Goal: Task Accomplishment & Management: Manage account settings

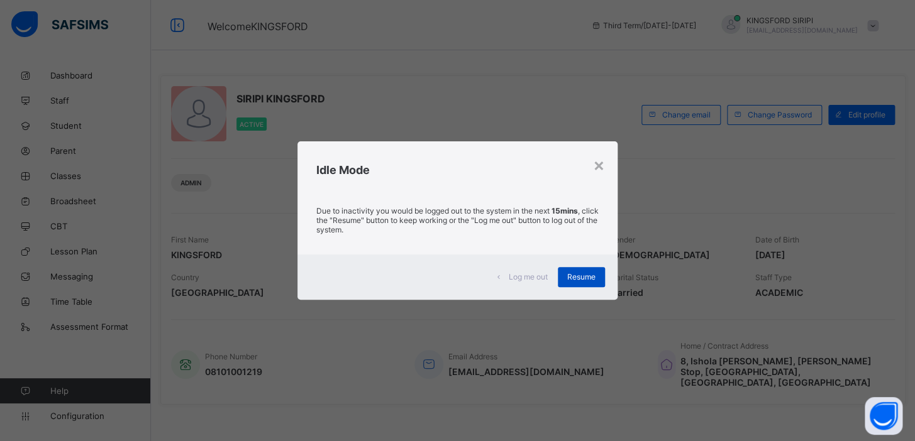
click at [583, 281] on span "Resume" at bounding box center [581, 276] width 28 height 9
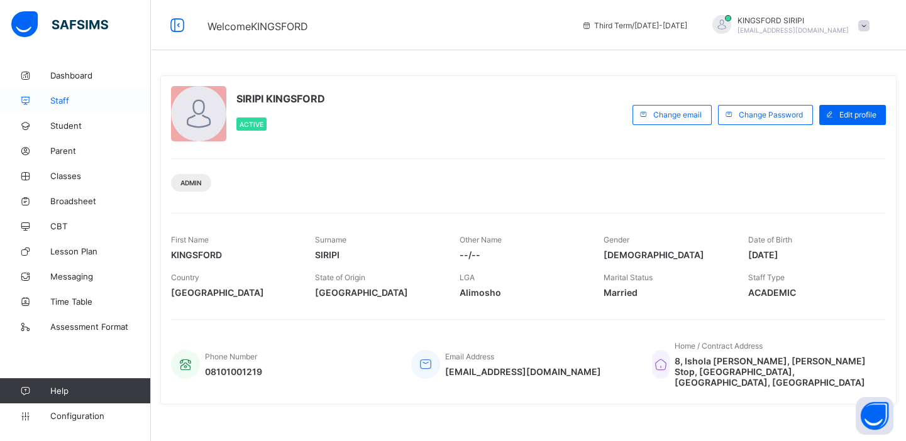
click at [65, 104] on span "Staff" at bounding box center [100, 101] width 101 height 10
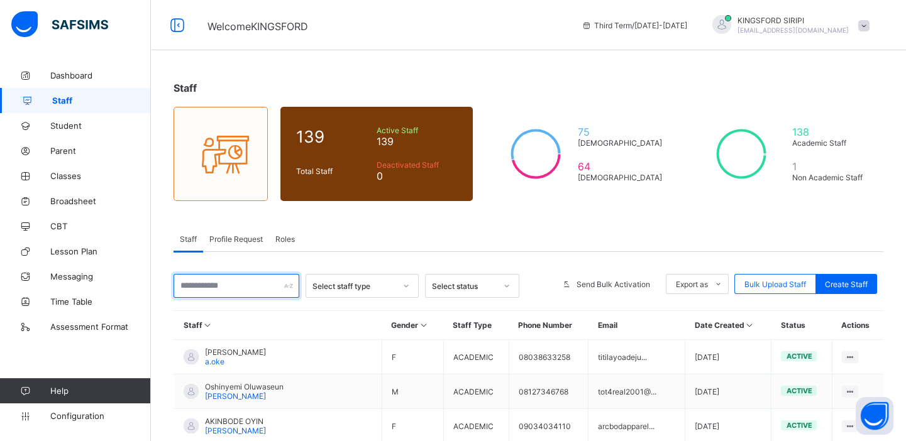
click at [207, 282] on input "text" at bounding box center [237, 286] width 126 height 24
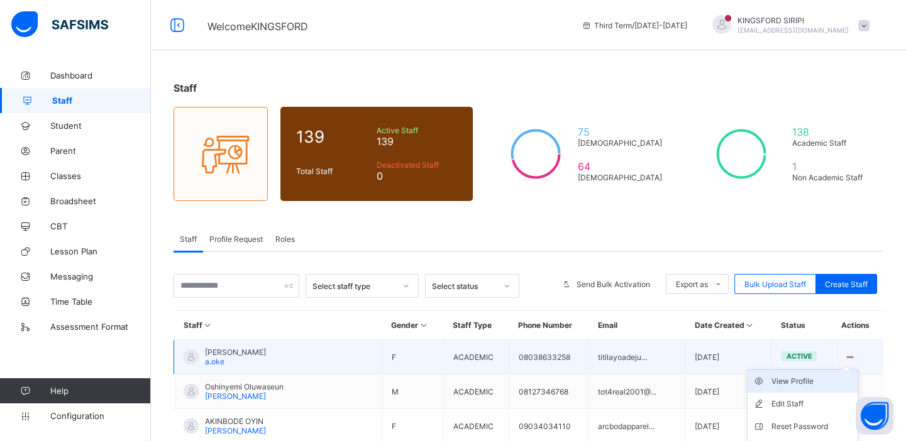
click at [797, 380] on div "View Profile" at bounding box center [811, 381] width 81 height 13
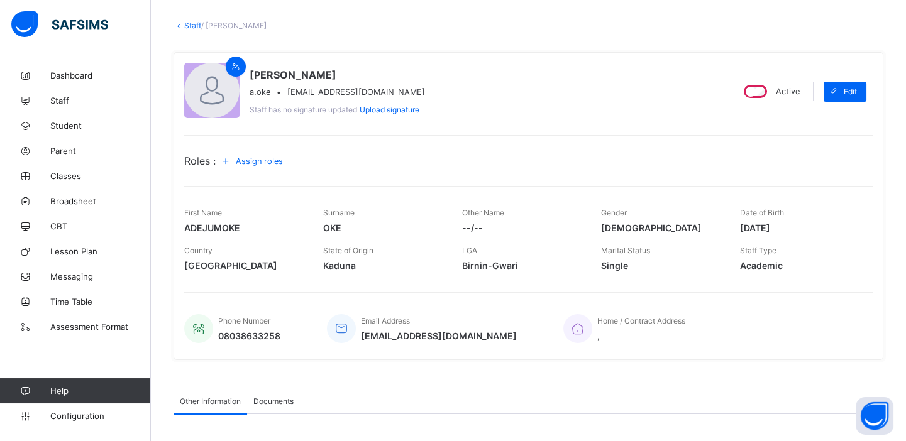
scroll to position [13, 0]
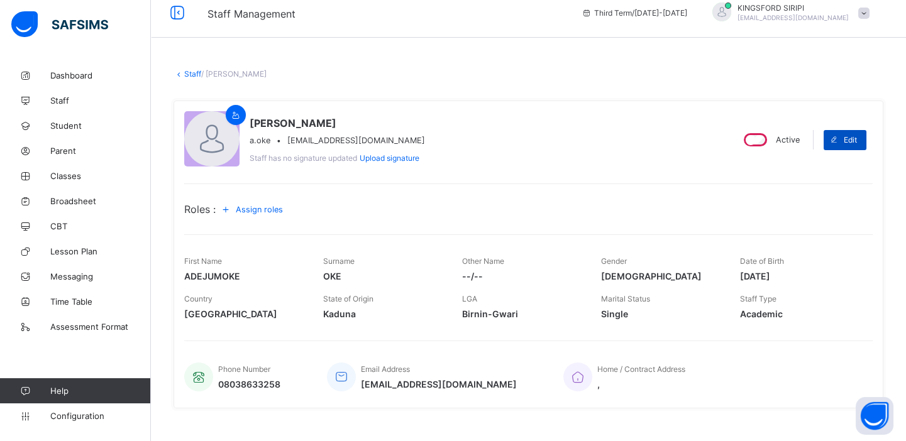
click at [844, 134] on span at bounding box center [834, 140] width 20 height 20
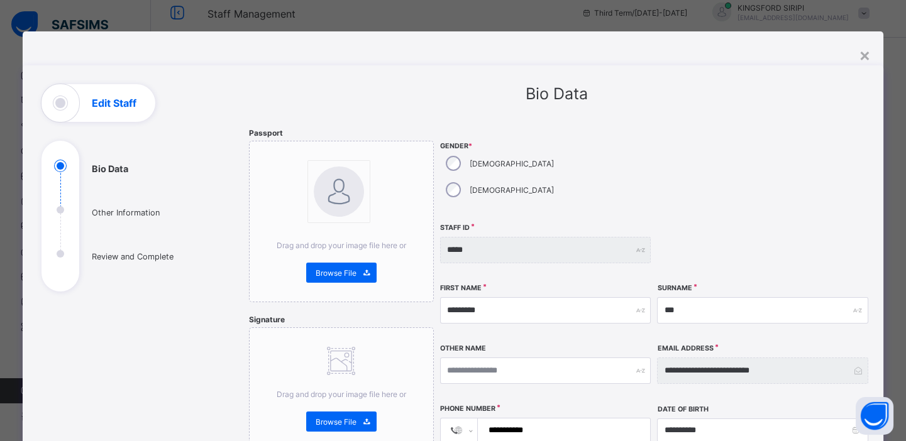
click at [118, 98] on h1 "Edit Staff" at bounding box center [114, 103] width 45 height 10
click at [869, 58] on div "×" at bounding box center [865, 54] width 12 height 21
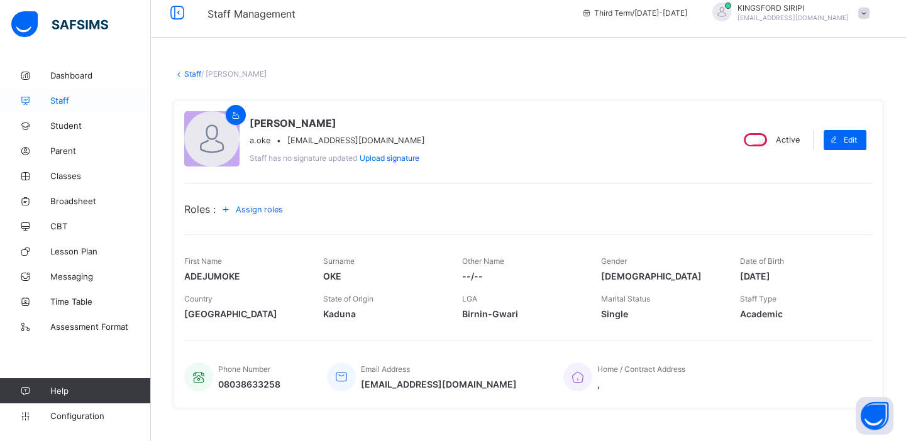
click at [56, 101] on span "Staff" at bounding box center [100, 101] width 101 height 10
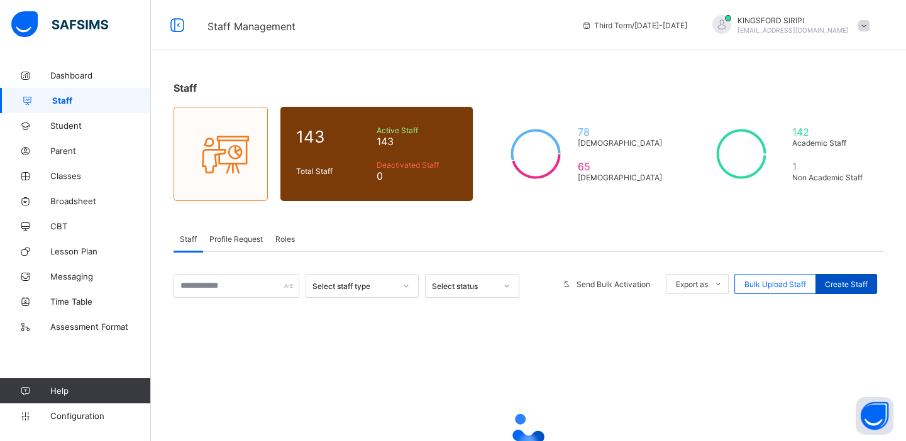
click at [862, 284] on span "Create Staff" at bounding box center [846, 284] width 43 height 9
select select "**"
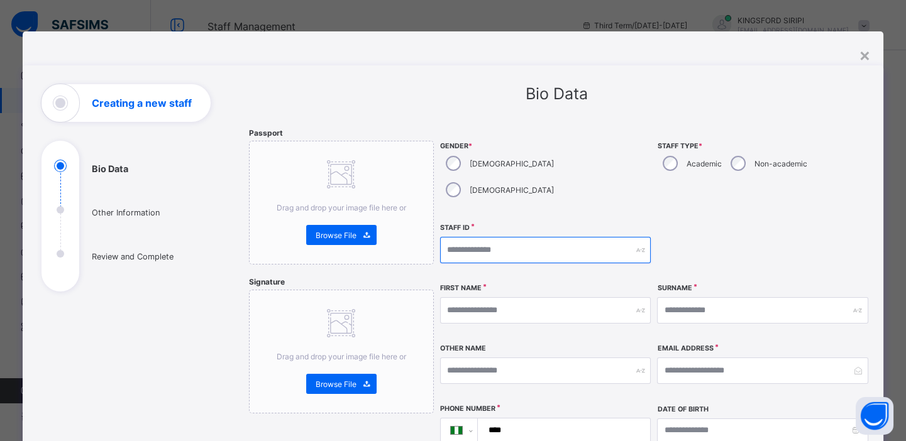
click at [483, 237] on input "text" at bounding box center [545, 250] width 211 height 26
type input "**********"
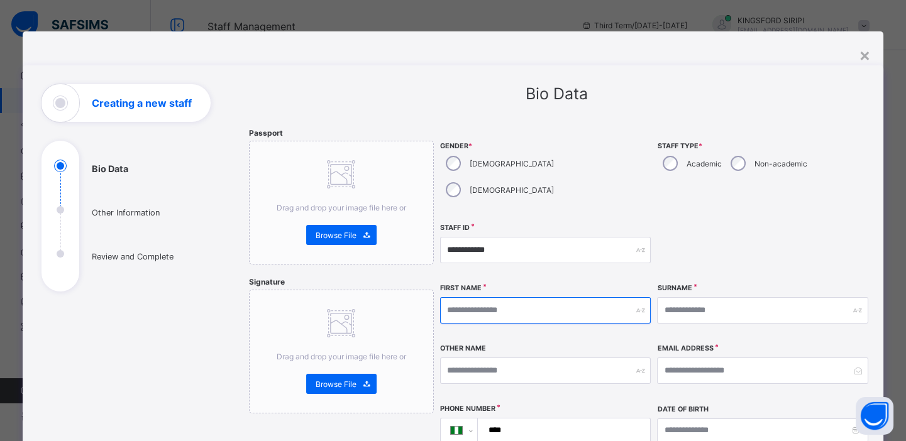
click at [484, 297] on input "text" at bounding box center [545, 310] width 211 height 26
paste input "*********"
type input "*********"
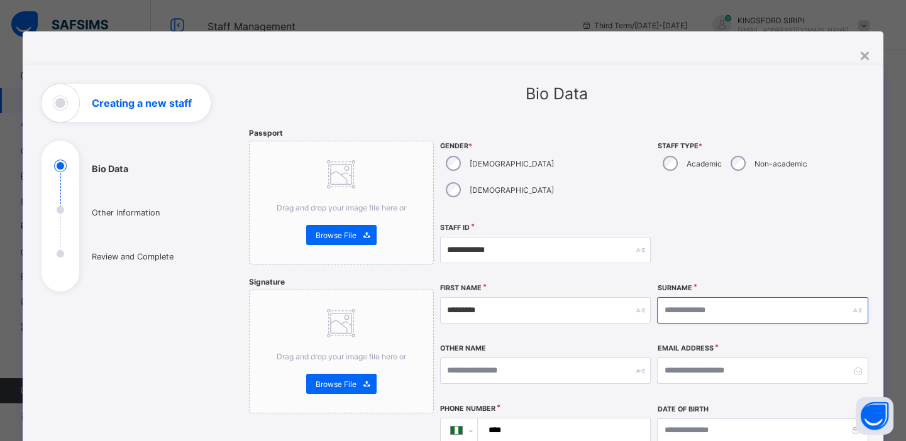
click at [685, 297] on input "text" at bounding box center [762, 310] width 211 height 26
paste input "**********"
type input "**********"
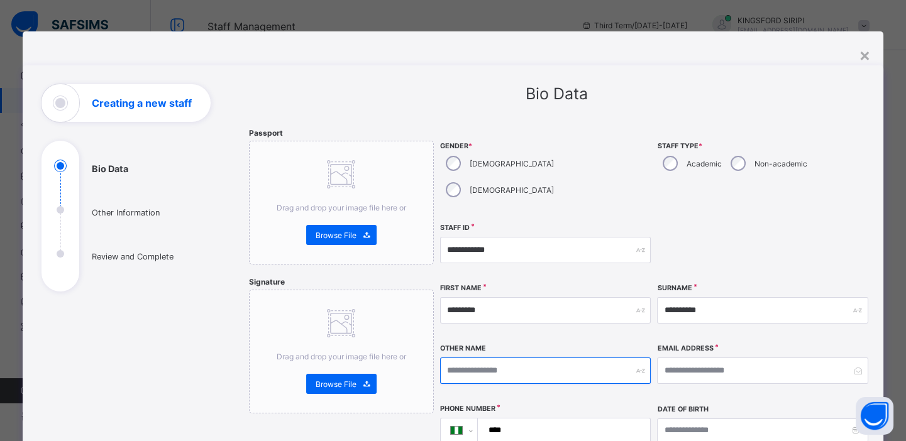
click at [478, 358] on input "text" at bounding box center [545, 371] width 211 height 26
type input "*"
type input "********"
click at [514, 419] on input "****" at bounding box center [561, 431] width 162 height 24
click at [525, 419] on input "****" at bounding box center [561, 431] width 162 height 24
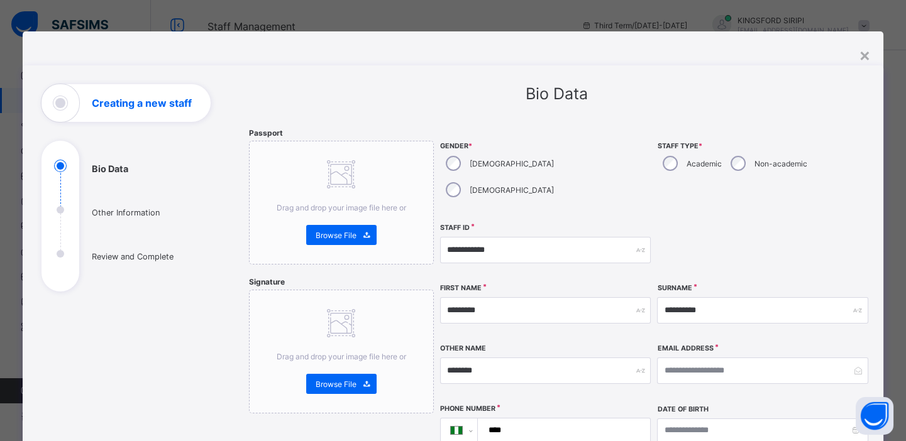
paste input "**********"
click at [519, 419] on input "**********" at bounding box center [561, 431] width 162 height 24
type input "**********"
select select "**"
type input "**********"
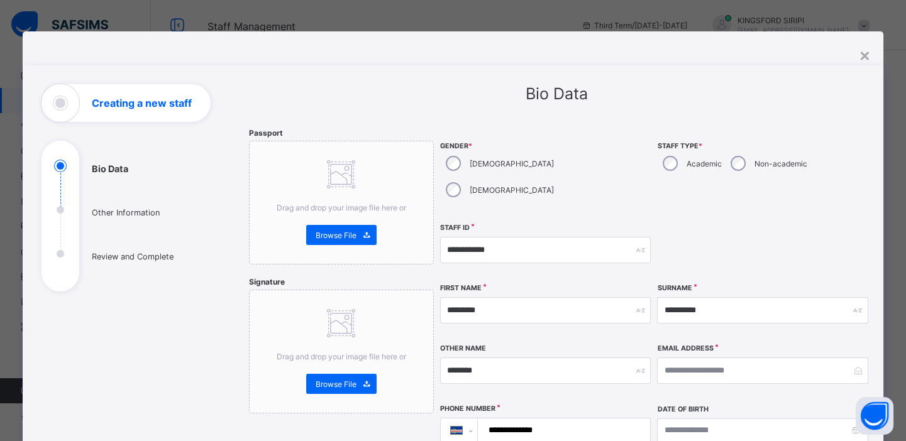
select select "**"
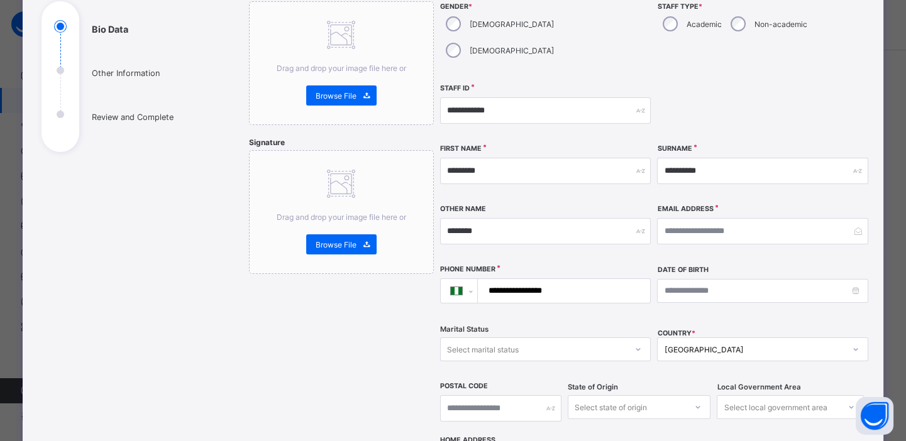
scroll to position [157, 0]
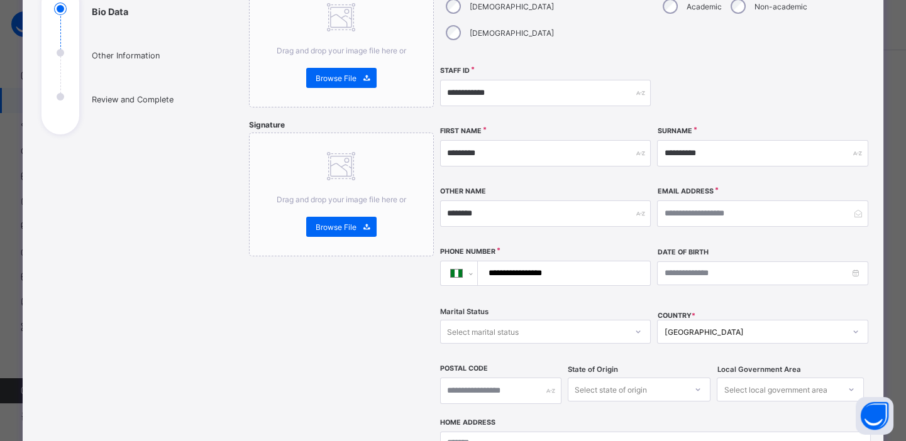
type input "**********"
click at [664, 262] on input at bounding box center [762, 274] width 211 height 24
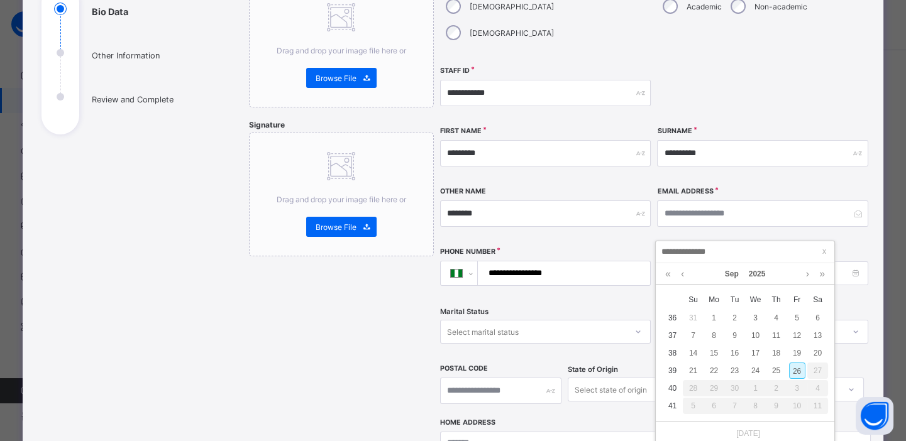
type input "**********"
click at [609, 323] on div "Select marital status" at bounding box center [534, 332] width 186 height 18
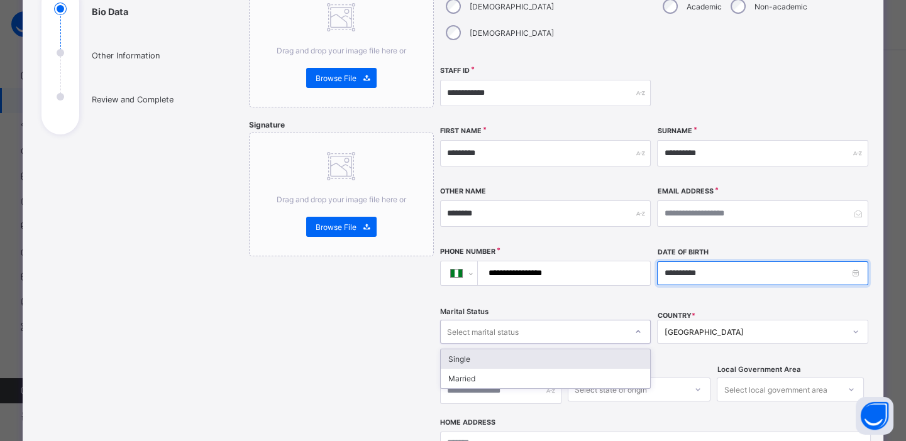
click at [682, 262] on input "**********" at bounding box center [762, 274] width 211 height 24
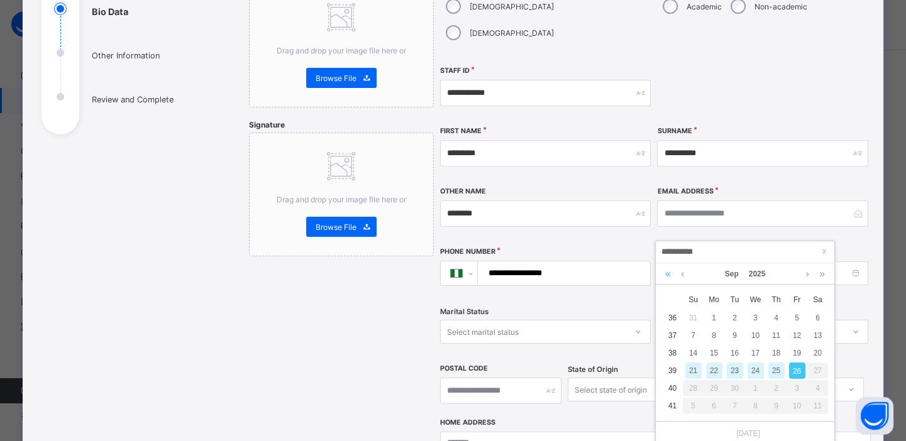
click at [668, 275] on link at bounding box center [668, 273] width 12 height 21
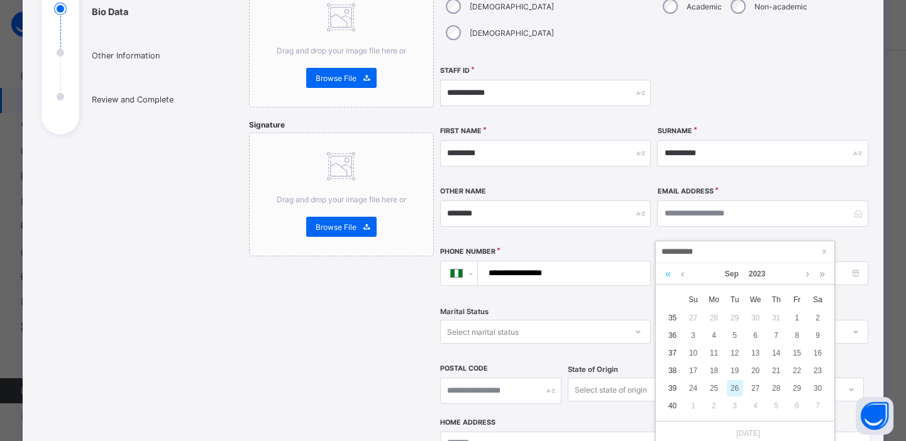
click at [668, 275] on link at bounding box center [668, 273] width 12 height 21
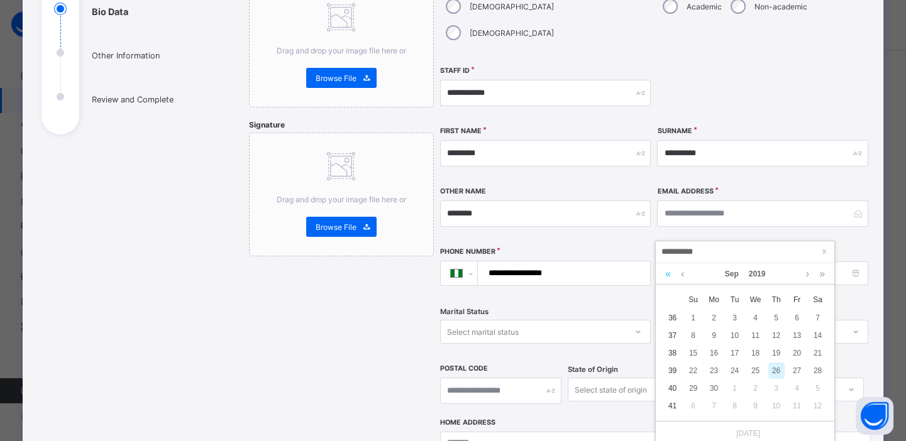
click at [668, 275] on link at bounding box center [668, 273] width 12 height 21
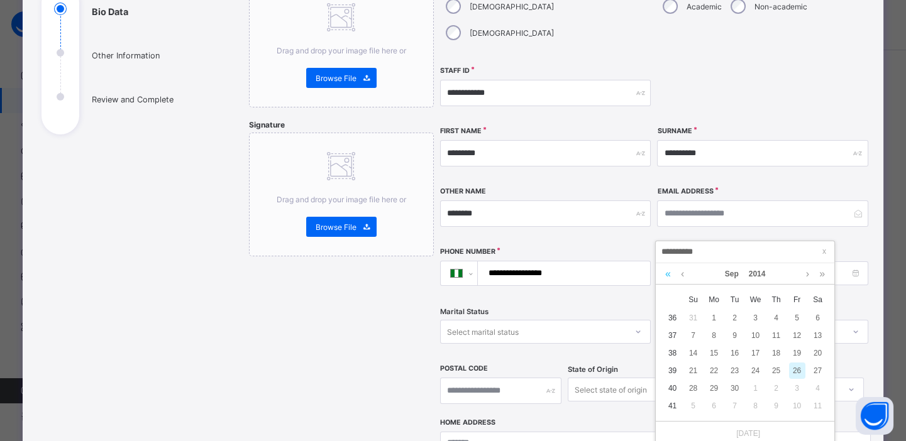
click at [668, 275] on link at bounding box center [668, 273] width 12 height 21
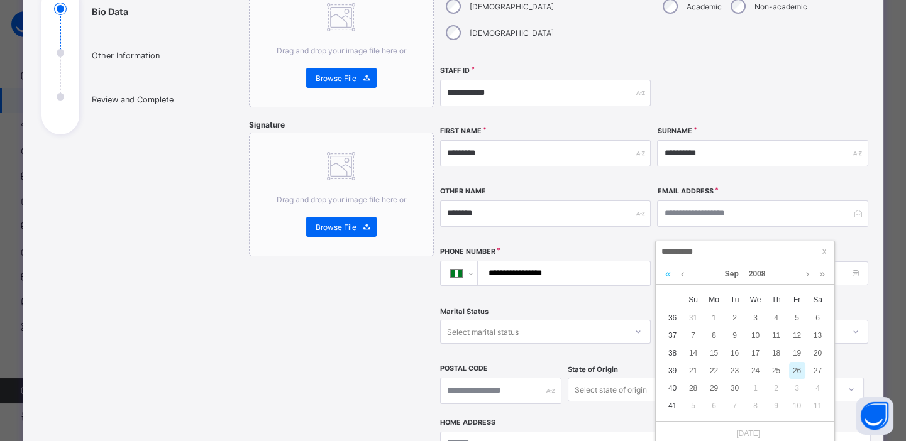
click at [668, 275] on link at bounding box center [668, 273] width 12 height 21
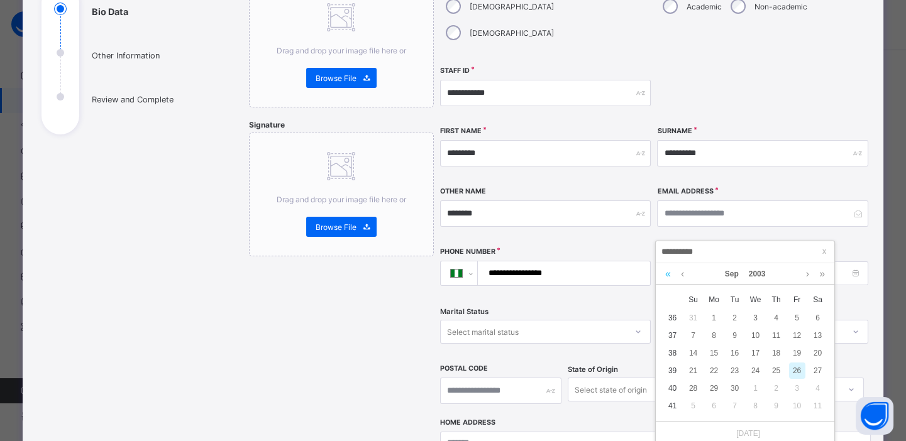
click at [668, 275] on link at bounding box center [668, 273] width 12 height 21
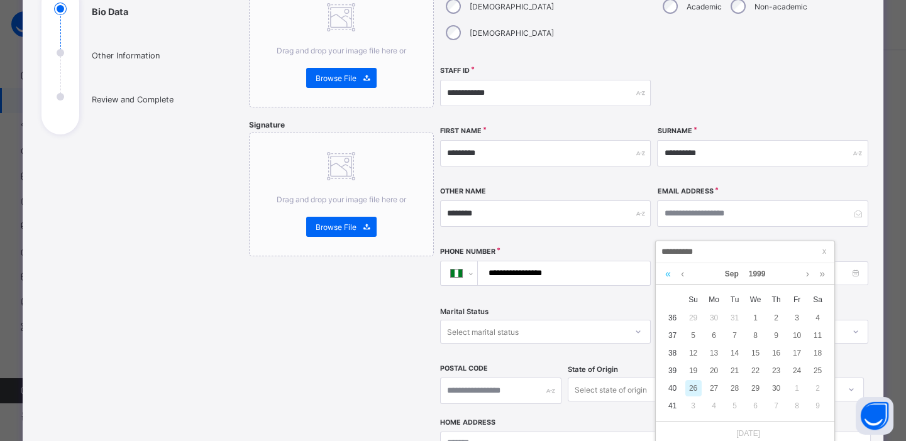
click at [668, 275] on link at bounding box center [668, 273] width 12 height 21
click at [681, 273] on link at bounding box center [682, 273] width 9 height 21
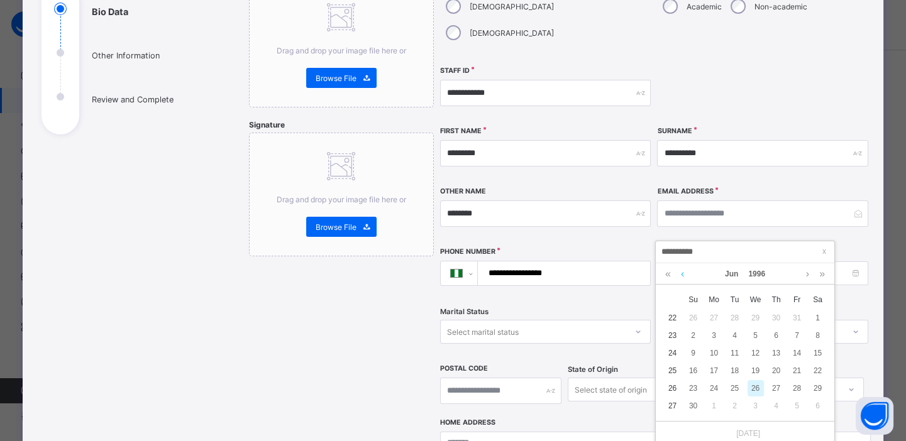
click at [681, 273] on link at bounding box center [682, 273] width 9 height 21
click at [735, 354] on div "12" at bounding box center [735, 353] width 16 height 16
type input "**********"
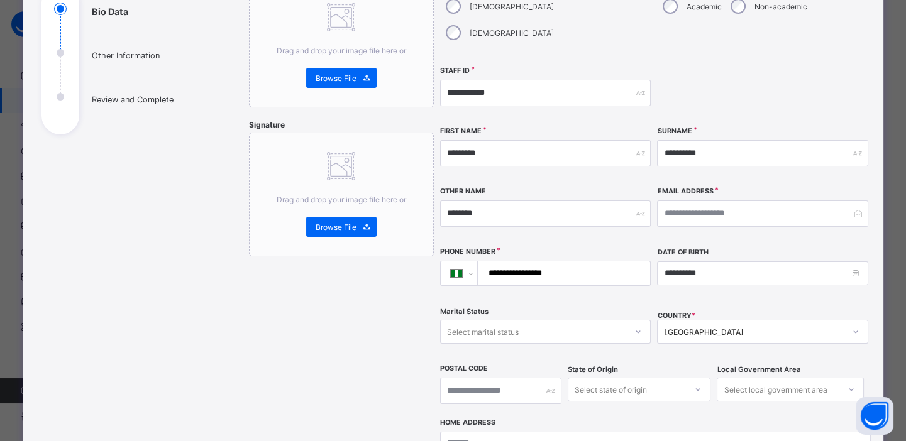
click at [514, 320] on div "Select marital status" at bounding box center [483, 332] width 72 height 24
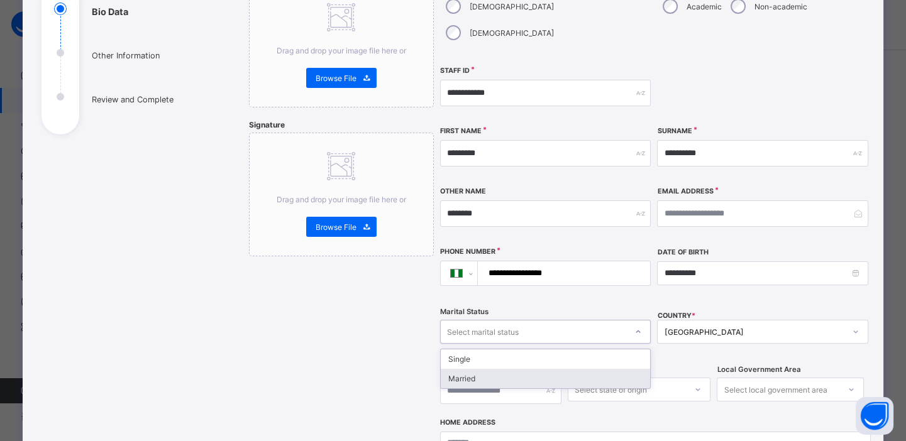
click at [462, 369] on div "Married" at bounding box center [546, 378] width 210 height 19
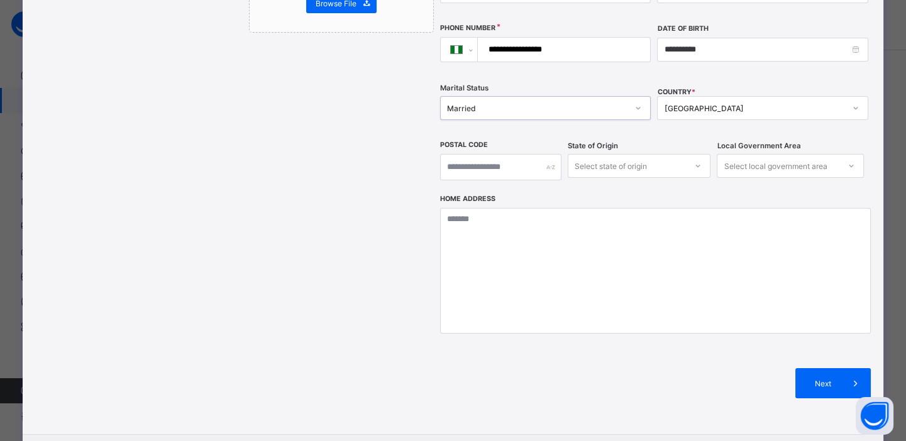
scroll to position [398, 0]
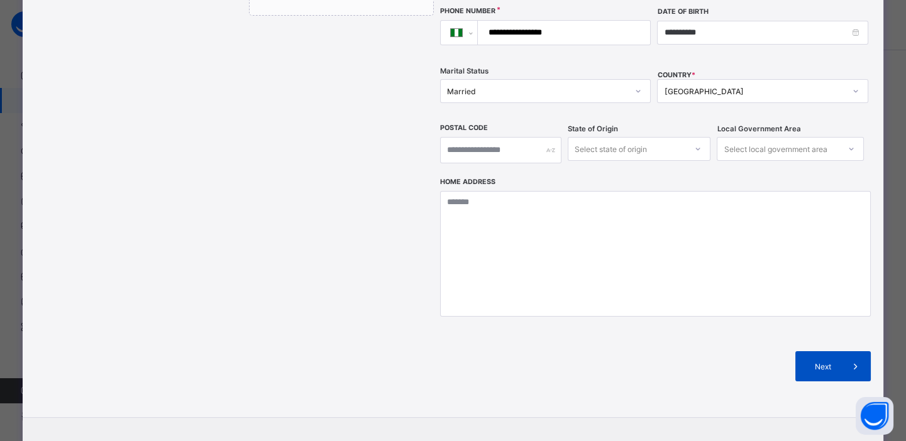
click at [830, 362] on span "Next" at bounding box center [823, 366] width 36 height 9
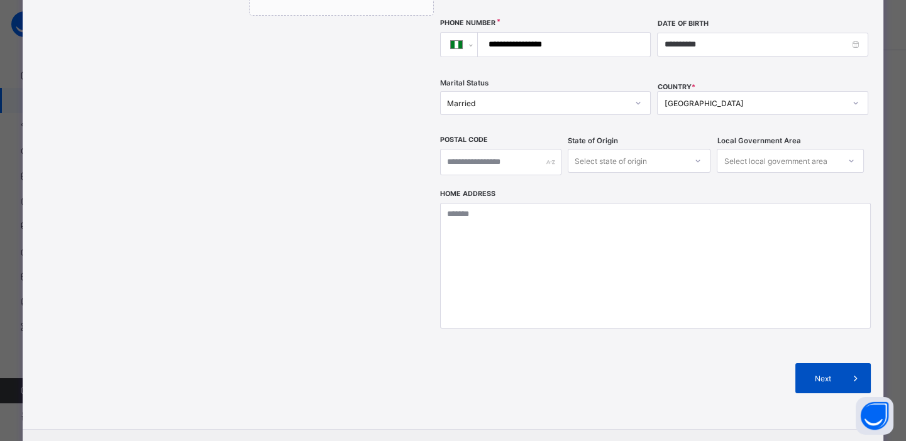
click at [824, 363] on div "Next" at bounding box center [832, 378] width 75 height 30
click at [829, 374] on span "Next" at bounding box center [823, 378] width 36 height 9
click at [820, 374] on span "Next" at bounding box center [823, 378] width 36 height 9
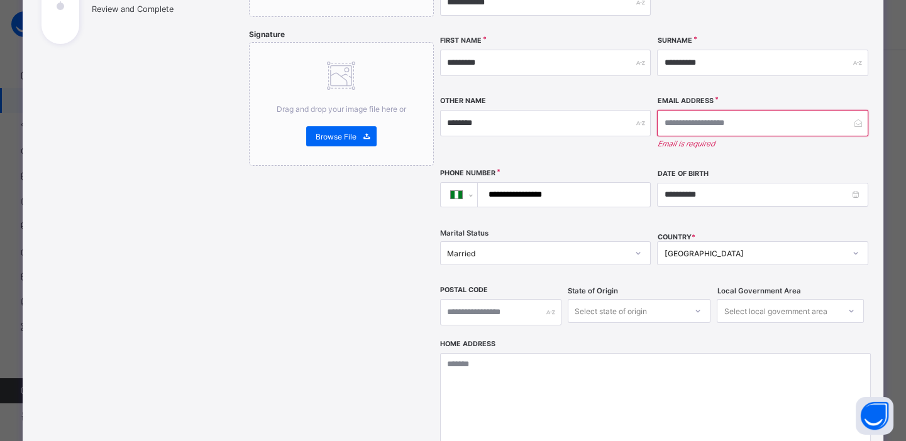
scroll to position [205, 0]
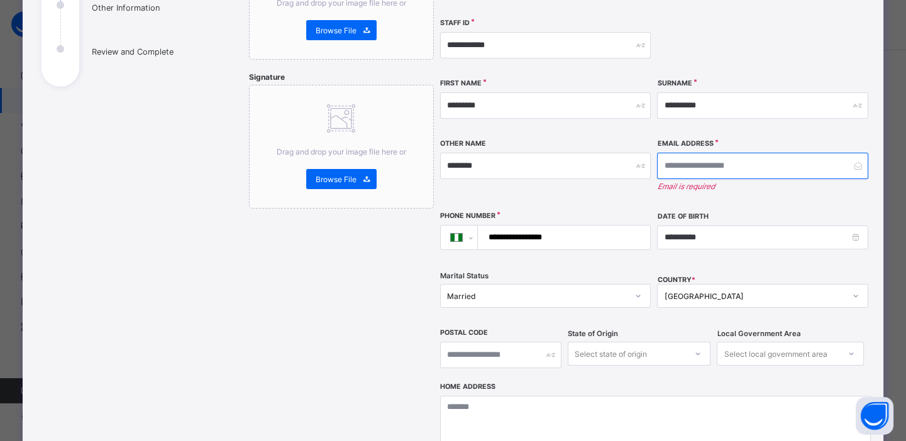
click at [732, 153] on input "email" at bounding box center [762, 166] width 211 height 26
paste input "**********"
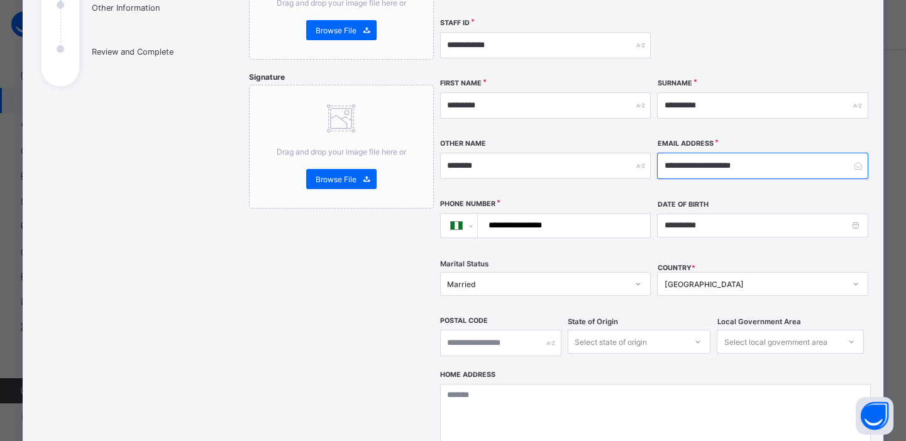
type input "**********"
click at [631, 223] on div "**********" at bounding box center [545, 225] width 211 height 53
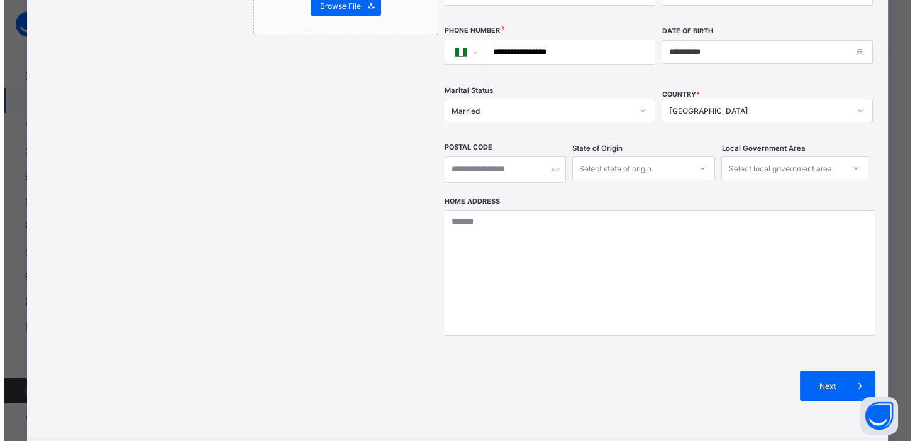
scroll to position [382, 0]
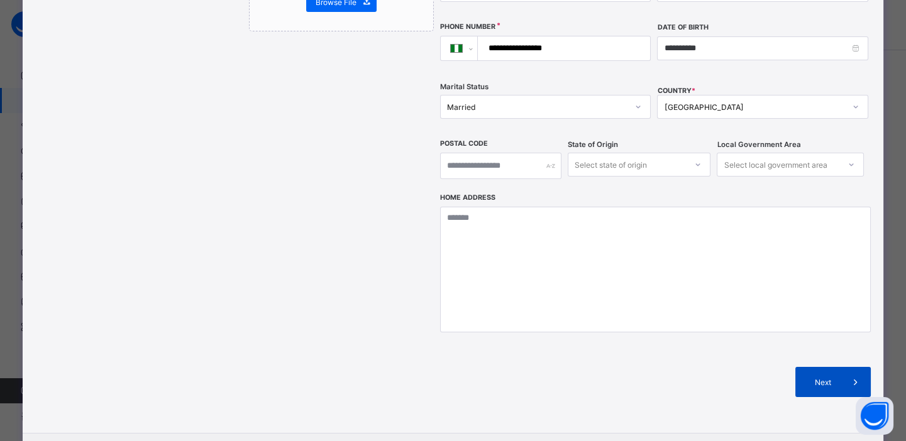
click at [832, 378] on span "Next" at bounding box center [823, 382] width 36 height 9
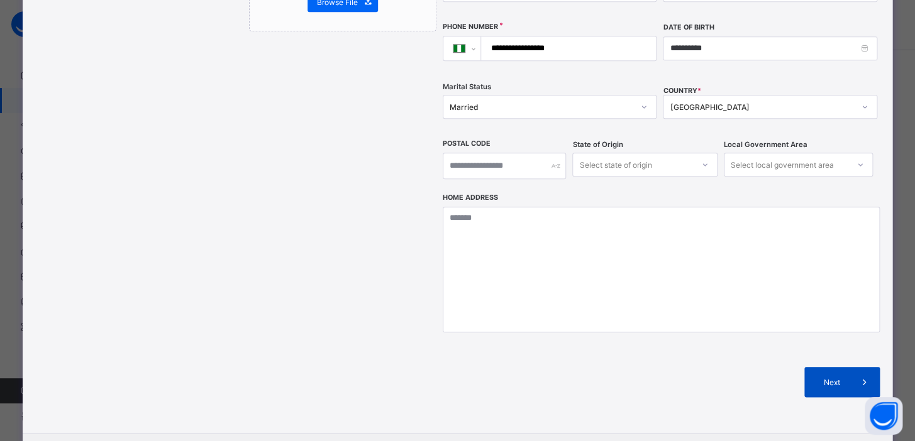
scroll to position [214, 0]
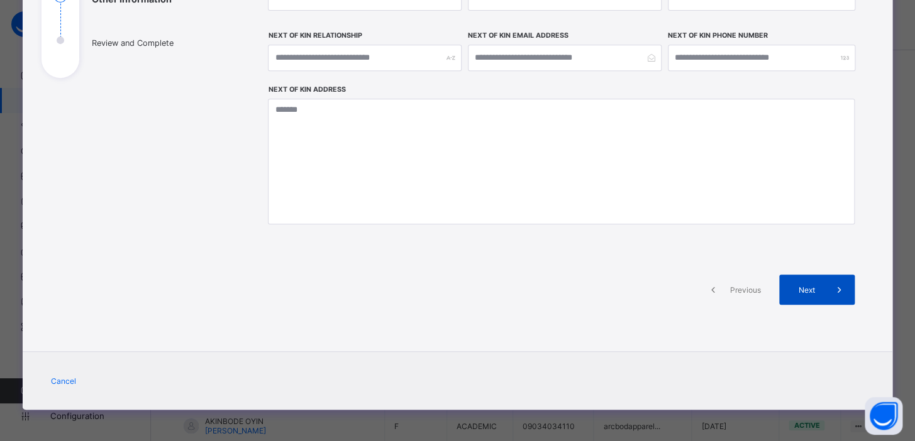
click at [795, 283] on div "Next" at bounding box center [816, 290] width 75 height 30
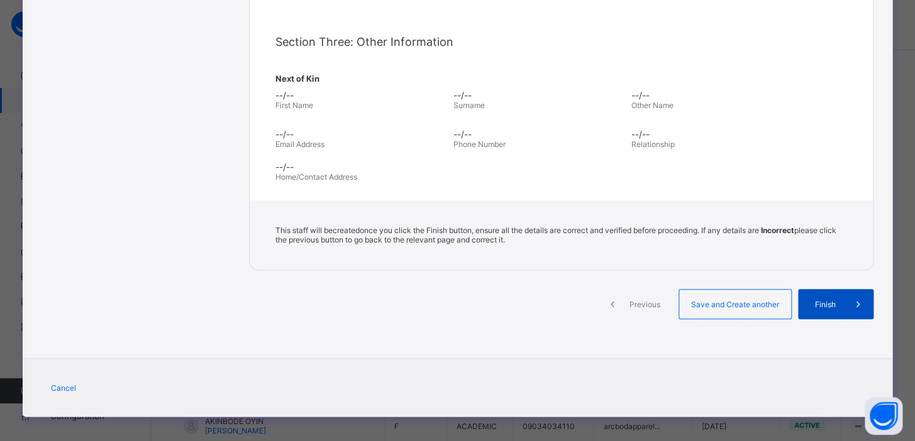
click at [822, 301] on span "Finish" at bounding box center [825, 304] width 36 height 9
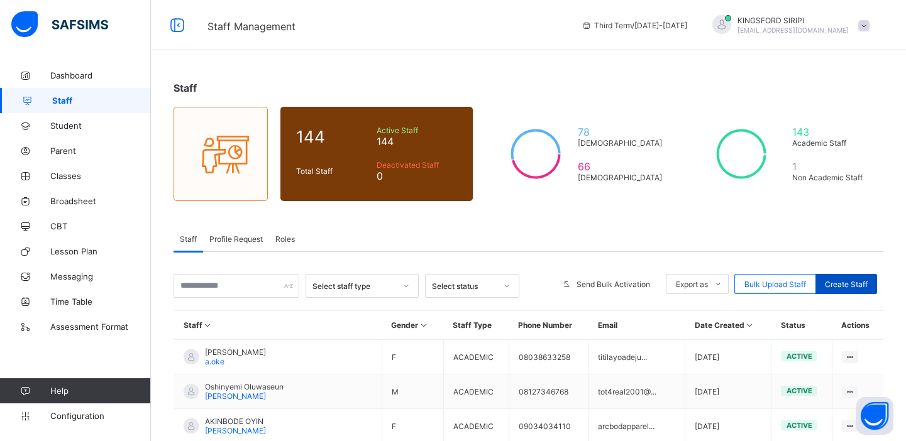
click at [847, 283] on span "Create Staff" at bounding box center [846, 284] width 43 height 9
select select "**"
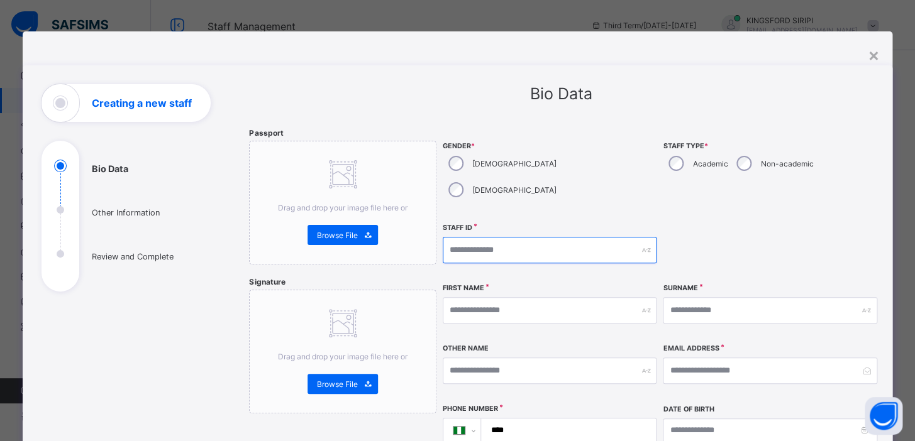
click at [495, 237] on input "text" at bounding box center [550, 250] width 214 height 26
type input "**********"
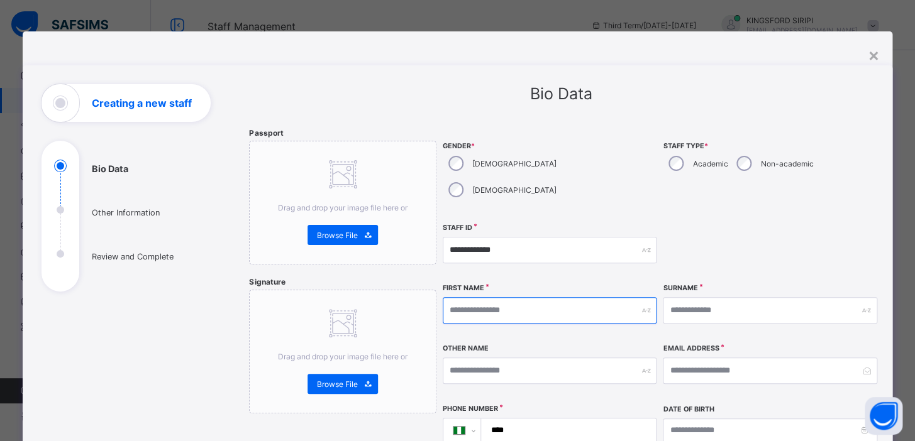
type input "*"
type input "********"
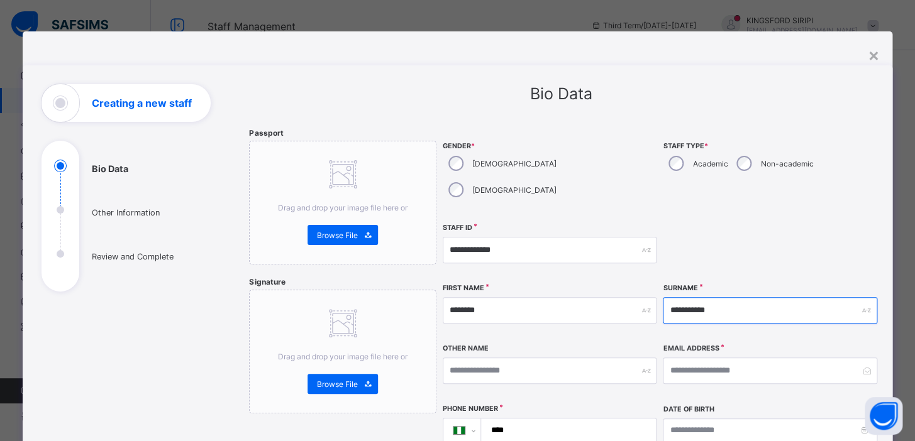
type input "**********"
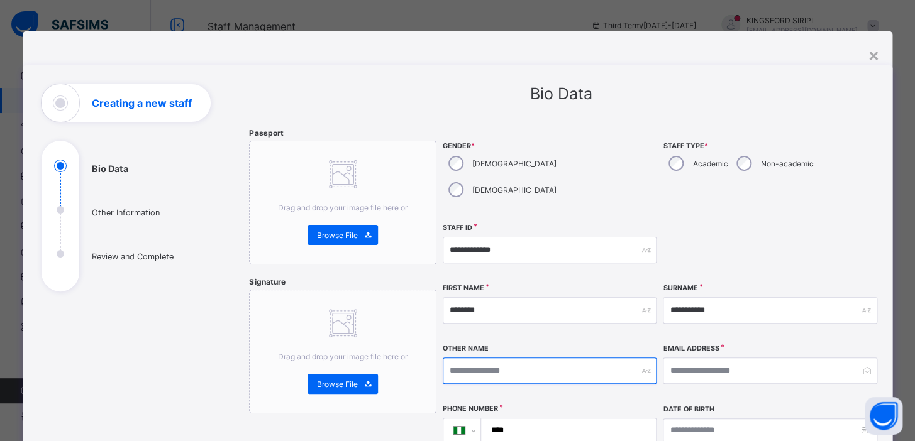
click at [473, 358] on input "text" at bounding box center [550, 371] width 214 height 26
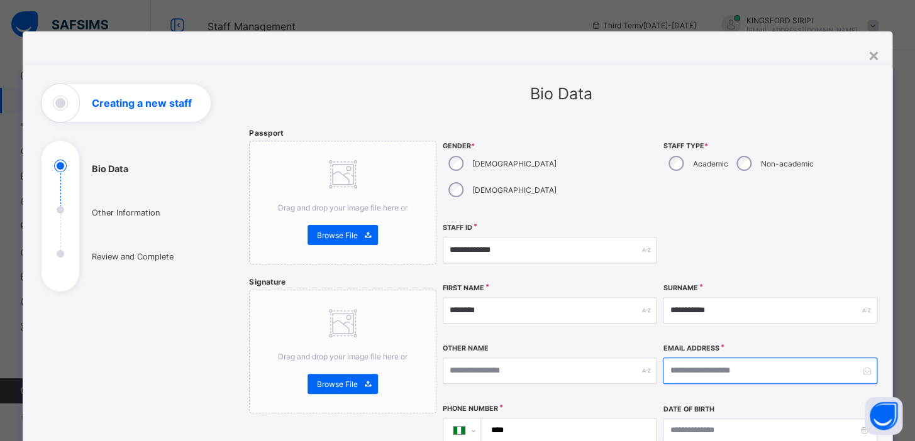
click at [666, 358] on input "email" at bounding box center [770, 371] width 214 height 26
type input "**********"
click at [558, 419] on input "****" at bounding box center [565, 431] width 165 height 24
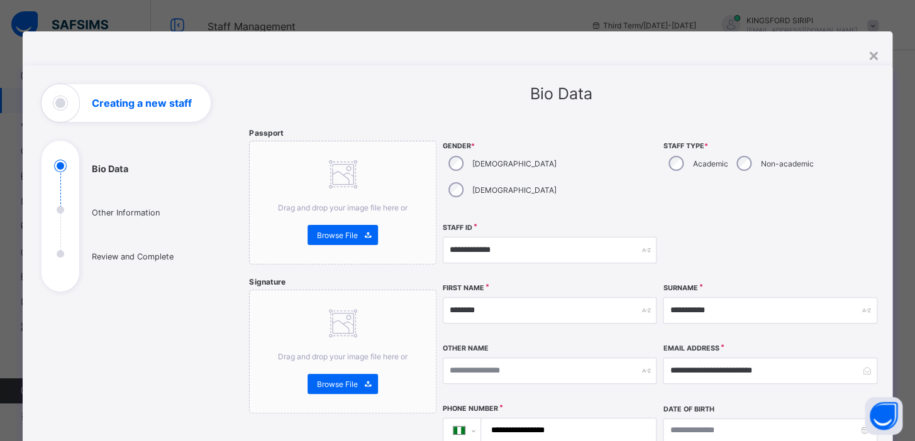
type input "**********"
click at [666, 419] on input at bounding box center [770, 431] width 214 height 24
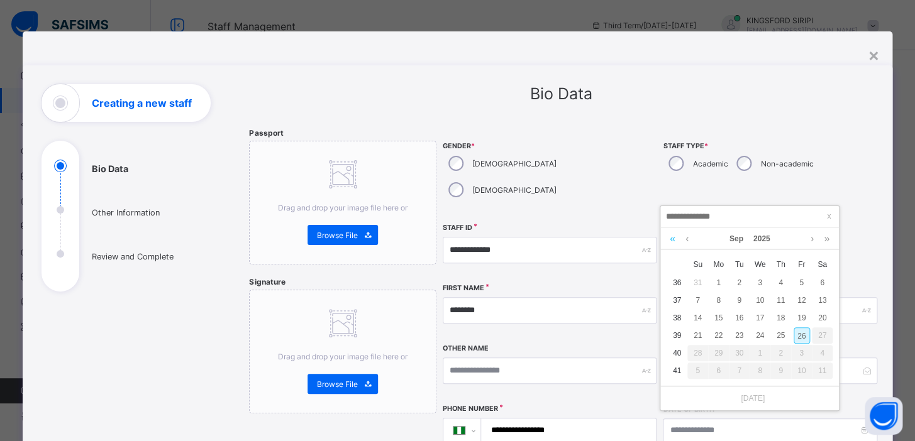
click at [673, 239] on link at bounding box center [672, 238] width 12 height 21
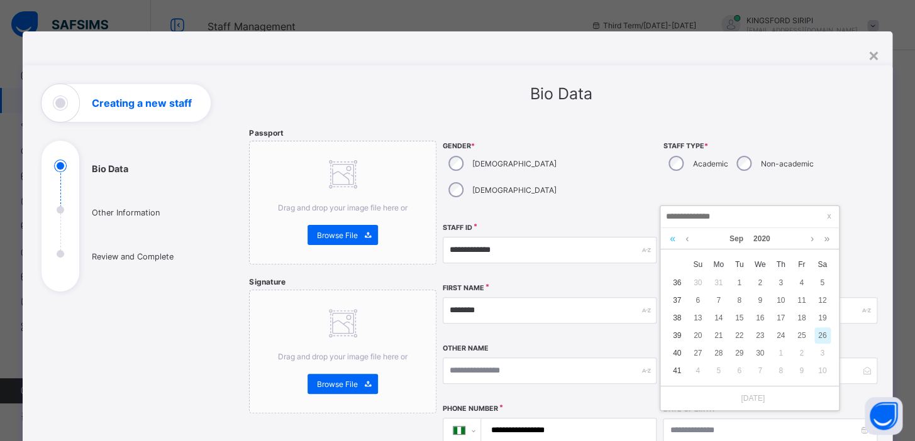
click at [673, 239] on link at bounding box center [672, 238] width 12 height 21
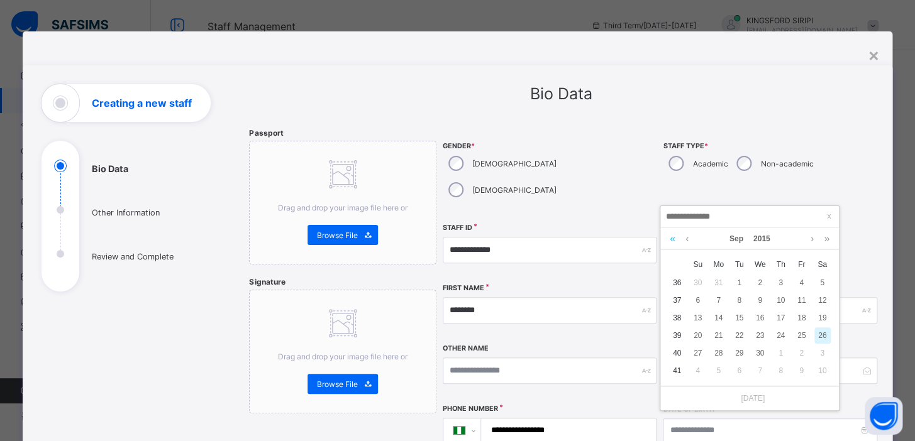
click at [673, 239] on link at bounding box center [672, 238] width 12 height 21
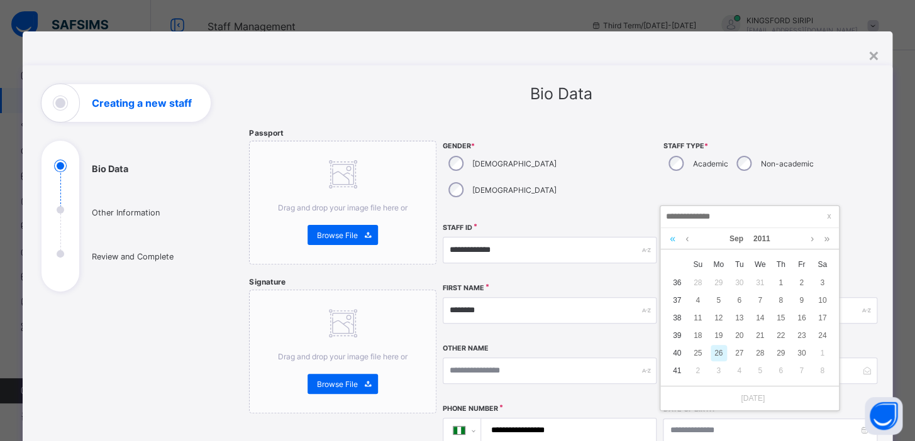
click at [673, 239] on link at bounding box center [672, 238] width 12 height 21
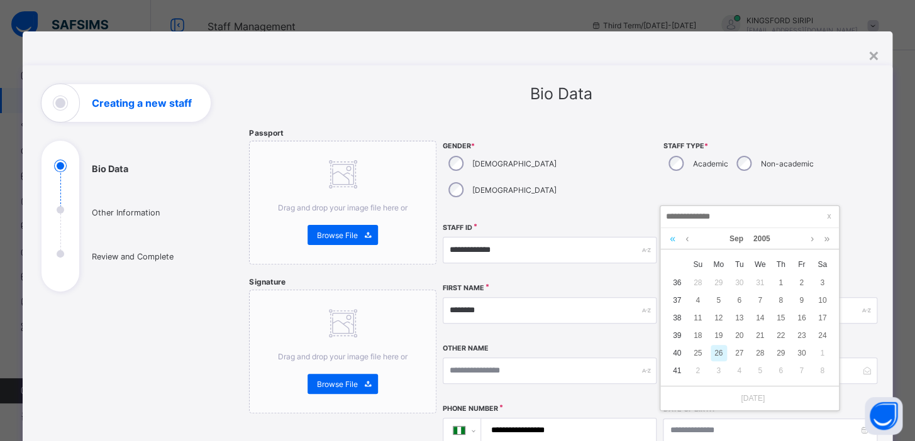
click at [673, 239] on link at bounding box center [672, 238] width 12 height 21
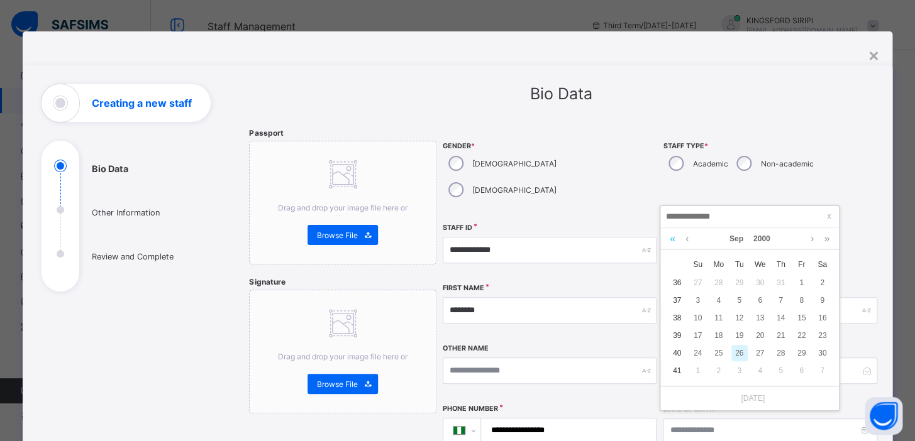
click at [673, 239] on link at bounding box center [672, 238] width 12 height 21
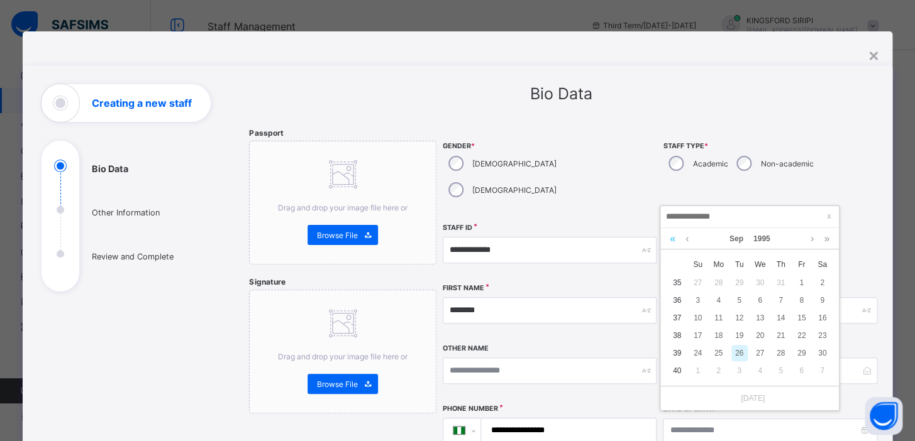
click at [673, 239] on link at bounding box center [672, 238] width 12 height 21
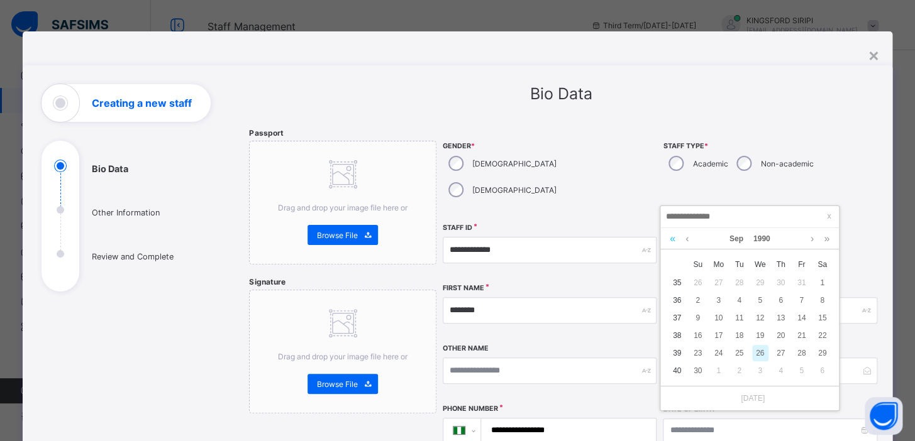
click at [673, 239] on link at bounding box center [672, 238] width 12 height 21
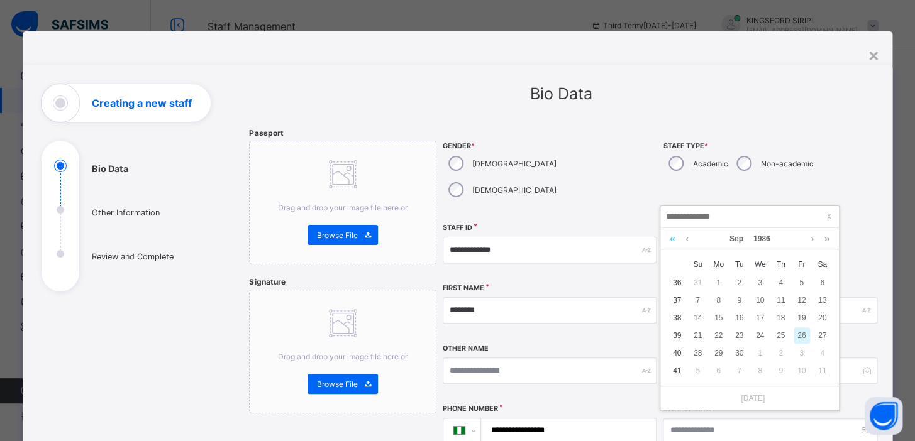
click at [673, 239] on link at bounding box center [672, 238] width 12 height 21
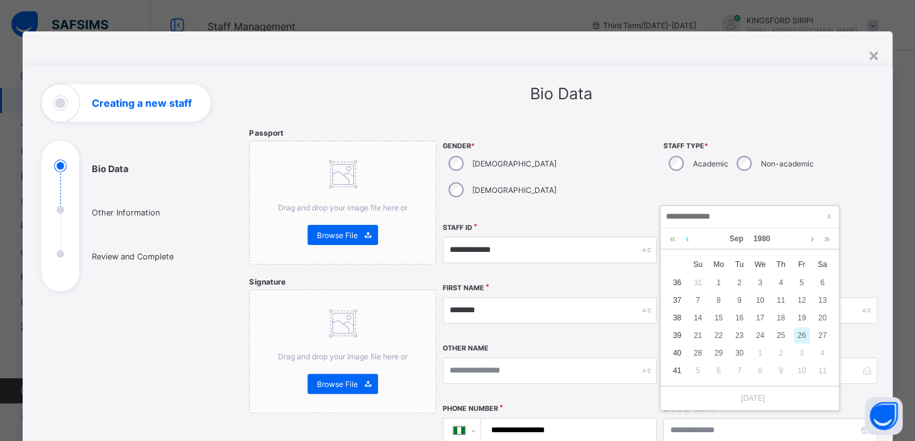
click at [688, 239] on link at bounding box center [686, 238] width 9 height 21
click at [811, 240] on link at bounding box center [811, 238] width 9 height 21
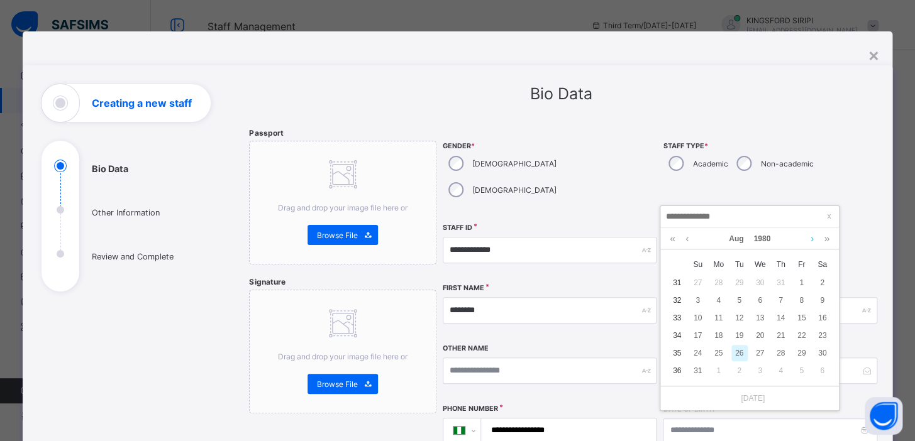
click at [811, 240] on link at bounding box center [811, 238] width 9 height 21
click at [798, 297] on div "7" at bounding box center [801, 300] width 16 height 16
type input "**********"
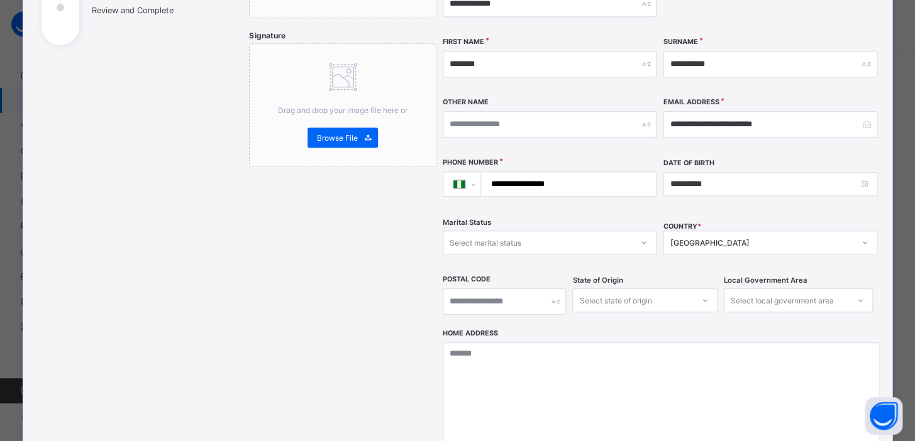
scroll to position [260, 0]
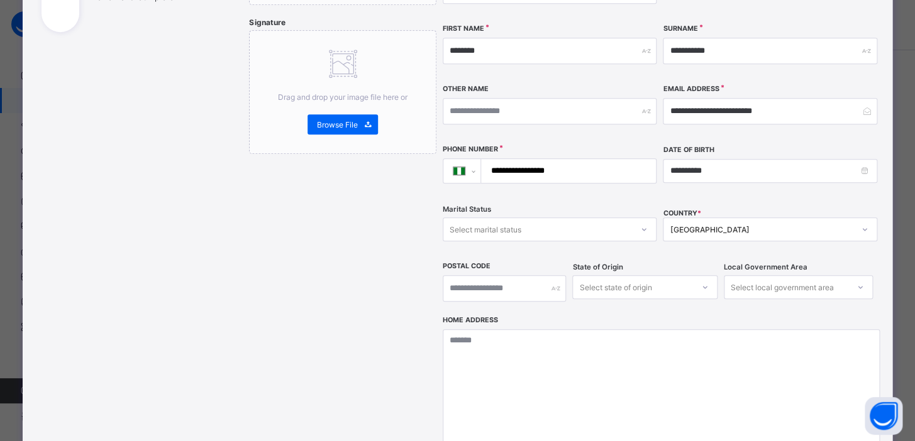
click at [553, 221] on div "Select marital status" at bounding box center [537, 230] width 189 height 18
click at [465, 267] on div "Married" at bounding box center [549, 276] width 212 height 19
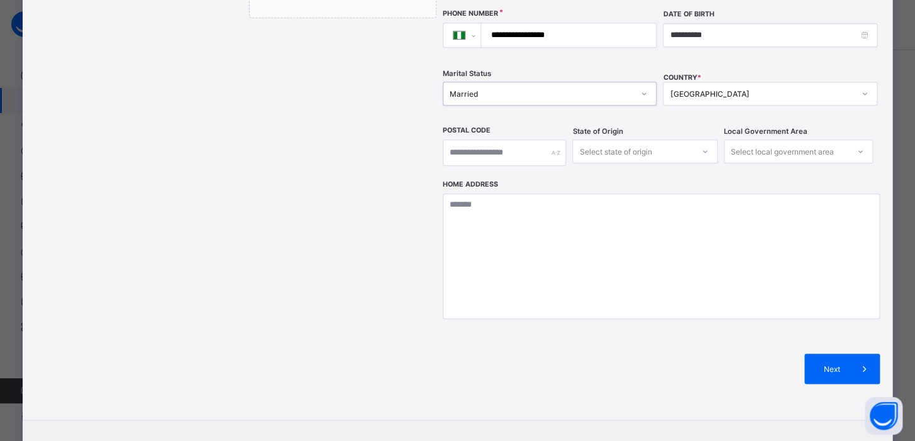
scroll to position [400, 0]
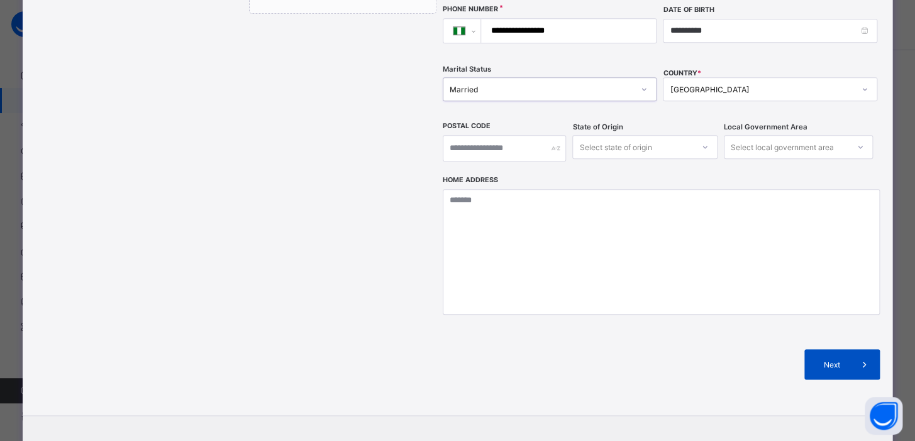
click at [820, 350] on div "Next" at bounding box center [841, 365] width 75 height 30
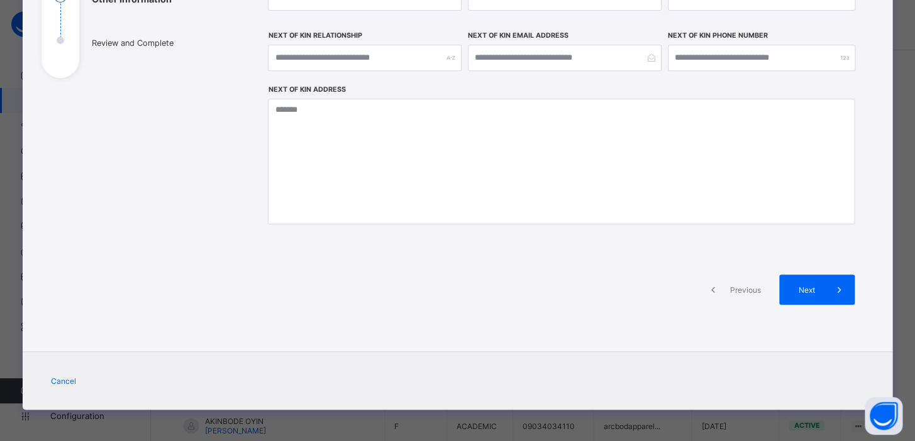
scroll to position [214, 0]
click at [813, 293] on span "Next" at bounding box center [806, 289] width 36 height 9
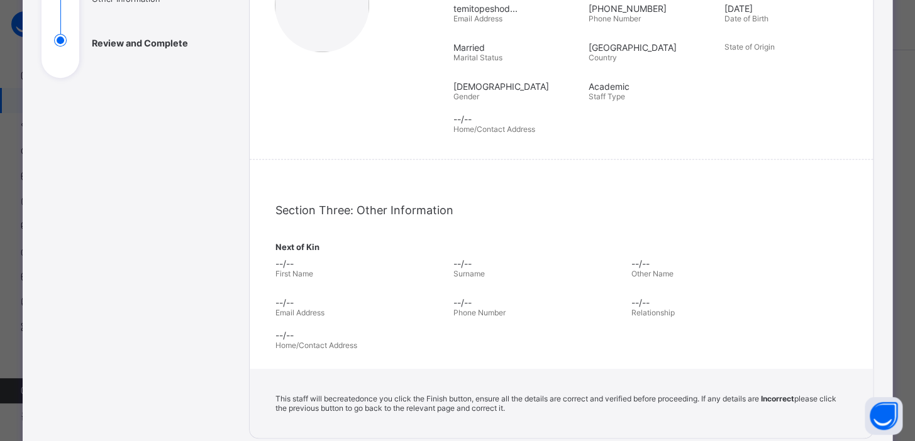
scroll to position [388, 0]
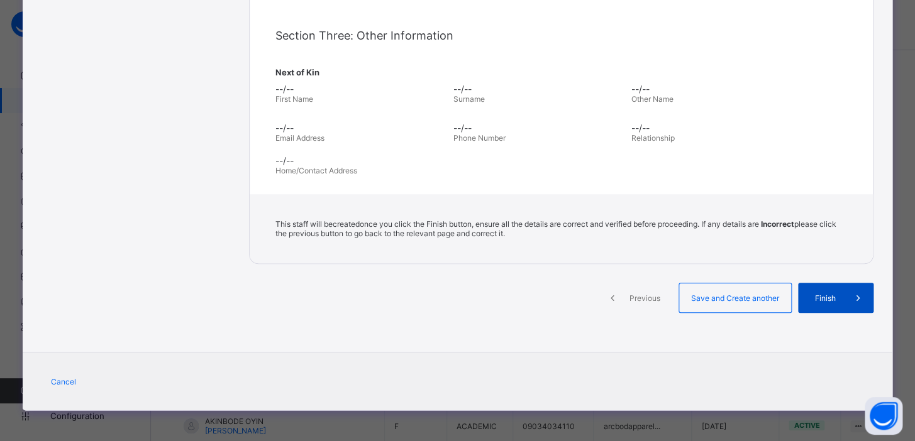
click at [820, 299] on span "Finish" at bounding box center [825, 298] width 36 height 9
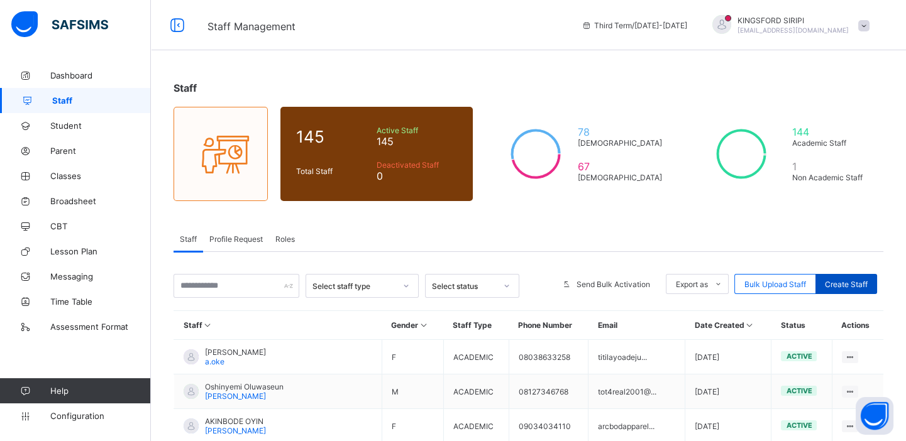
click at [855, 284] on span "Create Staff" at bounding box center [846, 284] width 43 height 9
select select "**"
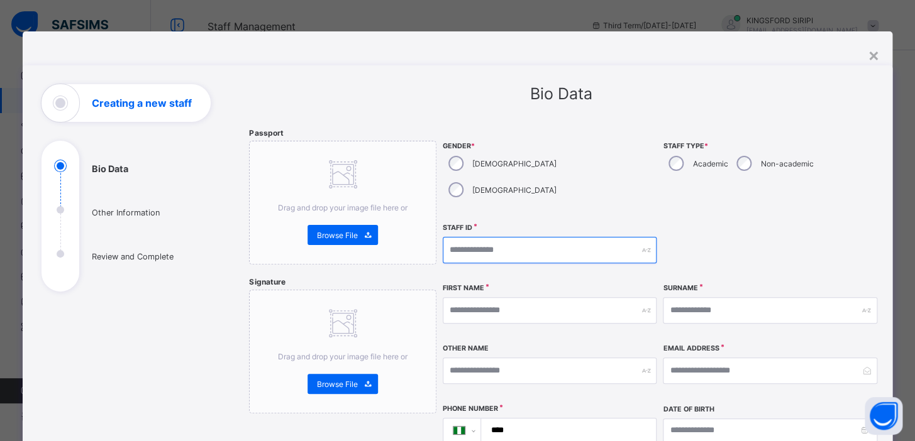
click at [522, 237] on input "text" at bounding box center [550, 250] width 214 height 26
type input "********"
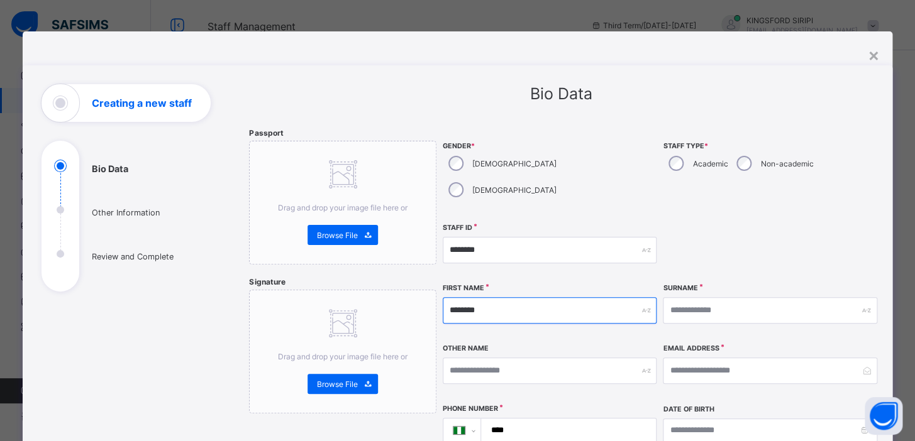
type input "********"
click at [490, 297] on input "********" at bounding box center [550, 310] width 214 height 26
type input "*"
type input "******"
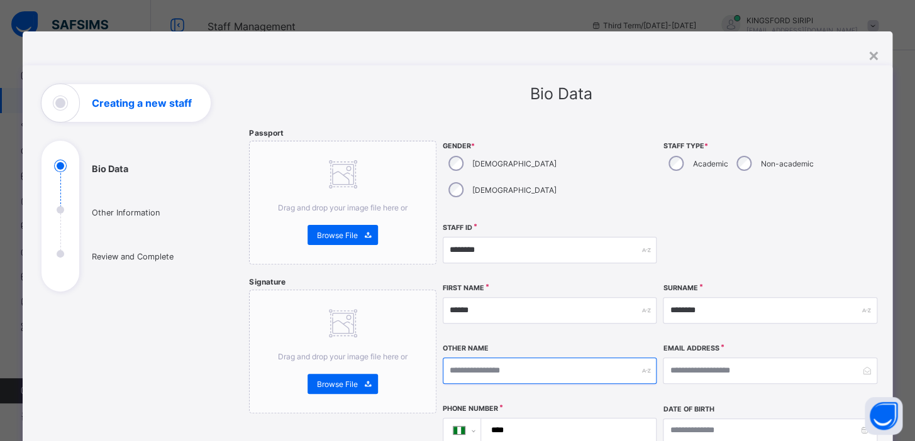
click at [478, 358] on input "text" at bounding box center [550, 371] width 214 height 26
type input "********"
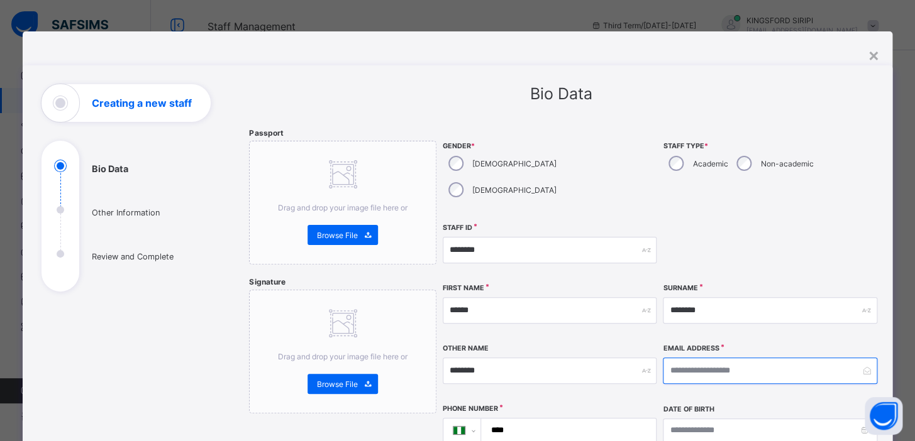
click at [676, 358] on input "email" at bounding box center [770, 371] width 214 height 26
type input "**********"
click at [515, 419] on input "****" at bounding box center [565, 431] width 165 height 24
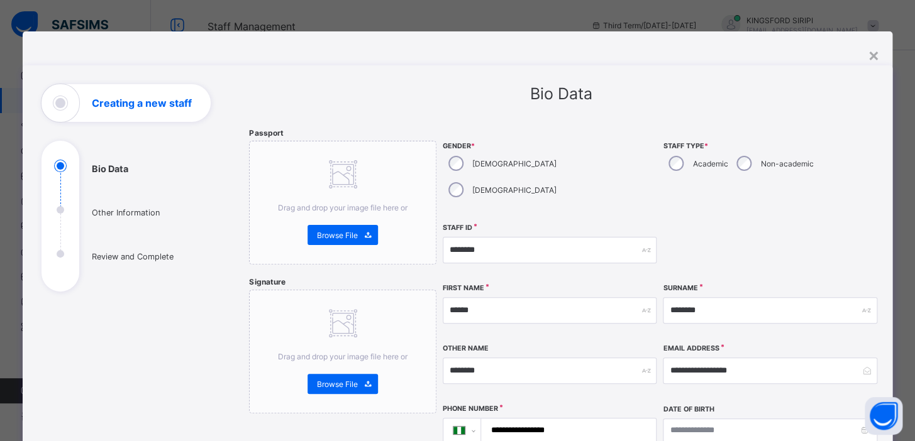
type input "**********"
click at [666, 419] on input at bounding box center [770, 431] width 214 height 24
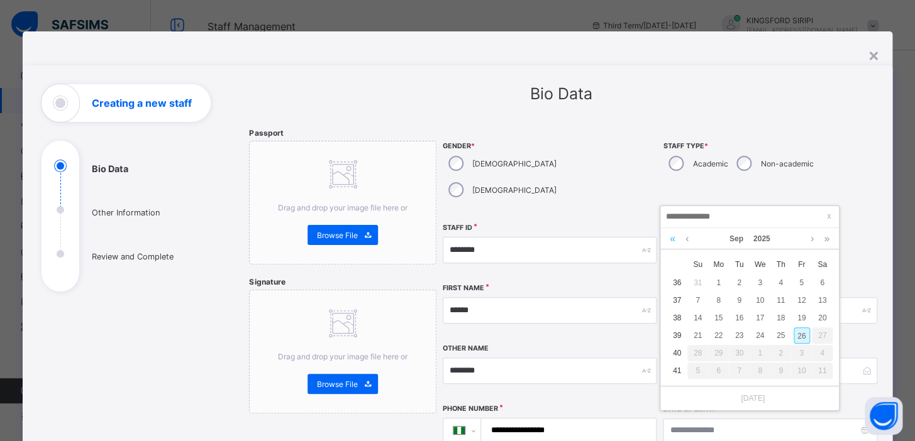
click at [673, 240] on link at bounding box center [672, 238] width 12 height 21
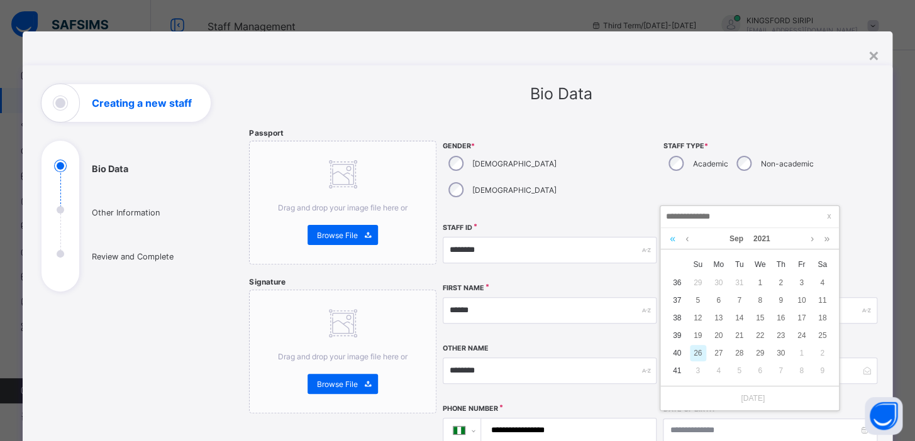
click at [673, 240] on link at bounding box center [672, 238] width 12 height 21
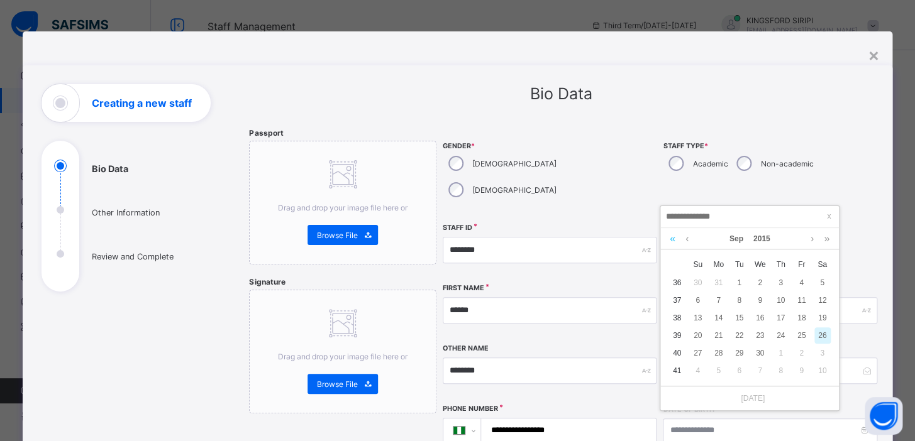
click at [673, 240] on link at bounding box center [672, 238] width 12 height 21
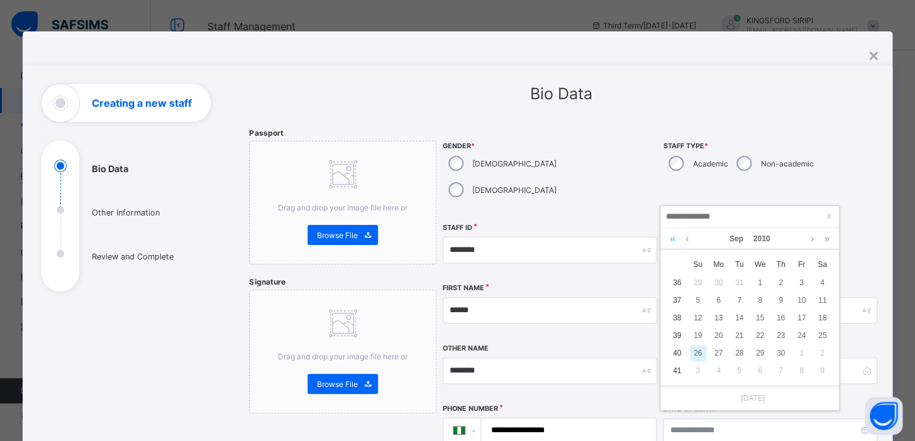
click at [673, 240] on link at bounding box center [672, 238] width 12 height 21
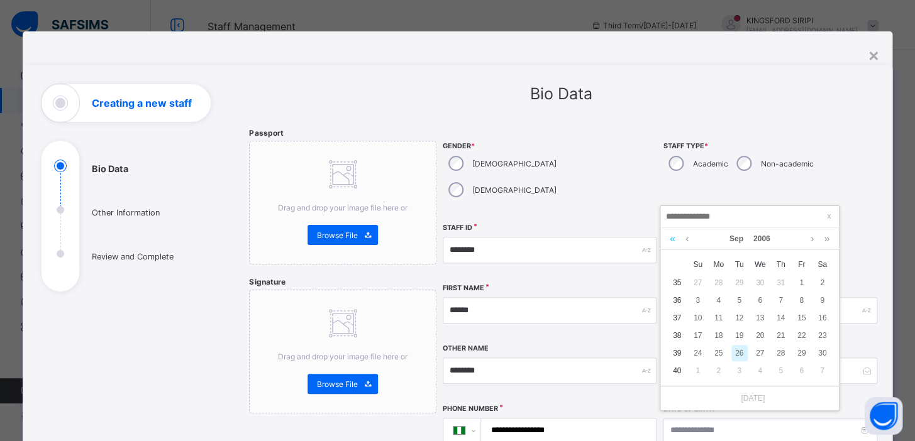
click at [673, 240] on link at bounding box center [672, 238] width 12 height 21
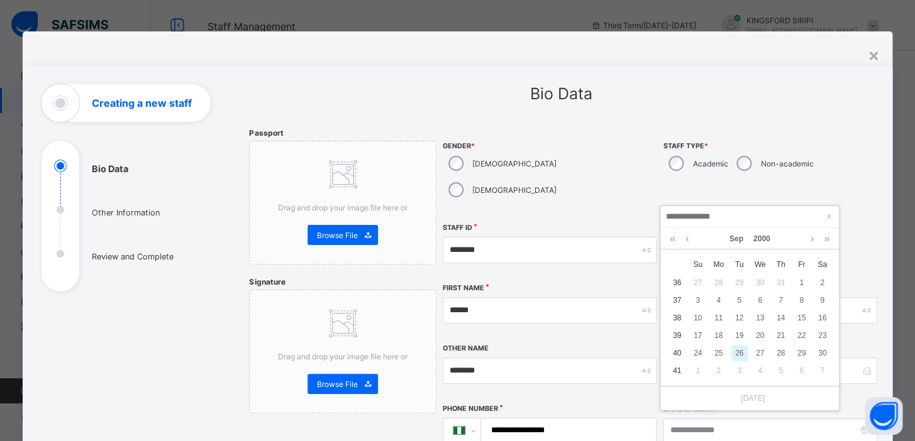
click at [673, 240] on link at bounding box center [672, 238] width 12 height 21
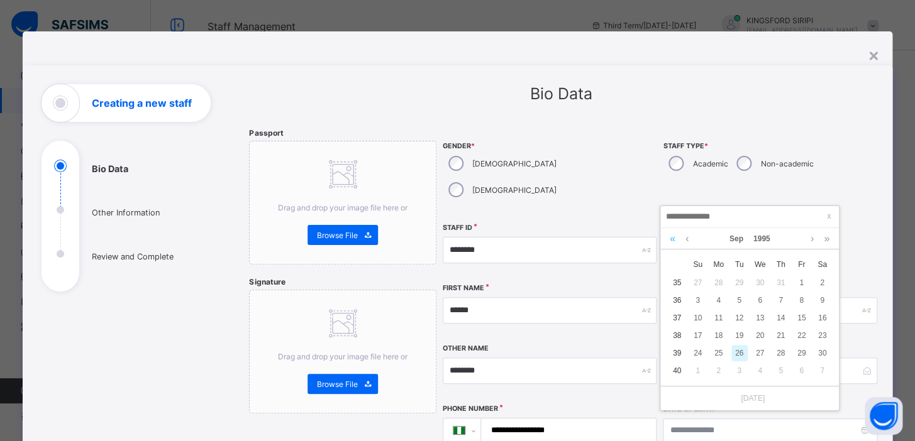
click at [673, 240] on link at bounding box center [672, 238] width 12 height 21
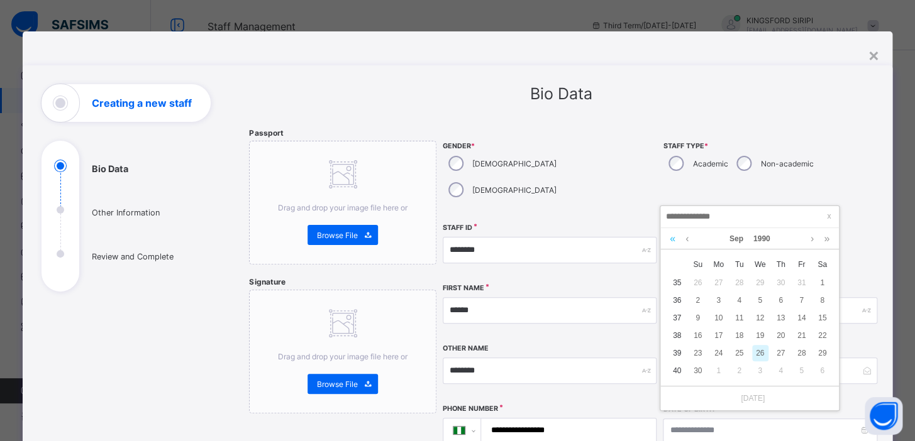
click at [673, 240] on link at bounding box center [672, 238] width 12 height 21
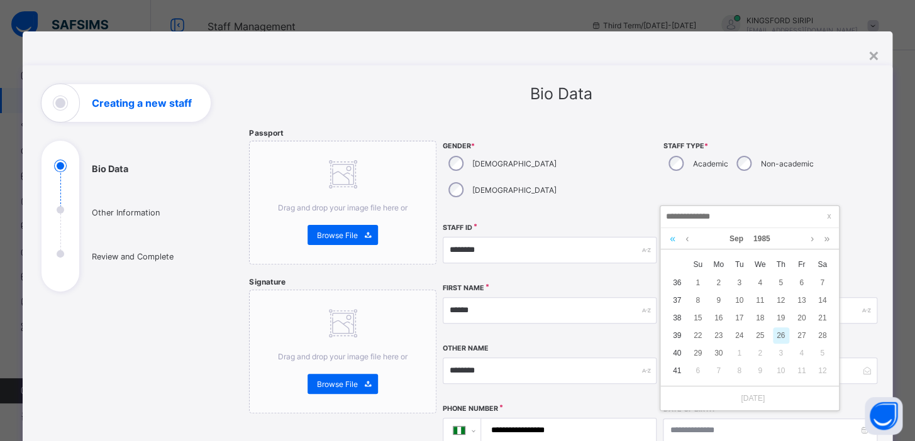
click at [673, 240] on link at bounding box center [672, 238] width 12 height 21
click at [686, 237] on link at bounding box center [686, 238] width 9 height 21
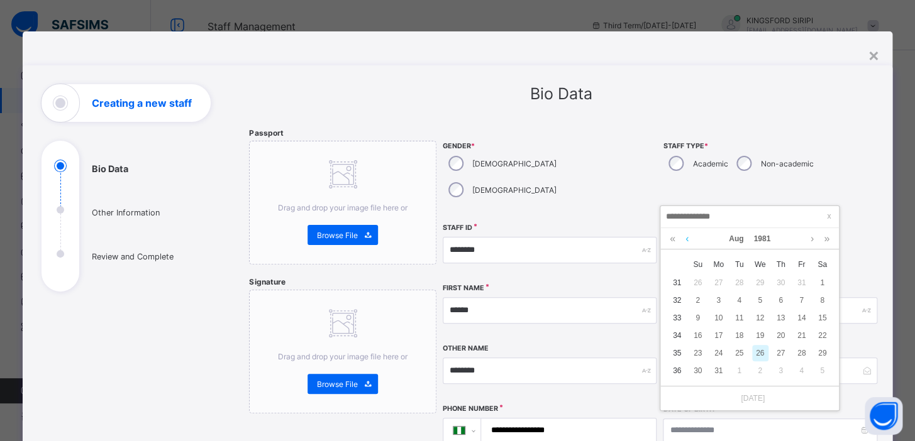
click at [686, 237] on link at bounding box center [686, 238] width 9 height 21
click at [695, 353] on div "26" at bounding box center [698, 353] width 16 height 16
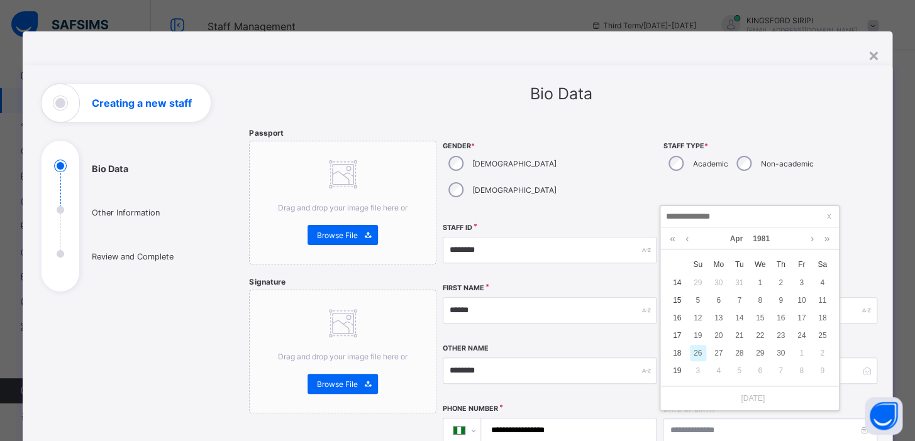
type input "**********"
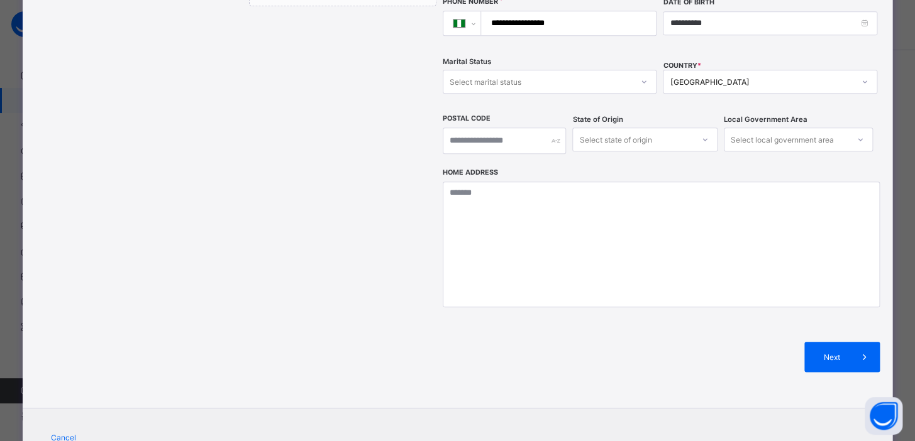
scroll to position [438, 0]
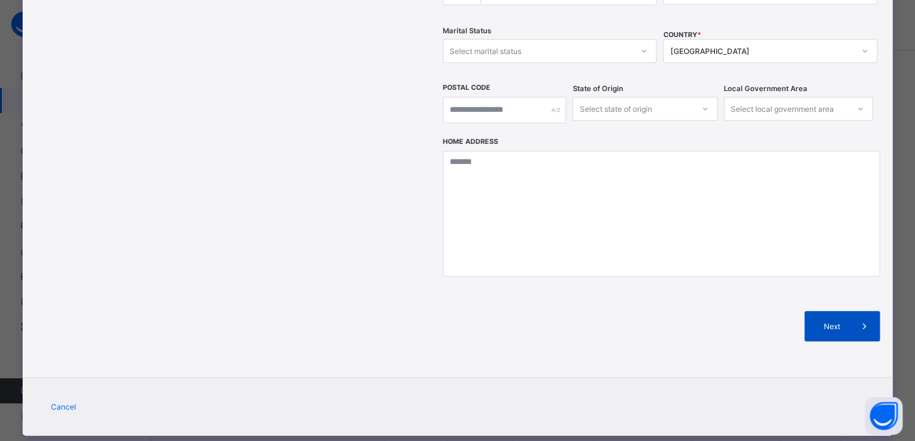
click at [825, 322] on span "Next" at bounding box center [831, 326] width 36 height 9
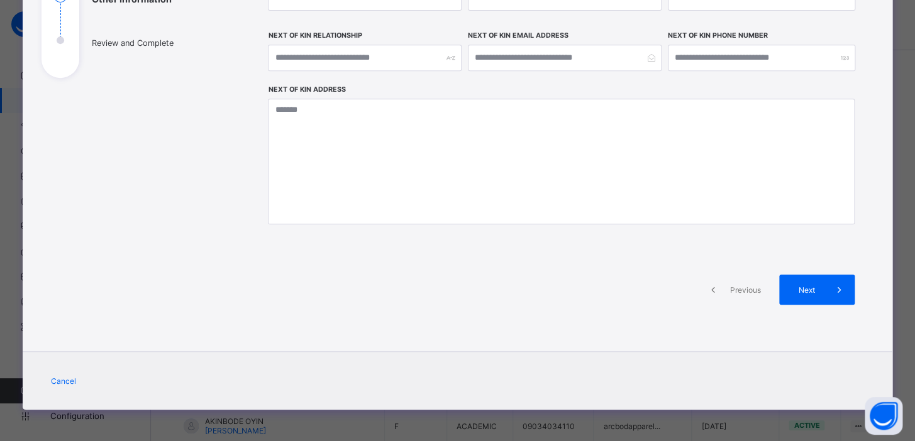
scroll to position [214, 0]
click at [809, 292] on span "Next" at bounding box center [806, 289] width 36 height 9
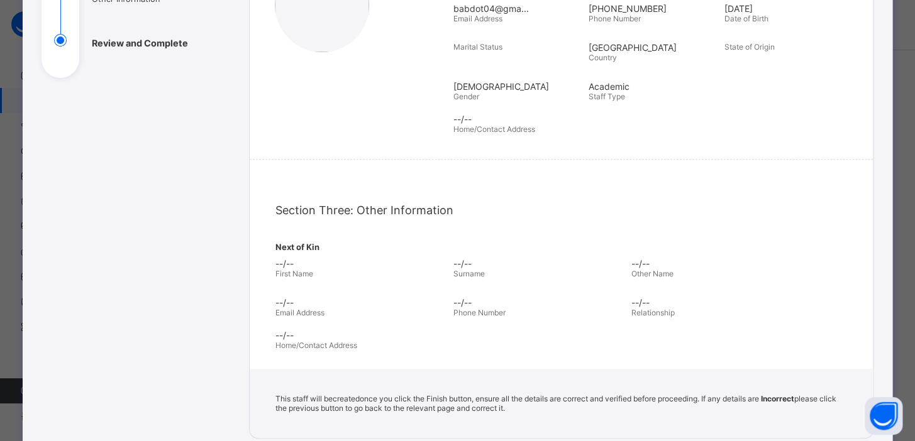
scroll to position [388, 0]
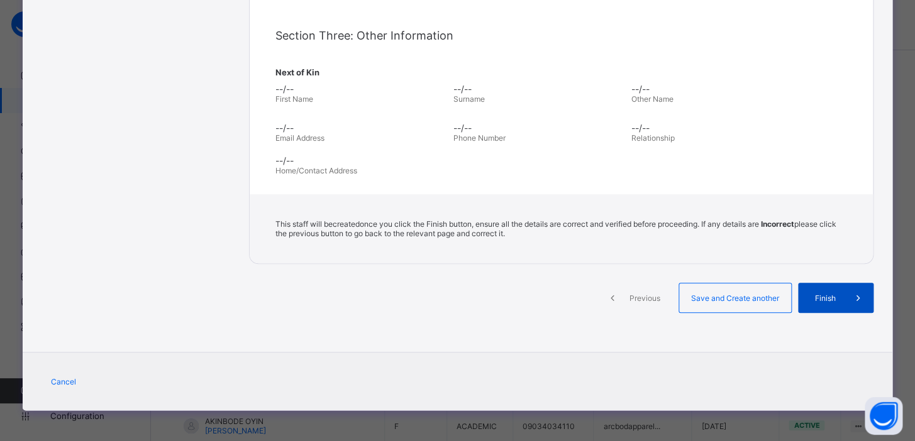
click at [818, 295] on span "Finish" at bounding box center [825, 298] width 36 height 9
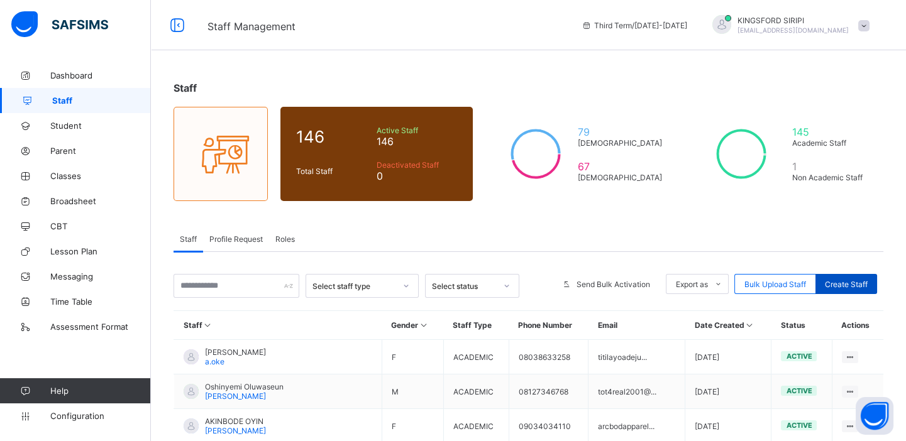
click at [850, 284] on span "Create Staff" at bounding box center [846, 284] width 43 height 9
select select "**"
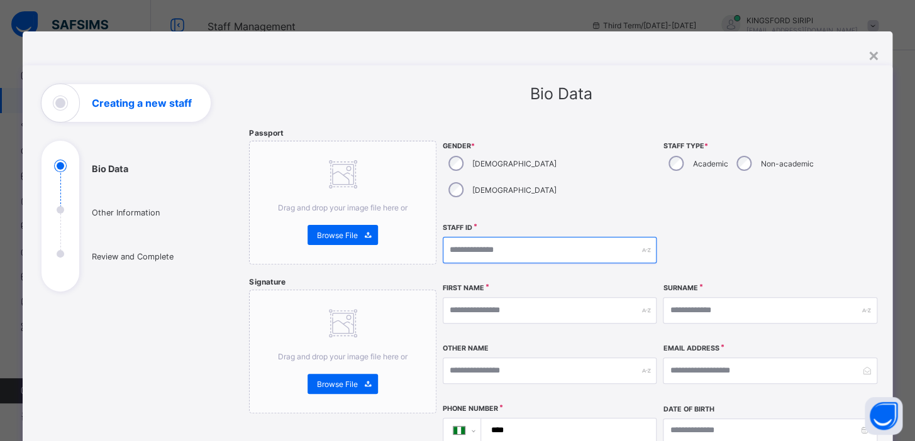
click at [561, 237] on input "text" at bounding box center [550, 250] width 214 height 26
type input "*"
type input "**********"
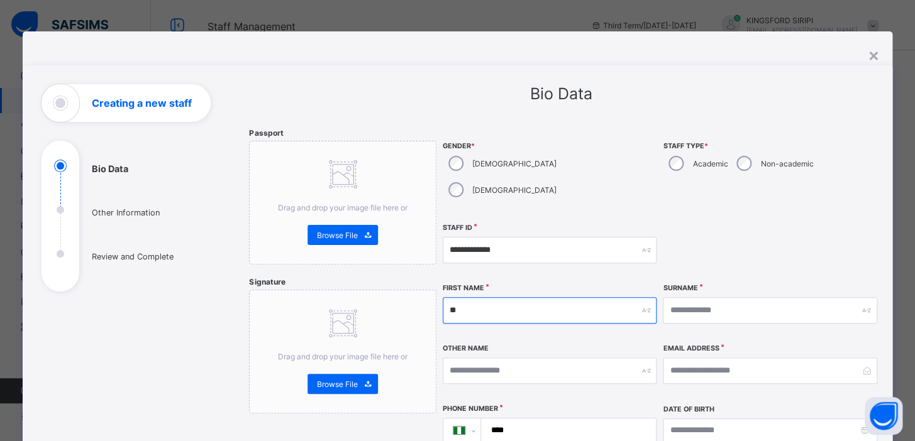
type input "*"
type input "*********"
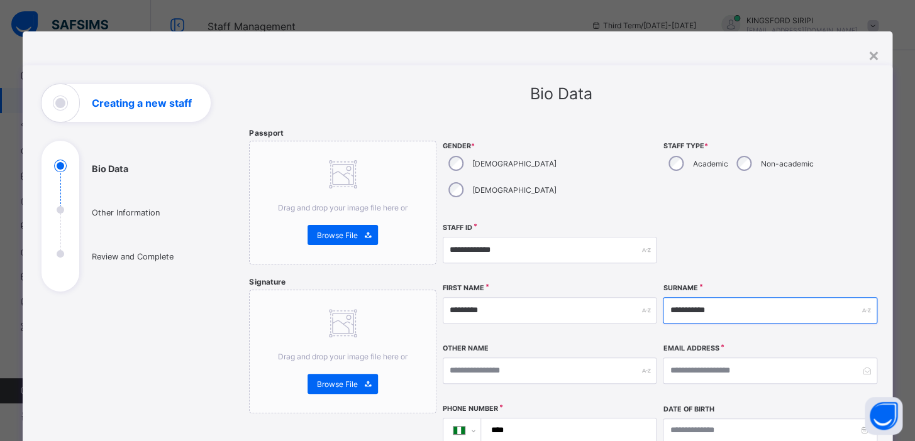
type input "**********"
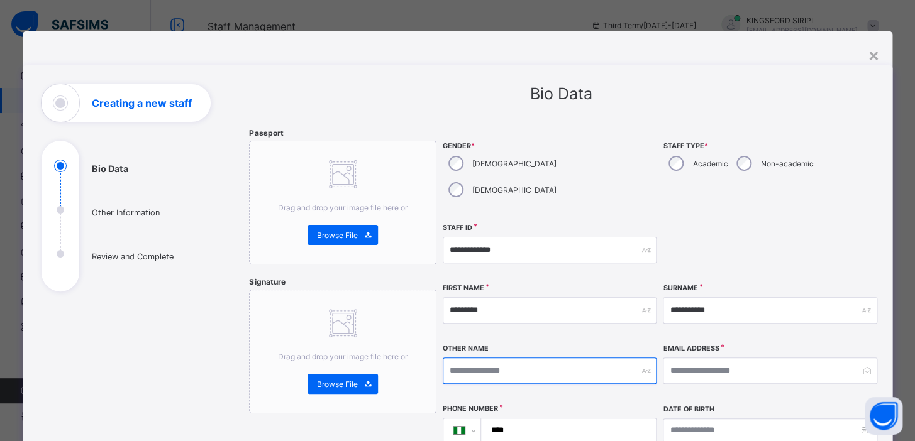
type input "*"
type input "******"
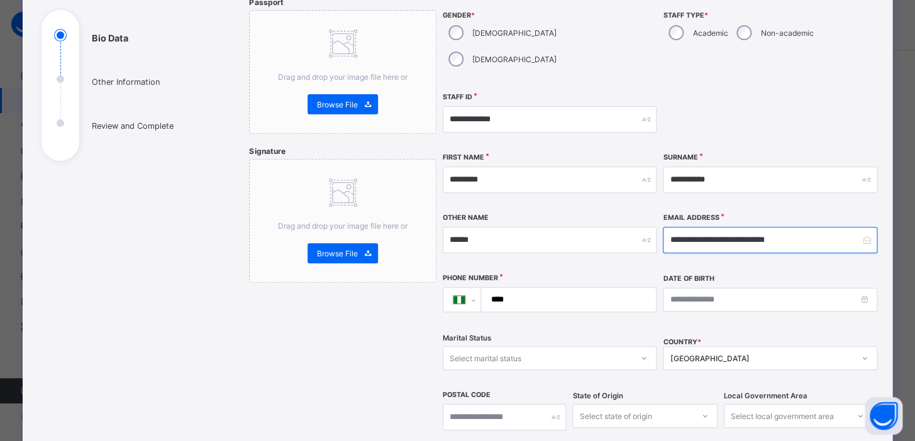
scroll to position [146, 0]
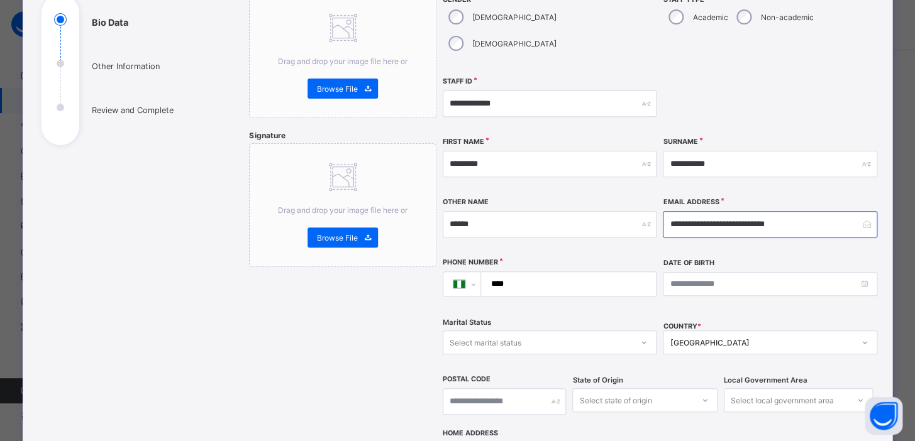
click at [670, 211] on input "**********" at bounding box center [770, 224] width 214 height 26
type input "**********"
click at [521, 334] on div "Select marital status" at bounding box center [537, 343] width 189 height 18
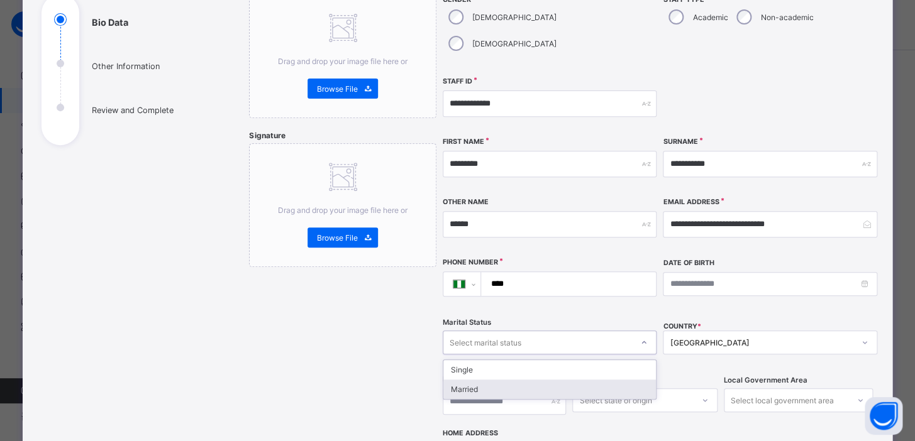
click at [464, 380] on div "Married" at bounding box center [549, 389] width 212 height 19
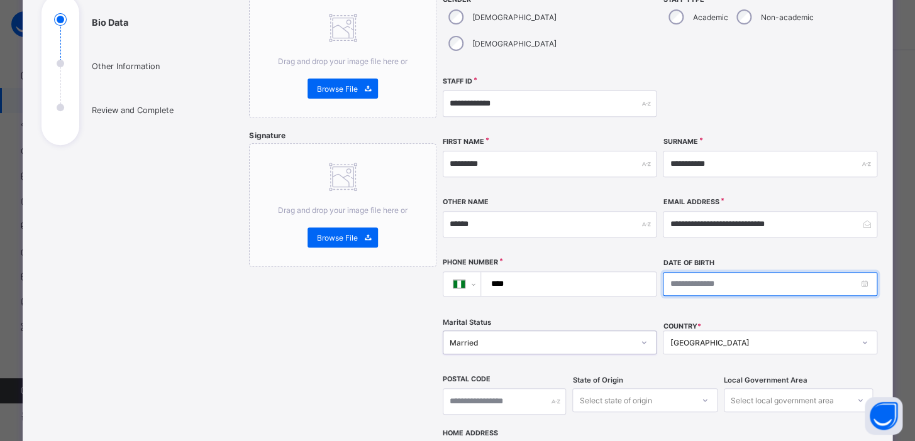
click at [666, 272] on input at bounding box center [770, 284] width 214 height 24
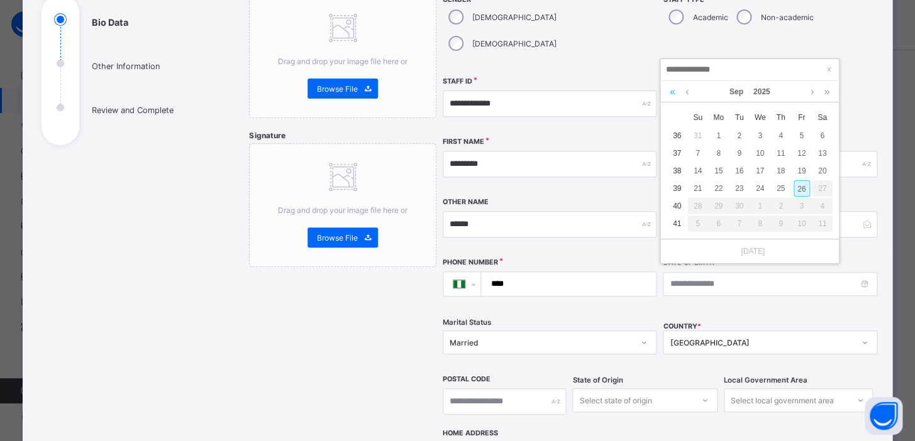
click at [673, 96] on link at bounding box center [672, 91] width 12 height 21
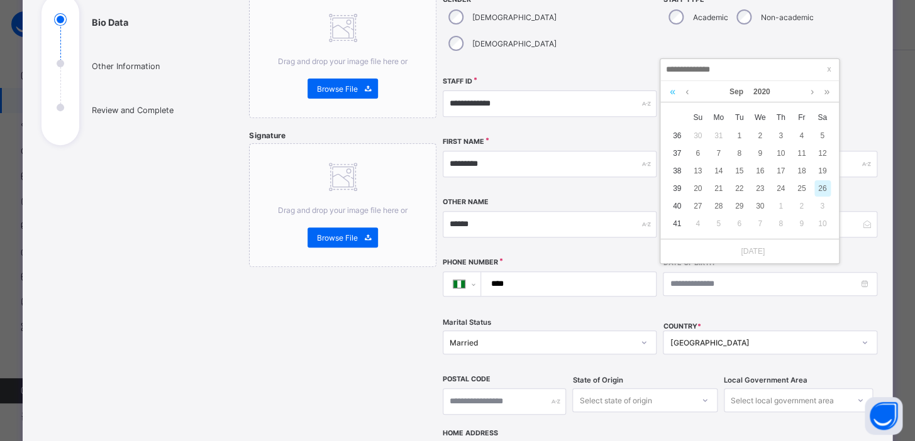
click at [673, 96] on link at bounding box center [672, 91] width 12 height 21
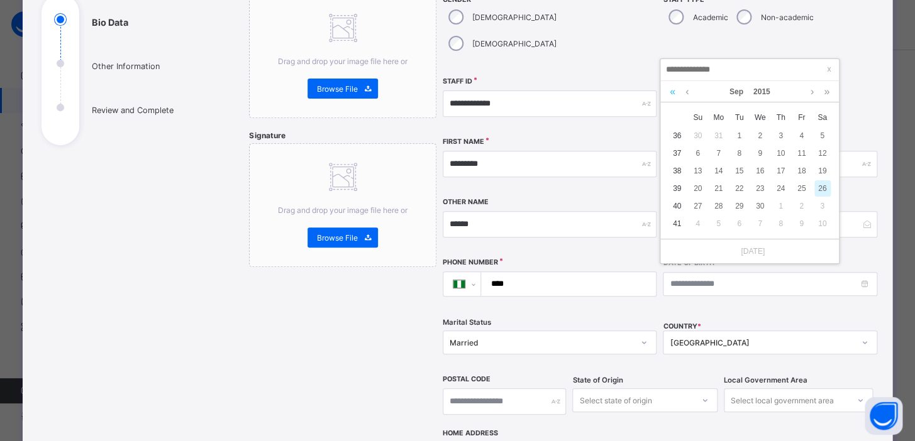
click at [673, 96] on link at bounding box center [672, 91] width 12 height 21
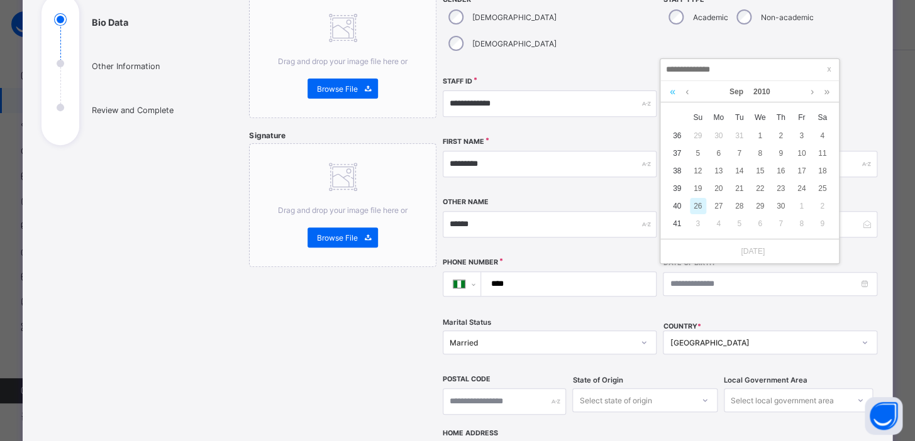
click at [673, 96] on link at bounding box center [672, 91] width 12 height 21
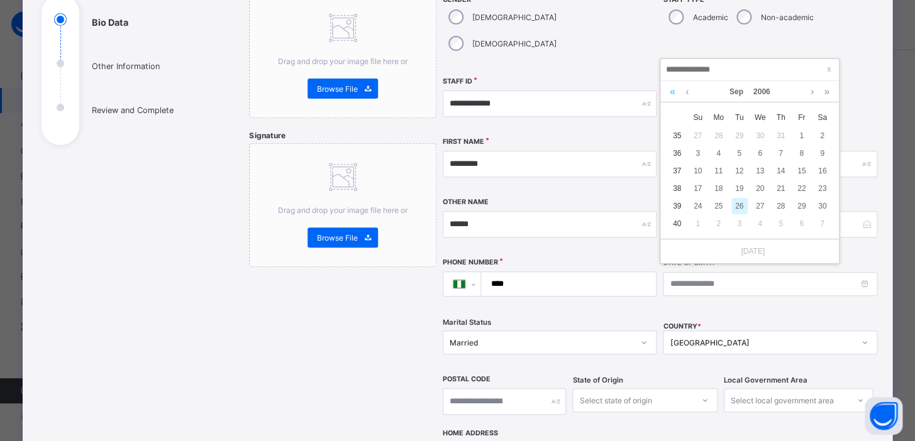
click at [673, 96] on link at bounding box center [672, 91] width 12 height 21
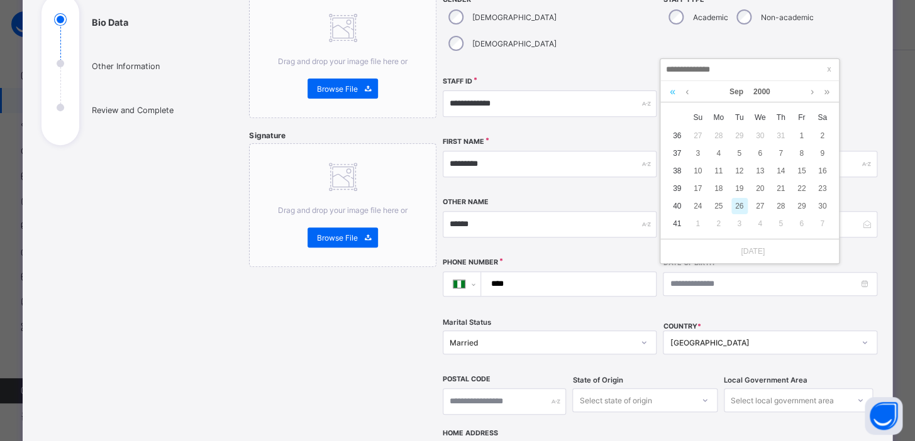
click at [673, 96] on link at bounding box center [672, 91] width 12 height 21
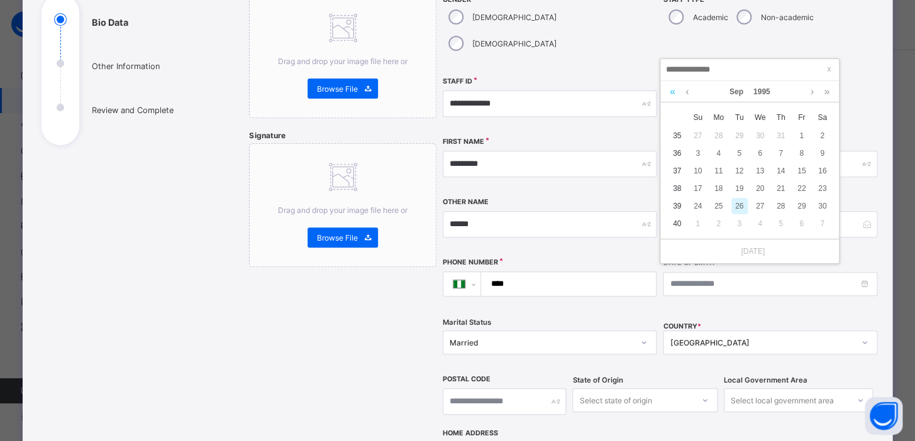
click at [673, 96] on link at bounding box center [672, 91] width 12 height 21
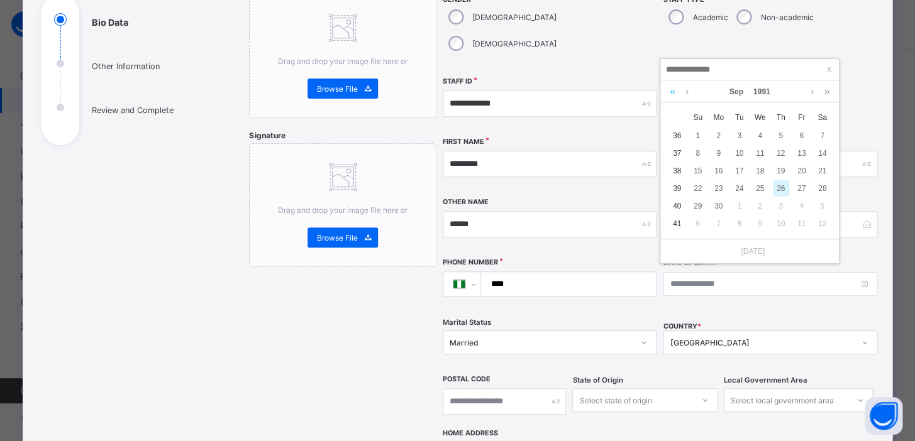
click at [673, 96] on link at bounding box center [672, 91] width 12 height 21
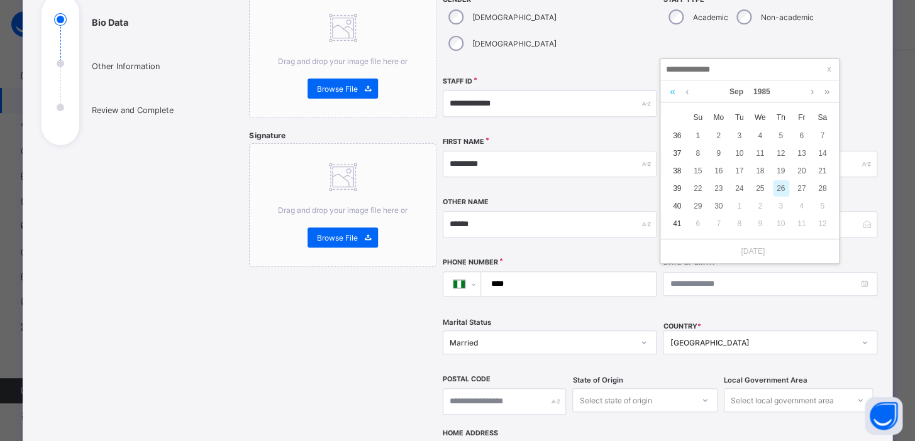
click at [673, 96] on link at bounding box center [672, 91] width 12 height 21
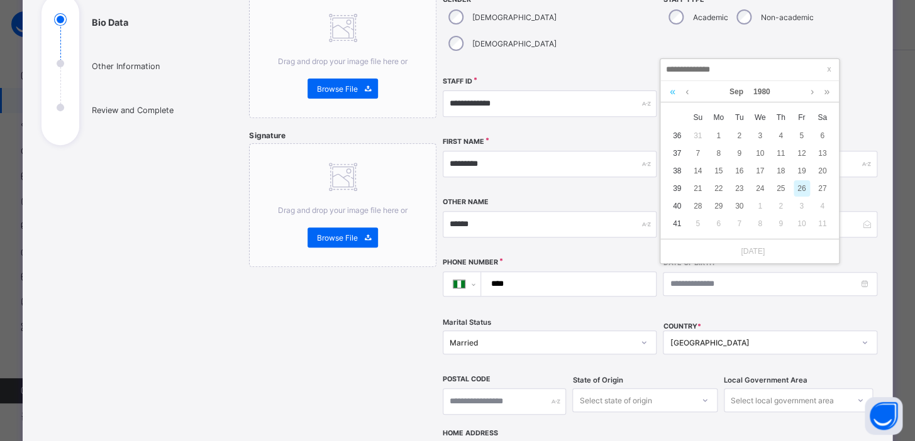
click at [673, 96] on link at bounding box center [672, 91] width 12 height 21
click at [825, 91] on link at bounding box center [826, 91] width 12 height 21
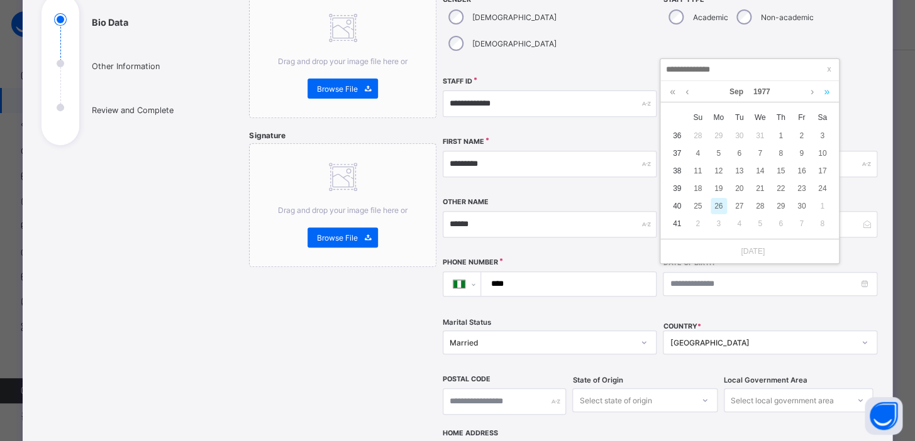
click at [825, 91] on link at bounding box center [826, 91] width 12 height 21
click at [685, 91] on link at bounding box center [686, 91] width 9 height 21
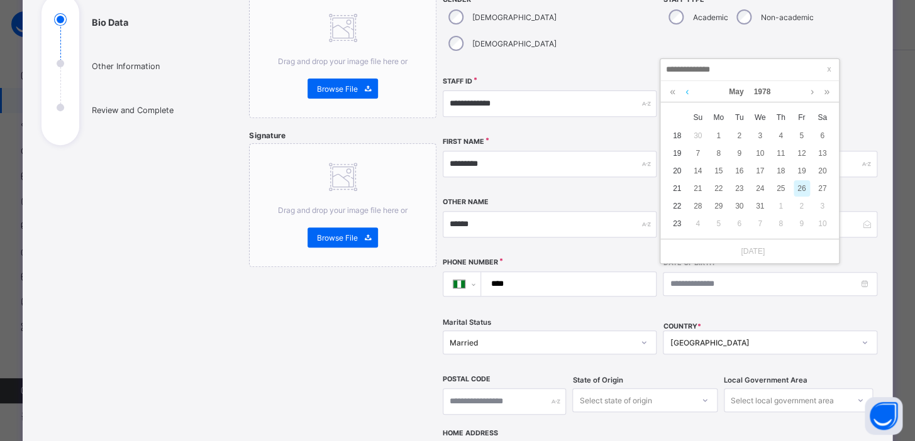
click at [685, 91] on link at bounding box center [686, 91] width 9 height 21
click at [812, 92] on link at bounding box center [811, 91] width 9 height 21
click at [677, 167] on td "15" at bounding box center [676, 171] width 21 height 18
click at [677, 173] on td "15" at bounding box center [676, 171] width 21 height 18
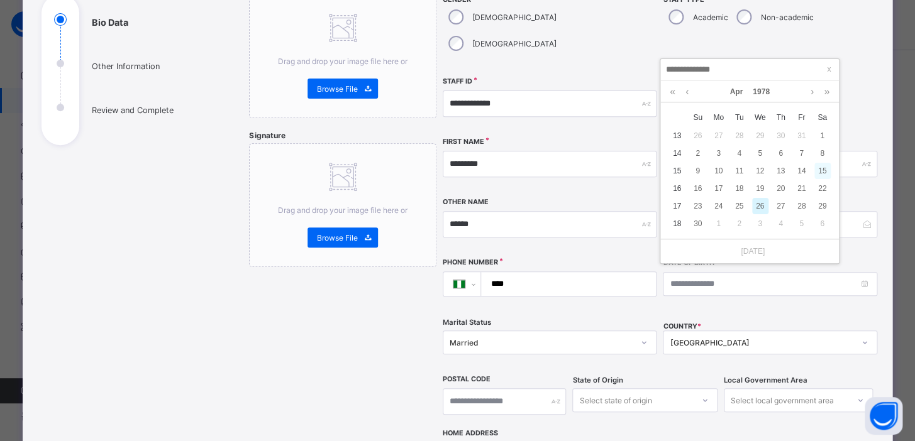
click at [823, 169] on div "15" at bounding box center [822, 171] width 16 height 16
type input "**********"
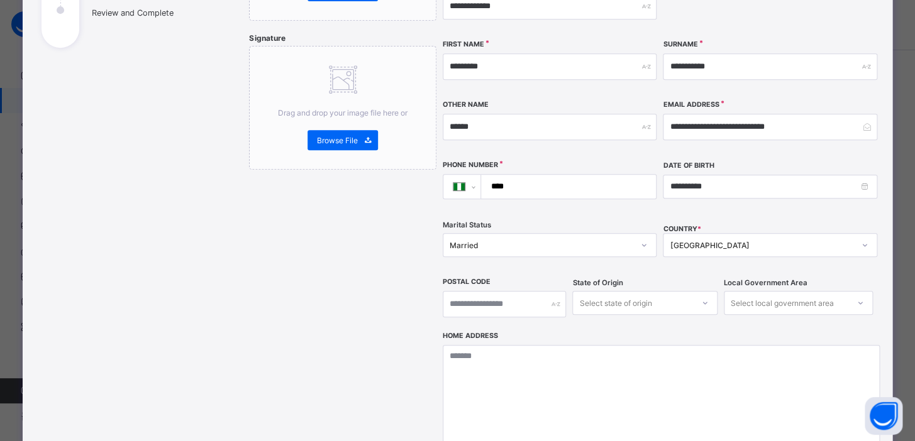
scroll to position [265, 0]
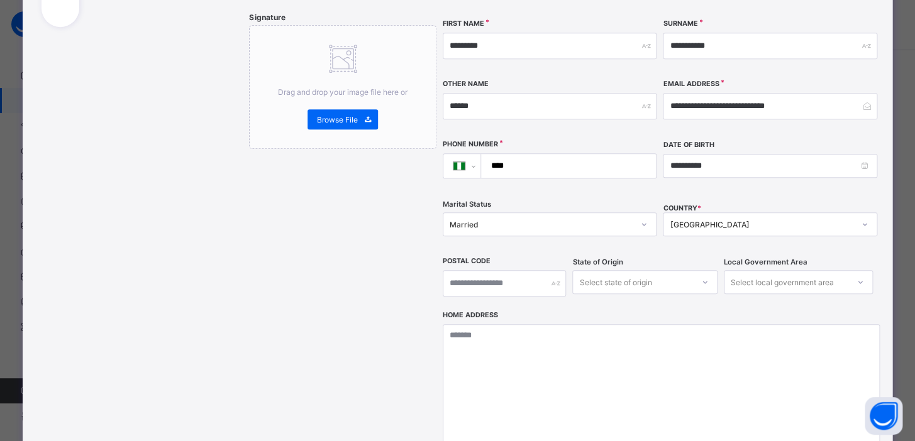
click at [518, 154] on input "****" at bounding box center [565, 166] width 165 height 24
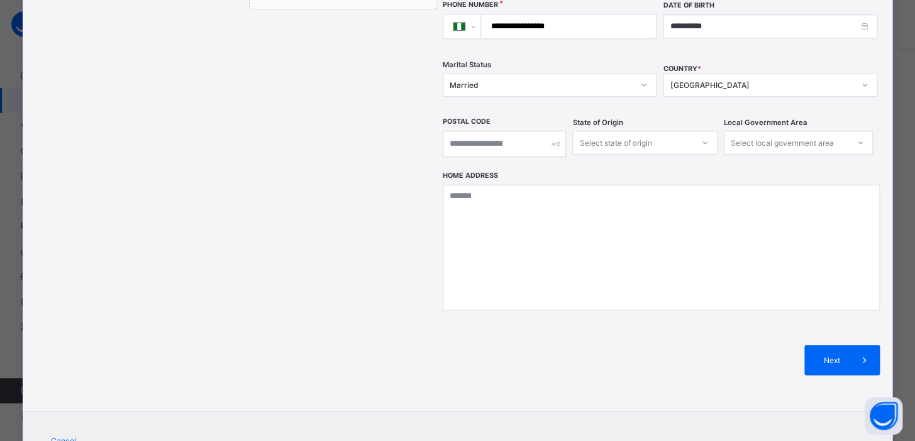
scroll to position [405, 0]
type input "**********"
click at [834, 355] on span "Next" at bounding box center [831, 359] width 36 height 9
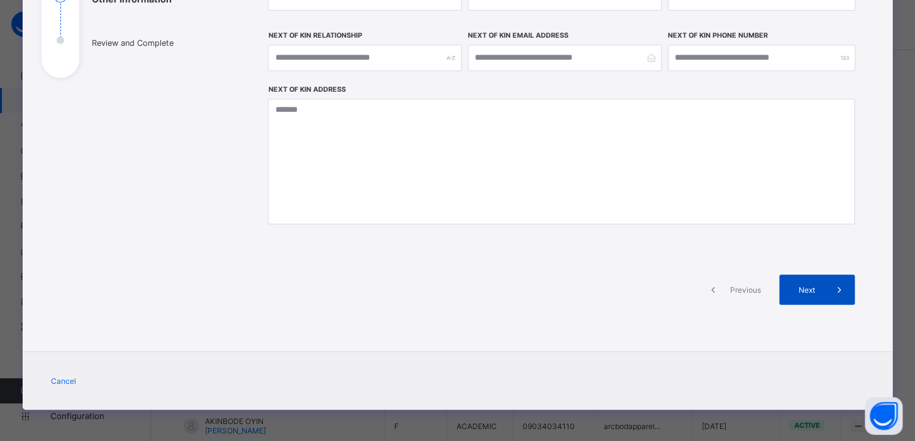
click at [804, 302] on div "Next" at bounding box center [816, 290] width 75 height 30
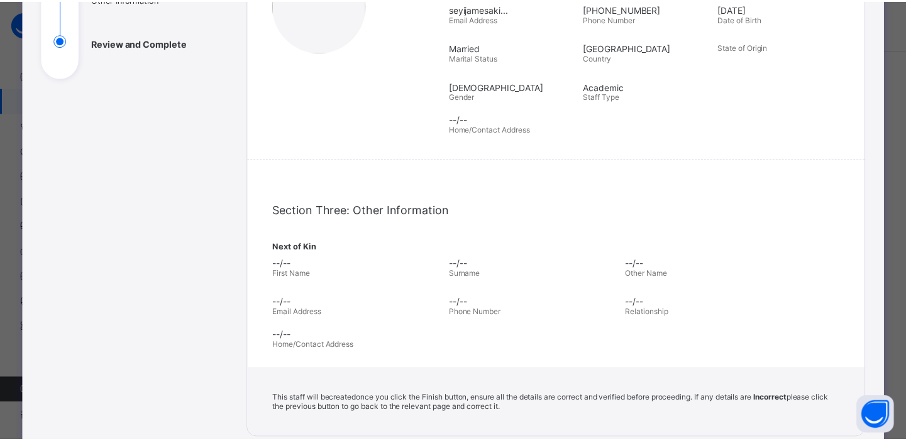
scroll to position [388, 0]
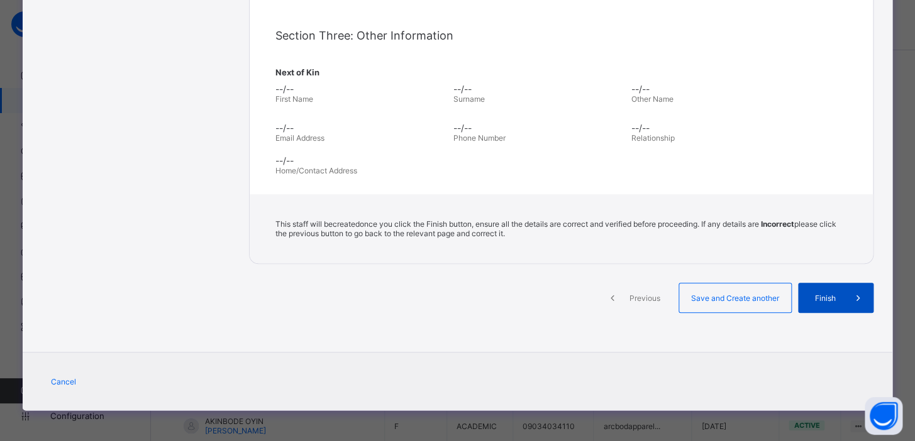
click at [818, 299] on span "Finish" at bounding box center [825, 298] width 36 height 9
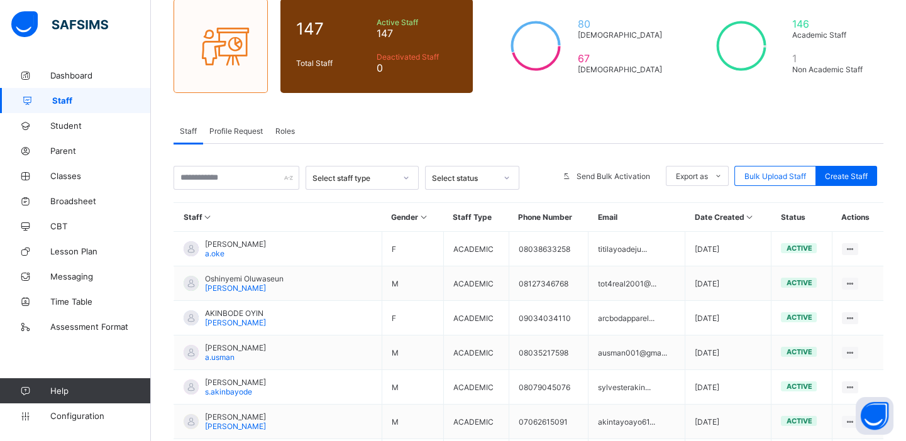
scroll to position [30, 0]
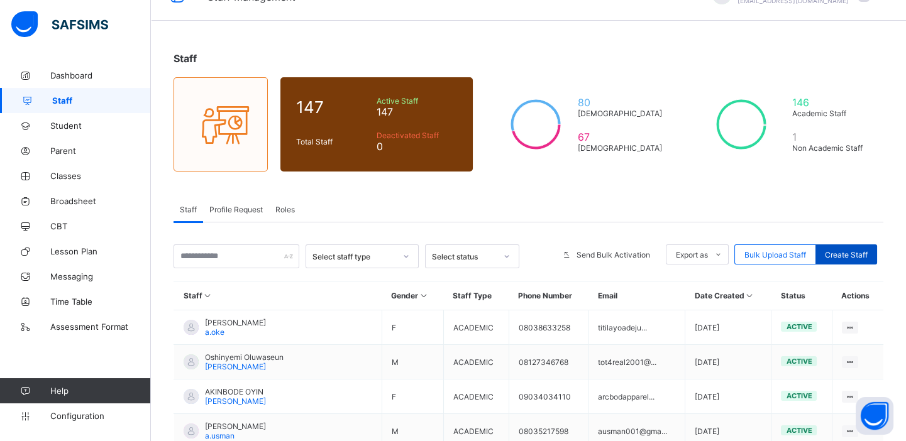
click at [852, 255] on span "Create Staff" at bounding box center [846, 254] width 43 height 9
select select "**"
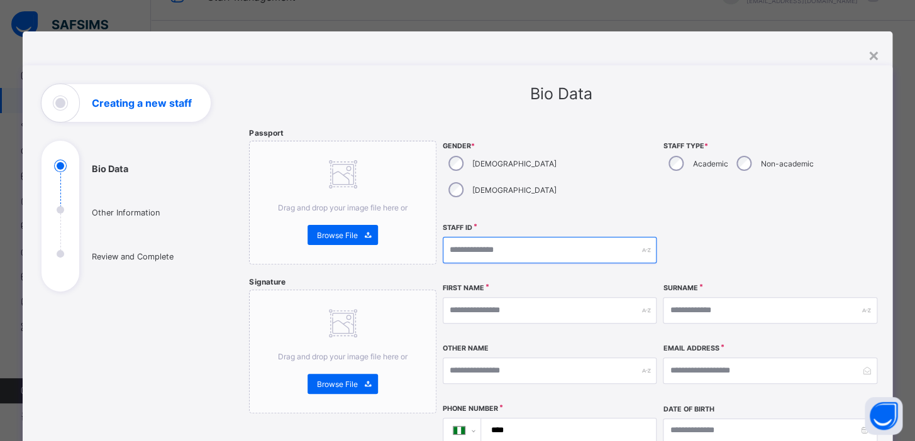
click at [497, 237] on input "text" at bounding box center [550, 250] width 214 height 26
type input "**********"
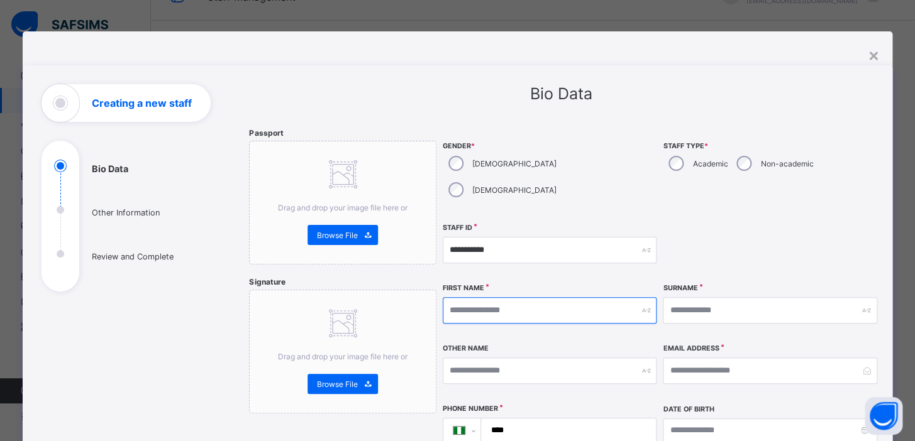
click at [480, 297] on input "text" at bounding box center [550, 310] width 214 height 26
type input "****"
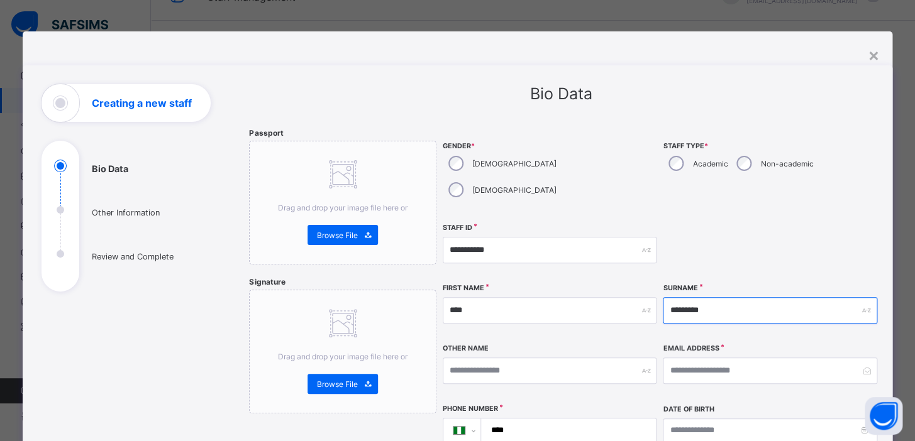
type input "*********"
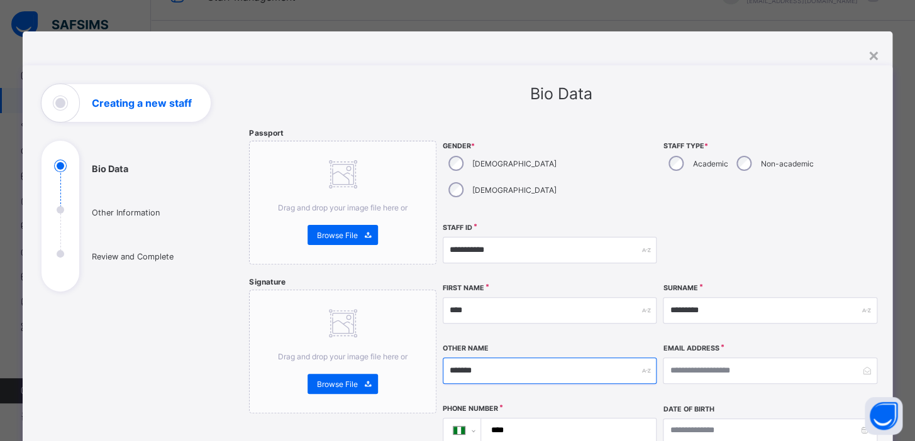
type input "*******"
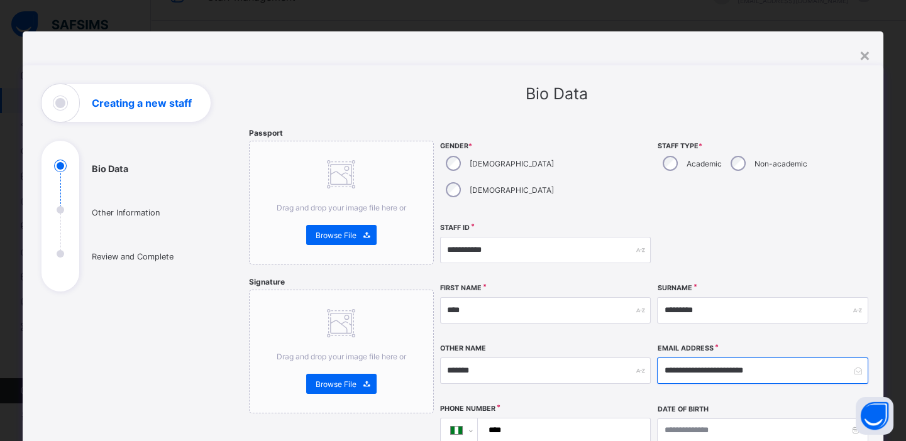
type input "**********"
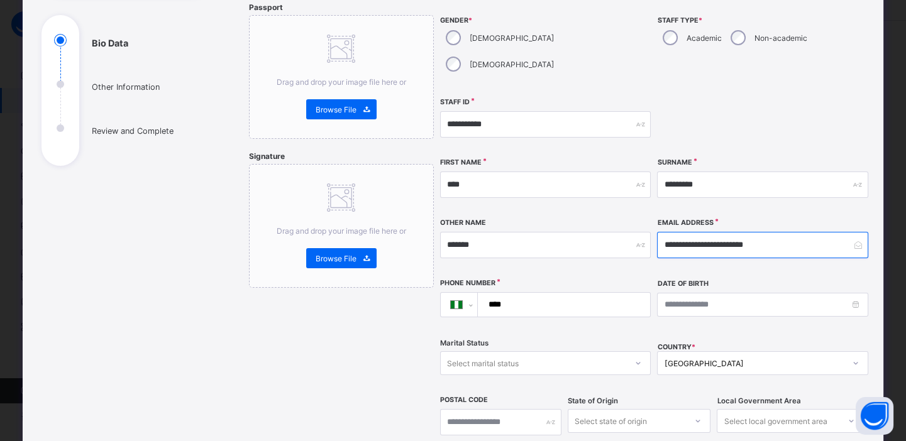
scroll to position [138, 0]
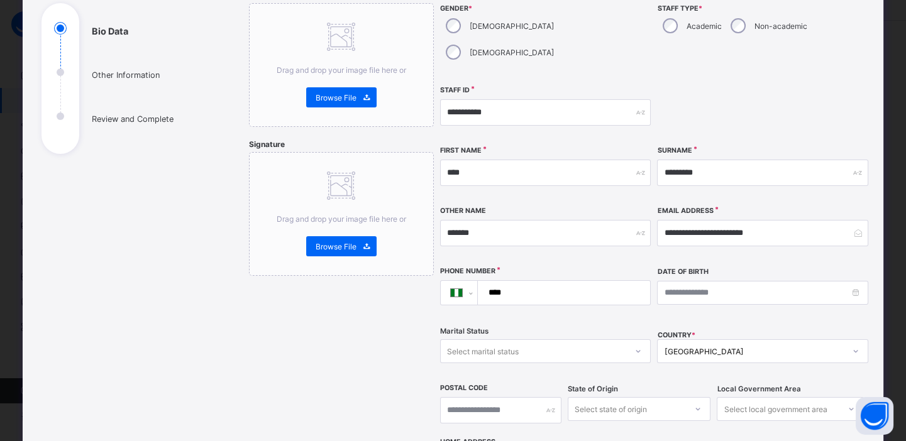
click at [517, 281] on input "****" at bounding box center [561, 293] width 162 height 24
type input "**********"
click at [666, 281] on input at bounding box center [762, 293] width 211 height 24
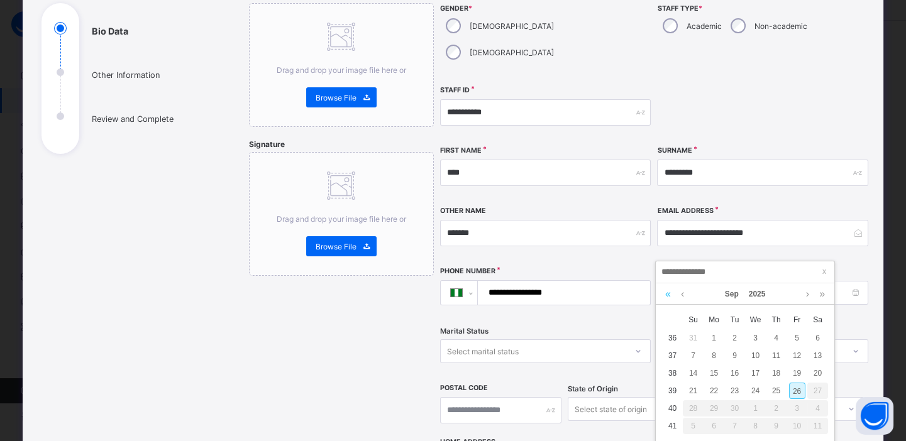
click at [665, 289] on link at bounding box center [668, 294] width 12 height 21
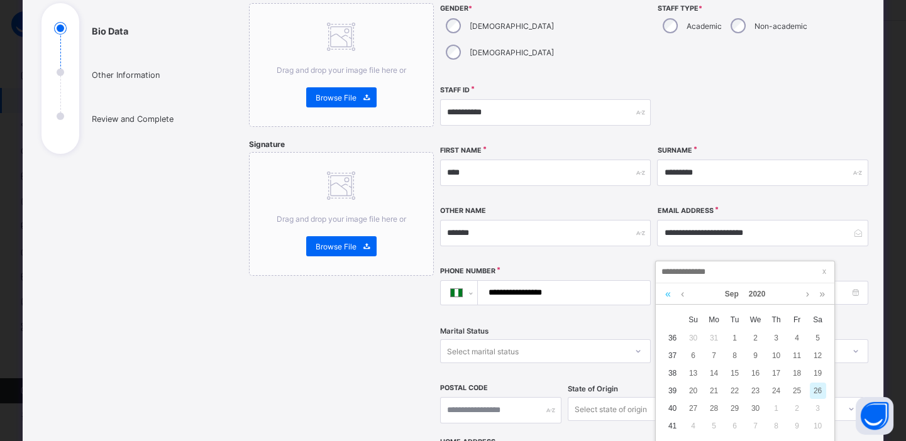
click at [665, 289] on link at bounding box center [668, 294] width 12 height 21
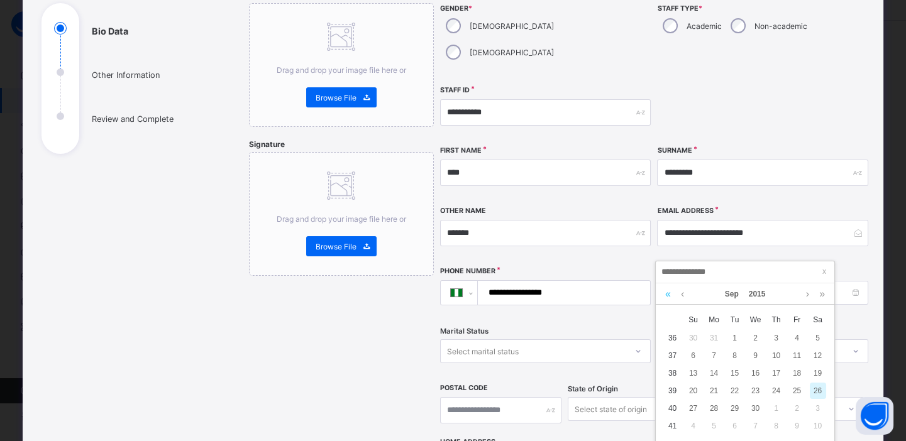
click at [665, 289] on link at bounding box center [668, 294] width 12 height 21
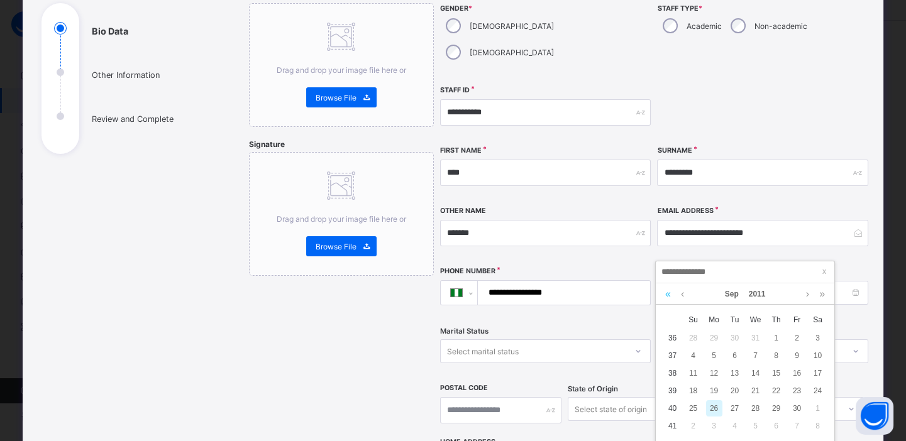
click at [665, 289] on link at bounding box center [668, 294] width 12 height 21
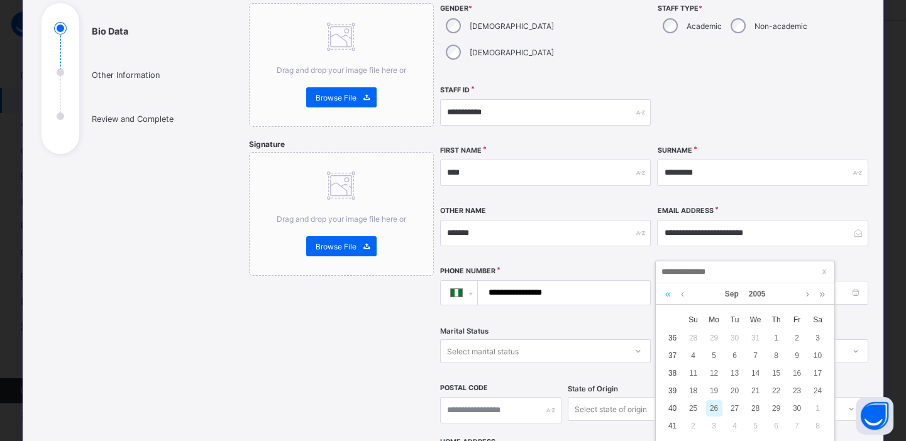
click at [665, 289] on link at bounding box center [668, 294] width 12 height 21
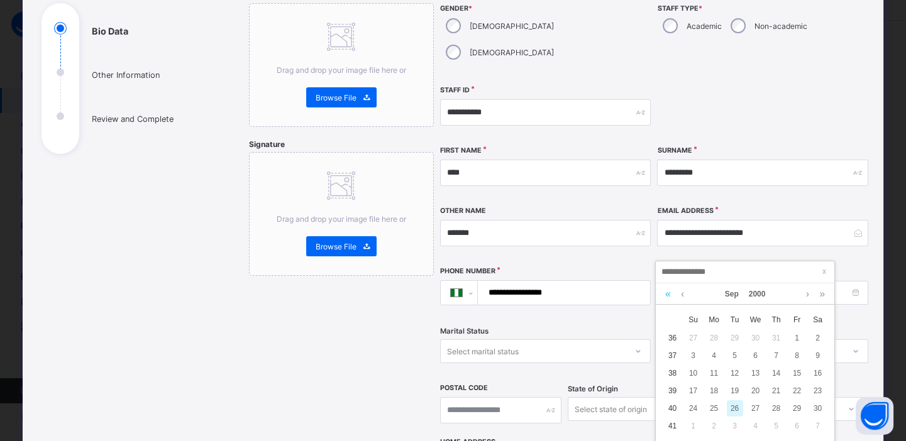
click at [665, 289] on link at bounding box center [668, 294] width 12 height 21
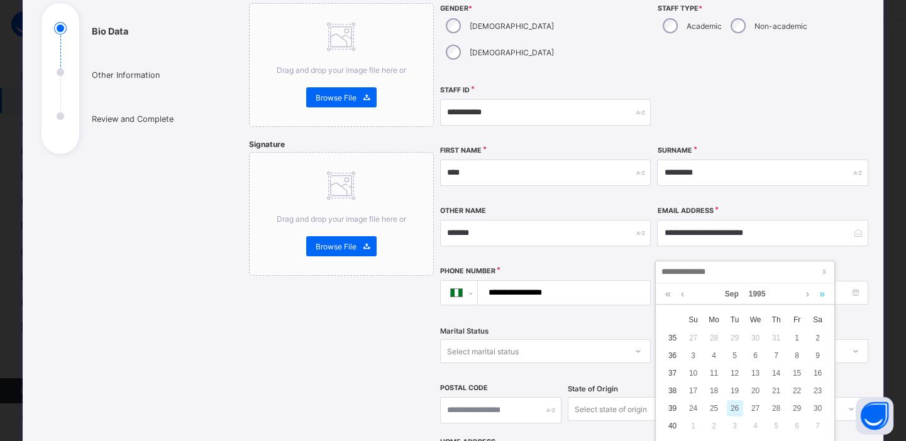
click at [822, 293] on link at bounding box center [822, 294] width 12 height 21
click at [680, 292] on link at bounding box center [682, 294] width 9 height 21
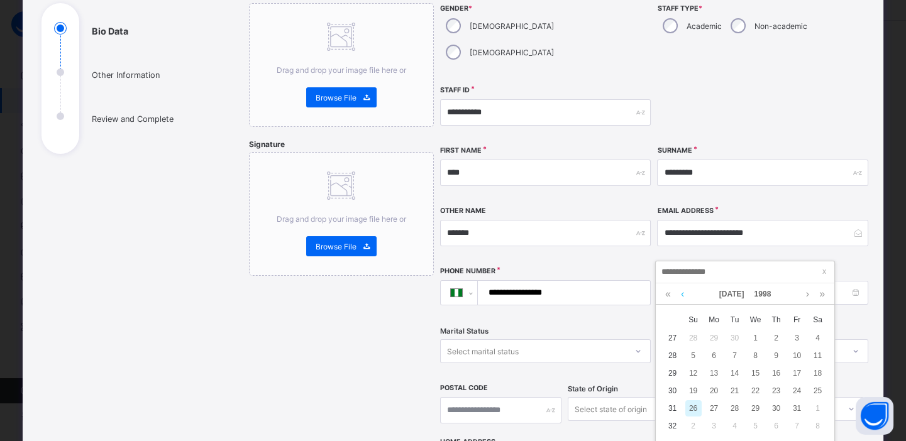
click at [680, 292] on link at bounding box center [682, 294] width 9 height 21
click at [754, 337] on div "3" at bounding box center [755, 338] width 16 height 16
type input "**********"
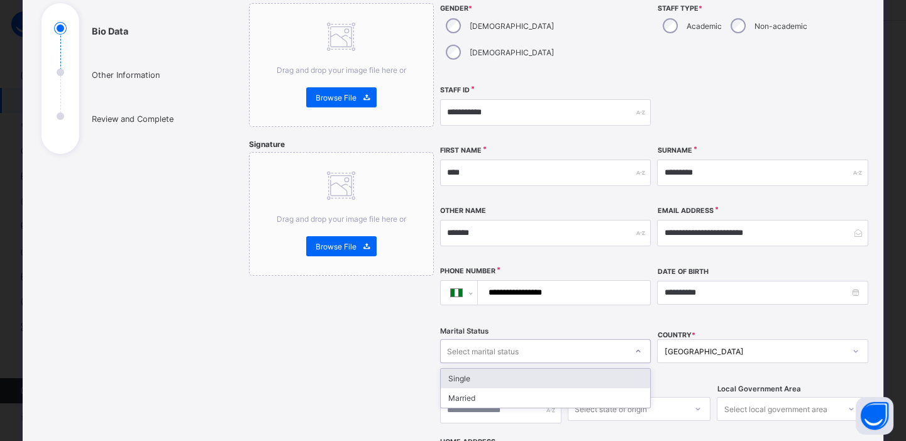
click at [504, 339] on div "Select marital status" at bounding box center [483, 351] width 72 height 24
click at [458, 369] on div "Single" at bounding box center [546, 378] width 210 height 19
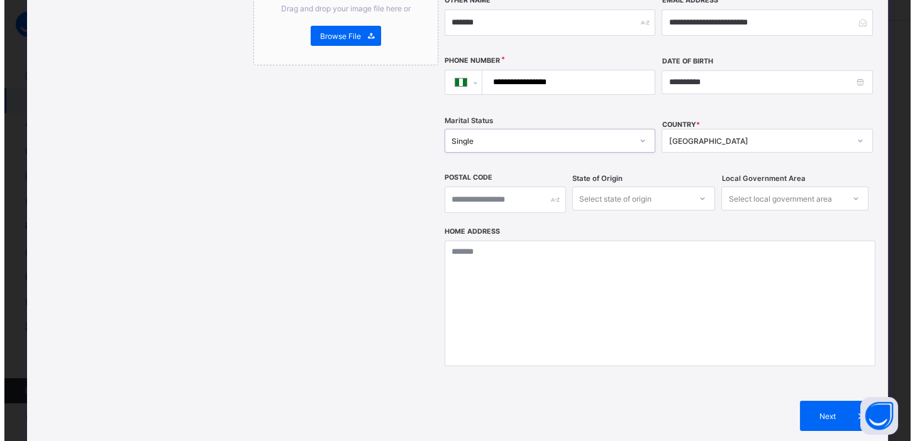
scroll to position [438, 0]
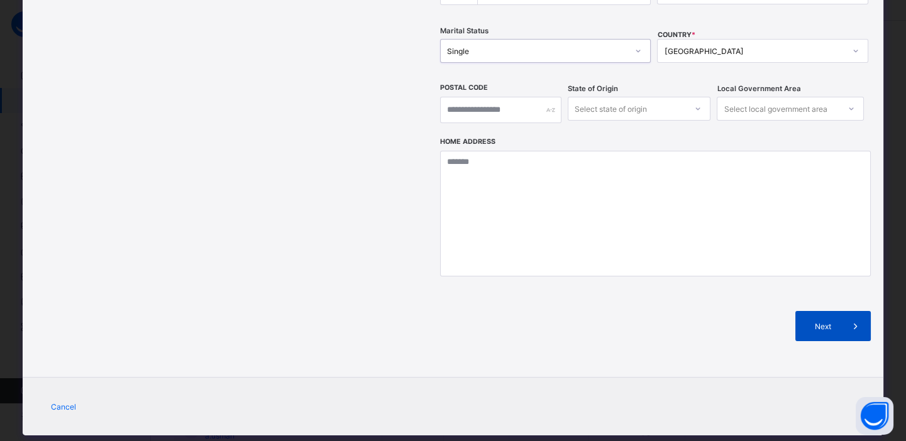
click at [824, 322] on span "Next" at bounding box center [823, 326] width 36 height 9
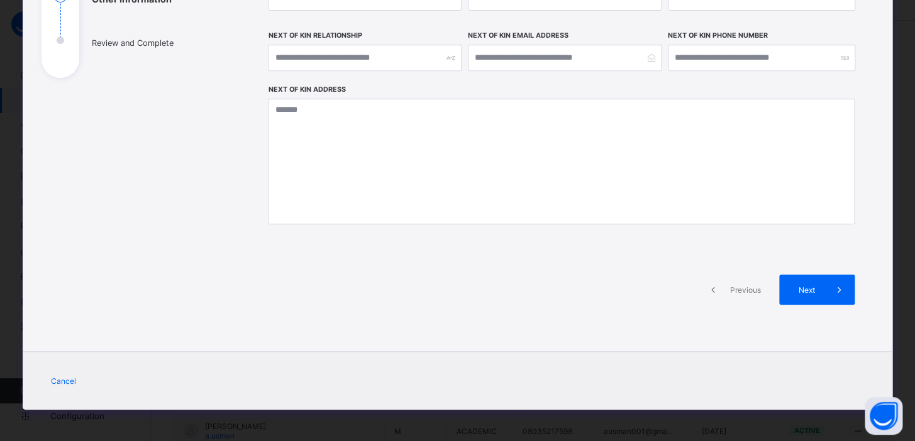
scroll to position [214, 0]
click at [808, 287] on span "Next" at bounding box center [806, 289] width 36 height 9
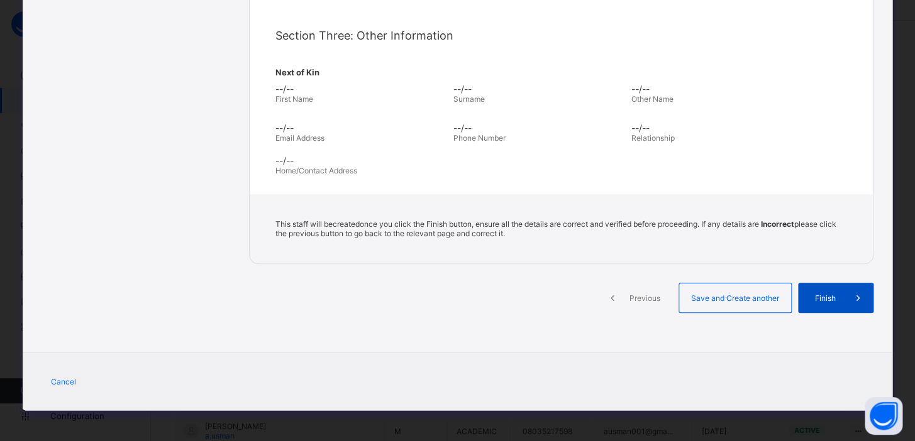
click at [817, 297] on span "Finish" at bounding box center [825, 298] width 36 height 9
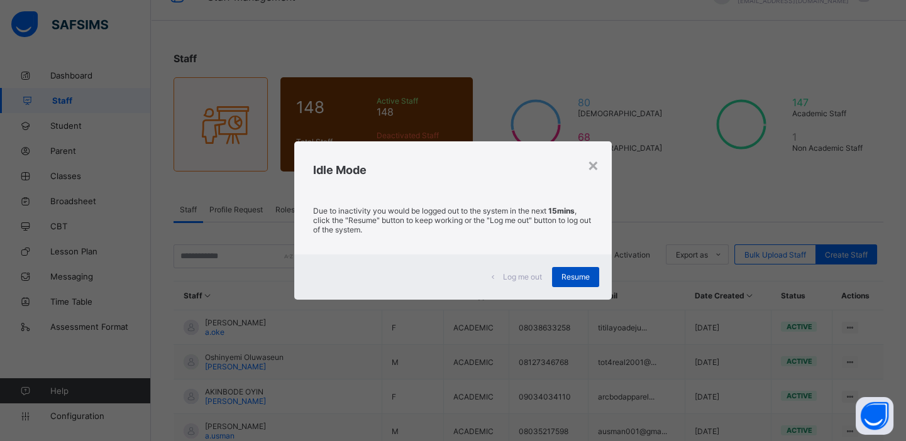
click at [576, 276] on span "Resume" at bounding box center [575, 276] width 28 height 9
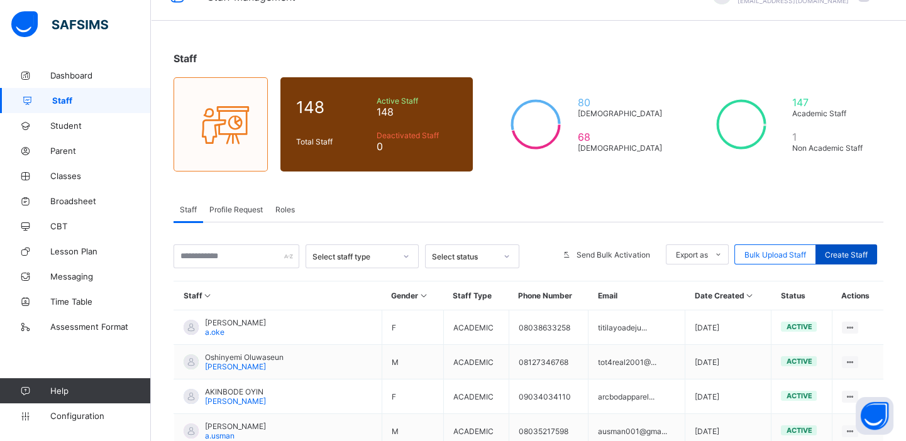
click at [847, 252] on span "Create Staff" at bounding box center [846, 254] width 43 height 9
select select "**"
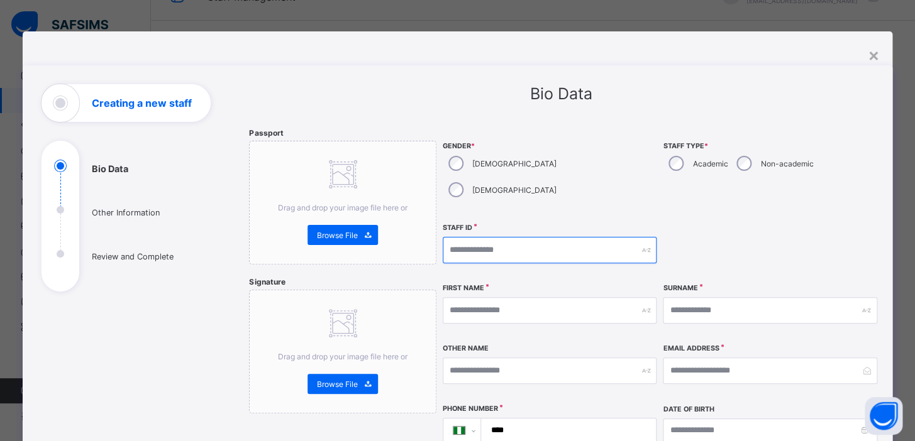
click at [476, 237] on input "text" at bounding box center [550, 250] width 214 height 26
type input "*******"
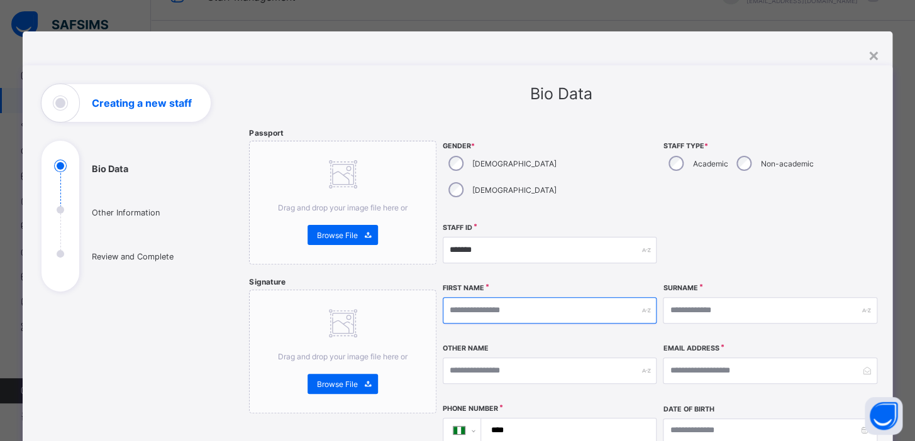
click at [482, 297] on input "text" at bounding box center [550, 310] width 214 height 26
click at [680, 166] on div "Academic" at bounding box center [697, 163] width 68 height 26
click at [512, 297] on input "text" at bounding box center [550, 310] width 214 height 26
type input "*******"
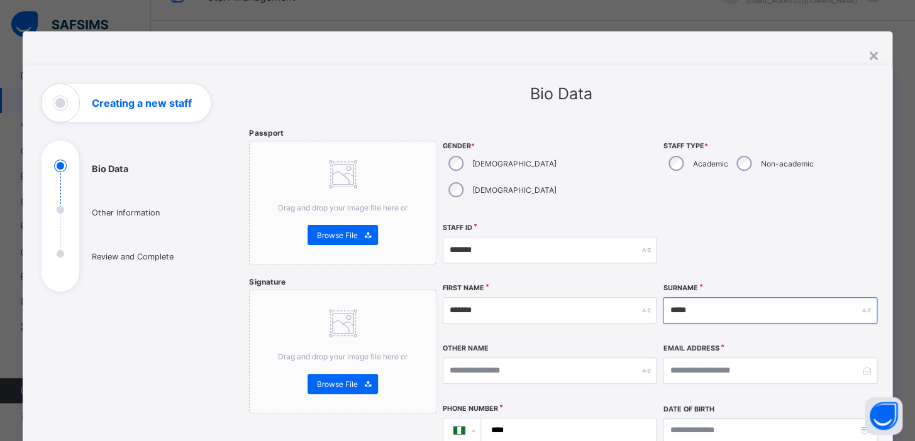
type input "*****"
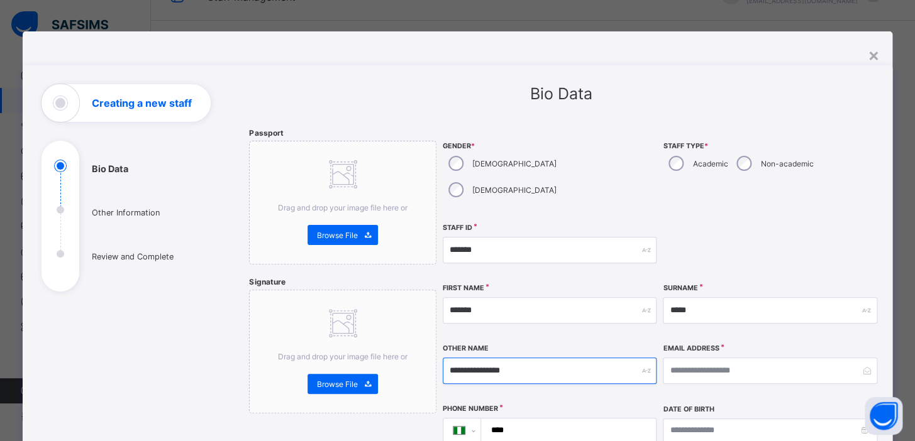
type input "**********"
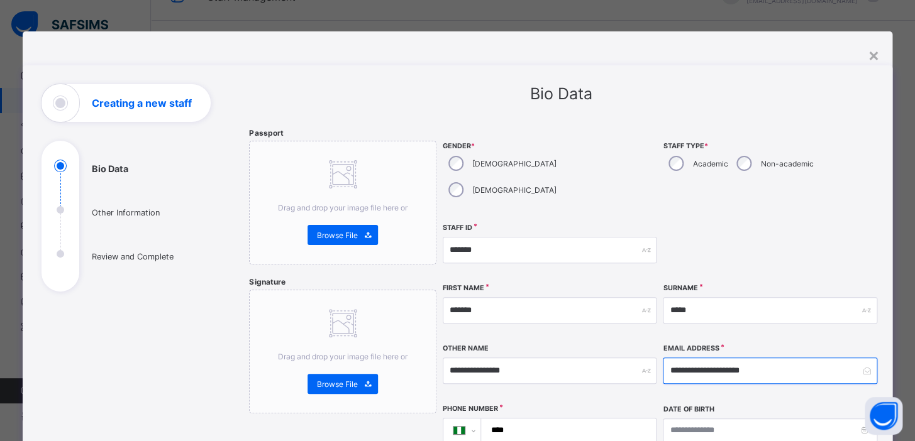
type input "**********"
click at [522, 419] on input "****" at bounding box center [565, 431] width 165 height 24
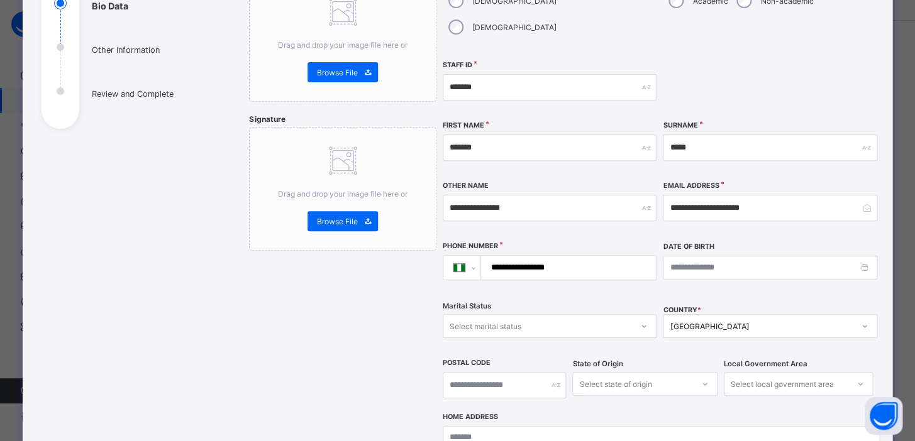
scroll to position [167, 0]
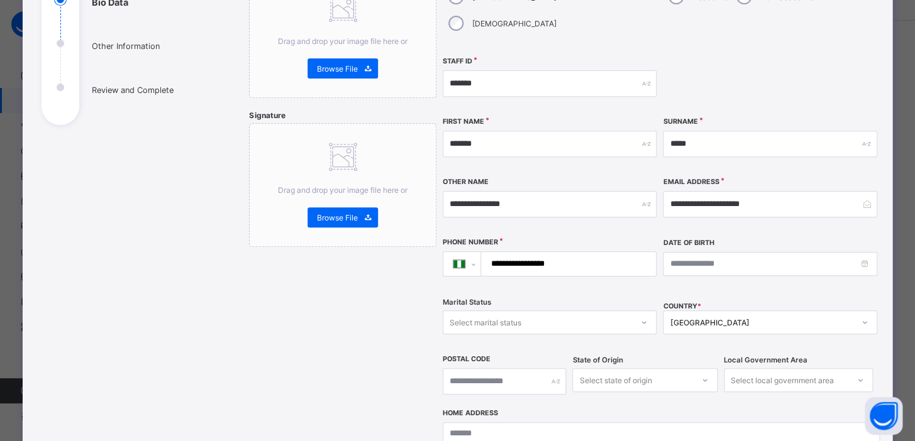
type input "**********"
click at [683, 252] on input at bounding box center [770, 264] width 214 height 24
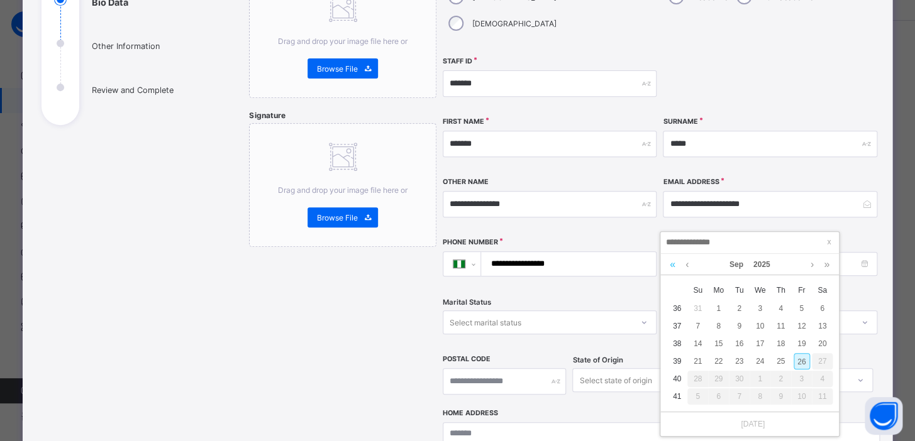
click at [671, 265] on link at bounding box center [672, 264] width 12 height 21
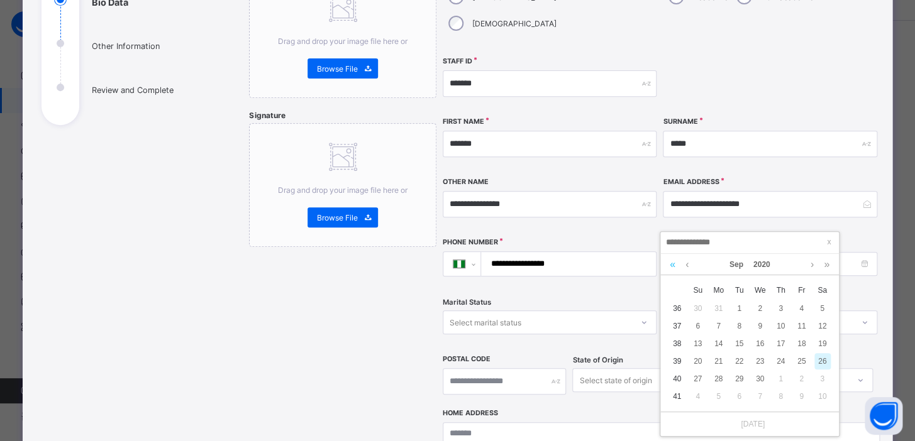
click at [671, 265] on link at bounding box center [672, 264] width 12 height 21
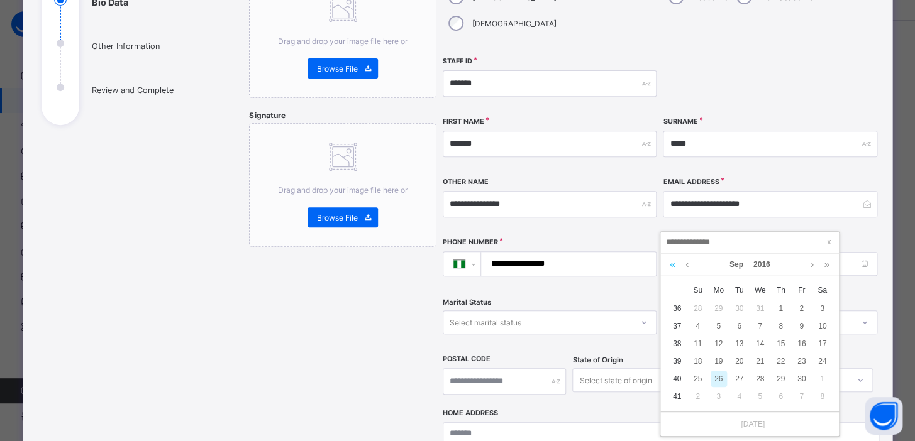
click at [671, 265] on link at bounding box center [672, 264] width 12 height 21
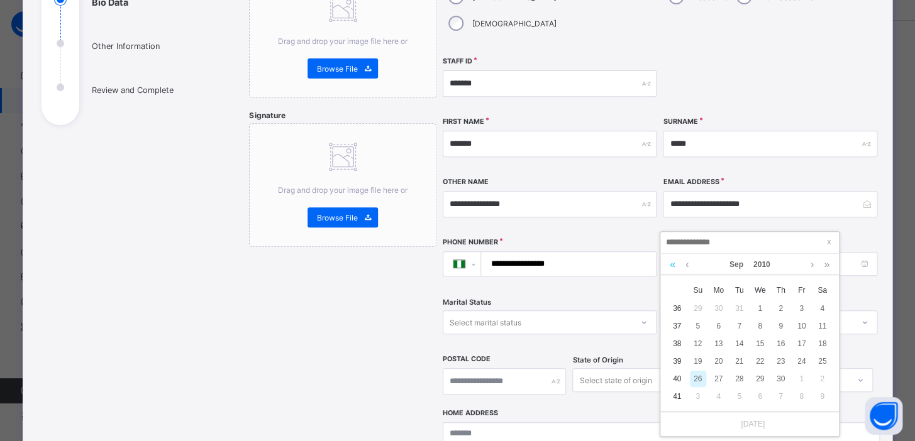
click at [671, 265] on link at bounding box center [672, 264] width 12 height 21
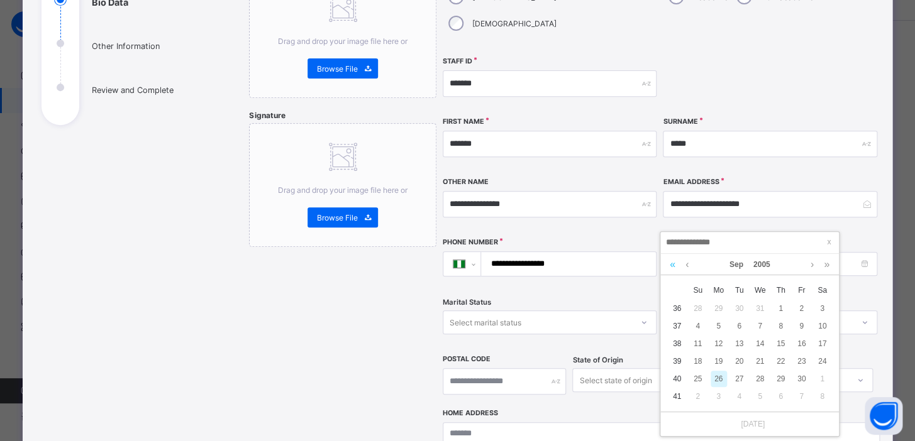
click at [671, 265] on link at bounding box center [672, 264] width 12 height 21
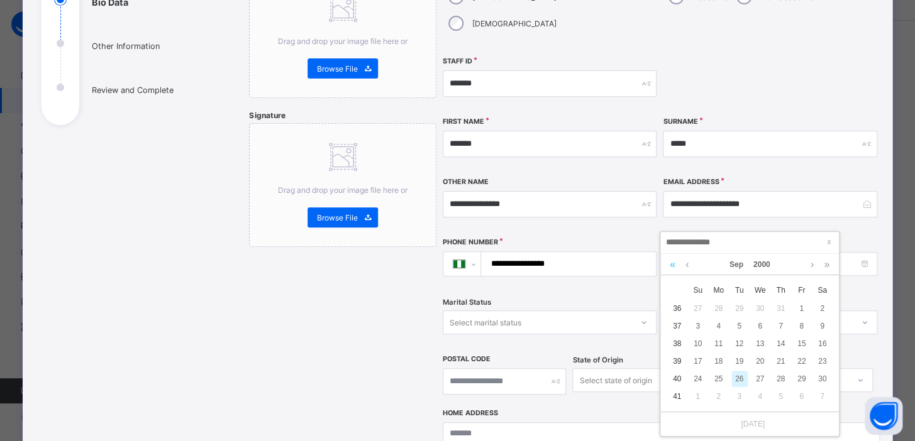
click at [671, 265] on link at bounding box center [672, 264] width 12 height 21
click at [688, 266] on link at bounding box center [686, 264] width 9 height 21
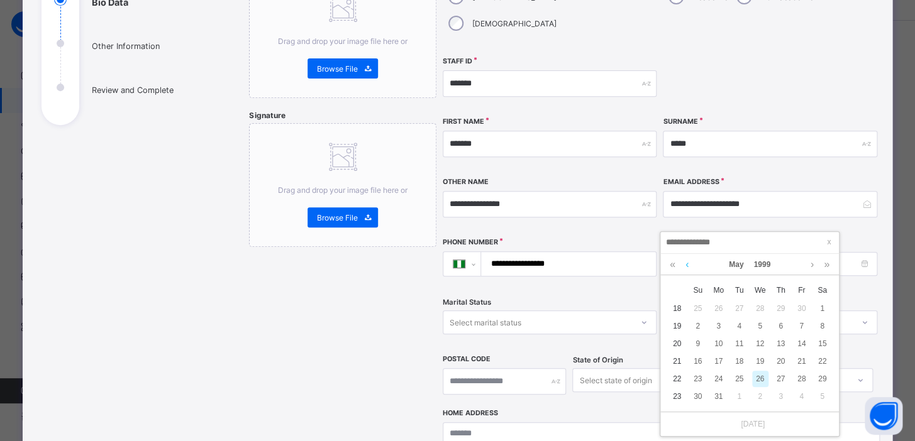
click at [688, 266] on link at bounding box center [686, 264] width 9 height 21
click at [781, 306] on div "1" at bounding box center [781, 308] width 16 height 16
type input "**********"
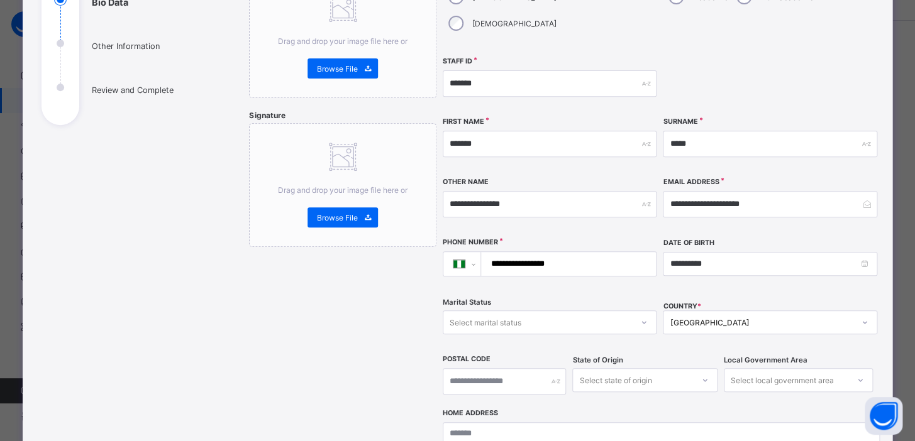
click at [497, 311] on div "Select marital status" at bounding box center [485, 323] width 72 height 24
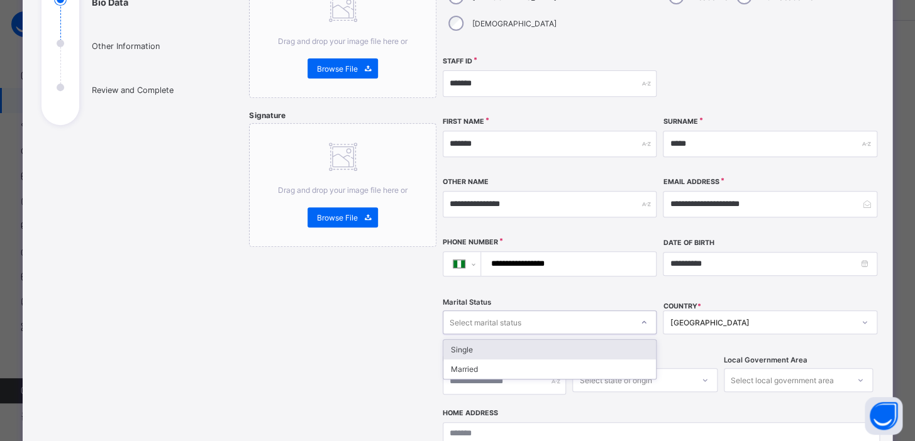
click at [469, 340] on div "Single" at bounding box center [549, 349] width 212 height 19
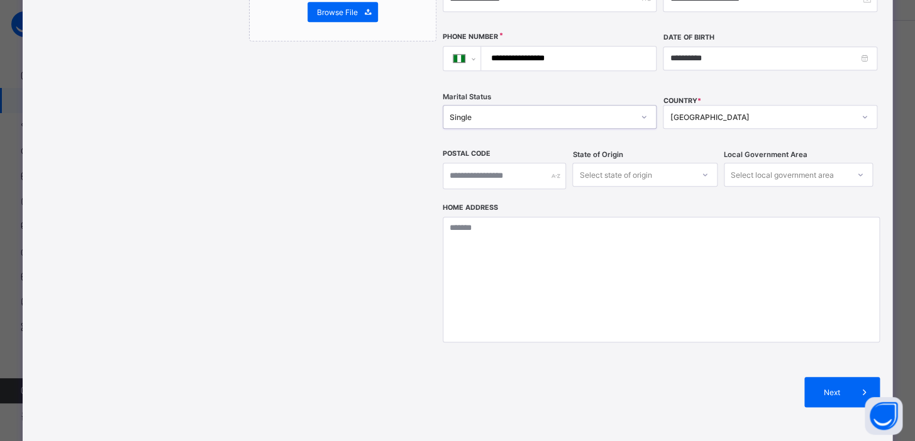
scroll to position [373, 0]
click at [830, 387] on span "Next" at bounding box center [831, 391] width 36 height 9
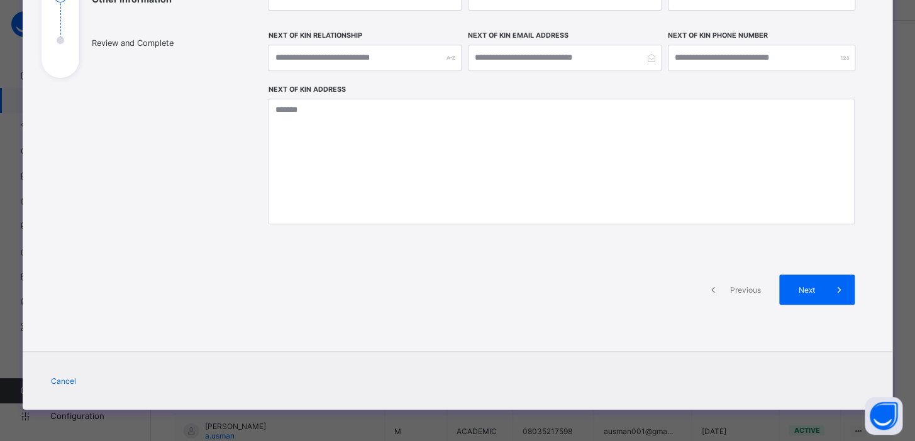
scroll to position [214, 0]
click at [815, 291] on span "Next" at bounding box center [806, 289] width 36 height 9
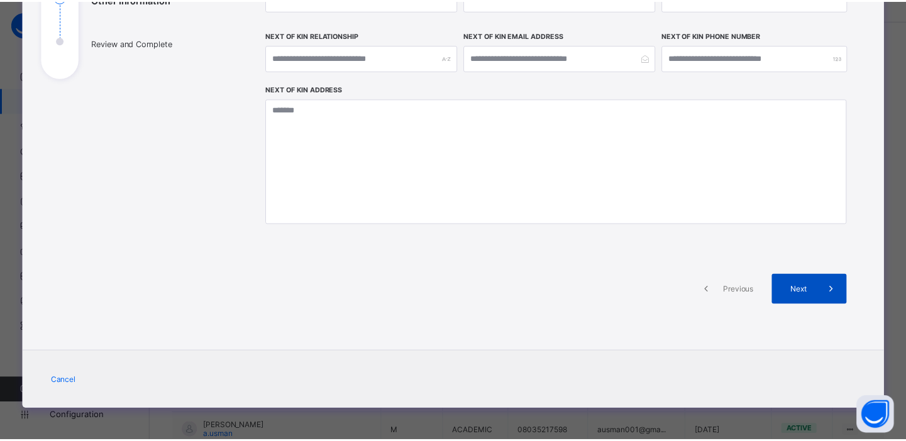
scroll to position [373, 0]
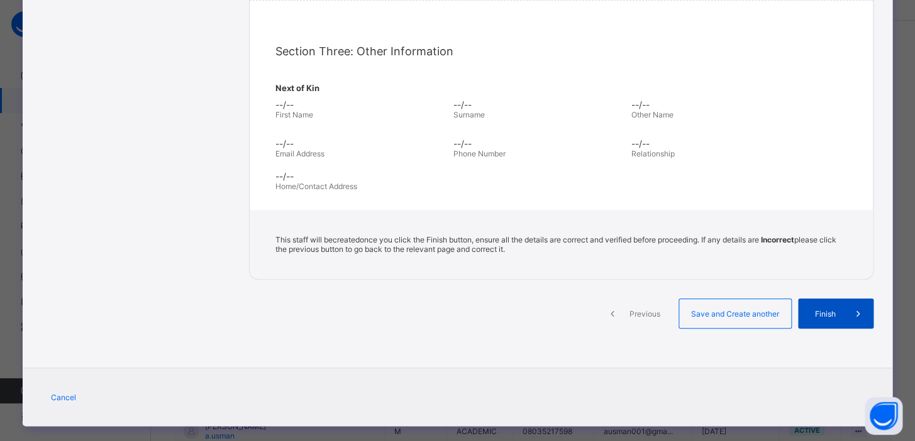
click at [824, 316] on span "Finish" at bounding box center [825, 313] width 36 height 9
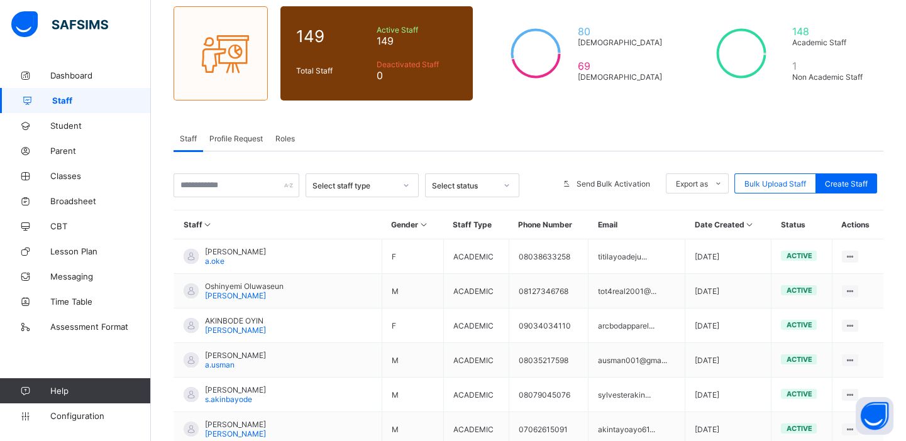
scroll to position [102, 0]
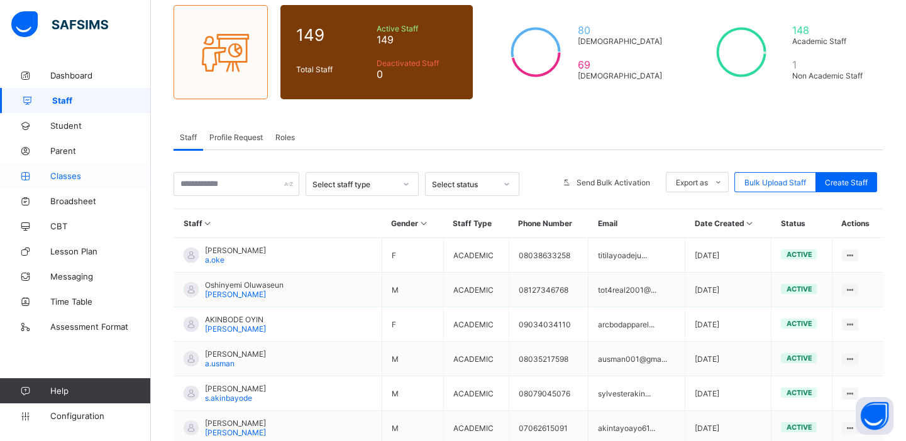
click at [66, 175] on span "Classes" at bounding box center [100, 176] width 101 height 10
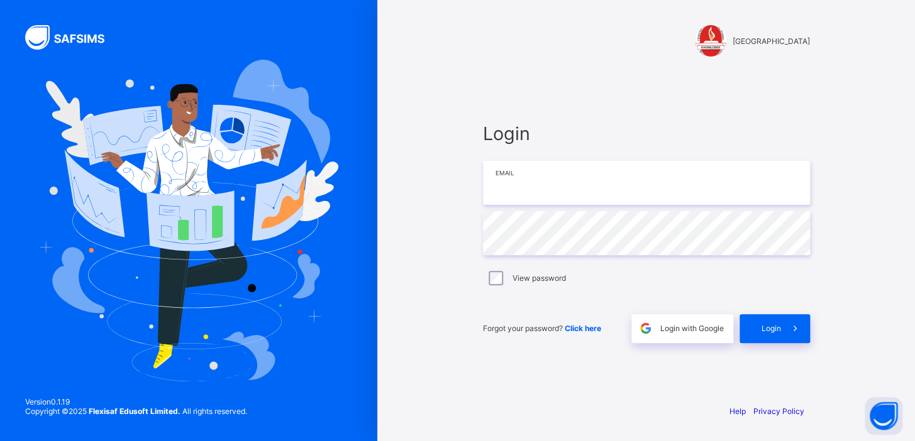
click at [577, 187] on input "email" at bounding box center [646, 183] width 327 height 44
type input "**********"
click at [677, 327] on span "Login with Google" at bounding box center [691, 328] width 63 height 9
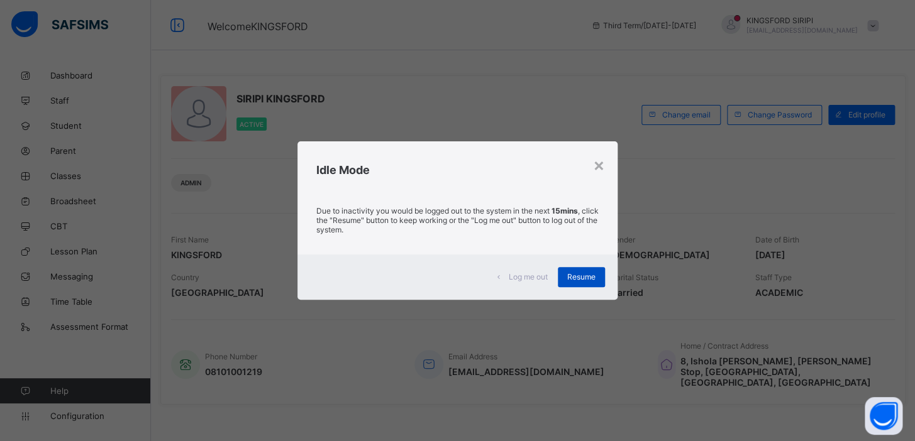
click at [587, 278] on span "Resume" at bounding box center [581, 276] width 28 height 9
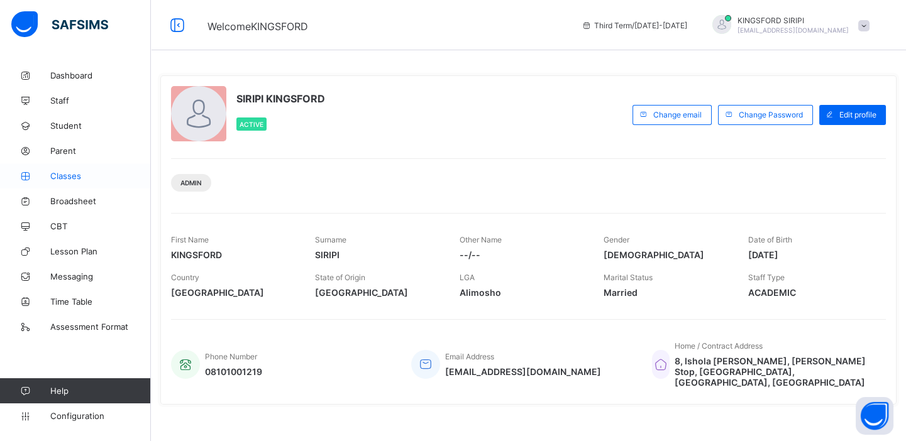
click at [73, 181] on link "Classes" at bounding box center [75, 175] width 151 height 25
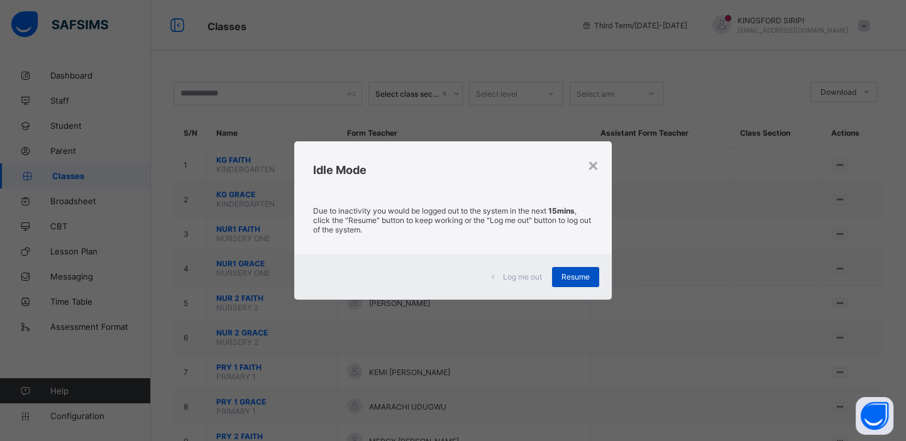
click at [576, 277] on span "Resume" at bounding box center [575, 276] width 28 height 9
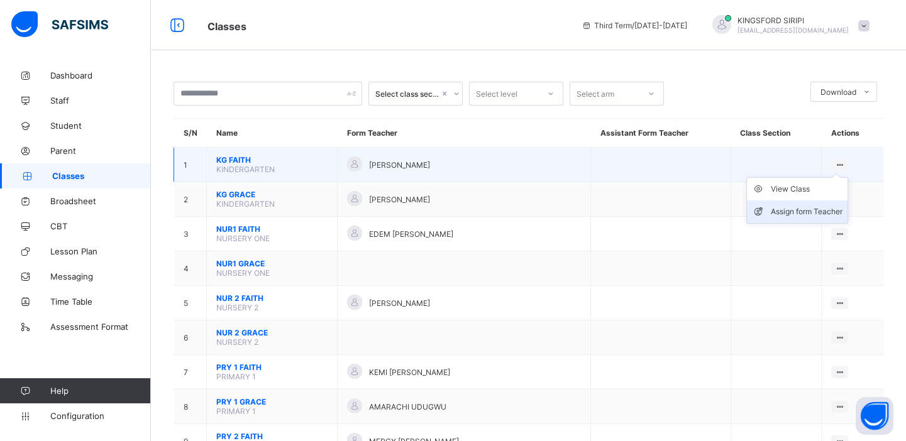
click at [808, 214] on div "Assign form Teacher" at bounding box center [807, 212] width 72 height 13
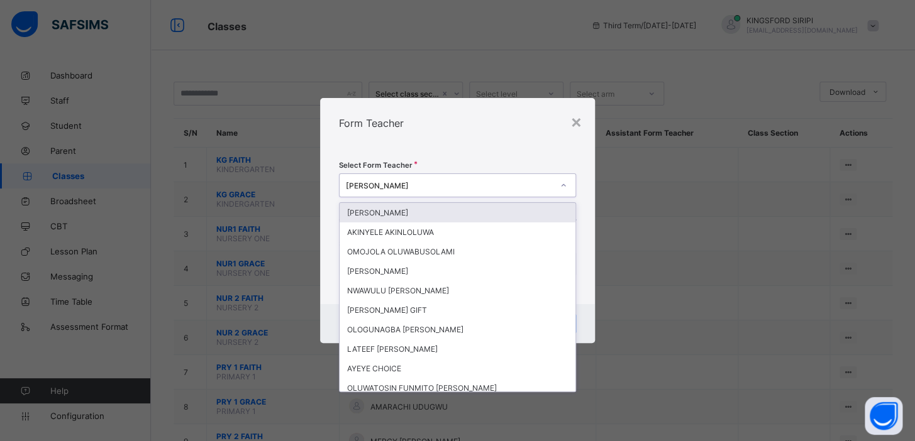
click at [431, 187] on div "[PERSON_NAME]" at bounding box center [449, 185] width 207 height 9
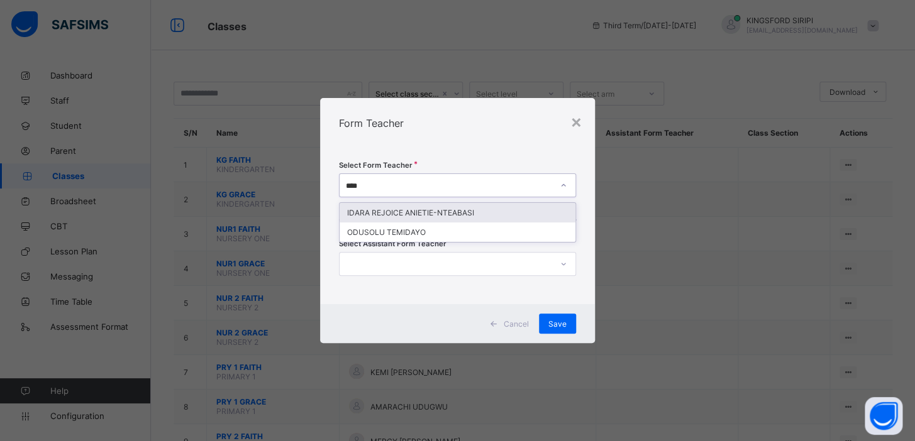
type input "*****"
click at [409, 211] on div "IDARA REJOICE ANIETIE-NTEABASI" at bounding box center [457, 212] width 236 height 19
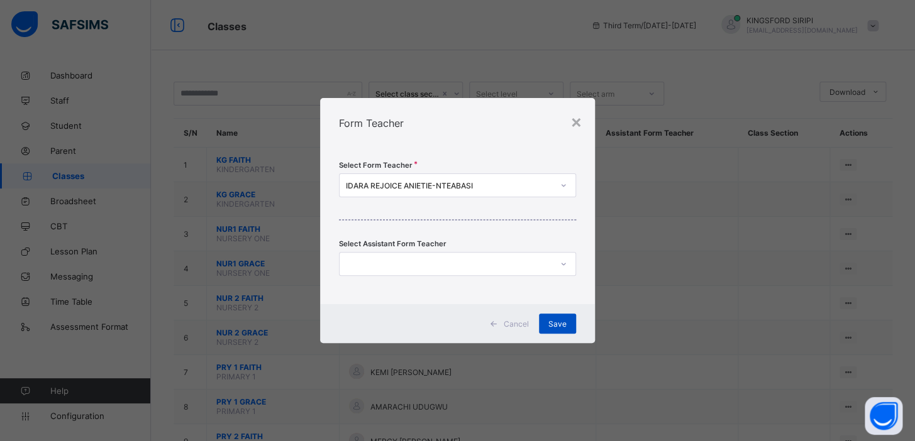
click at [555, 322] on span "Save" at bounding box center [557, 323] width 18 height 9
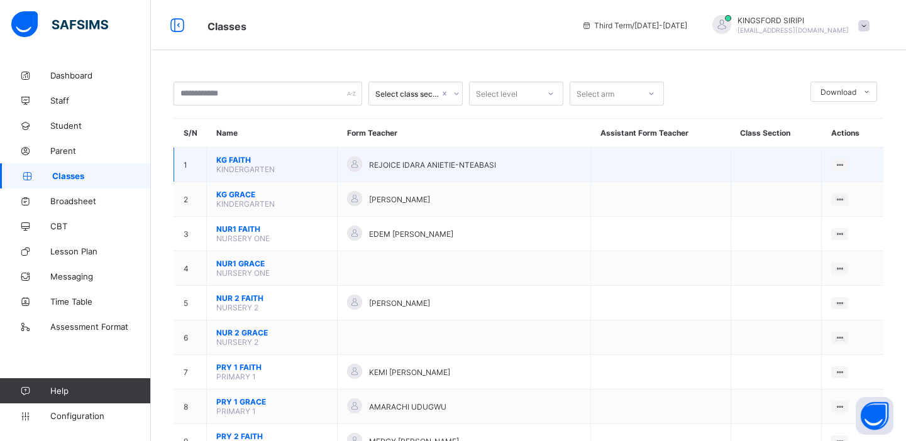
click at [228, 162] on span "KG FAITH" at bounding box center [271, 159] width 111 height 9
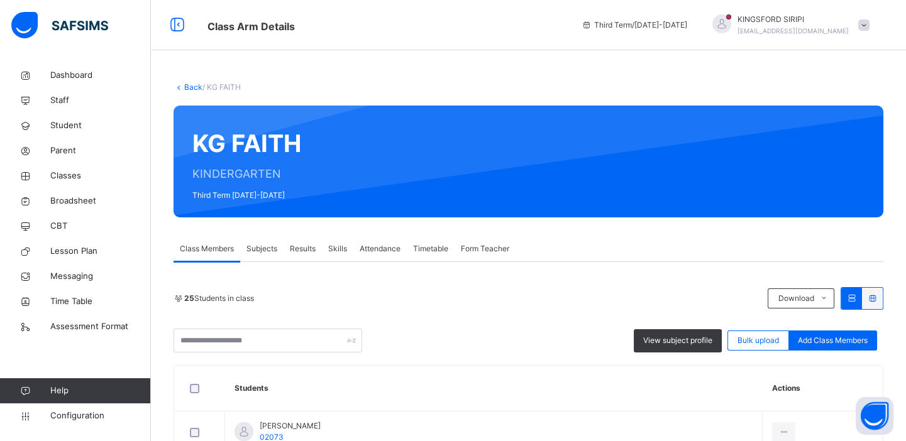
click at [478, 248] on span "Form Teacher" at bounding box center [485, 248] width 48 height 11
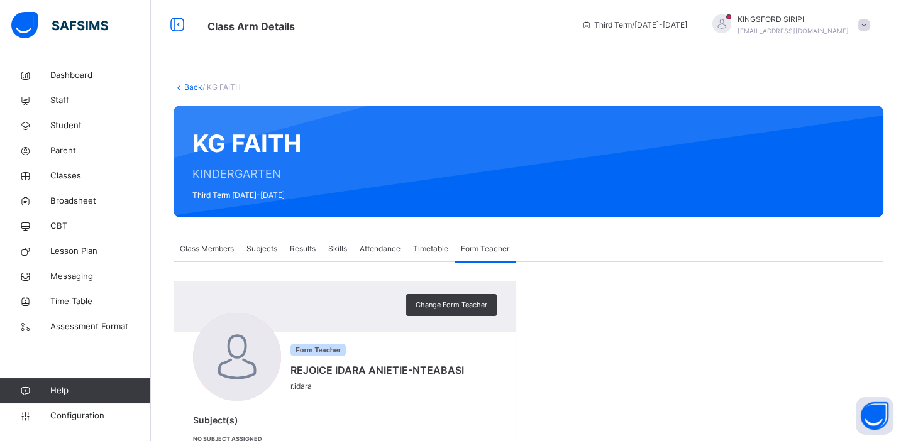
scroll to position [41, 0]
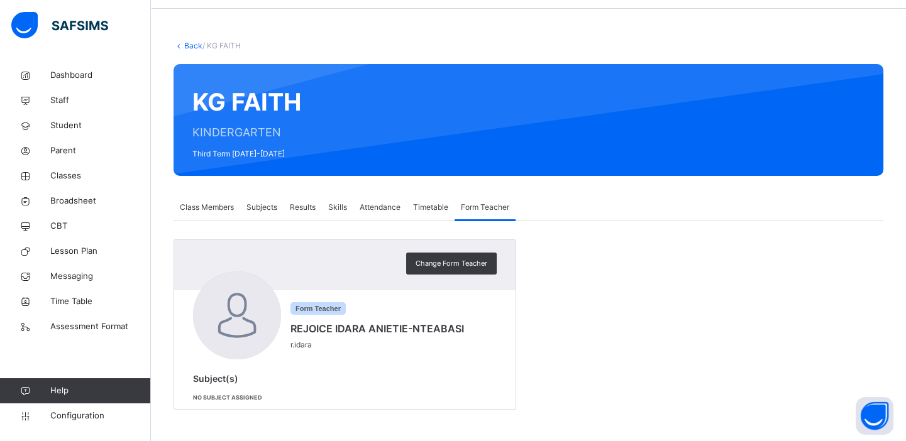
click at [256, 205] on span "Subjects" at bounding box center [261, 207] width 31 height 11
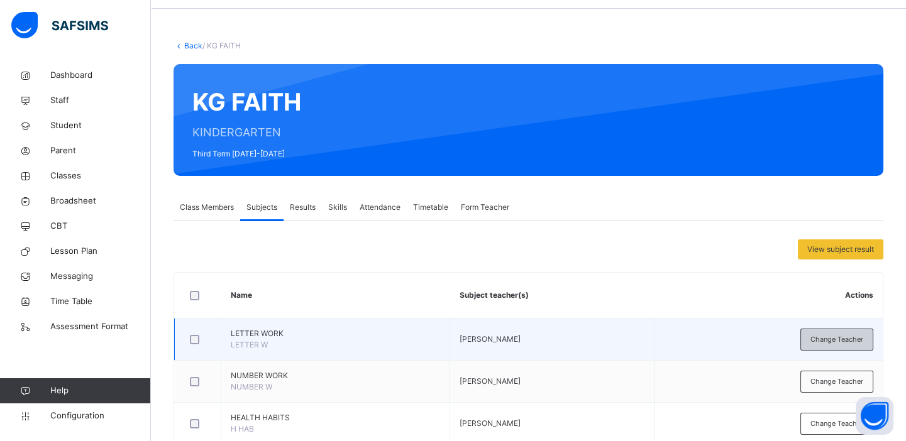
click at [841, 338] on span "Change Teacher" at bounding box center [836, 339] width 53 height 11
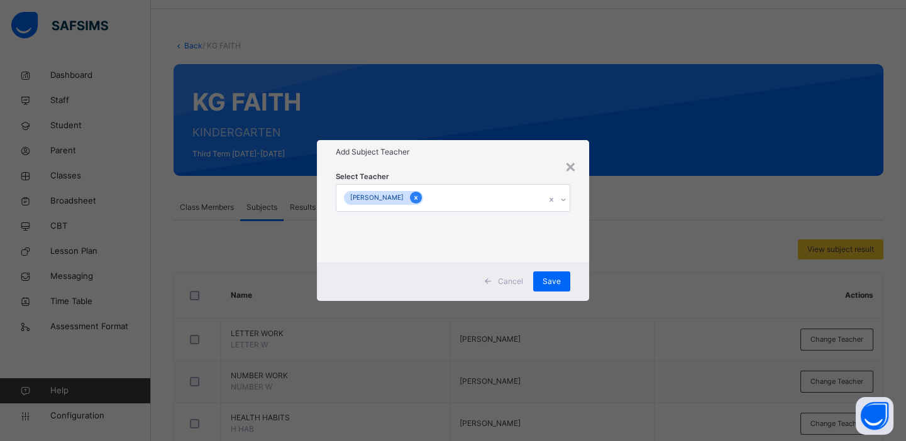
click at [412, 198] on icon at bounding box center [415, 198] width 7 height 9
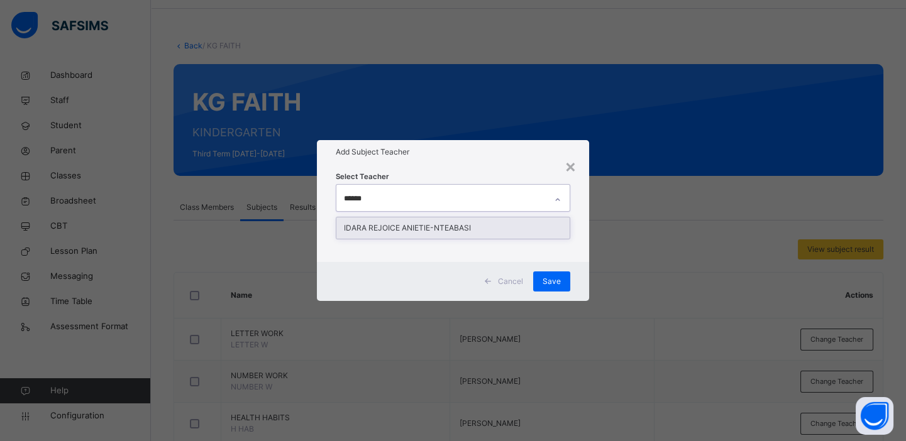
type input "*******"
click at [410, 226] on div "IDARA REJOICE ANIETIE-NTEABASI" at bounding box center [452, 228] width 233 height 21
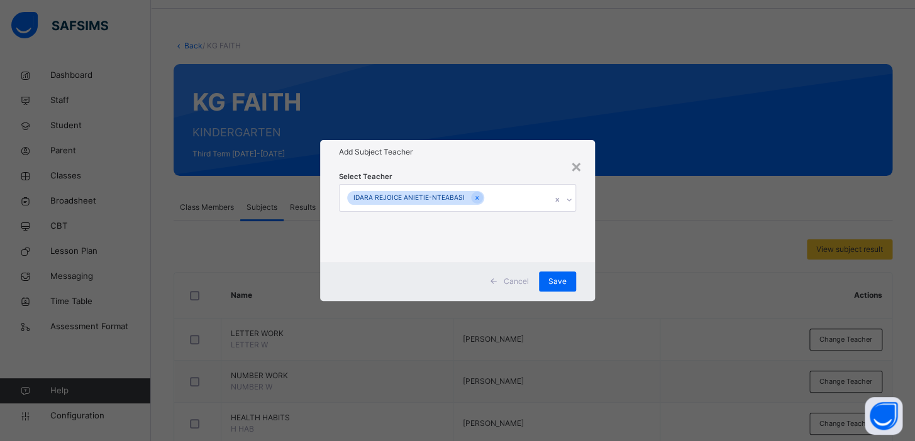
click at [653, 240] on div "× Add Subject Teacher Select Teacher IDARA REJOICE ANIETIE-NTEABASI Cancel Save" at bounding box center [457, 220] width 915 height 441
click at [563, 289] on div "Save" at bounding box center [557, 282] width 37 height 20
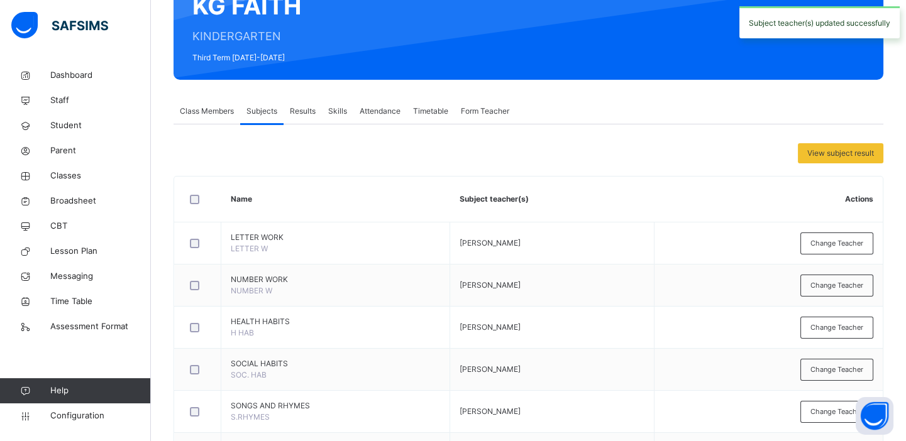
scroll to position [141, 0]
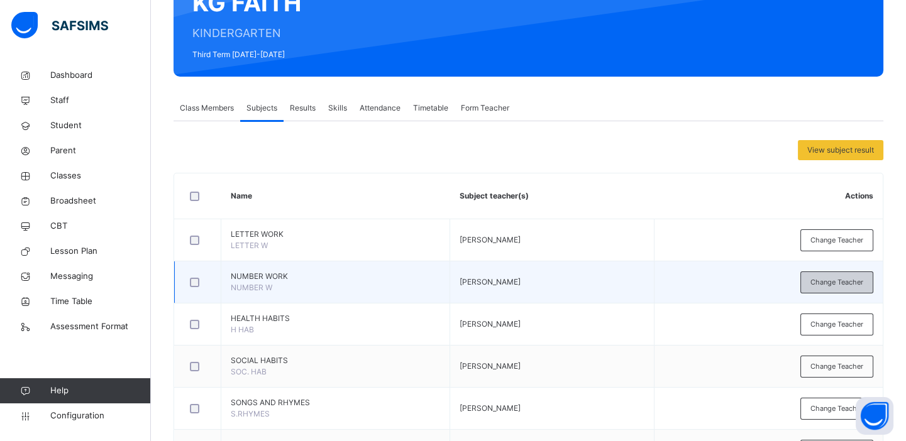
click at [834, 283] on span "Change Teacher" at bounding box center [836, 282] width 53 height 11
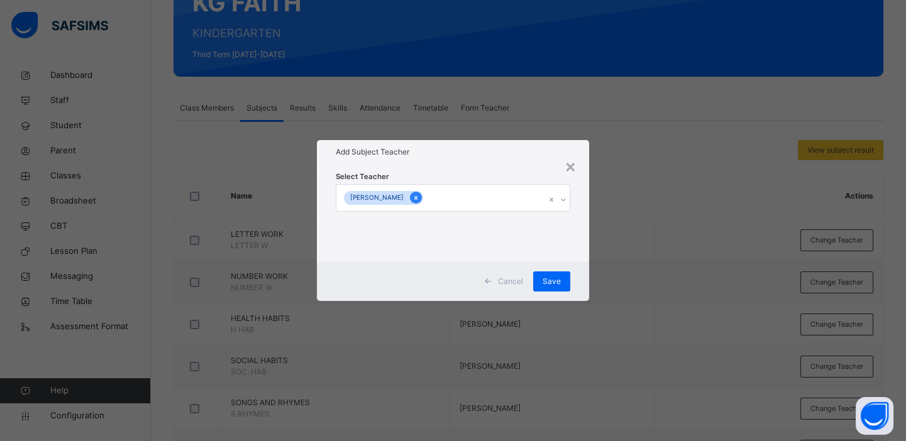
click at [412, 196] on icon at bounding box center [415, 198] width 7 height 9
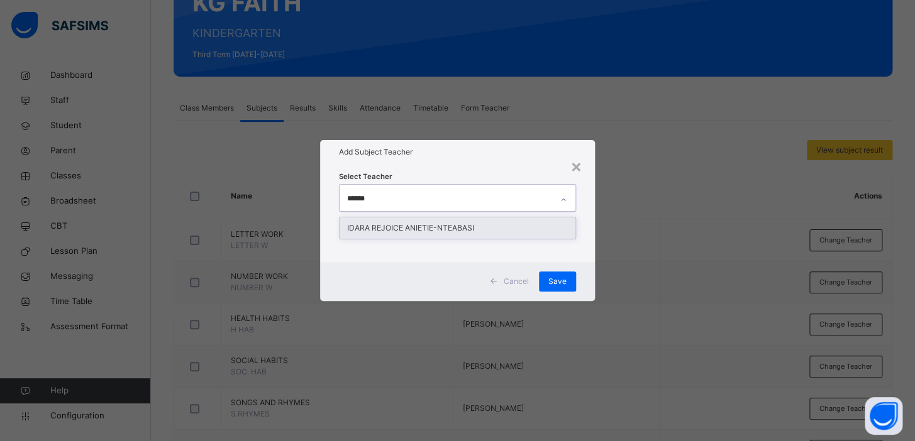
type input "*******"
click at [413, 224] on div "IDARA REJOICE ANIETIE-NTEABASI" at bounding box center [457, 228] width 236 height 21
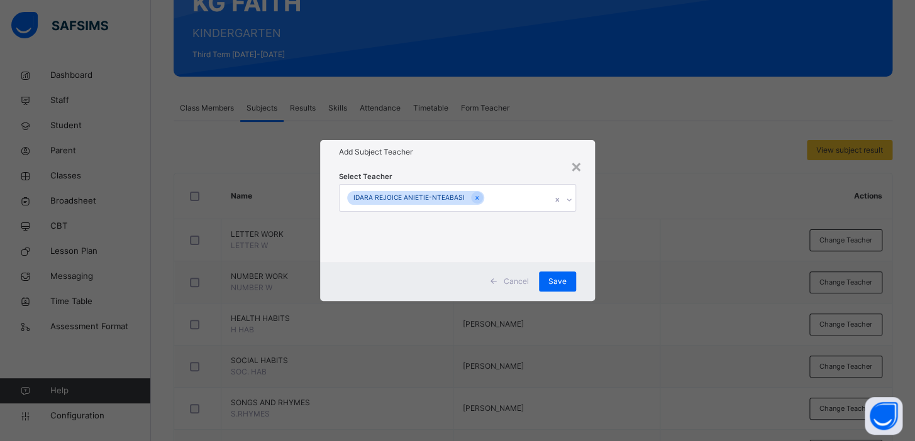
click at [631, 240] on div "× Add Subject Teacher Select Teacher IDARA REJOICE ANIETIE-NTEABASI Cancel Save" at bounding box center [457, 220] width 915 height 441
click at [554, 280] on span "Save" at bounding box center [557, 281] width 18 height 11
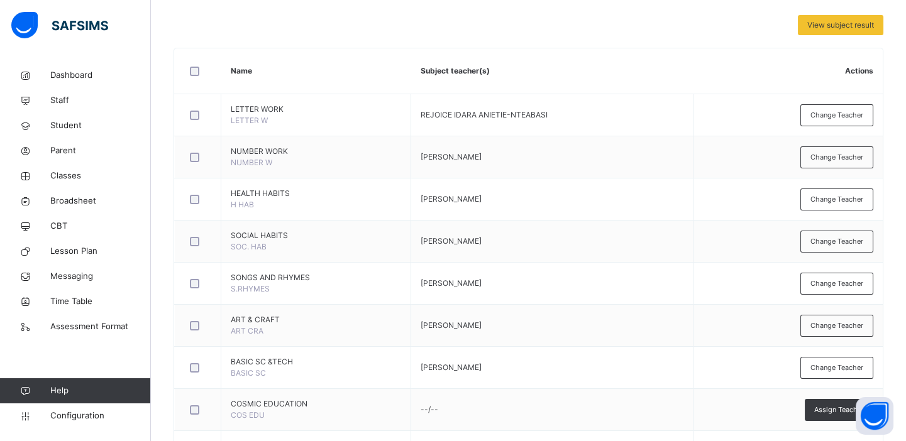
scroll to position [264, 0]
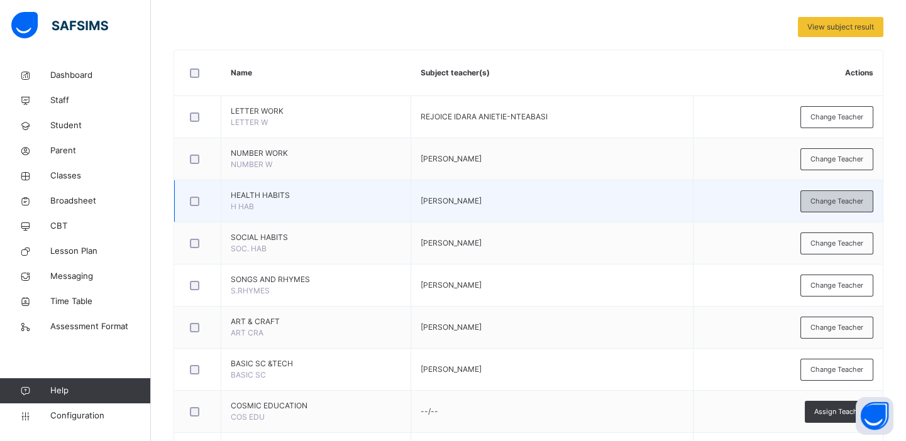
click at [834, 201] on span "Change Teacher" at bounding box center [836, 201] width 53 height 11
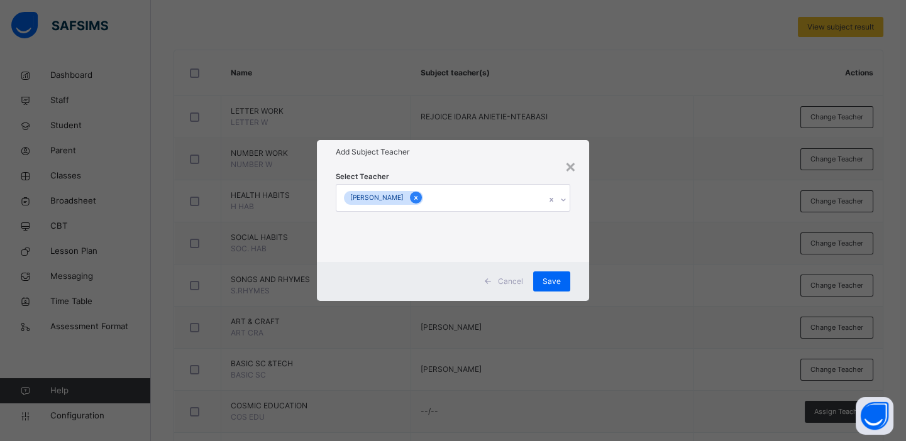
click at [412, 197] on icon at bounding box center [415, 198] width 7 height 9
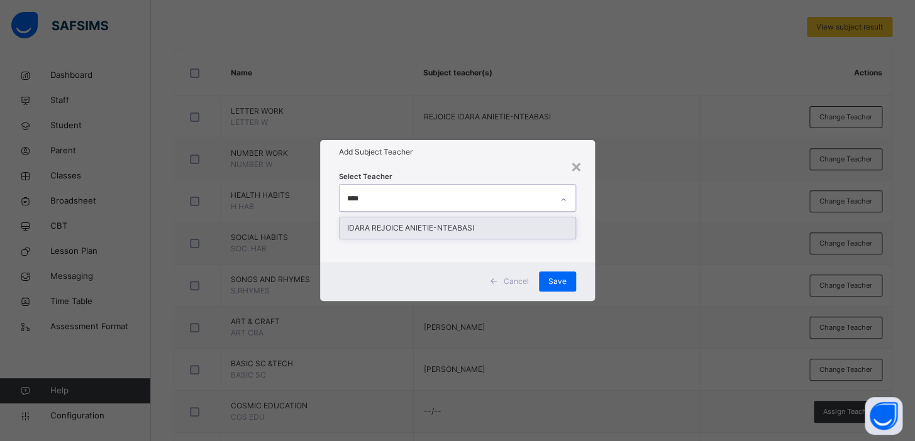
type input "*****"
click at [435, 233] on div "IDARA REJOICE ANIETIE-NTEABASI" at bounding box center [457, 228] width 236 height 21
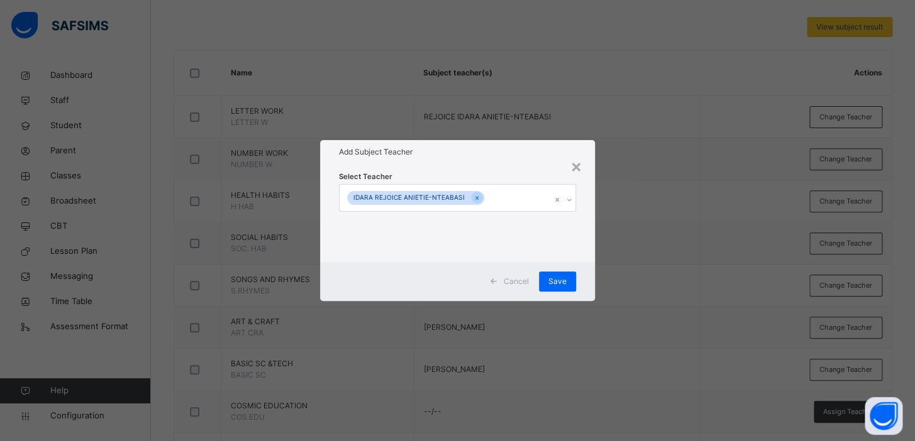
click at [673, 216] on div "× Add Subject Teacher Select Teacher IDARA REJOICE ANIETIE-NTEABASI Cancel Save" at bounding box center [457, 220] width 915 height 441
click at [559, 281] on span "Save" at bounding box center [557, 281] width 18 height 11
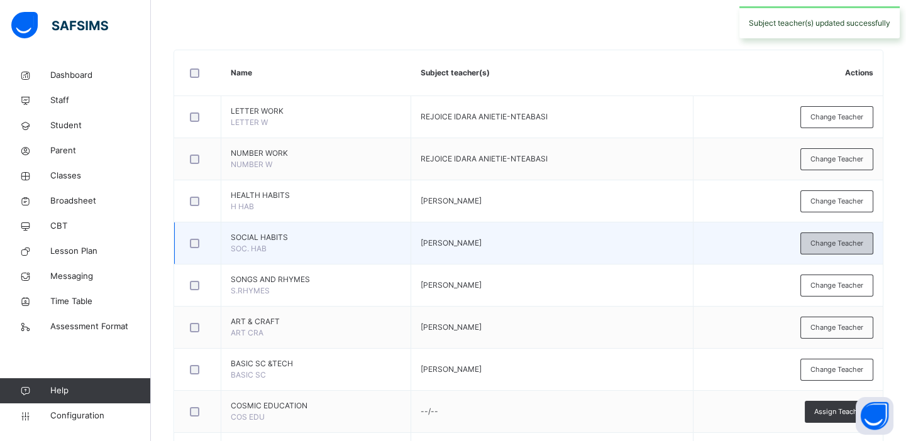
click at [840, 240] on span "Change Teacher" at bounding box center [836, 243] width 53 height 11
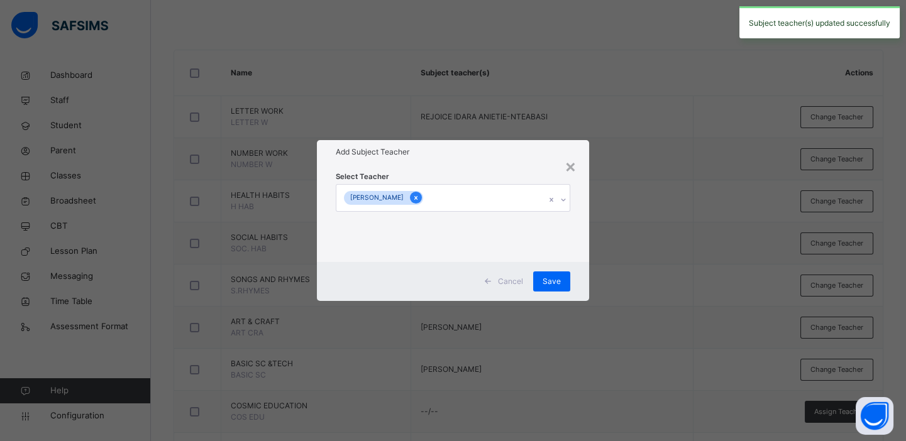
click at [414, 197] on icon at bounding box center [415, 198] width 3 height 4
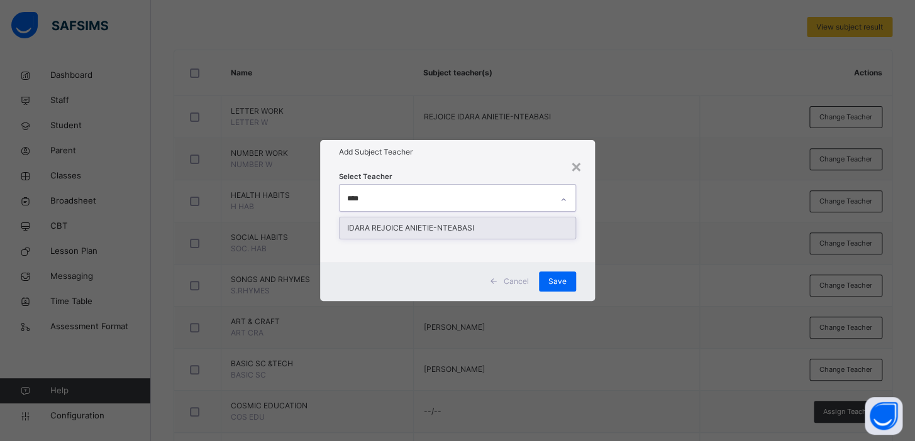
type input "*****"
click at [430, 233] on div "IDARA REJOICE ANIETIE-NTEABASI" at bounding box center [457, 228] width 236 height 21
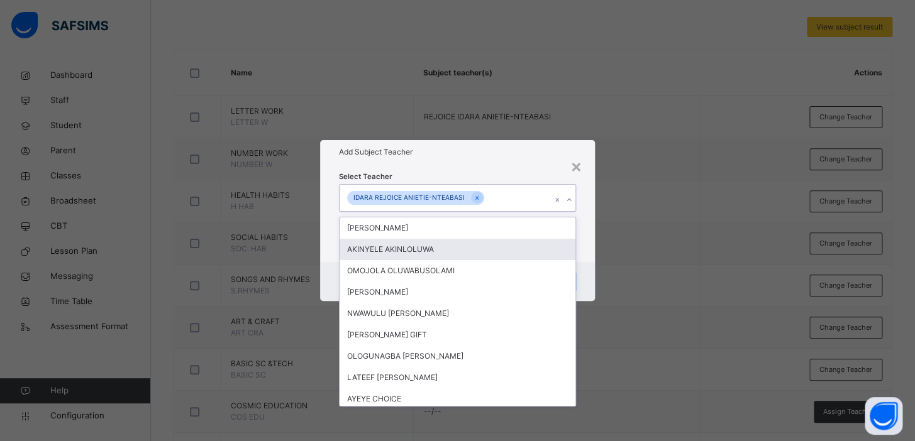
click at [639, 250] on div "× Add Subject Teacher Select Teacher option IDARA REJOICE ANIETIE-NTEABASI, sel…" at bounding box center [457, 220] width 915 height 441
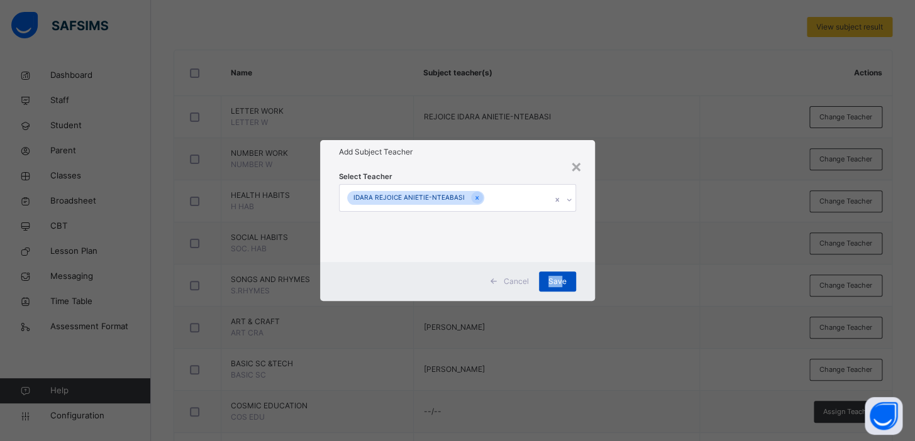
drag, startPoint x: 550, startPoint y: 291, endPoint x: 563, endPoint y: 276, distance: 19.6
click at [563, 276] on div "Save" at bounding box center [557, 282] width 37 height 20
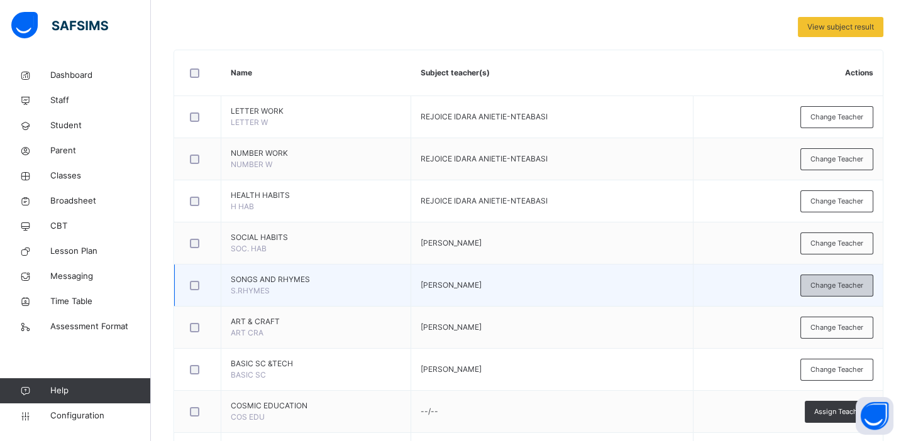
click at [836, 284] on span "Change Teacher" at bounding box center [836, 285] width 53 height 11
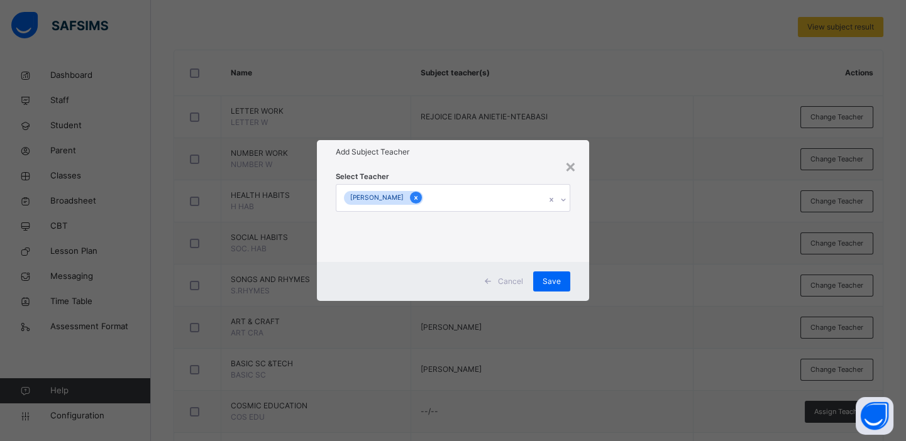
click at [414, 196] on icon at bounding box center [415, 198] width 3 height 4
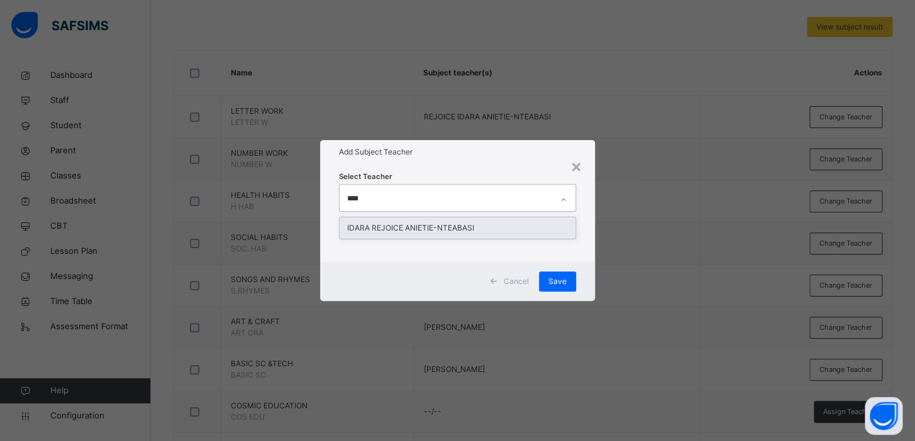
type input "*****"
click at [422, 223] on div "IDARA REJOICE ANIETIE-NTEABASI" at bounding box center [457, 228] width 236 height 21
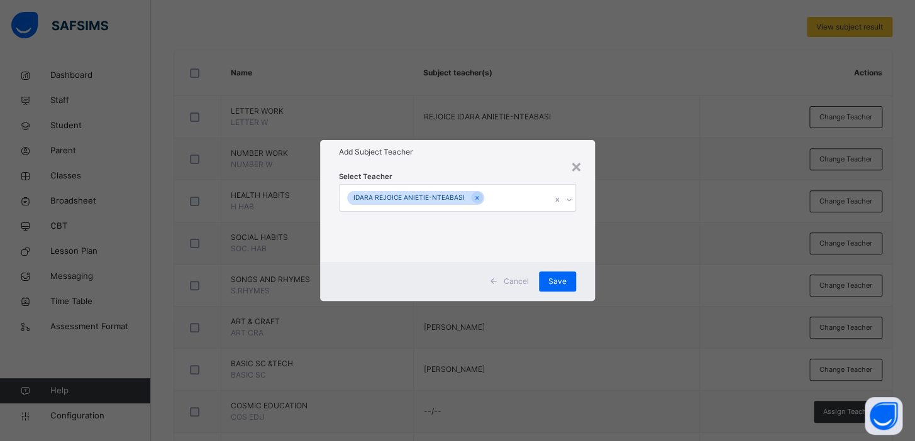
click at [676, 212] on div "× Add Subject Teacher Select Teacher IDARA REJOICE ANIETIE-NTEABASI Cancel Save" at bounding box center [457, 220] width 915 height 441
click at [553, 282] on span "Save" at bounding box center [557, 281] width 18 height 11
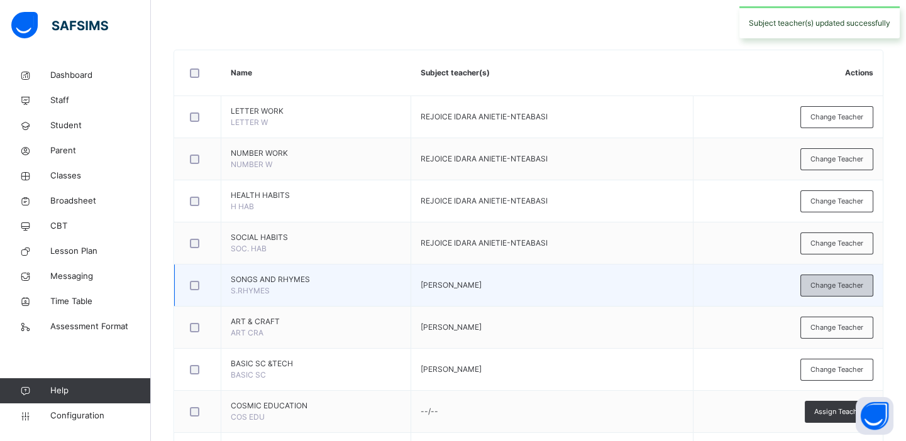
click at [843, 284] on span "Change Teacher" at bounding box center [836, 285] width 53 height 11
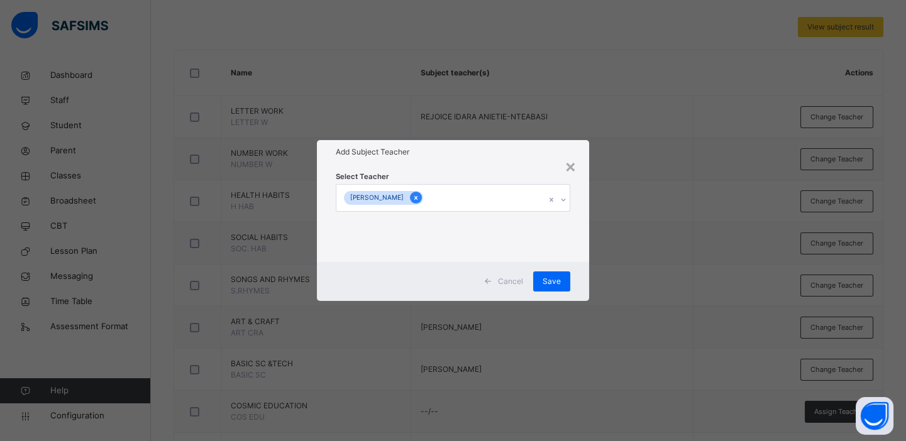
click at [412, 199] on icon at bounding box center [415, 198] width 7 height 9
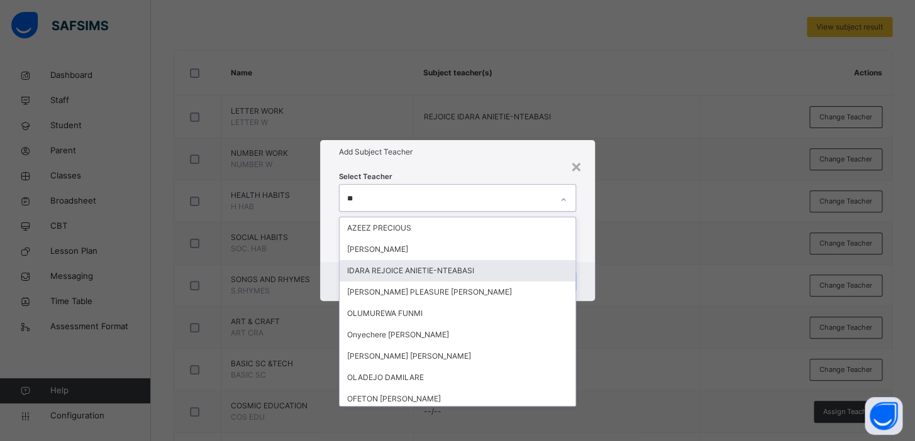
type input "*"
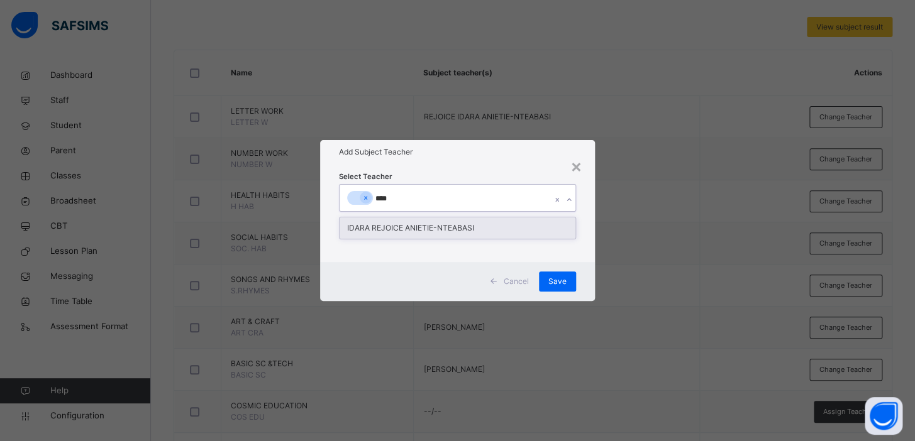
type input "*****"
click at [433, 231] on div "IDARA REJOICE ANIETIE-NTEABASI" at bounding box center [457, 228] width 236 height 21
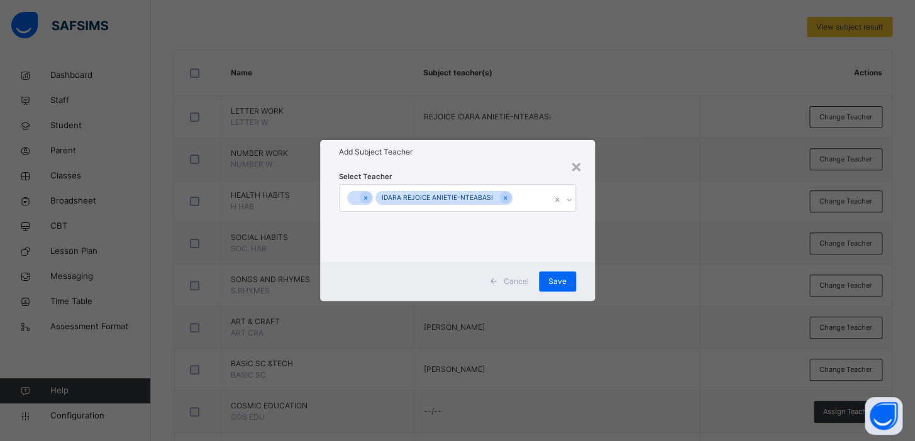
click at [702, 206] on div "× Add Subject Teacher Select Teacher IDARA REJOICE ANIETIE-NTEABASI Cancel Save" at bounding box center [457, 220] width 915 height 441
click at [565, 282] on span "Save" at bounding box center [557, 281] width 18 height 11
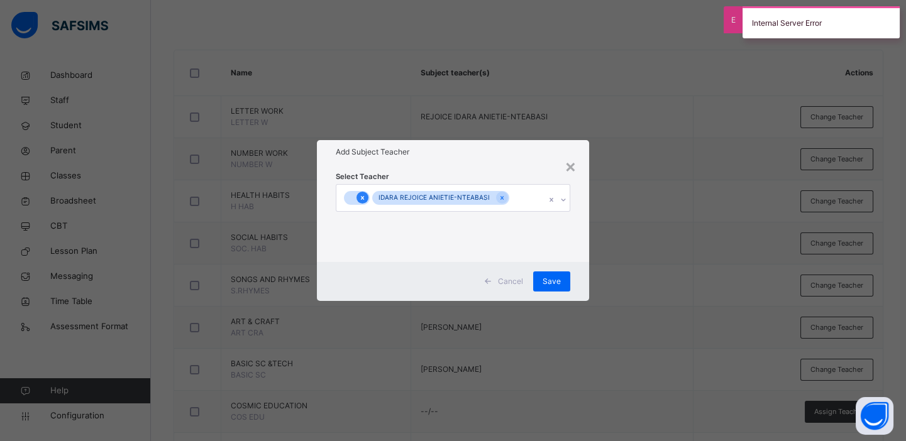
click at [363, 198] on icon at bounding box center [362, 198] width 7 height 9
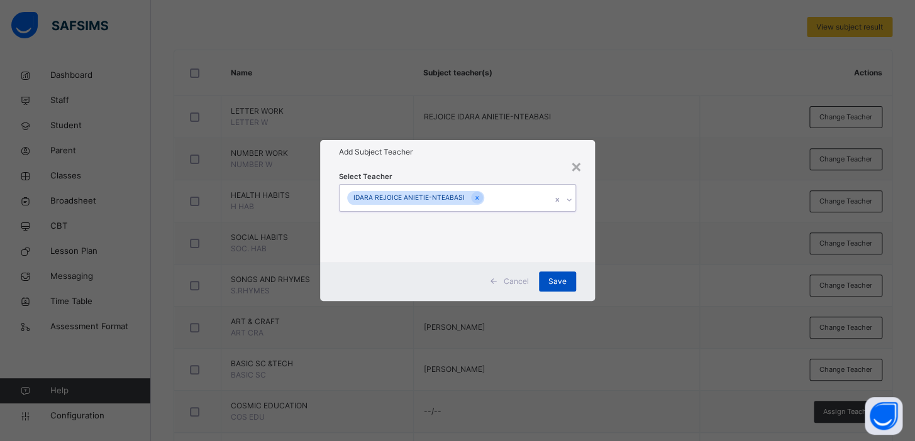
click at [564, 282] on span "Save" at bounding box center [557, 281] width 18 height 11
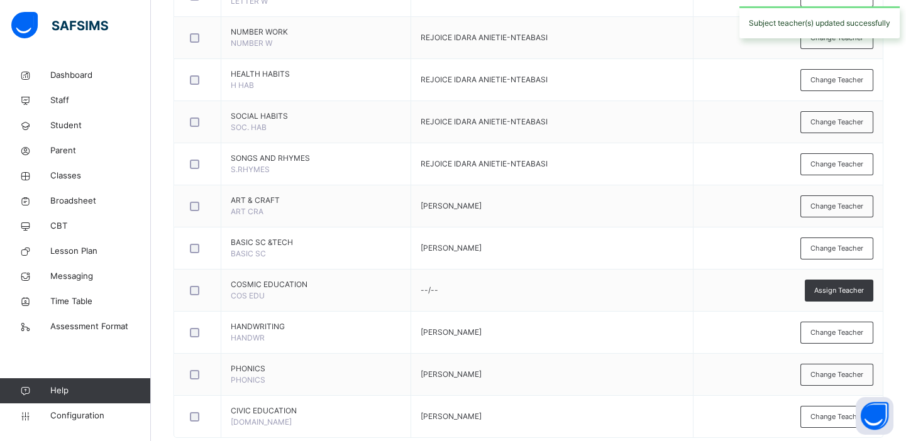
scroll to position [412, 0]
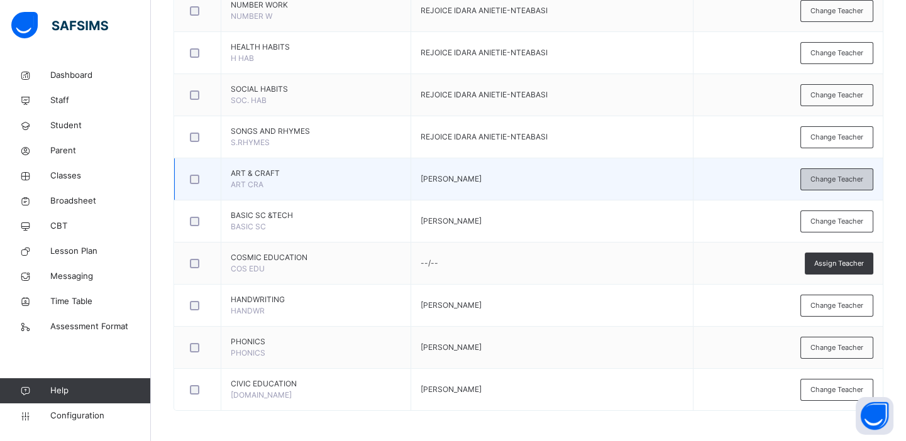
click at [826, 177] on span "Change Teacher" at bounding box center [836, 179] width 53 height 11
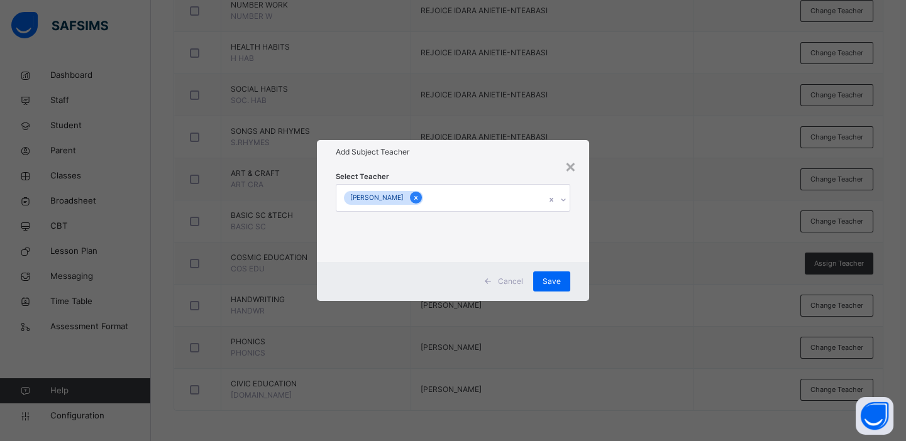
click at [414, 199] on icon at bounding box center [415, 198] width 3 height 4
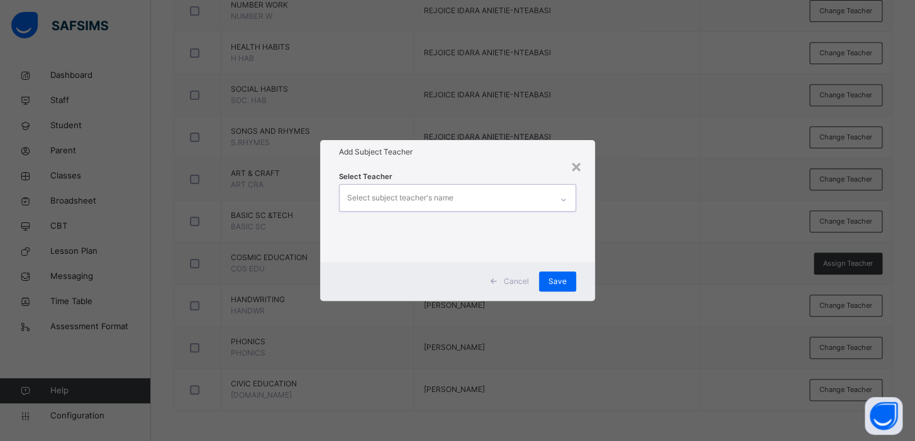
type input "*"
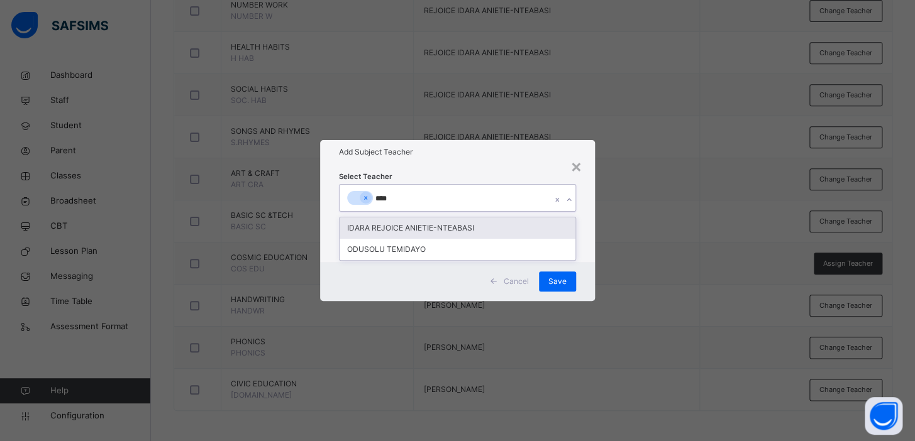
type input "*****"
click at [417, 220] on div "IDARA REJOICE ANIETIE-NTEABASI" at bounding box center [457, 228] width 236 height 21
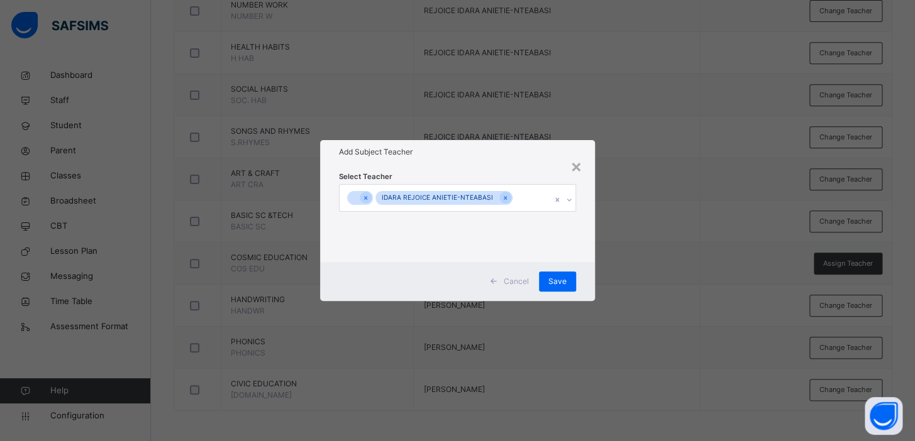
click at [598, 244] on div "× Add Subject Teacher Select Teacher IDARA REJOICE ANIETIE-NTEABASI Cancel Save" at bounding box center [457, 220] width 915 height 441
click at [553, 278] on span "Save" at bounding box center [557, 281] width 18 height 11
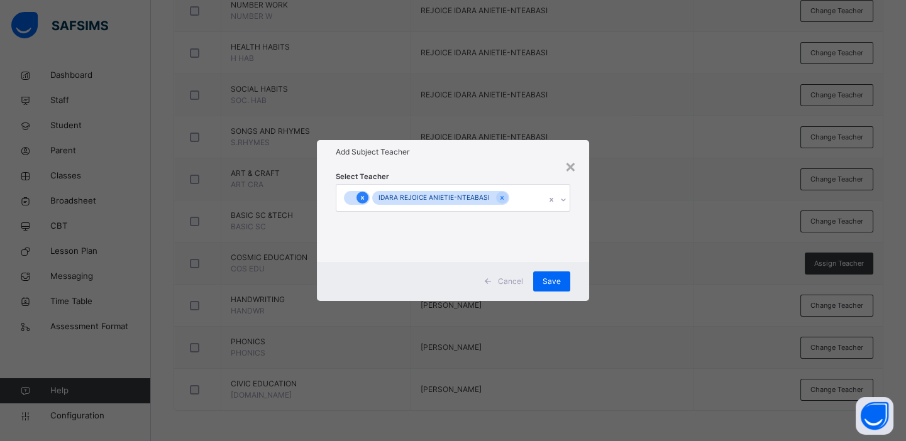
click at [362, 201] on icon at bounding box center [362, 198] width 7 height 9
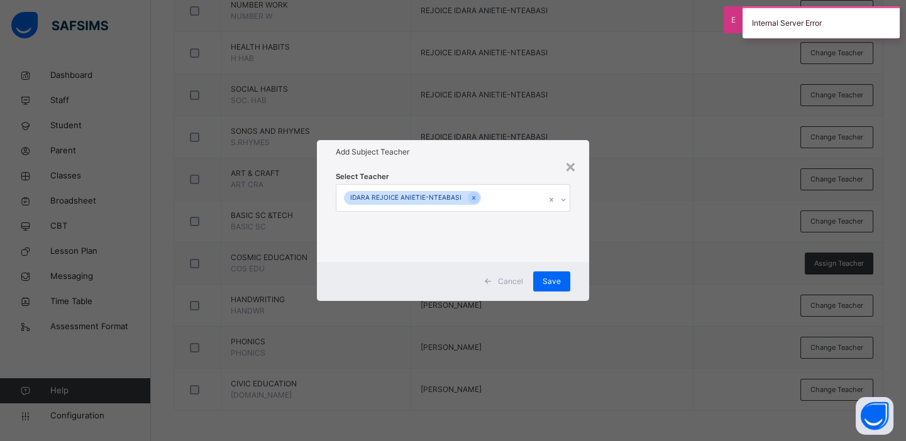
click at [676, 256] on div "× Add Subject Teacher Select Teacher IDARA REJOICE ANIETIE-NTEABASI Cancel Save" at bounding box center [453, 220] width 906 height 441
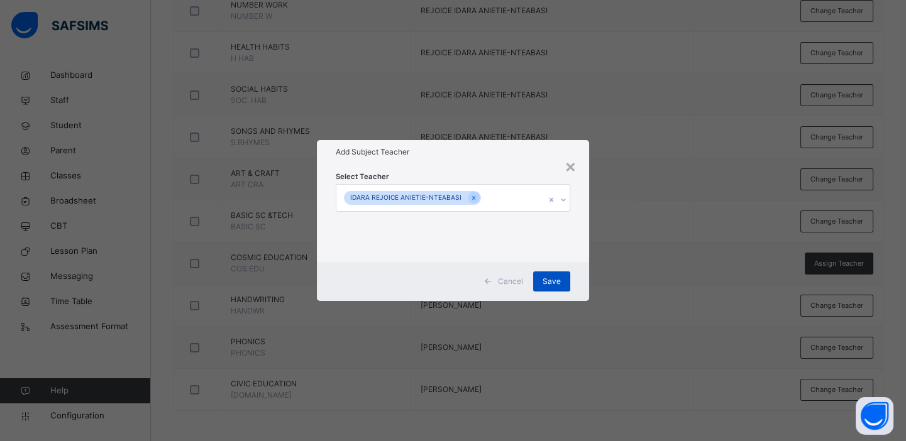
click at [550, 282] on span "Save" at bounding box center [552, 281] width 18 height 11
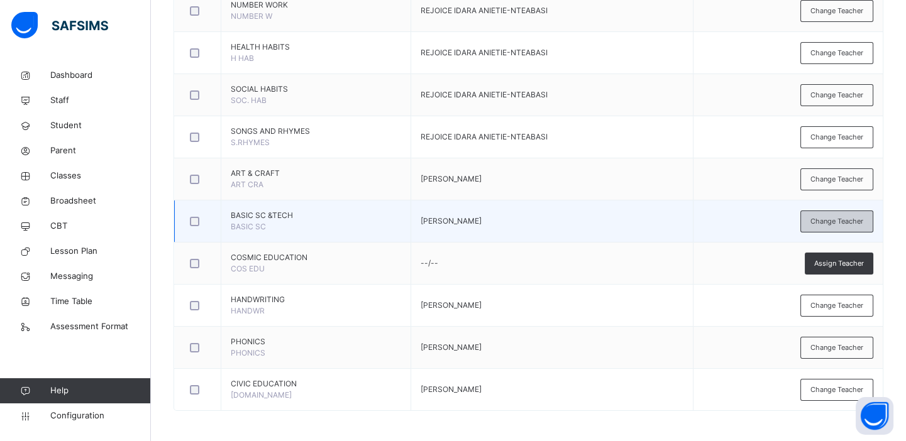
click at [842, 220] on span "Change Teacher" at bounding box center [836, 221] width 53 height 11
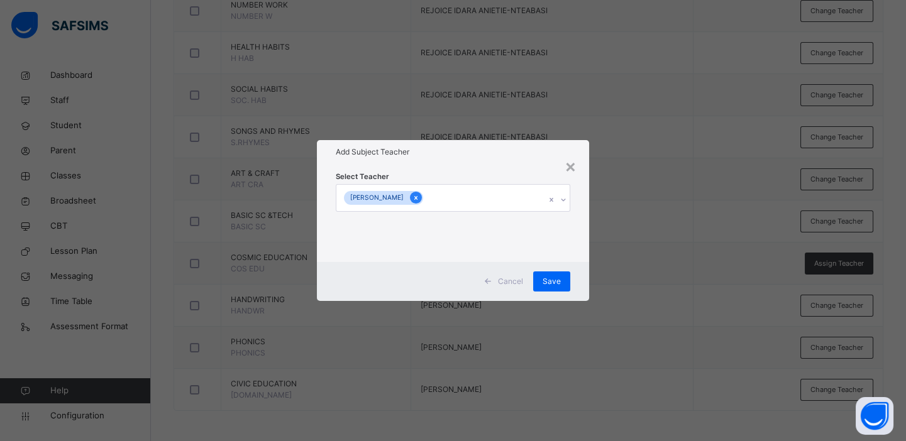
click at [412, 197] on icon at bounding box center [415, 198] width 7 height 9
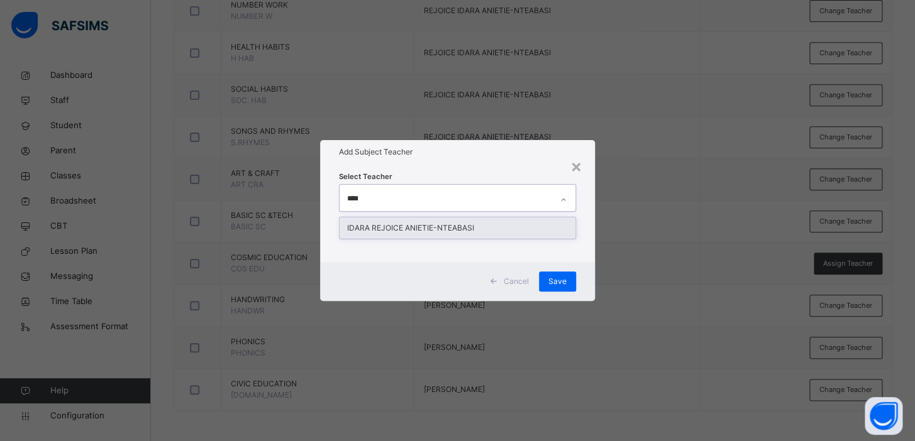
type input "*****"
click at [424, 224] on div "IDARA REJOICE ANIETIE-NTEABASI" at bounding box center [457, 228] width 236 height 21
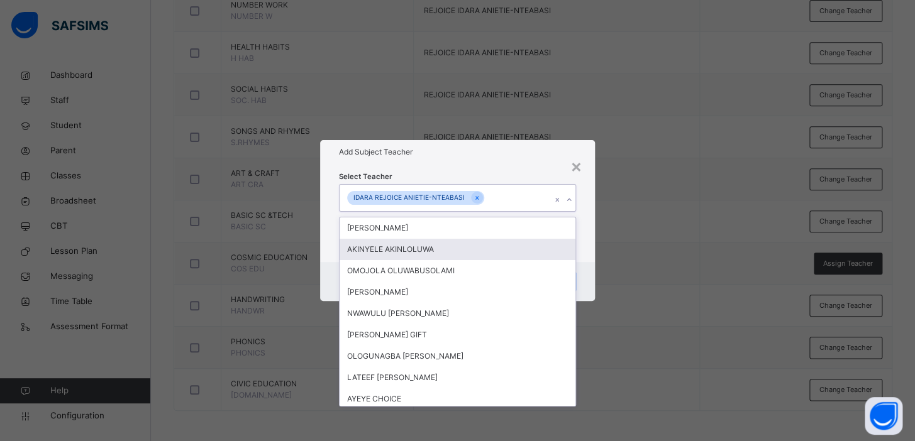
click at [785, 220] on div "× Add Subject Teacher Select Teacher option IDARA REJOICE ANIETIE-NTEABASI, sel…" at bounding box center [457, 220] width 915 height 441
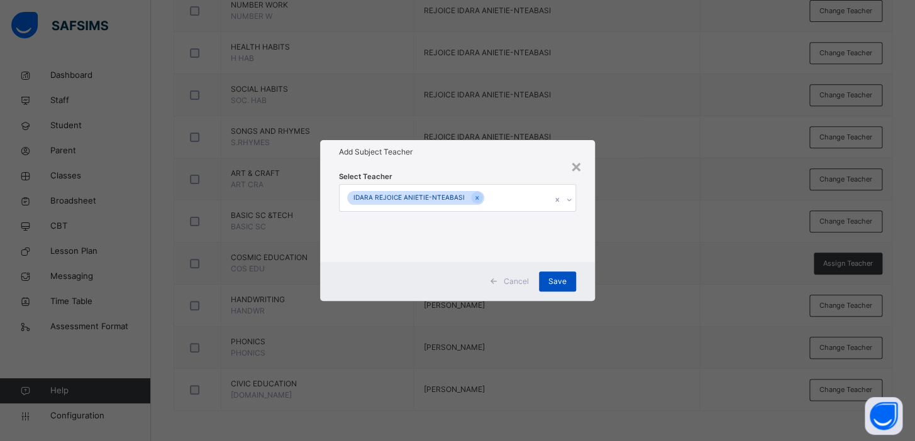
click at [560, 278] on span "Save" at bounding box center [557, 281] width 18 height 11
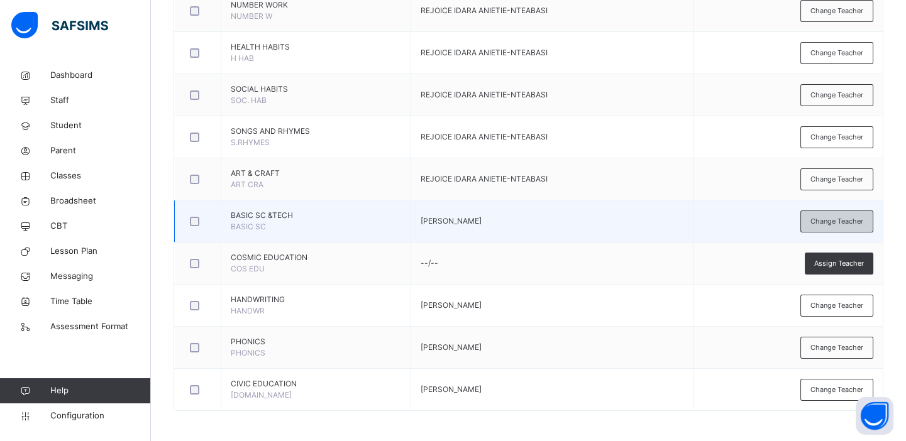
click at [835, 221] on span "Change Teacher" at bounding box center [836, 221] width 53 height 11
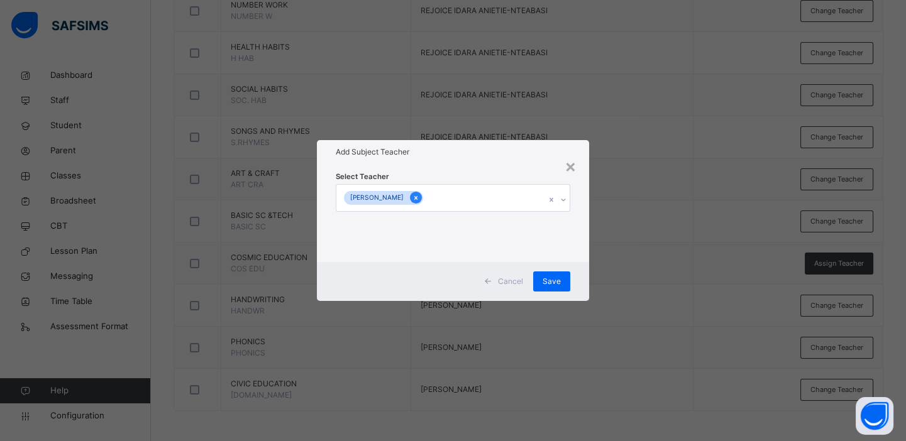
click at [414, 197] on icon at bounding box center [415, 198] width 3 height 4
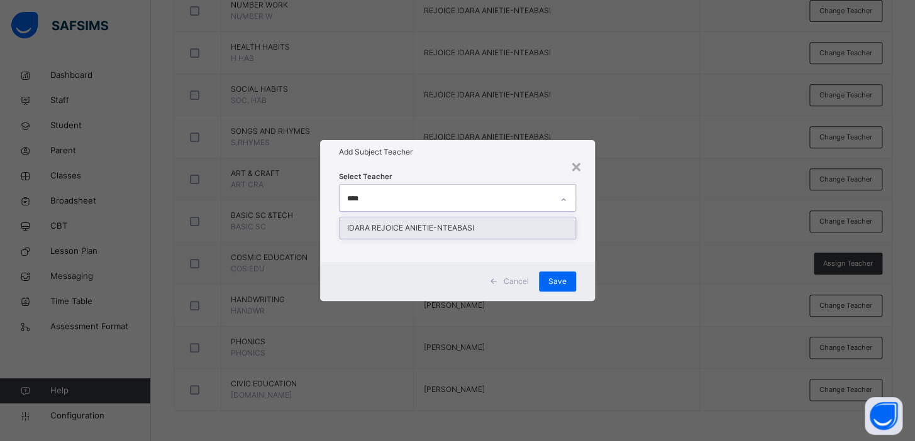
type input "*****"
click at [422, 231] on div "IDARA REJOICE ANIETIE-NTEABASI" at bounding box center [457, 228] width 236 height 21
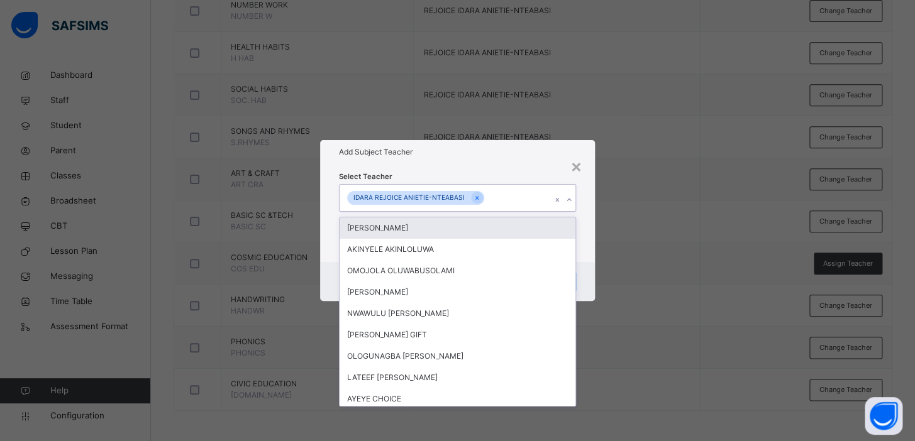
click at [718, 214] on div "× Add Subject Teacher Select Teacher option IDARA REJOICE ANIETIE-NTEABASI, sel…" at bounding box center [457, 220] width 915 height 441
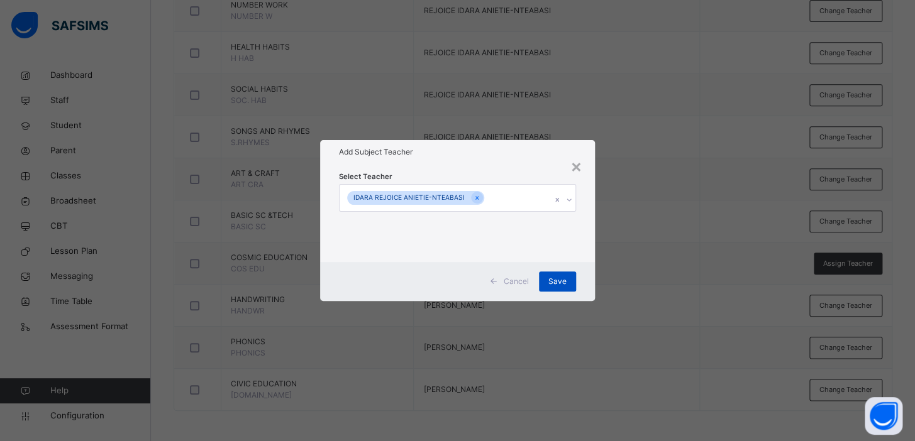
click at [559, 282] on span "Save" at bounding box center [557, 281] width 18 height 11
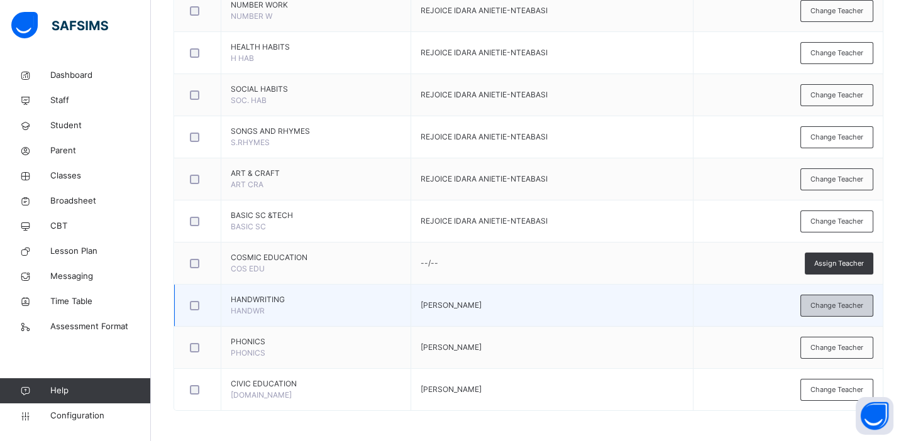
click at [852, 301] on span "Change Teacher" at bounding box center [836, 305] width 53 height 11
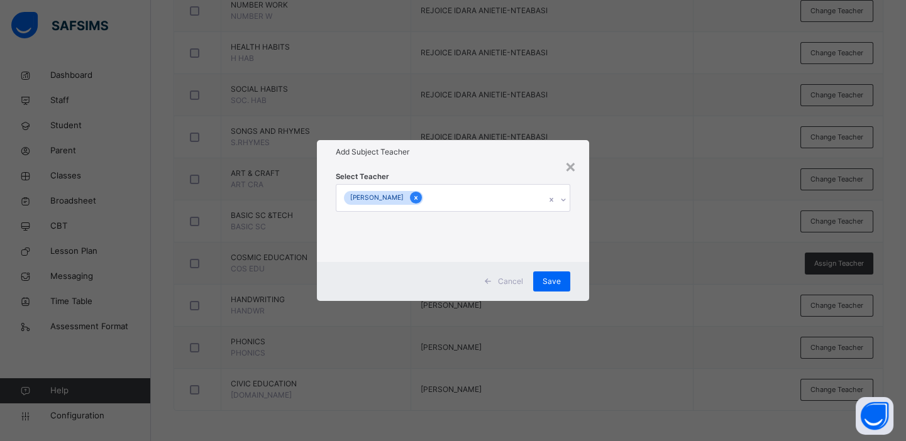
click at [412, 198] on icon at bounding box center [415, 198] width 7 height 9
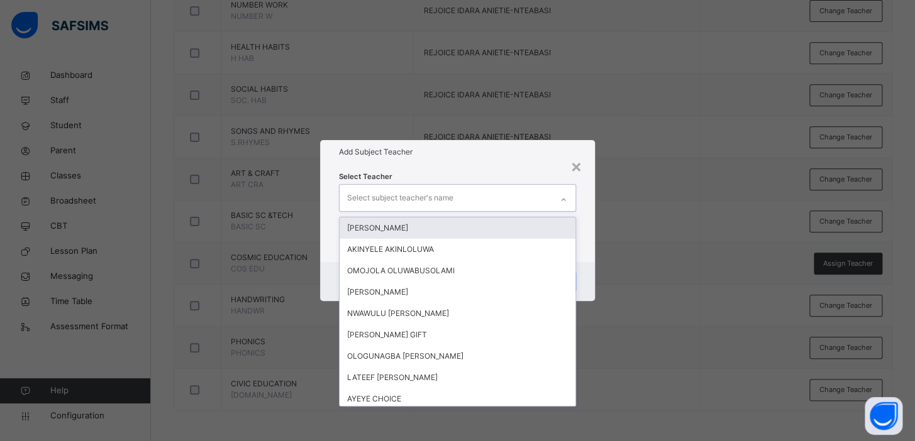
click at [430, 196] on div "Select subject teacher's name" at bounding box center [400, 198] width 106 height 24
type input "*"
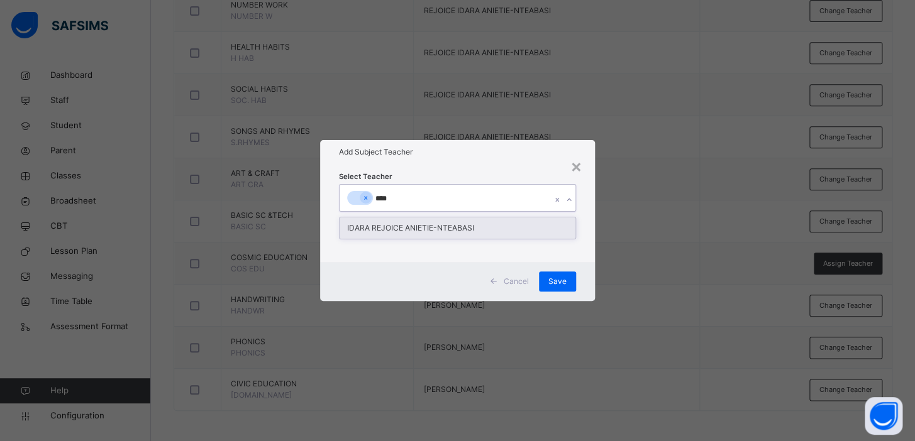
type input "*****"
click at [432, 231] on div "IDARA REJOICE ANIETIE-NTEABASI" at bounding box center [457, 228] width 236 height 21
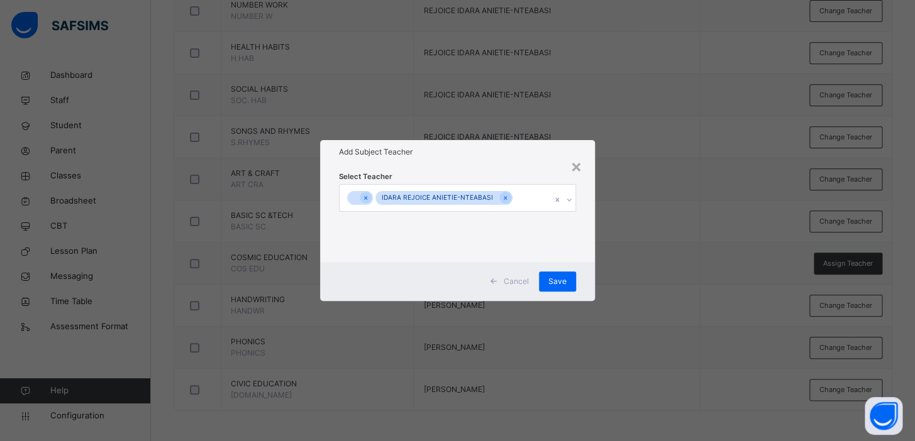
click at [656, 221] on div "× Add Subject Teacher Select Teacher IDARA REJOICE ANIETIE-NTEABASI Cancel Save" at bounding box center [457, 220] width 915 height 441
click at [557, 285] on span "Save" at bounding box center [557, 281] width 18 height 11
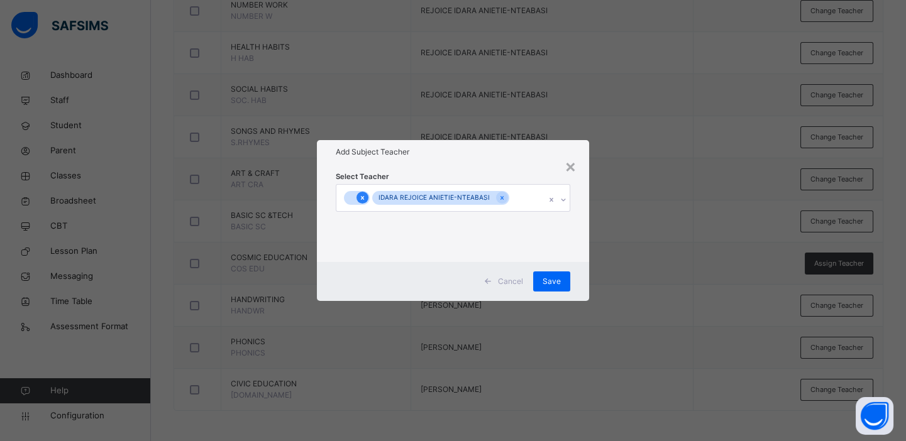
click at [361, 197] on icon at bounding box center [362, 198] width 3 height 4
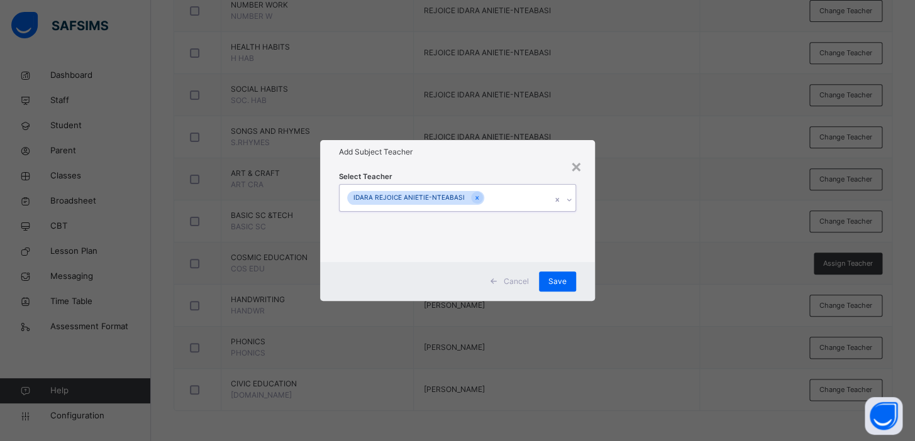
click at [671, 224] on div "× Add Subject Teacher Select Teacher 0 results available. Select is focused ,ty…" at bounding box center [457, 220] width 915 height 441
click at [575, 352] on div "× Add Subject Teacher Select Teacher IDARA REJOICE ANIETIE-NTEABASI Cancel Save" at bounding box center [457, 220] width 915 height 441
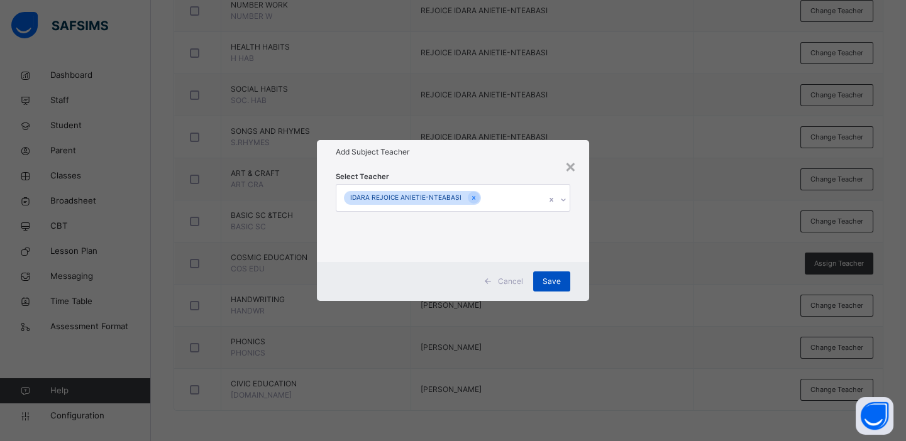
click at [558, 277] on span "Save" at bounding box center [552, 281] width 18 height 11
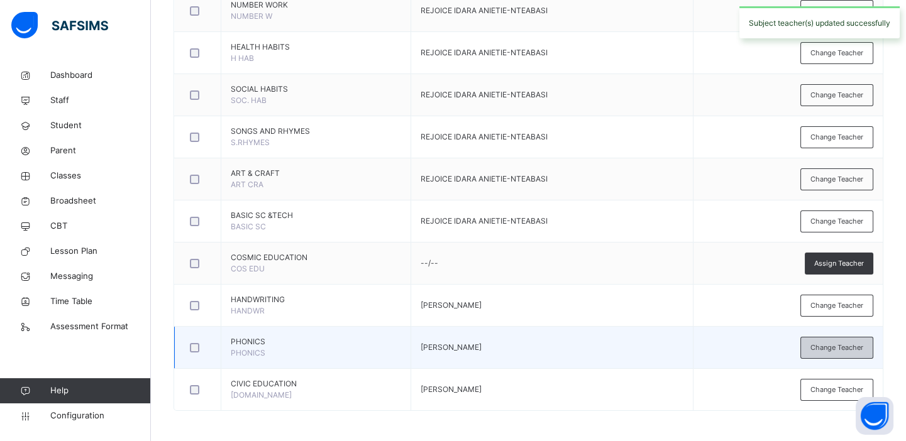
click at [844, 346] on span "Change Teacher" at bounding box center [836, 348] width 53 height 11
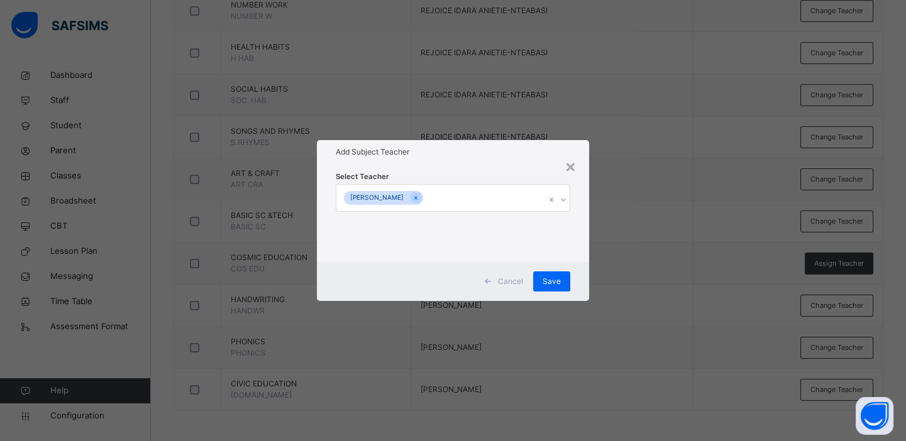
click at [426, 197] on div "[PERSON_NAME]" at bounding box center [440, 198] width 209 height 26
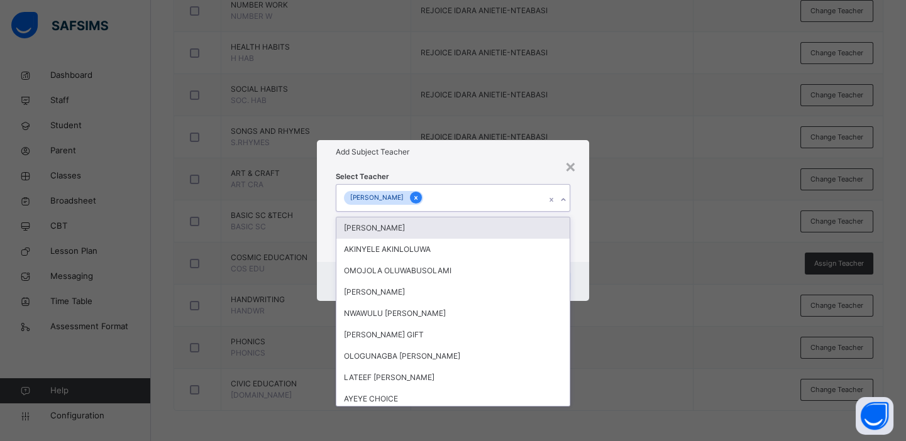
click at [412, 197] on icon at bounding box center [415, 198] width 7 height 9
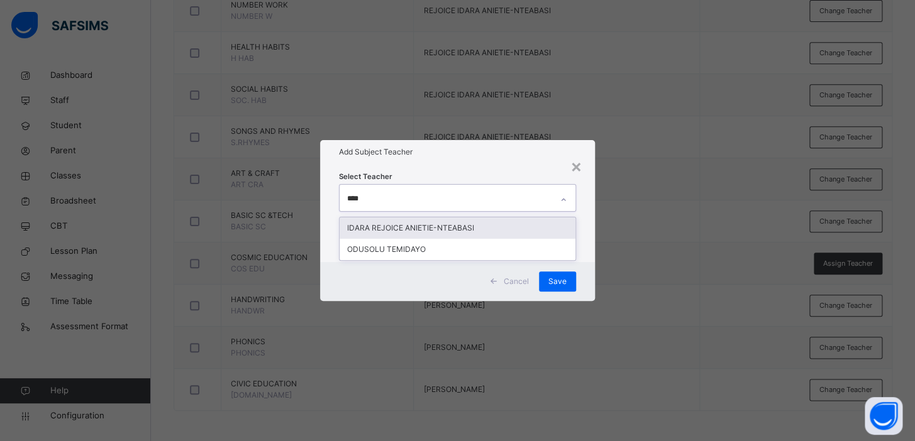
type input "*****"
click at [421, 226] on div "IDARA REJOICE ANIETIE-NTEABASI" at bounding box center [457, 228] width 236 height 21
type input "*****"
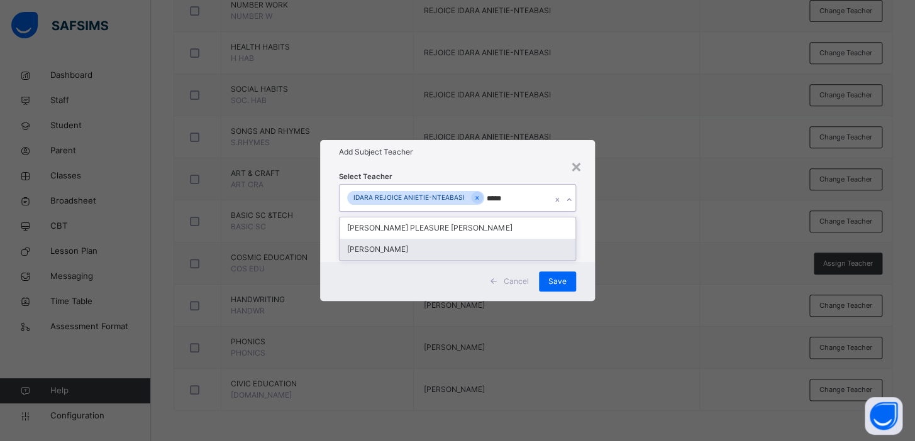
click at [459, 248] on div "[PERSON_NAME]" at bounding box center [457, 249] width 236 height 21
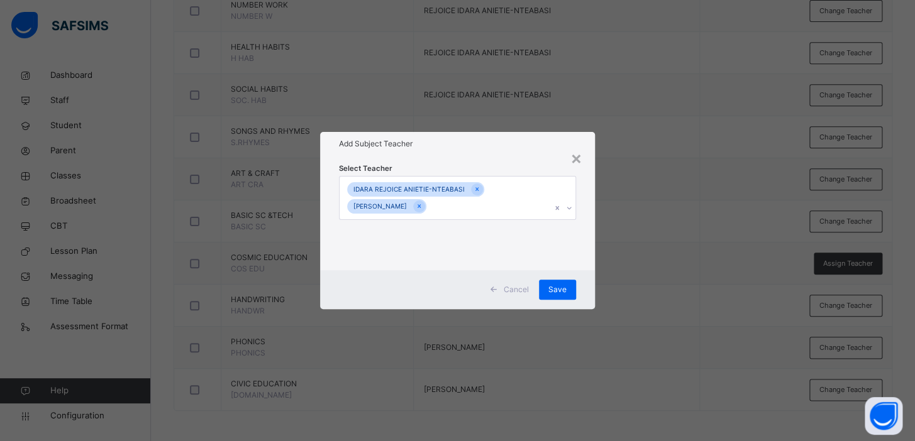
click at [648, 218] on div "× Add Subject Teacher Select Teacher IDARA REJOICE ANIETIE-[PERSON_NAME] Save" at bounding box center [457, 220] width 915 height 441
click at [552, 293] on span "Save" at bounding box center [557, 289] width 18 height 11
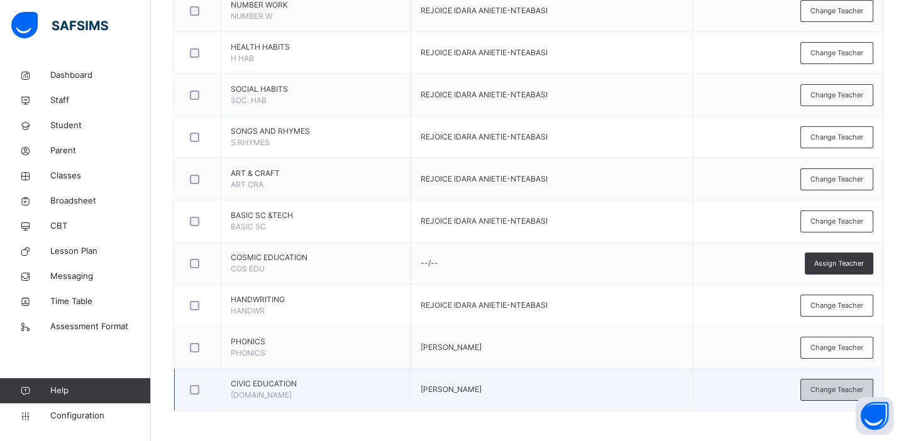
click at [829, 385] on span "Change Teacher" at bounding box center [836, 390] width 53 height 11
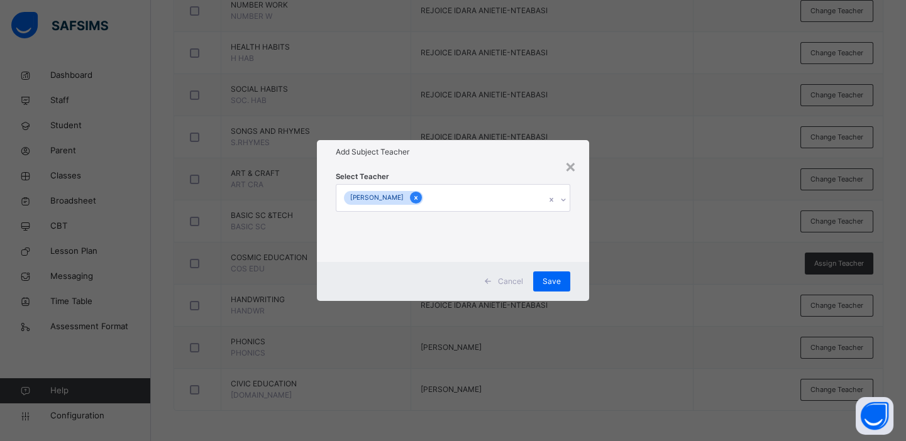
click at [412, 199] on icon at bounding box center [415, 198] width 7 height 9
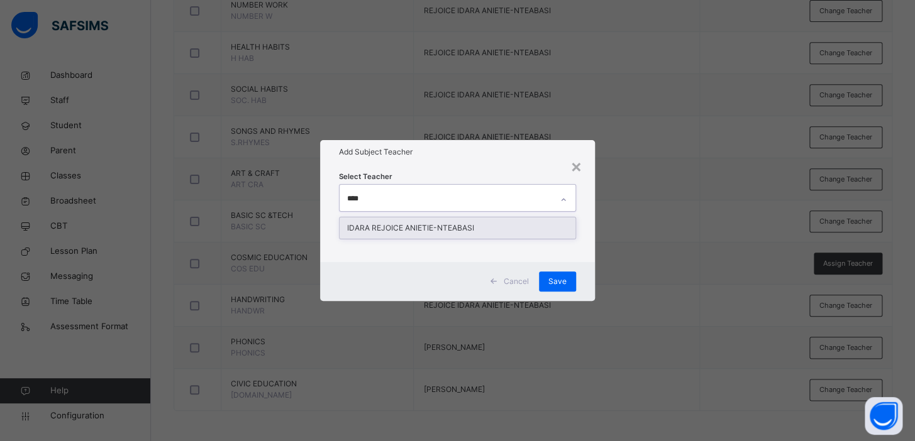
type input "*****"
click at [417, 226] on div "IDARA REJOICE ANIETIE-NTEABASI" at bounding box center [457, 228] width 236 height 21
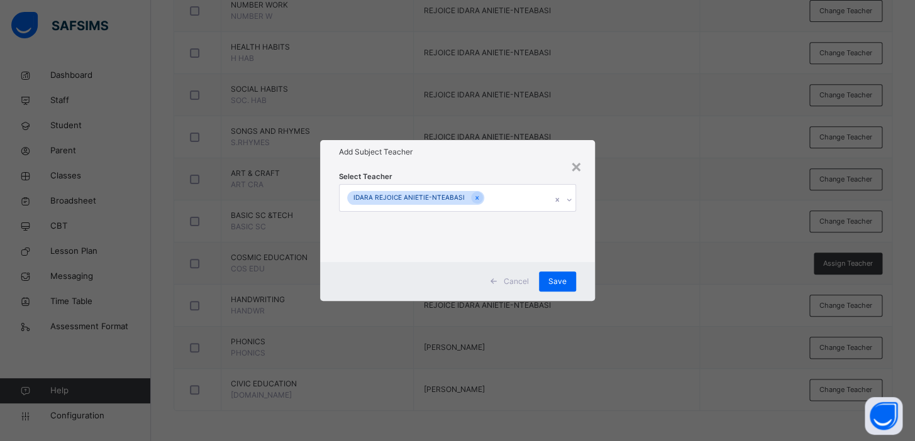
click at [685, 198] on div "× Add Subject Teacher Select Teacher IDARA REJOICE ANIETIE-NTEABASI Cancel Save" at bounding box center [457, 220] width 915 height 441
click at [564, 280] on span "Save" at bounding box center [557, 281] width 18 height 11
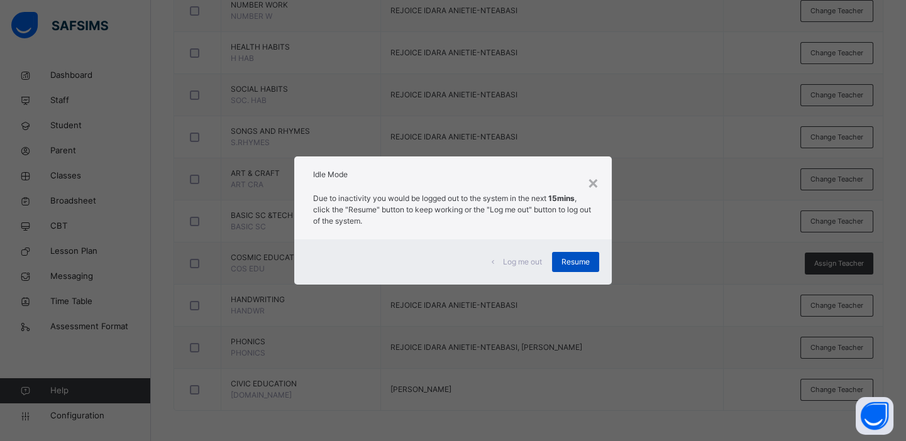
click at [566, 260] on span "Resume" at bounding box center [575, 261] width 28 height 11
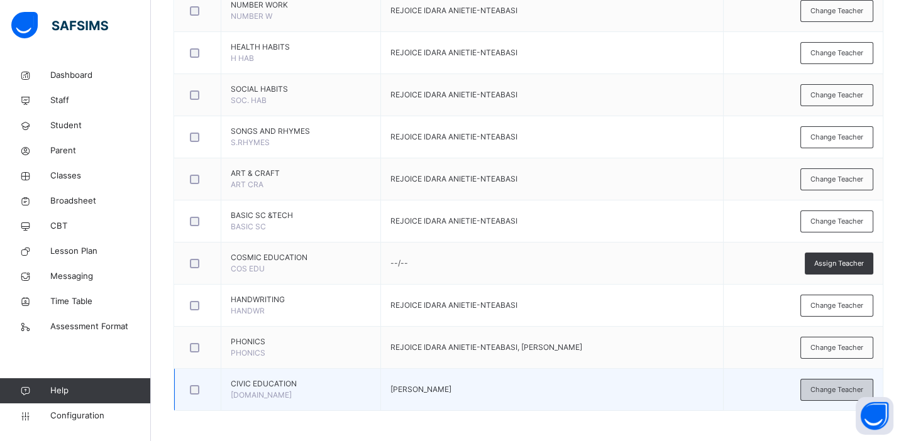
click at [828, 385] on span "Change Teacher" at bounding box center [836, 390] width 53 height 11
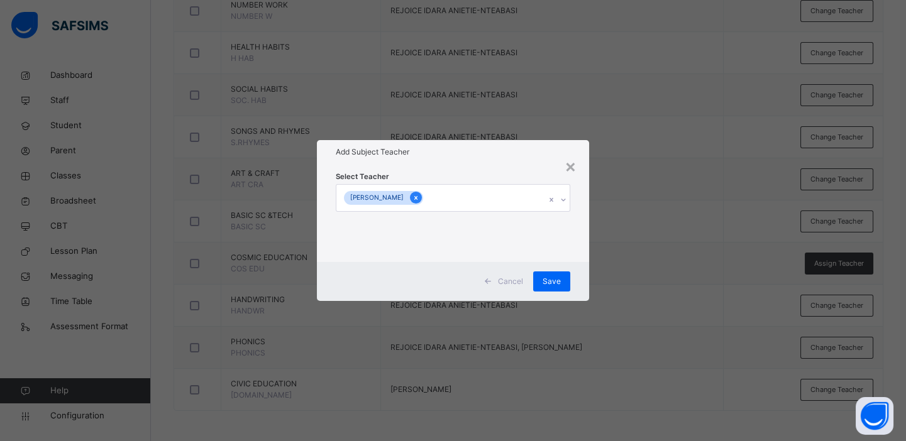
click at [412, 196] on icon at bounding box center [415, 198] width 7 height 9
click at [410, 199] on div "Select subject teacher's name" at bounding box center [397, 198] width 106 height 24
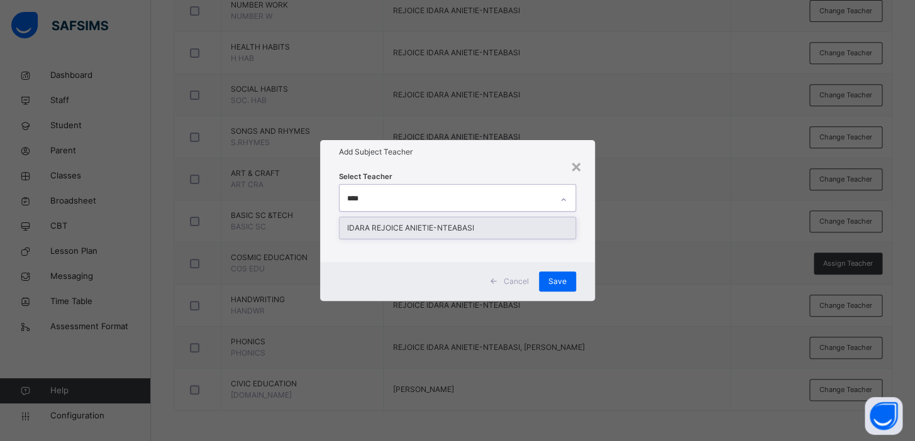
type input "*****"
click at [429, 228] on div "IDARA REJOICE ANIETIE-NTEABASI" at bounding box center [457, 228] width 236 height 21
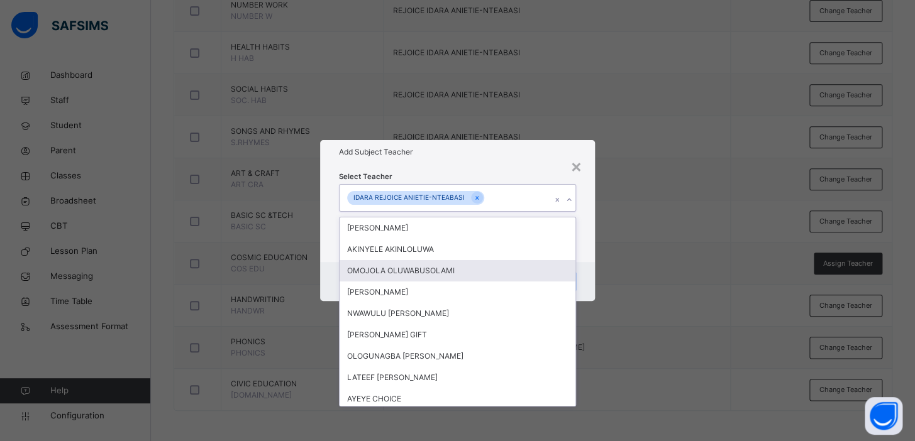
click at [633, 265] on div "× Add Subject Teacher Select Teacher option IDARA REJOICE ANIETIE-NTEABASI, sel…" at bounding box center [457, 220] width 915 height 441
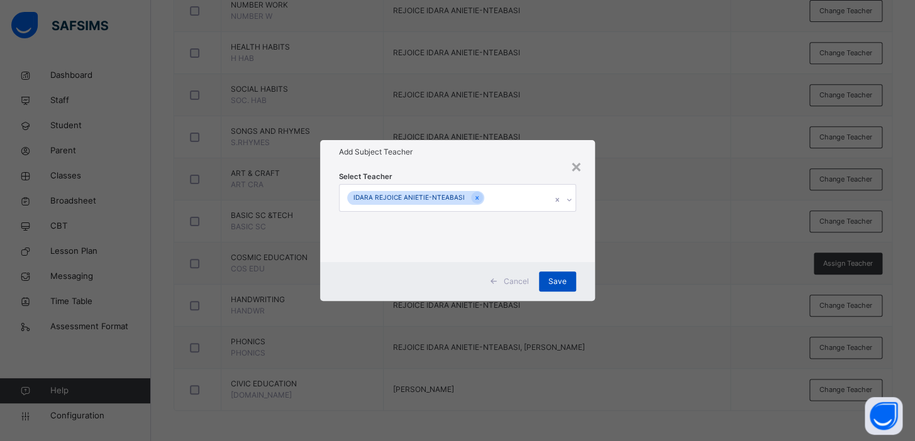
click at [565, 284] on span "Save" at bounding box center [557, 281] width 18 height 11
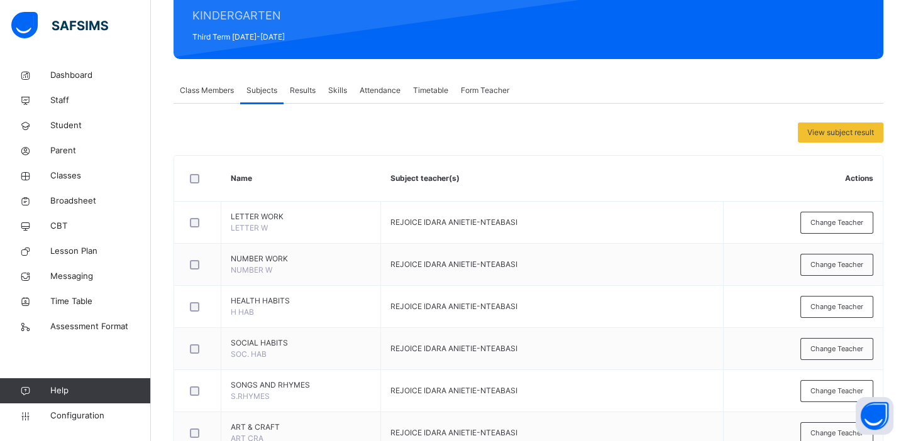
scroll to position [147, 0]
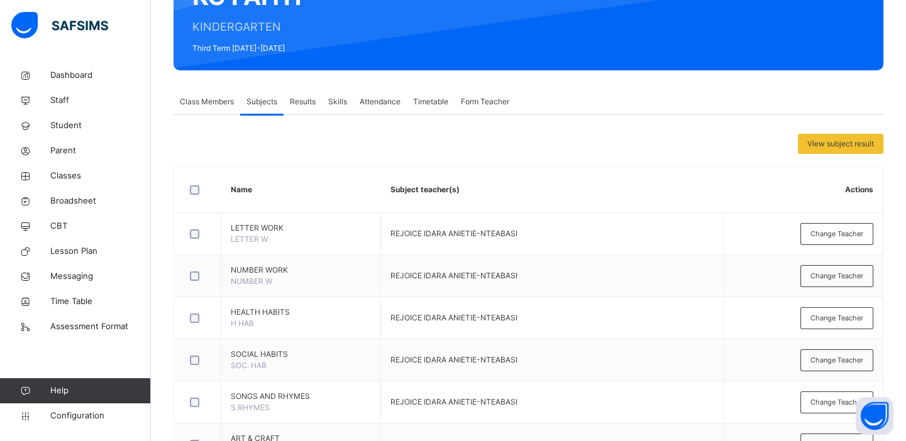
click at [209, 110] on div "Class Members" at bounding box center [207, 101] width 67 height 25
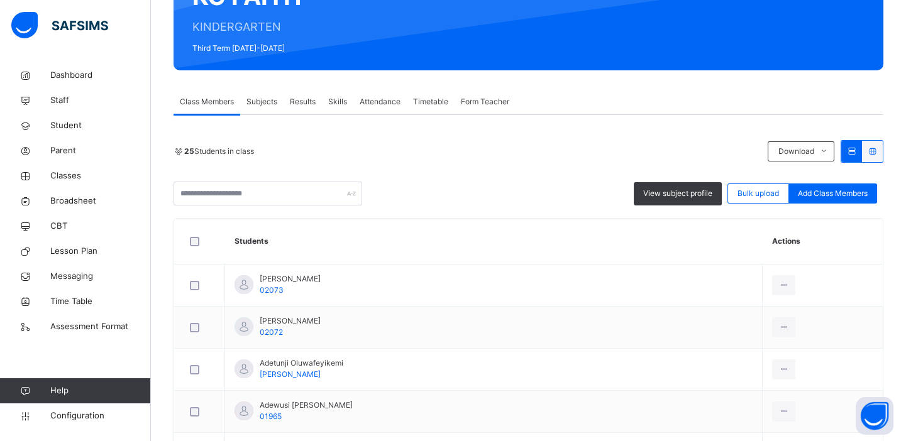
click at [481, 111] on div "Form Teacher" at bounding box center [484, 101] width 61 height 25
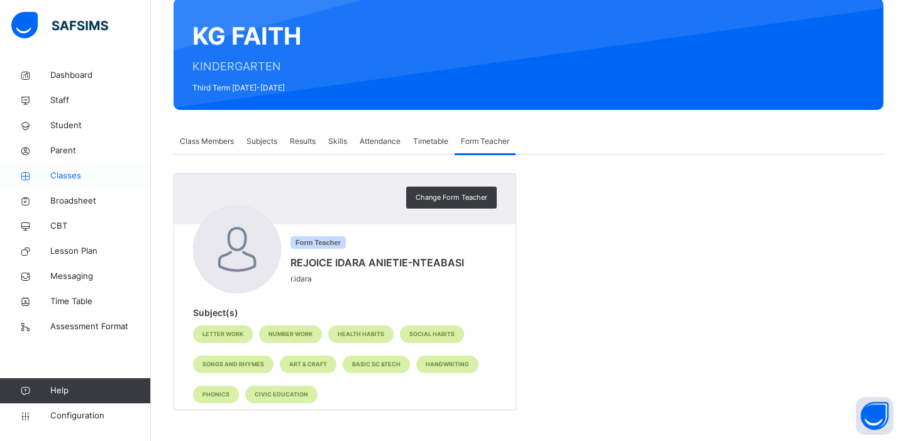
click at [69, 175] on span "Classes" at bounding box center [100, 176] width 101 height 13
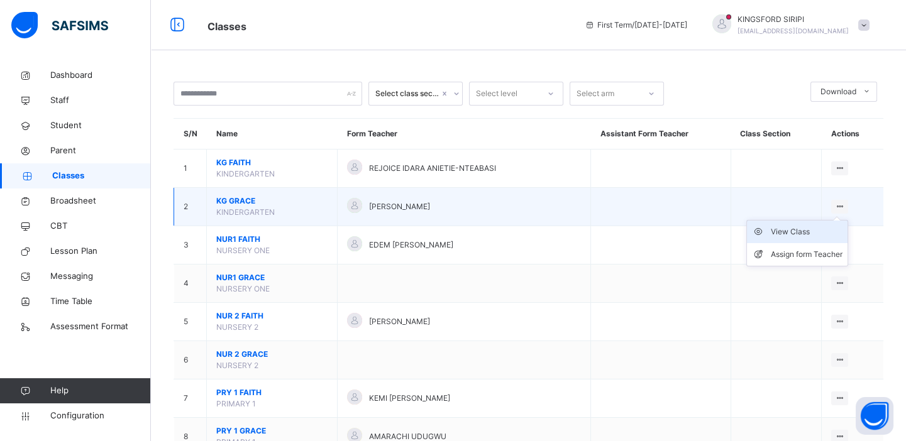
click at [792, 228] on div "View Class" at bounding box center [807, 232] width 72 height 13
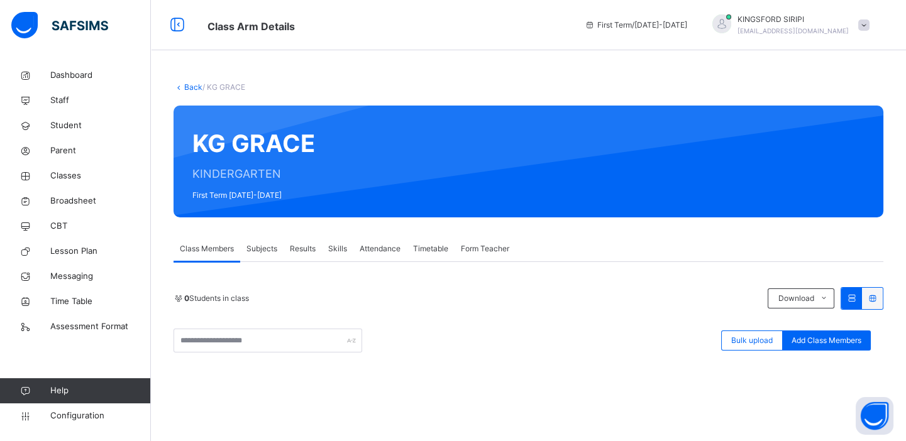
click at [260, 249] on span "Subjects" at bounding box center [261, 248] width 31 height 11
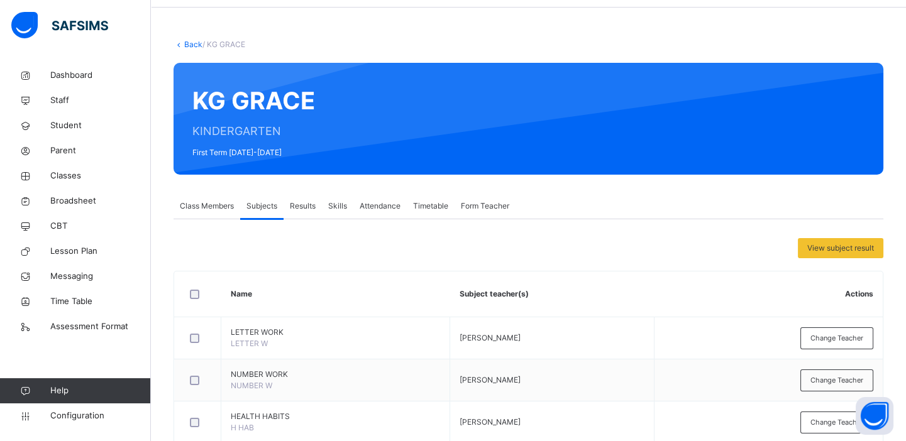
scroll to position [61, 0]
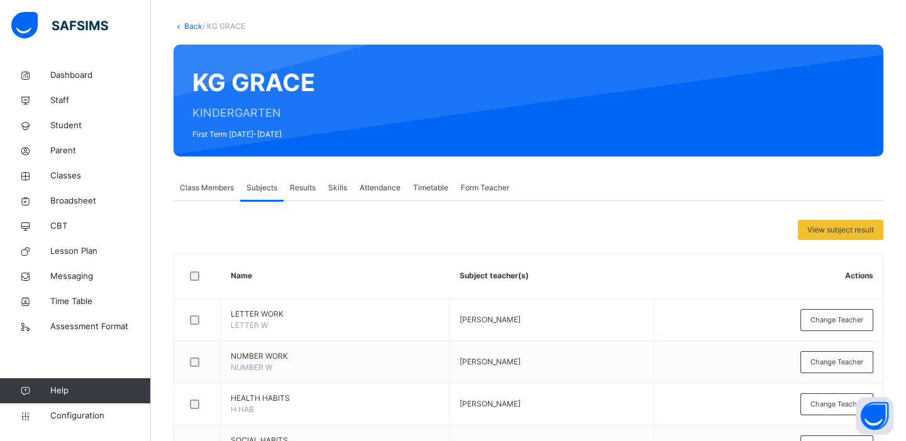
click at [475, 188] on span "Form Teacher" at bounding box center [485, 187] width 48 height 11
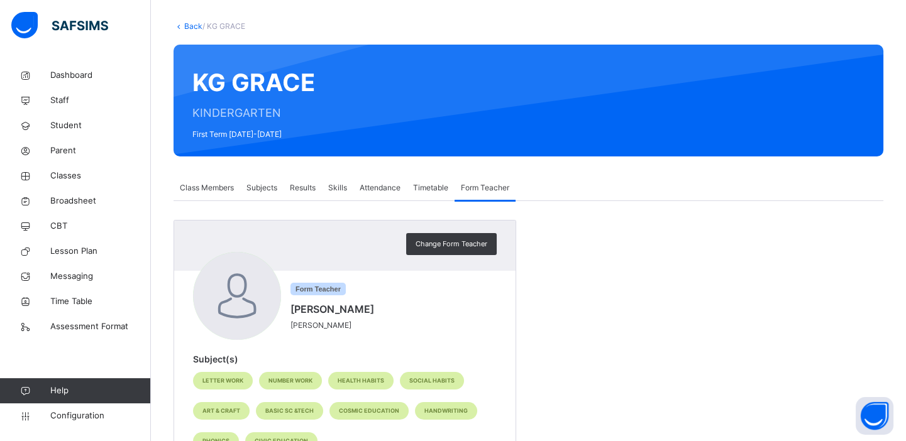
click at [219, 187] on span "Class Members" at bounding box center [207, 187] width 54 height 11
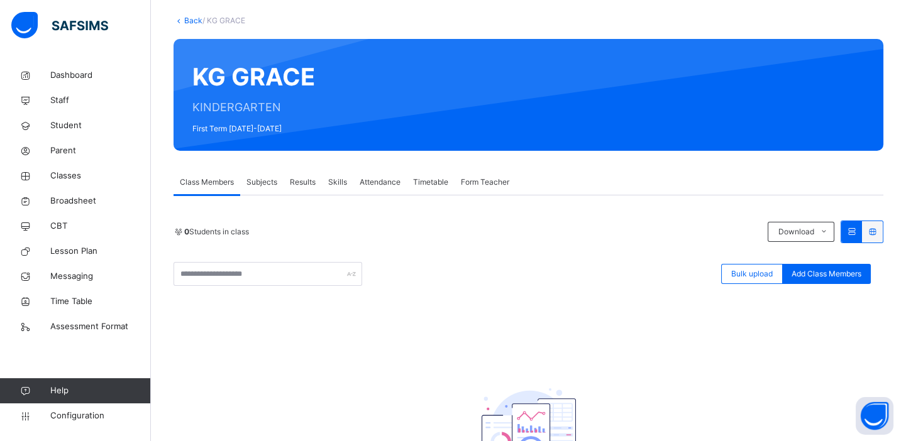
scroll to position [0, 0]
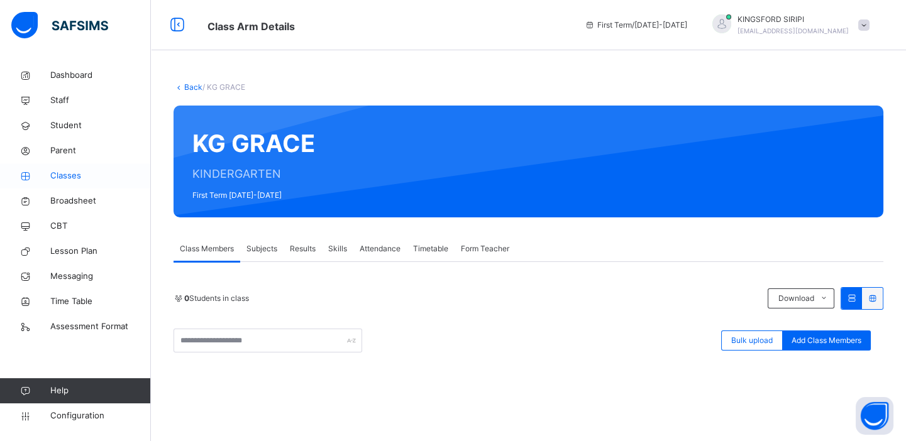
click at [62, 171] on span "Classes" at bounding box center [100, 176] width 101 height 13
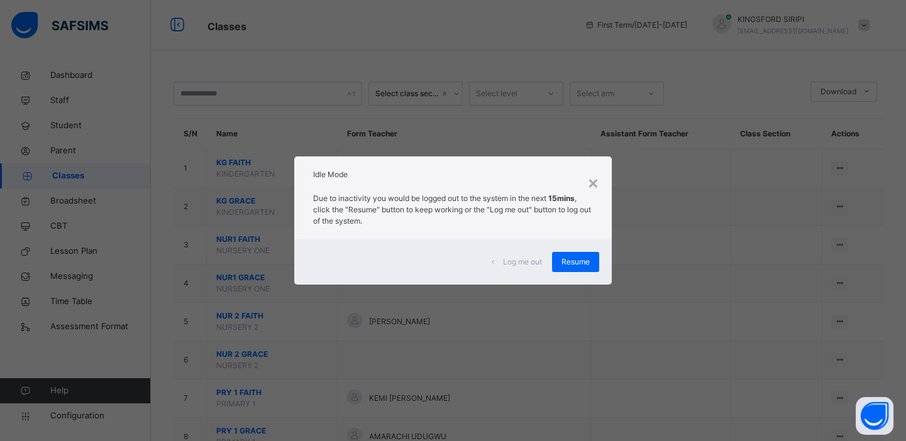
click at [580, 251] on div "Log me out Resume" at bounding box center [452, 262] width 317 height 45
click at [583, 266] on span "Resume" at bounding box center [575, 261] width 28 height 11
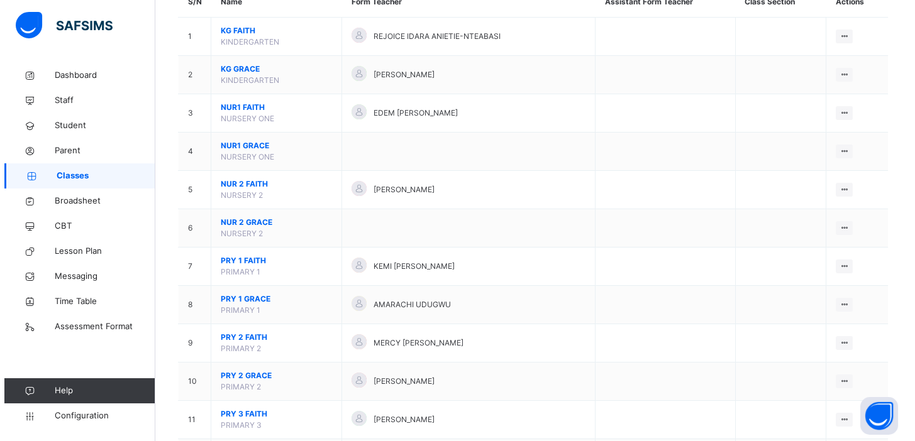
scroll to position [134, 0]
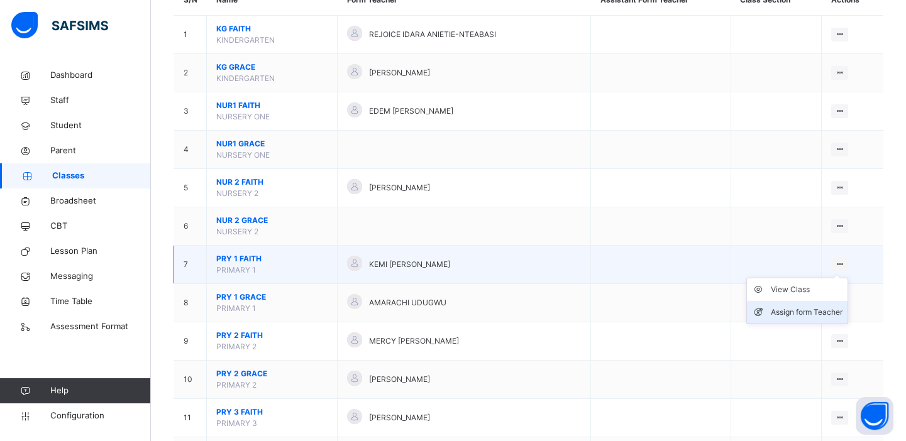
click at [807, 307] on div "Assign form Teacher" at bounding box center [807, 312] width 72 height 13
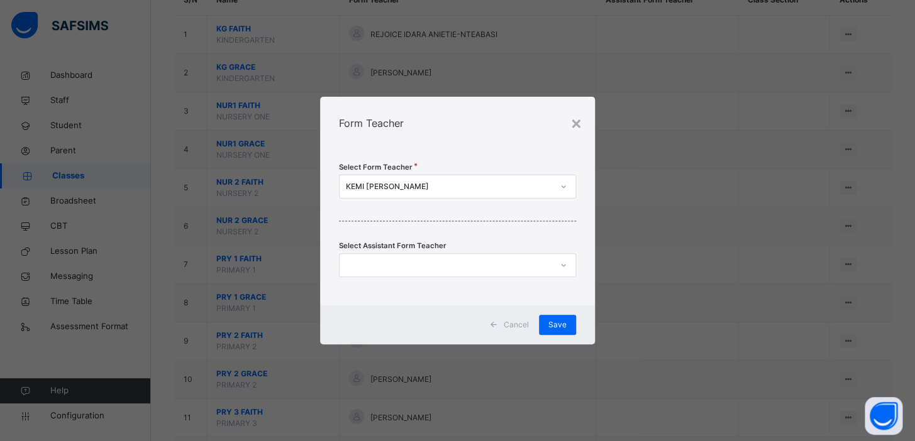
click at [397, 180] on div "KEMI [PERSON_NAME]" at bounding box center [445, 186] width 212 height 19
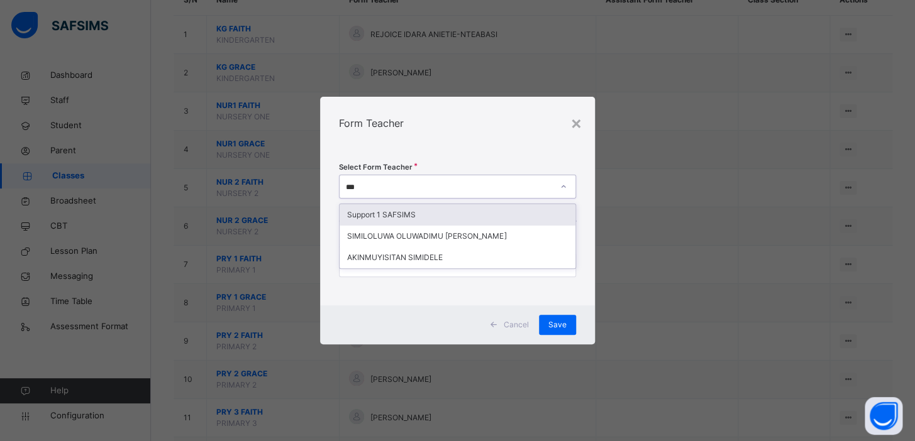
type input "****"
click at [421, 214] on div "SIMILOLUWA OLUWADIMU [PERSON_NAME]" at bounding box center [457, 214] width 236 height 21
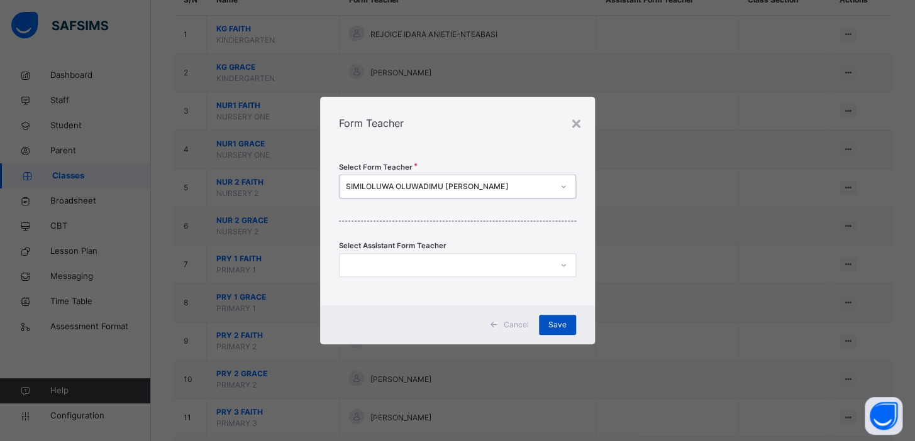
click at [561, 326] on span "Save" at bounding box center [557, 324] width 18 height 11
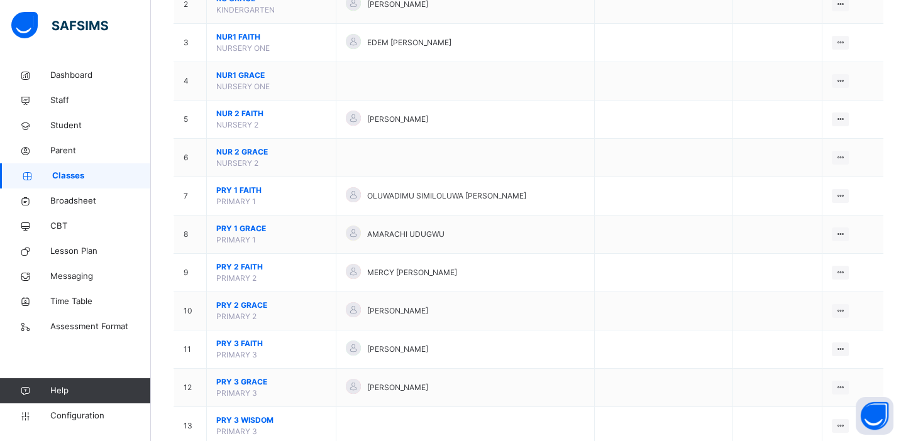
scroll to position [207, 0]
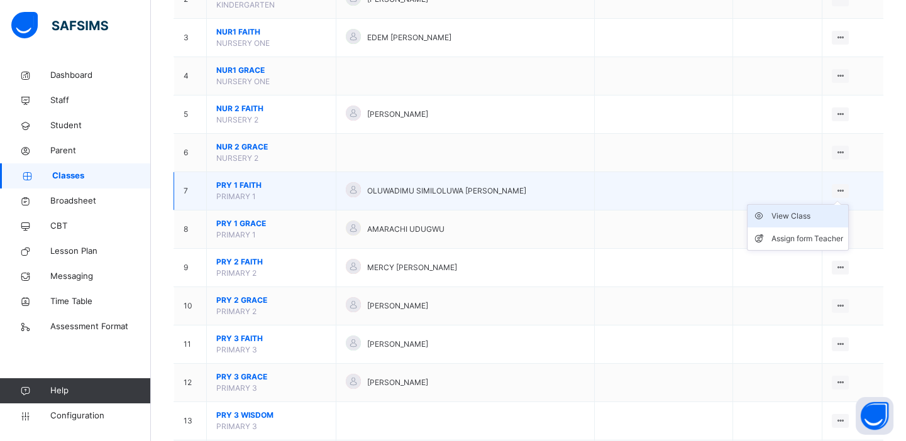
click at [807, 213] on div "View Class" at bounding box center [807, 216] width 72 height 13
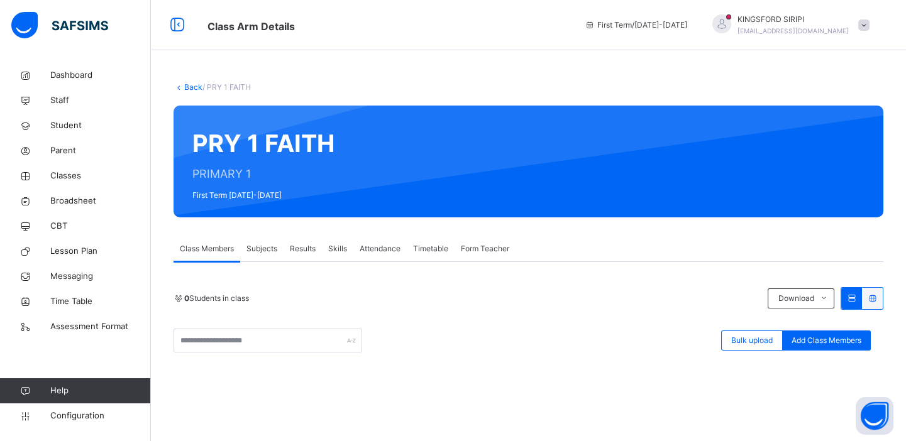
click at [480, 243] on span "Form Teacher" at bounding box center [485, 248] width 48 height 11
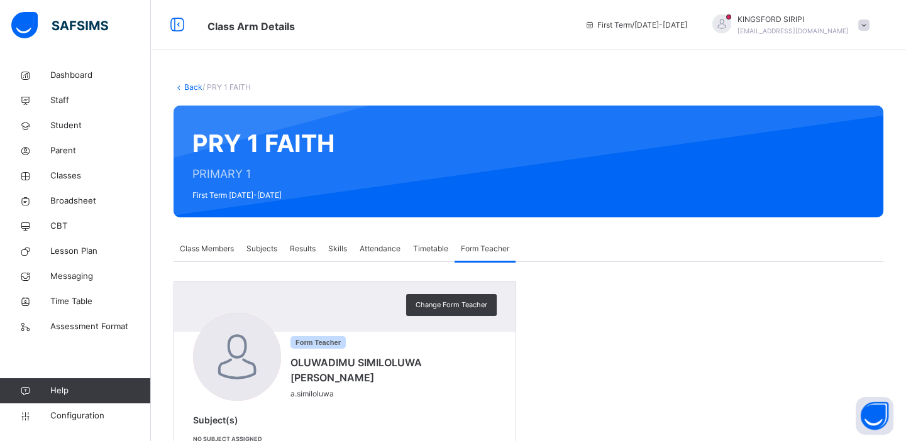
scroll to position [41, 0]
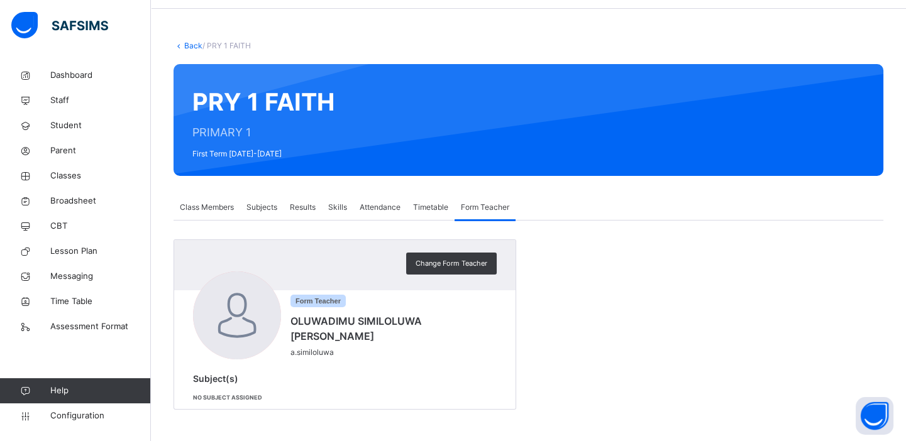
click at [256, 205] on span "Subjects" at bounding box center [261, 207] width 31 height 11
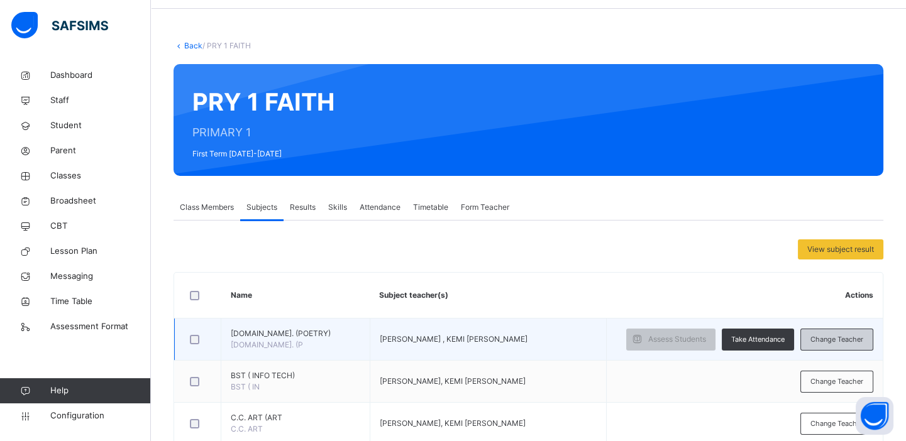
click at [827, 337] on span "Change Teacher" at bounding box center [836, 339] width 53 height 11
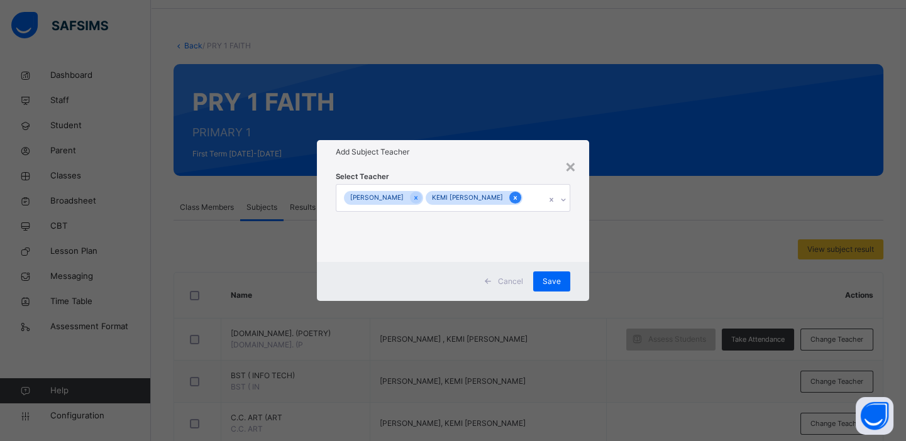
click at [517, 196] on icon at bounding box center [515, 198] width 7 height 9
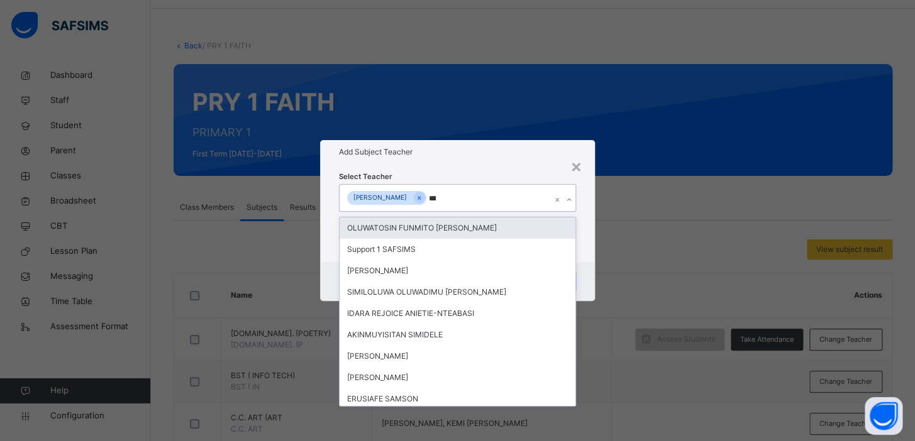
type input "****"
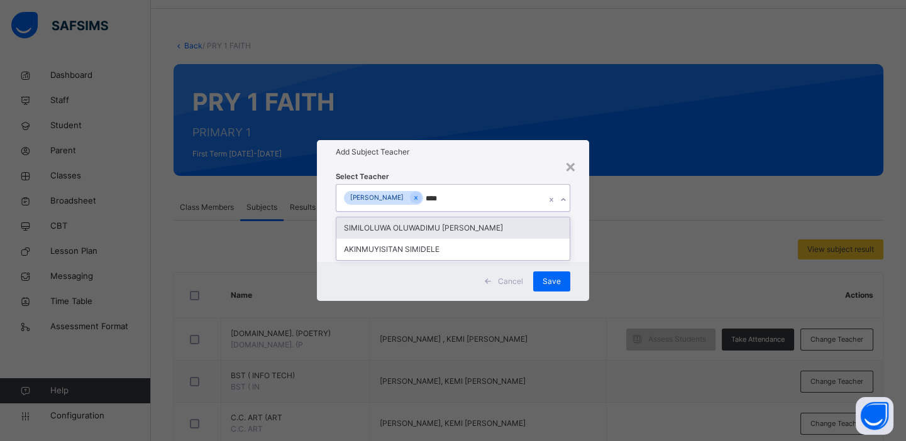
click at [446, 221] on div "SIMILOLUWA OLUWADIMU [PERSON_NAME]" at bounding box center [452, 228] width 233 height 21
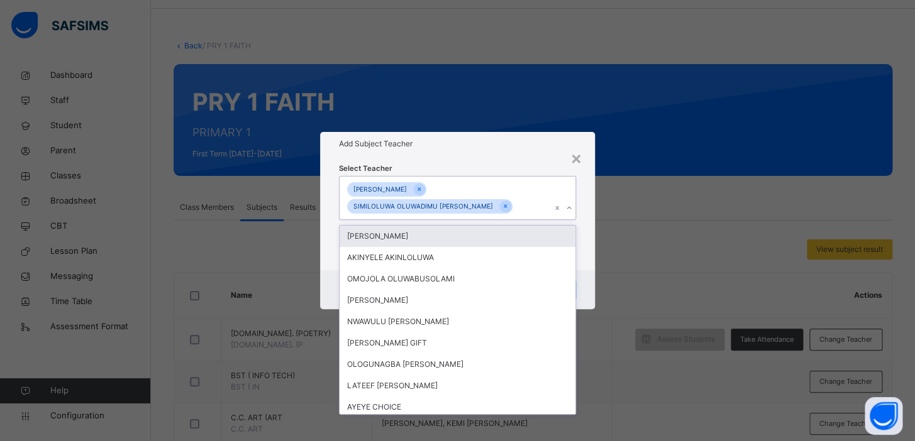
click at [640, 238] on div "× Add Subject Teacher Select Teacher option SIMILOLUWA OLUWADIMU [PERSON_NAME],…" at bounding box center [457, 220] width 915 height 441
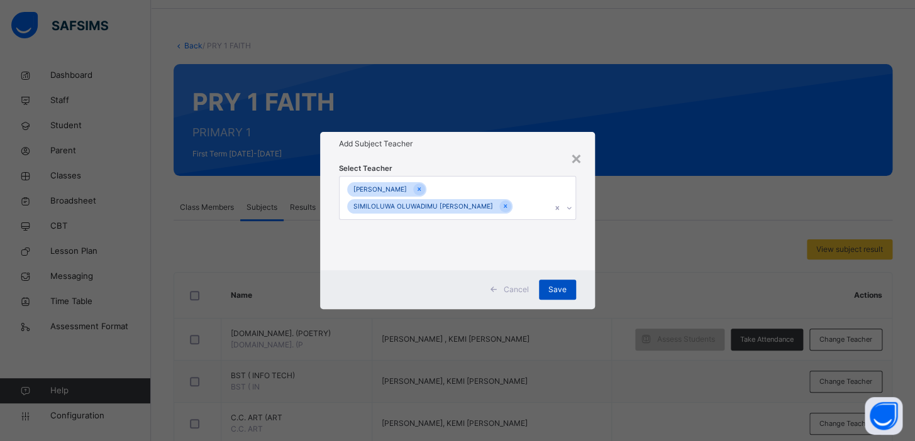
click at [559, 289] on span "Save" at bounding box center [557, 289] width 18 height 11
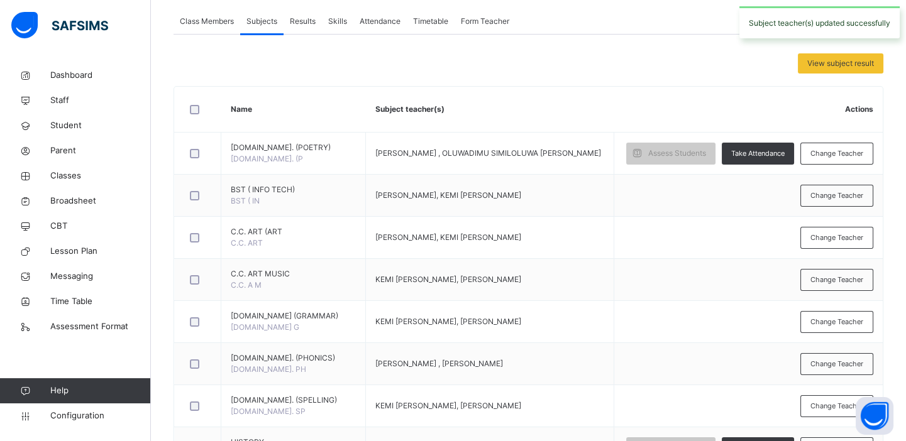
scroll to position [246, 0]
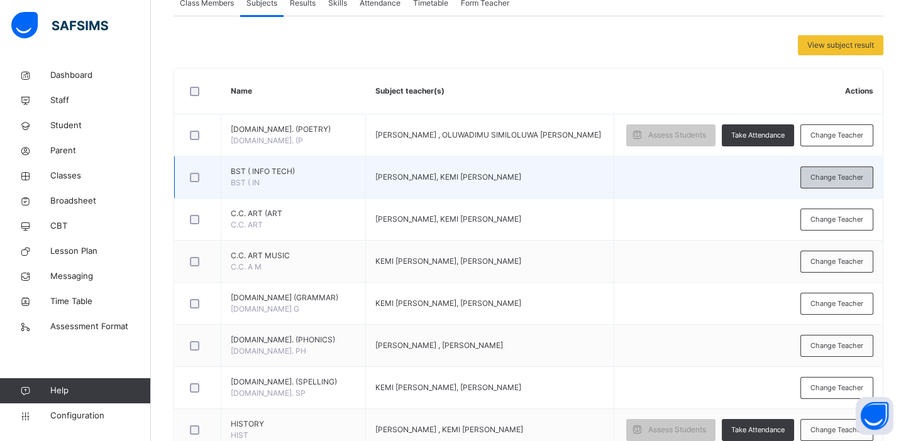
click at [835, 177] on span "Change Teacher" at bounding box center [836, 177] width 53 height 11
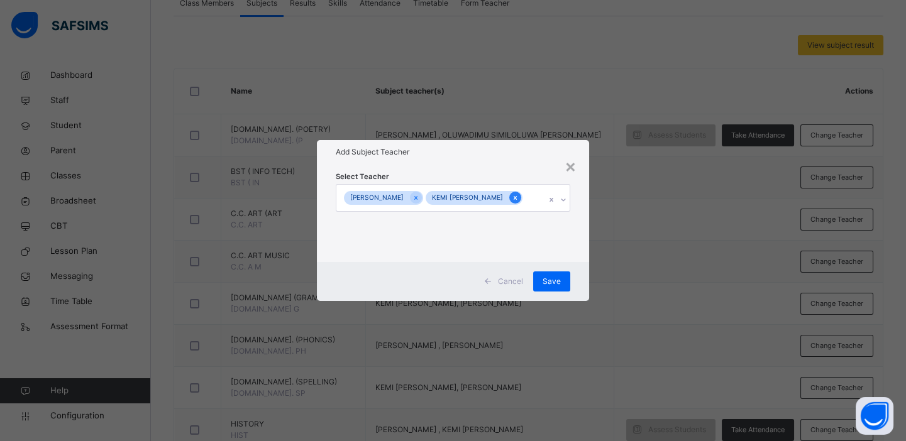
click at [519, 194] on icon at bounding box center [515, 198] width 7 height 9
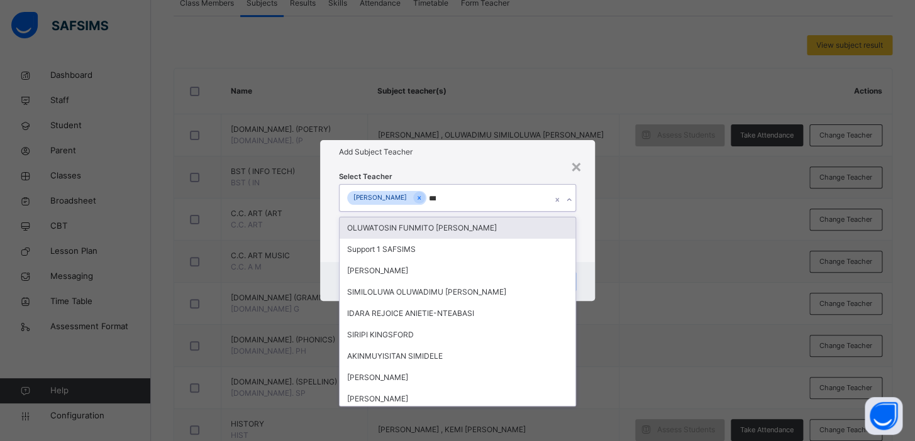
type input "****"
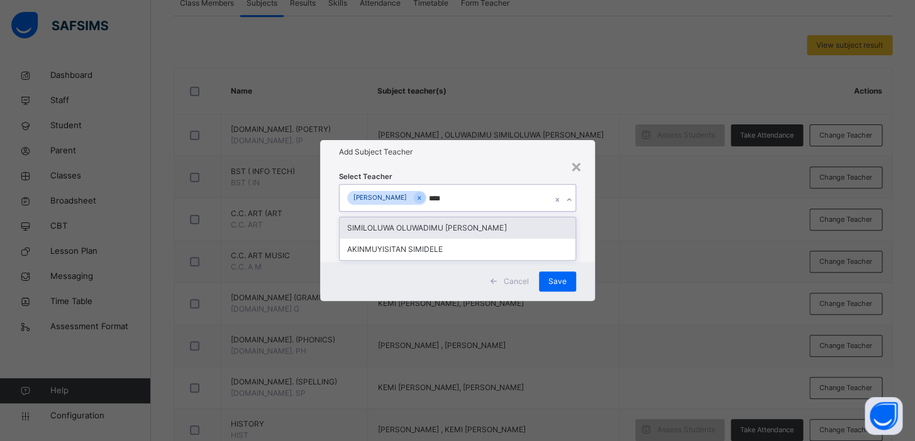
click at [516, 228] on div "SIMILOLUWA OLUWADIMU [PERSON_NAME]" at bounding box center [457, 228] width 236 height 21
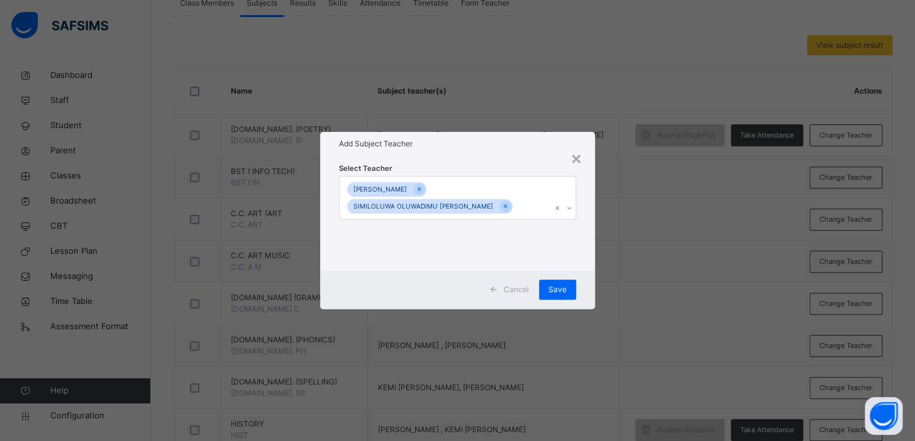
click at [657, 219] on div "× Add Subject Teacher Select Teacher [PERSON_NAME] OLUWADIMU [PERSON_NAME] Canc…" at bounding box center [457, 220] width 915 height 441
click at [561, 289] on span "Save" at bounding box center [557, 289] width 18 height 11
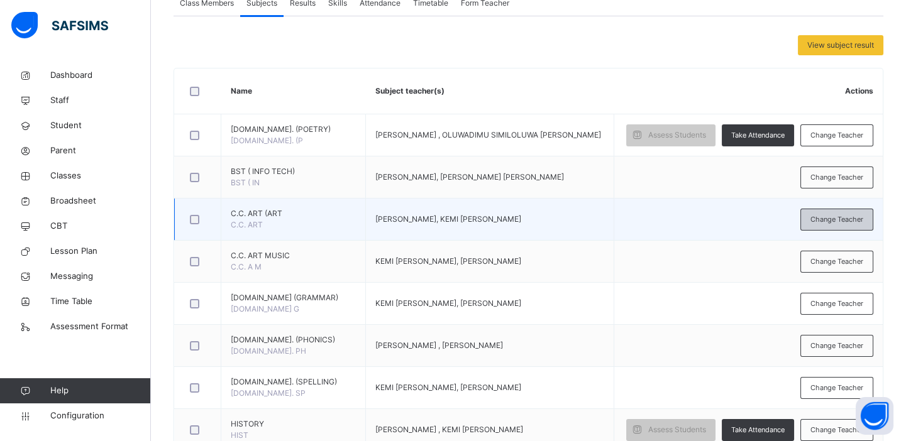
click at [834, 216] on span "Change Teacher" at bounding box center [836, 219] width 53 height 11
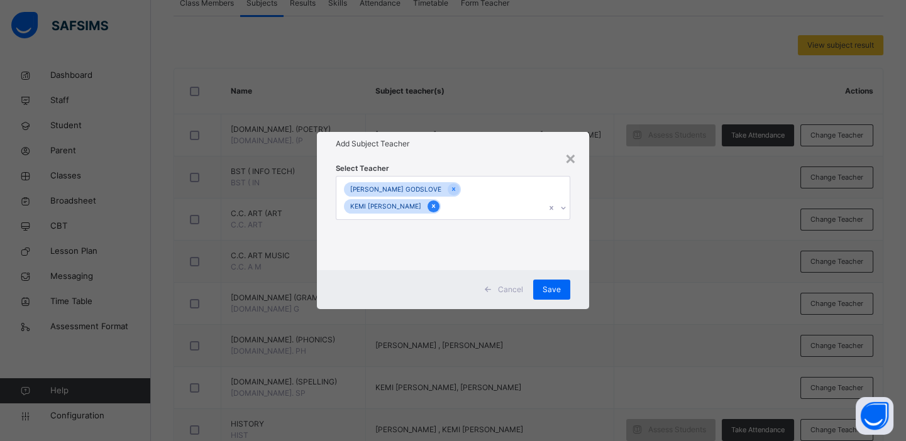
click at [434, 208] on icon at bounding box center [433, 206] width 7 height 9
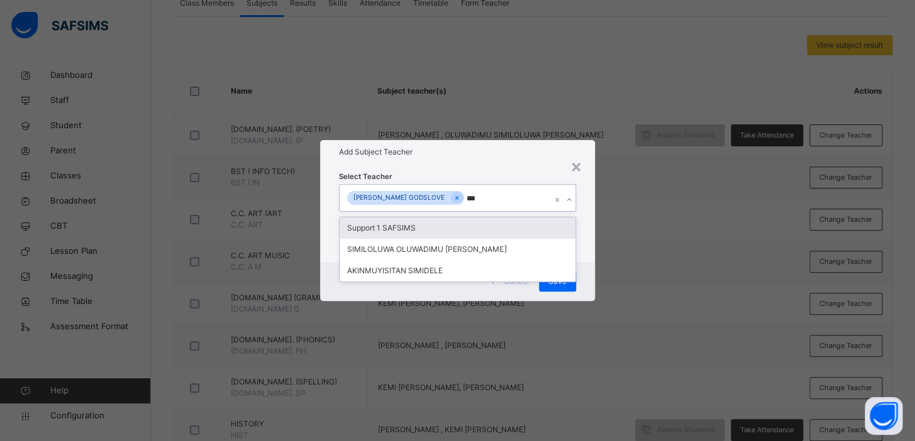
type input "****"
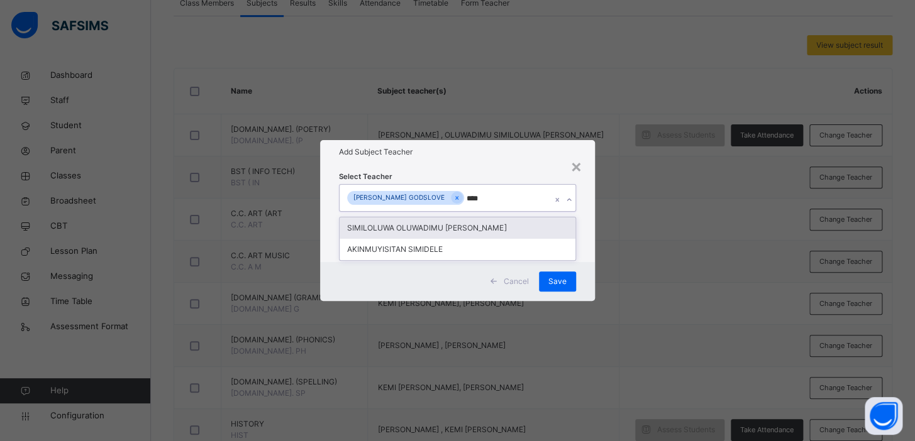
click at [446, 225] on div "SIMILOLUWA OLUWADIMU [PERSON_NAME]" at bounding box center [457, 228] width 236 height 21
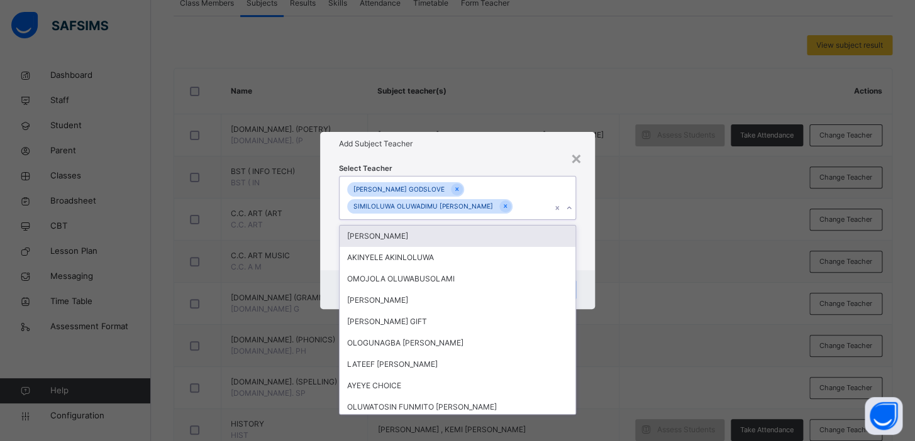
click at [656, 220] on div "× Add Subject Teacher Select Teacher option SIMILOLUWA OLUWADIMU [PERSON_NAME],…" at bounding box center [457, 220] width 915 height 441
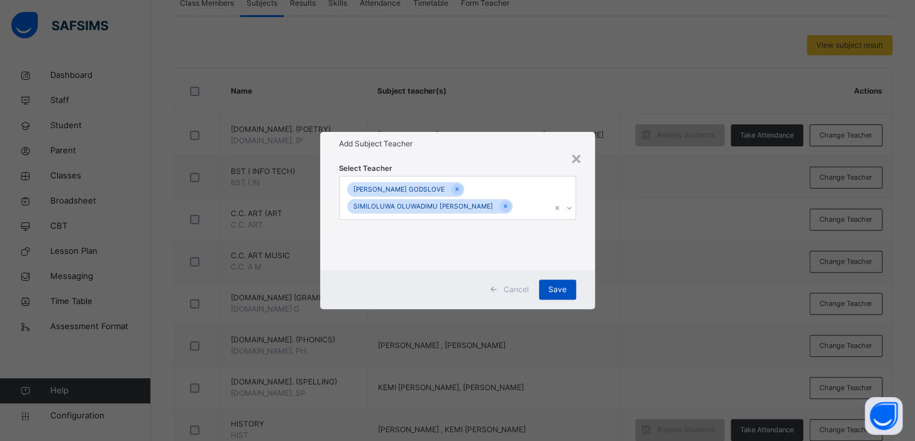
click at [553, 290] on span "Save" at bounding box center [557, 289] width 18 height 11
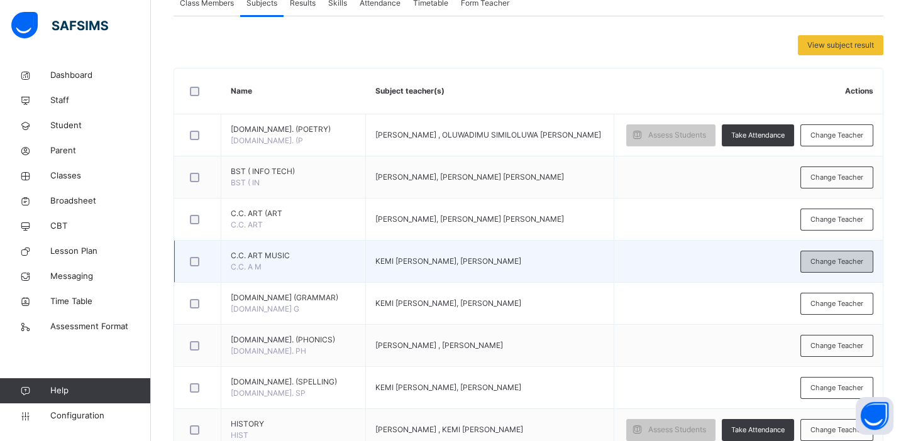
click at [859, 260] on span "Change Teacher" at bounding box center [836, 261] width 53 height 11
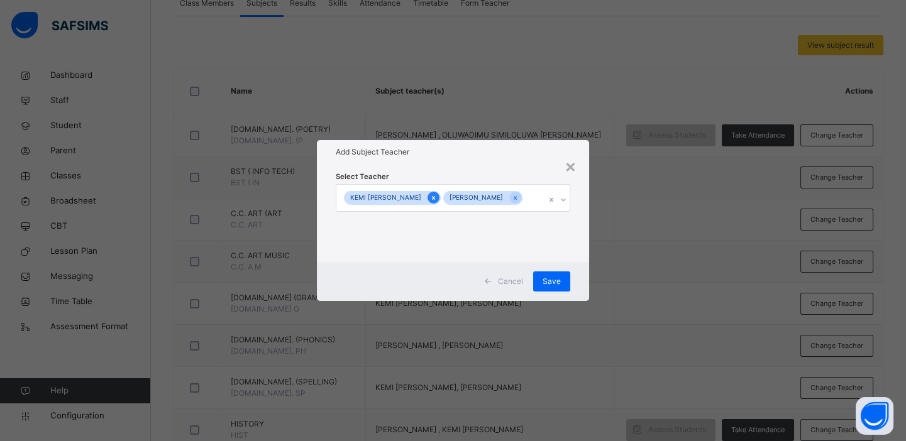
click at [435, 196] on icon at bounding box center [433, 198] width 3 height 4
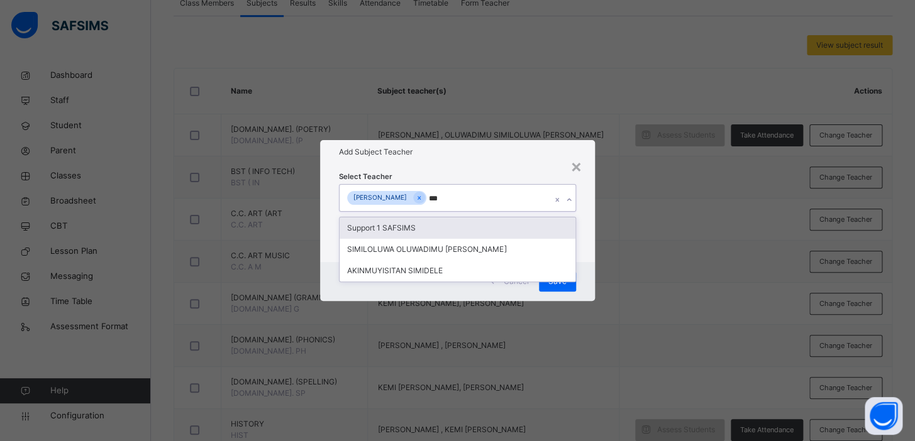
type input "****"
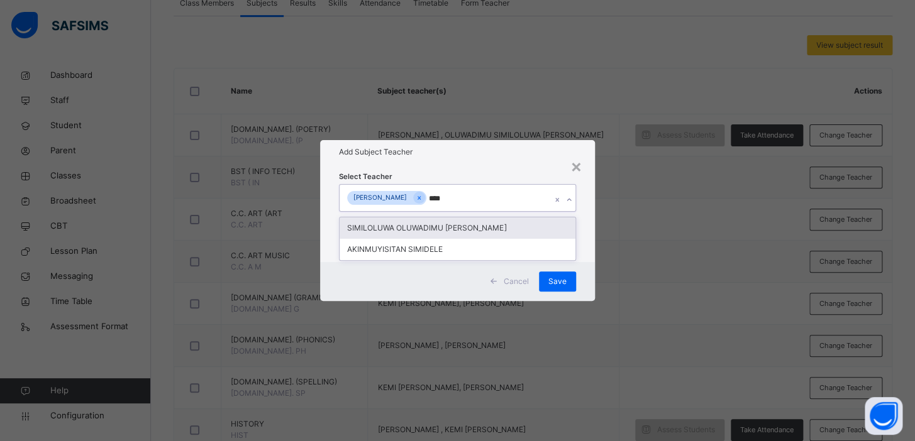
click at [443, 226] on div "SIMILOLUWA OLUWADIMU [PERSON_NAME]" at bounding box center [457, 228] width 236 height 21
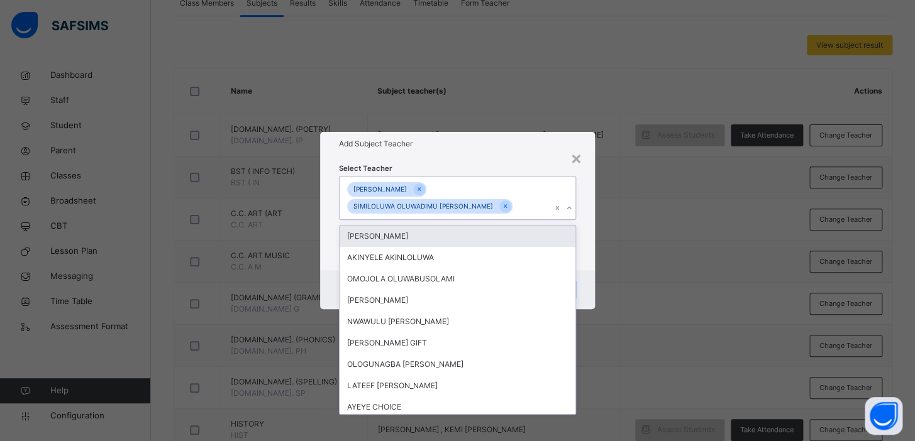
click at [668, 212] on div "× Add Subject Teacher Select Teacher option SIMILOLUWA OLUWADIMU [PERSON_NAME],…" at bounding box center [457, 220] width 915 height 441
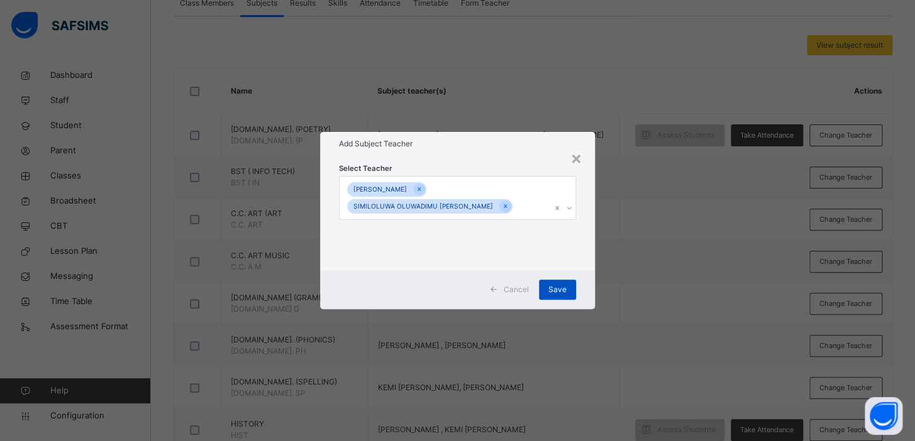
click at [560, 289] on span "Save" at bounding box center [557, 289] width 18 height 11
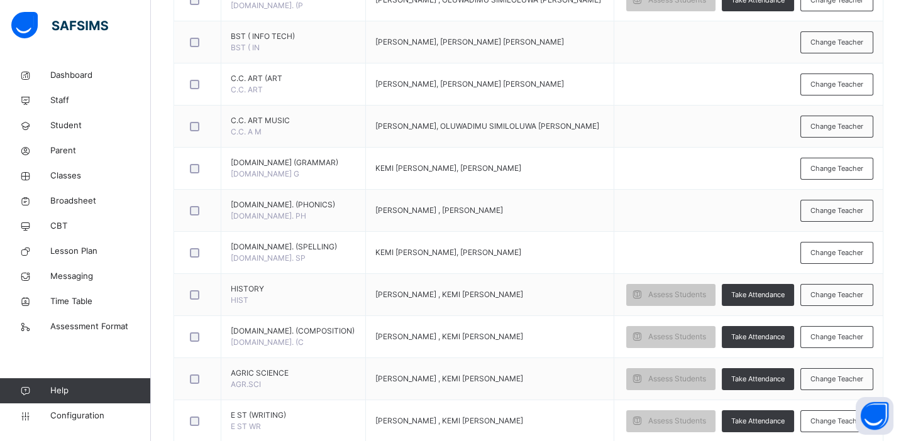
scroll to position [383, 0]
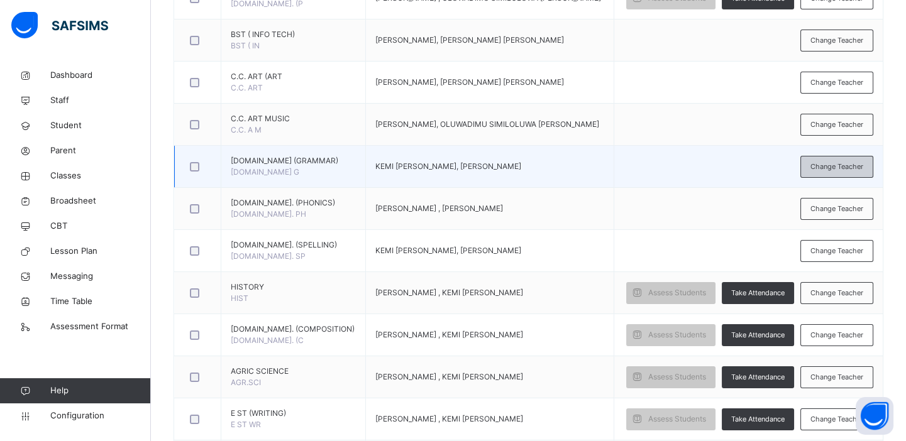
click at [826, 163] on span "Change Teacher" at bounding box center [836, 167] width 53 height 11
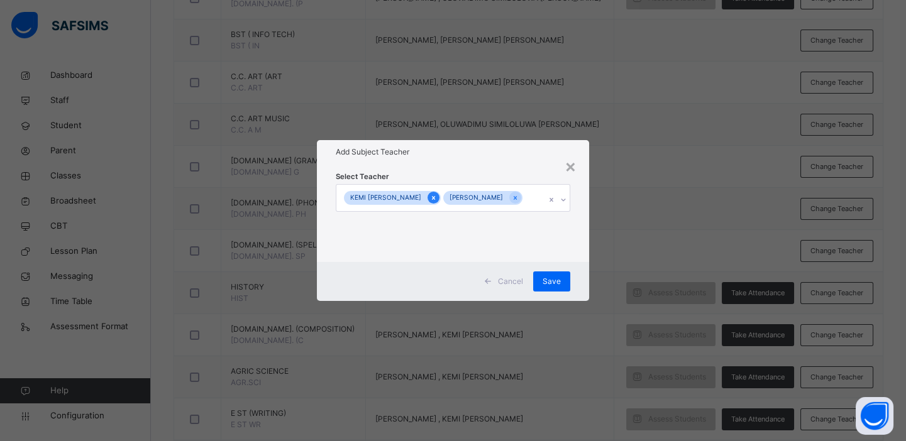
click at [434, 199] on icon at bounding box center [433, 198] width 7 height 9
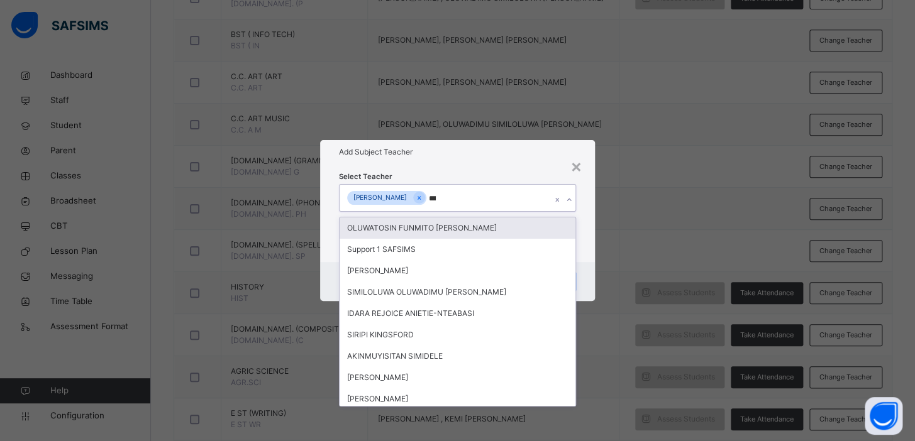
type input "****"
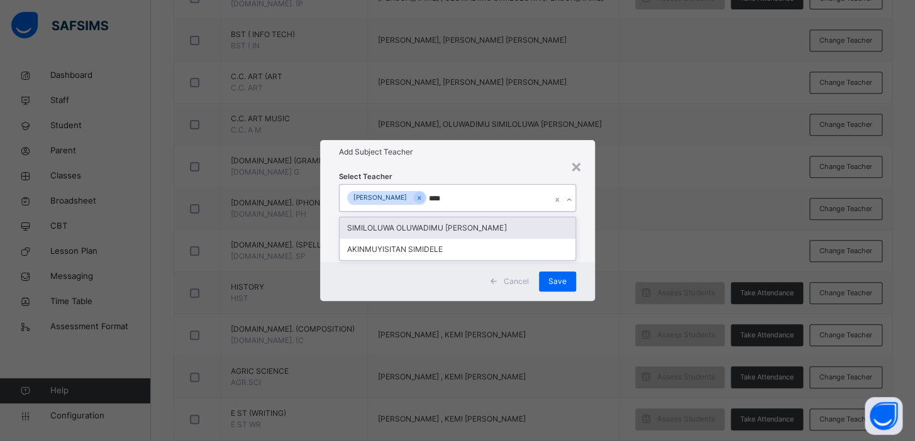
click at [437, 229] on div "SIMILOLUWA OLUWADIMU [PERSON_NAME]" at bounding box center [457, 228] width 236 height 21
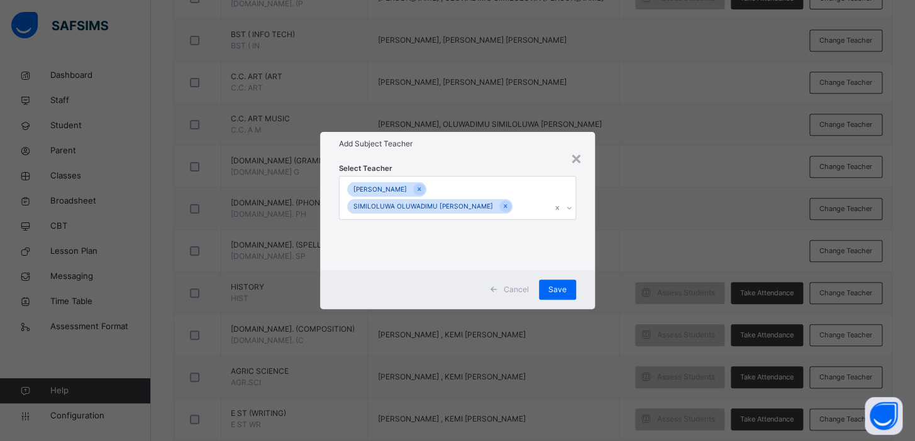
click at [646, 218] on div "× Add Subject Teacher Select Teacher [PERSON_NAME] OLUWADIMU [PERSON_NAME] Canc…" at bounding box center [457, 220] width 915 height 441
click at [558, 292] on span "Save" at bounding box center [557, 289] width 18 height 11
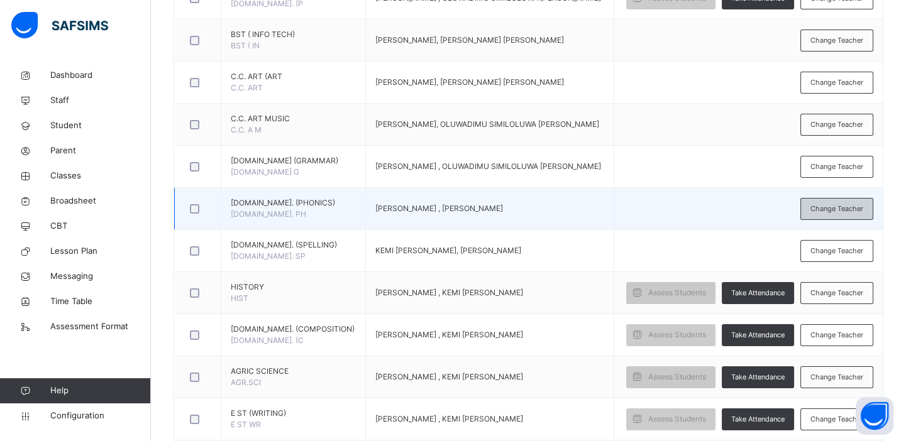
click at [842, 204] on span "Change Teacher" at bounding box center [836, 209] width 53 height 11
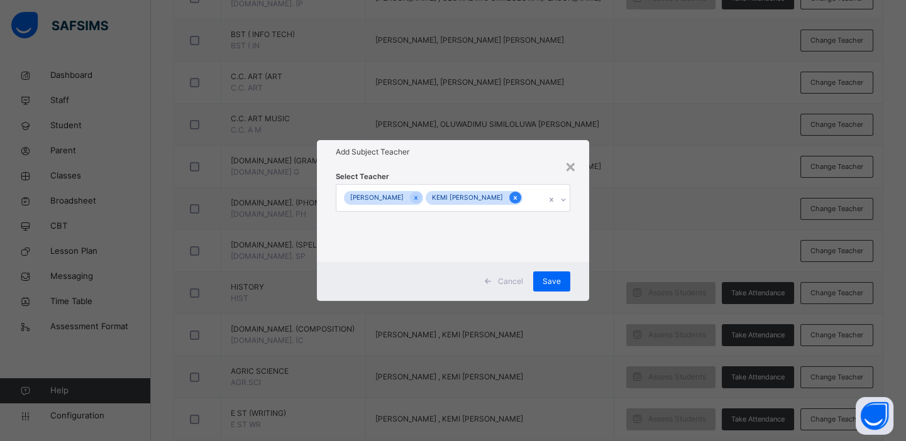
click at [512, 201] on icon at bounding box center [515, 198] width 7 height 9
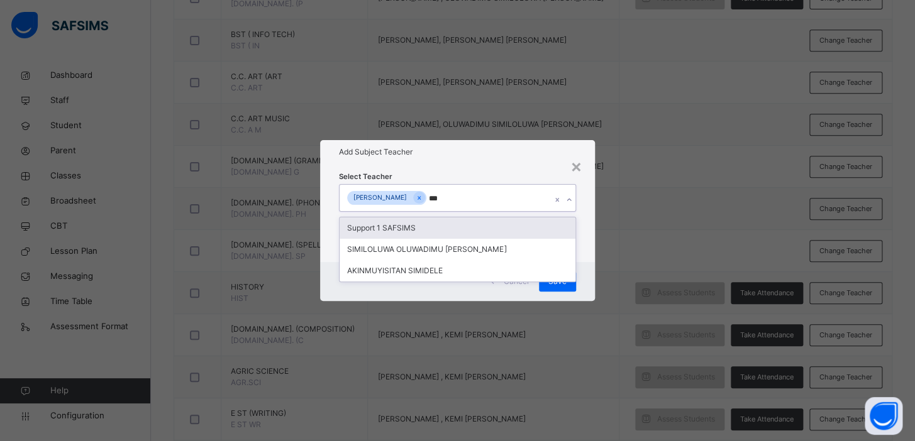
type input "****"
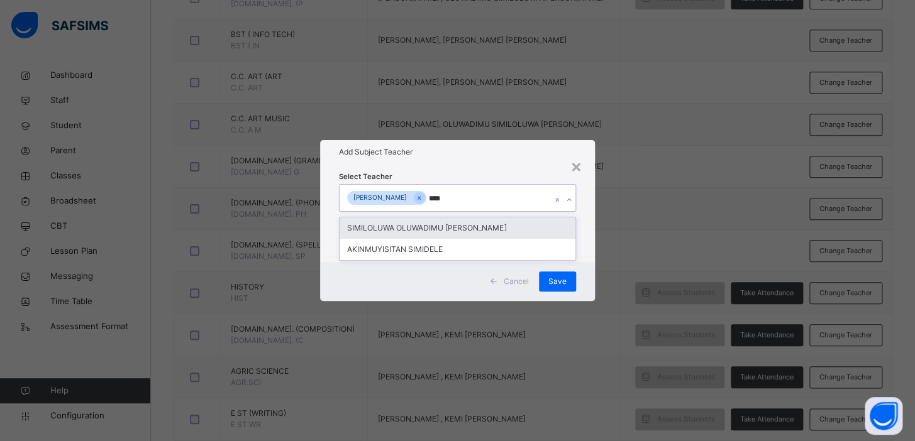
click at [499, 228] on div "SIMILOLUWA OLUWADIMU [PERSON_NAME]" at bounding box center [457, 228] width 236 height 21
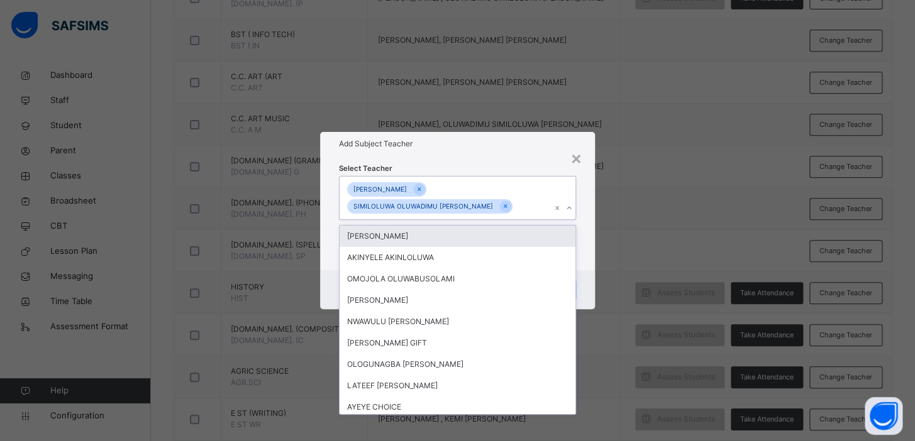
click at [649, 211] on div "× Add Subject Teacher Select Teacher option SIMILOLUWA OLUWADIMU [PERSON_NAME],…" at bounding box center [457, 220] width 915 height 441
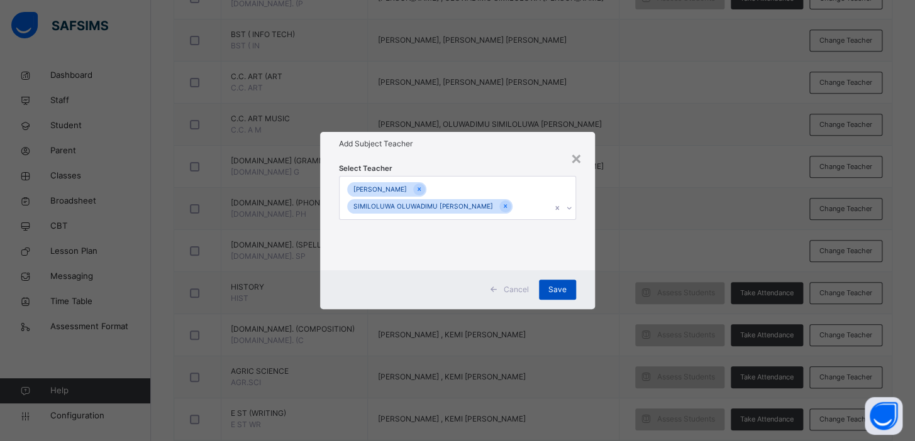
click at [558, 289] on span "Save" at bounding box center [557, 289] width 18 height 11
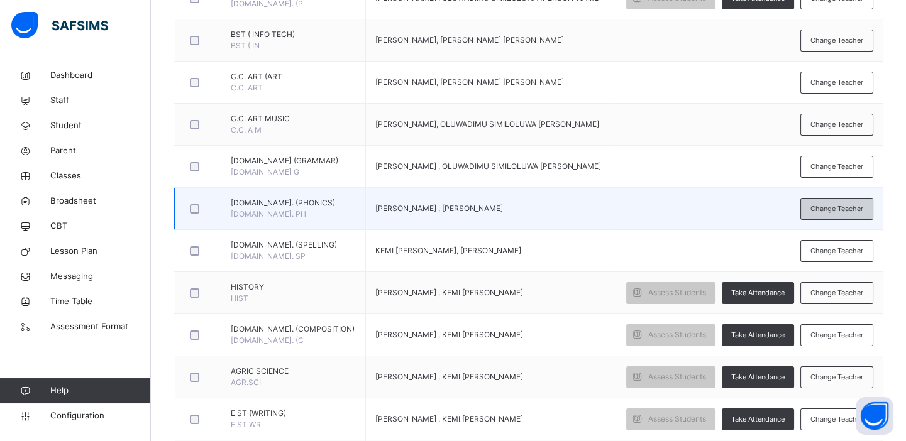
click at [842, 205] on span "Change Teacher" at bounding box center [836, 209] width 53 height 11
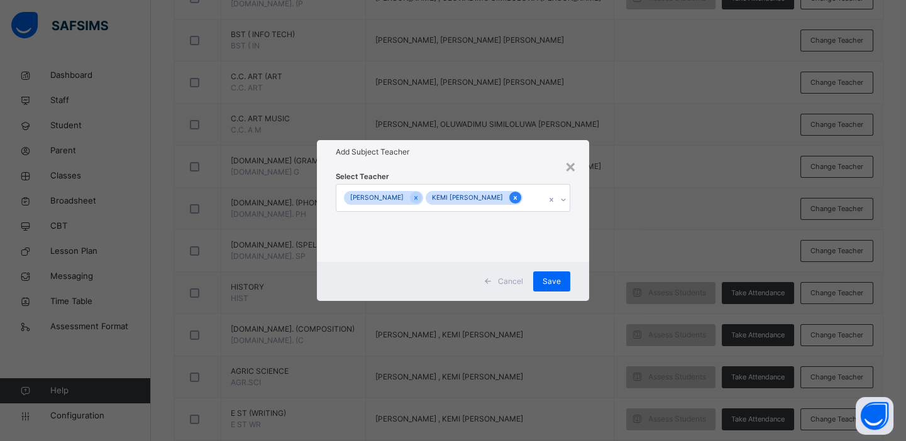
click at [512, 200] on icon at bounding box center [515, 198] width 7 height 9
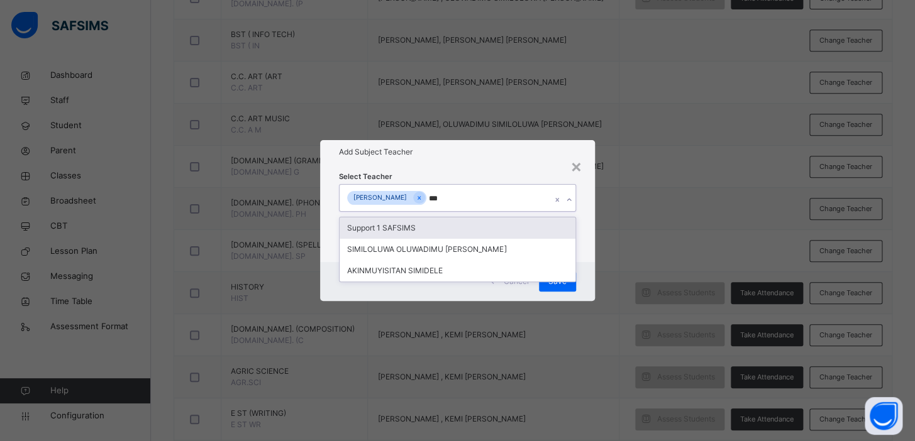
type input "****"
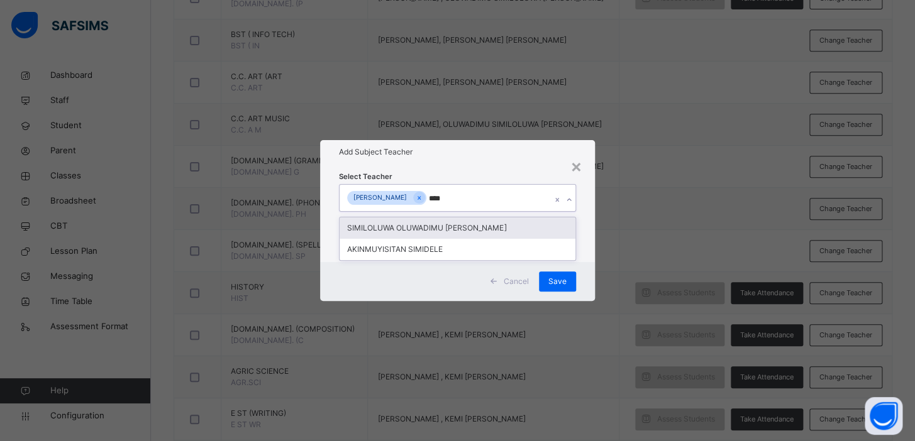
click at [500, 233] on div "SIMILOLUWA OLUWADIMU [PERSON_NAME]" at bounding box center [457, 228] width 236 height 21
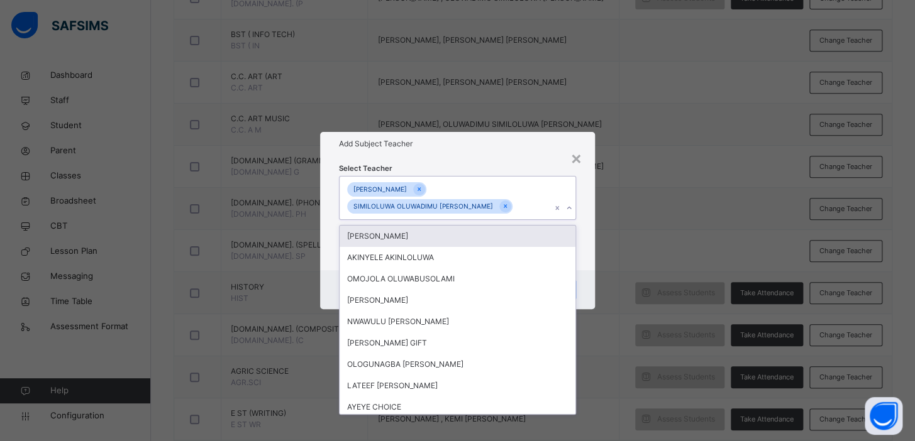
click at [690, 208] on div "× Add Subject Teacher Select Teacher option SIMILOLUWA OLUWADIMU [PERSON_NAME],…" at bounding box center [457, 220] width 915 height 441
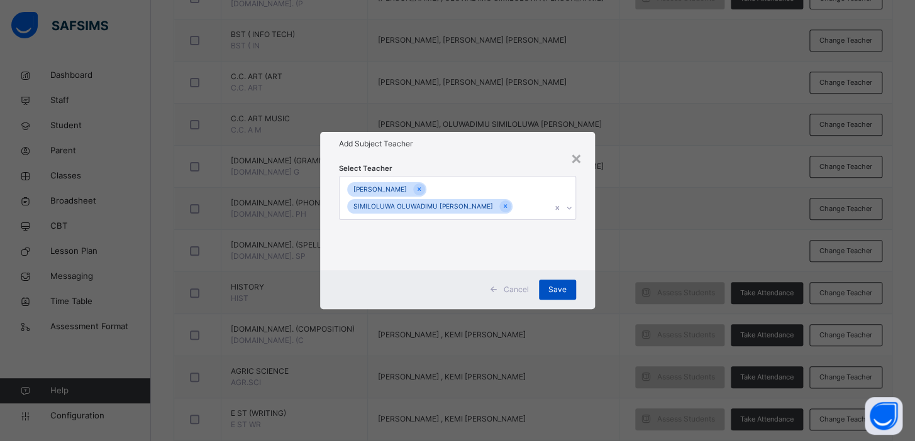
click at [553, 289] on span "Save" at bounding box center [557, 289] width 18 height 11
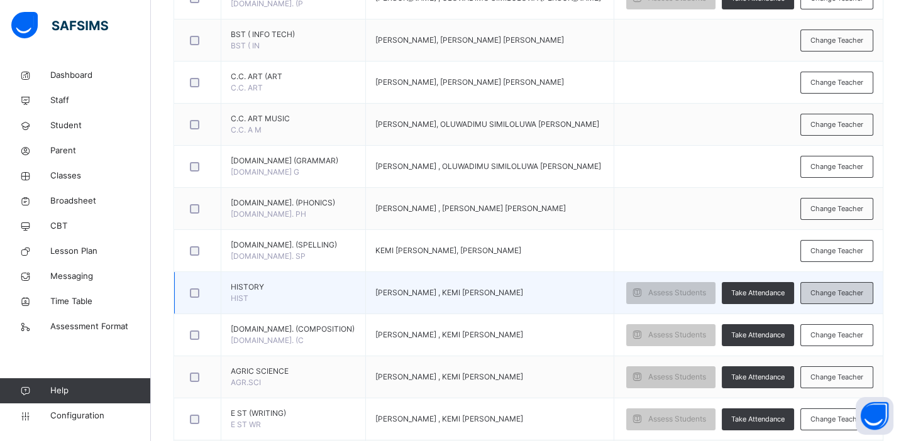
click at [851, 289] on span "Change Teacher" at bounding box center [836, 293] width 53 height 11
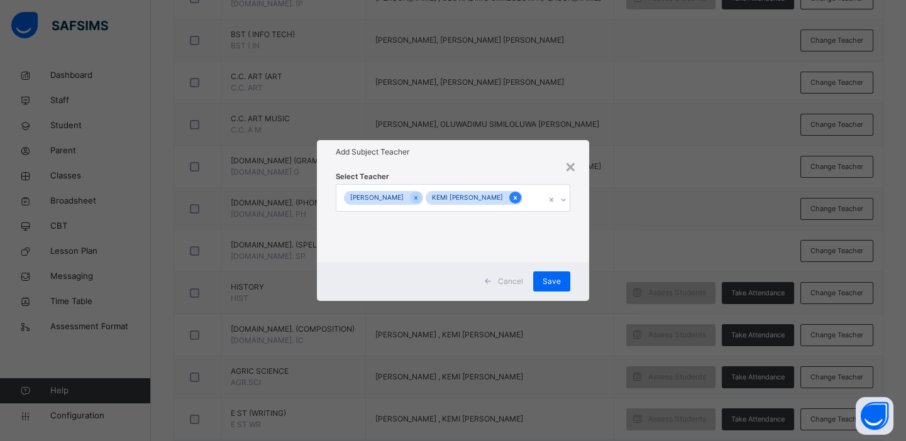
click at [518, 198] on icon at bounding box center [515, 198] width 7 height 9
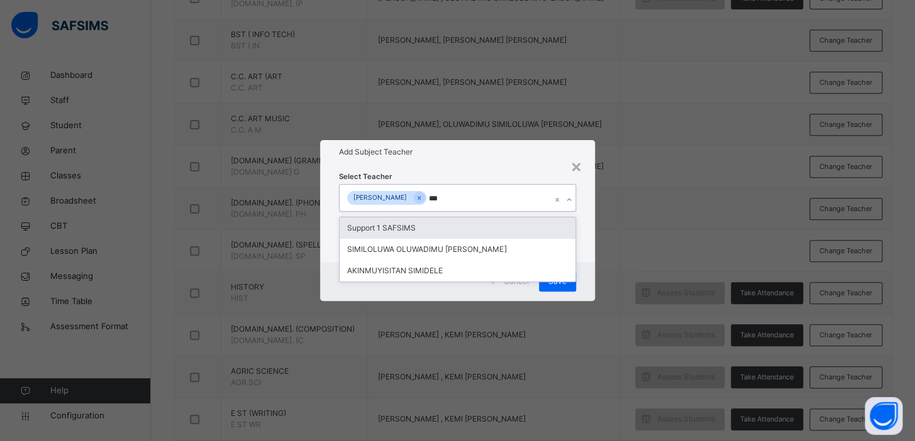
type input "****"
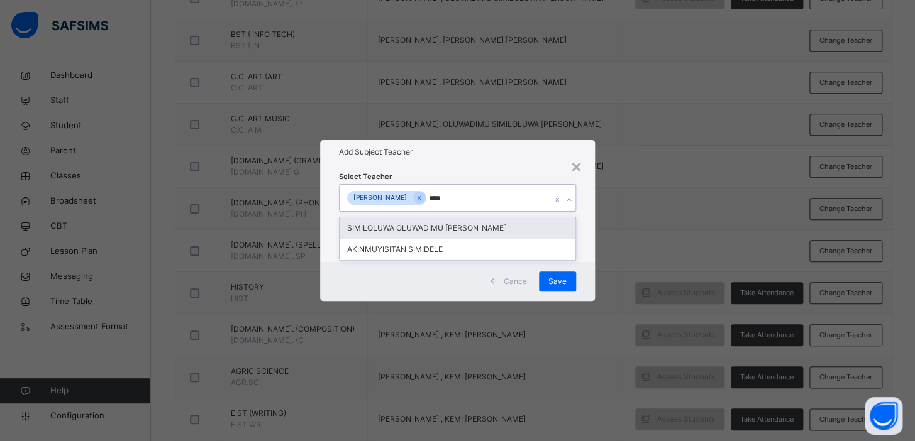
click at [509, 226] on div "SIMILOLUWA OLUWADIMU [PERSON_NAME]" at bounding box center [457, 228] width 236 height 21
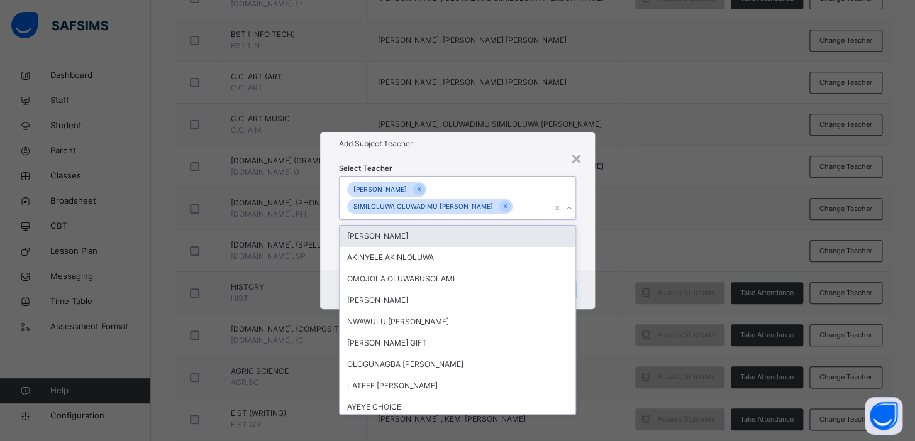
click at [680, 218] on div "× Add Subject Teacher Select Teacher option SIMILOLUWA OLUWADIMU [PERSON_NAME],…" at bounding box center [457, 220] width 915 height 441
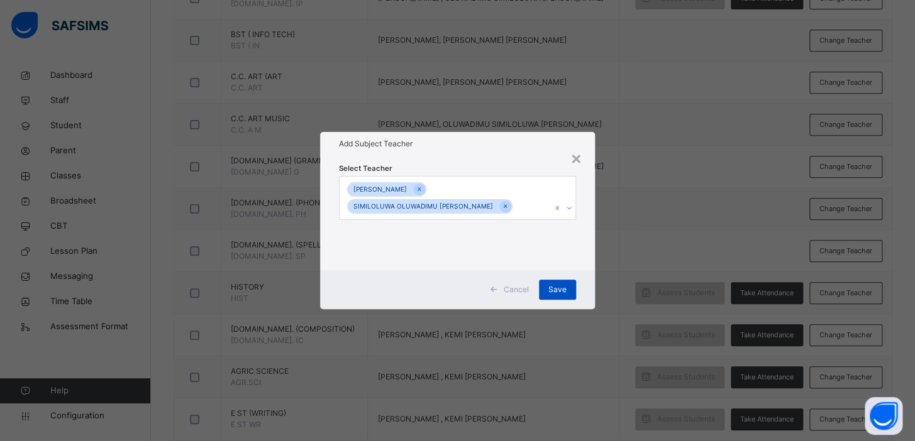
click at [563, 290] on span "Save" at bounding box center [557, 289] width 18 height 11
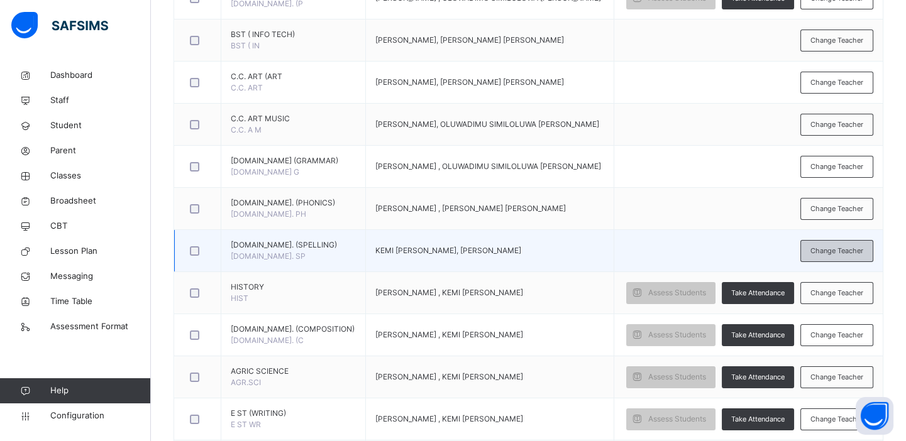
click at [827, 247] on span "Change Teacher" at bounding box center [836, 251] width 53 height 11
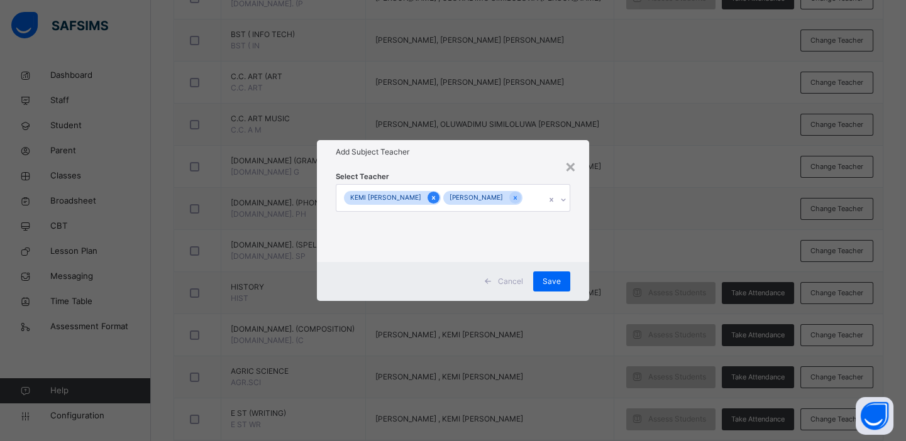
click at [434, 196] on icon at bounding box center [433, 198] width 7 height 9
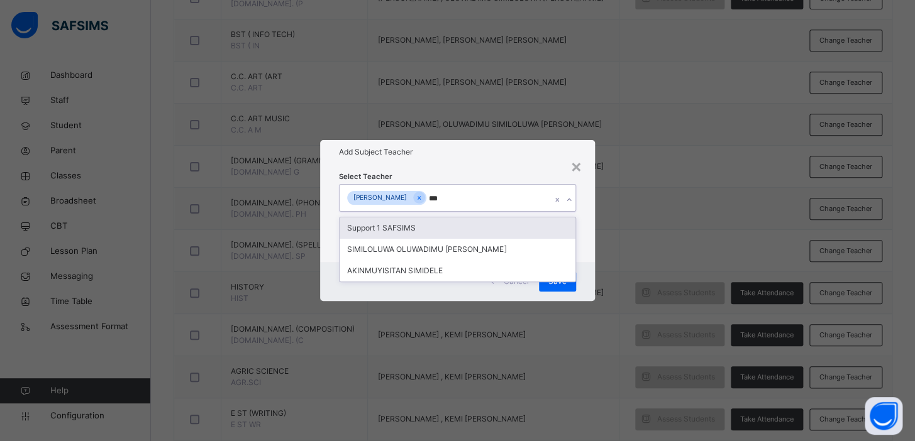
type input "****"
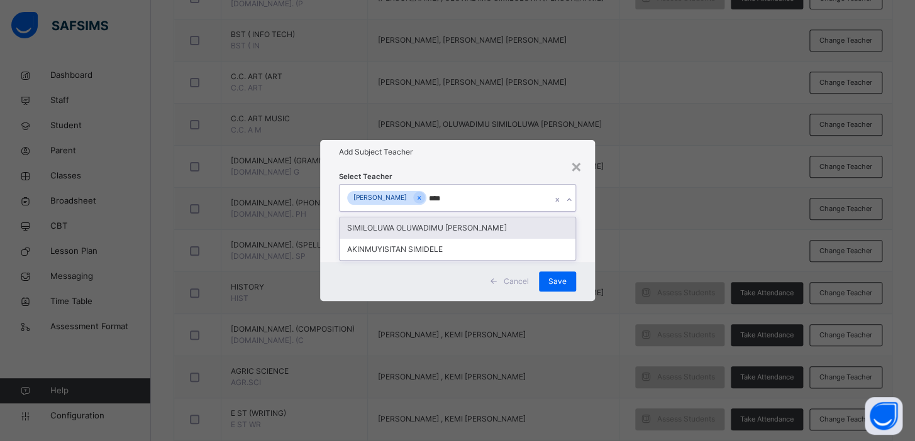
click at [439, 224] on div "SIMILOLUWA OLUWADIMU [PERSON_NAME]" at bounding box center [457, 228] width 236 height 21
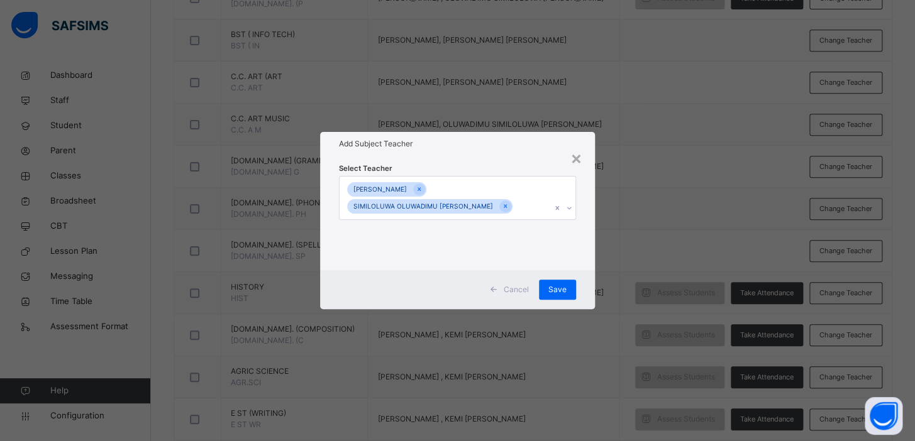
click at [695, 234] on div "× Add Subject Teacher Select Teacher [PERSON_NAME] OLUWADIMU [PERSON_NAME] Canc…" at bounding box center [457, 220] width 915 height 441
click at [569, 285] on div "Save" at bounding box center [557, 290] width 37 height 20
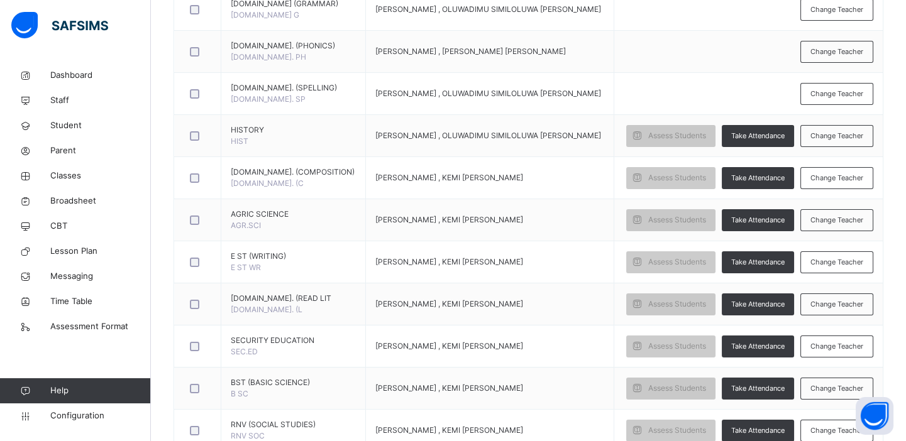
scroll to position [541, 0]
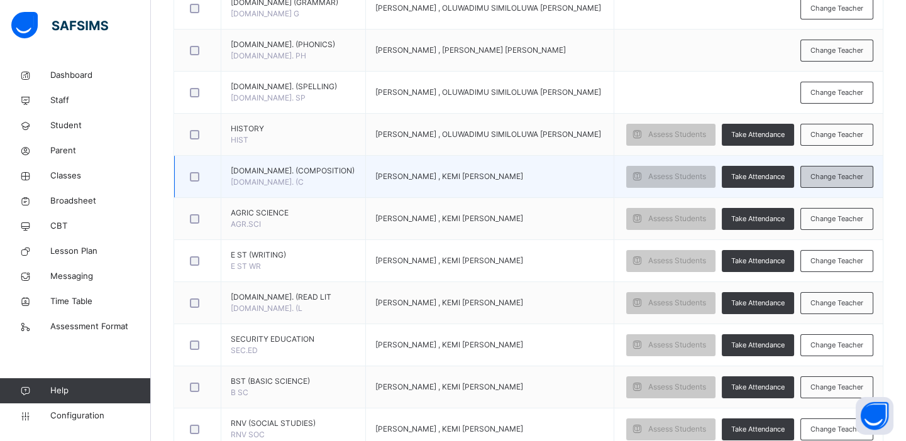
click at [830, 174] on span "Change Teacher" at bounding box center [836, 177] width 53 height 11
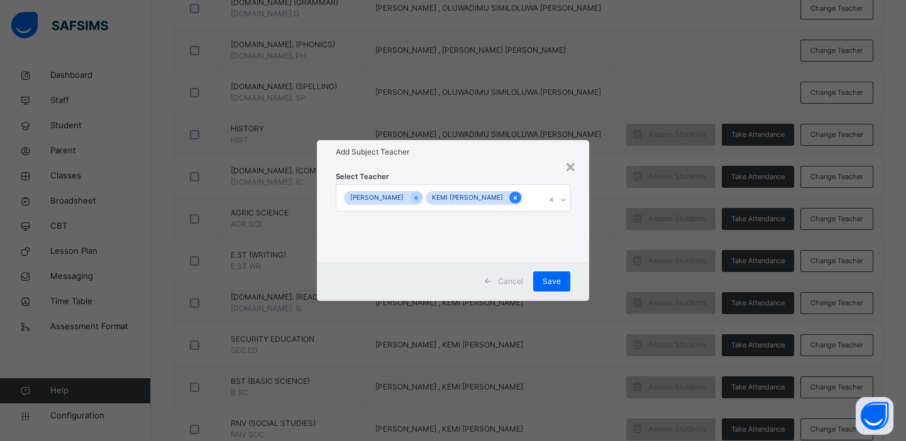
click at [519, 200] on icon at bounding box center [515, 198] width 7 height 9
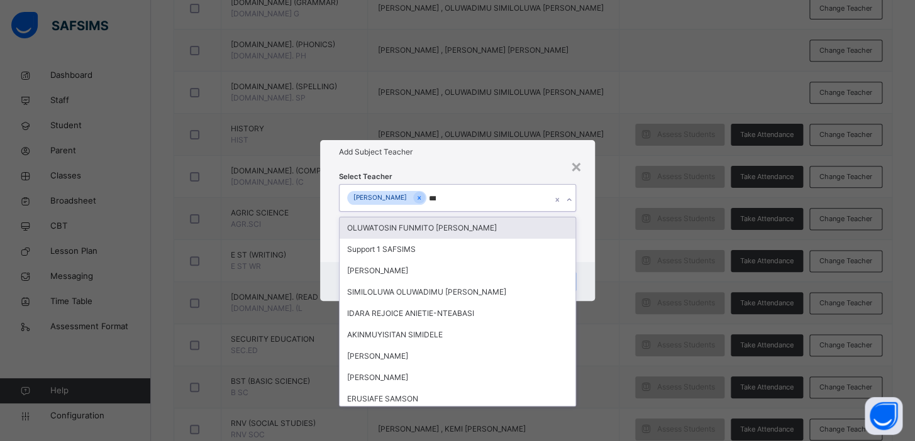
type input "****"
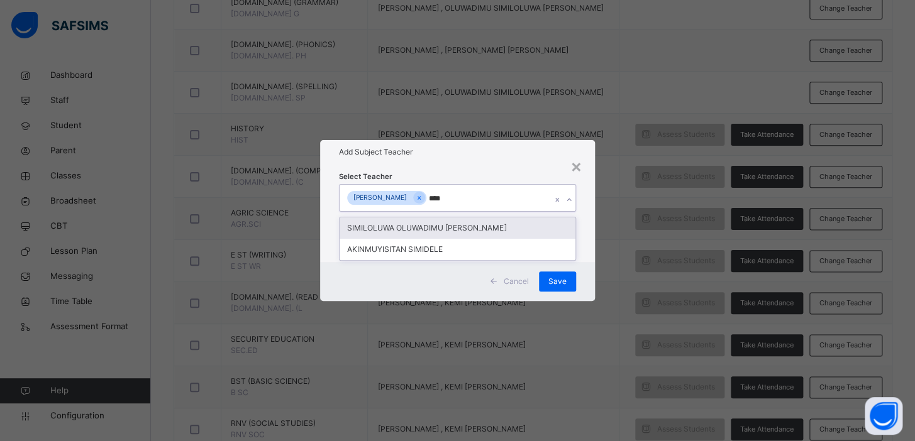
click at [505, 227] on div "SIMILOLUWA OLUWADIMU [PERSON_NAME]" at bounding box center [457, 228] width 236 height 21
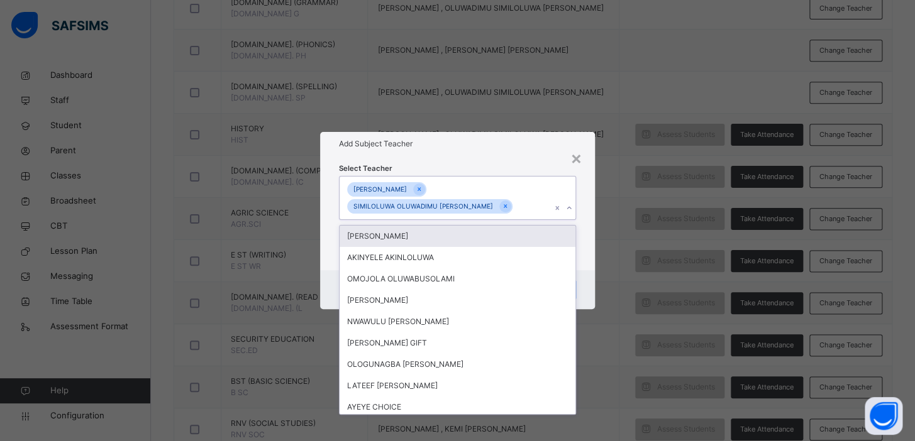
click at [668, 76] on div "× Add Subject Teacher Select Teacher option SIMILOLUWA OLUWADIMU [PERSON_NAME],…" at bounding box center [457, 220] width 915 height 441
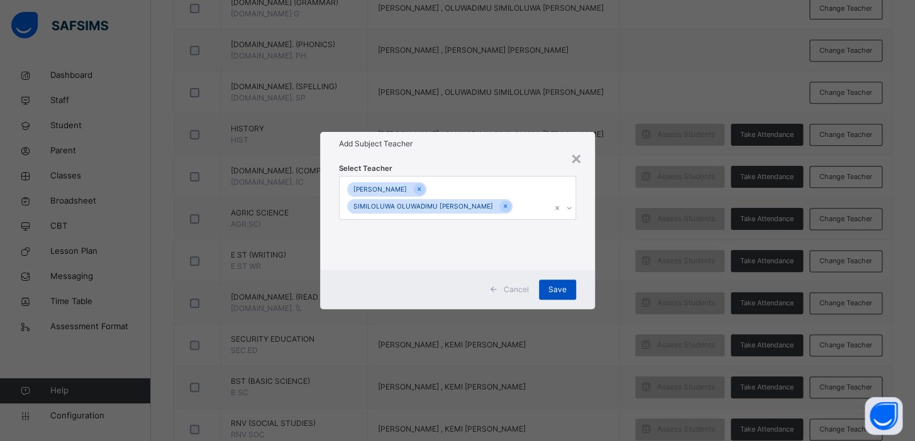
click at [556, 290] on span "Save" at bounding box center [557, 289] width 18 height 11
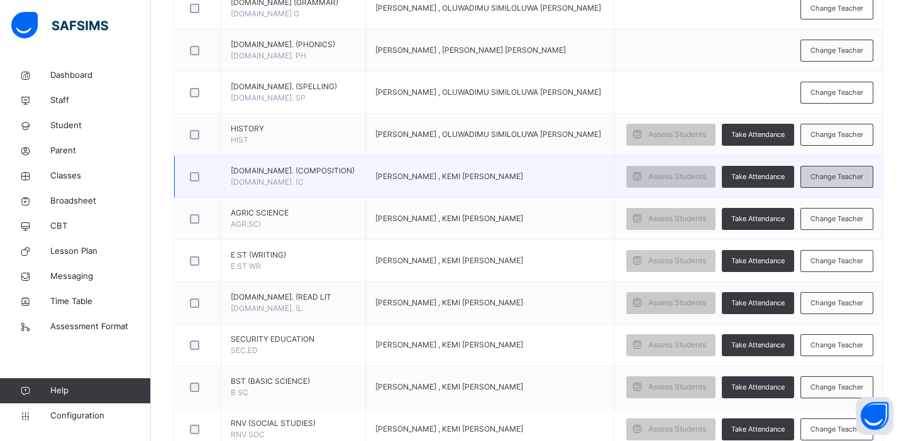
click at [834, 178] on span "Change Teacher" at bounding box center [836, 177] width 53 height 11
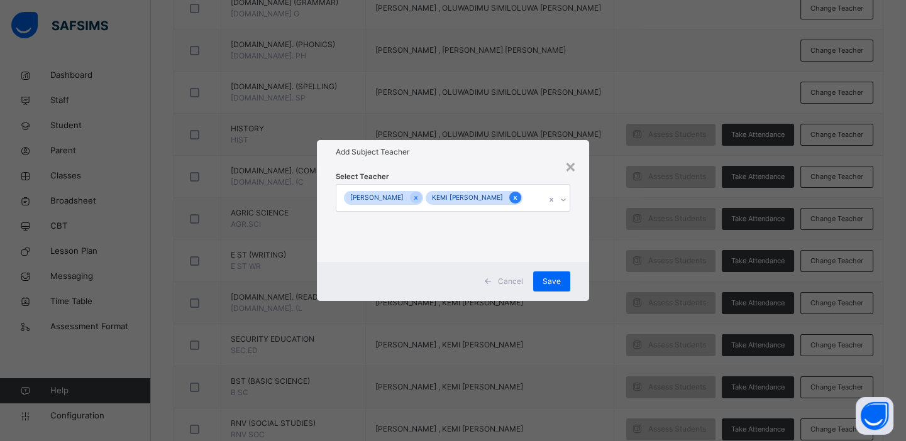
click at [517, 196] on icon at bounding box center [515, 198] width 7 height 9
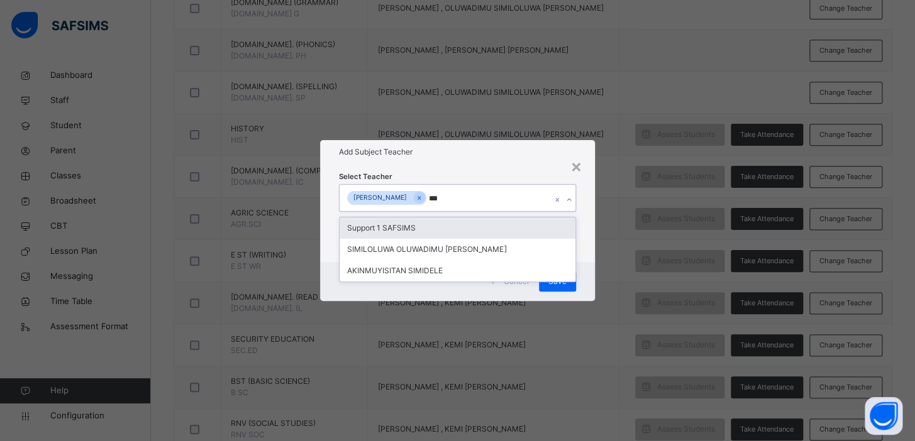
type input "****"
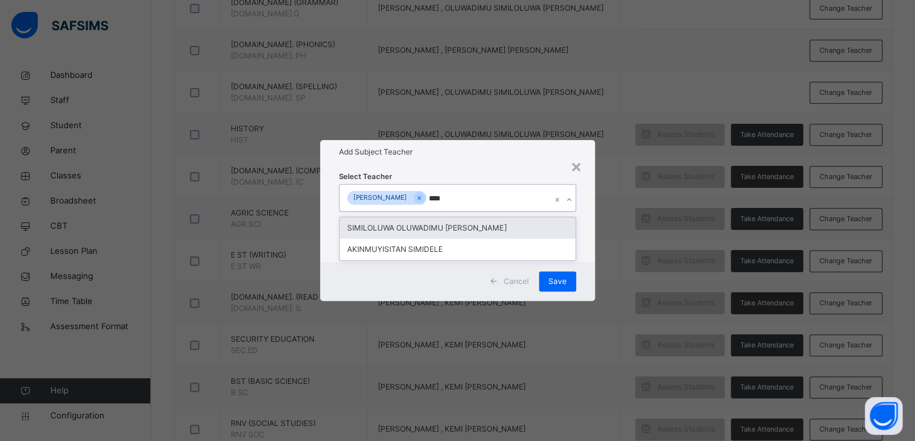
click at [514, 231] on div "SIMILOLUWA OLUWADIMU [PERSON_NAME]" at bounding box center [457, 228] width 236 height 21
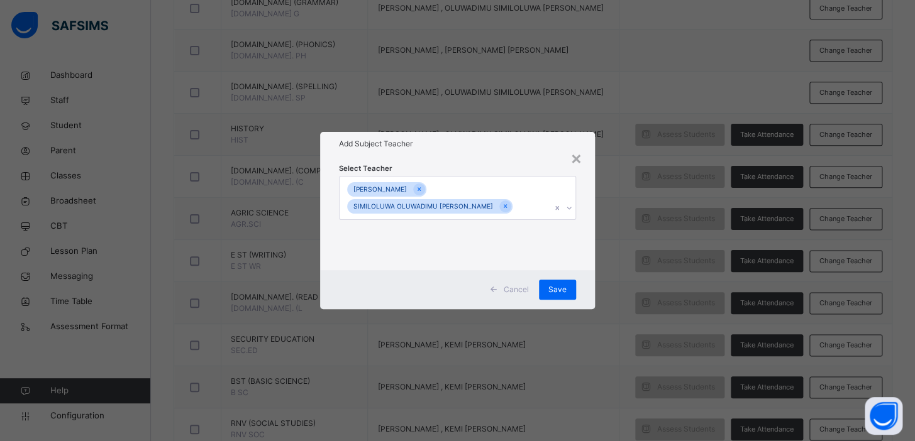
click at [652, 250] on div "× Add Subject Teacher Select Teacher [PERSON_NAME] OLUWADIMU [PERSON_NAME] Canc…" at bounding box center [457, 220] width 915 height 441
click at [559, 289] on span "Save" at bounding box center [557, 289] width 18 height 11
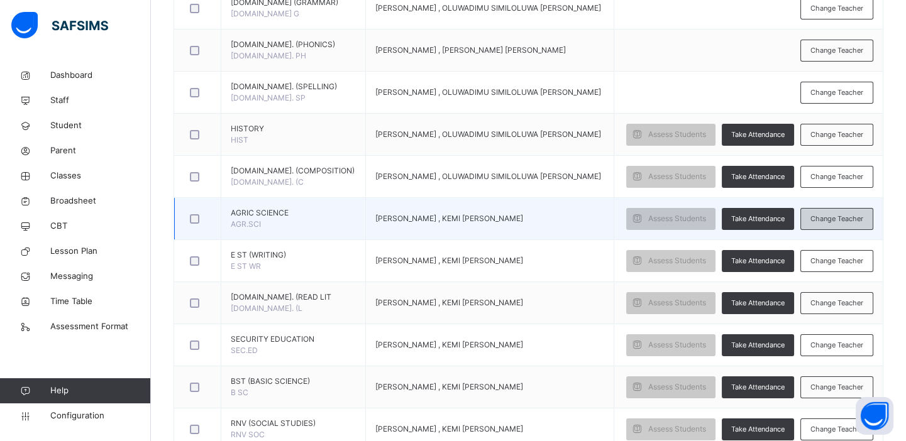
click at [847, 219] on span "Change Teacher" at bounding box center [836, 219] width 53 height 11
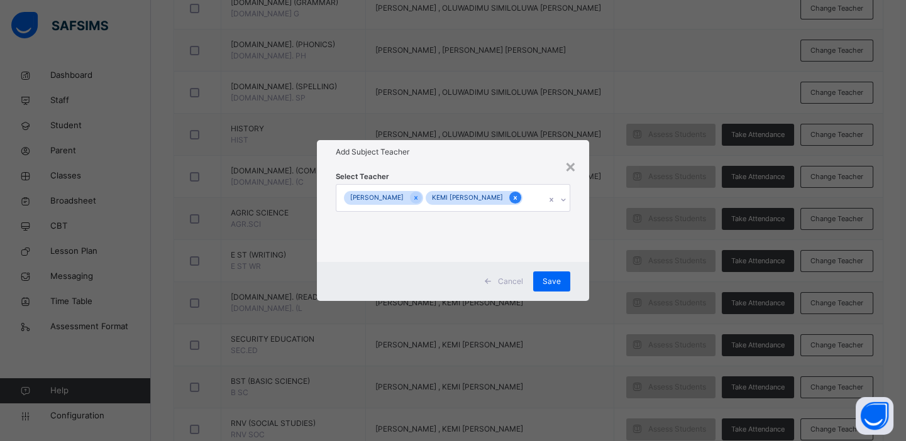
click at [519, 195] on icon at bounding box center [515, 198] width 7 height 9
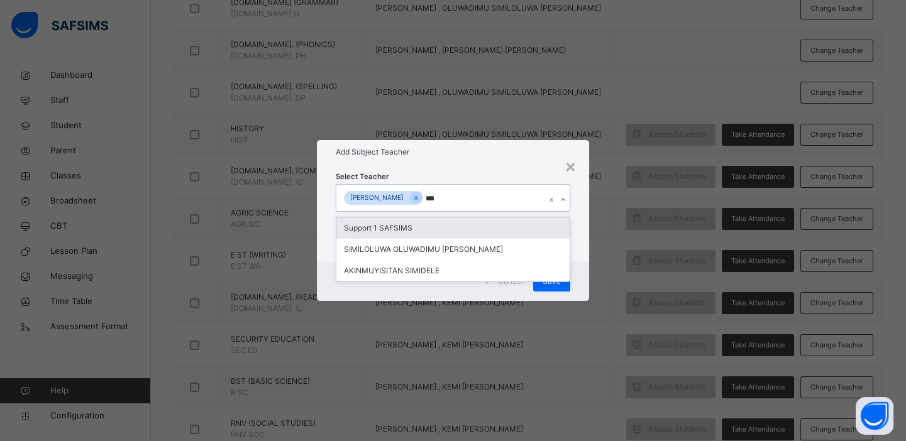
type input "****"
click at [503, 228] on div "SIMILOLUWA OLUWADIMU [PERSON_NAME]" at bounding box center [452, 228] width 233 height 21
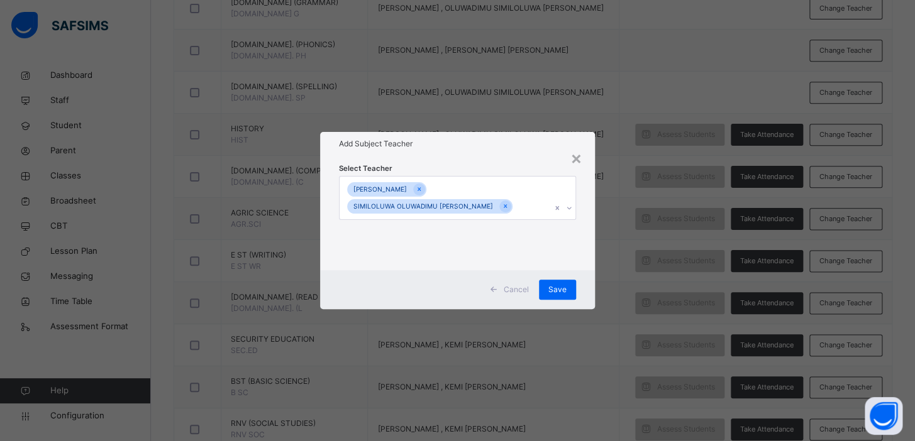
click at [609, 238] on div "× Add Subject Teacher Select Teacher [PERSON_NAME] OLUWADIMU [PERSON_NAME] Canc…" at bounding box center [457, 220] width 915 height 441
click at [559, 290] on span "Save" at bounding box center [557, 289] width 18 height 11
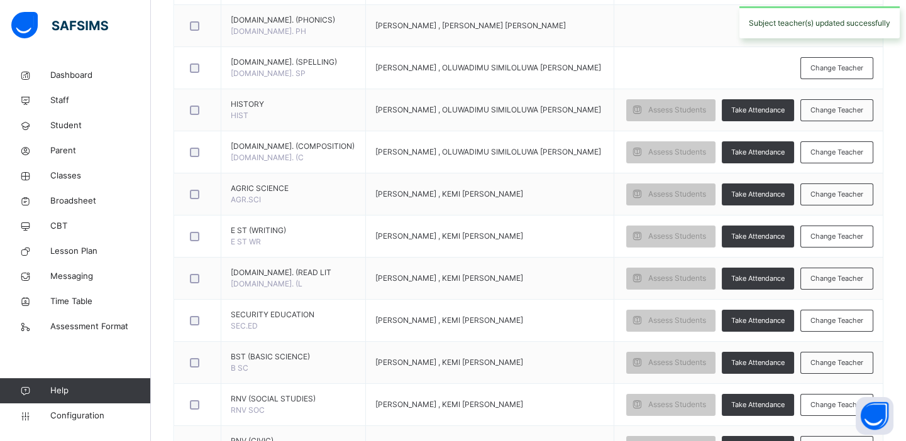
scroll to position [567, 0]
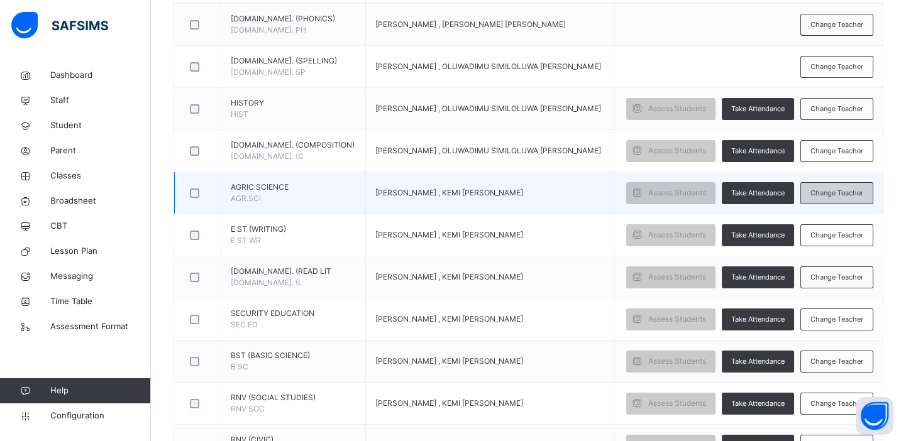
click at [856, 188] on span "Change Teacher" at bounding box center [836, 193] width 53 height 11
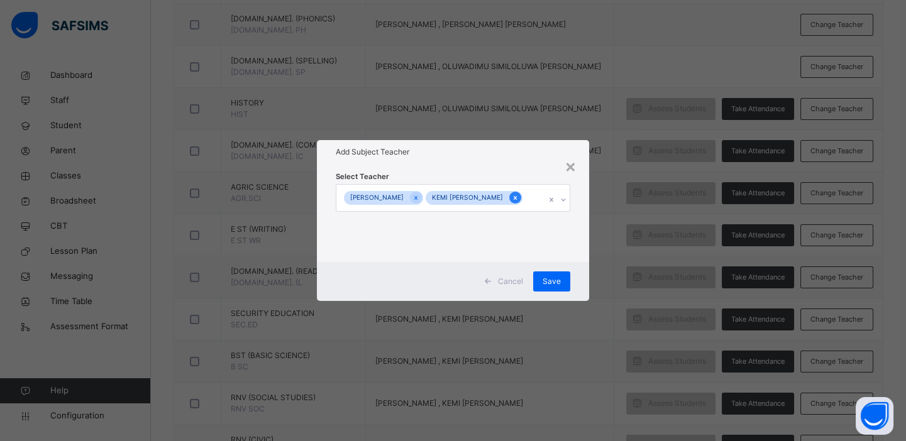
click at [517, 196] on icon at bounding box center [515, 198] width 7 height 9
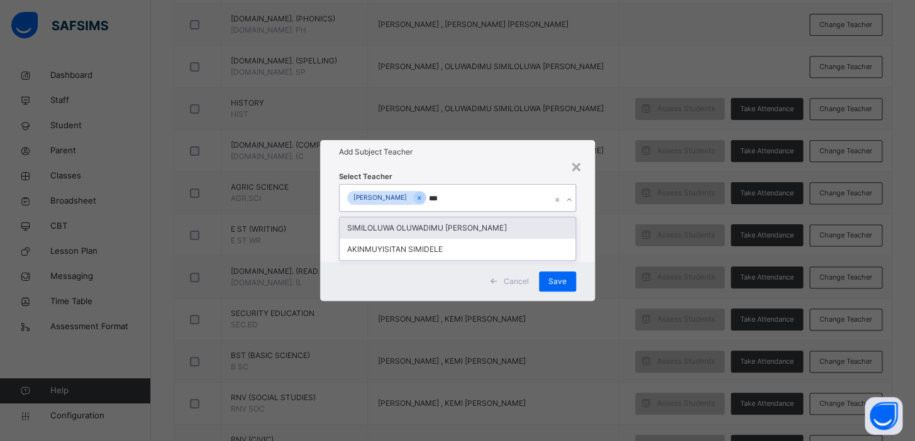
type input "****"
click at [509, 220] on div "SIMILOLUWA OLUWADIMU [PERSON_NAME]" at bounding box center [457, 228] width 236 height 21
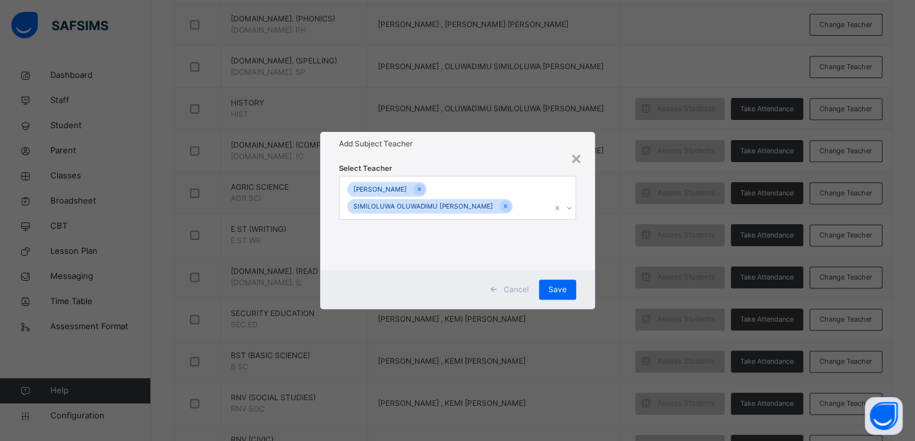
click at [641, 264] on div "× Add Subject Teacher Select Teacher [PERSON_NAME] OLUWADIMU [PERSON_NAME] Canc…" at bounding box center [457, 220] width 915 height 441
click at [559, 287] on span "Save" at bounding box center [557, 289] width 18 height 11
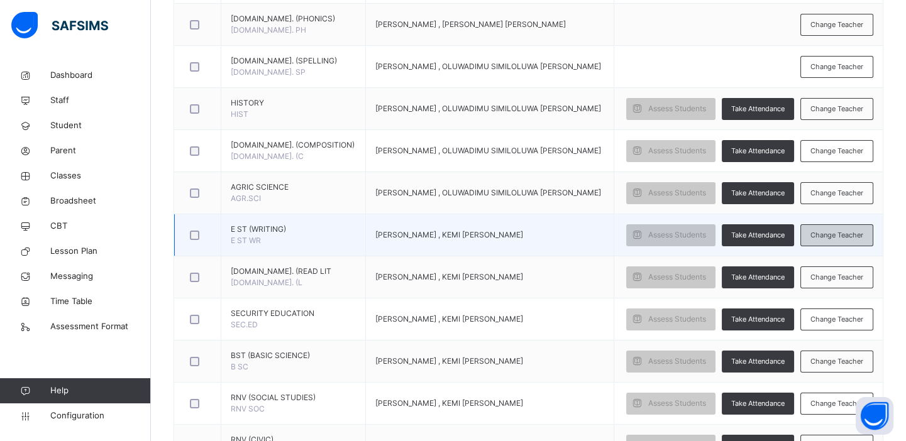
click at [837, 235] on span "Change Teacher" at bounding box center [836, 235] width 53 height 11
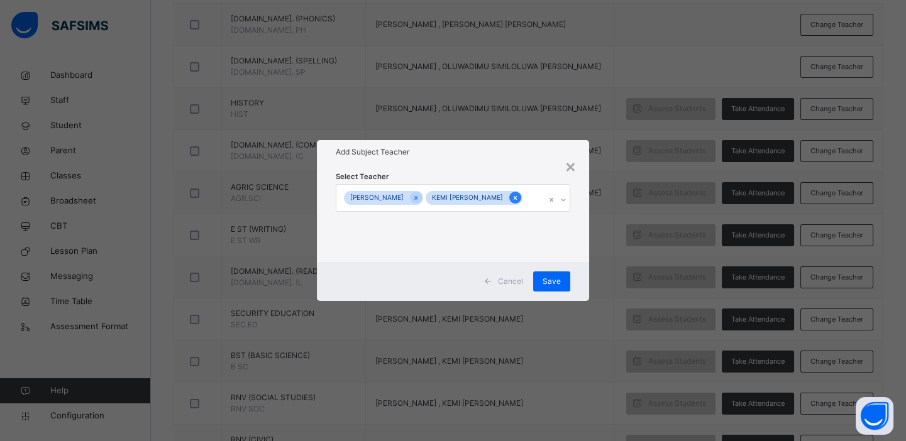
click at [518, 194] on icon at bounding box center [515, 198] width 7 height 9
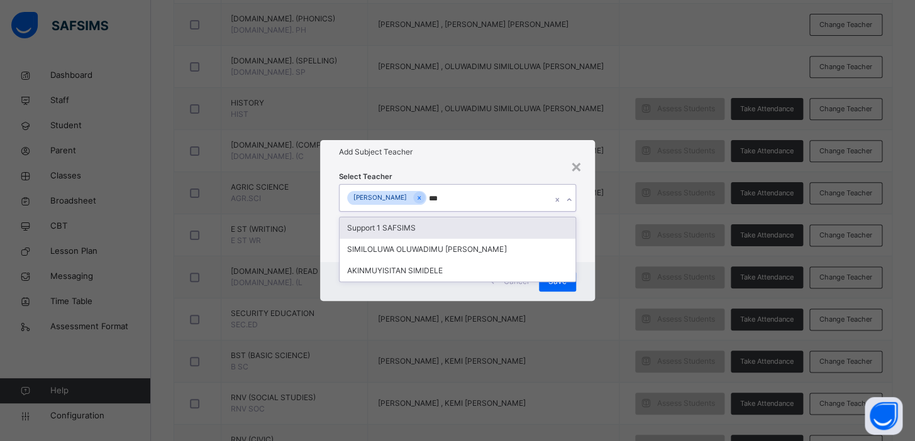
type input "****"
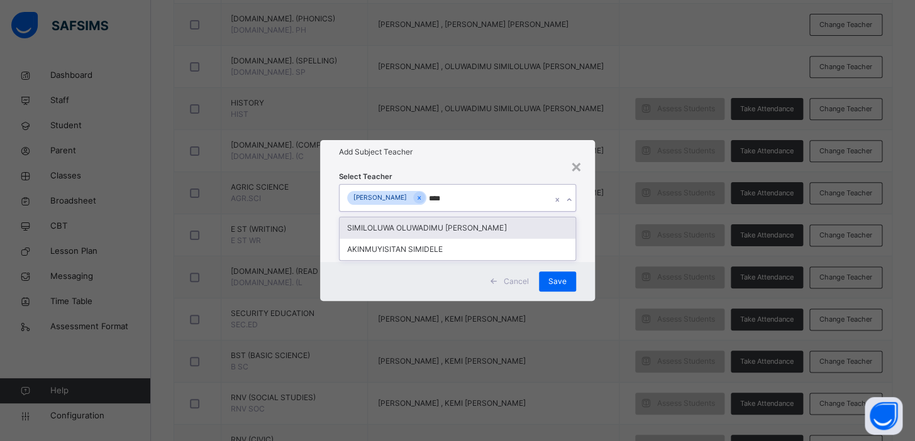
click at [492, 225] on div "SIMILOLUWA OLUWADIMU [PERSON_NAME]" at bounding box center [457, 228] width 236 height 21
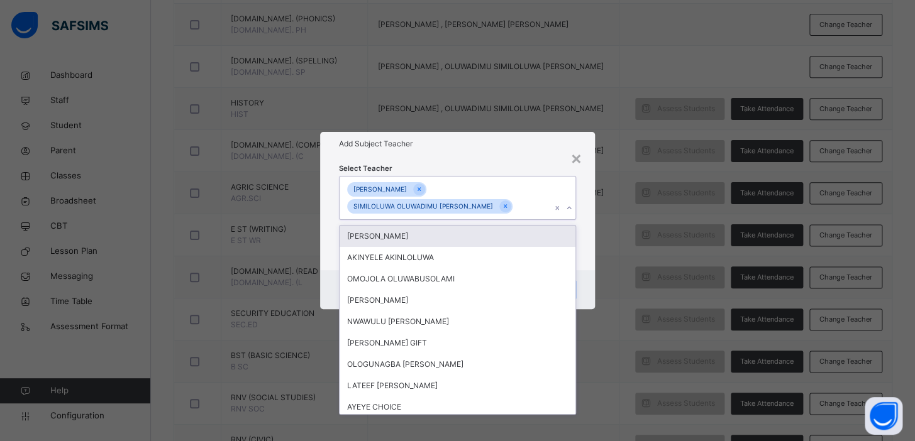
click at [646, 125] on div "× Add Subject Teacher Select Teacher option SIMILOLUWA OLUWADIMU [PERSON_NAME],…" at bounding box center [457, 220] width 915 height 441
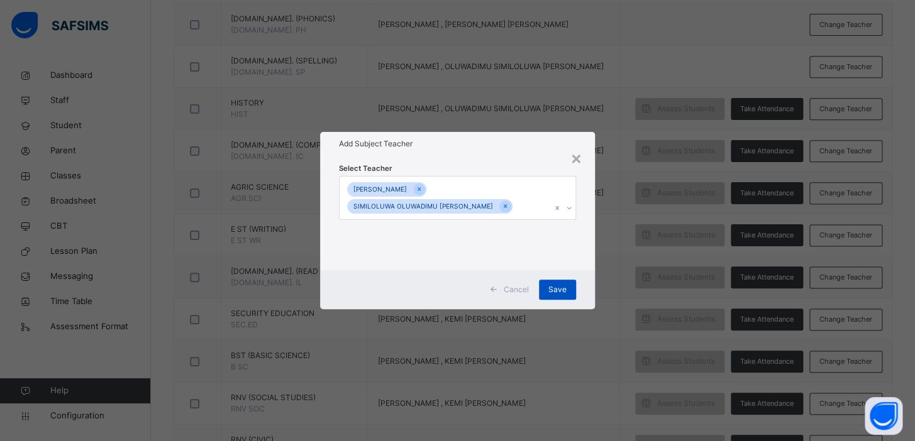
click at [556, 293] on span "Save" at bounding box center [557, 289] width 18 height 11
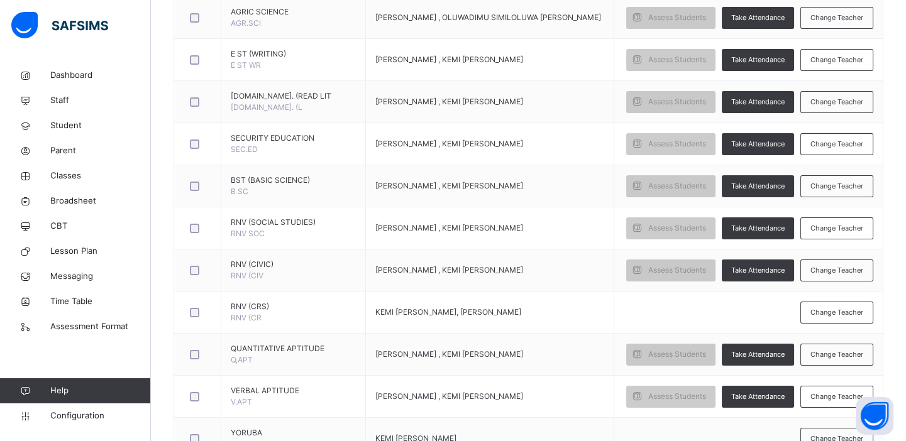
scroll to position [744, 0]
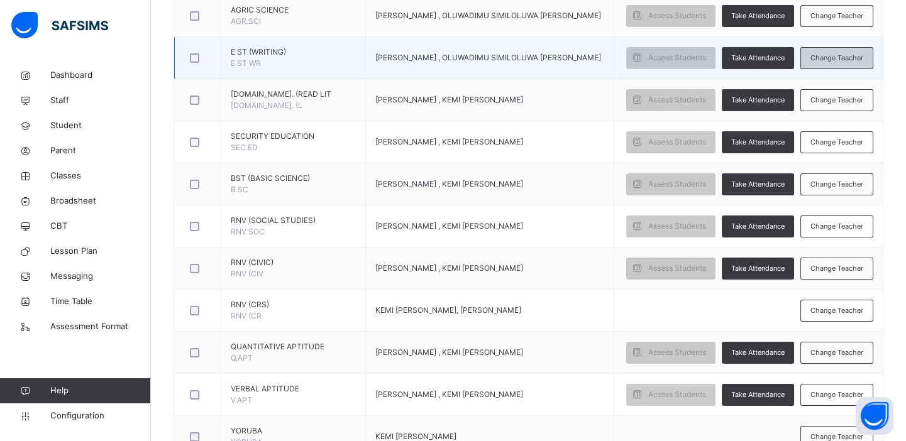
click at [841, 57] on span "Change Teacher" at bounding box center [836, 58] width 53 height 11
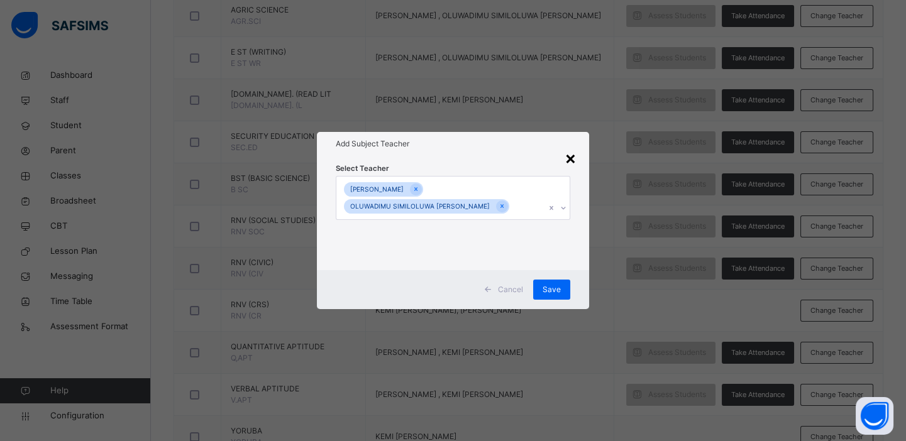
click at [571, 157] on div "×" at bounding box center [571, 158] width 12 height 26
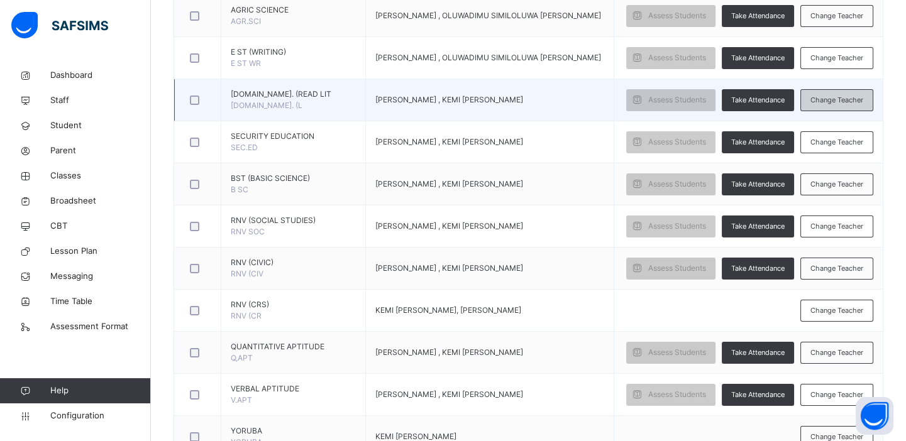
click at [840, 96] on span "Change Teacher" at bounding box center [836, 100] width 53 height 11
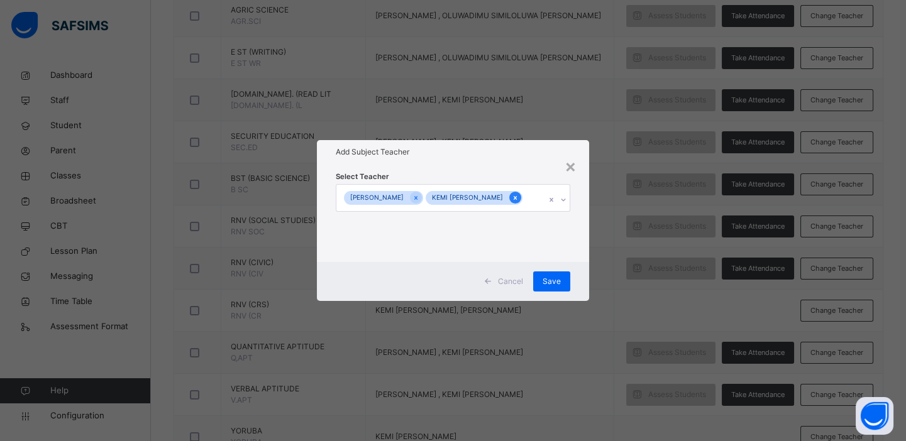
click at [519, 200] on icon at bounding box center [515, 198] width 7 height 9
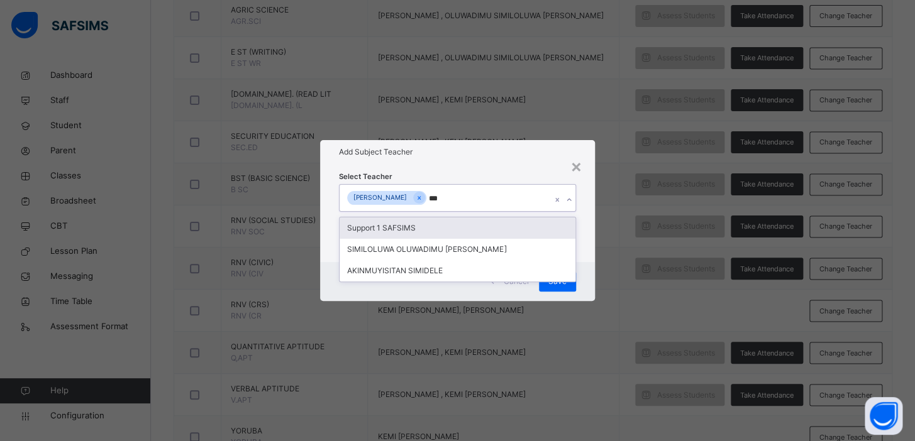
type input "****"
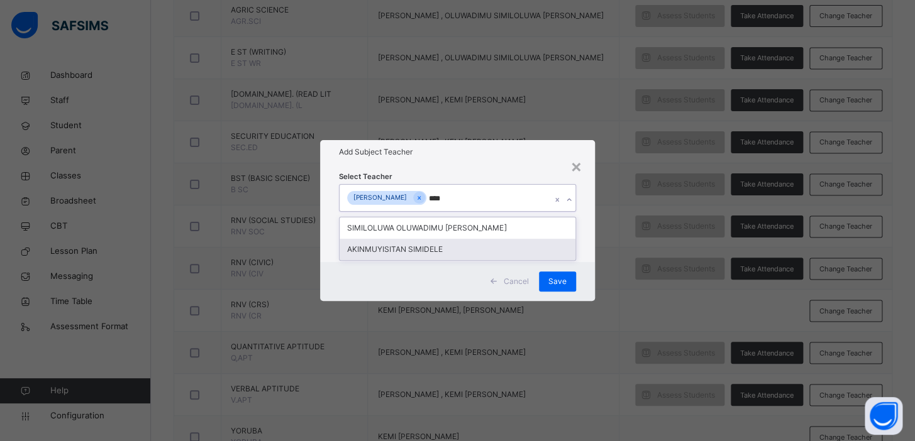
click at [500, 239] on div "AKINMUYISITAN SIMIDELE" at bounding box center [457, 249] width 236 height 21
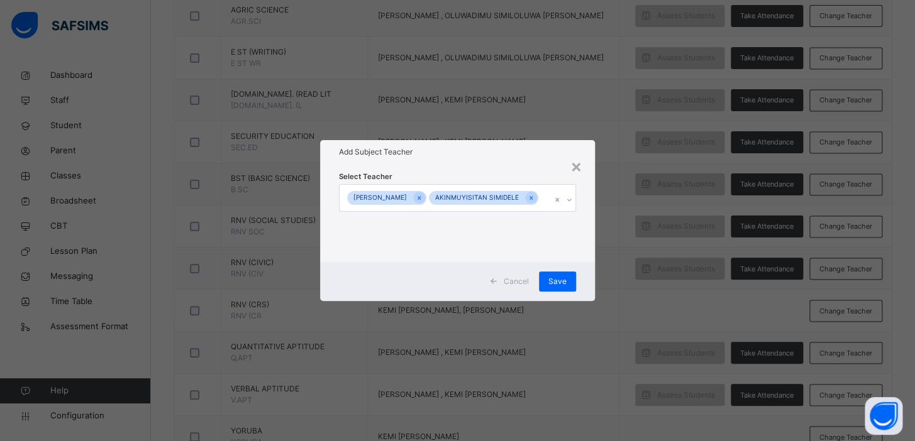
click at [635, 272] on div "× Add Subject Teacher Select Teacher KINGSFORD SIRIPI AKINMUYISITAN SIMIDELE Ca…" at bounding box center [457, 220] width 915 height 441
click at [560, 284] on span "Save" at bounding box center [557, 281] width 18 height 11
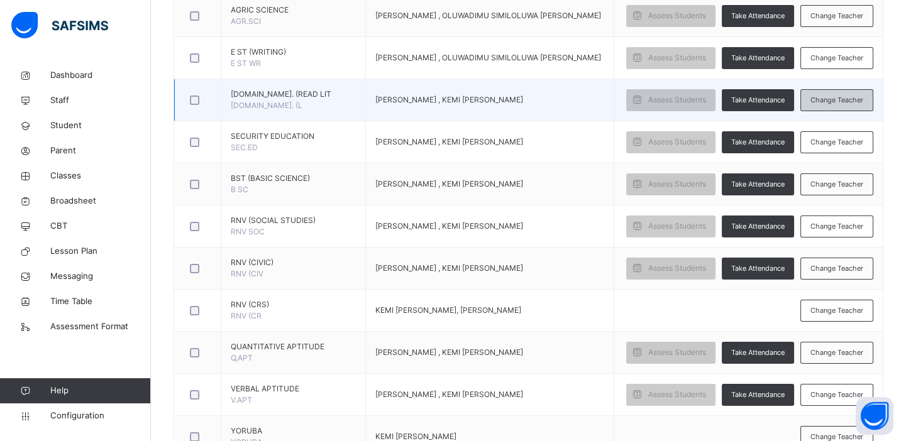
click at [862, 95] on span "Change Teacher" at bounding box center [836, 100] width 53 height 11
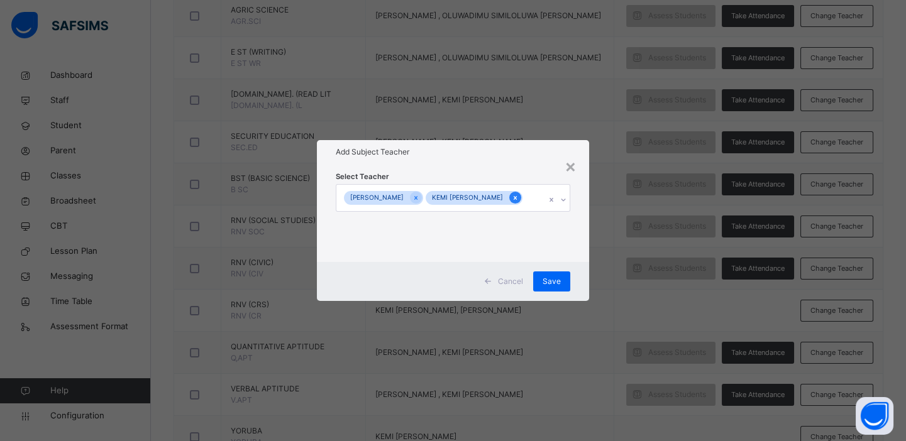
click at [517, 199] on icon at bounding box center [515, 198] width 3 height 4
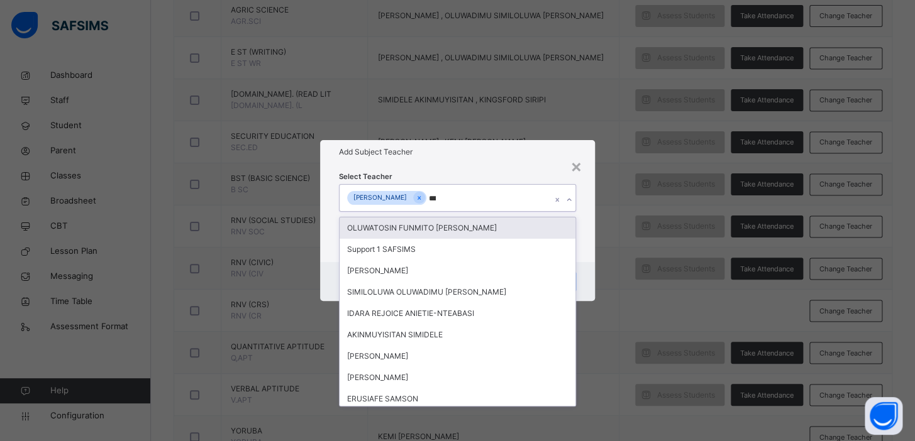
type input "****"
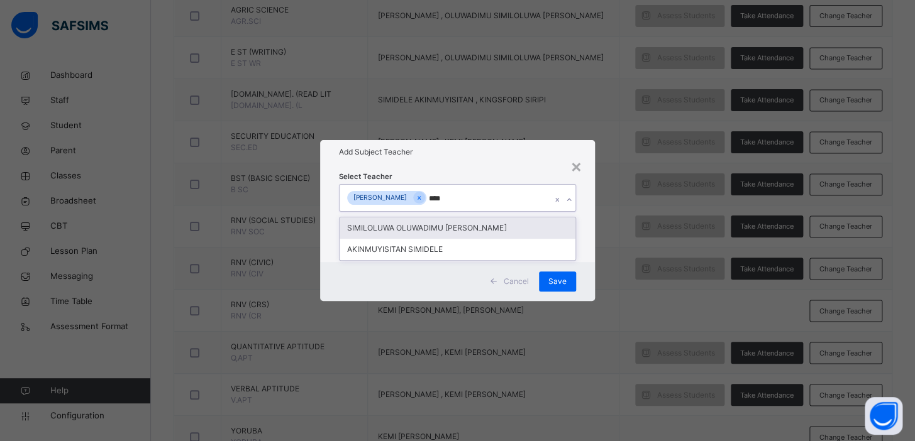
click at [501, 230] on div "SIMILOLUWA OLUWADIMU [PERSON_NAME]" at bounding box center [457, 228] width 236 height 21
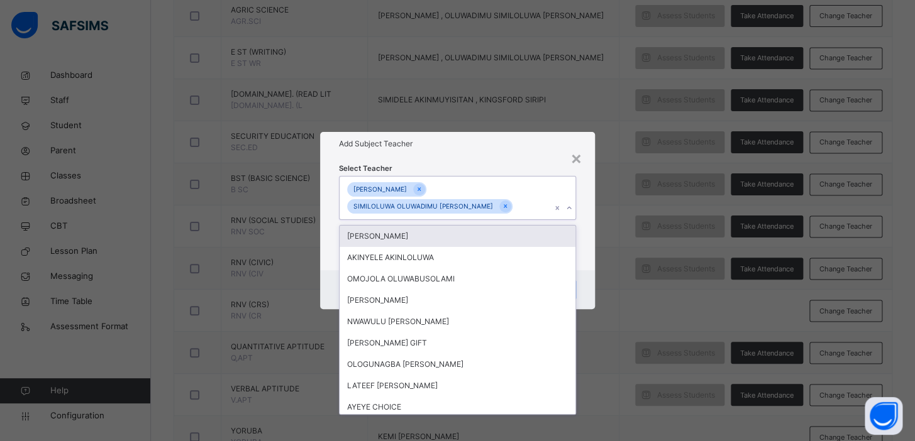
click at [651, 205] on div "× Add Subject Teacher Select Teacher option SIMILOLUWA OLUWADIMU [PERSON_NAME],…" at bounding box center [457, 220] width 915 height 441
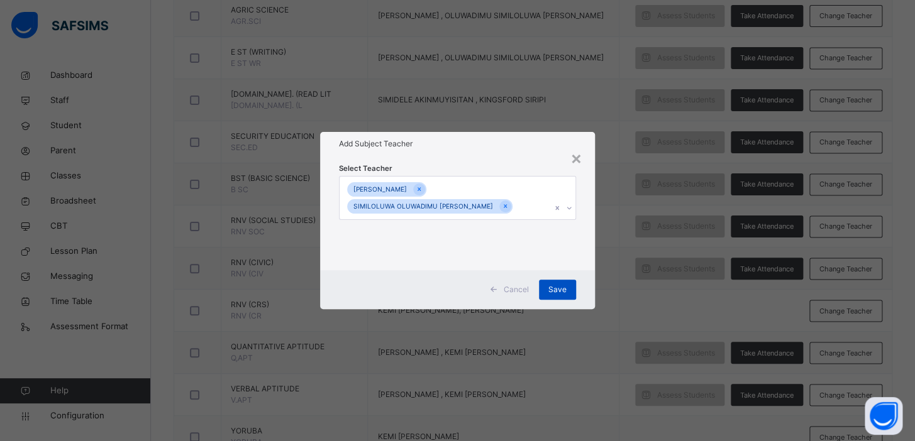
click at [554, 287] on span "Save" at bounding box center [557, 289] width 18 height 11
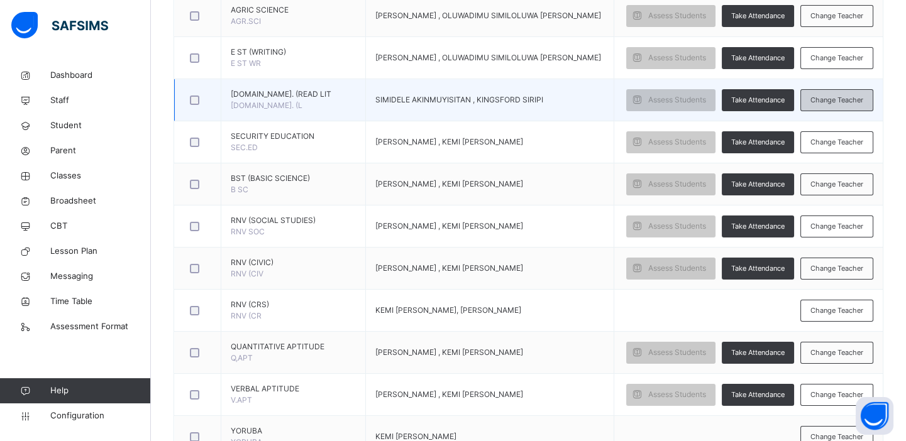
click at [834, 100] on span "Change Teacher" at bounding box center [836, 100] width 53 height 11
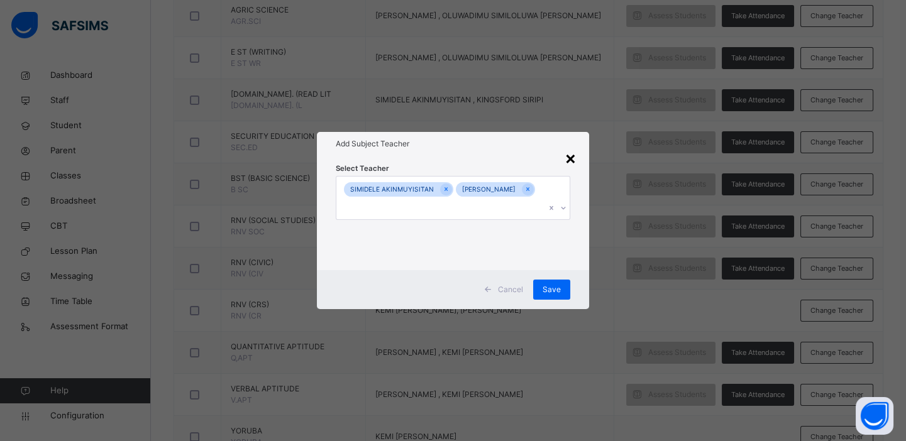
click at [571, 163] on div "×" at bounding box center [571, 158] width 12 height 26
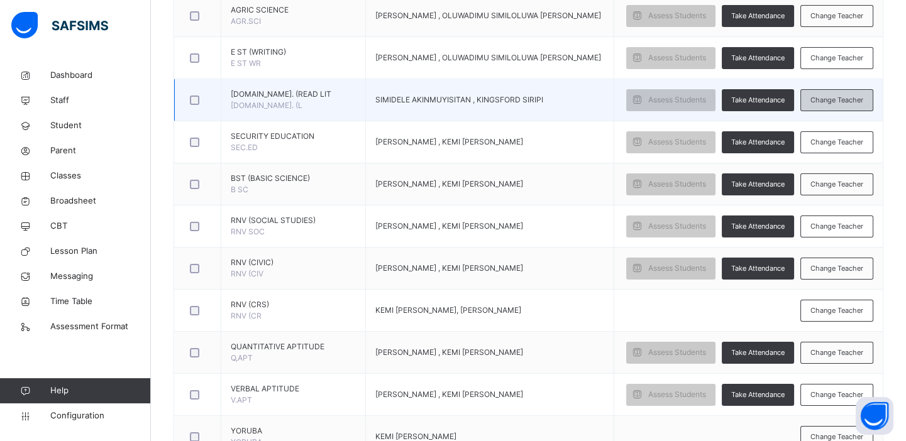
click at [833, 97] on span "Change Teacher" at bounding box center [836, 100] width 53 height 11
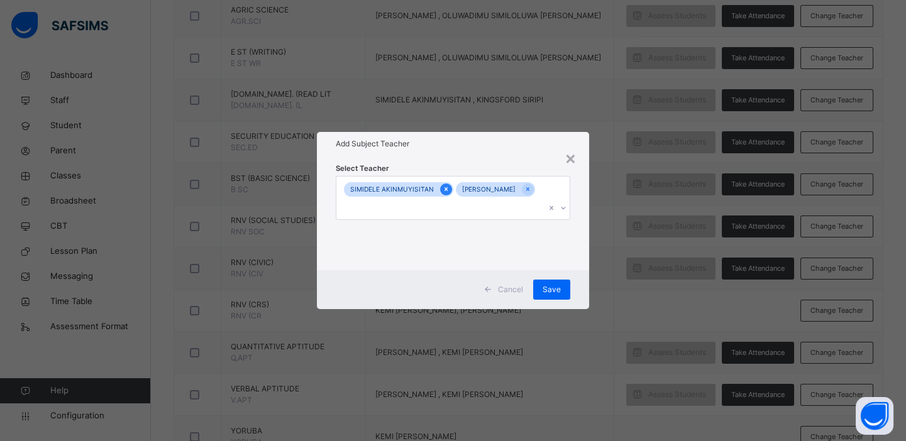
click at [444, 192] on icon at bounding box center [445, 190] width 3 height 4
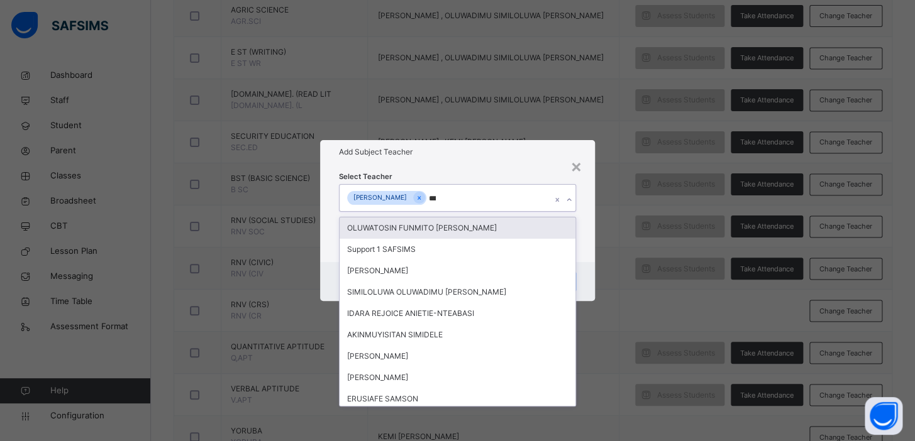
type input "****"
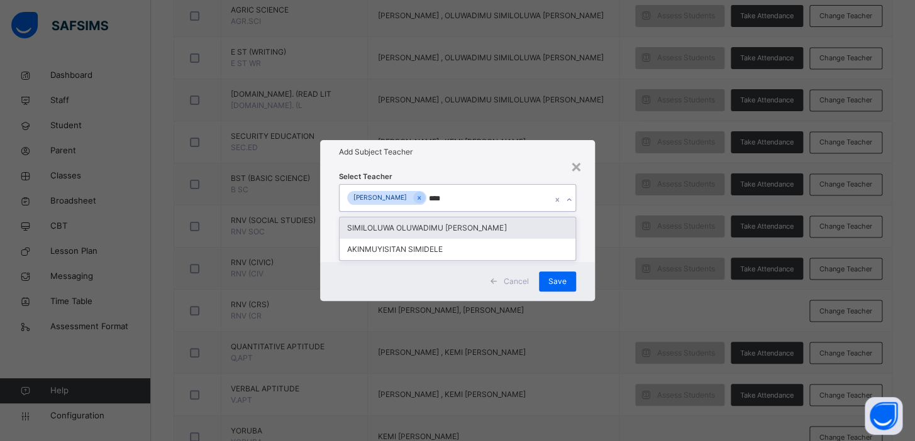
click at [446, 220] on div "SIMILOLUWA OLUWADIMU [PERSON_NAME]" at bounding box center [457, 228] width 236 height 21
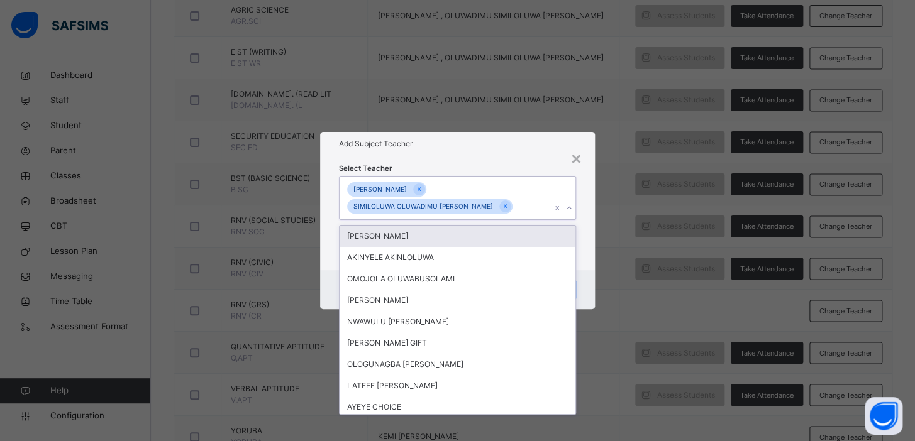
click at [628, 203] on div "× Add Subject Teacher Select Teacher option SIMILOLUWA OLUWADIMU [PERSON_NAME],…" at bounding box center [457, 220] width 915 height 441
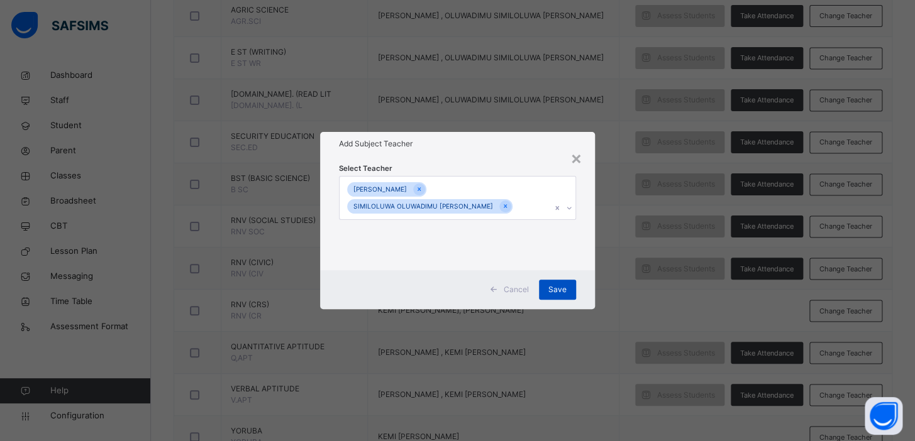
click at [553, 285] on span "Save" at bounding box center [557, 289] width 18 height 11
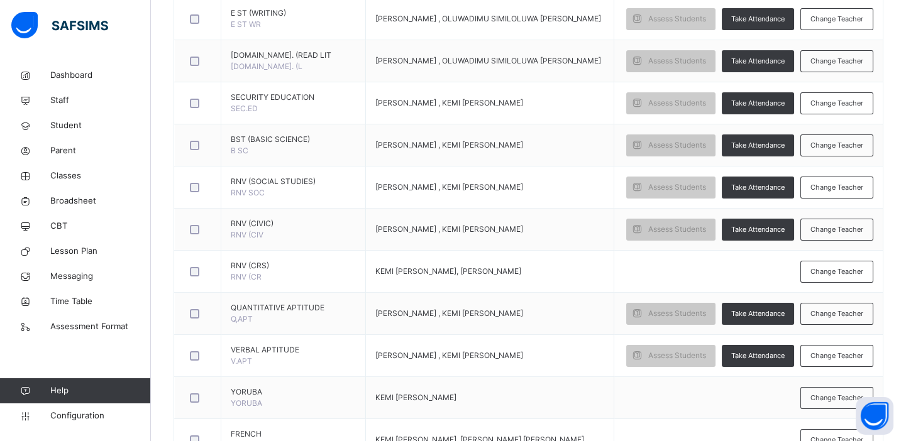
scroll to position [785, 0]
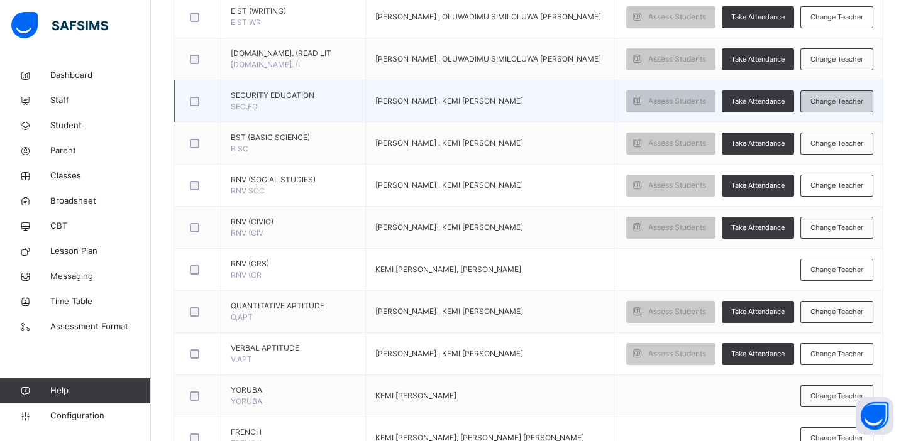
click at [839, 100] on span "Change Teacher" at bounding box center [836, 101] width 53 height 11
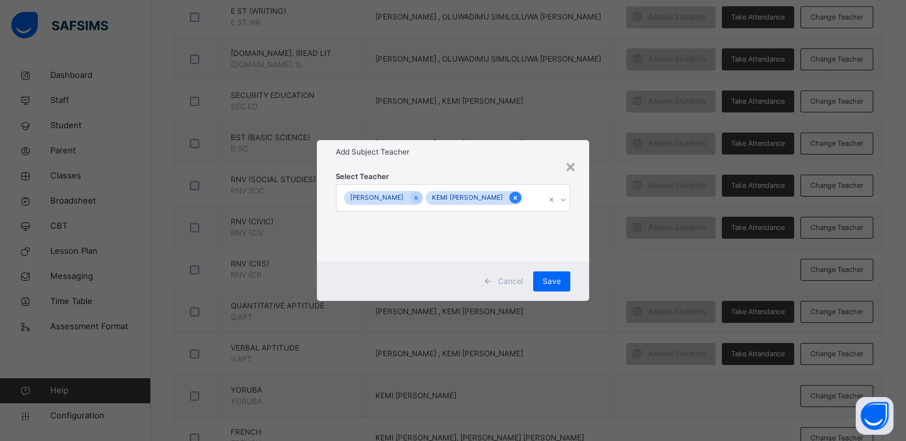
click at [517, 197] on icon at bounding box center [515, 198] width 3 height 4
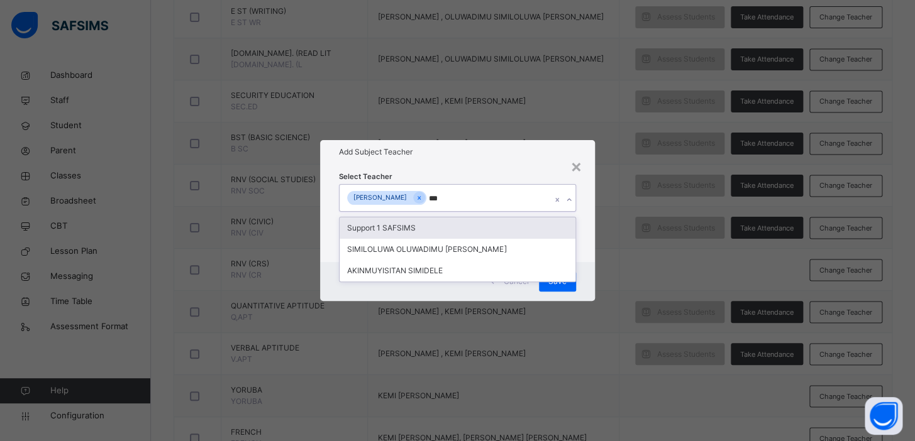
type input "****"
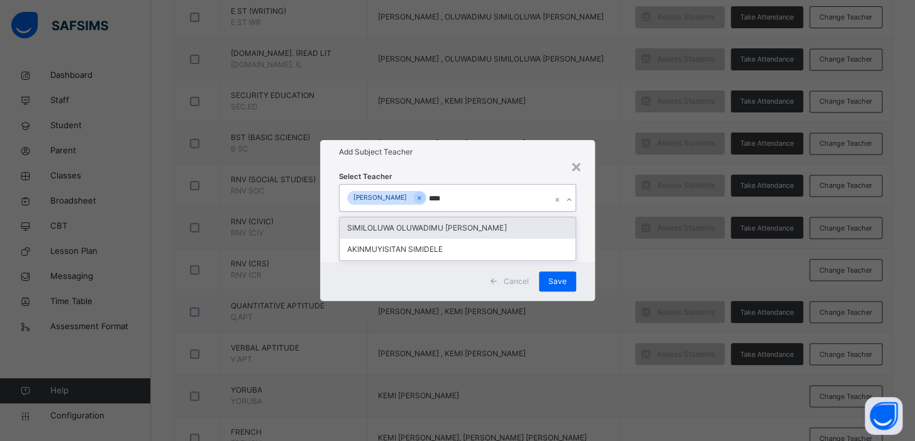
click at [509, 229] on div "SIMILOLUWA OLUWADIMU [PERSON_NAME]" at bounding box center [457, 228] width 236 height 21
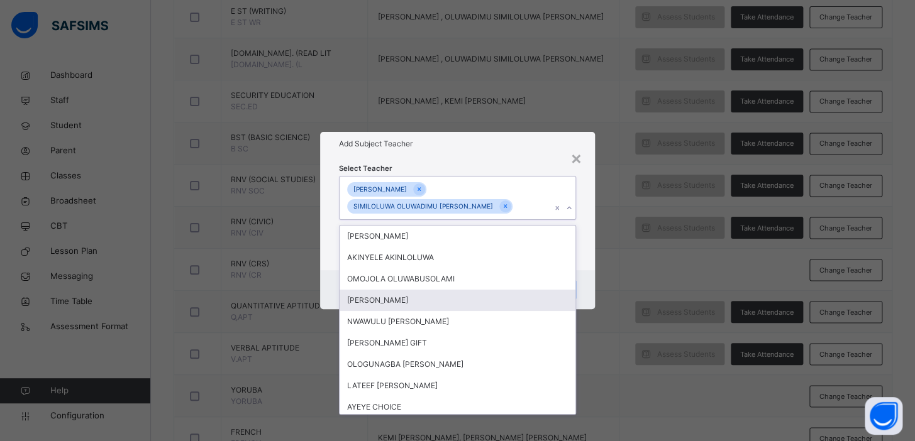
click at [622, 254] on div "× Add Subject Teacher Select Teacher option SIMILOLUWA OLUWADIMU [PERSON_NAME],…" at bounding box center [457, 220] width 915 height 441
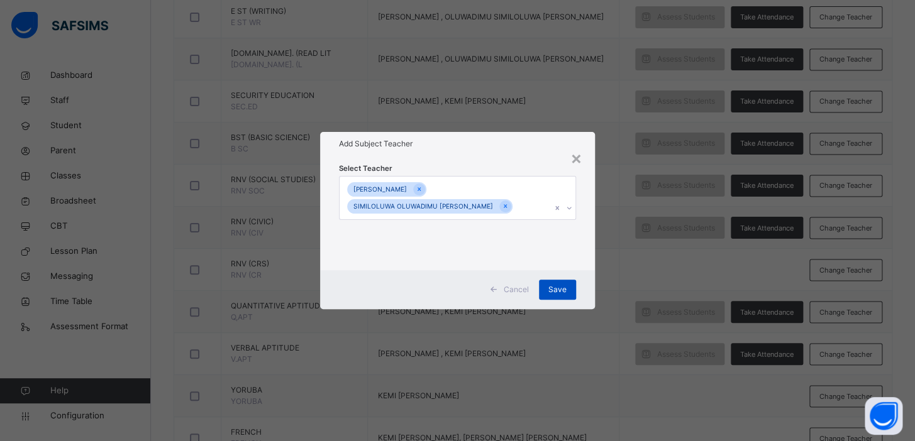
click at [558, 291] on span "Save" at bounding box center [557, 289] width 18 height 11
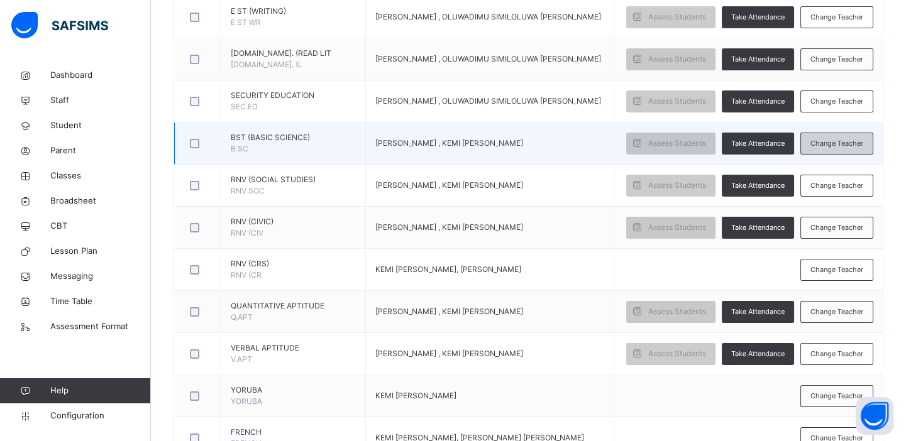
click at [825, 139] on span "Change Teacher" at bounding box center [836, 143] width 53 height 11
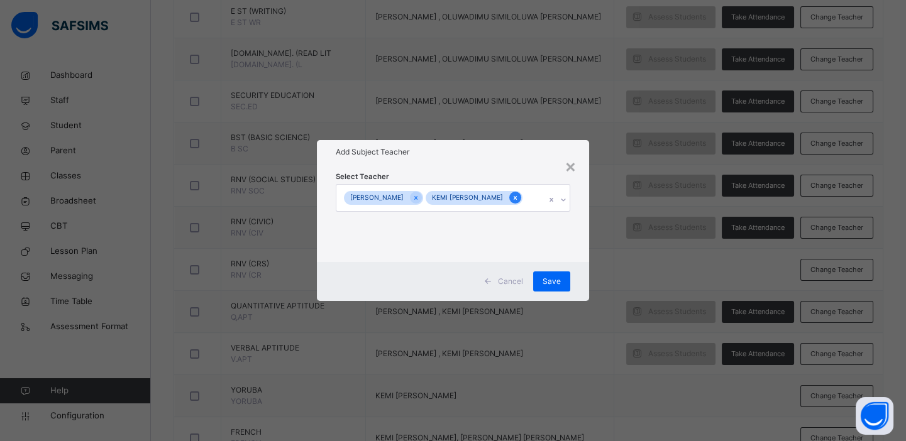
click at [517, 197] on icon at bounding box center [515, 198] width 3 height 4
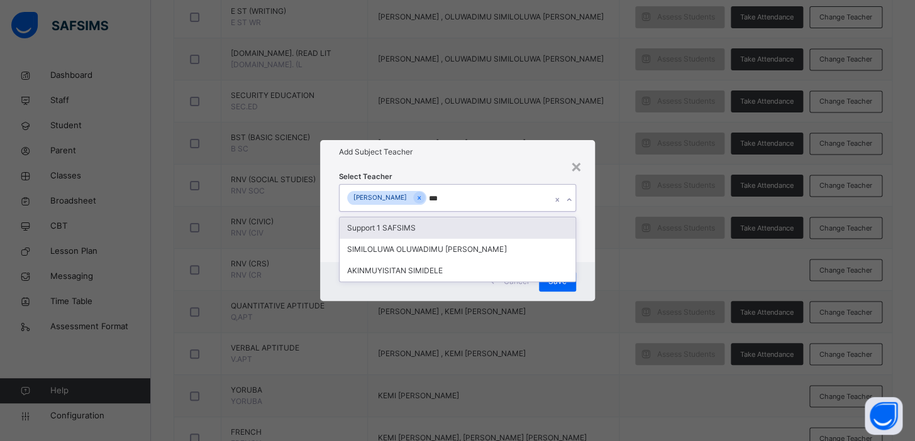
type input "****"
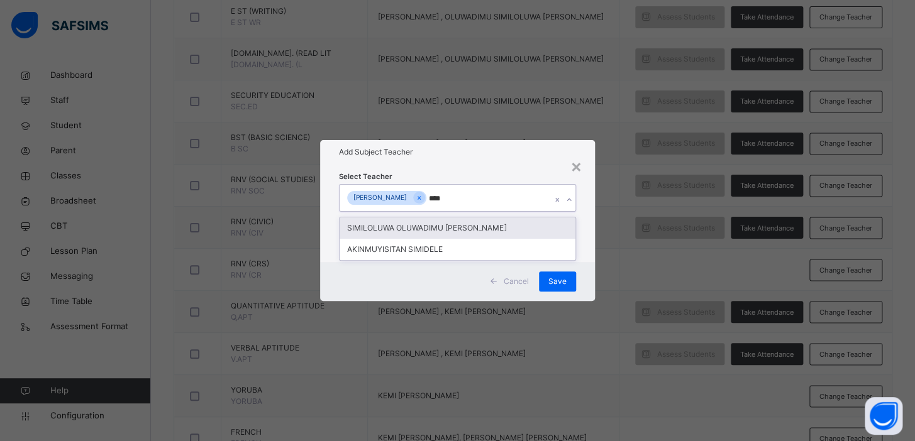
click at [459, 228] on div "SIMILOLUWA OLUWADIMU [PERSON_NAME]" at bounding box center [457, 228] width 236 height 21
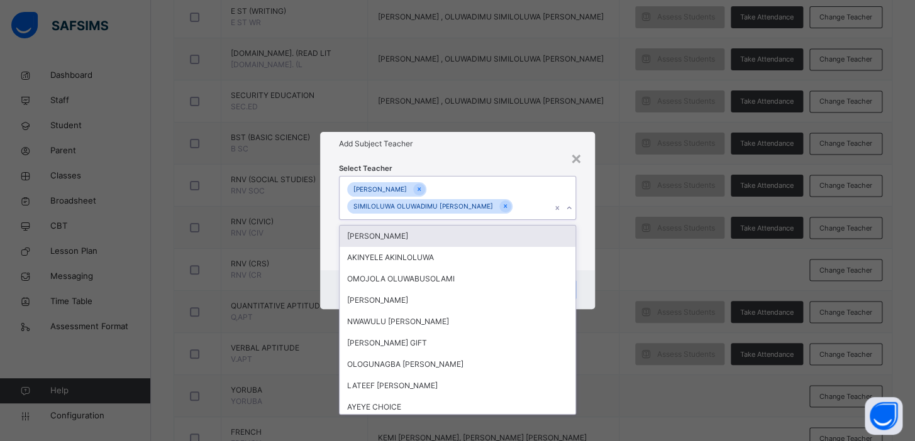
click at [610, 229] on div "× Add Subject Teacher Select Teacher option SIMILOLUWA OLUWADIMU [PERSON_NAME],…" at bounding box center [457, 220] width 915 height 441
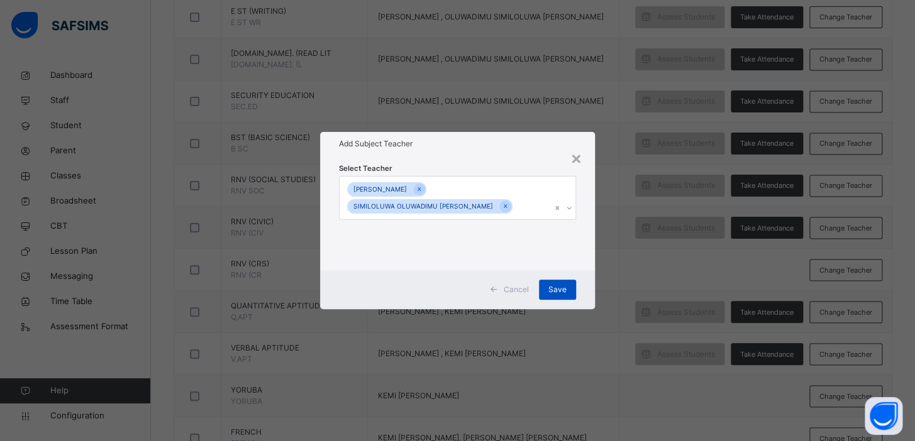
click at [562, 289] on span "Save" at bounding box center [557, 289] width 18 height 11
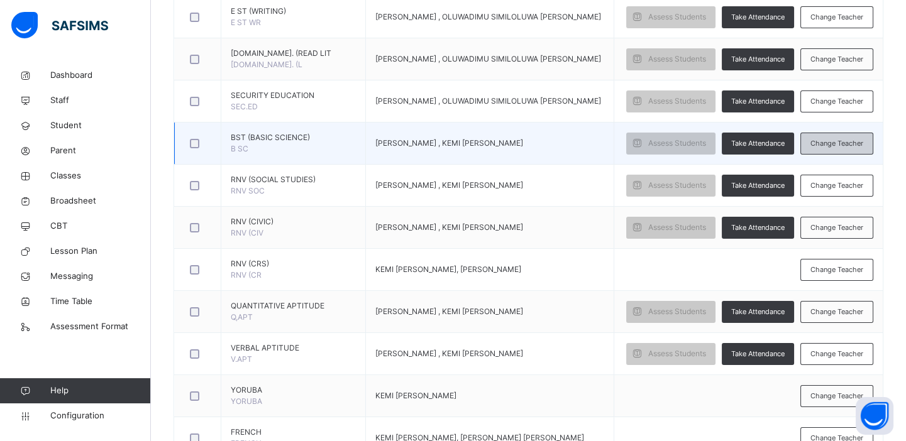
click at [833, 143] on span "Change Teacher" at bounding box center [836, 143] width 53 height 11
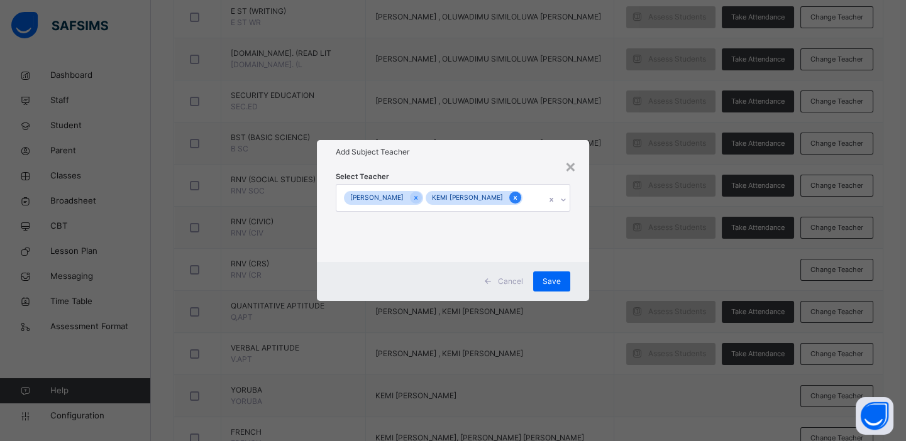
click at [519, 196] on icon at bounding box center [515, 198] width 7 height 9
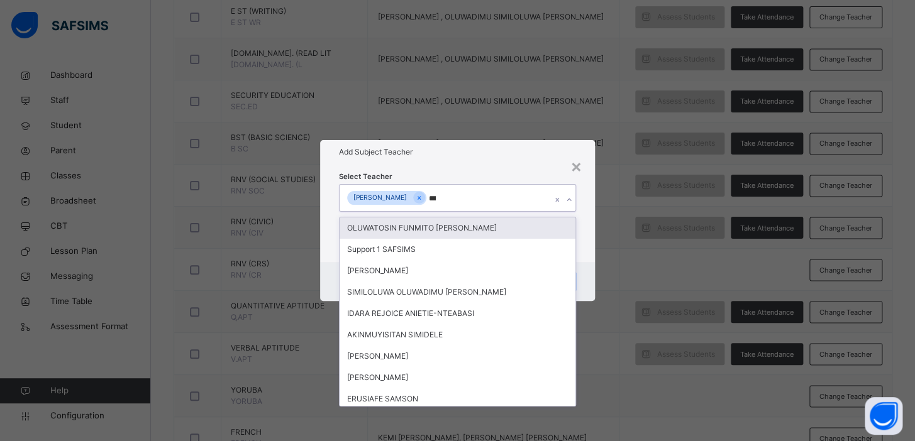
type input "****"
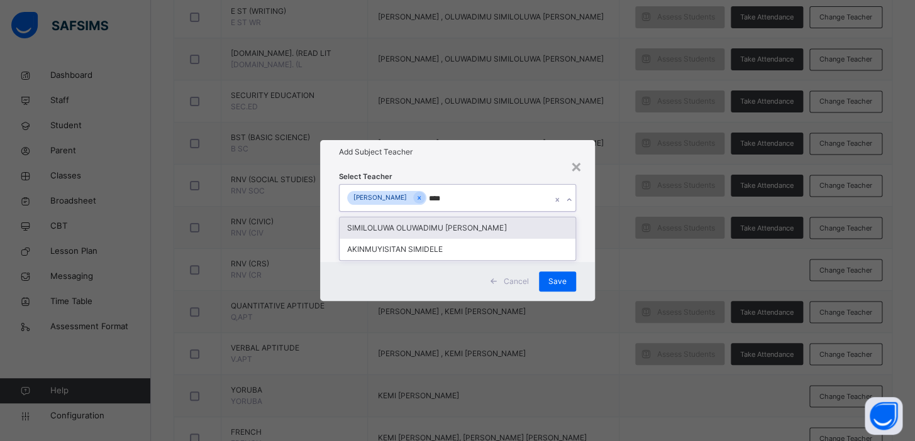
click at [520, 223] on div "SIMILOLUWA OLUWADIMU [PERSON_NAME]" at bounding box center [457, 228] width 236 height 21
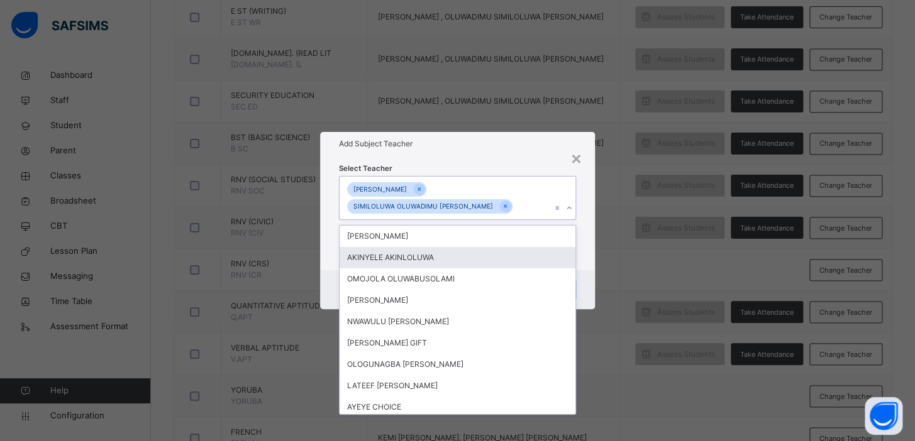
click at [602, 241] on div "× Add Subject Teacher Select Teacher option SIMILOLUWA OLUWADIMU [PERSON_NAME],…" at bounding box center [457, 220] width 915 height 441
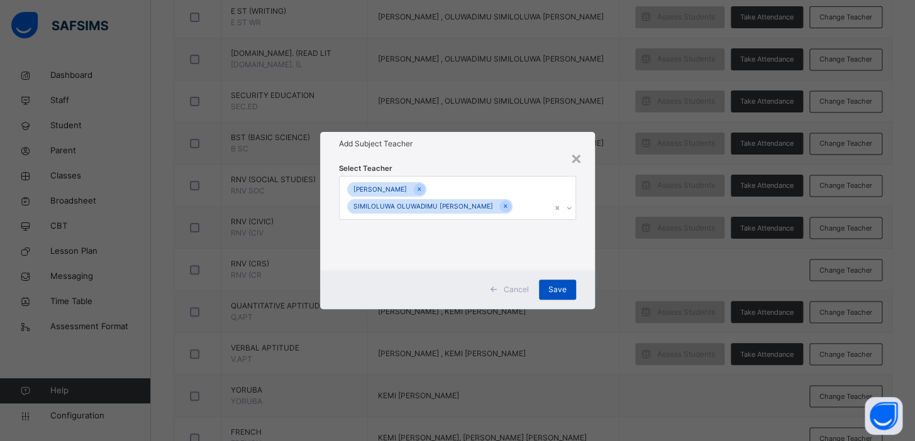
click at [554, 290] on span "Save" at bounding box center [557, 289] width 18 height 11
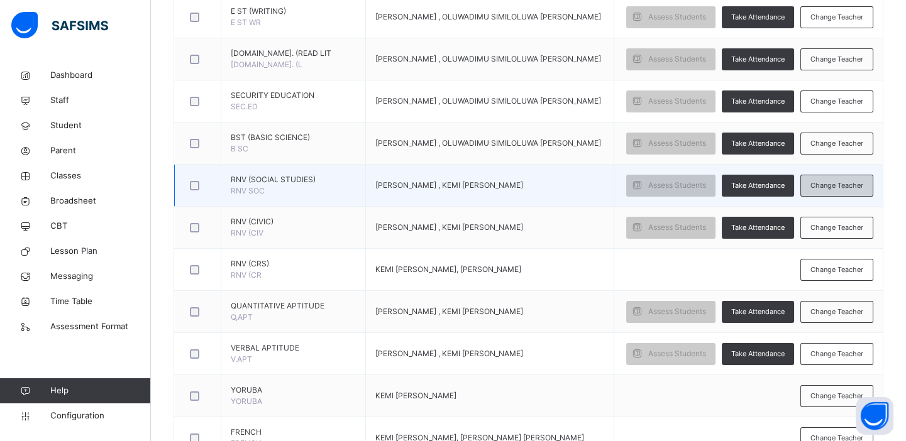
click at [830, 180] on span "Change Teacher" at bounding box center [836, 185] width 53 height 11
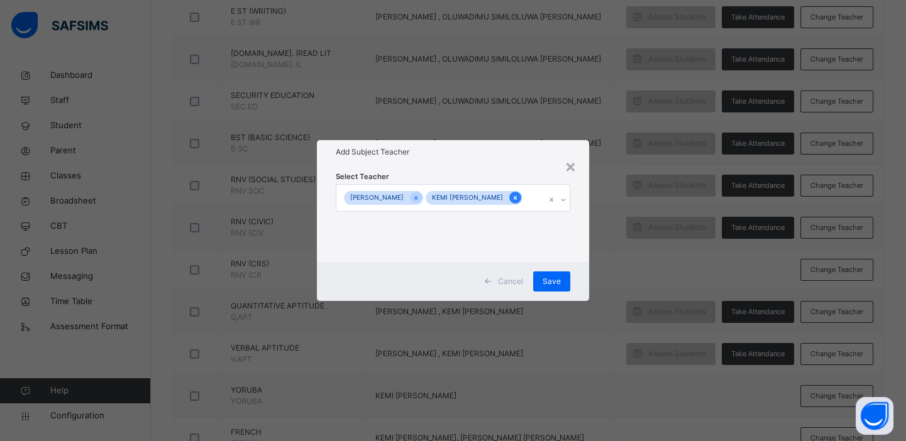
click at [517, 199] on icon at bounding box center [515, 198] width 3 height 4
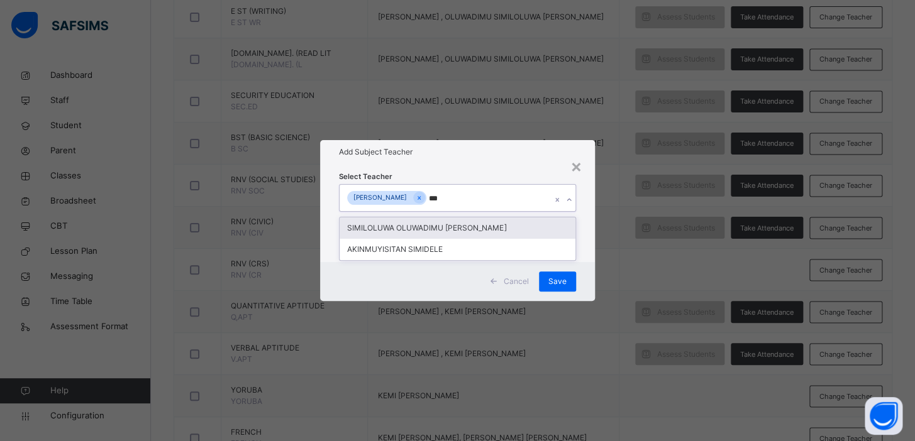
type input "****"
click at [502, 234] on div "SIMILOLUWA OLUWADIMU [PERSON_NAME]" at bounding box center [457, 228] width 236 height 21
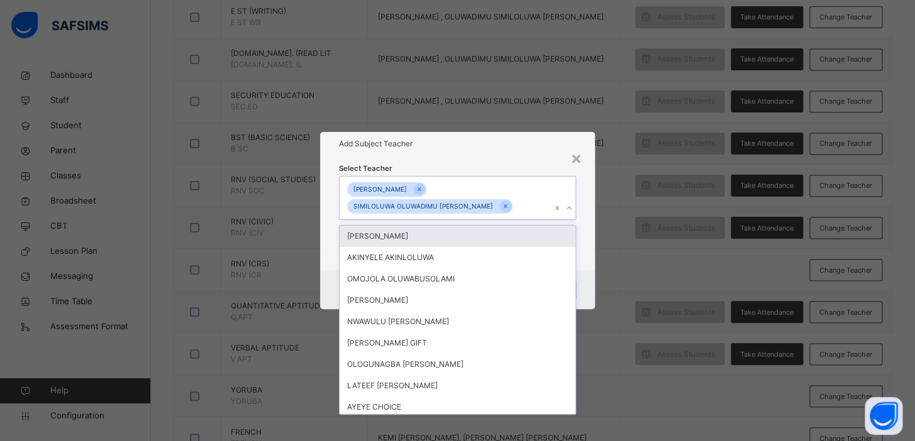
click at [614, 233] on div "× Add Subject Teacher Select Teacher option SIMILOLUWA OLUWADIMU [PERSON_NAME],…" at bounding box center [457, 220] width 915 height 441
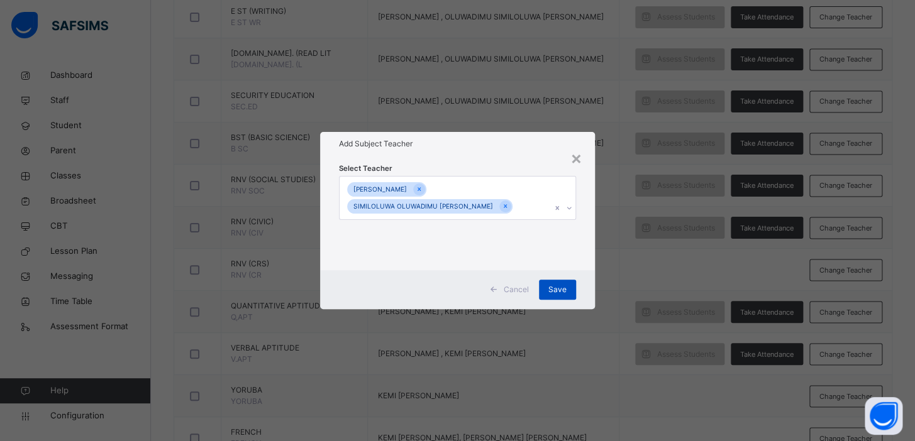
click at [563, 287] on span "Save" at bounding box center [557, 289] width 18 height 11
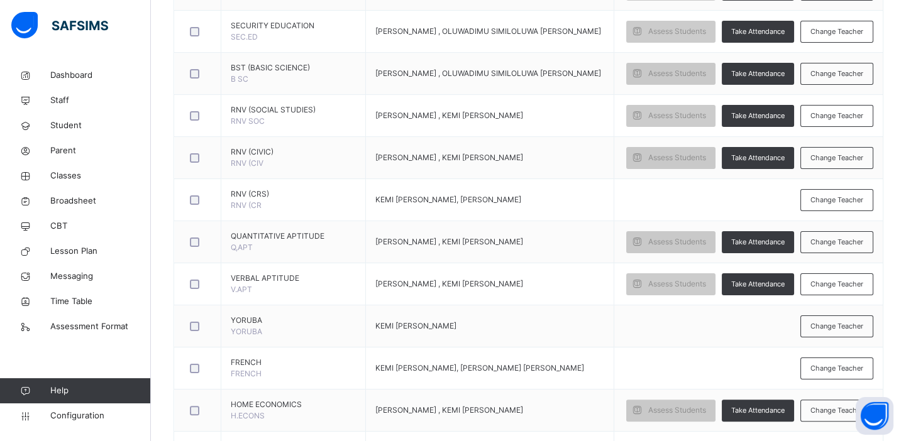
scroll to position [859, 0]
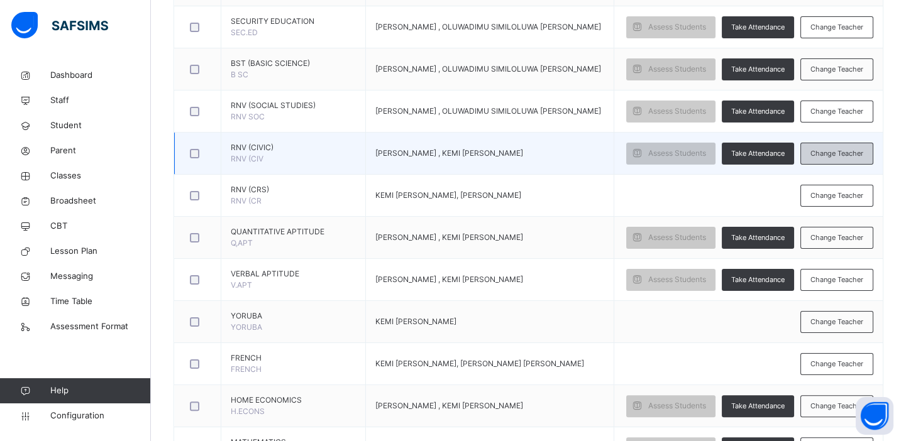
click at [830, 150] on span "Change Teacher" at bounding box center [836, 153] width 53 height 11
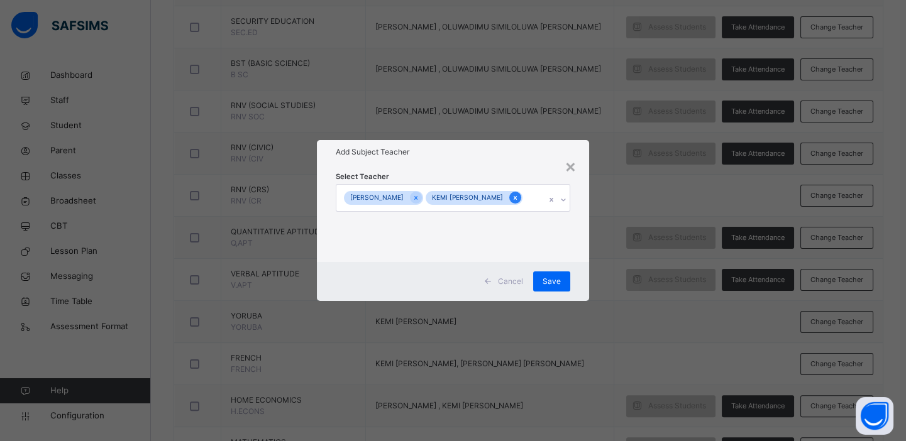
click at [517, 197] on icon at bounding box center [515, 198] width 3 height 4
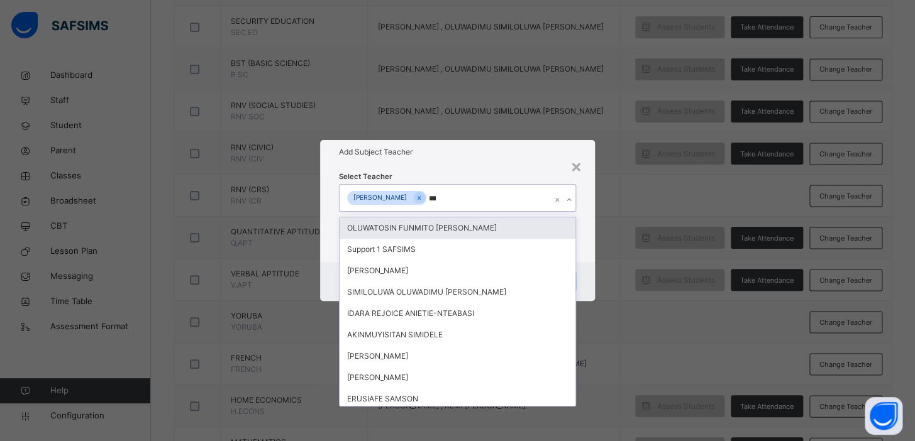
type input "****"
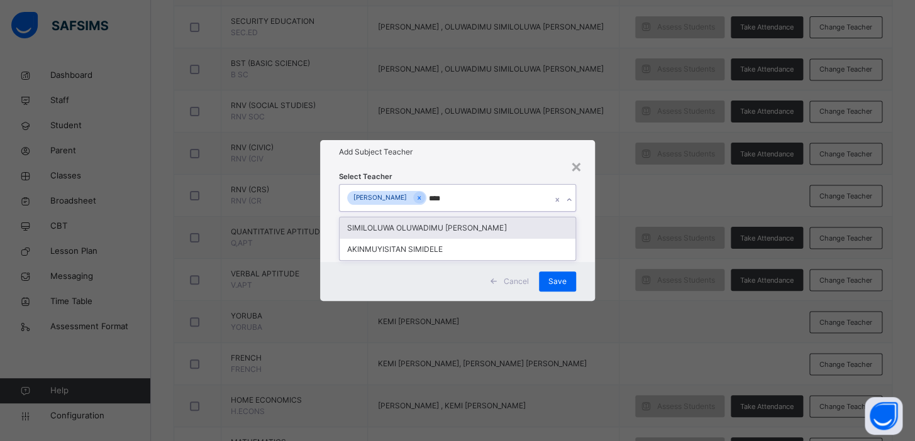
click at [509, 236] on div "SIMILOLUWA OLUWADIMU [PERSON_NAME]" at bounding box center [457, 228] width 236 height 21
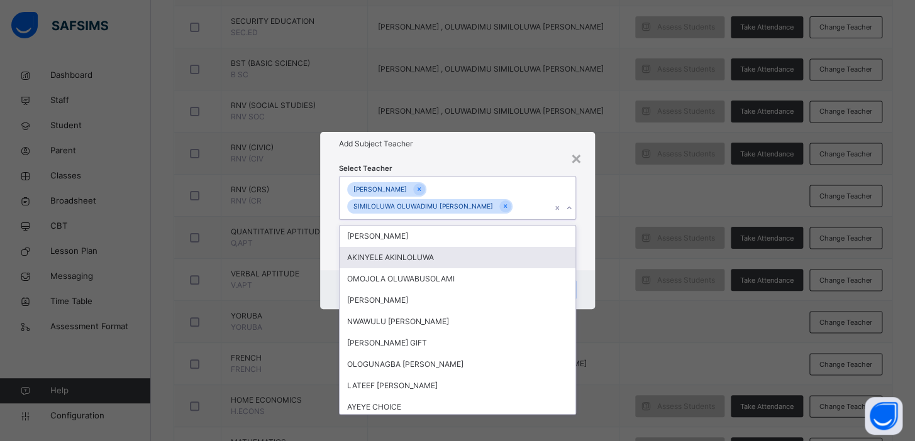
click at [620, 270] on div "× Add Subject Teacher Select Teacher option SIMILOLUWA OLUWADIMU [PERSON_NAME],…" at bounding box center [457, 220] width 915 height 441
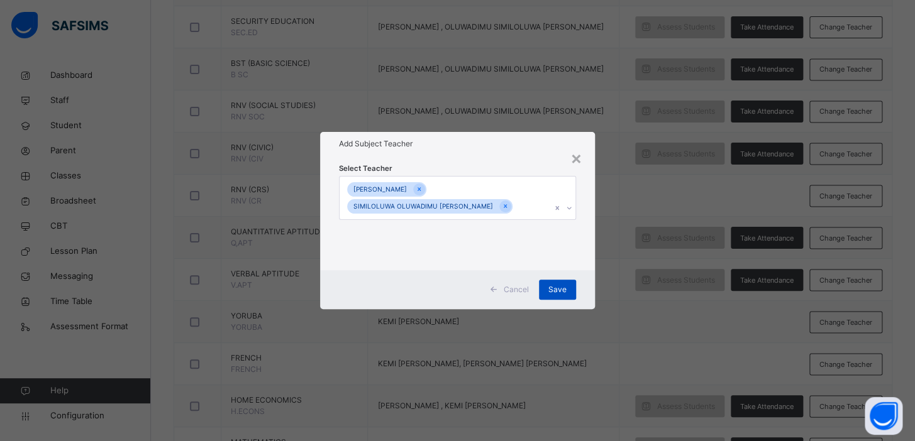
click at [565, 293] on span "Save" at bounding box center [557, 289] width 18 height 11
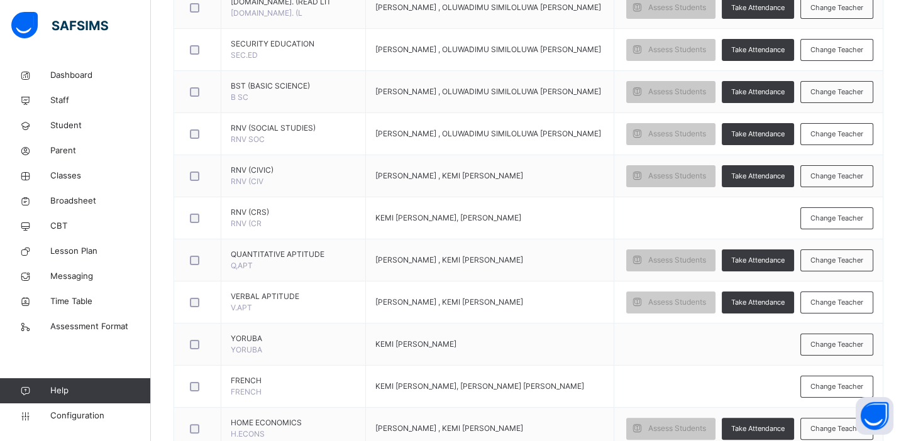
scroll to position [835, 0]
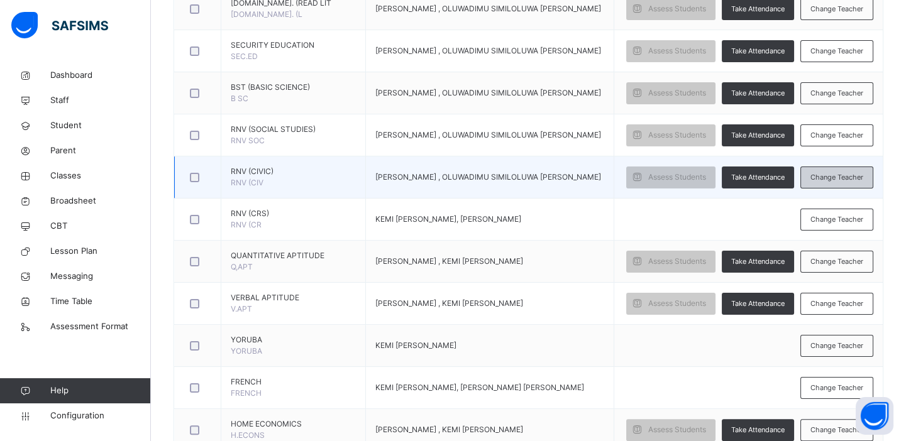
click at [832, 175] on span "Change Teacher" at bounding box center [836, 177] width 53 height 11
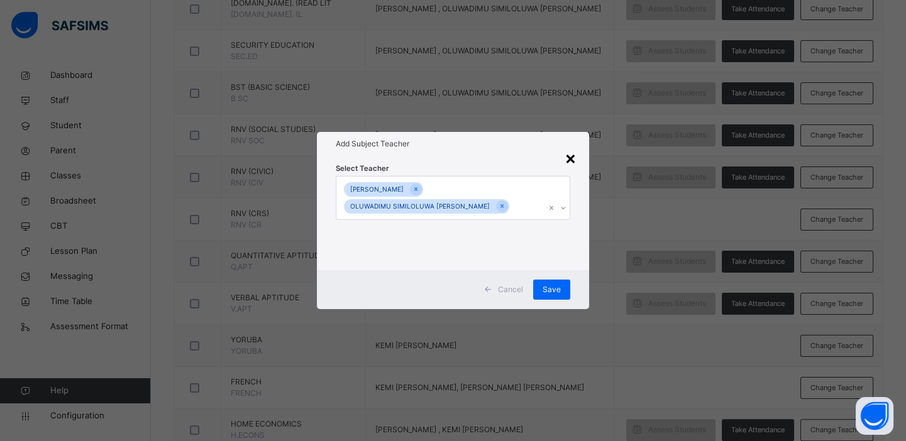
click at [571, 158] on div "×" at bounding box center [571, 158] width 12 height 26
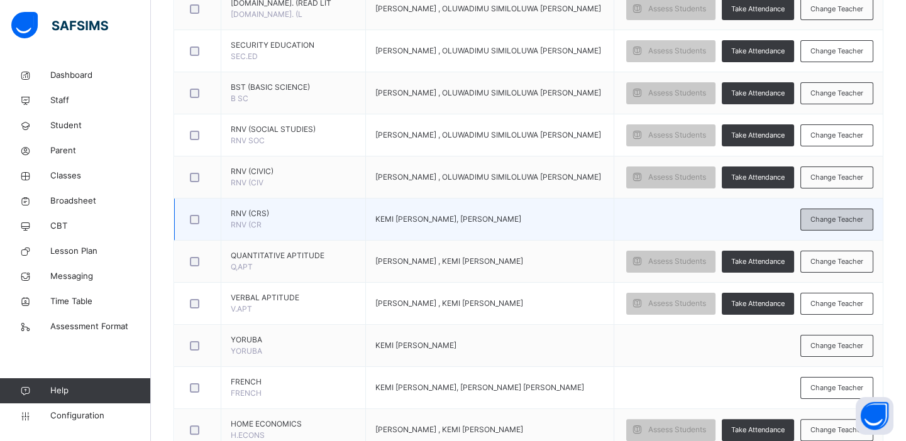
click at [836, 216] on span "Change Teacher" at bounding box center [836, 219] width 53 height 11
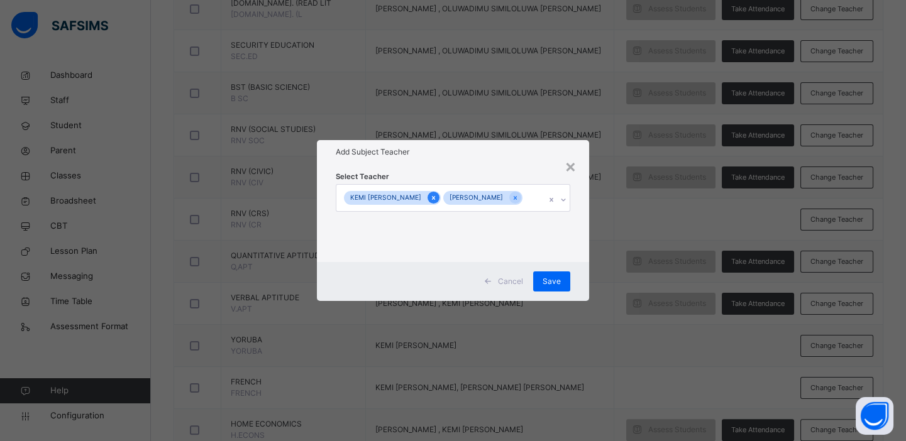
click at [435, 196] on icon at bounding box center [433, 198] width 3 height 4
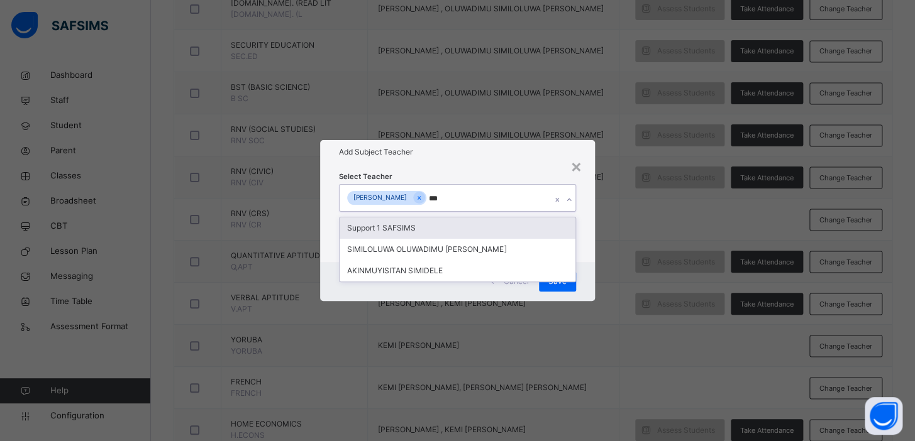
type input "****"
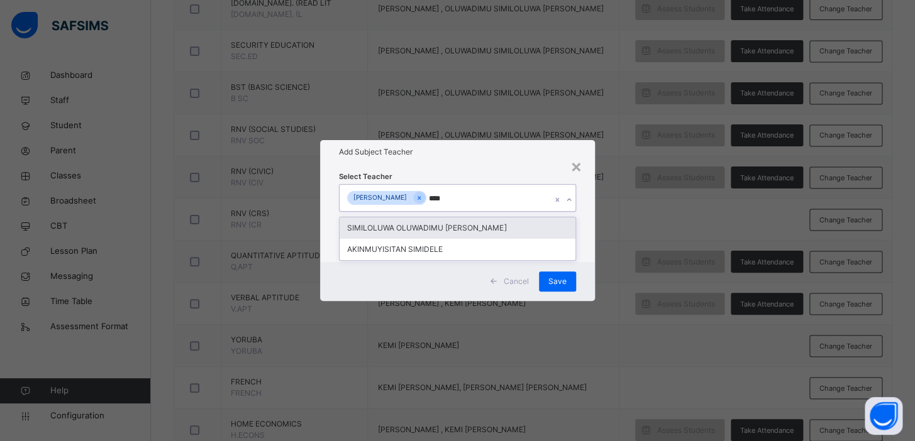
click at [440, 230] on div "SIMILOLUWA OLUWADIMU [PERSON_NAME]" at bounding box center [457, 228] width 236 height 21
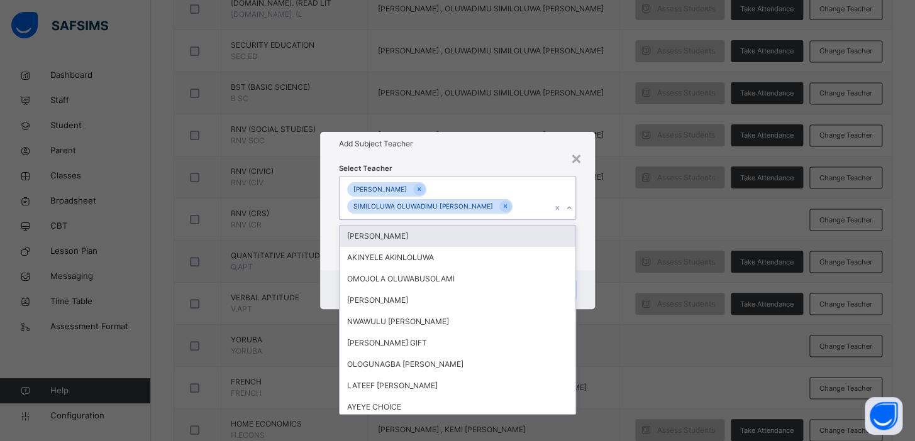
click at [661, 248] on div "× Add Subject Teacher Select Teacher option SIMILOLUWA OLUWADIMU [PERSON_NAME],…" at bounding box center [457, 220] width 915 height 441
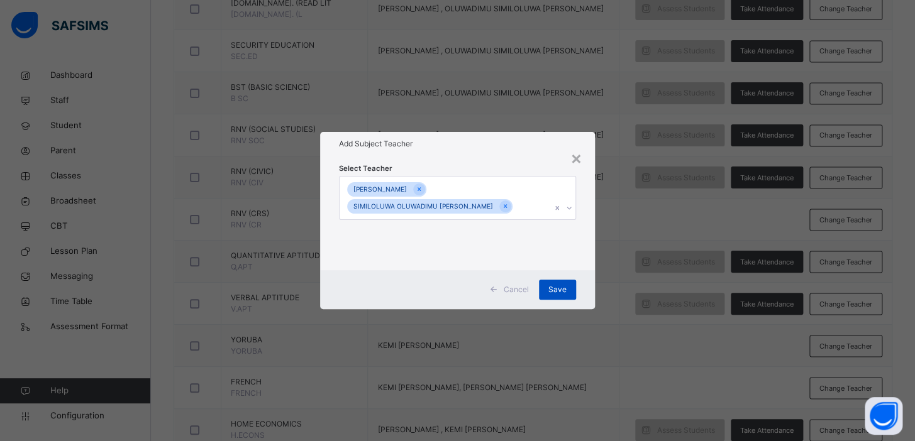
click at [556, 290] on span "Save" at bounding box center [557, 289] width 18 height 11
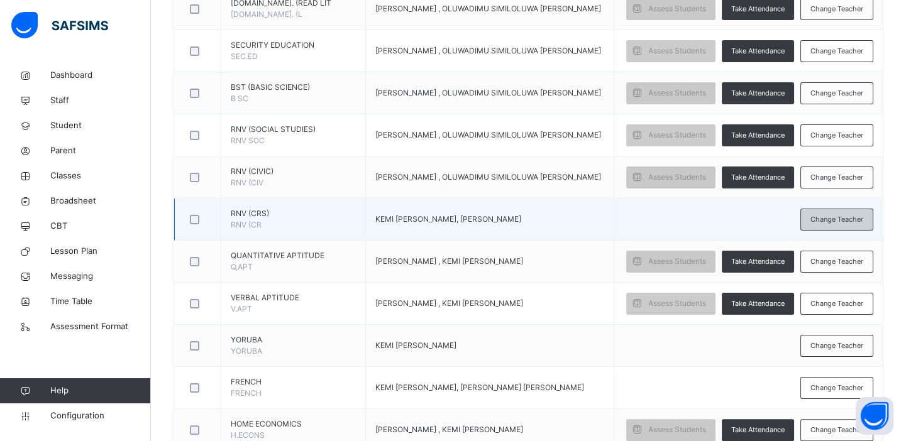
click at [833, 220] on span "Change Teacher" at bounding box center [836, 219] width 53 height 11
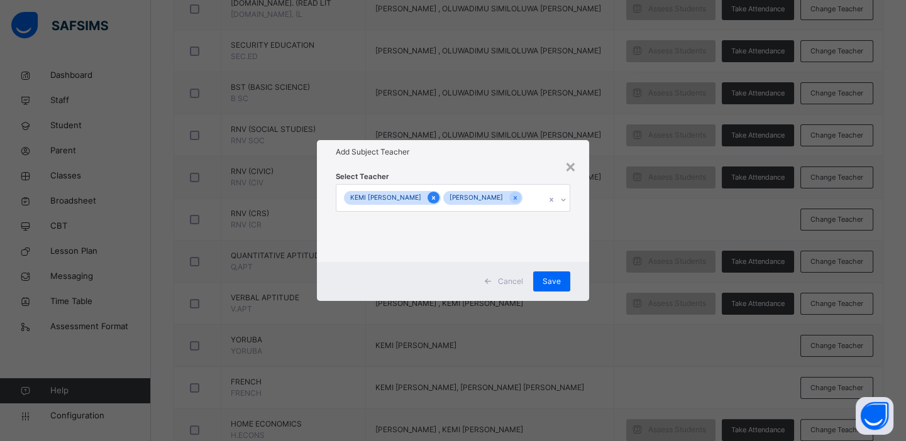
click at [434, 197] on icon at bounding box center [433, 198] width 7 height 9
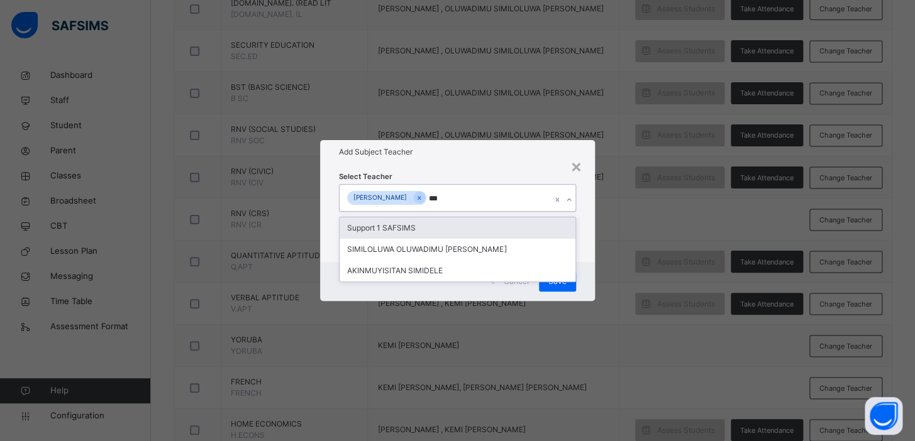
type input "****"
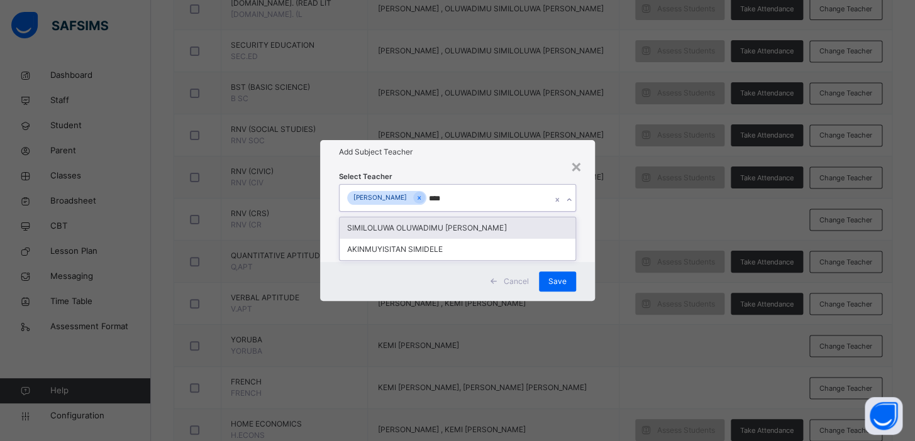
click at [434, 229] on div "SIMILOLUWA OLUWADIMU [PERSON_NAME]" at bounding box center [457, 228] width 236 height 21
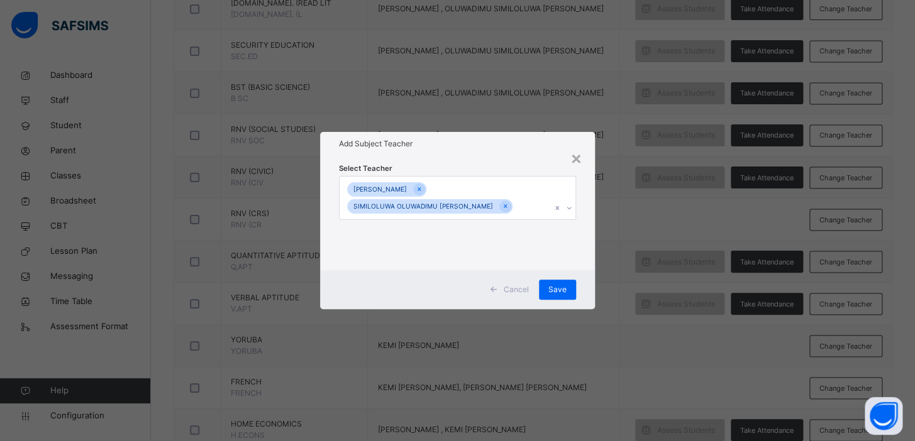
click at [653, 206] on div "× Add Subject Teacher Select Teacher [PERSON_NAME] OLUWADIMU [PERSON_NAME] Canc…" at bounding box center [457, 220] width 915 height 441
click at [565, 288] on span "Save" at bounding box center [557, 289] width 18 height 11
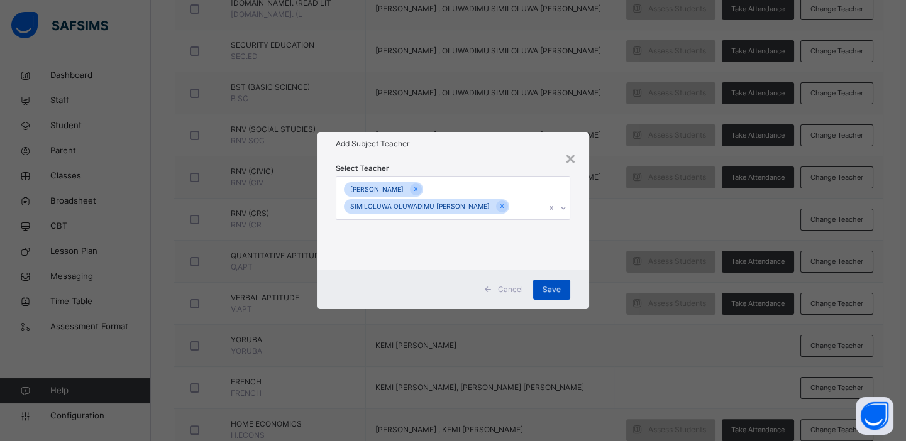
click at [559, 291] on div "Save" at bounding box center [551, 290] width 37 height 20
click at [550, 289] on div "Save" at bounding box center [551, 290] width 37 height 20
click at [554, 290] on div "Save" at bounding box center [551, 290] width 37 height 20
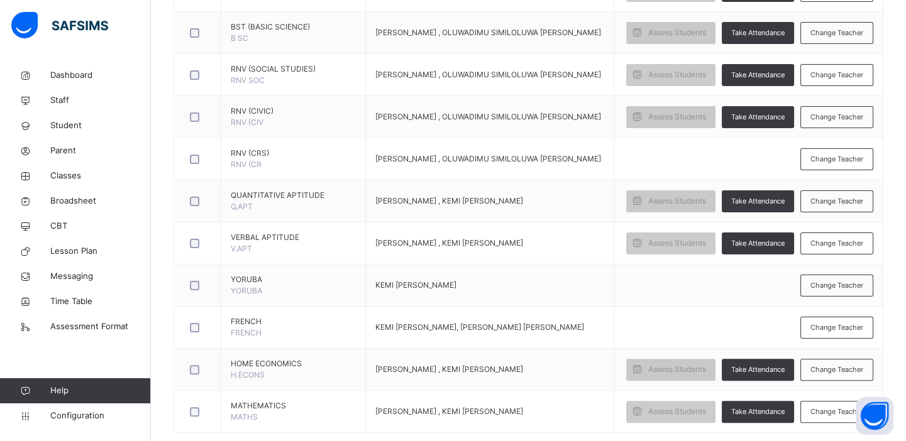
scroll to position [917, 0]
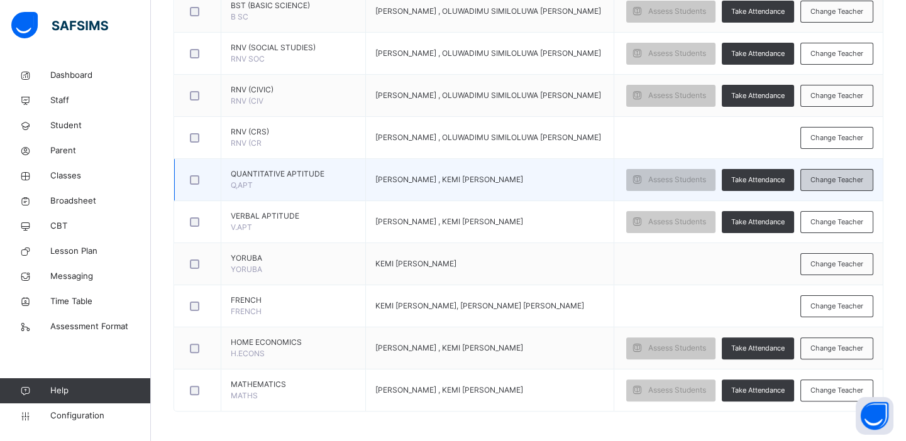
click at [842, 175] on span "Change Teacher" at bounding box center [836, 180] width 53 height 11
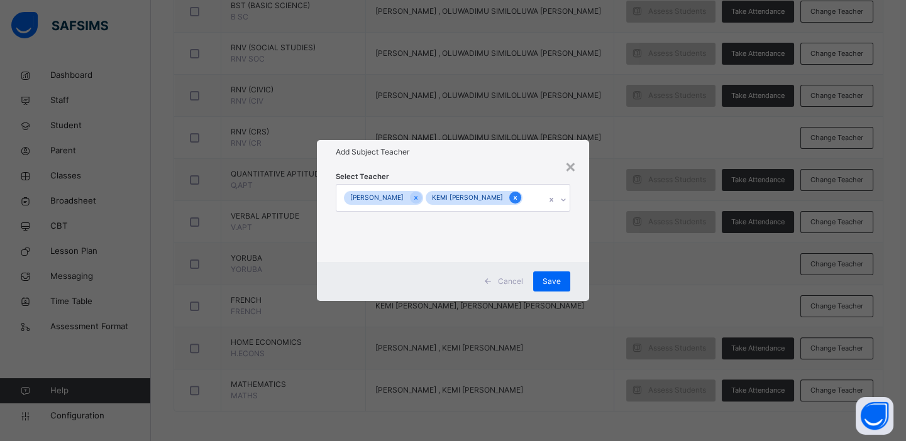
click at [519, 197] on icon at bounding box center [515, 198] width 7 height 9
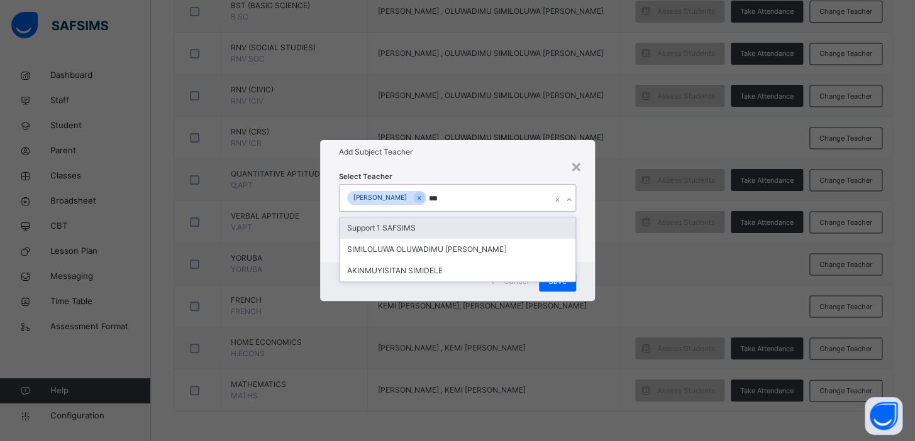
type input "****"
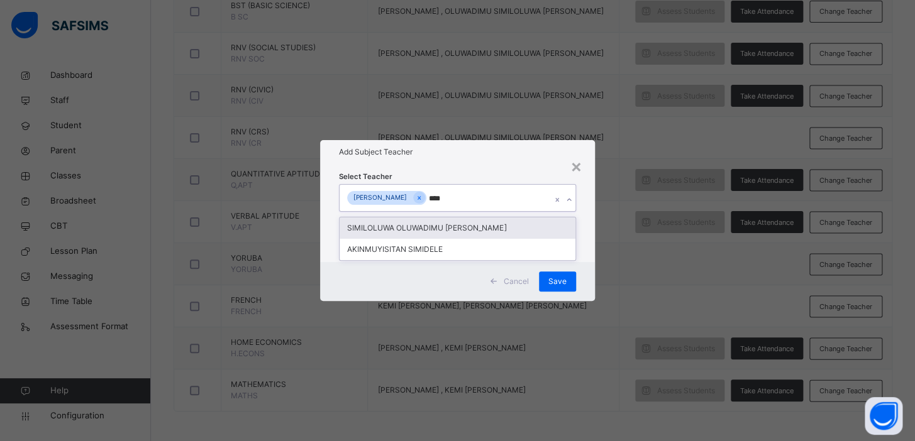
click at [502, 226] on div "SIMILOLUWA OLUWADIMU [PERSON_NAME]" at bounding box center [457, 228] width 236 height 21
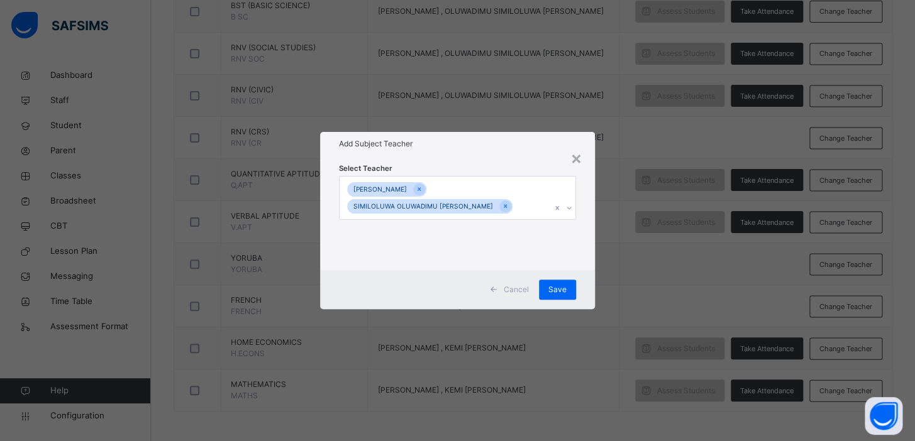
click at [624, 292] on div "× Add Subject Teacher Select Teacher [PERSON_NAME] OLUWADIMU [PERSON_NAME] Canc…" at bounding box center [457, 220] width 915 height 441
click at [550, 285] on span "Save" at bounding box center [557, 289] width 18 height 11
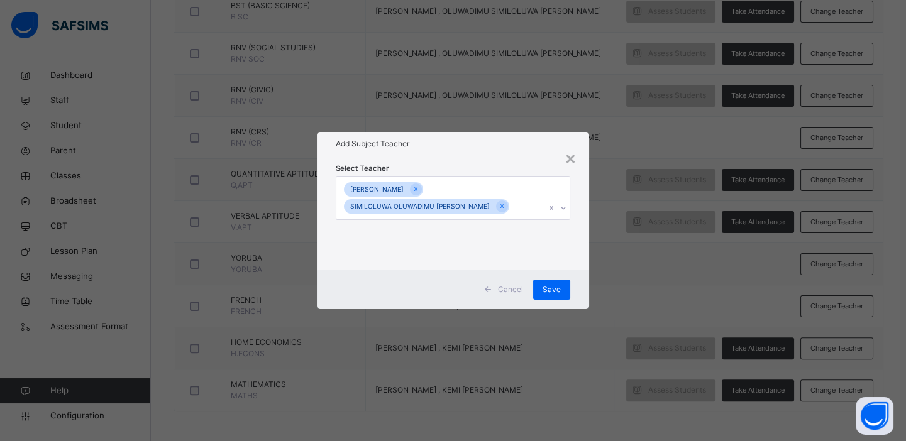
click at [313, 309] on div "× Add Subject Teacher Select Teacher [PERSON_NAME] OLUWADIMU [PERSON_NAME] Canc…" at bounding box center [453, 220] width 906 height 441
click at [334, 308] on div "Cancel Save" at bounding box center [453, 289] width 272 height 39
click at [549, 292] on div "Save" at bounding box center [551, 290] width 37 height 20
click at [519, 288] on span "Cancel" at bounding box center [510, 289] width 25 height 11
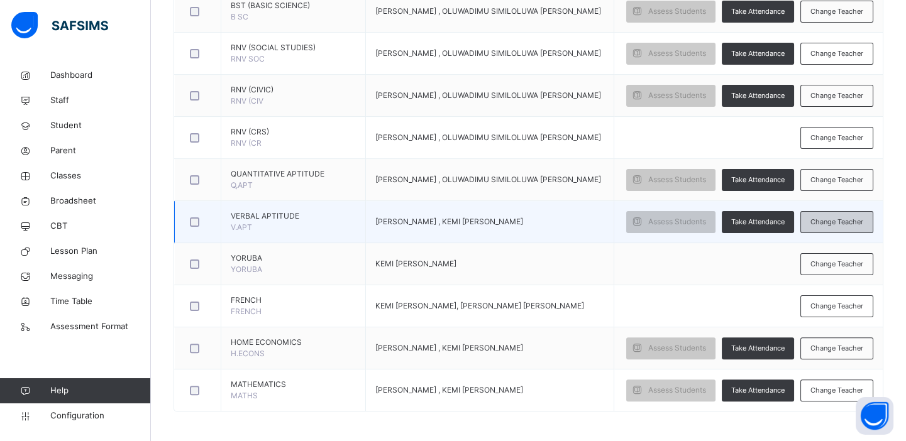
click at [827, 219] on span "Change Teacher" at bounding box center [836, 222] width 53 height 11
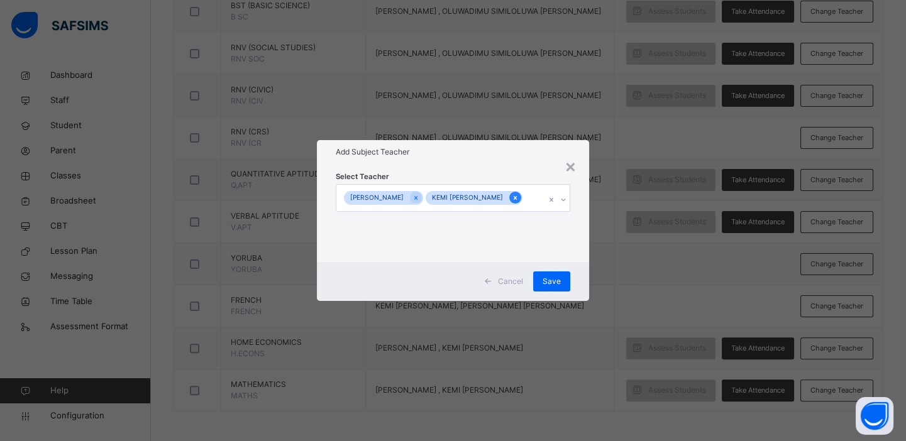
click at [515, 197] on icon at bounding box center [515, 198] width 7 height 9
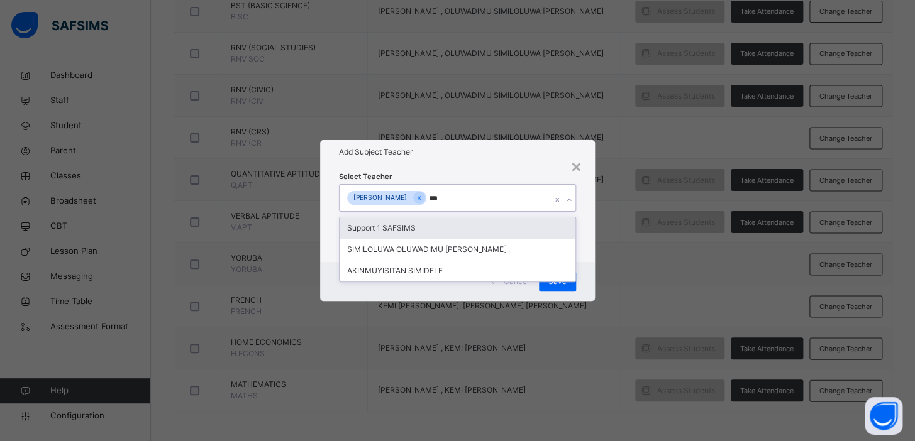
type input "****"
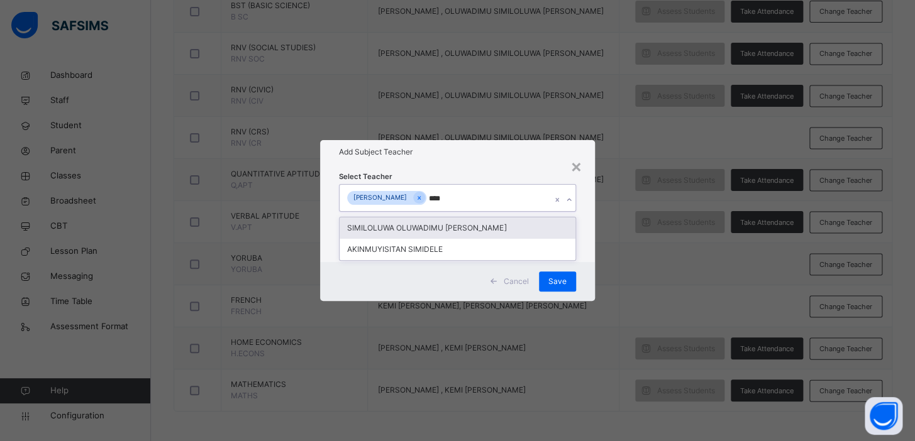
click at [498, 231] on div "SIMILOLUWA OLUWADIMU [PERSON_NAME]" at bounding box center [457, 228] width 236 height 21
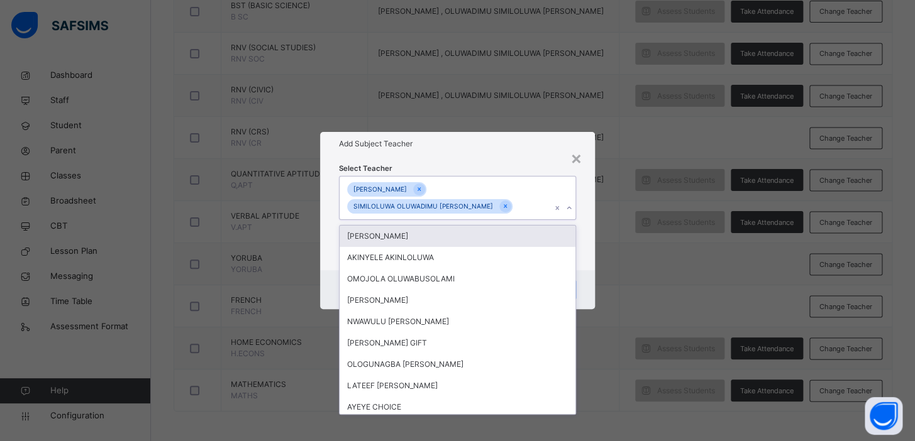
click at [624, 253] on div "× Add Subject Teacher Select Teacher option SIMILOLUWA OLUWADIMU [PERSON_NAME],…" at bounding box center [457, 220] width 915 height 441
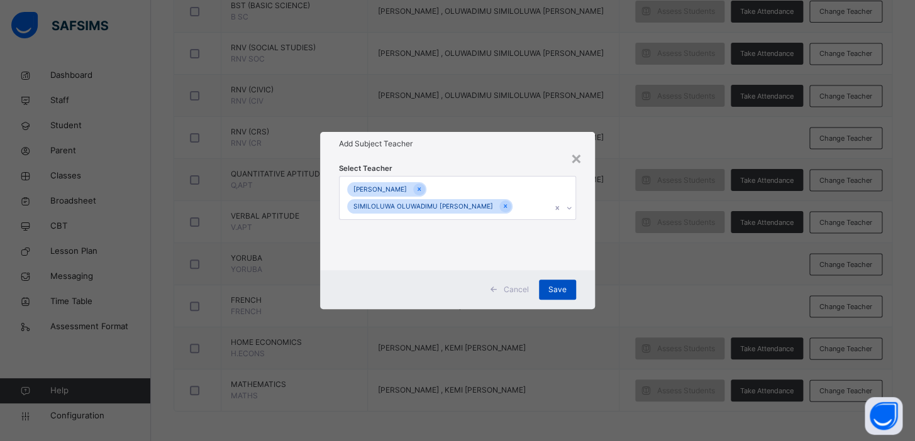
click at [557, 284] on span "Save" at bounding box center [557, 289] width 18 height 11
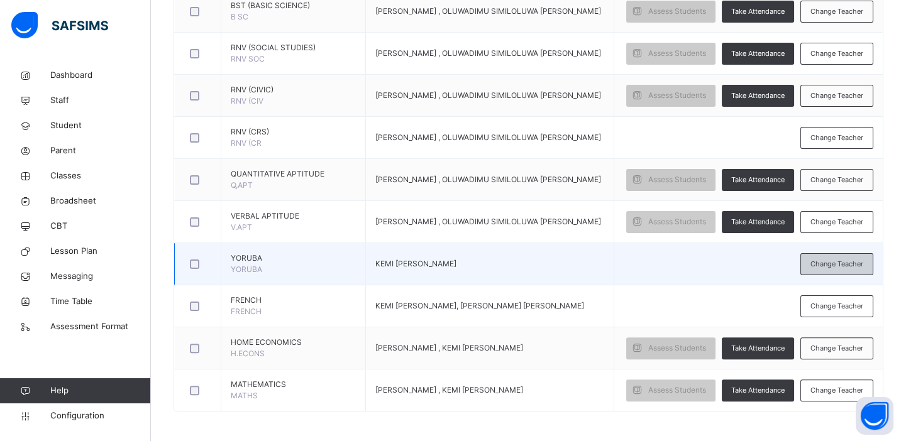
click at [855, 263] on span "Change Teacher" at bounding box center [836, 264] width 53 height 11
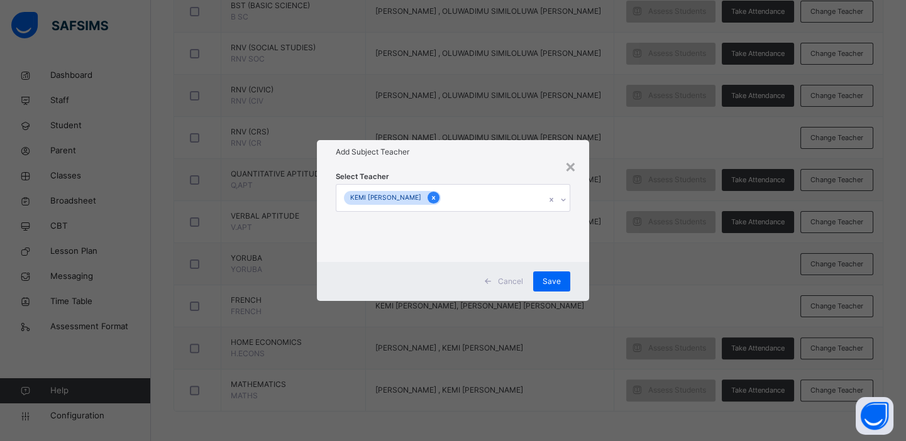
click at [434, 198] on icon at bounding box center [433, 198] width 7 height 9
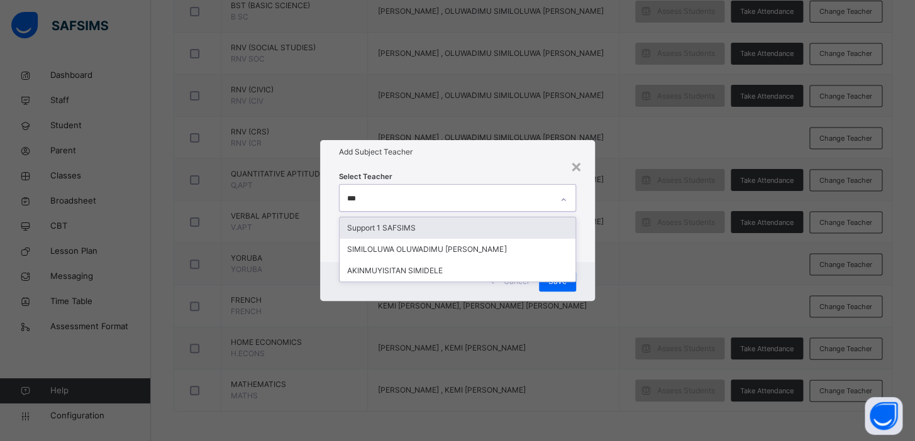
type input "****"
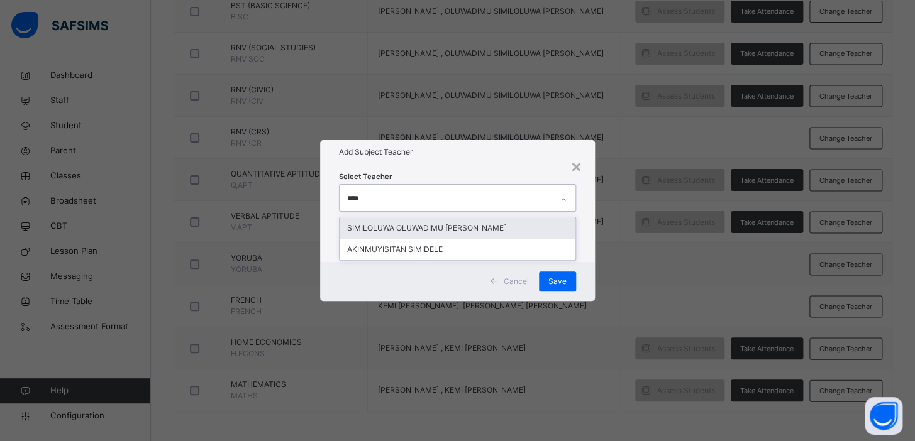
click at [439, 226] on div "SIMILOLUWA OLUWADIMU [PERSON_NAME]" at bounding box center [457, 228] width 236 height 21
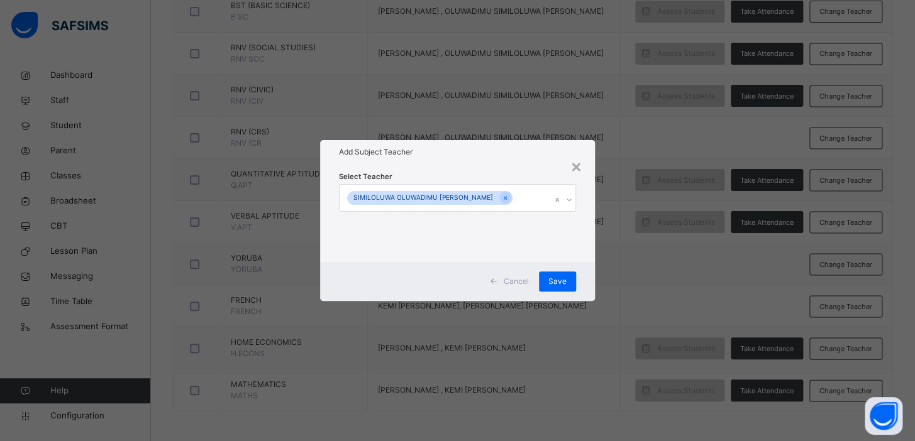
click at [643, 201] on div "× Add Subject Teacher Select Teacher SIMILOLUWA OLUWADIMU [PERSON_NAME] Cancel …" at bounding box center [457, 220] width 915 height 441
click at [559, 287] on span "Save" at bounding box center [557, 281] width 18 height 11
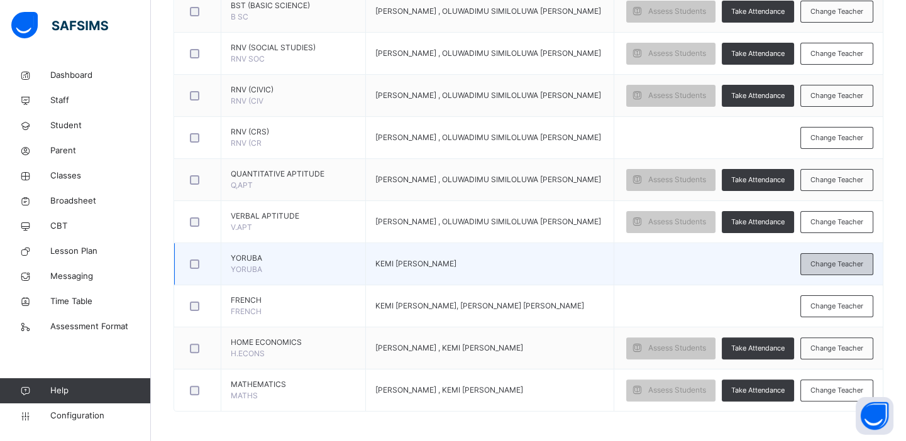
click at [836, 262] on span "Change Teacher" at bounding box center [836, 264] width 53 height 11
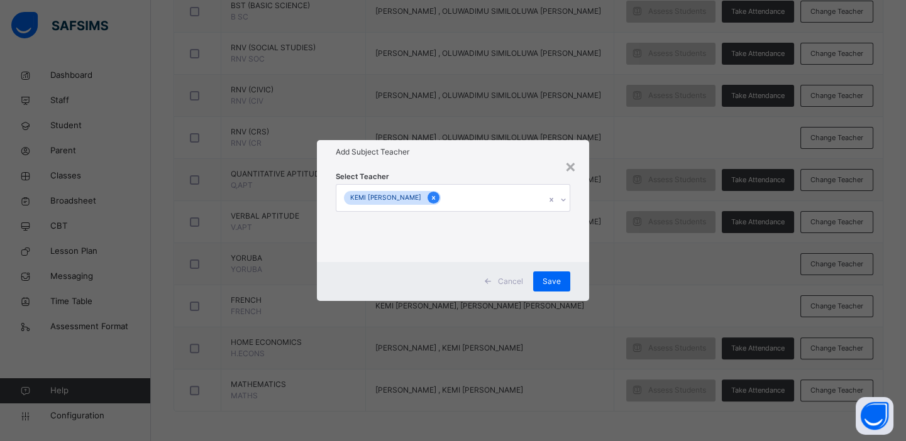
click at [434, 203] on div at bounding box center [433, 198] width 12 height 12
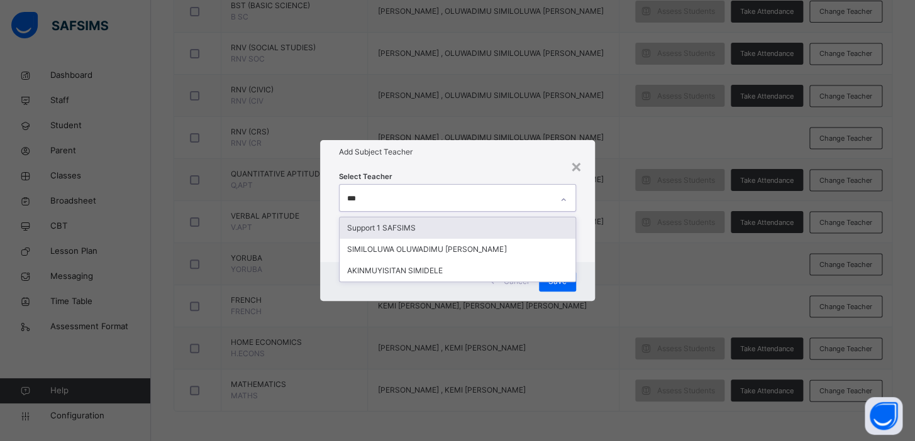
type input "****"
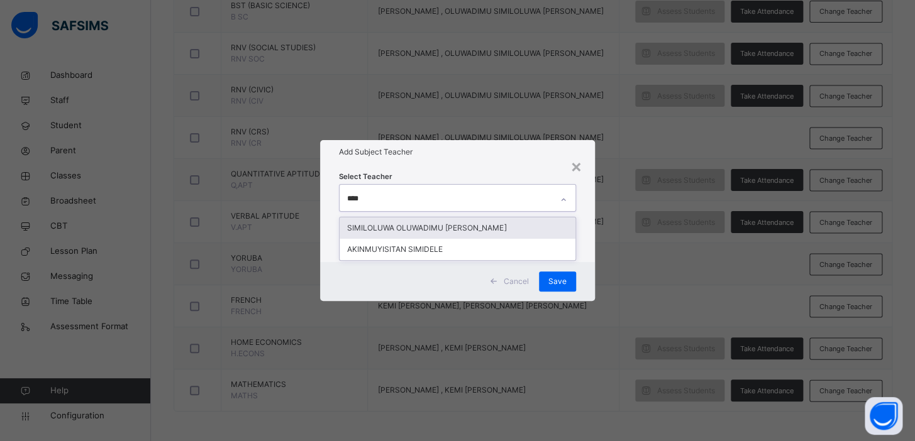
click at [433, 238] on div "SIMILOLUWA OLUWADIMU [PERSON_NAME]" at bounding box center [457, 228] width 236 height 21
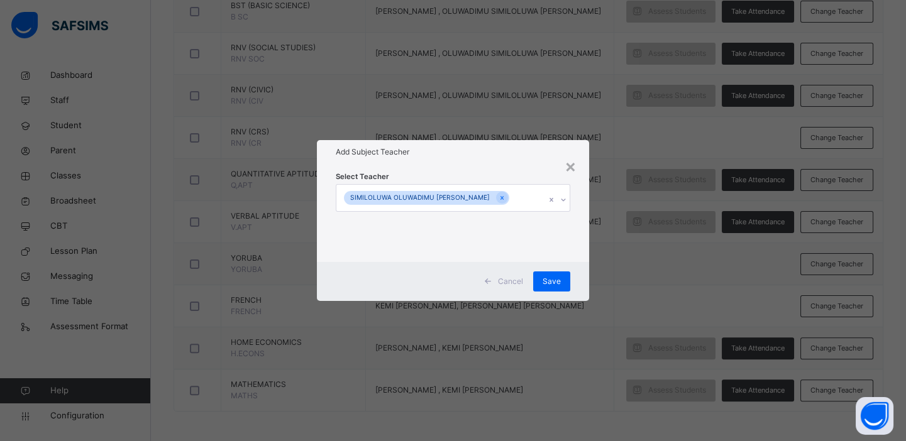
click at [608, 221] on div "× Add Subject Teacher Select Teacher SIMILOLUWA OLUWADIMU [PERSON_NAME] Cancel …" at bounding box center [453, 220] width 906 height 441
click at [556, 278] on span "Save" at bounding box center [552, 281] width 18 height 11
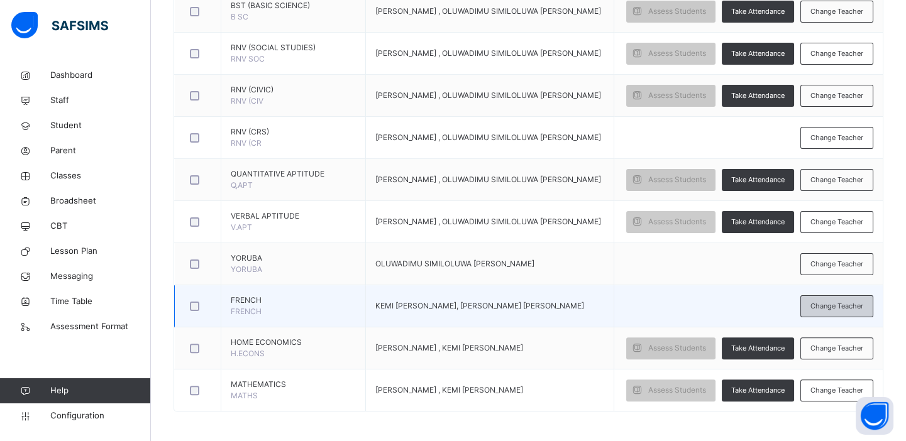
click at [830, 301] on span "Change Teacher" at bounding box center [836, 306] width 53 height 11
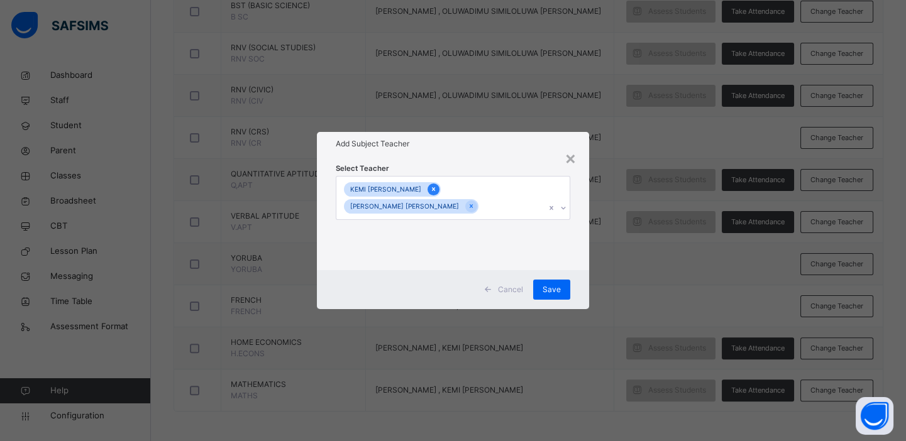
click at [435, 189] on icon at bounding box center [433, 190] width 3 height 4
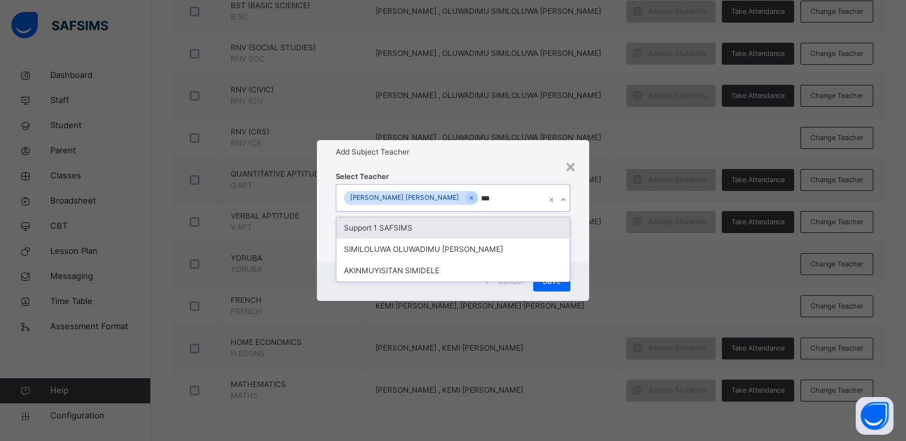
type input "****"
click at [516, 232] on div "SIMILOLUWA OLUWADIMU [PERSON_NAME]" at bounding box center [452, 228] width 233 height 21
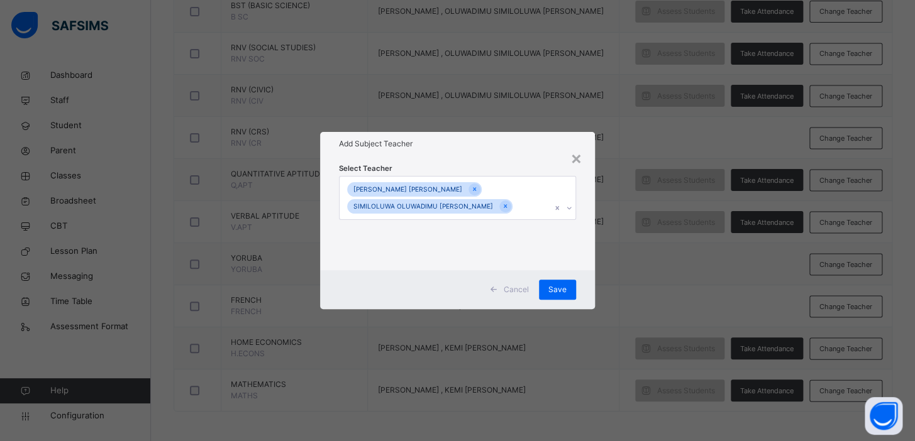
click at [645, 259] on div "× Add Subject Teacher Select Teacher [PERSON_NAME] [PERSON_NAME] OLUWADIMU [PER…" at bounding box center [457, 220] width 915 height 441
click at [561, 287] on span "Save" at bounding box center [557, 289] width 18 height 11
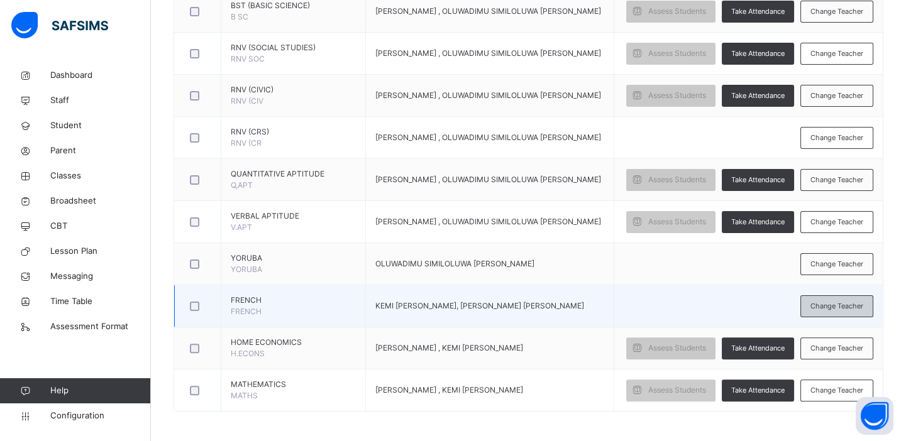
click at [831, 304] on span "Change Teacher" at bounding box center [836, 306] width 53 height 11
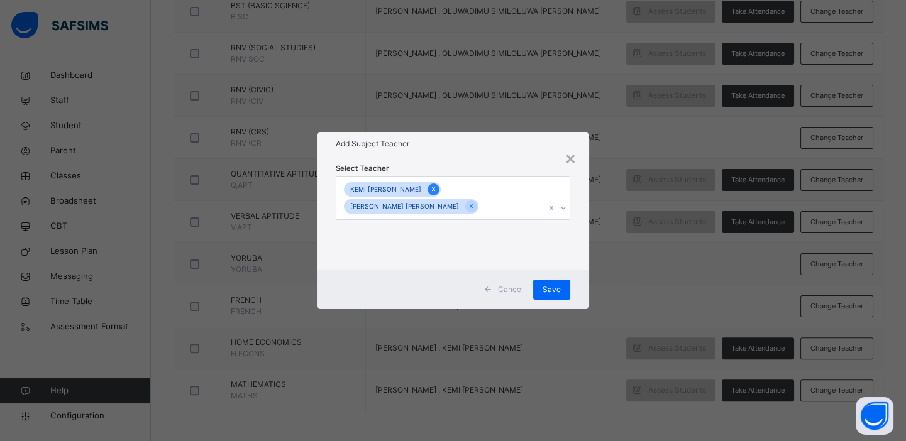
click at [437, 187] on icon at bounding box center [433, 189] width 7 height 9
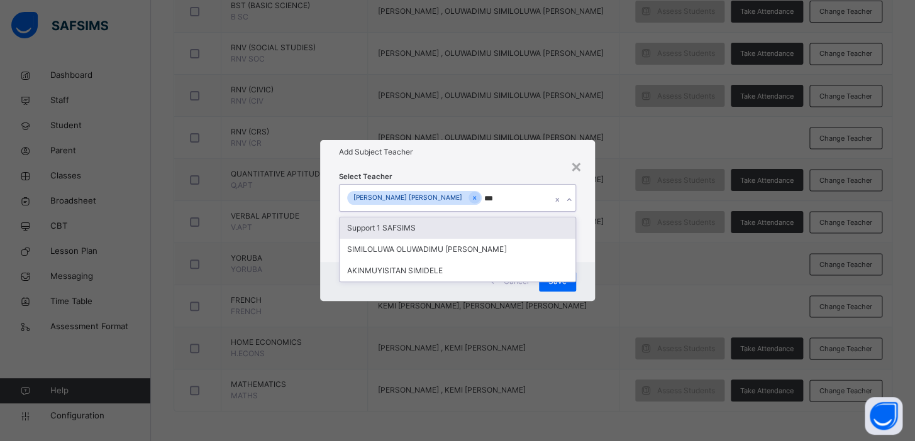
type input "****"
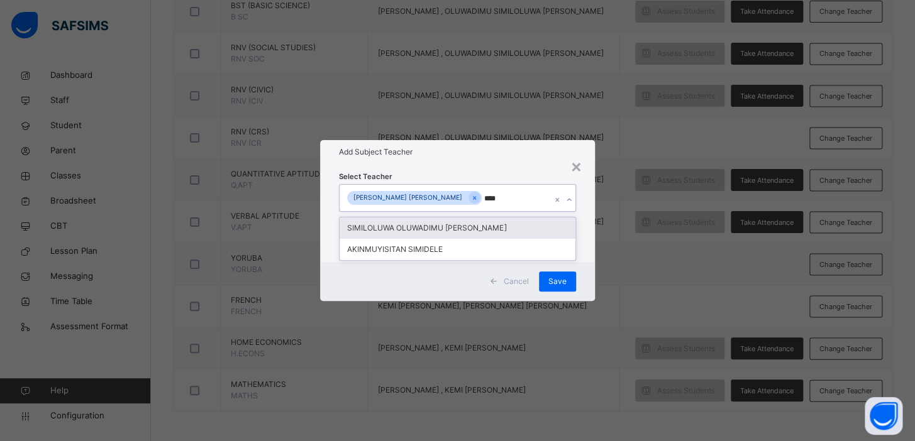
click at [439, 226] on div "SIMILOLUWA OLUWADIMU [PERSON_NAME]" at bounding box center [457, 228] width 236 height 21
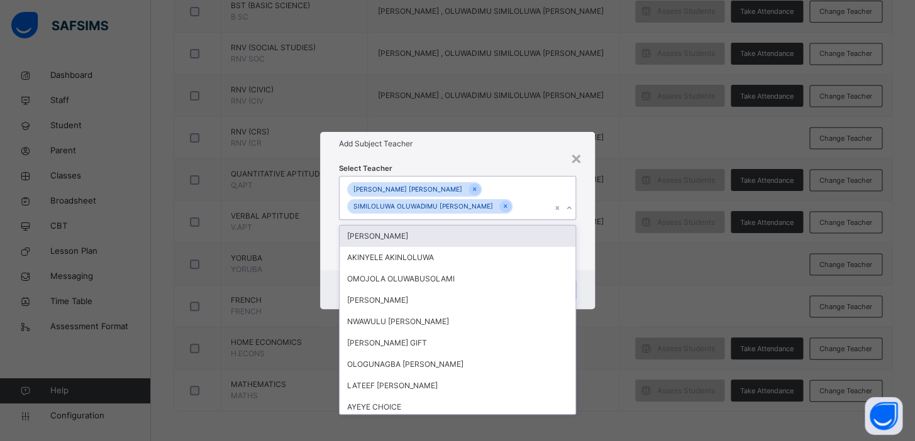
click at [626, 264] on div "× Add Subject Teacher Select Teacher option SIMILOLUWA OLUWADIMU [PERSON_NAME],…" at bounding box center [457, 220] width 915 height 441
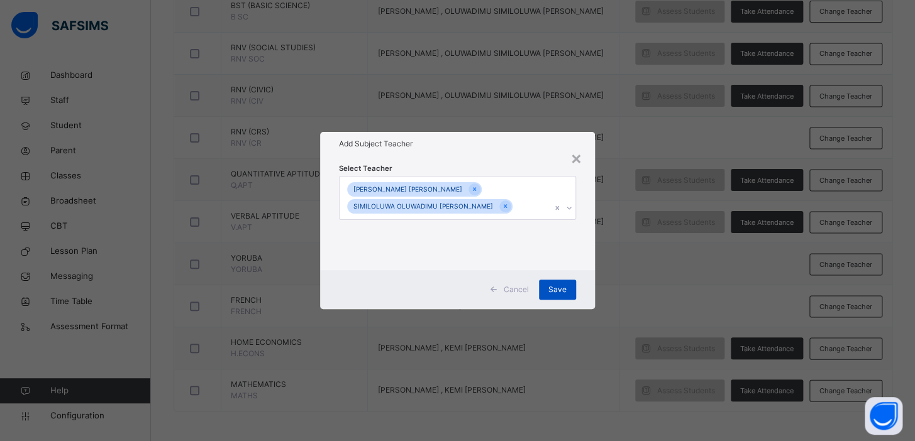
click at [563, 289] on span "Save" at bounding box center [557, 289] width 18 height 11
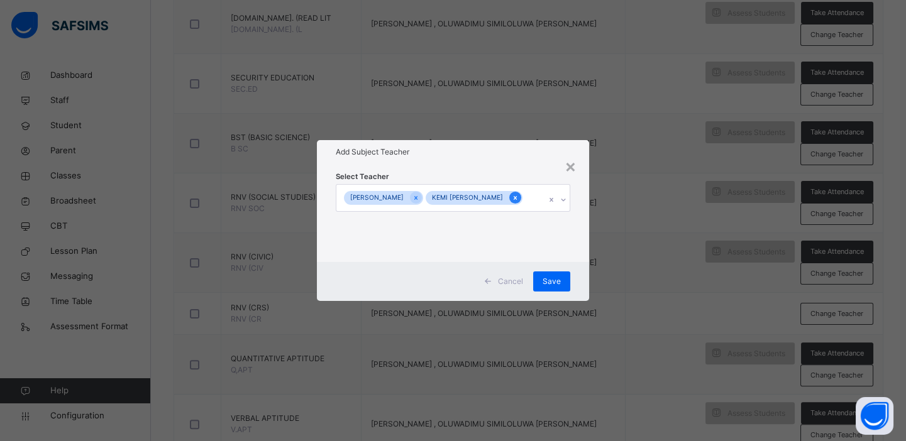
click at [517, 197] on icon at bounding box center [515, 198] width 3 height 4
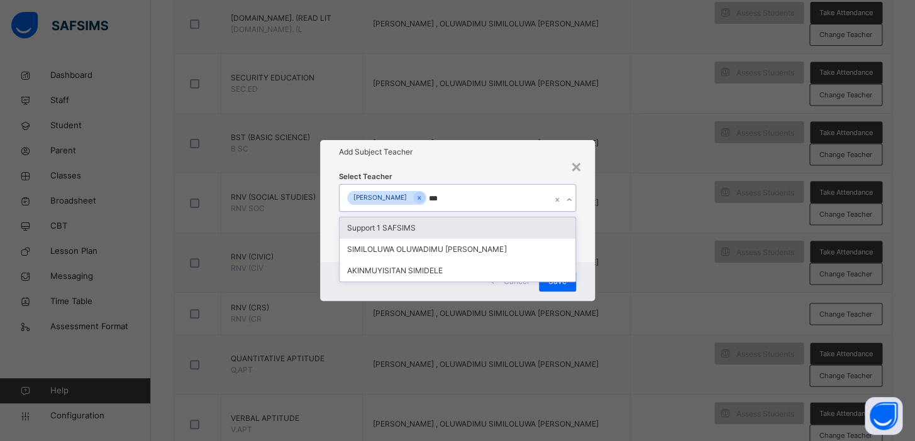
type input "****"
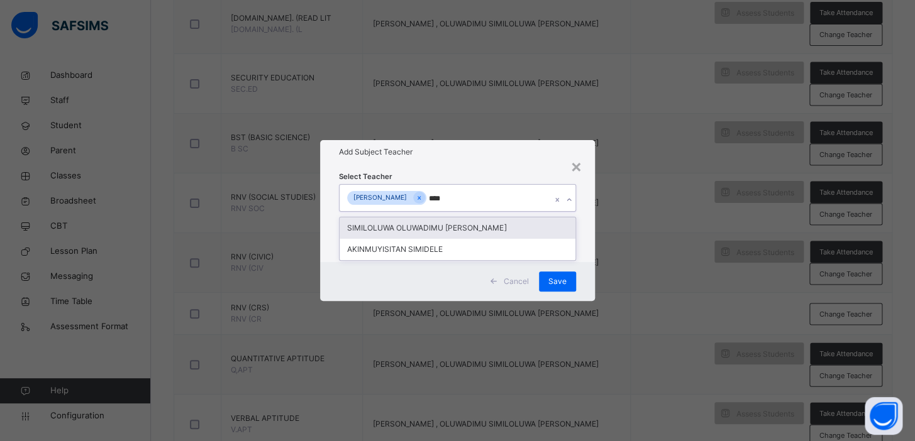
click at [501, 233] on div "SIMILOLUWA OLUWADIMU [PERSON_NAME]" at bounding box center [457, 228] width 236 height 21
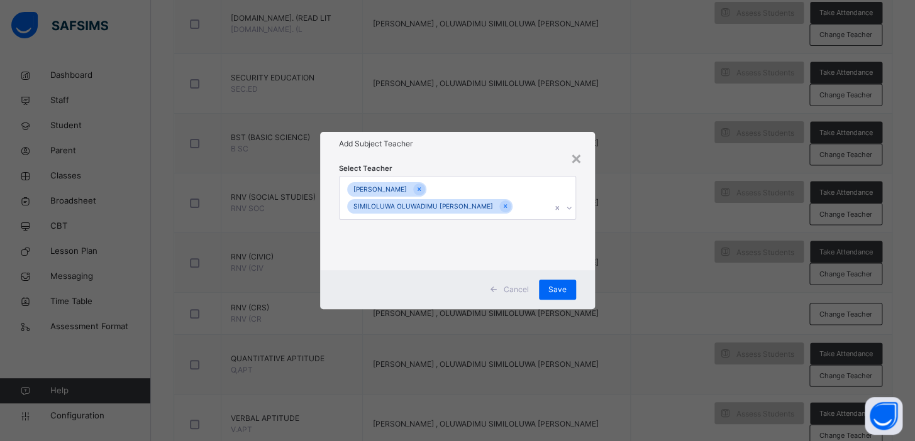
click at [639, 281] on div "× Add Subject Teacher Select Teacher [PERSON_NAME] OLUWADIMU [PERSON_NAME] Canc…" at bounding box center [457, 220] width 915 height 441
click at [556, 290] on span "Save" at bounding box center [557, 289] width 18 height 11
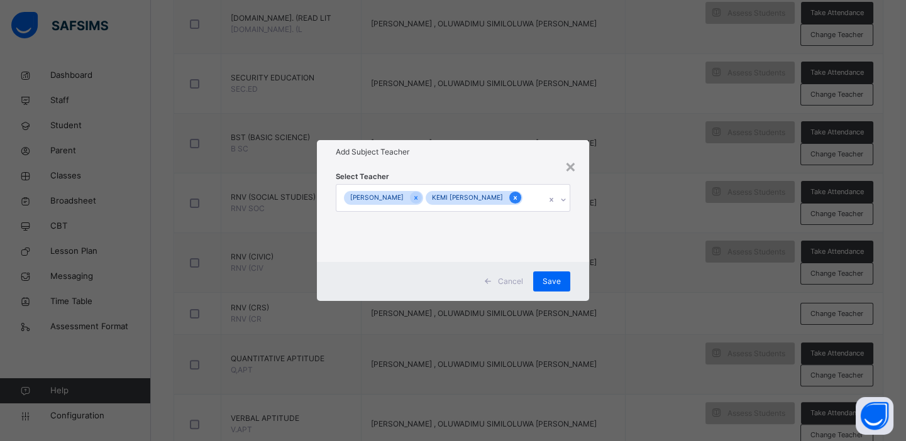
click at [519, 197] on icon at bounding box center [515, 198] width 7 height 9
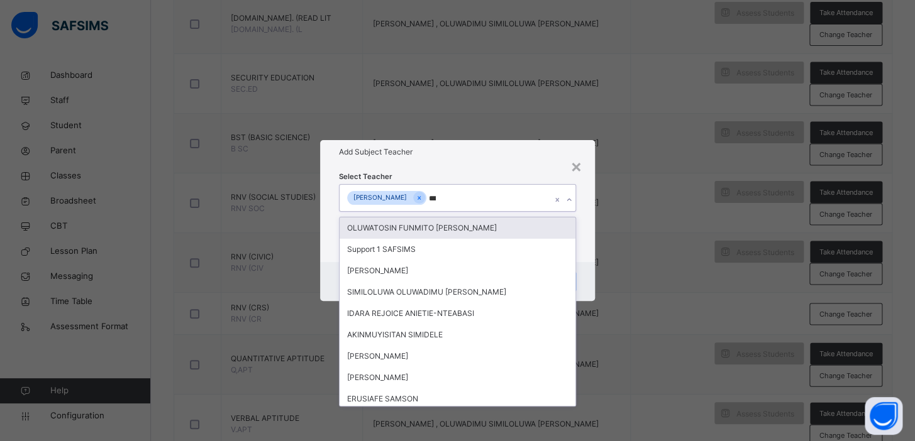
type input "****"
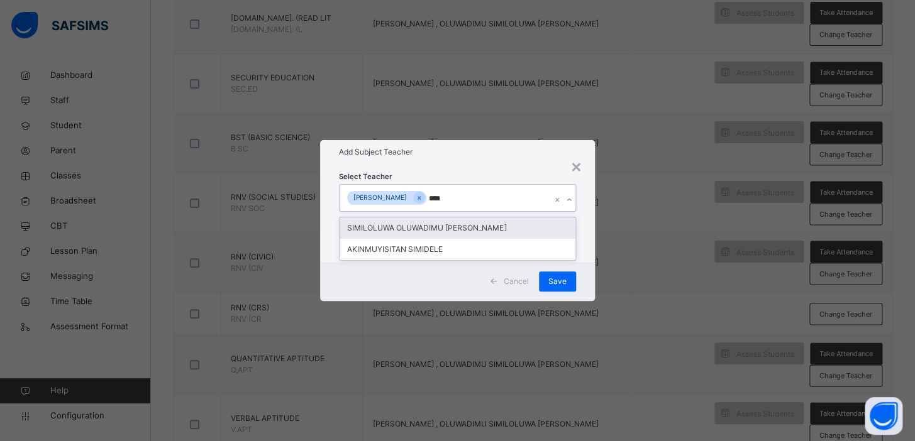
click at [507, 224] on div "SIMILOLUWA OLUWADIMU [PERSON_NAME]" at bounding box center [457, 228] width 236 height 21
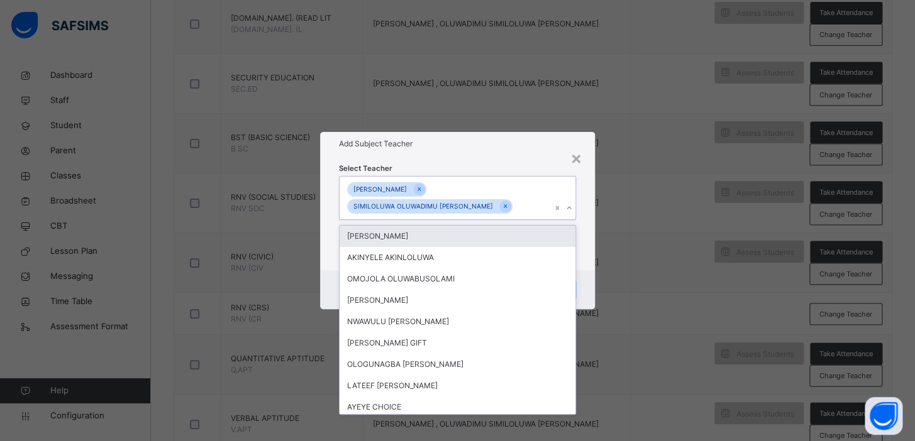
click at [646, 242] on div "× Add Subject Teacher Select Teacher option SIMILOLUWA OLUWADIMU [PERSON_NAME],…" at bounding box center [457, 220] width 915 height 441
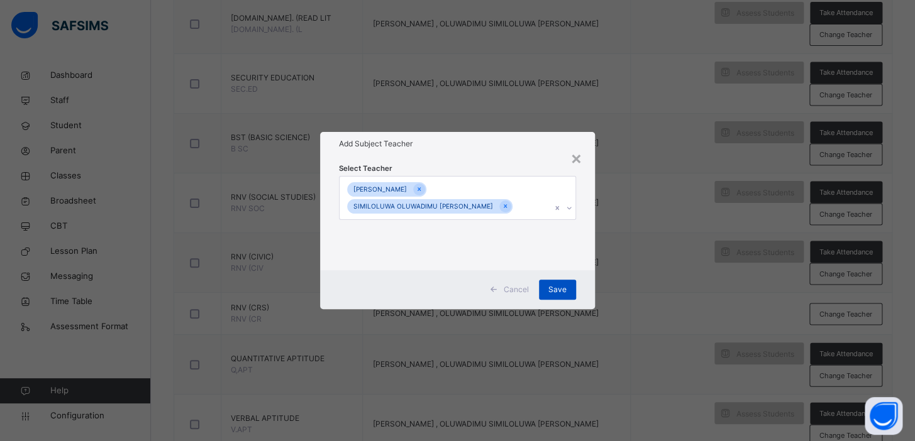
click at [553, 287] on span "Save" at bounding box center [557, 289] width 18 height 11
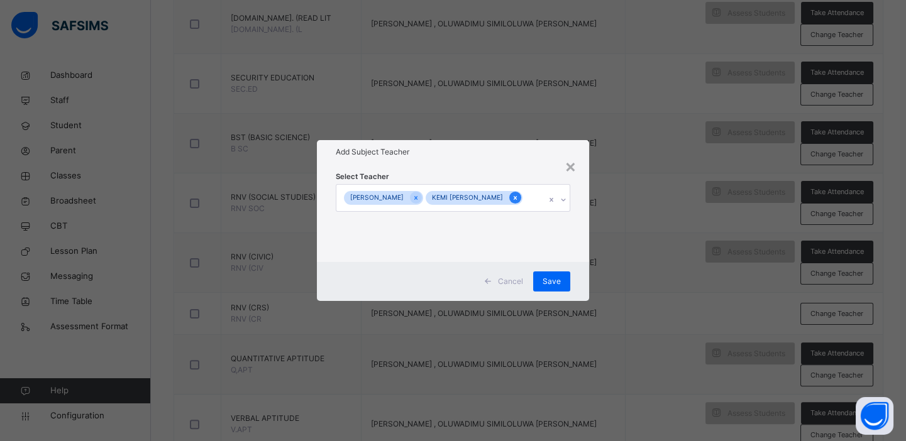
click at [515, 201] on div at bounding box center [515, 198] width 12 height 12
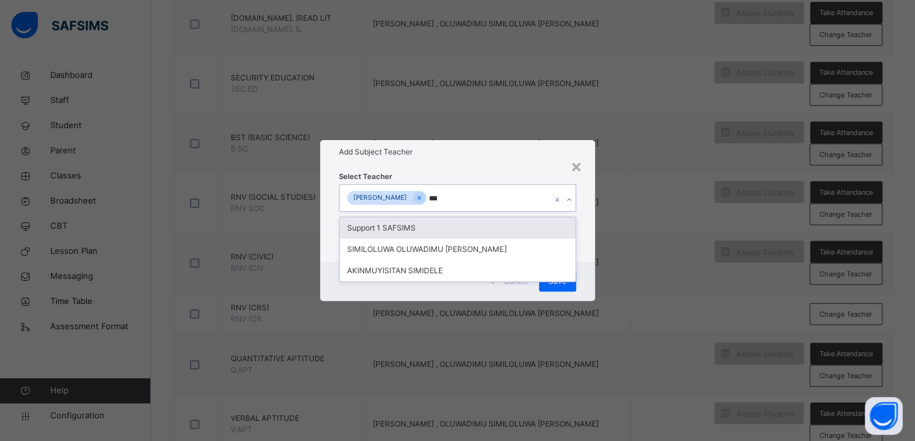
type input "****"
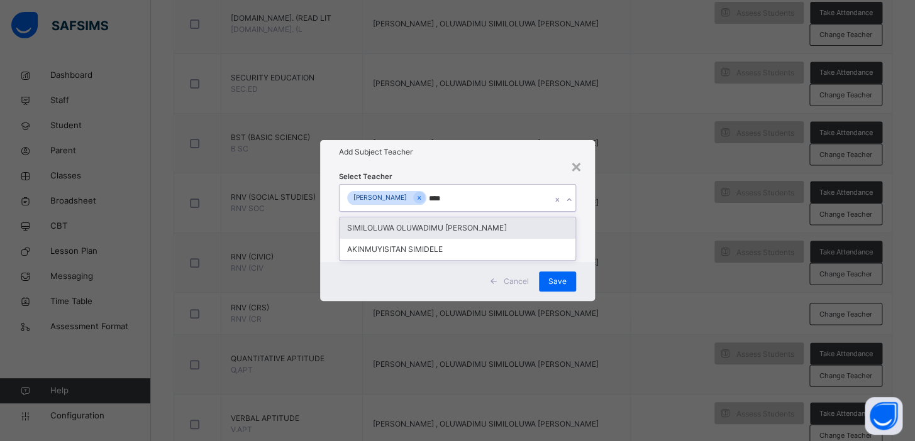
click at [497, 228] on div "SIMILOLUWA OLUWADIMU [PERSON_NAME]" at bounding box center [457, 228] width 236 height 21
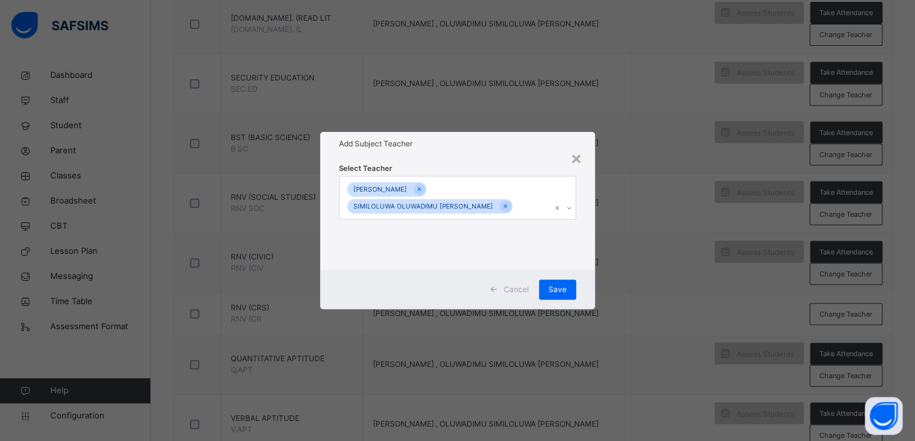
click at [679, 270] on div "× Add Subject Teacher Select Teacher [PERSON_NAME] OLUWADIMU [PERSON_NAME] Canc…" at bounding box center [457, 220] width 915 height 441
click at [559, 288] on span "Save" at bounding box center [557, 289] width 18 height 11
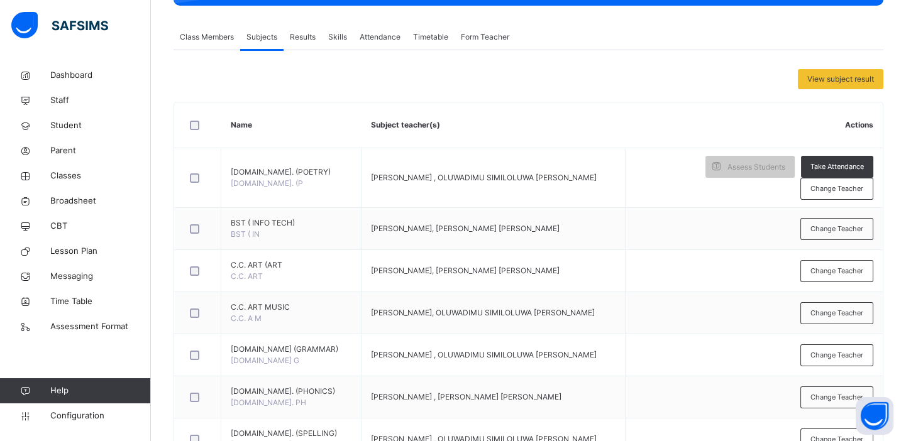
scroll to position [22, 0]
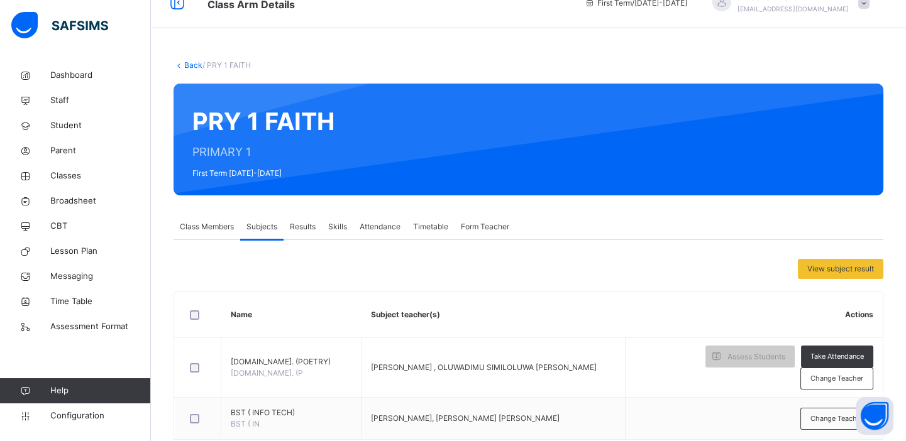
click at [472, 223] on span "Form Teacher" at bounding box center [485, 226] width 48 height 11
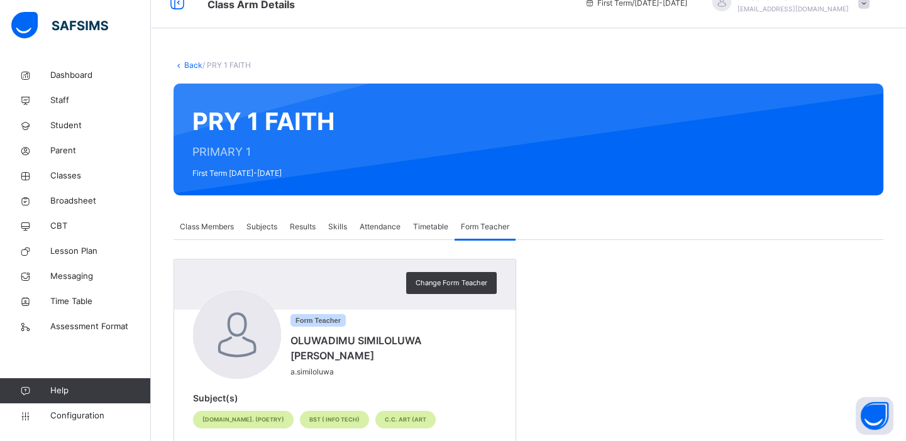
click at [212, 224] on span "Class Members" at bounding box center [207, 226] width 54 height 11
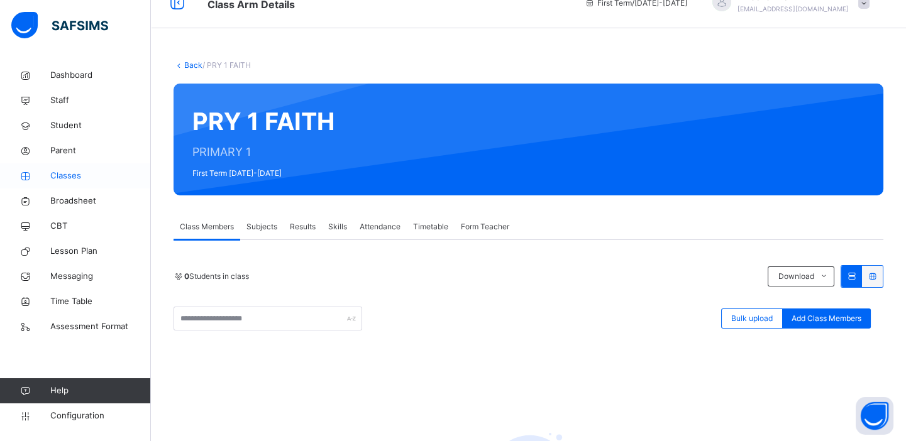
click at [69, 171] on span "Classes" at bounding box center [100, 176] width 101 height 13
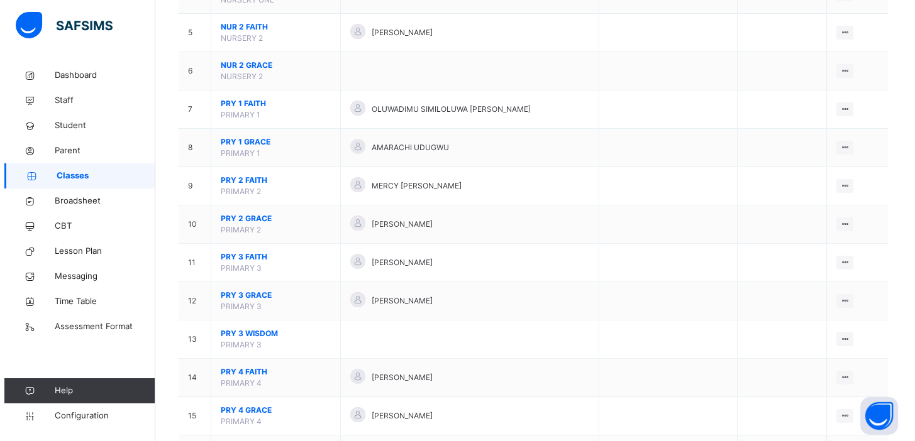
scroll to position [292, 0]
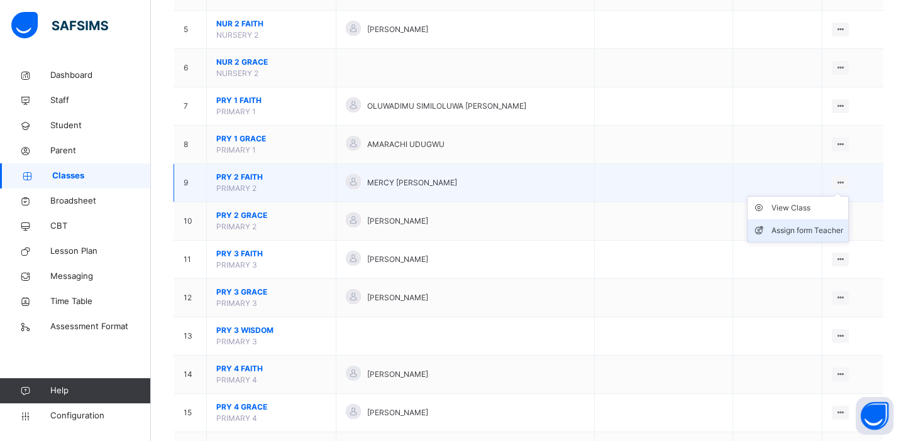
click at [818, 226] on div "Assign form Teacher" at bounding box center [807, 230] width 72 height 13
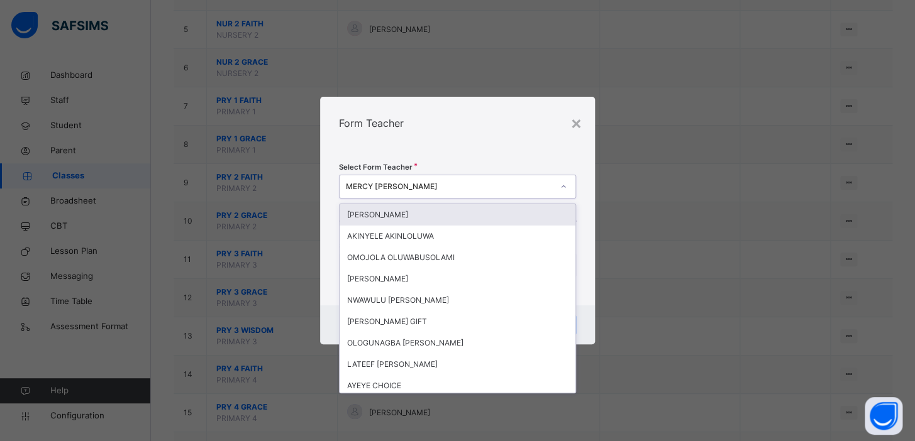
click at [454, 187] on div "MERCY [PERSON_NAME]" at bounding box center [449, 186] width 207 height 11
type input "***"
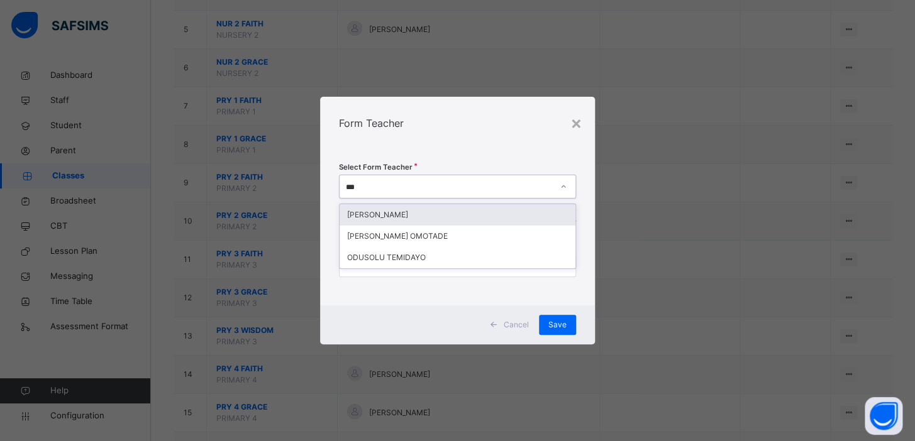
click at [400, 216] on div "[PERSON_NAME]" at bounding box center [457, 214] width 236 height 21
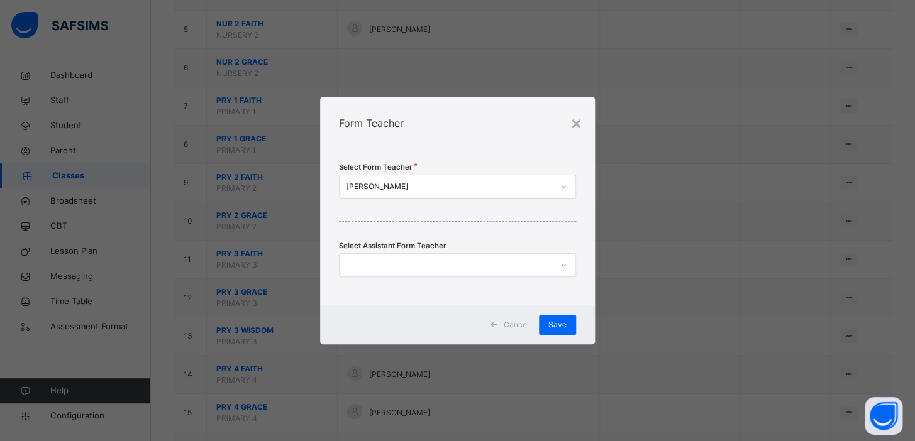
click at [674, 234] on div "× Form Teacher Select Form Teacher [PERSON_NAME] Select Assistant Form Teacher …" at bounding box center [457, 220] width 915 height 441
click at [559, 322] on span "Save" at bounding box center [557, 324] width 18 height 11
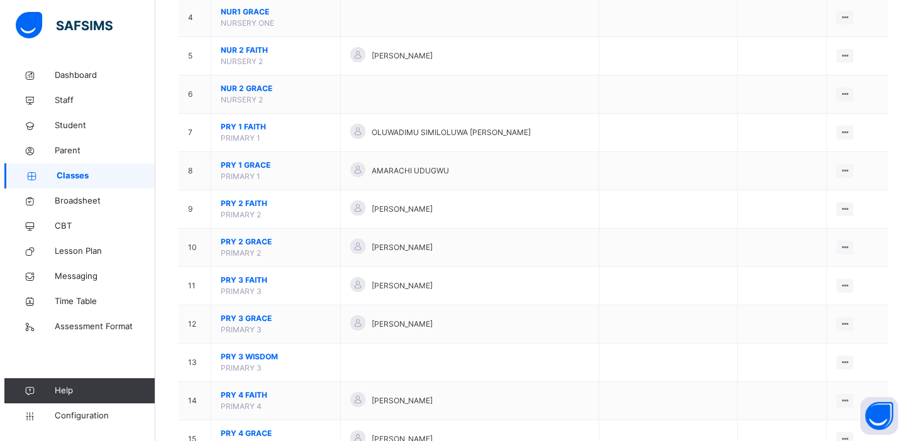
scroll to position [269, 0]
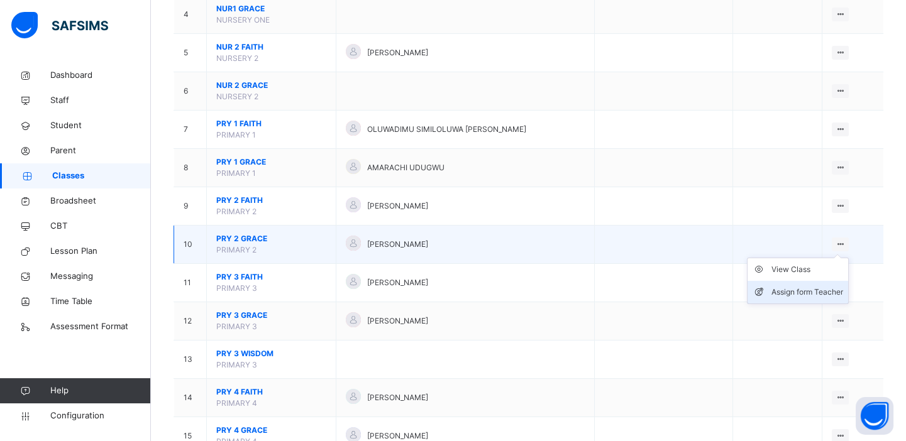
click at [817, 288] on div "Assign form Teacher" at bounding box center [807, 292] width 72 height 13
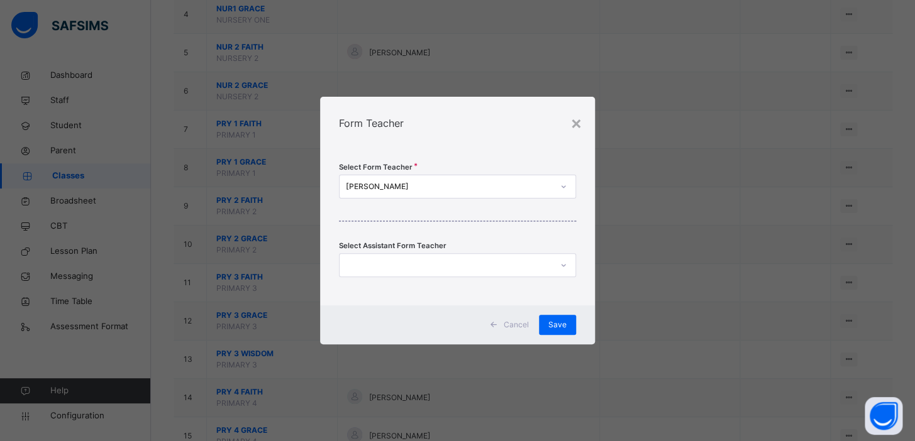
click at [393, 195] on div "[PERSON_NAME]" at bounding box center [445, 186] width 212 height 19
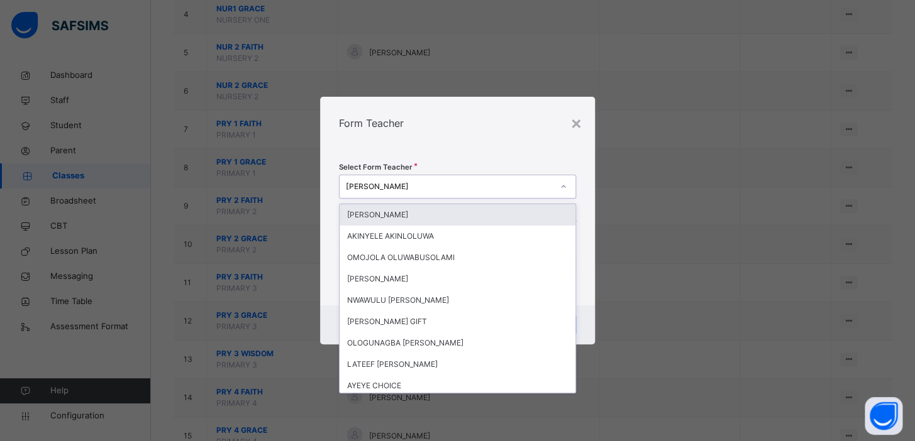
click at [393, 187] on div "[PERSON_NAME]" at bounding box center [449, 186] width 207 height 11
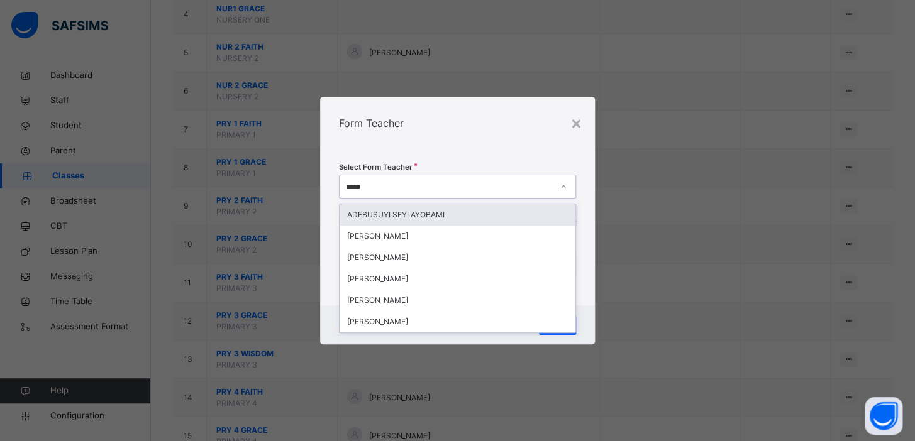
type input "******"
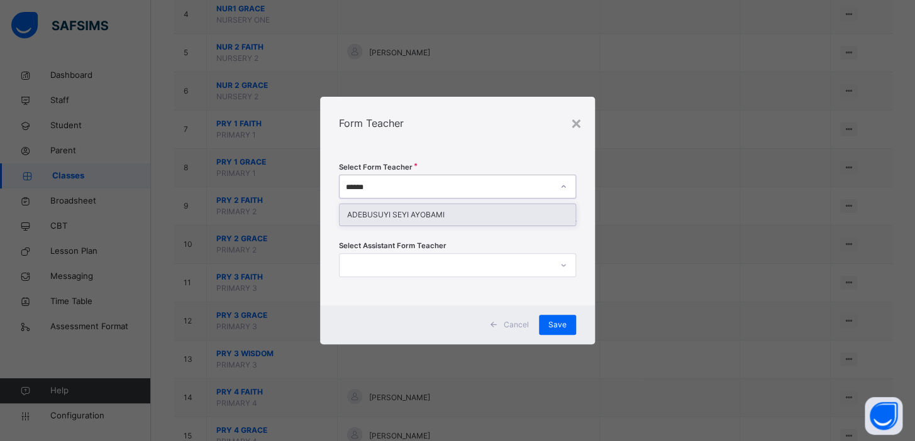
click at [407, 214] on div "ADEBUSUYI SEYI AYOBAMI" at bounding box center [457, 214] width 236 height 21
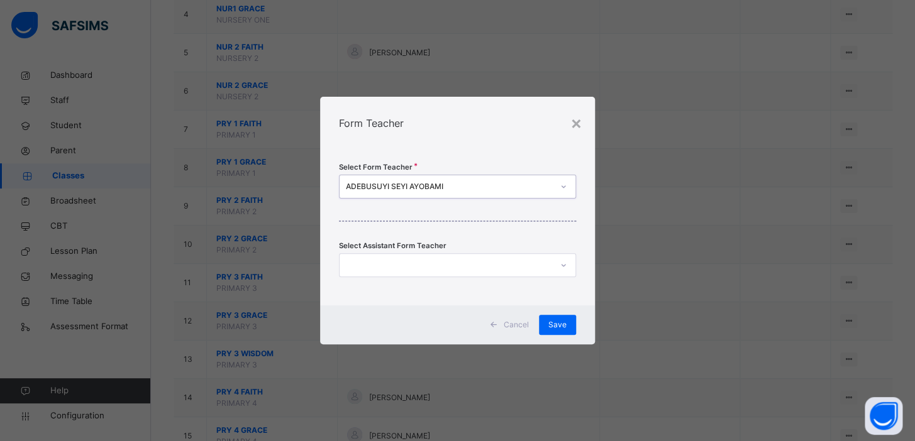
click at [647, 236] on div "× Form Teacher Select Form Teacher option [PERSON_NAME], selected. 0 results av…" at bounding box center [457, 220] width 915 height 441
click at [559, 324] on span "Save" at bounding box center [557, 324] width 18 height 11
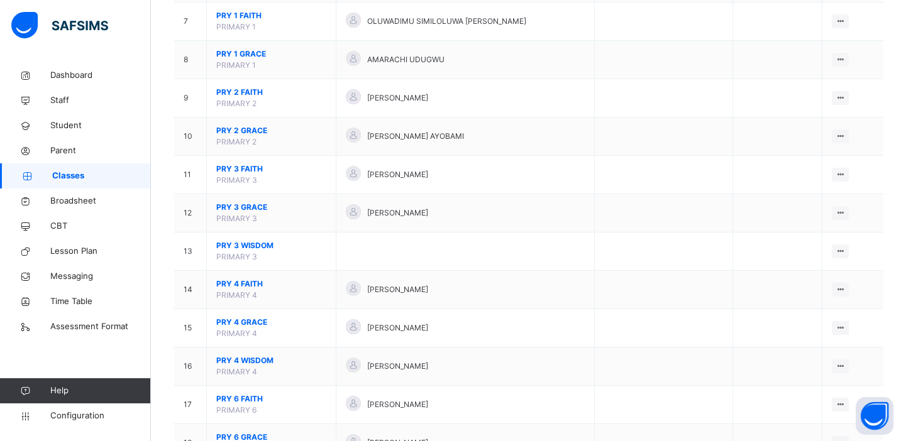
scroll to position [387, 0]
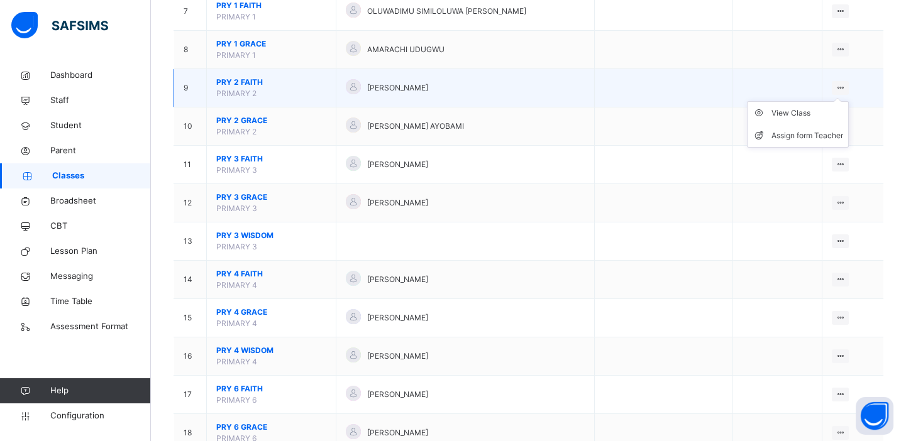
click at [846, 85] on icon at bounding box center [840, 87] width 11 height 9
click at [800, 113] on div "View Class" at bounding box center [807, 113] width 72 height 13
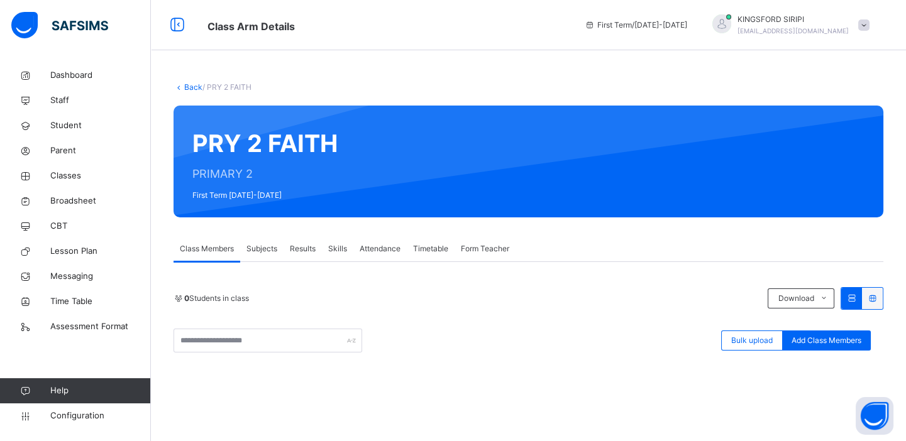
click at [486, 250] on span "Form Teacher" at bounding box center [485, 248] width 48 height 11
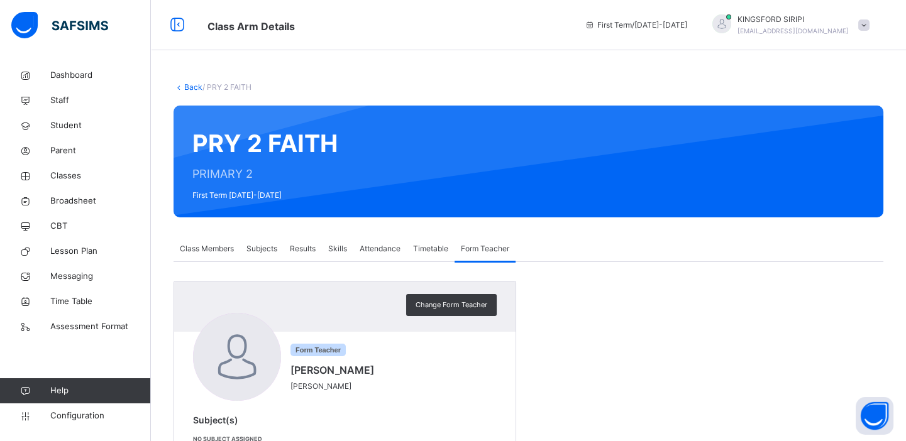
scroll to position [41, 0]
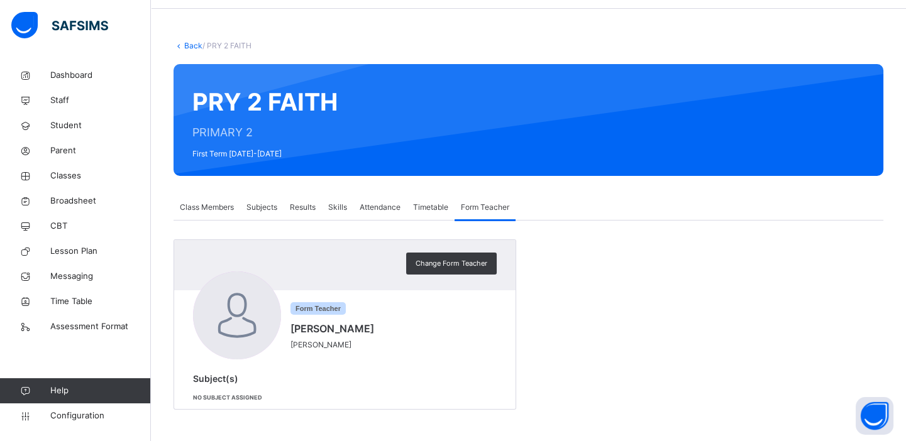
click at [260, 207] on span "Subjects" at bounding box center [261, 207] width 31 height 11
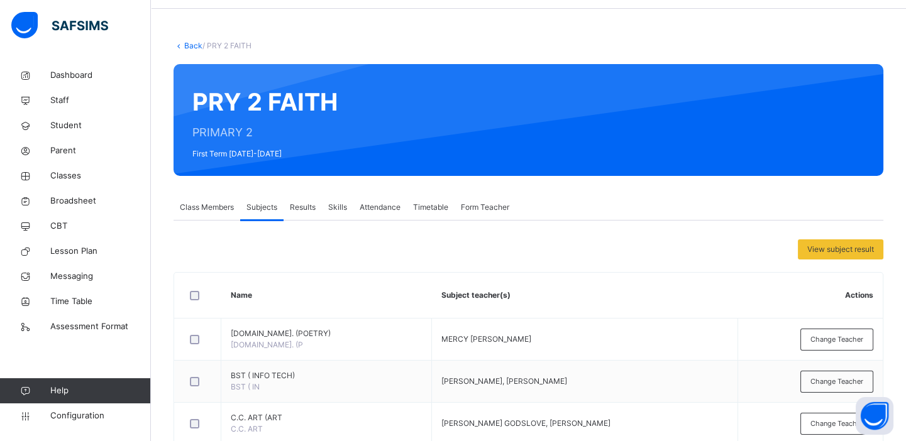
click at [490, 210] on span "Form Teacher" at bounding box center [485, 207] width 48 height 11
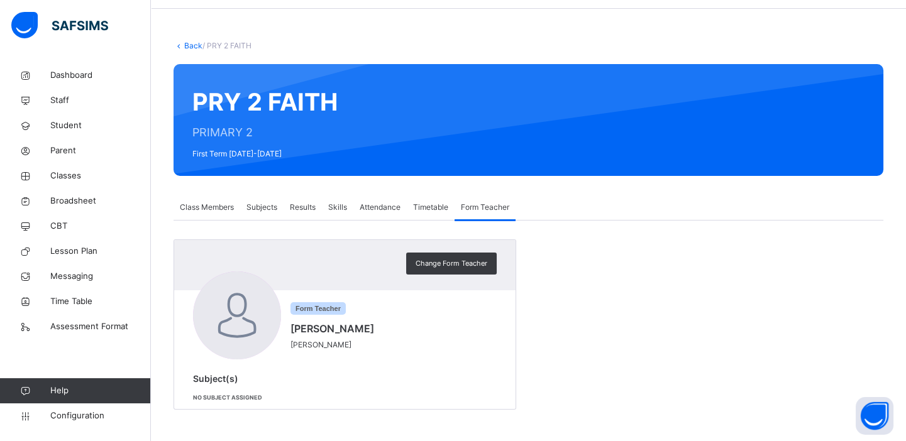
click at [261, 206] on span "Subjects" at bounding box center [261, 207] width 31 height 11
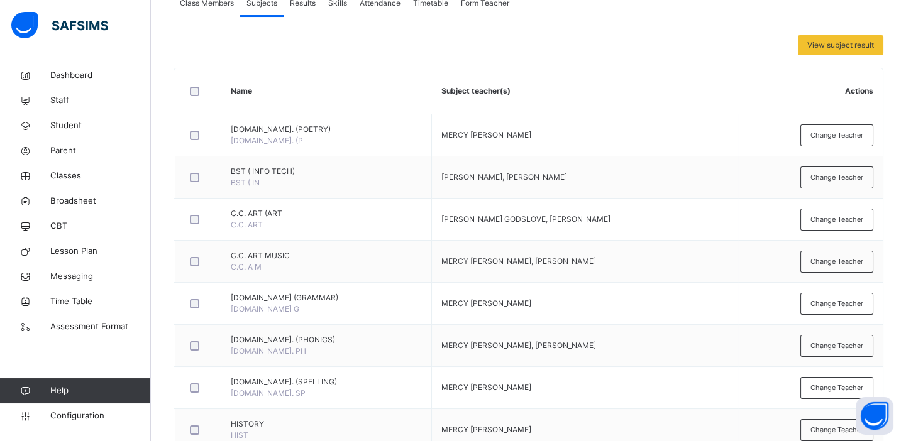
scroll to position [251, 0]
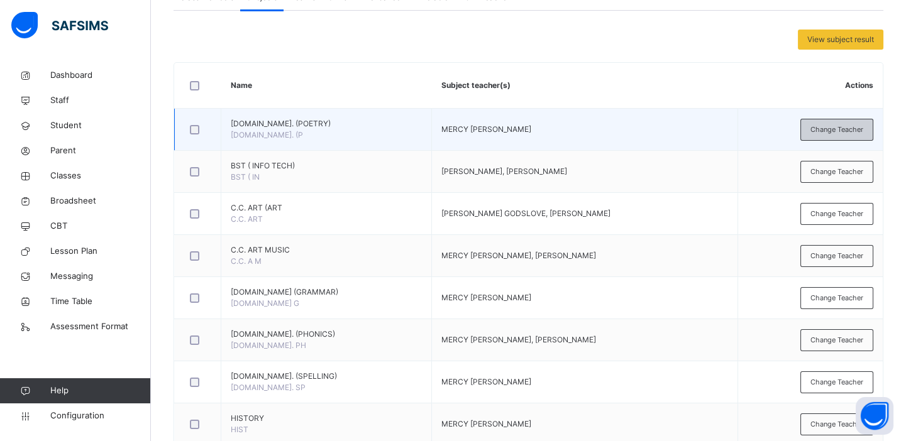
click at [827, 128] on span "Change Teacher" at bounding box center [836, 129] width 53 height 11
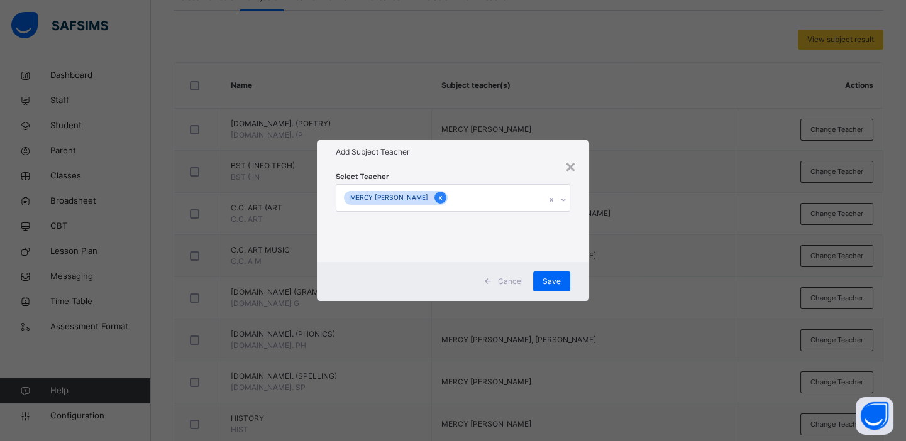
click at [444, 195] on icon at bounding box center [440, 198] width 7 height 9
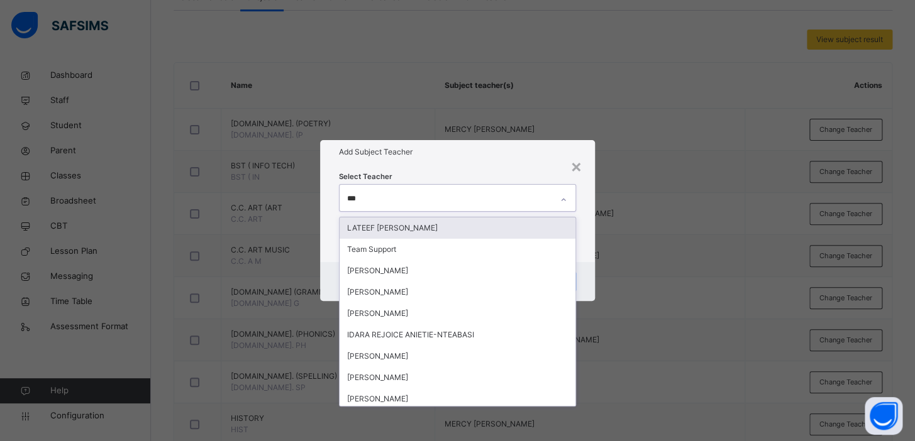
type input "****"
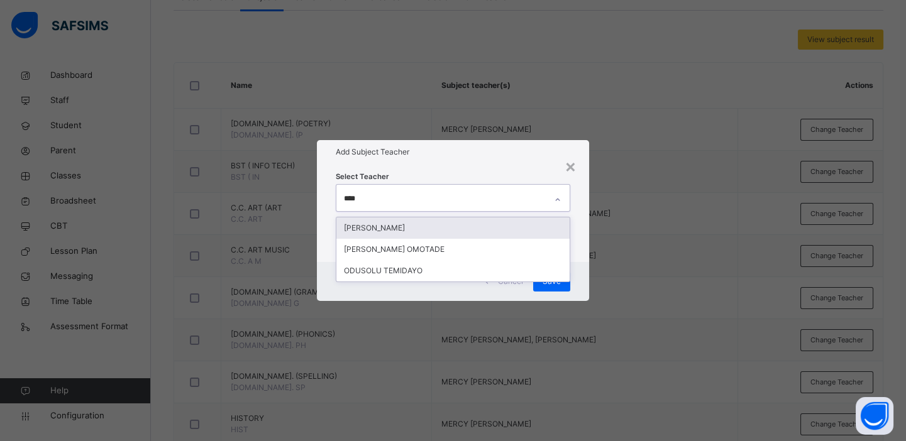
click at [417, 226] on div "[PERSON_NAME]" at bounding box center [452, 228] width 233 height 21
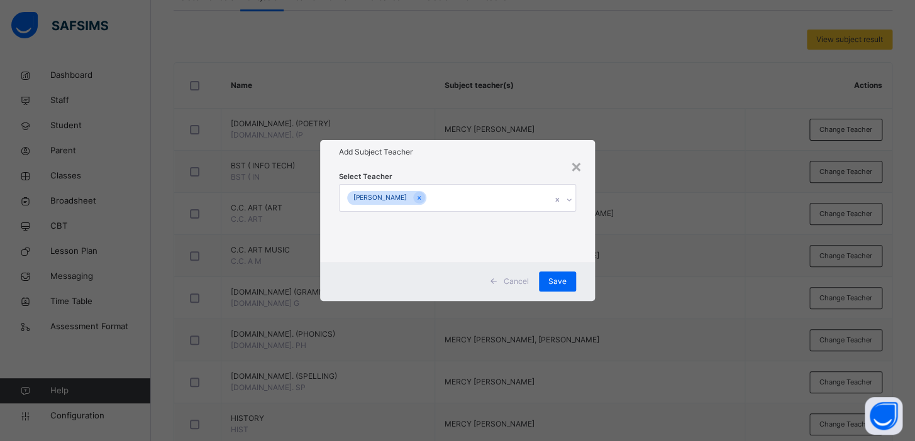
click at [654, 241] on div "× Add Subject Teacher Select Teacher [PERSON_NAME] Cancel Save" at bounding box center [457, 220] width 915 height 441
click at [558, 284] on span "Save" at bounding box center [557, 281] width 18 height 11
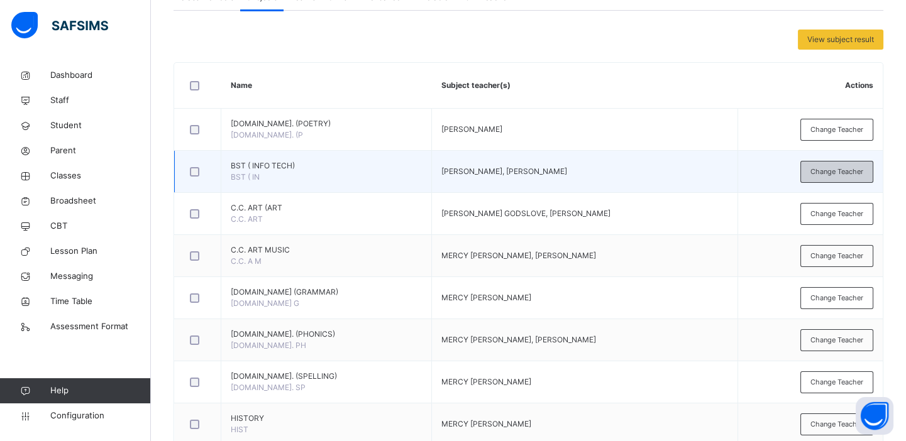
click at [835, 170] on span "Change Teacher" at bounding box center [836, 172] width 53 height 11
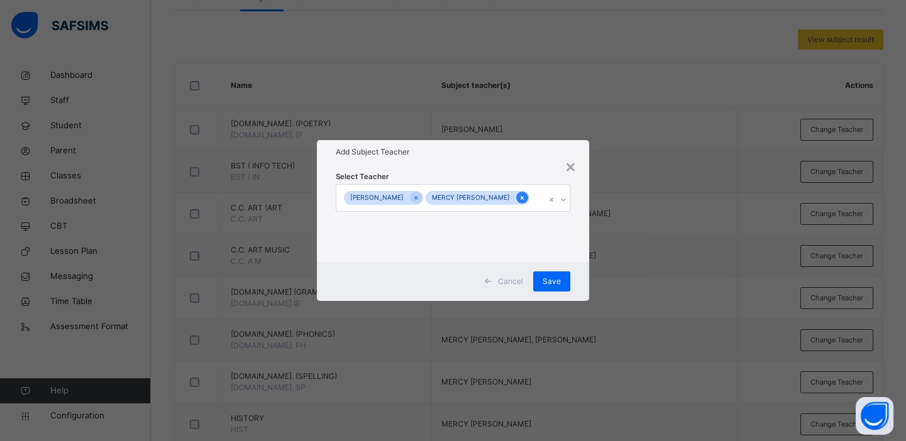
click at [519, 202] on icon at bounding box center [522, 198] width 7 height 9
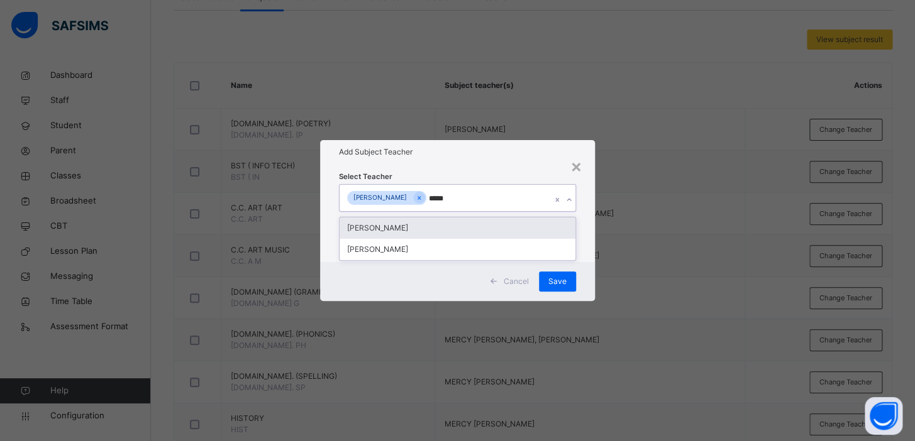
type input "******"
click at [405, 227] on div "[PERSON_NAME]" at bounding box center [457, 228] width 236 height 21
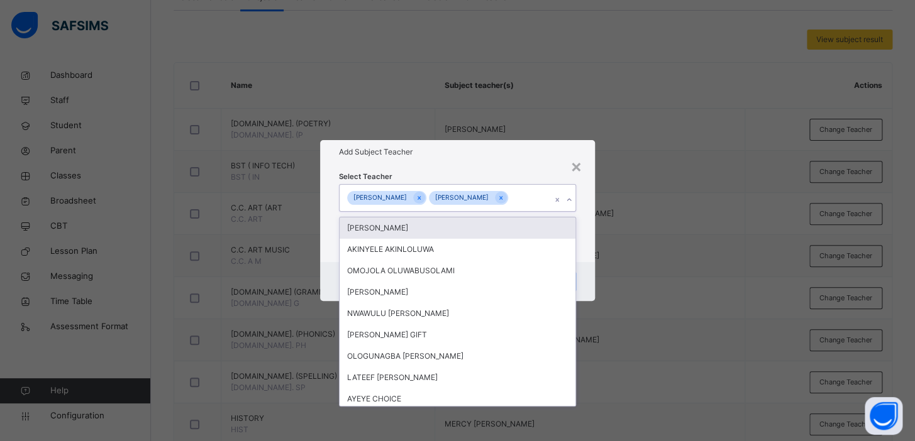
click at [666, 221] on div "× Add Subject Teacher Select Teacher option [PERSON_NAME] , selected. option [P…" at bounding box center [457, 220] width 915 height 441
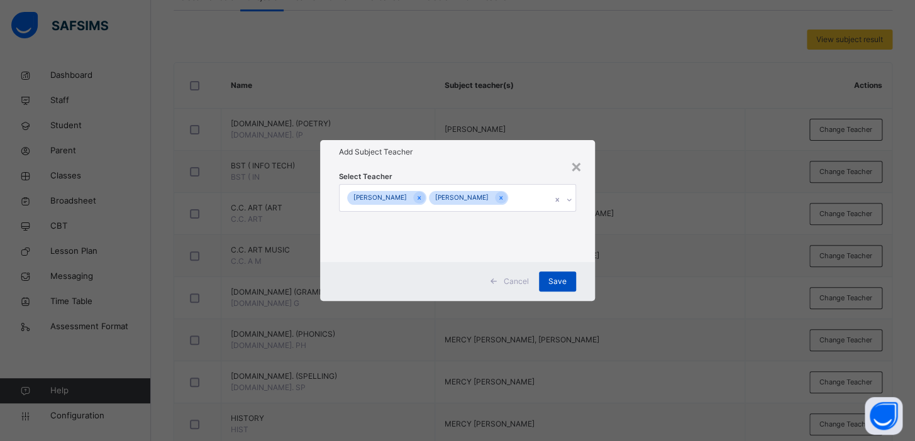
click at [563, 285] on span "Save" at bounding box center [557, 281] width 18 height 11
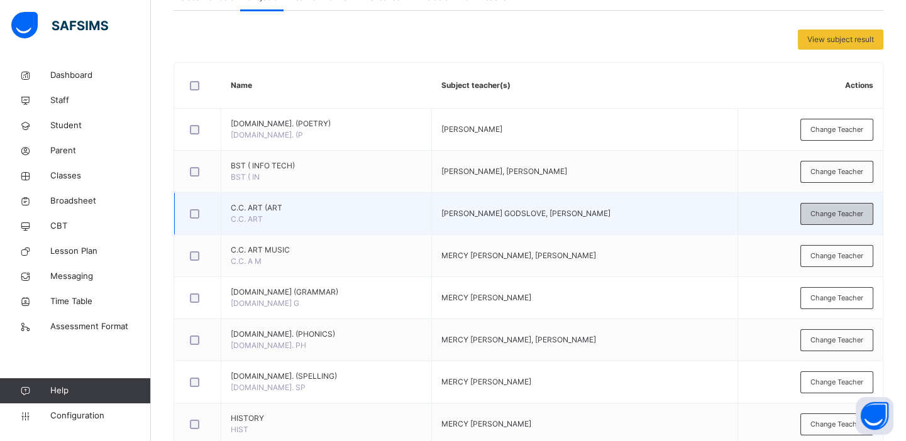
click at [834, 212] on span "Change Teacher" at bounding box center [836, 214] width 53 height 11
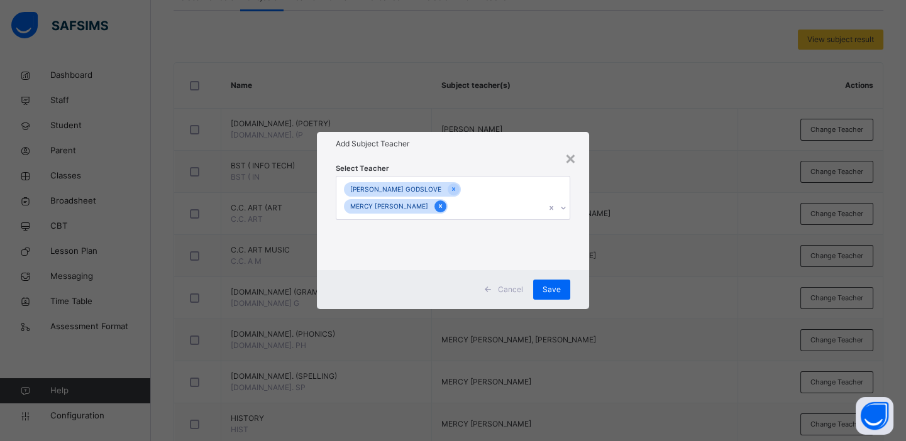
click at [444, 204] on icon at bounding box center [440, 206] width 7 height 9
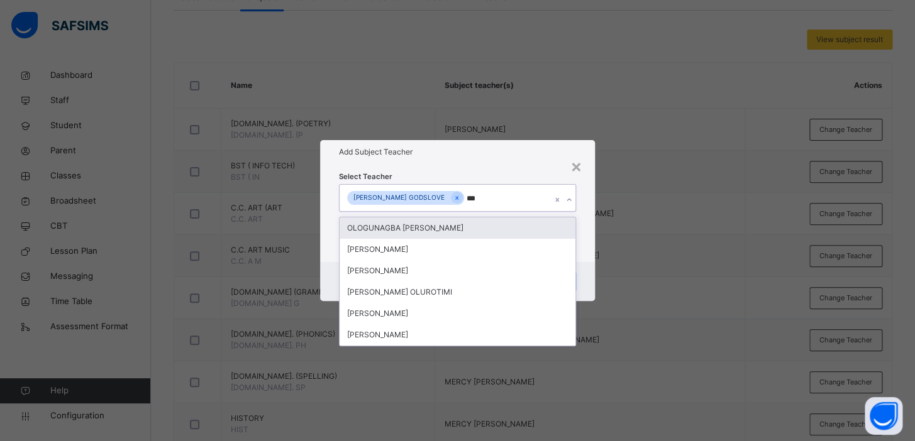
type input "****"
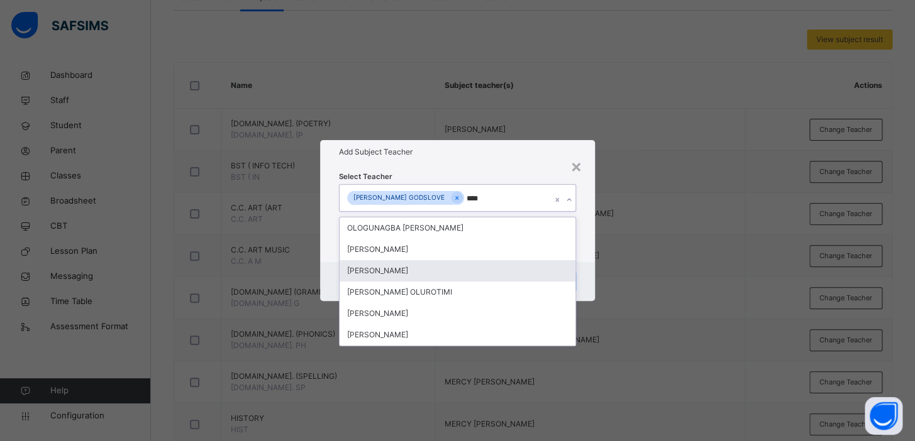
click at [407, 269] on div "[PERSON_NAME]" at bounding box center [457, 270] width 236 height 21
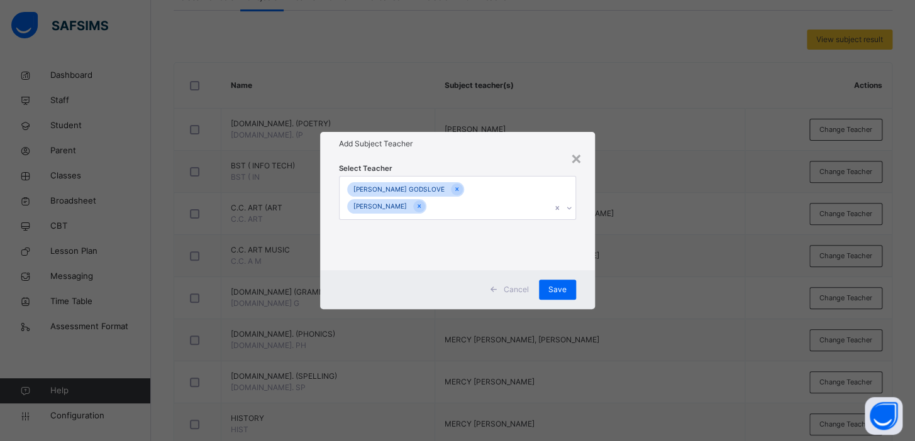
click at [662, 202] on div "× Add Subject Teacher Select Teacher [PERSON_NAME] GODSLOVE [PERSON_NAME] Cance…" at bounding box center [457, 220] width 915 height 441
click at [556, 292] on span "Save" at bounding box center [557, 289] width 18 height 11
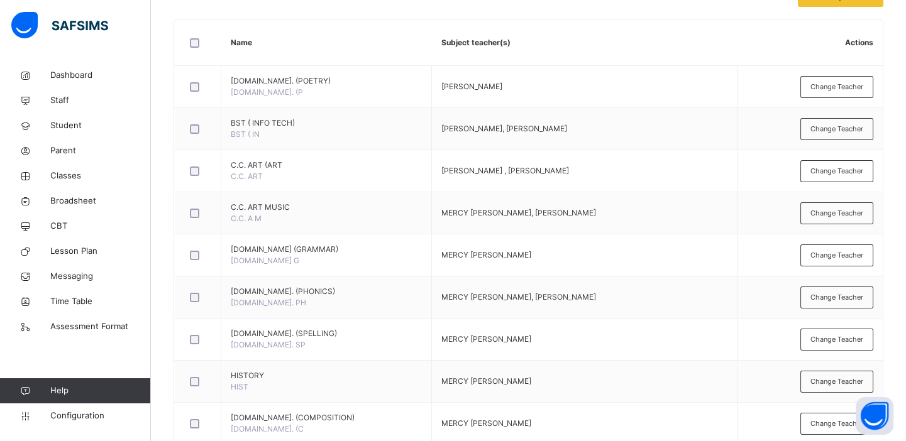
scroll to position [283, 0]
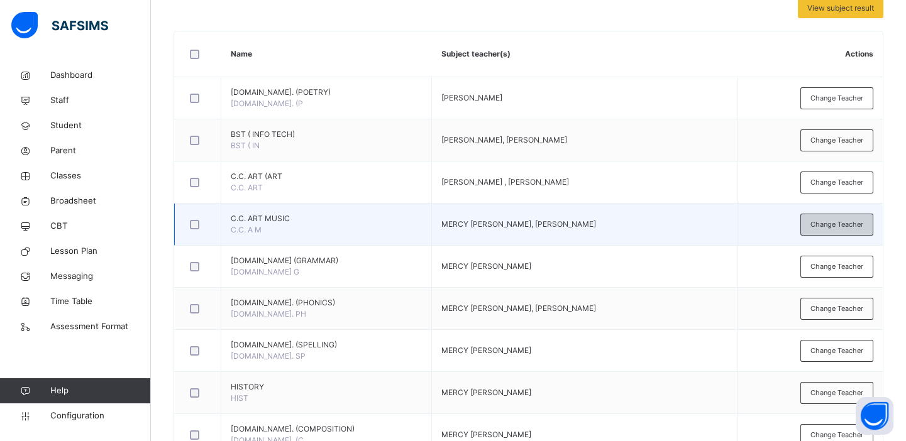
click at [845, 220] on span "Change Teacher" at bounding box center [836, 224] width 53 height 11
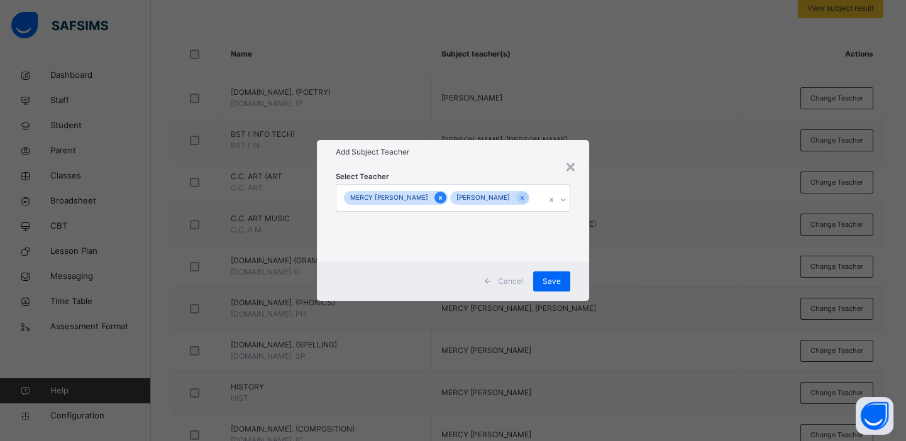
click at [442, 196] on icon at bounding box center [440, 198] width 3 height 4
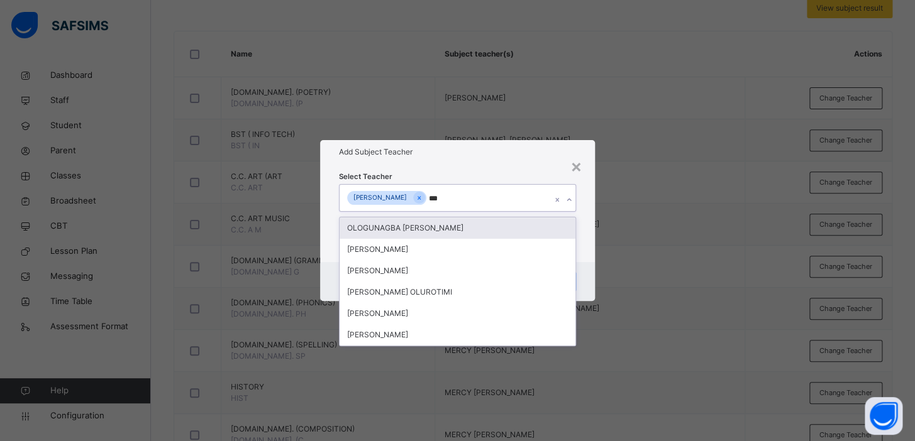
type input "****"
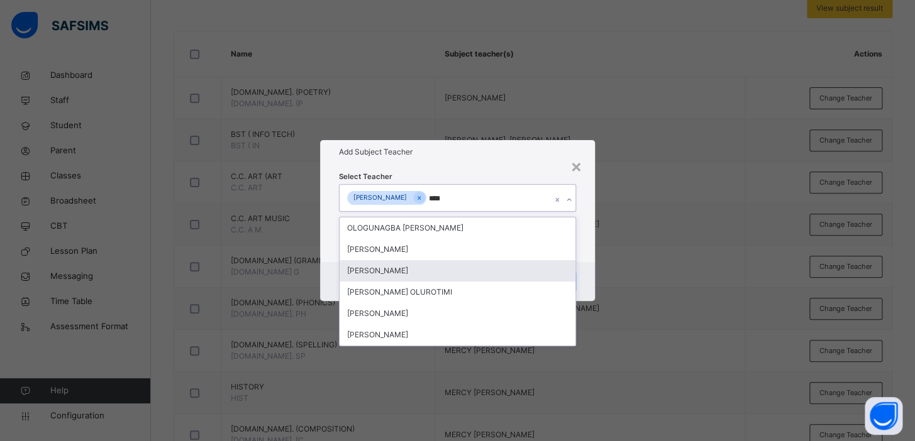
click at [410, 270] on div "[PERSON_NAME]" at bounding box center [457, 270] width 236 height 21
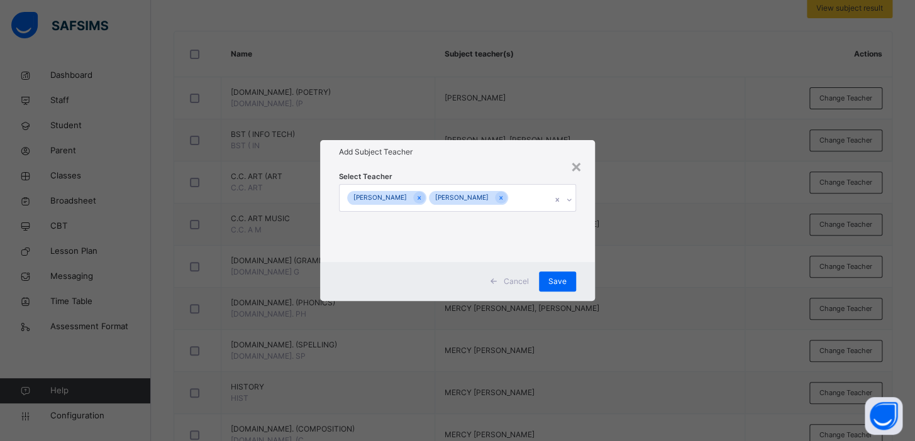
click at [635, 243] on div "× Add Subject Teacher Select Teacher [PERSON_NAME] [PERSON_NAME] Cancel Save" at bounding box center [457, 220] width 915 height 441
click at [558, 287] on span "Save" at bounding box center [557, 281] width 18 height 11
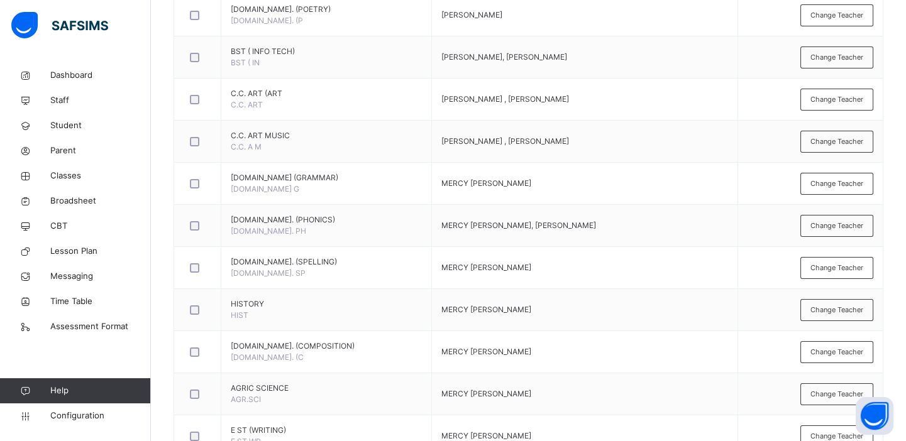
scroll to position [373, 0]
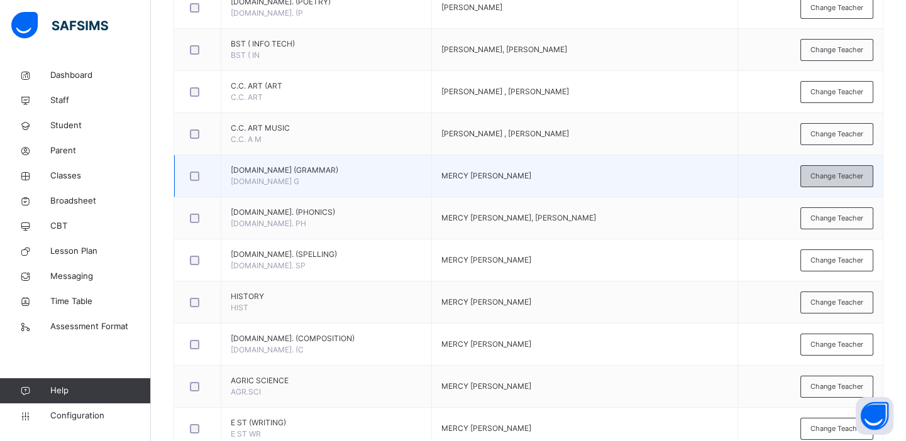
click at [840, 176] on span "Change Teacher" at bounding box center [836, 176] width 53 height 11
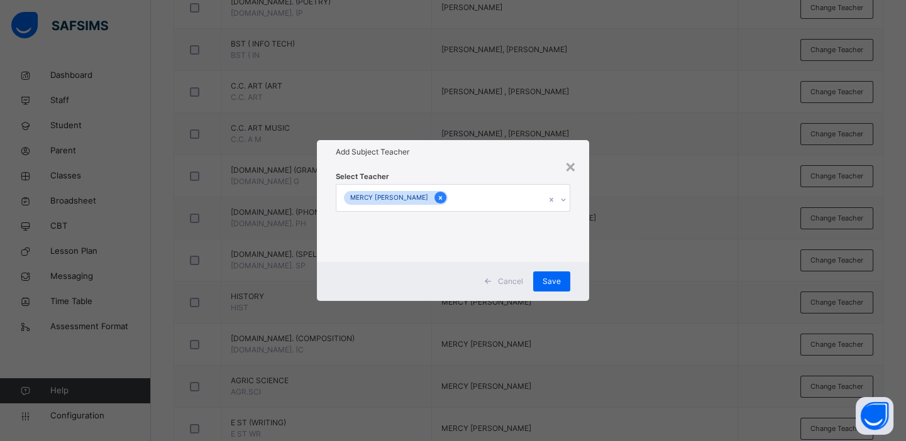
click at [444, 199] on icon at bounding box center [440, 198] width 7 height 9
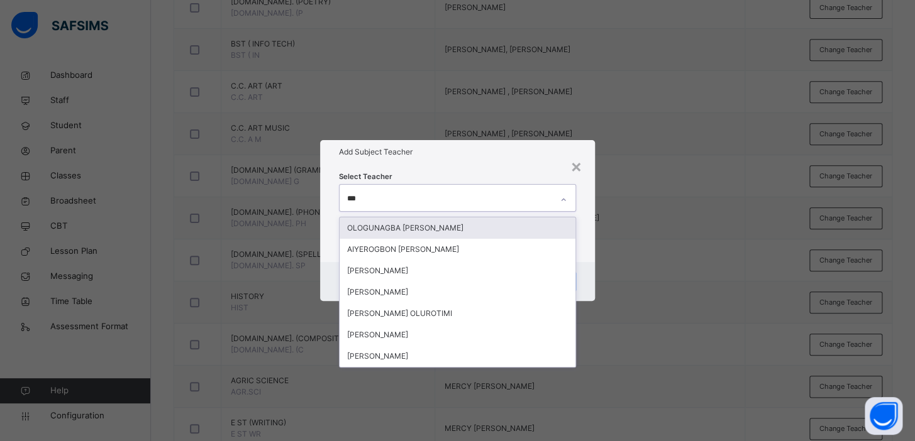
type input "****"
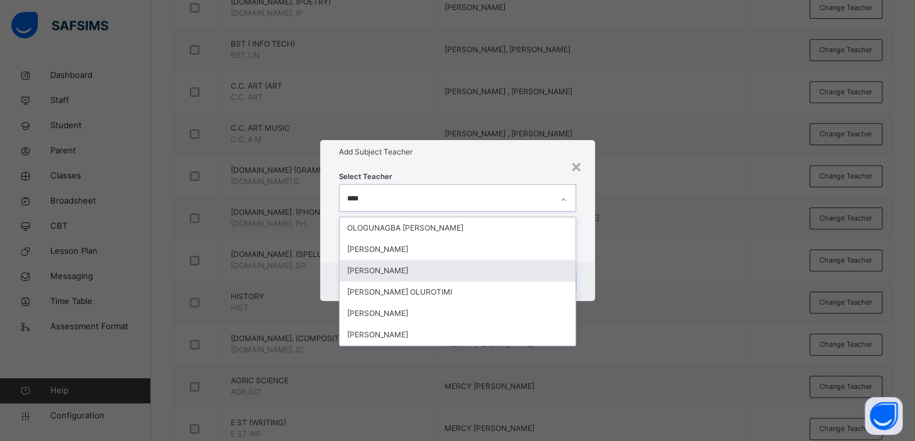
click at [416, 272] on div "[PERSON_NAME]" at bounding box center [457, 270] width 236 height 21
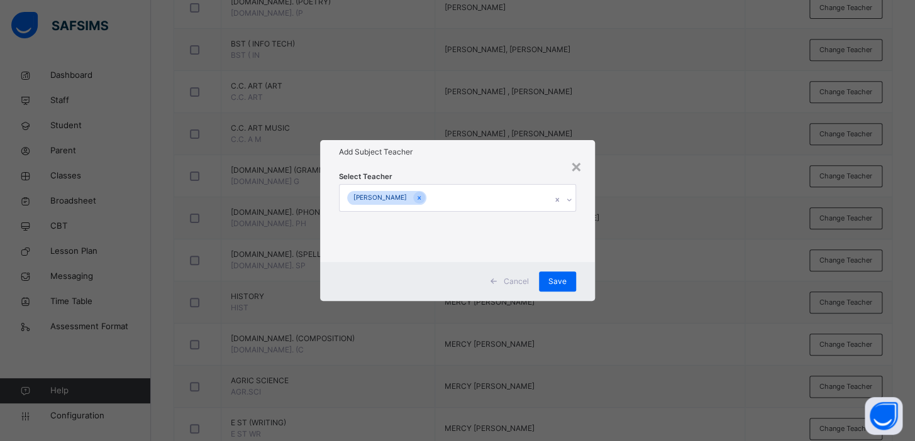
click at [703, 203] on div "× Add Subject Teacher Select Teacher [PERSON_NAME] Cancel Save" at bounding box center [457, 220] width 915 height 441
click at [553, 282] on span "Save" at bounding box center [557, 281] width 18 height 11
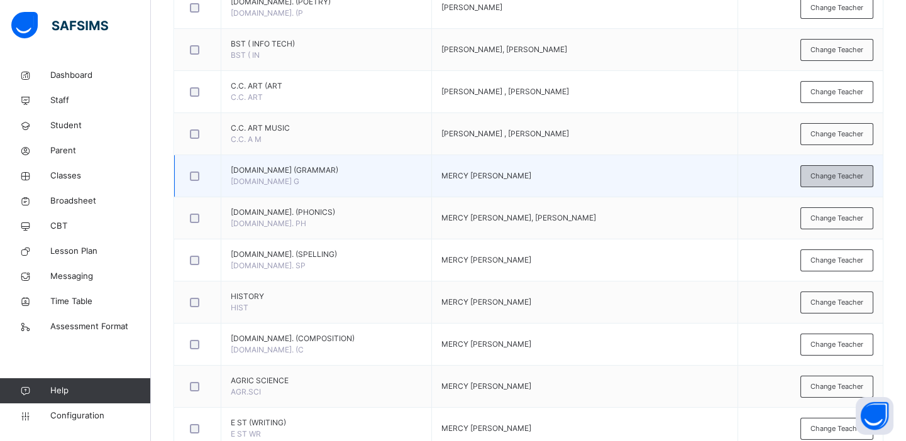
click at [828, 176] on span "Change Teacher" at bounding box center [836, 176] width 53 height 11
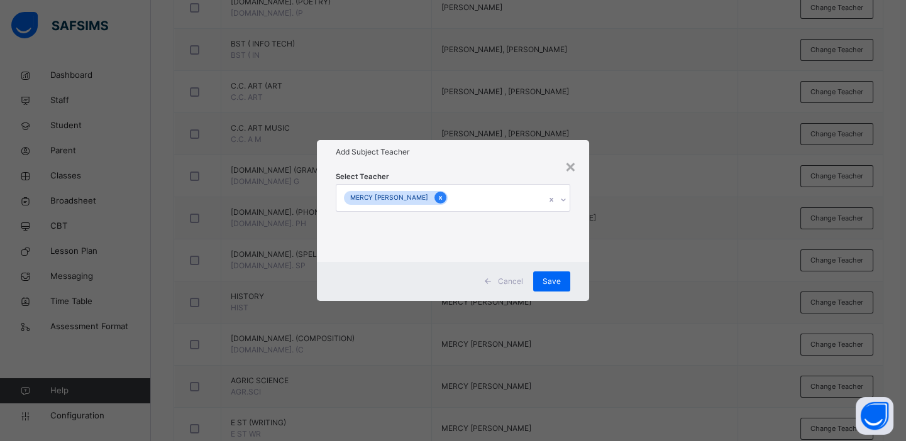
click at [444, 197] on icon at bounding box center [440, 198] width 7 height 9
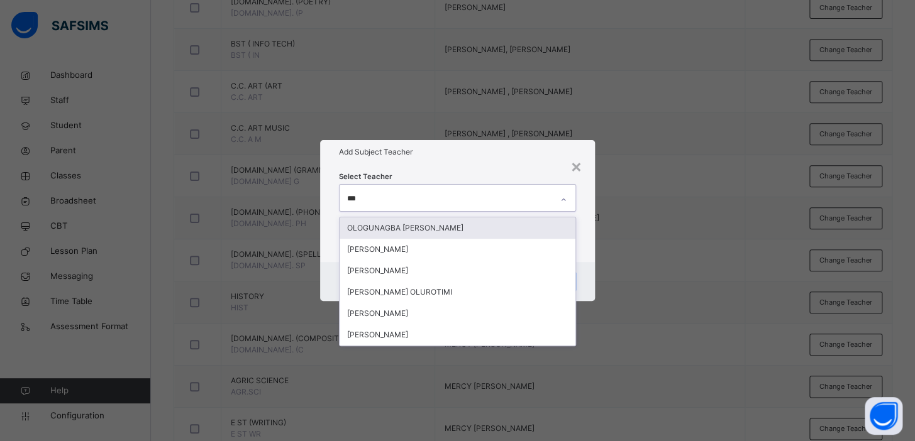
type input "****"
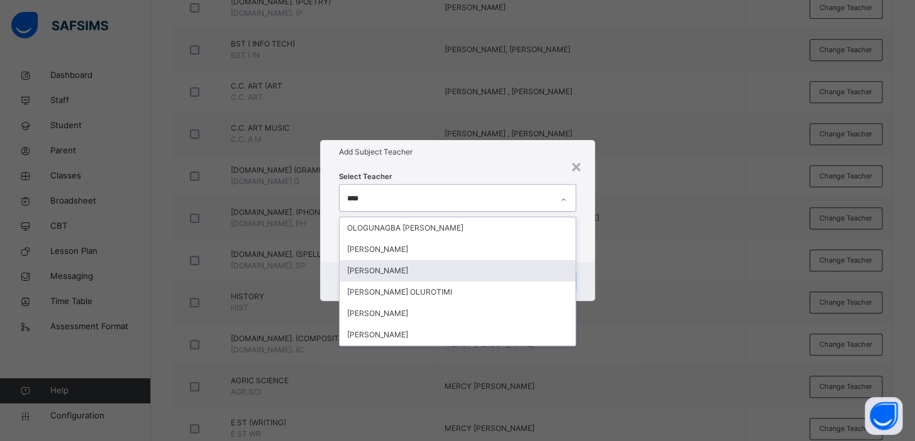
click at [418, 270] on div "[PERSON_NAME]" at bounding box center [457, 270] width 236 height 21
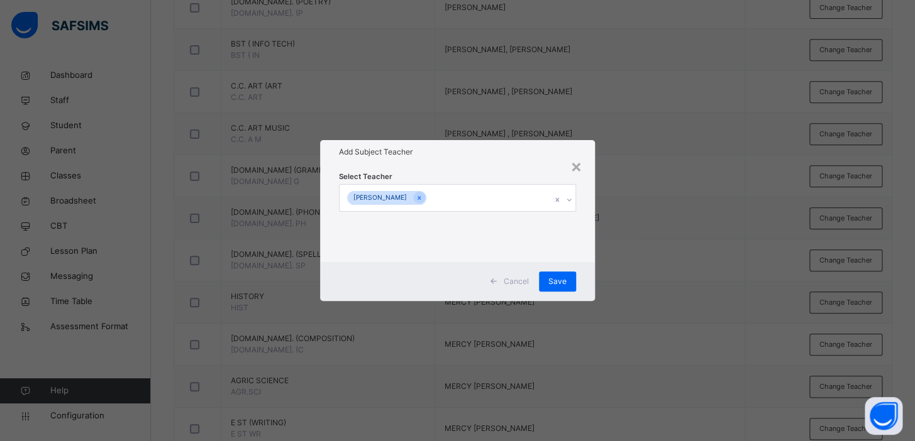
click at [708, 193] on div "× Add Subject Teacher Select Teacher [PERSON_NAME] Cancel Save" at bounding box center [457, 220] width 915 height 441
click at [561, 278] on span "Save" at bounding box center [557, 281] width 18 height 11
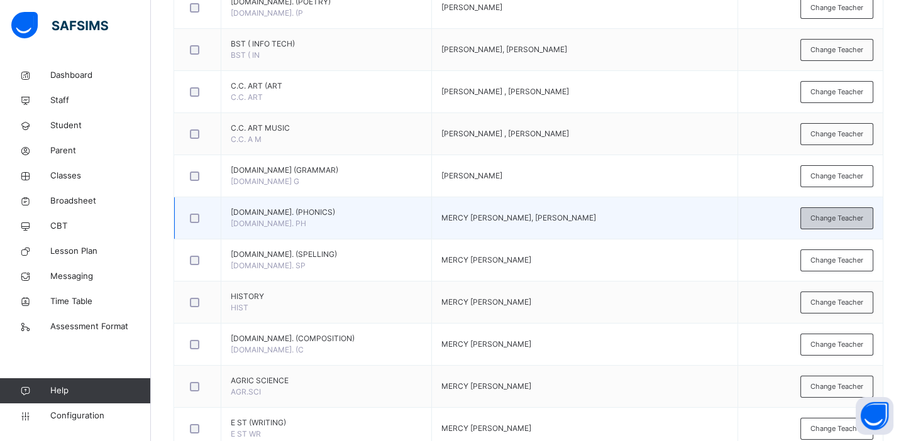
click at [830, 216] on span "Change Teacher" at bounding box center [836, 218] width 53 height 11
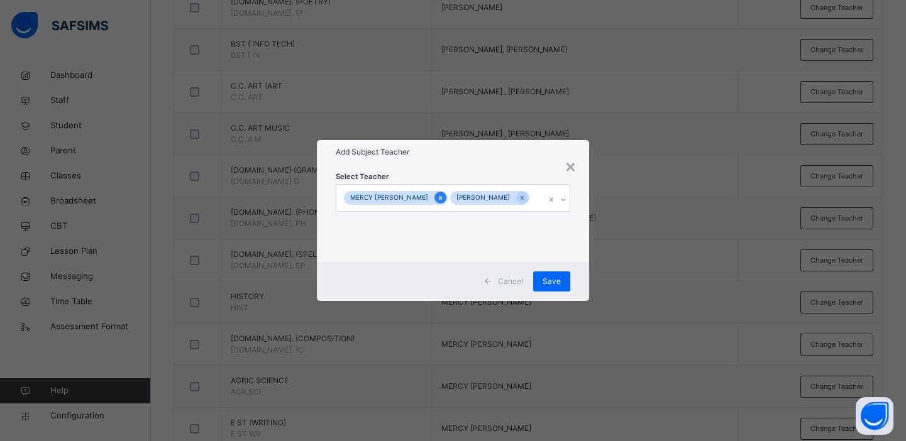
click at [442, 199] on icon at bounding box center [440, 198] width 3 height 4
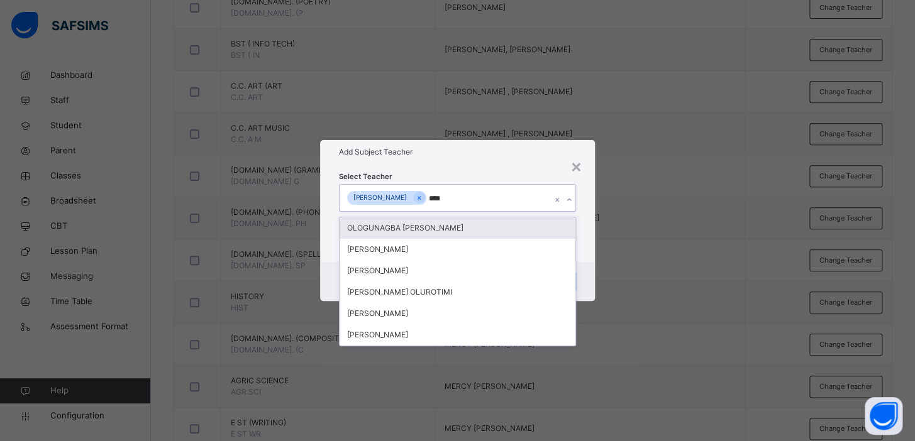
type input "*****"
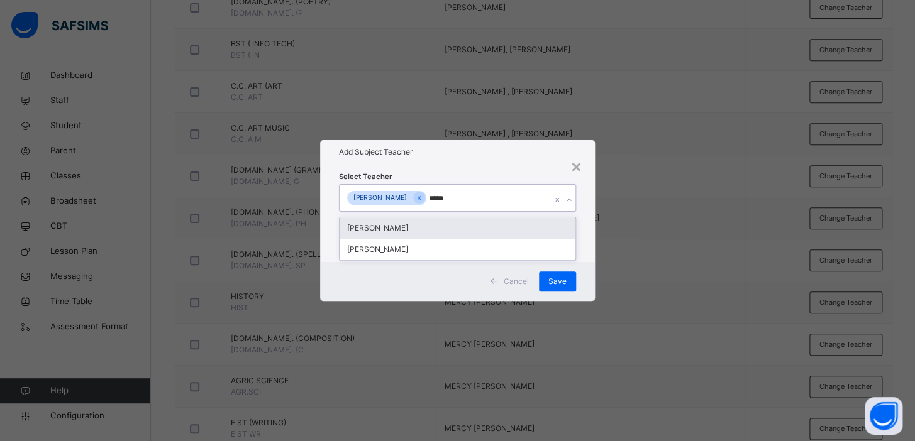
click at [417, 229] on div "[PERSON_NAME]" at bounding box center [457, 228] width 236 height 21
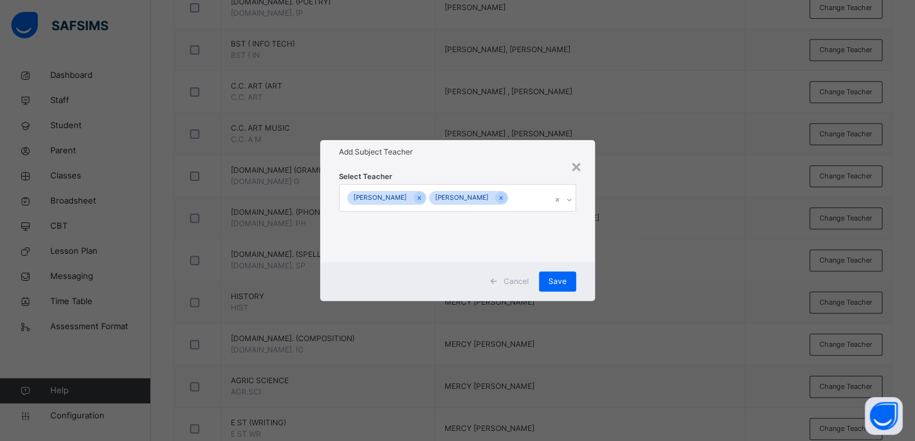
click at [677, 231] on div "× Add Subject Teacher Select Teacher [PERSON_NAME] [PERSON_NAME] Cancel Save" at bounding box center [457, 220] width 915 height 441
click at [558, 282] on span "Save" at bounding box center [557, 281] width 18 height 11
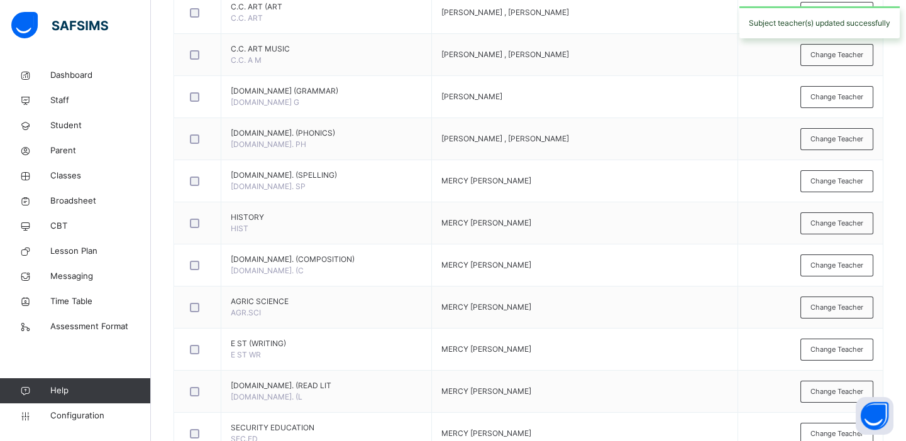
scroll to position [460, 0]
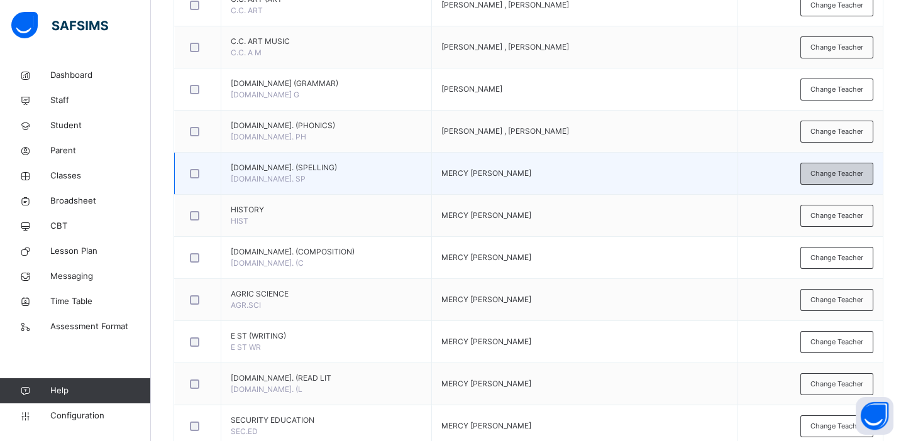
click at [835, 173] on span "Change Teacher" at bounding box center [836, 173] width 53 height 11
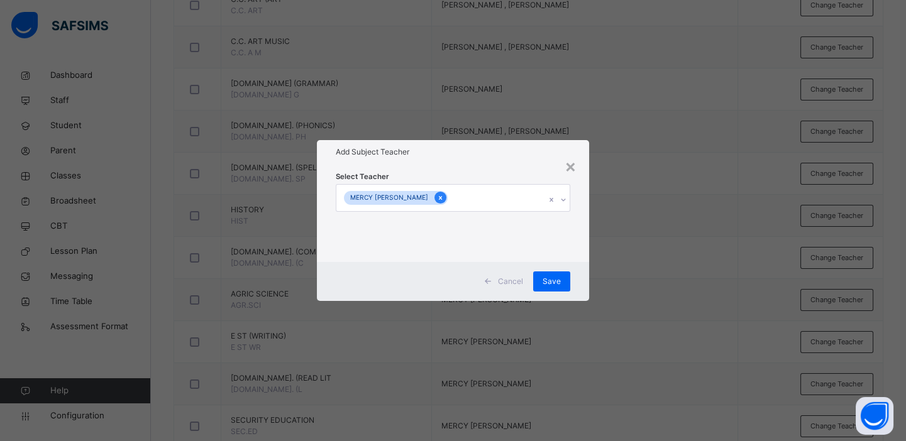
click at [442, 198] on icon at bounding box center [440, 198] width 3 height 4
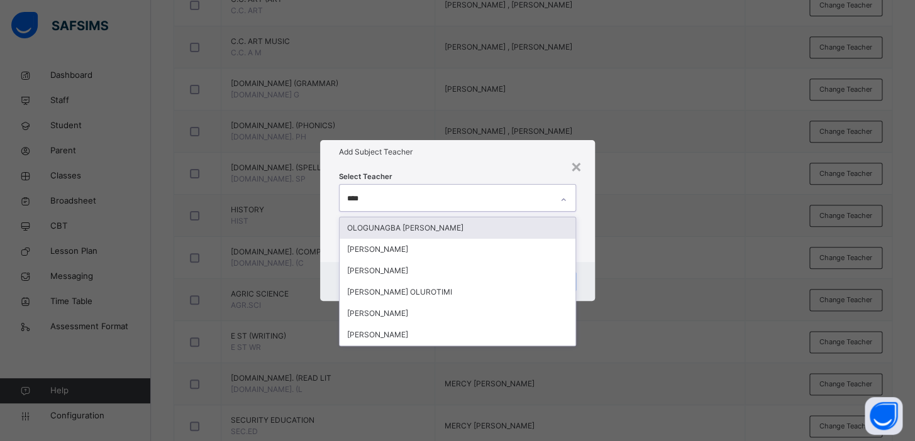
type input "*****"
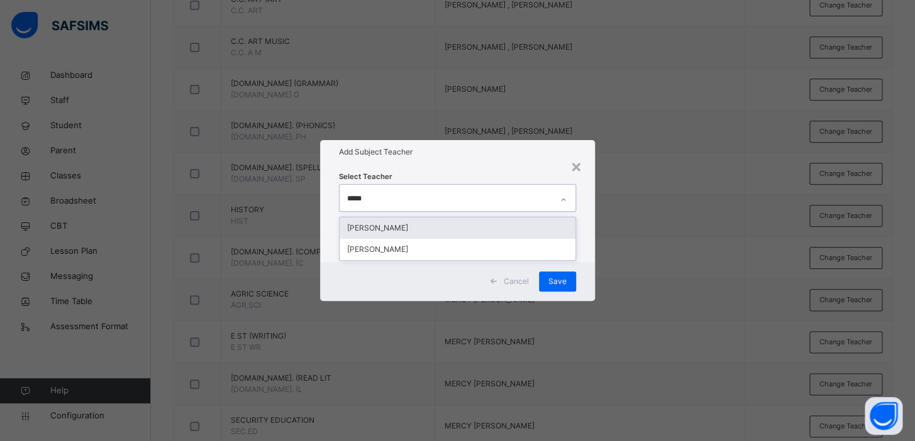
click at [434, 224] on div "[PERSON_NAME]" at bounding box center [457, 228] width 236 height 21
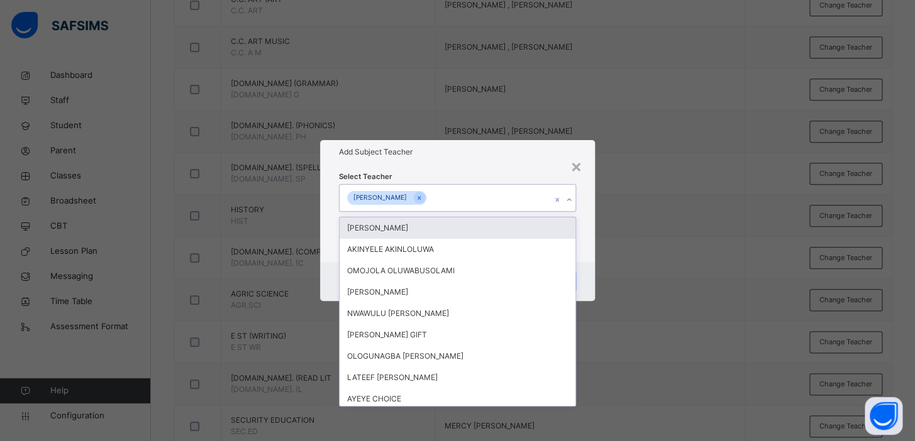
click at [648, 201] on div "× Add Subject Teacher Select Teacher option [PERSON_NAME] , selected. option [P…" at bounding box center [457, 220] width 915 height 441
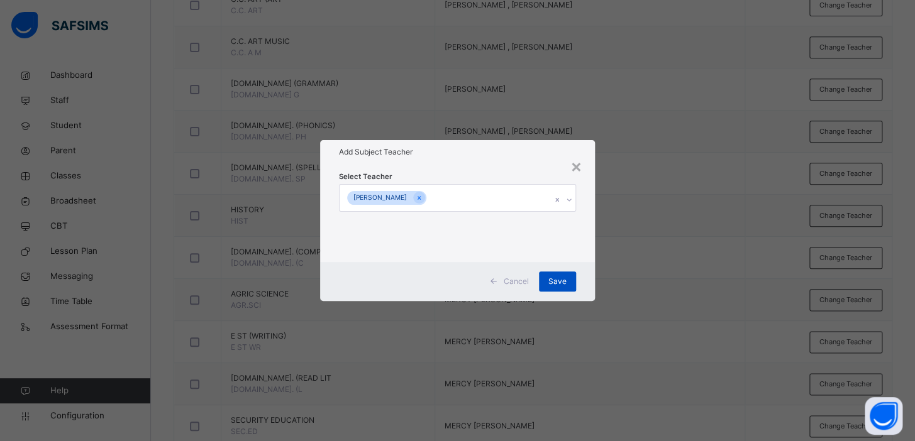
click at [561, 282] on span "Save" at bounding box center [557, 281] width 18 height 11
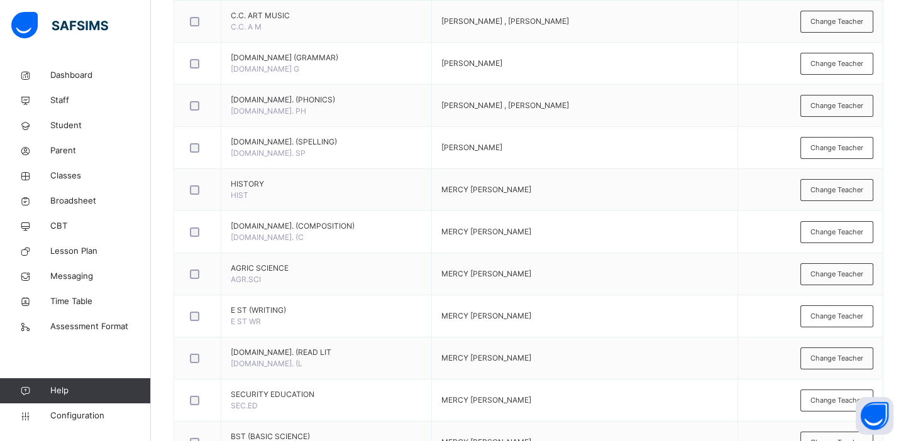
scroll to position [488, 0]
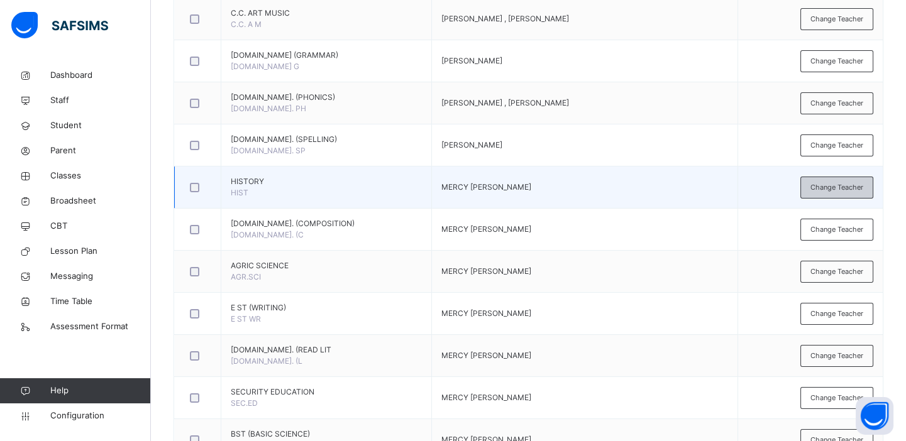
click at [842, 179] on div "Change Teacher" at bounding box center [836, 188] width 73 height 22
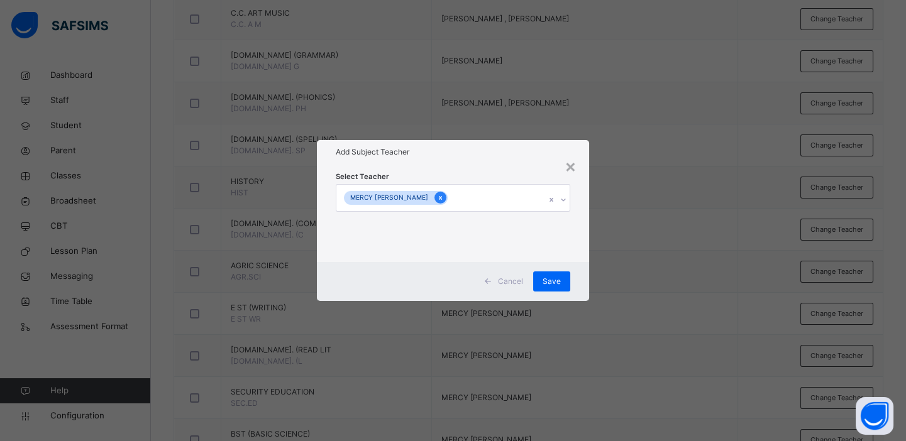
click at [444, 199] on icon at bounding box center [440, 198] width 7 height 9
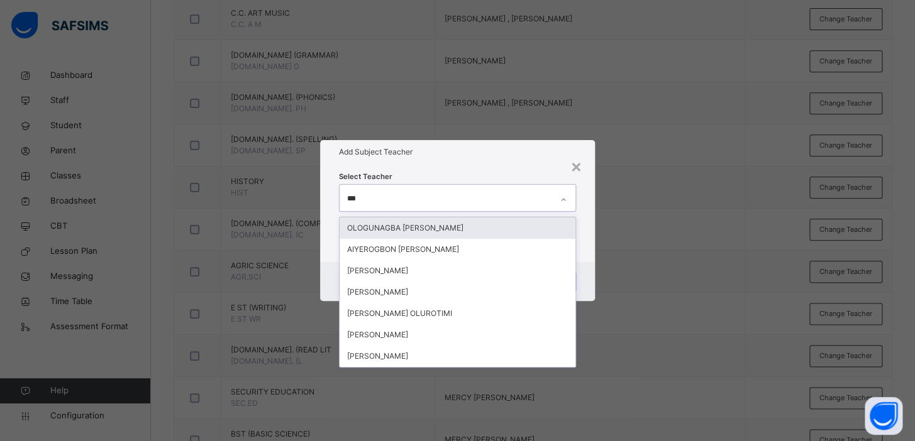
type input "****"
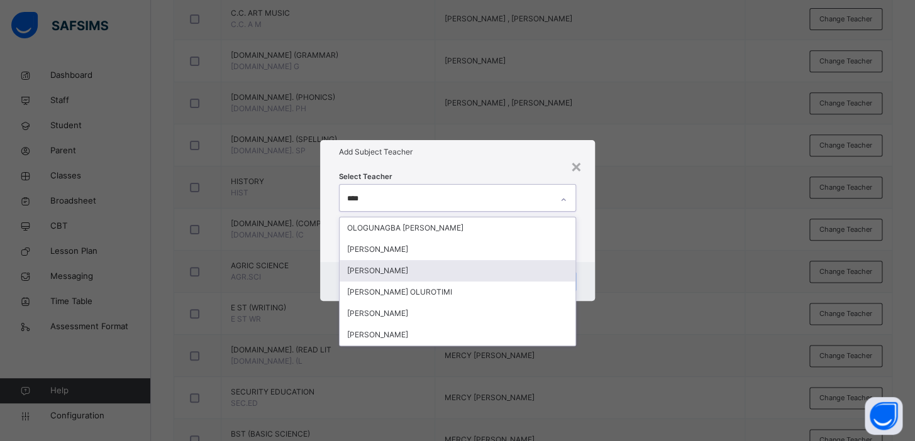
click at [379, 269] on div "[PERSON_NAME]" at bounding box center [457, 270] width 236 height 21
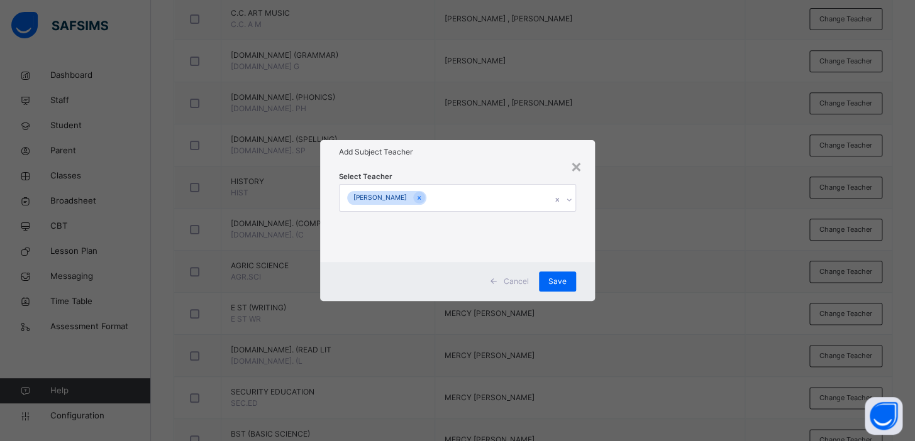
click at [654, 182] on div "× Add Subject Teacher Select Teacher [PERSON_NAME] Cancel Save" at bounding box center [457, 220] width 915 height 441
click at [558, 281] on span "Save" at bounding box center [557, 281] width 18 height 11
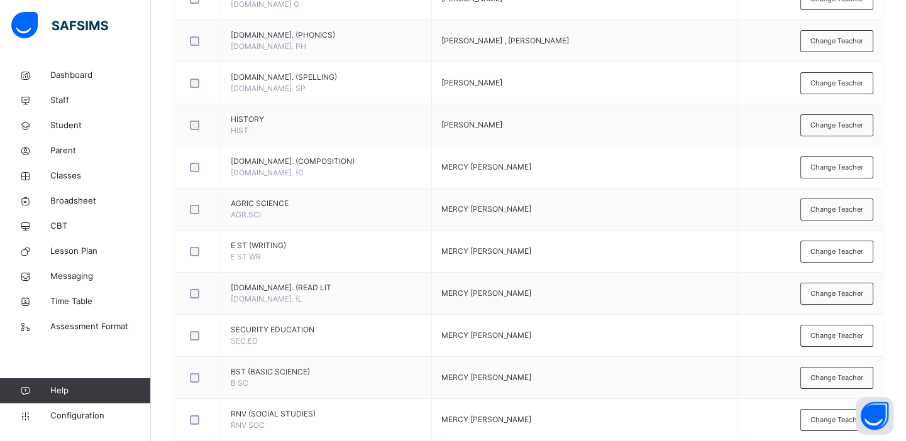
scroll to position [562, 0]
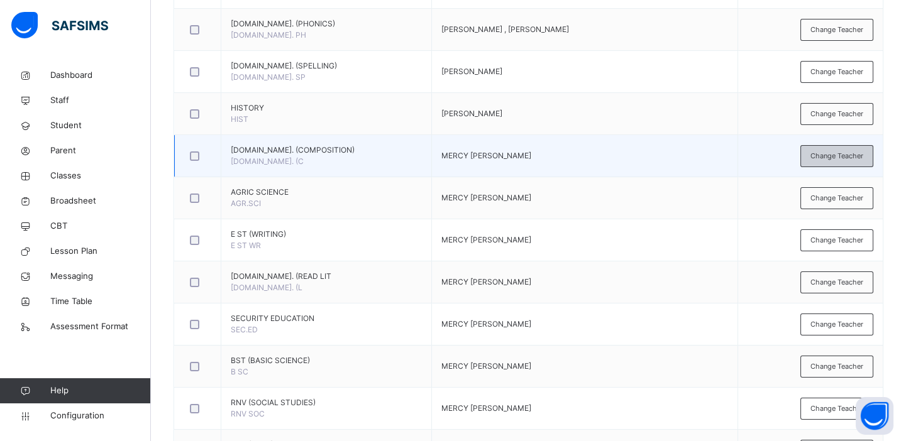
click at [842, 158] on span "Change Teacher" at bounding box center [836, 156] width 53 height 11
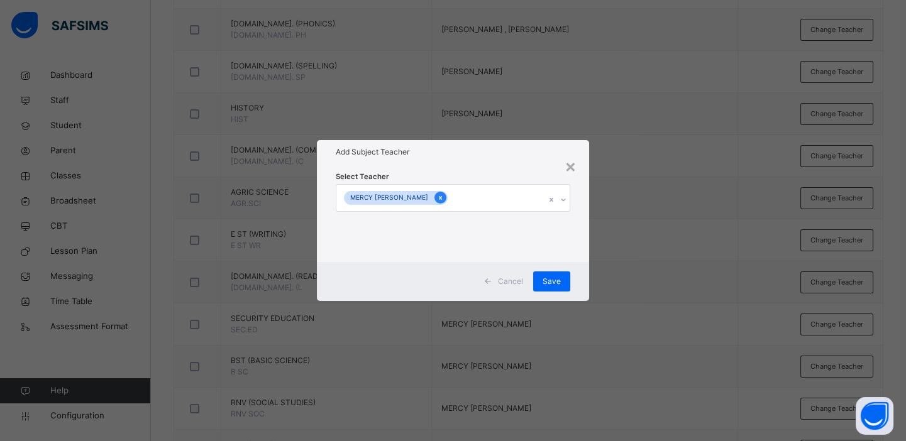
click at [444, 196] on icon at bounding box center [440, 198] width 7 height 9
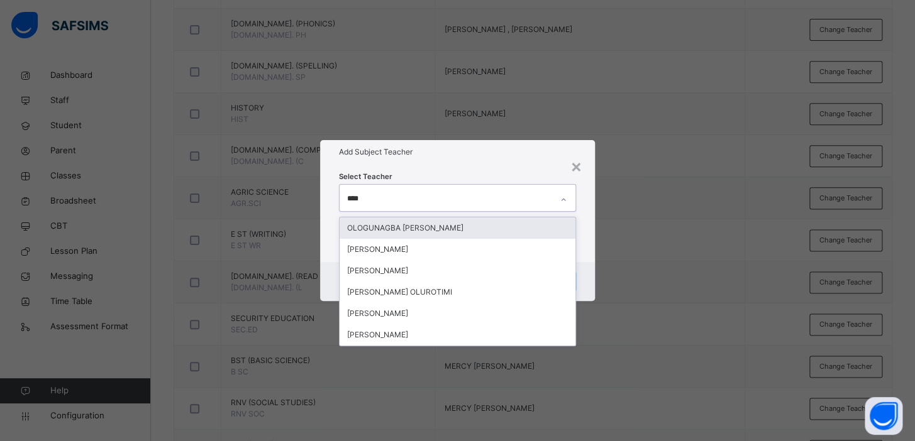
type input "*****"
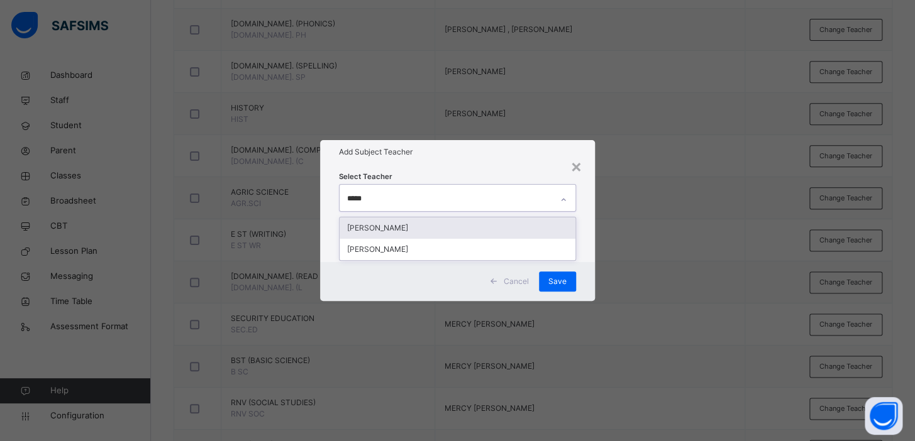
click at [419, 223] on div "[PERSON_NAME]" at bounding box center [457, 228] width 236 height 21
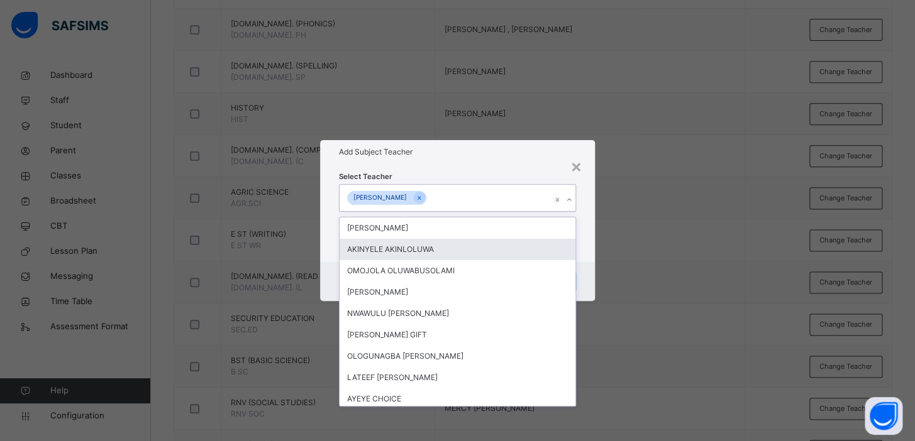
click at [644, 236] on div "× Add Subject Teacher Select Teacher option [PERSON_NAME] , selected. option [P…" at bounding box center [457, 220] width 915 height 441
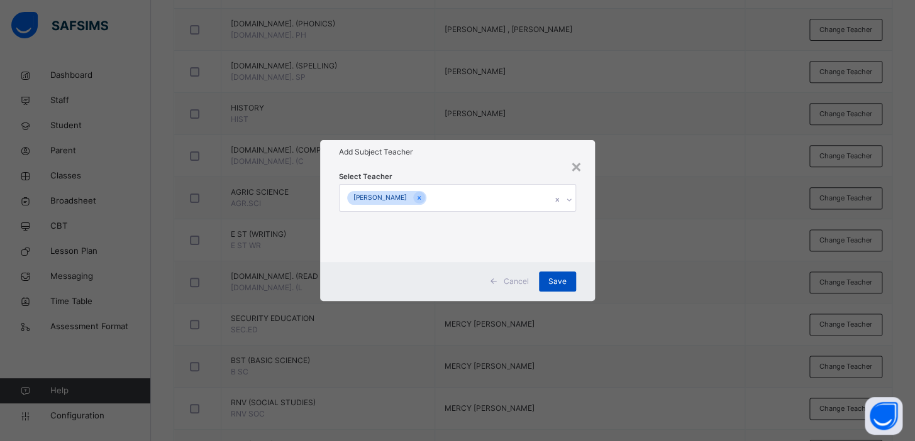
click at [558, 282] on span "Save" at bounding box center [557, 281] width 18 height 11
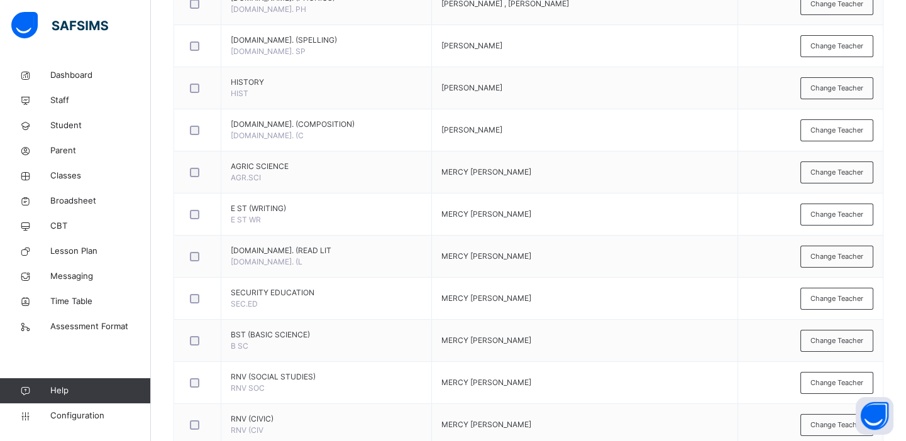
scroll to position [577, 0]
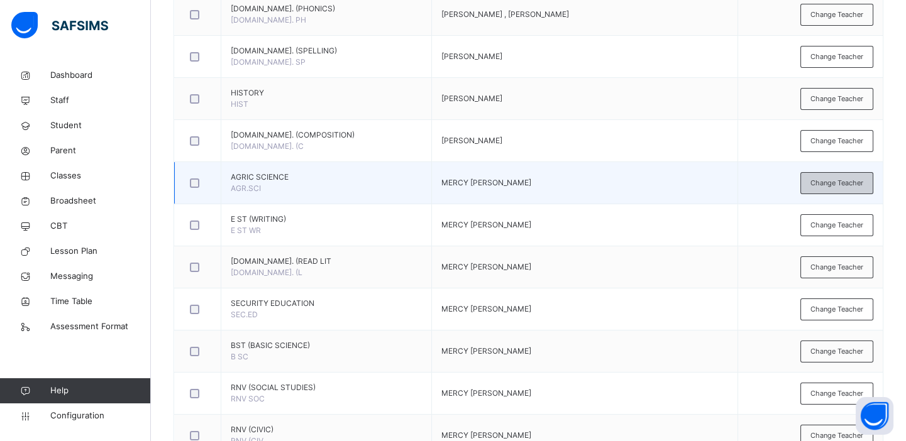
click at [839, 178] on span "Change Teacher" at bounding box center [836, 183] width 53 height 11
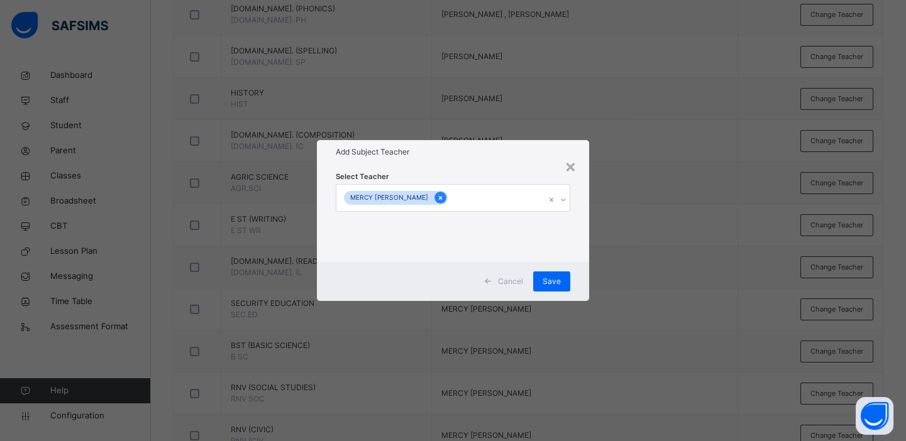
click at [442, 197] on icon at bounding box center [440, 198] width 3 height 4
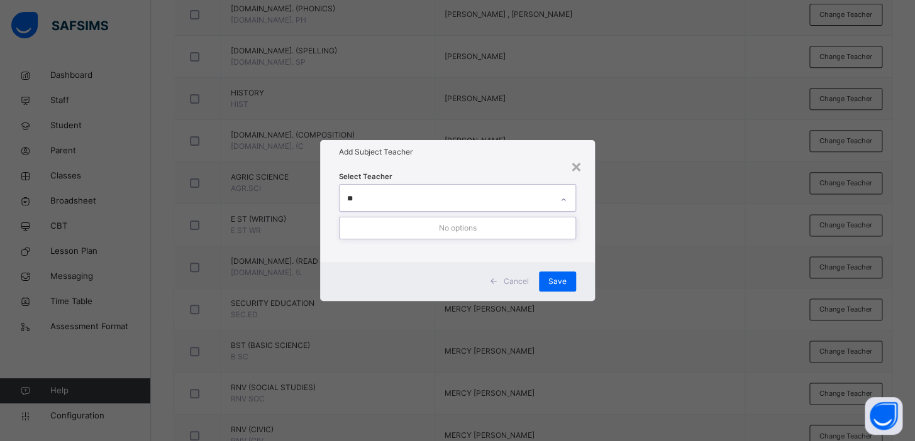
type input "*"
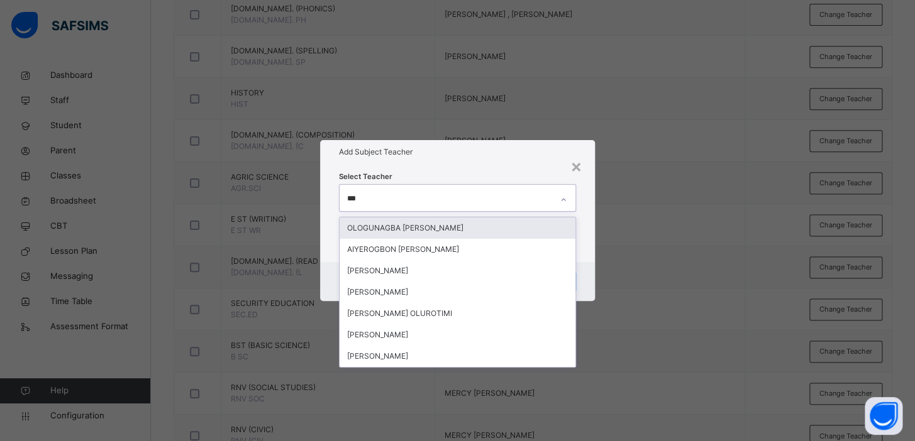
type input "****"
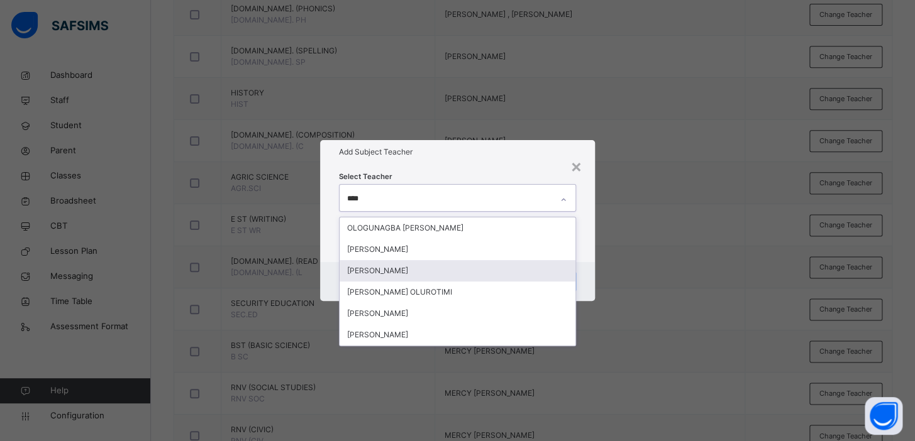
click at [390, 270] on div "[PERSON_NAME]" at bounding box center [457, 270] width 236 height 21
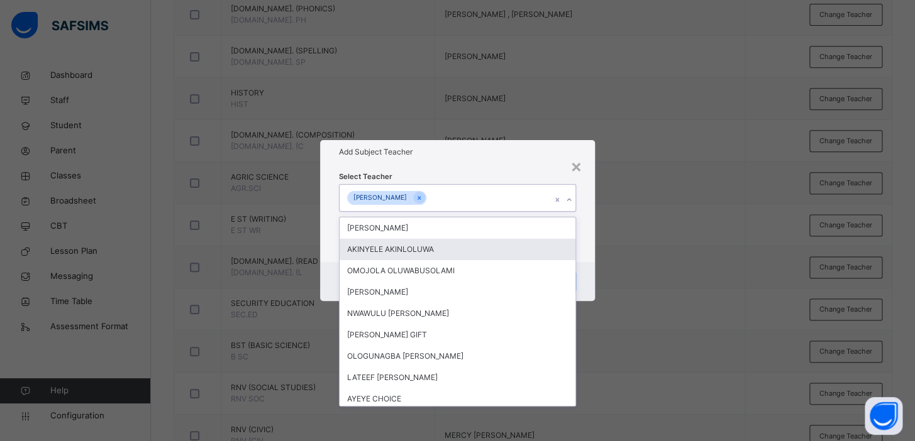
click at [656, 194] on div "× Add Subject Teacher Select Teacher option [PERSON_NAME] , selected. option [P…" at bounding box center [457, 220] width 915 height 441
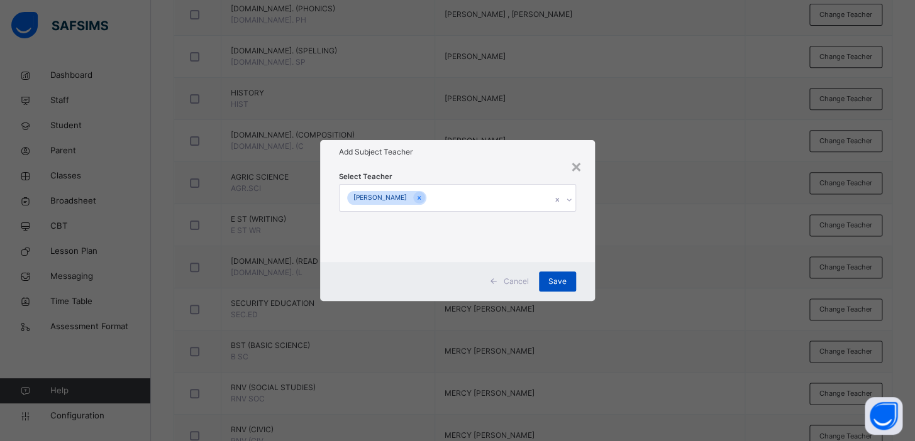
click at [552, 280] on span "Save" at bounding box center [557, 281] width 18 height 11
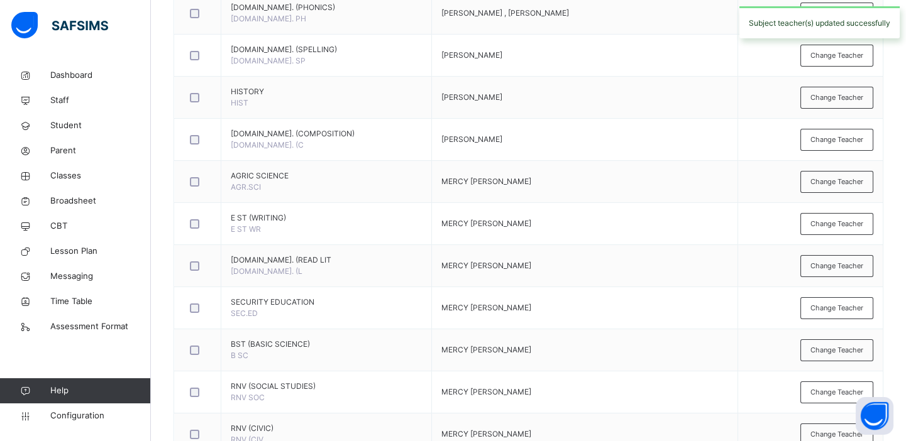
scroll to position [580, 0]
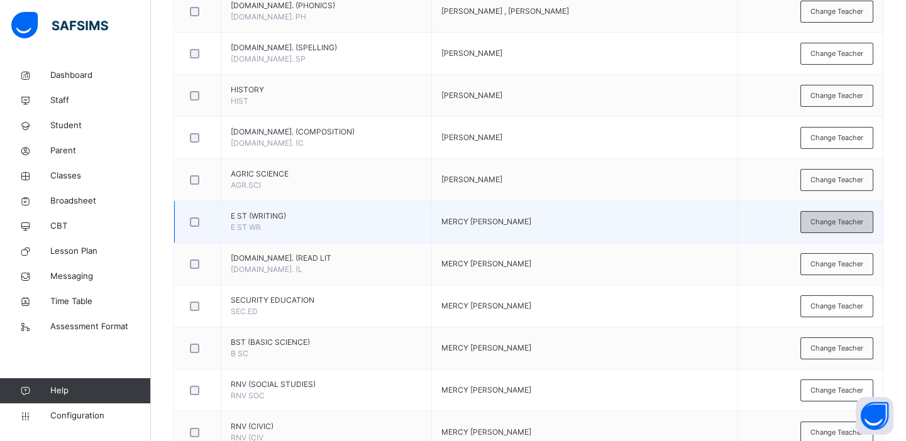
click at [840, 217] on span "Change Teacher" at bounding box center [836, 222] width 53 height 11
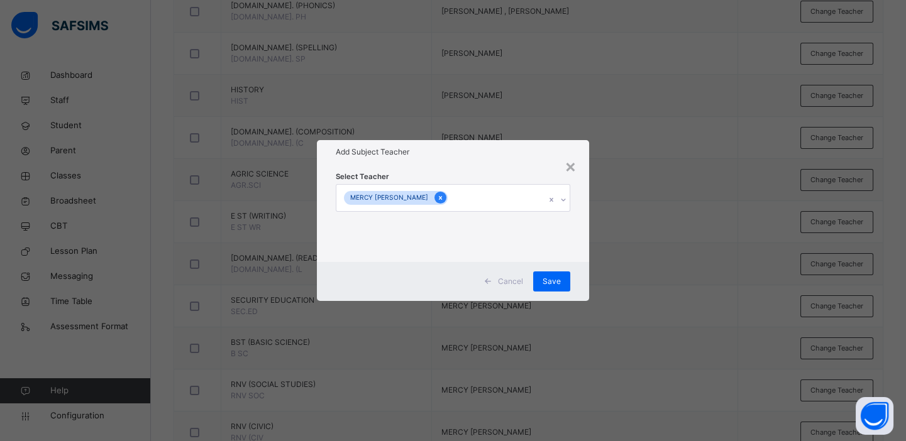
click at [442, 198] on icon at bounding box center [440, 198] width 3 height 4
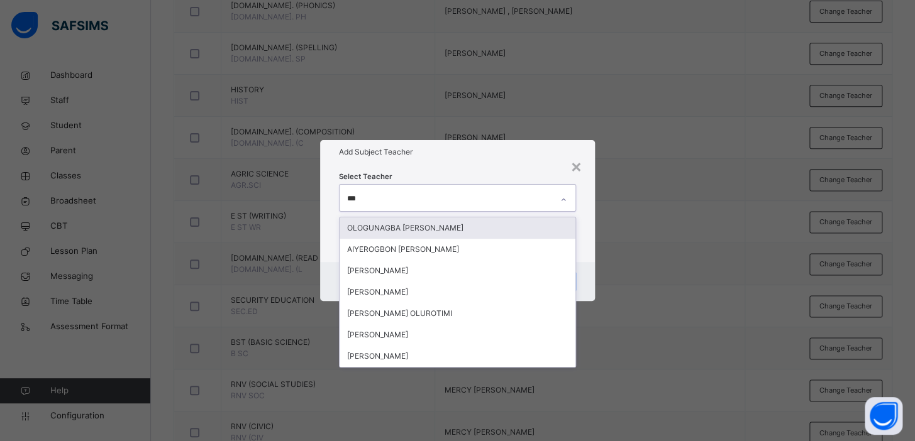
type input "****"
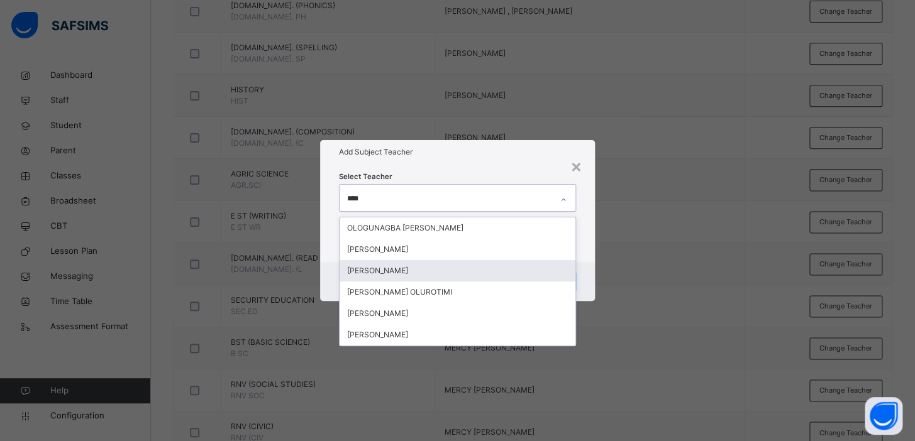
click at [417, 268] on div "[PERSON_NAME]" at bounding box center [457, 270] width 236 height 21
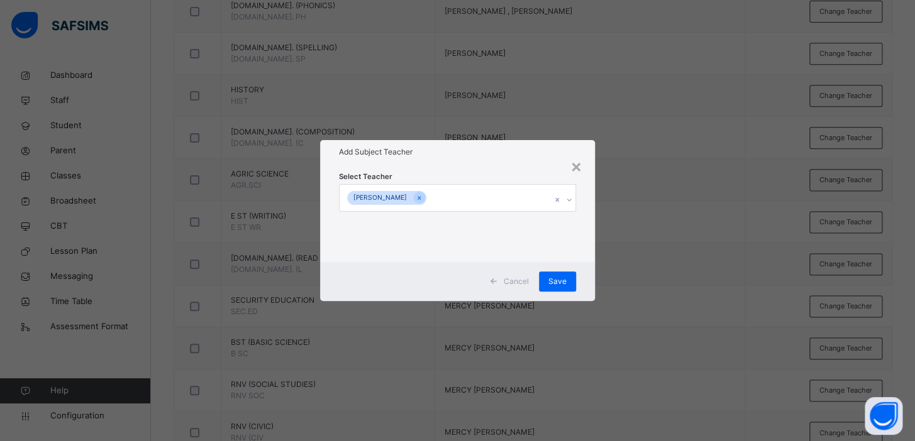
click at [667, 214] on div "× Add Subject Teacher Select Teacher [PERSON_NAME] Cancel Save" at bounding box center [457, 220] width 915 height 441
click at [549, 282] on span "Save" at bounding box center [557, 281] width 18 height 11
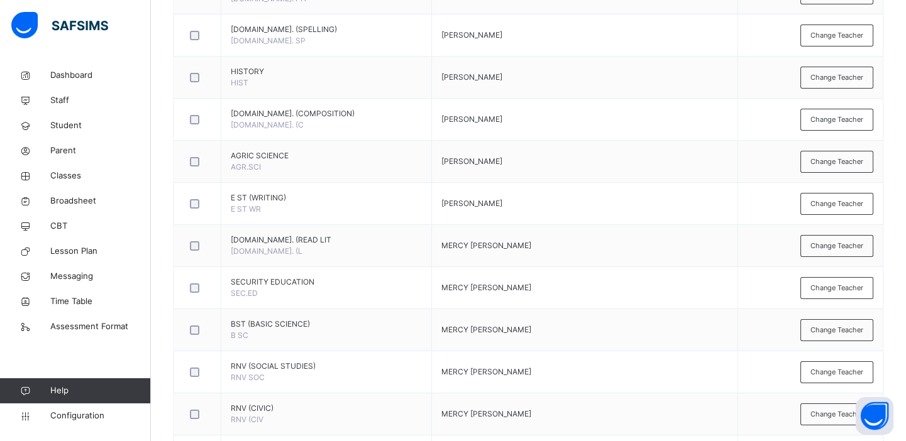
scroll to position [597, 0]
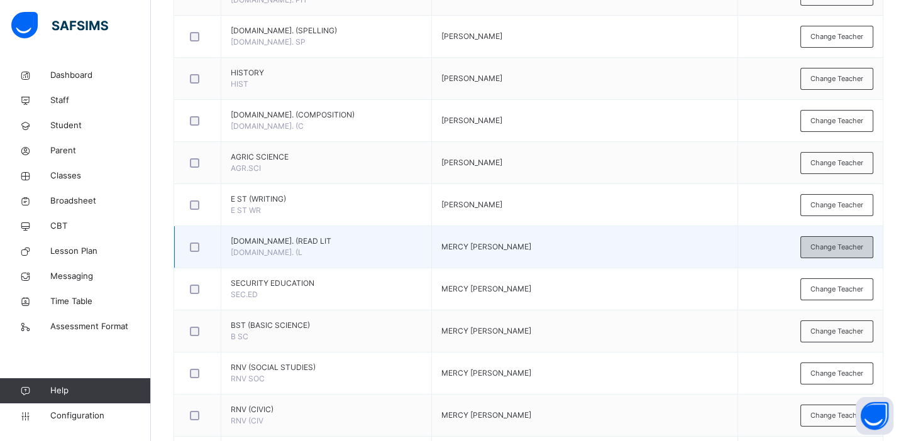
click at [829, 242] on span "Change Teacher" at bounding box center [836, 247] width 53 height 11
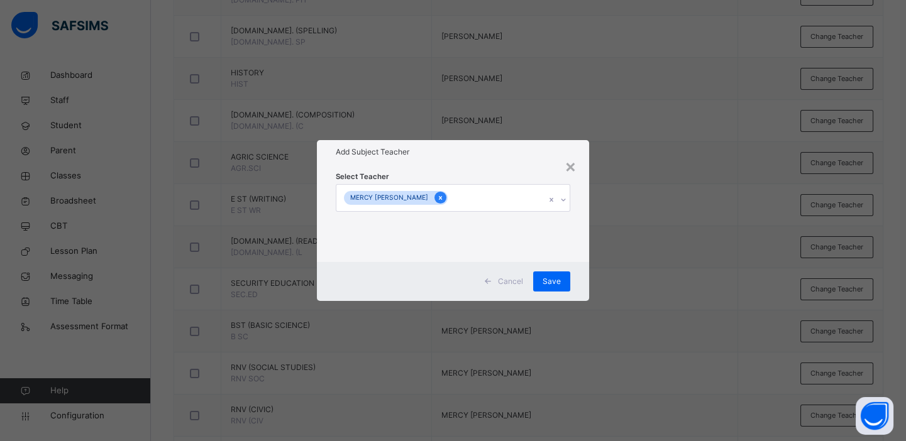
click at [442, 197] on icon at bounding box center [440, 198] width 3 height 4
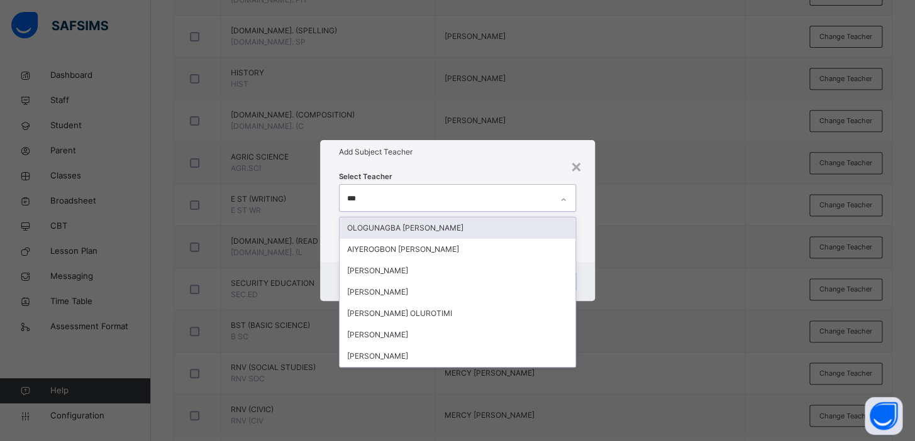
type input "****"
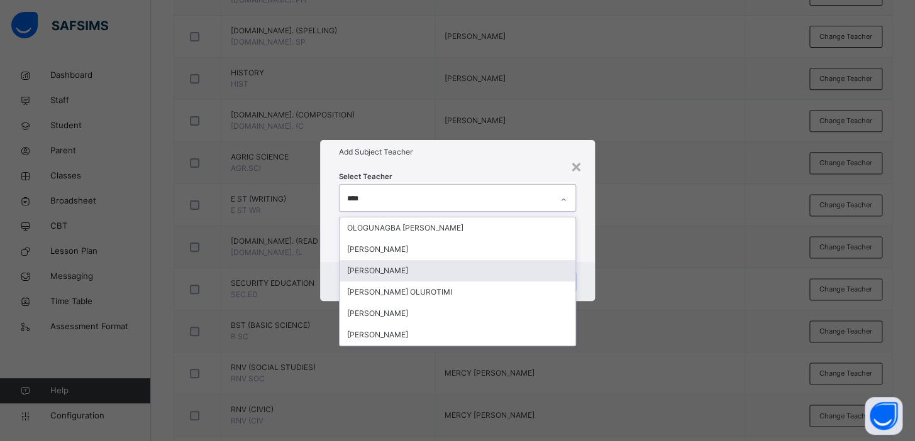
click at [405, 270] on div "[PERSON_NAME]" at bounding box center [457, 270] width 236 height 21
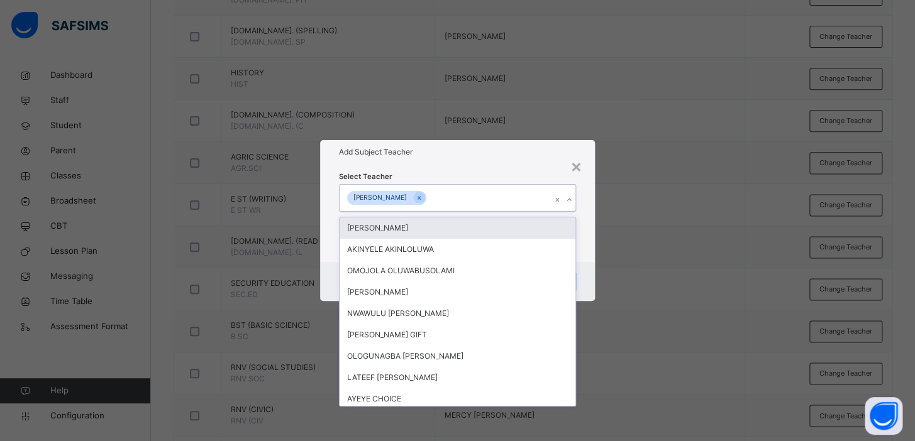
click at [661, 216] on div "× Add Subject Teacher Select Teacher option [PERSON_NAME] , selected. option [P…" at bounding box center [457, 220] width 915 height 441
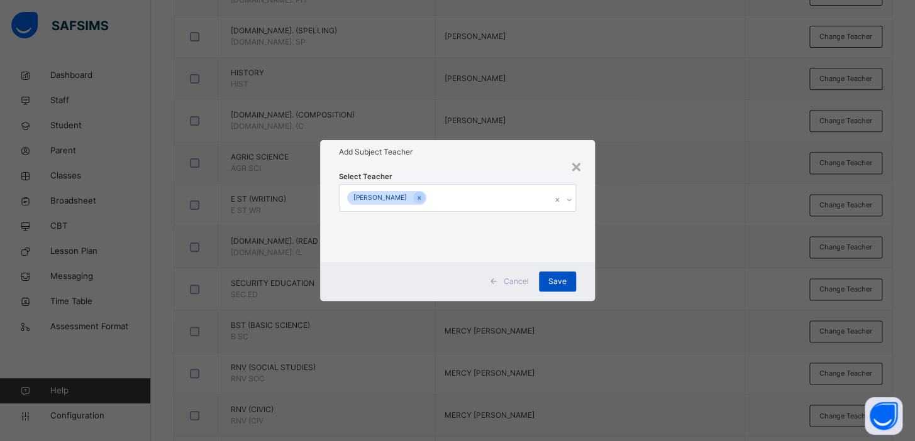
click at [559, 281] on span "Save" at bounding box center [557, 281] width 18 height 11
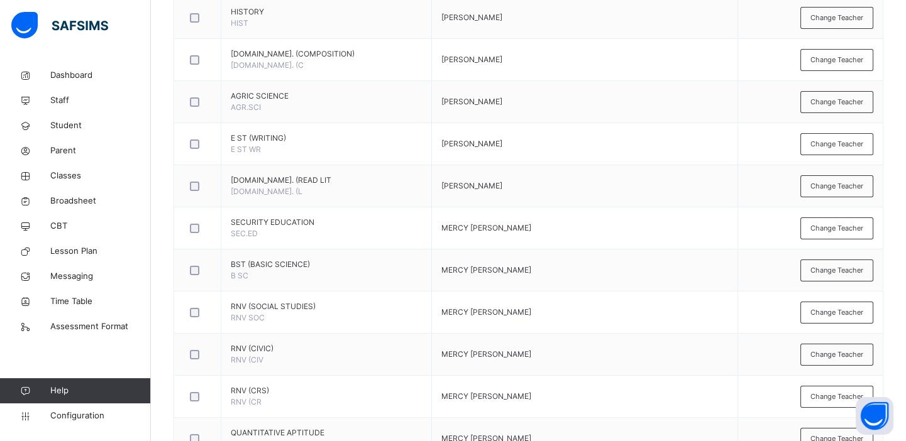
scroll to position [669, 0]
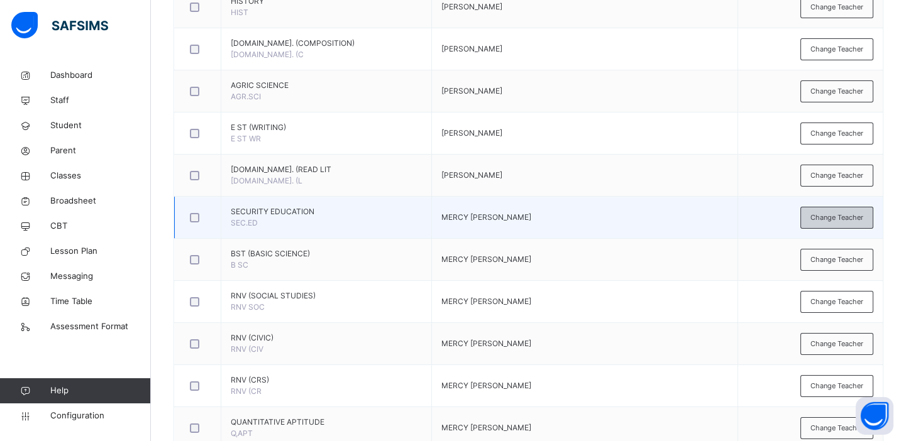
click at [832, 216] on span "Change Teacher" at bounding box center [836, 217] width 53 height 11
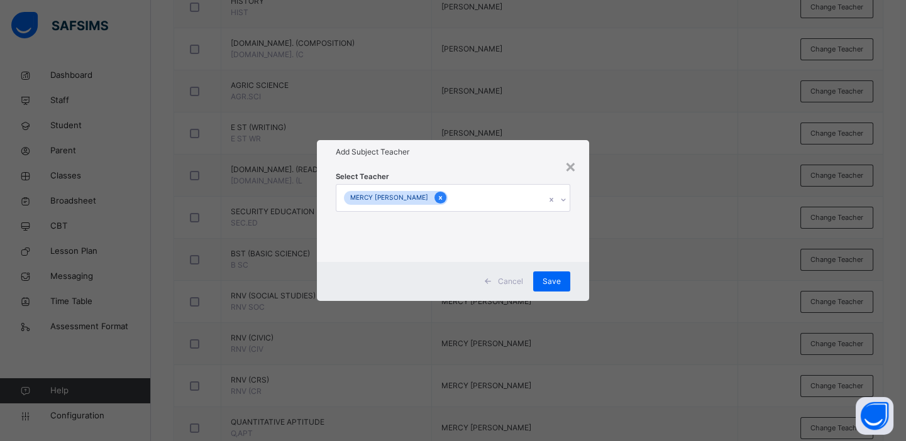
click at [443, 196] on icon at bounding box center [440, 198] width 7 height 9
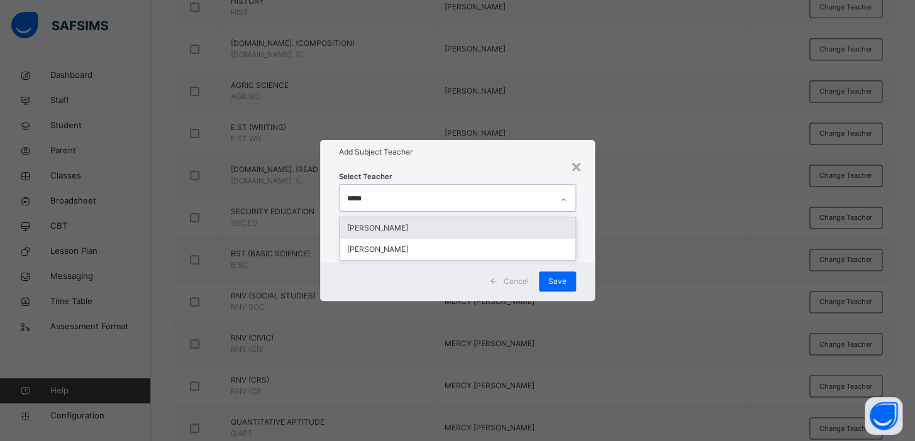
type input "******"
click at [437, 223] on div "[PERSON_NAME]" at bounding box center [457, 228] width 236 height 21
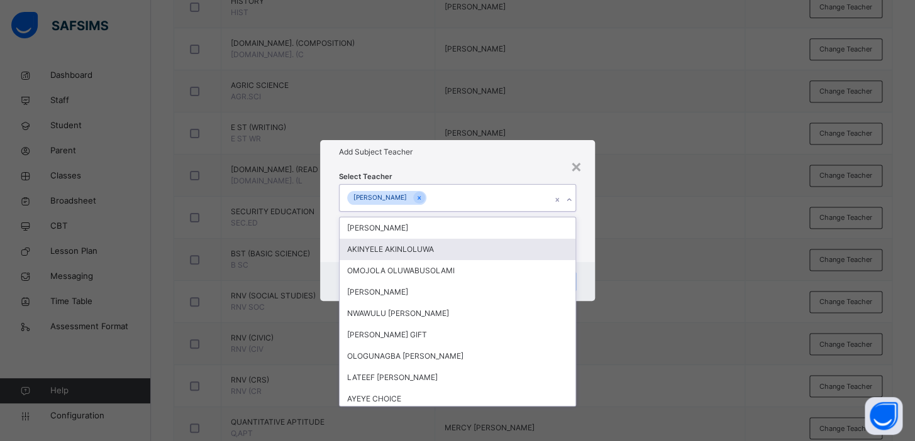
click at [675, 273] on div "× Add Subject Teacher Select Teacher option [PERSON_NAME] , selected. option [P…" at bounding box center [457, 220] width 915 height 441
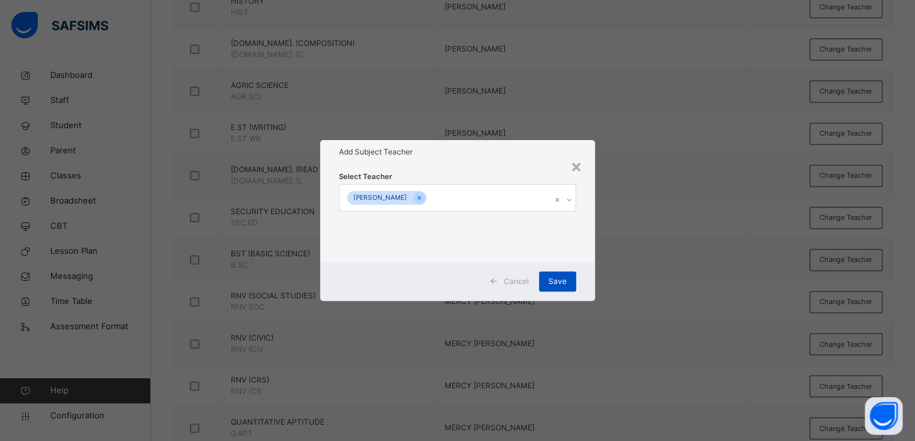
click at [568, 286] on div "Save" at bounding box center [557, 282] width 37 height 20
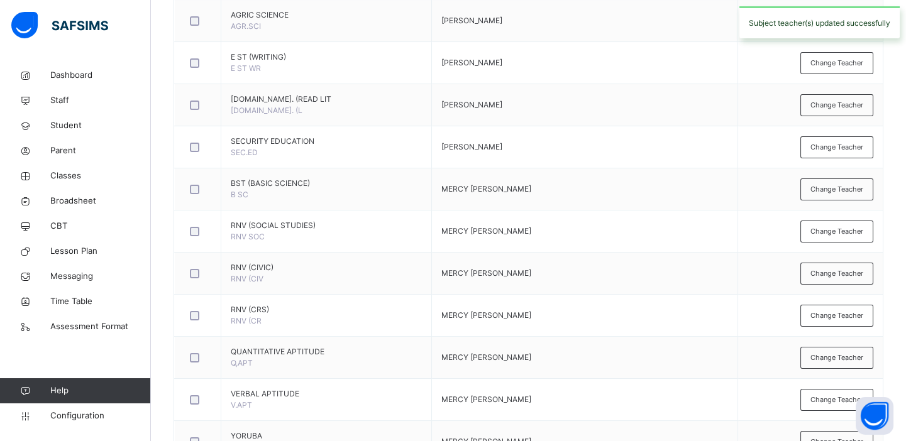
scroll to position [741, 0]
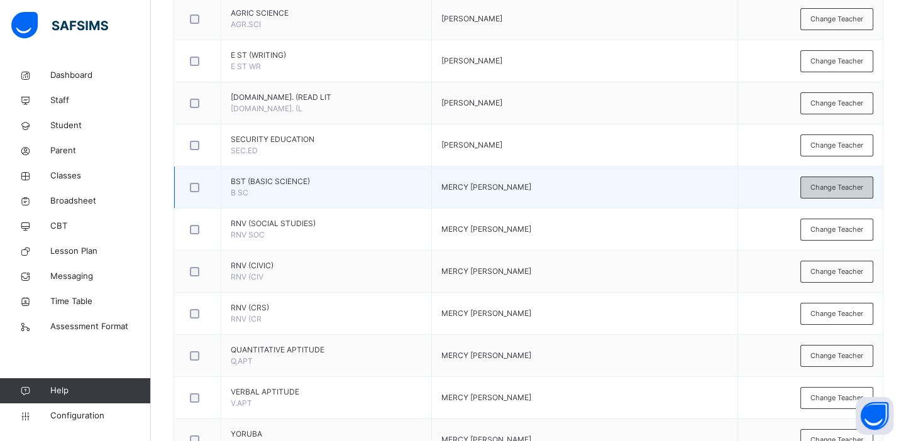
click at [832, 188] on span "Change Teacher" at bounding box center [836, 187] width 53 height 11
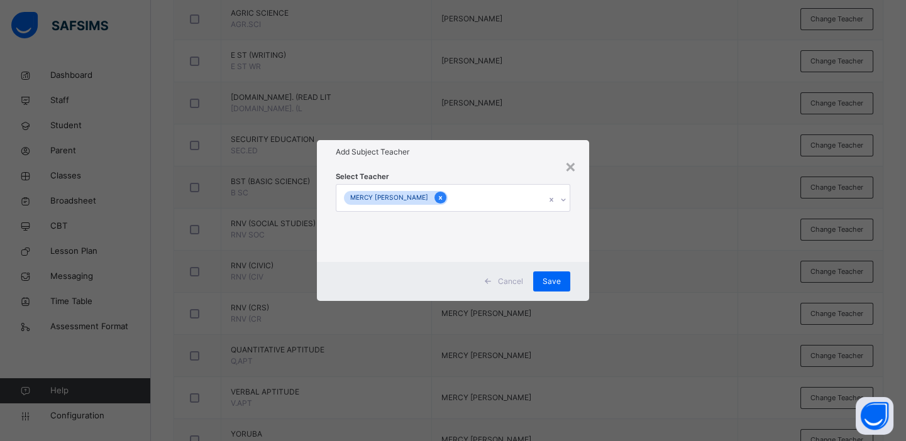
click at [446, 199] on div at bounding box center [440, 198] width 12 height 12
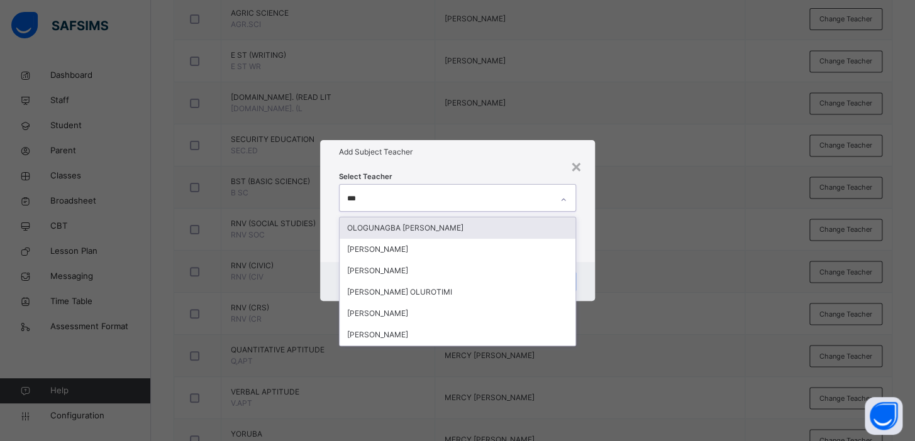
type input "****"
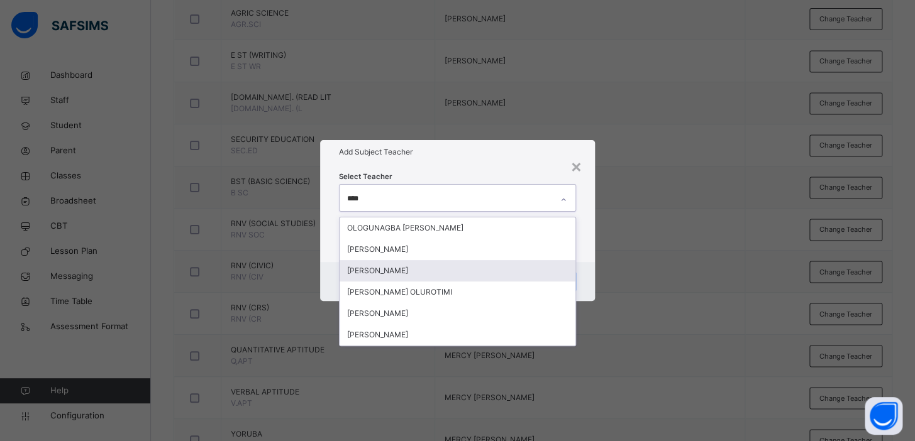
click at [413, 269] on div "[PERSON_NAME]" at bounding box center [457, 270] width 236 height 21
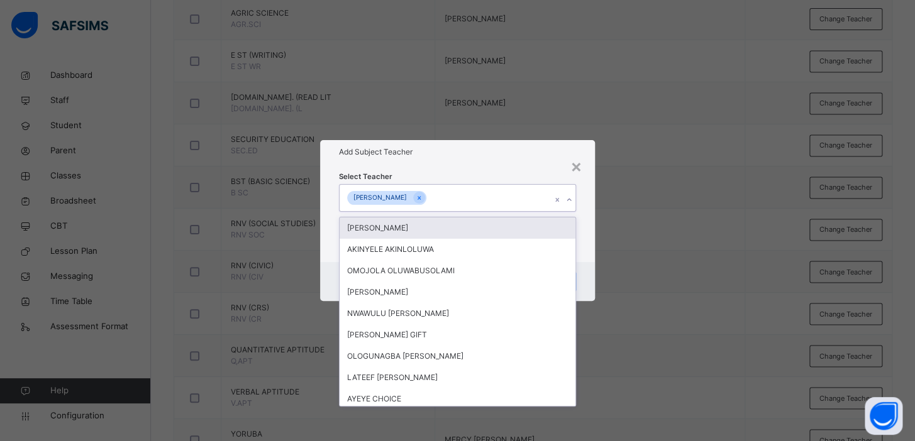
click at [646, 216] on div "× Add Subject Teacher Select Teacher option [PERSON_NAME] , selected. option [P…" at bounding box center [457, 220] width 915 height 441
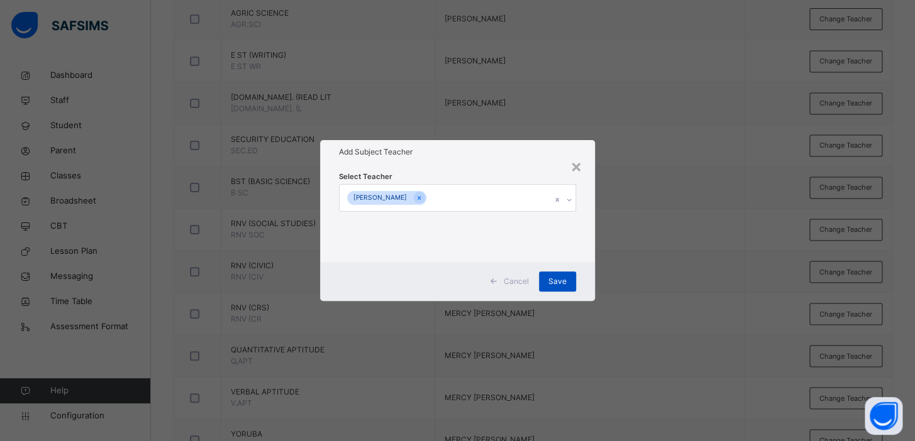
click at [554, 285] on span "Save" at bounding box center [557, 281] width 18 height 11
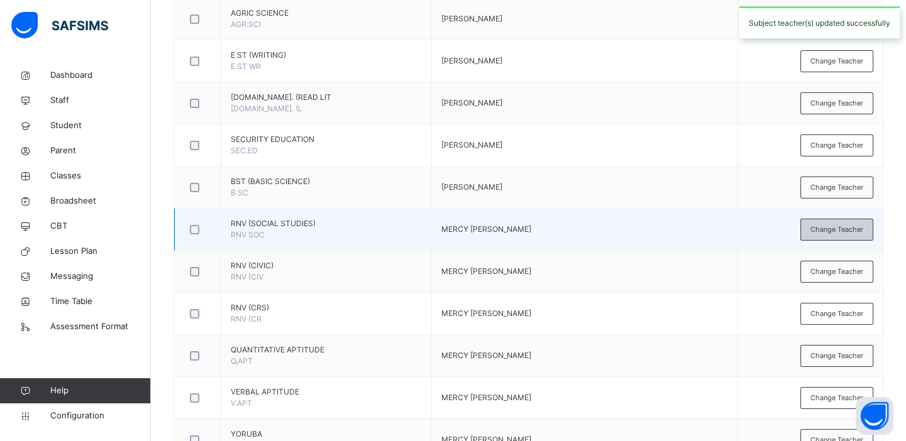
click at [849, 224] on span "Change Teacher" at bounding box center [836, 229] width 53 height 11
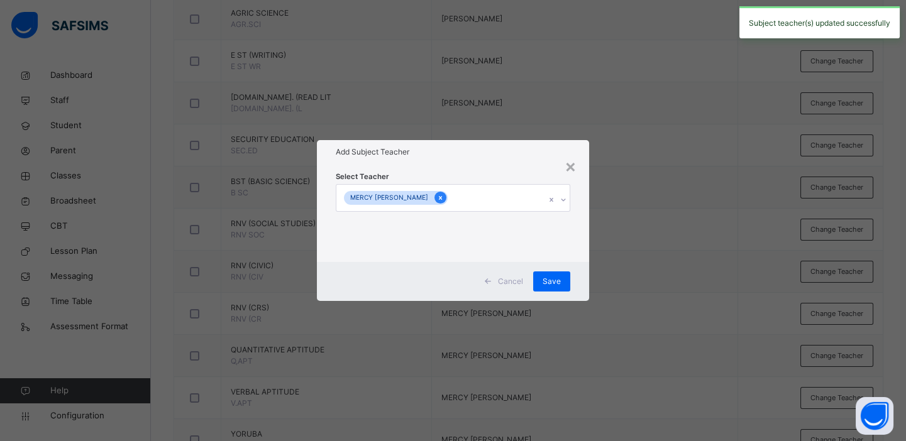
click at [444, 196] on icon at bounding box center [440, 198] width 7 height 9
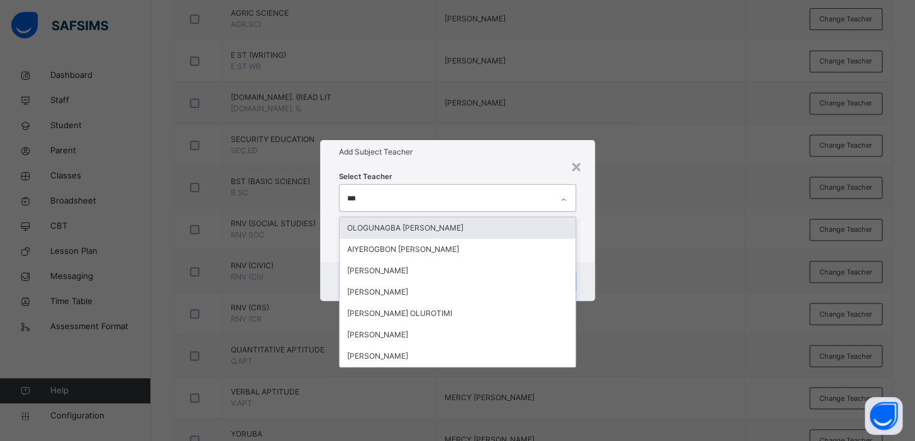
type input "****"
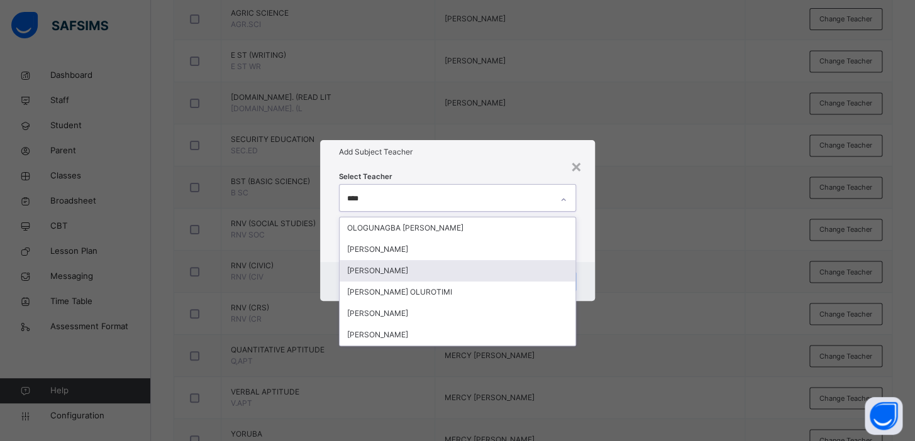
click at [416, 269] on div "[PERSON_NAME]" at bounding box center [457, 270] width 236 height 21
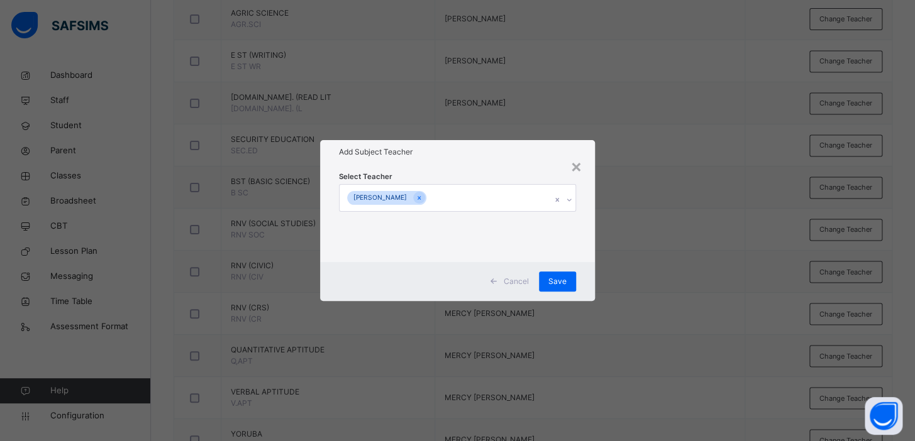
click at [658, 197] on div "× Add Subject Teacher Select Teacher [PERSON_NAME] Cancel Save" at bounding box center [457, 220] width 915 height 441
click at [563, 282] on span "Save" at bounding box center [557, 281] width 18 height 11
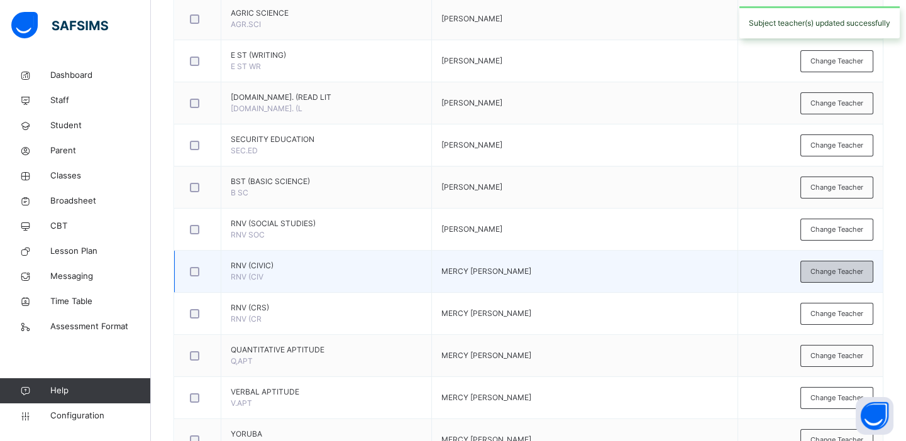
click at [847, 270] on span "Change Teacher" at bounding box center [836, 272] width 53 height 11
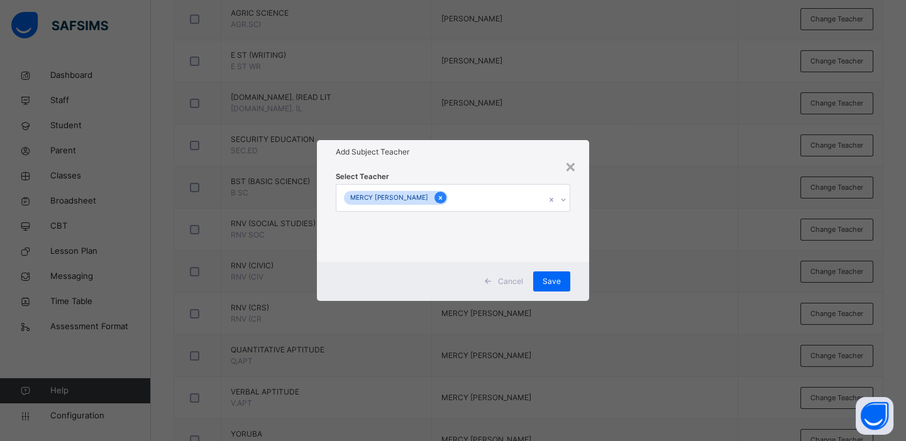
click at [442, 200] on icon at bounding box center [440, 198] width 7 height 9
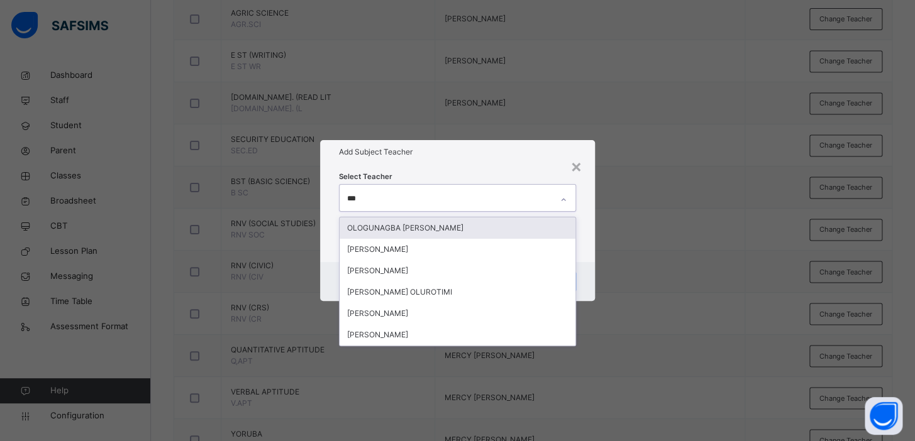
type input "****"
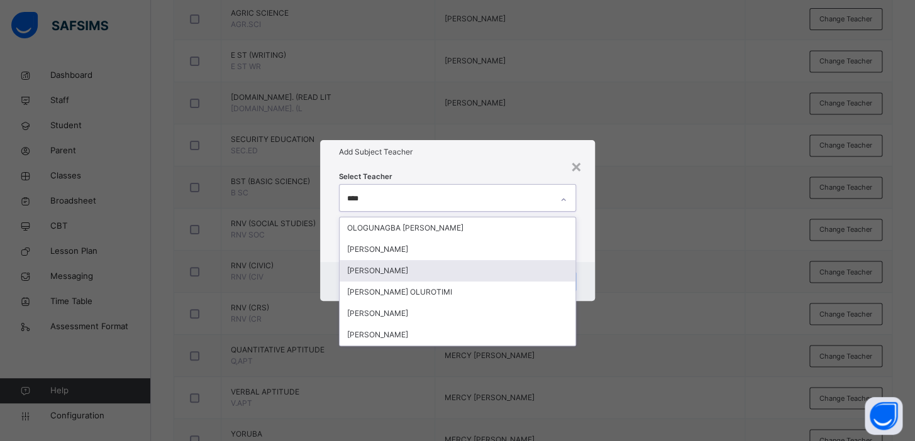
click at [424, 269] on div "[PERSON_NAME]" at bounding box center [457, 270] width 236 height 21
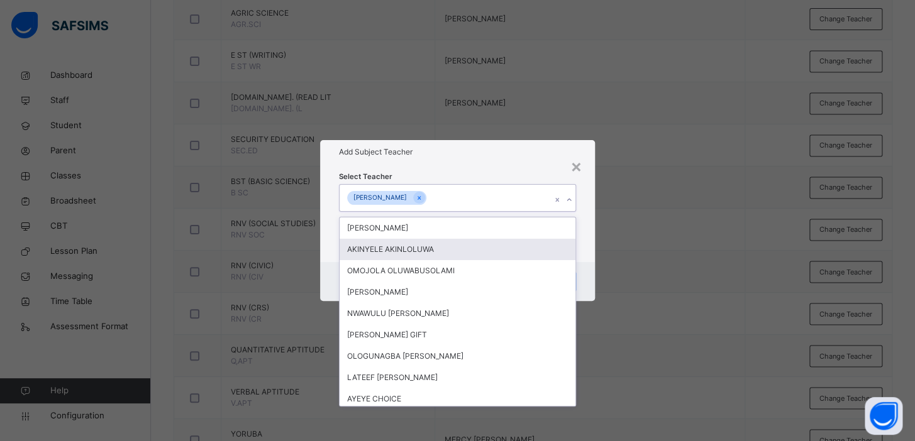
click at [647, 226] on div "× Add Subject Teacher Select Teacher option [PERSON_NAME] , selected. option [P…" at bounding box center [457, 220] width 915 height 441
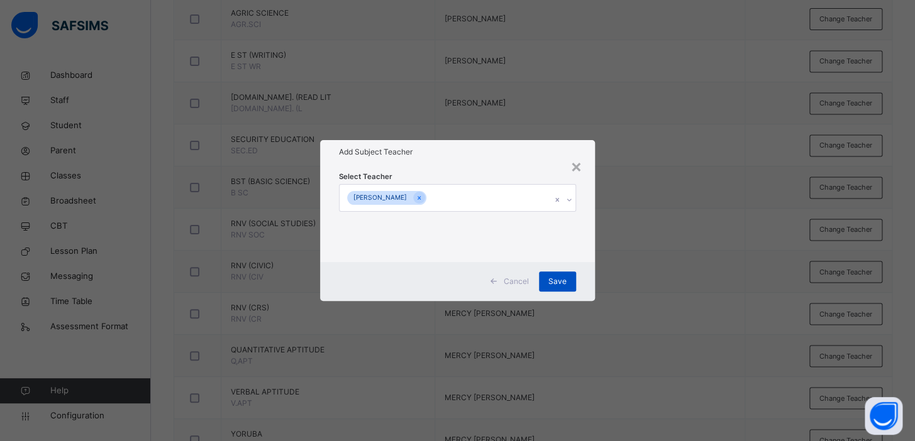
click at [559, 285] on span "Save" at bounding box center [557, 281] width 18 height 11
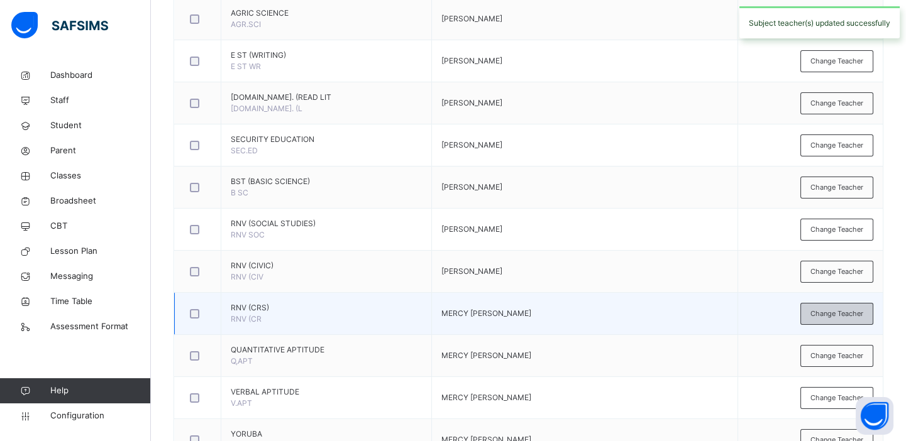
click at [842, 309] on span "Change Teacher" at bounding box center [836, 314] width 53 height 11
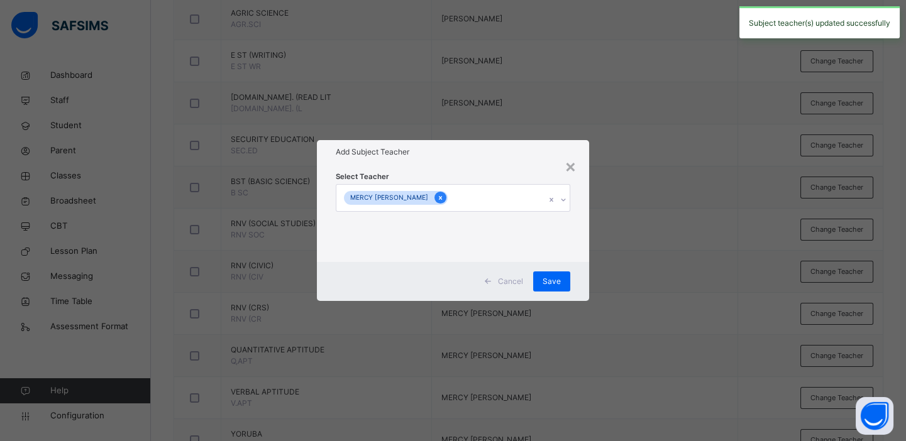
click at [444, 197] on icon at bounding box center [440, 198] width 7 height 9
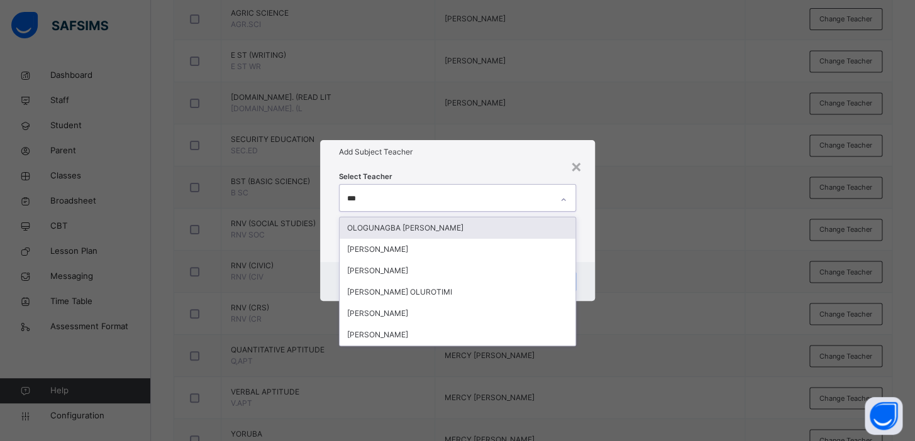
type input "****"
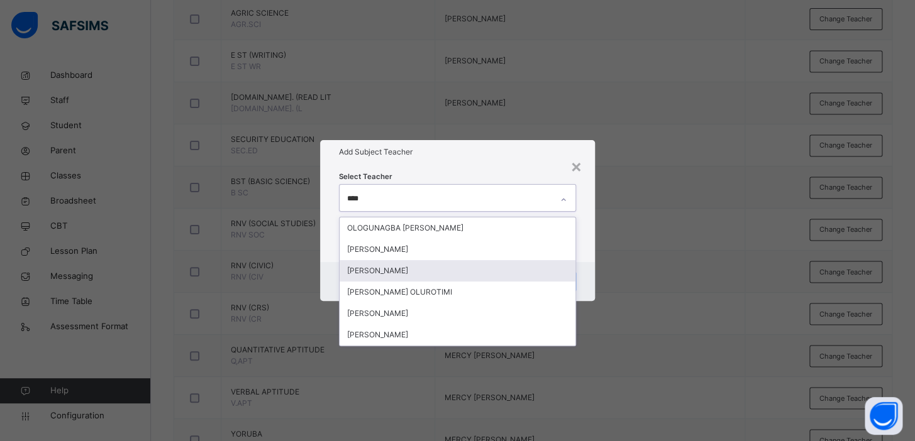
click at [429, 267] on div "[PERSON_NAME]" at bounding box center [457, 270] width 236 height 21
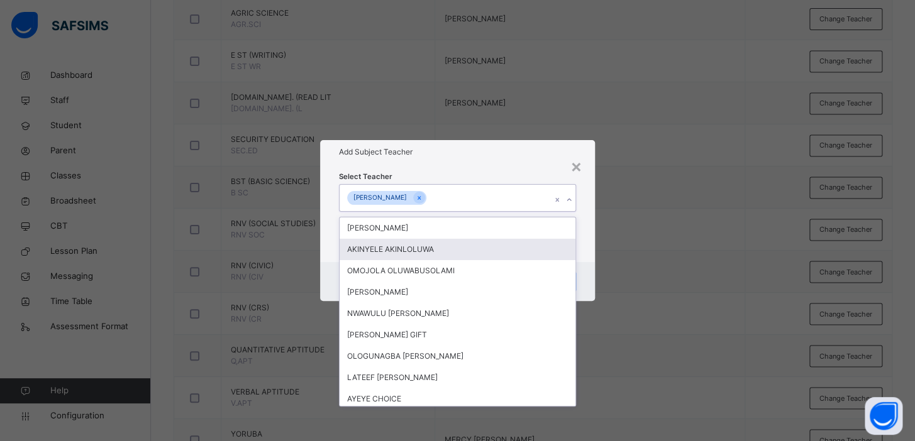
click at [666, 212] on div "× Add Subject Teacher Select Teacher option [PERSON_NAME] , selected. option [P…" at bounding box center [457, 220] width 915 height 441
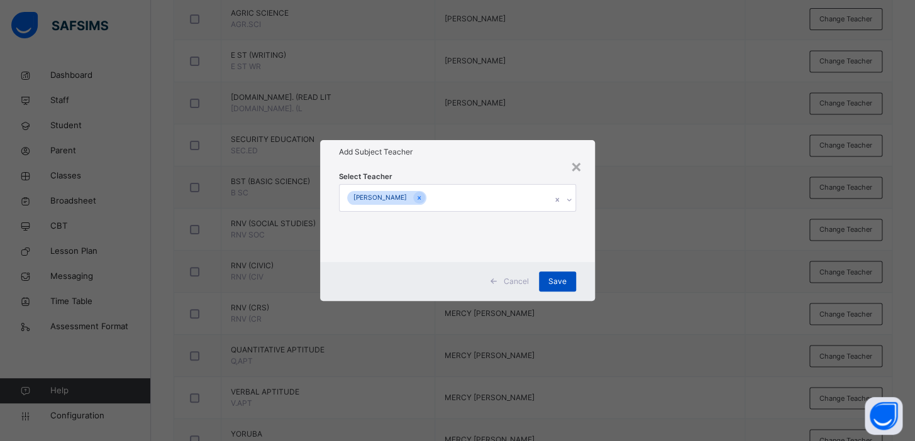
click at [552, 282] on span "Save" at bounding box center [557, 281] width 18 height 11
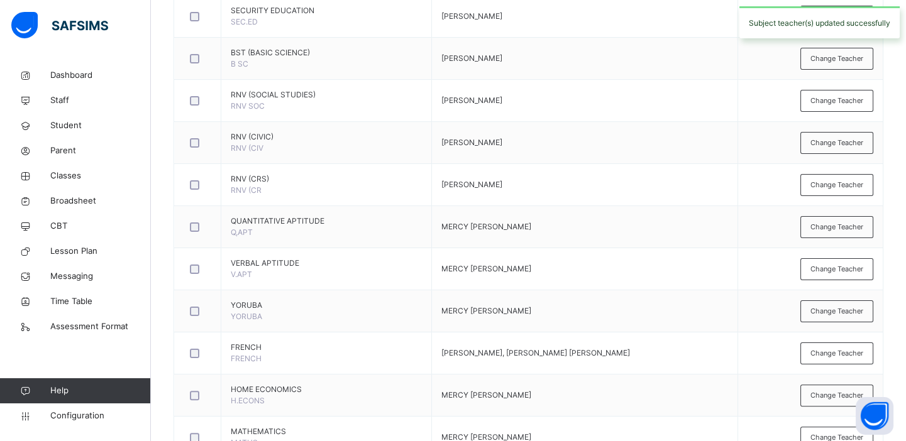
scroll to position [878, 0]
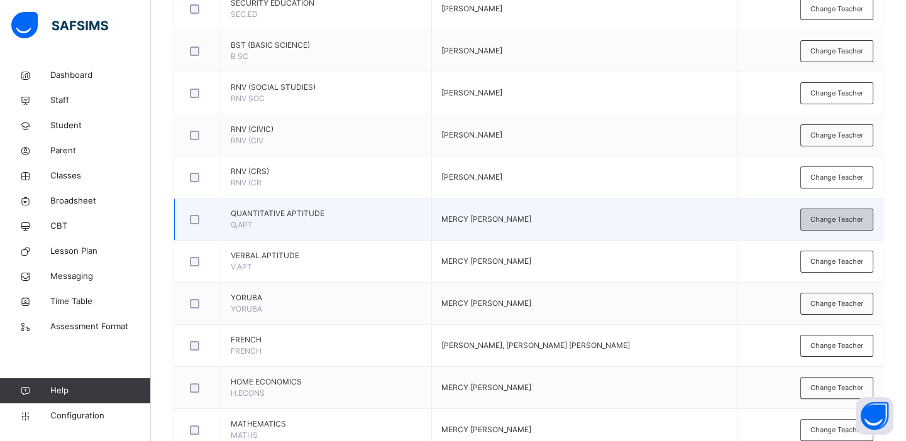
click at [833, 218] on span "Change Teacher" at bounding box center [836, 219] width 53 height 11
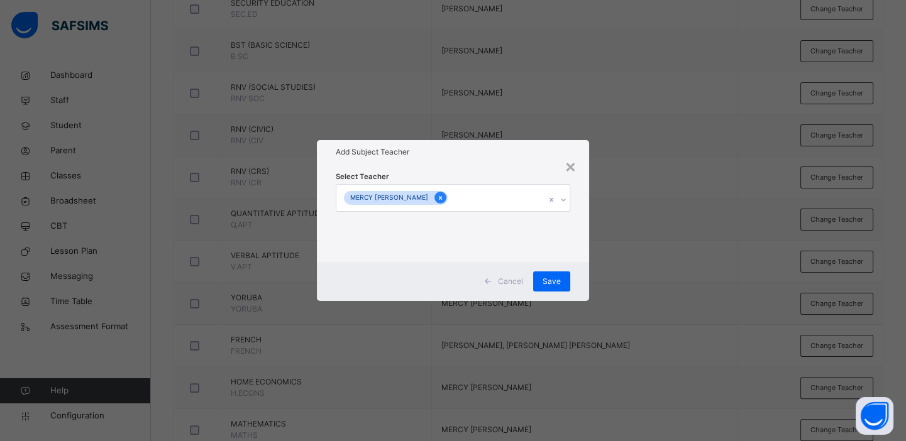
click at [444, 199] on icon at bounding box center [440, 198] width 7 height 9
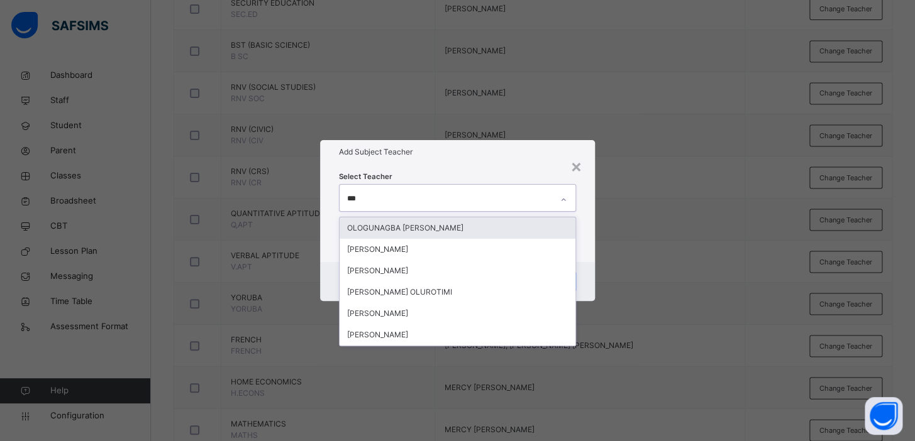
type input "****"
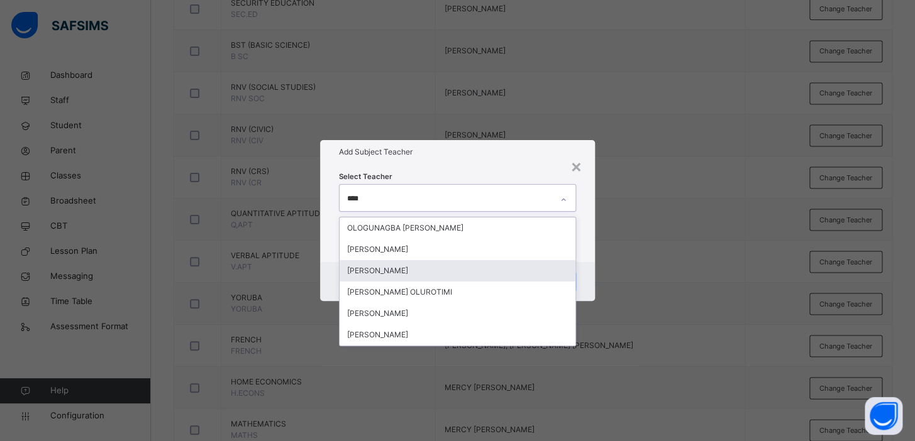
click at [430, 268] on div "[PERSON_NAME]" at bounding box center [457, 270] width 236 height 21
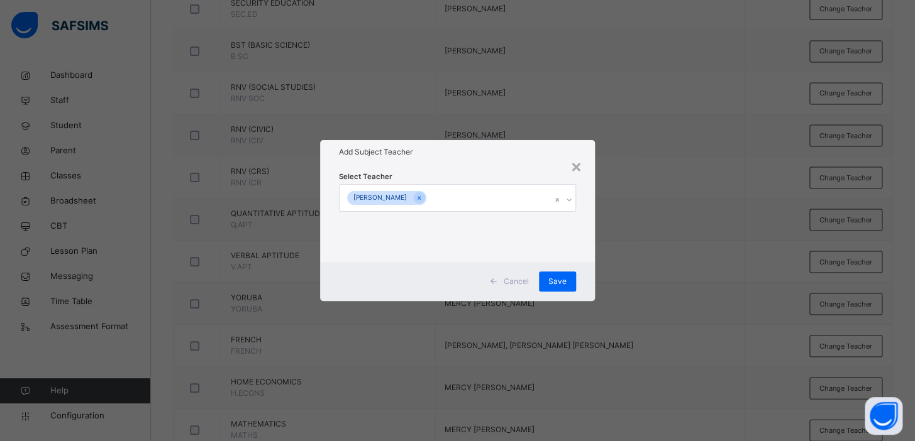
click at [730, 179] on div "× Add Subject Teacher Select Teacher [PERSON_NAME] Cancel Save" at bounding box center [457, 220] width 915 height 441
click at [556, 289] on div "Save" at bounding box center [557, 282] width 37 height 20
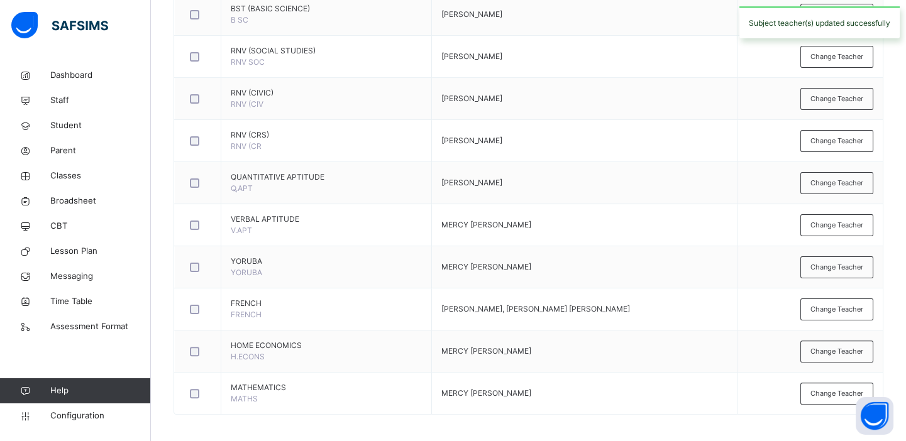
scroll to position [917, 0]
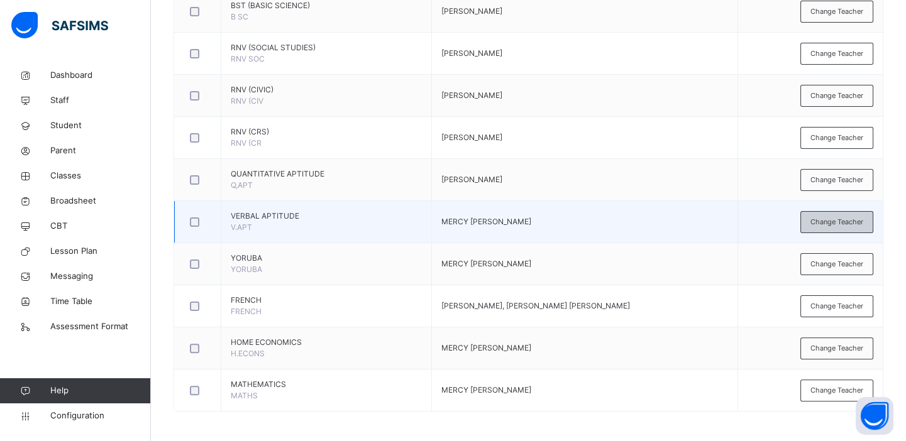
click at [842, 219] on span "Change Teacher" at bounding box center [836, 222] width 53 height 11
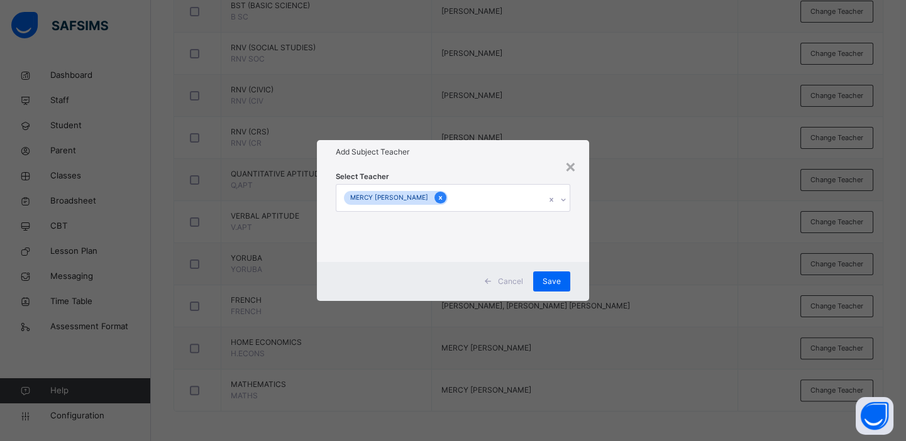
click at [443, 198] on icon at bounding box center [440, 198] width 7 height 9
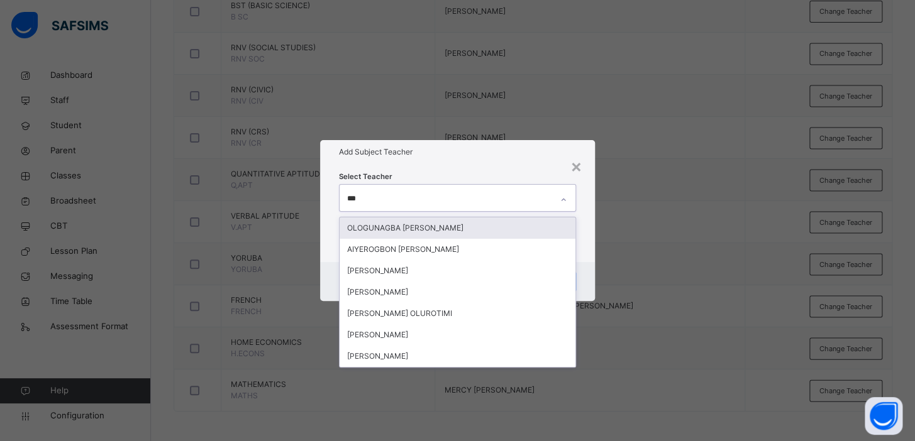
type input "****"
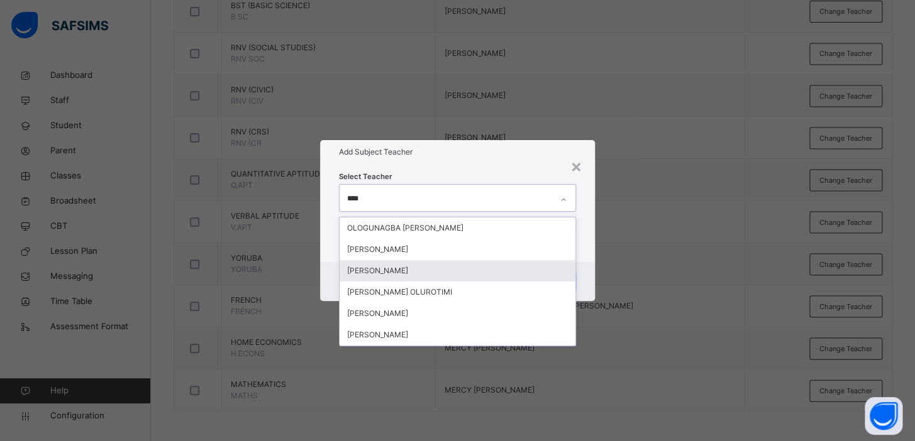
click at [403, 270] on div "[PERSON_NAME]" at bounding box center [457, 270] width 236 height 21
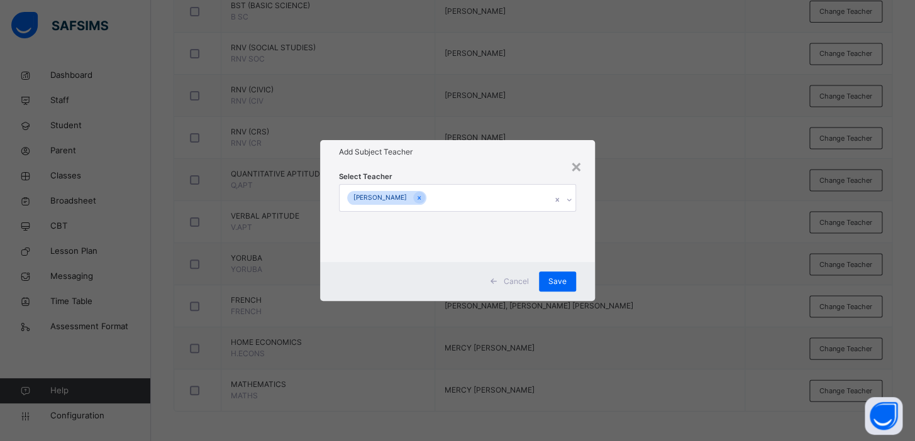
click at [676, 214] on div "× Add Subject Teacher Select Teacher [PERSON_NAME] Cancel Save" at bounding box center [457, 220] width 915 height 441
click at [558, 280] on span "Save" at bounding box center [557, 281] width 18 height 11
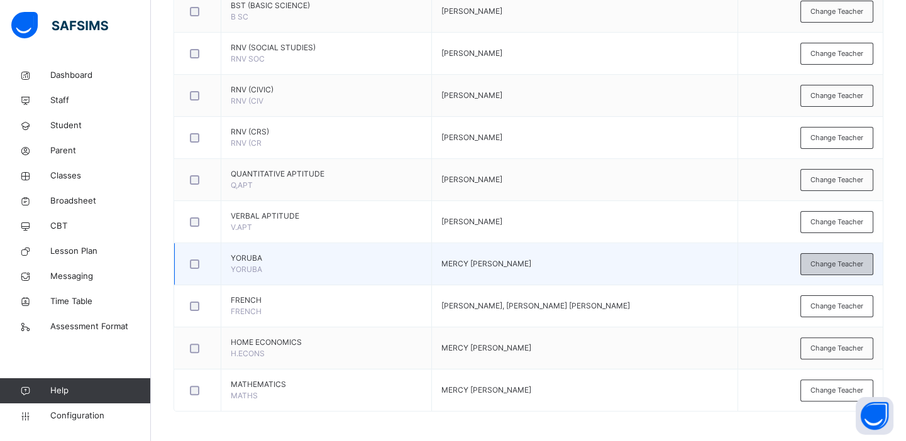
click at [846, 260] on span "Change Teacher" at bounding box center [836, 264] width 53 height 11
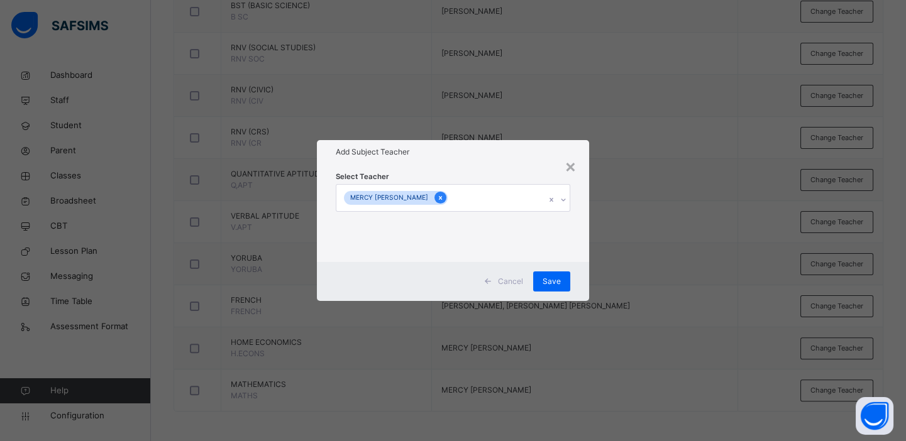
click at [444, 196] on icon at bounding box center [440, 198] width 7 height 9
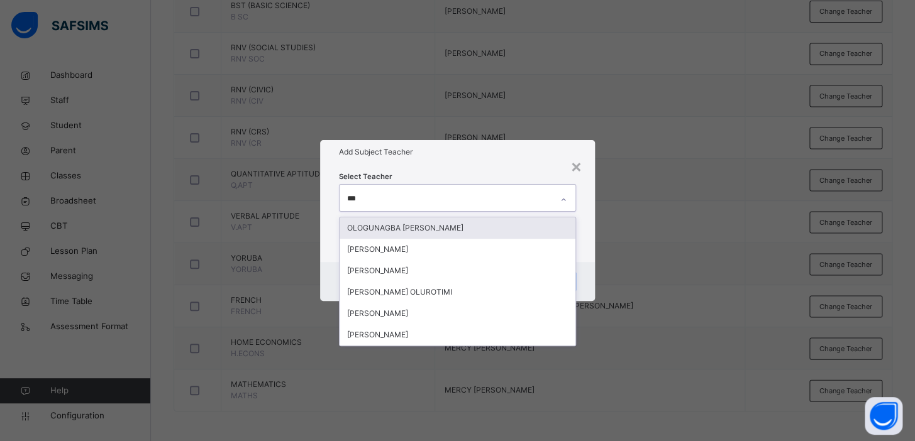
type input "****"
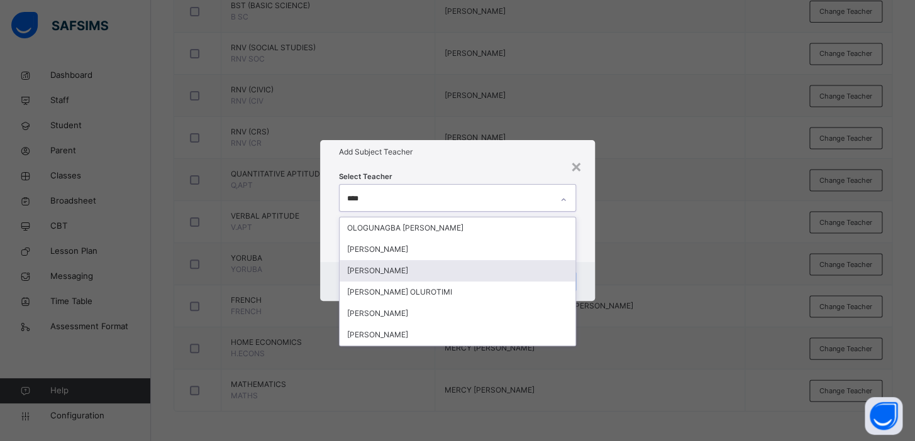
click at [418, 267] on div "[PERSON_NAME]" at bounding box center [457, 270] width 236 height 21
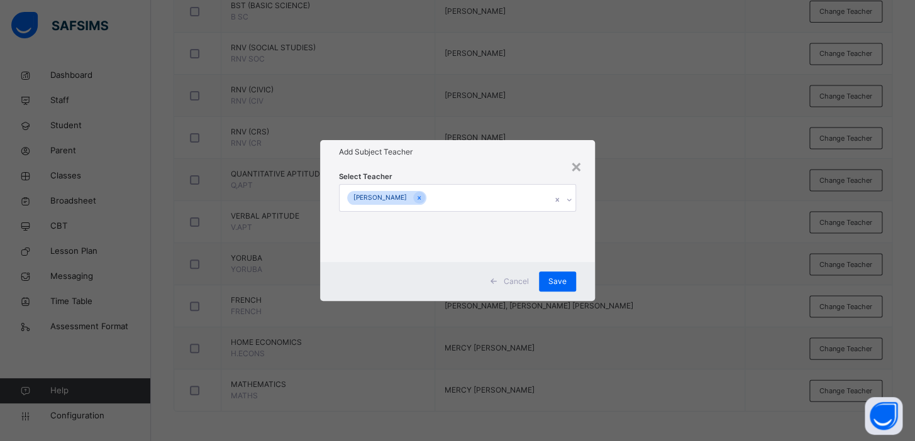
click at [666, 245] on div "× Add Subject Teacher Select Teacher [PERSON_NAME] Cancel Save" at bounding box center [457, 220] width 915 height 441
click at [558, 277] on span "Save" at bounding box center [557, 281] width 18 height 11
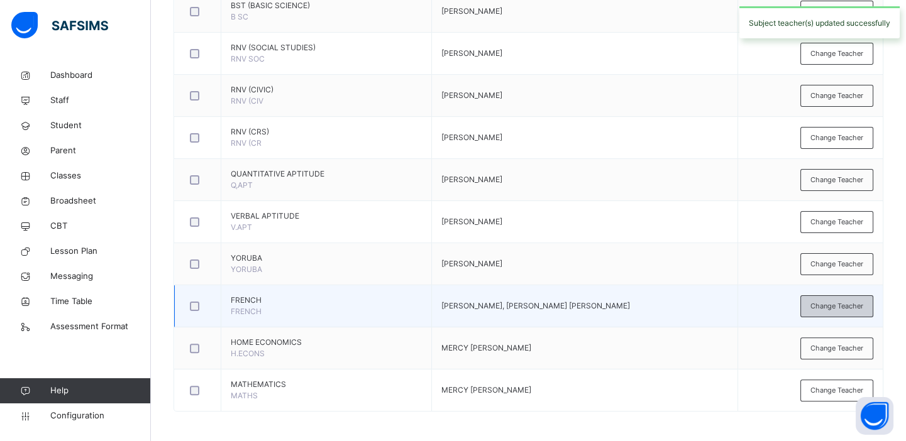
click at [851, 305] on span "Change Teacher" at bounding box center [836, 306] width 53 height 11
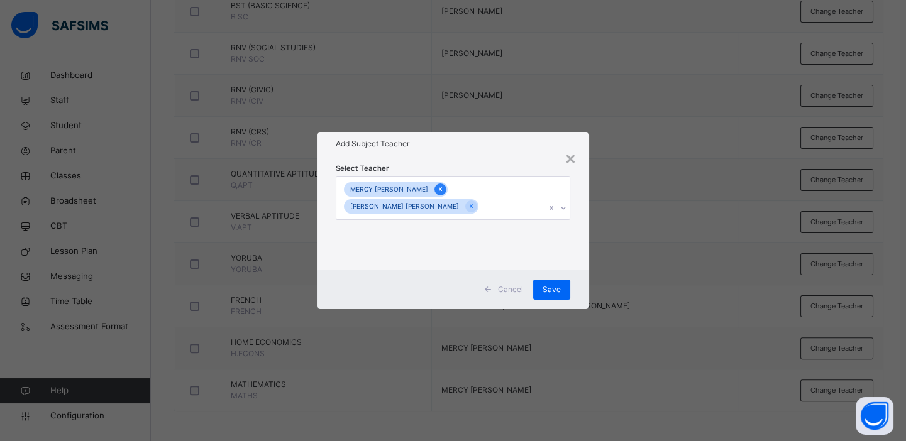
click at [441, 188] on icon at bounding box center [440, 189] width 7 height 9
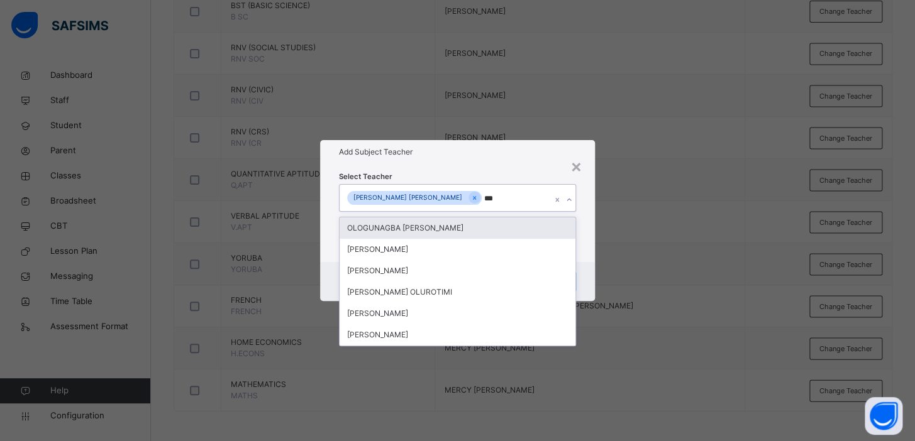
type input "****"
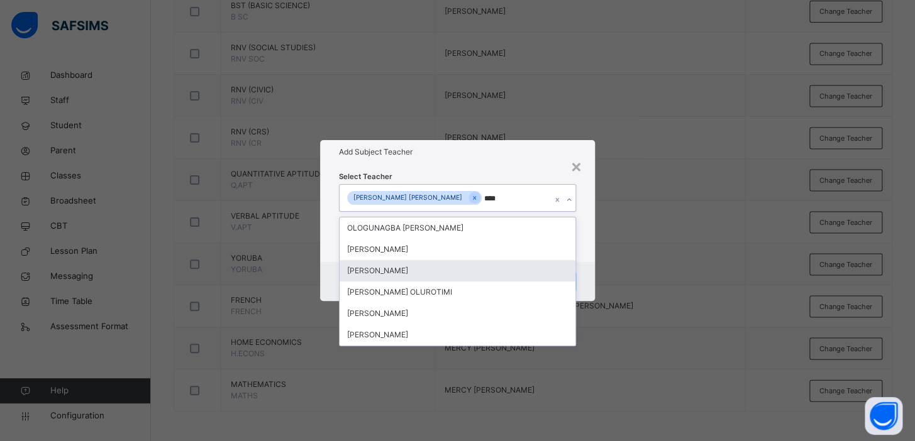
click at [421, 270] on div "[PERSON_NAME]" at bounding box center [457, 270] width 236 height 21
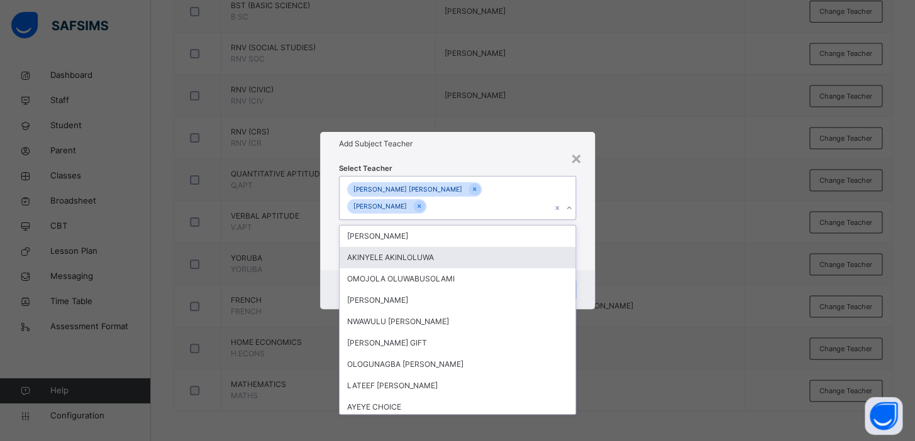
click at [632, 244] on div "× Add Subject Teacher Select Teacher option [PERSON_NAME] , selected. option [P…" at bounding box center [457, 220] width 915 height 441
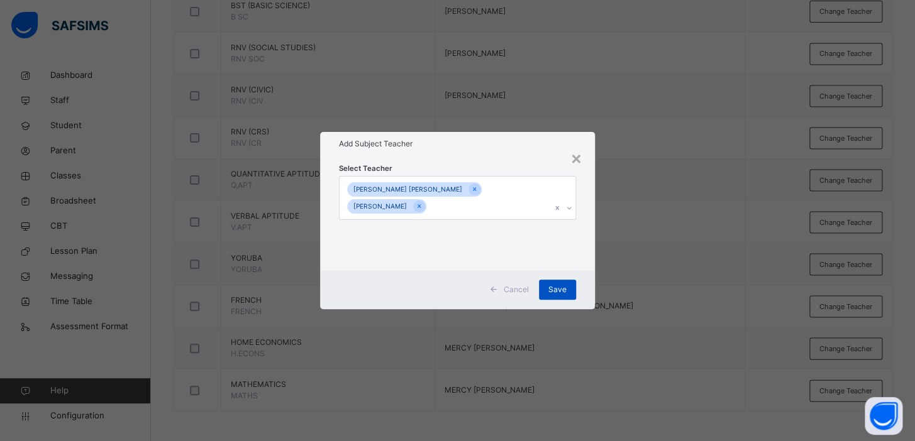
click at [556, 289] on span "Save" at bounding box center [557, 289] width 18 height 11
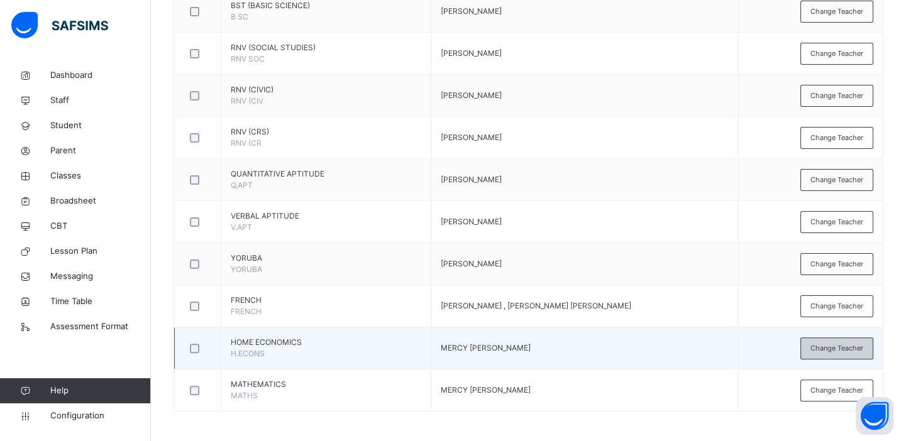
click at [840, 343] on span "Change Teacher" at bounding box center [836, 348] width 53 height 11
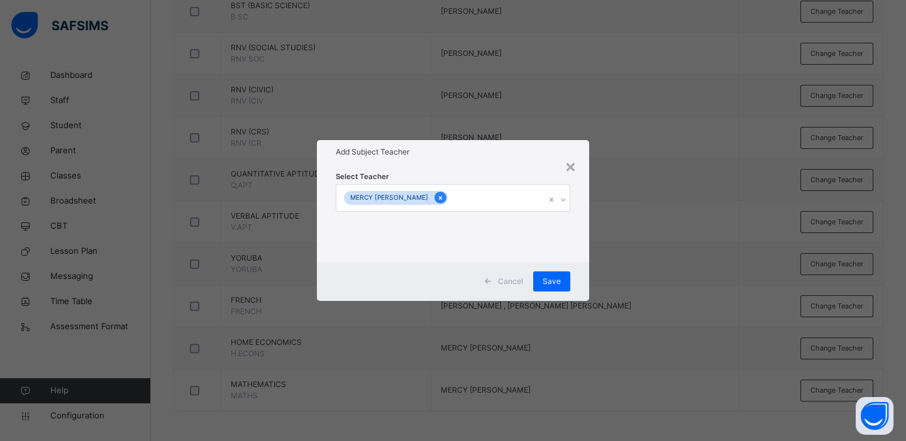
click at [442, 196] on icon at bounding box center [440, 198] width 3 height 4
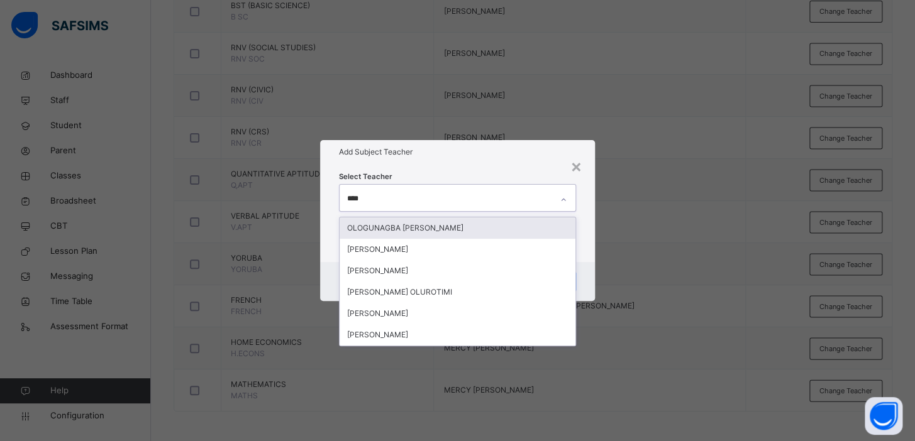
type input "*****"
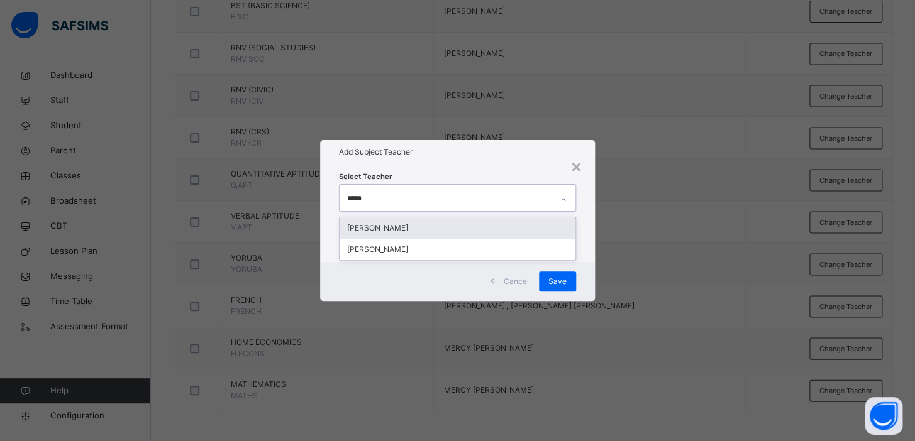
click at [437, 226] on div "[PERSON_NAME]" at bounding box center [457, 228] width 236 height 21
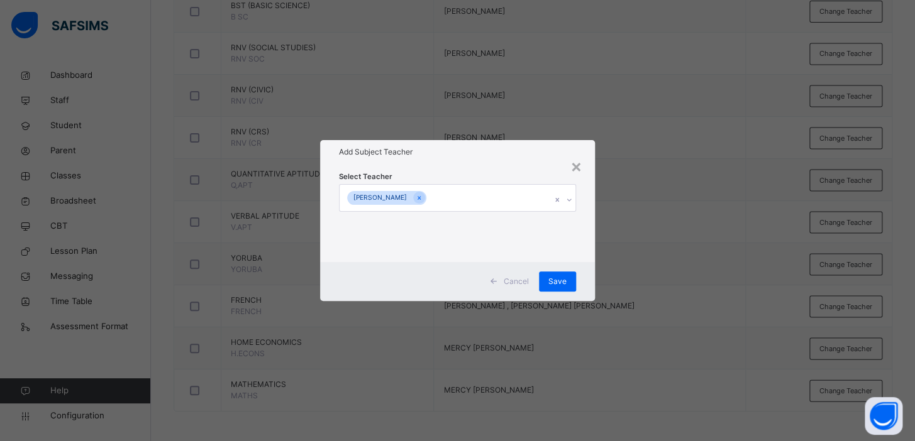
click at [658, 259] on div "× Add Subject Teacher Select Teacher [PERSON_NAME] Cancel Save" at bounding box center [457, 220] width 915 height 441
click at [558, 280] on span "Save" at bounding box center [557, 281] width 18 height 11
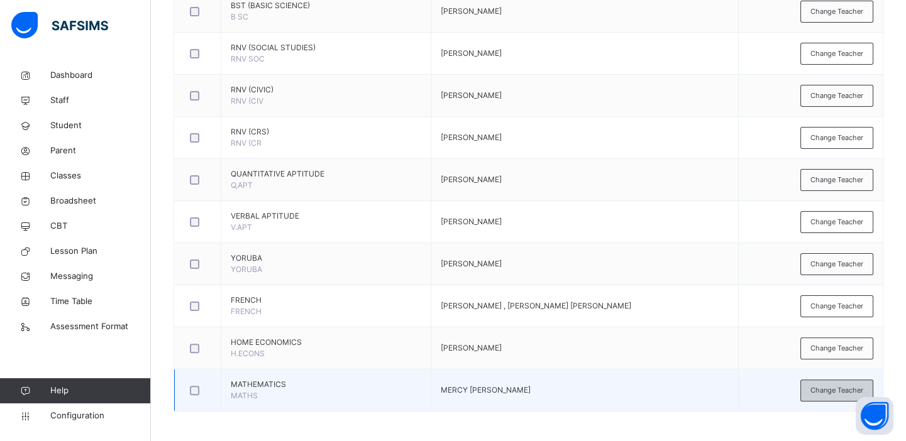
click at [828, 388] on span "Change Teacher" at bounding box center [836, 390] width 53 height 11
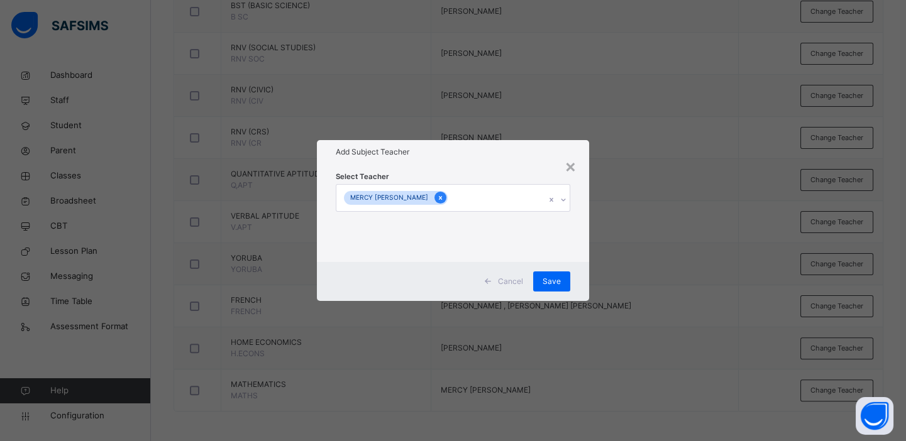
click at [442, 196] on icon at bounding box center [440, 198] width 3 height 4
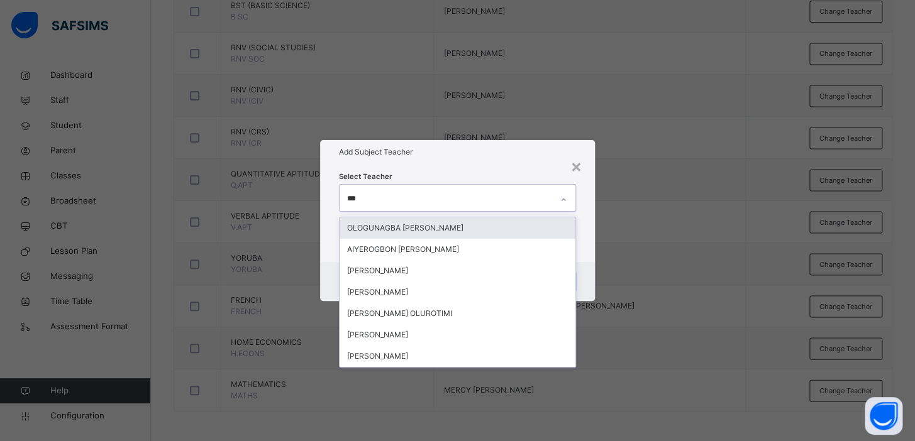
type input "****"
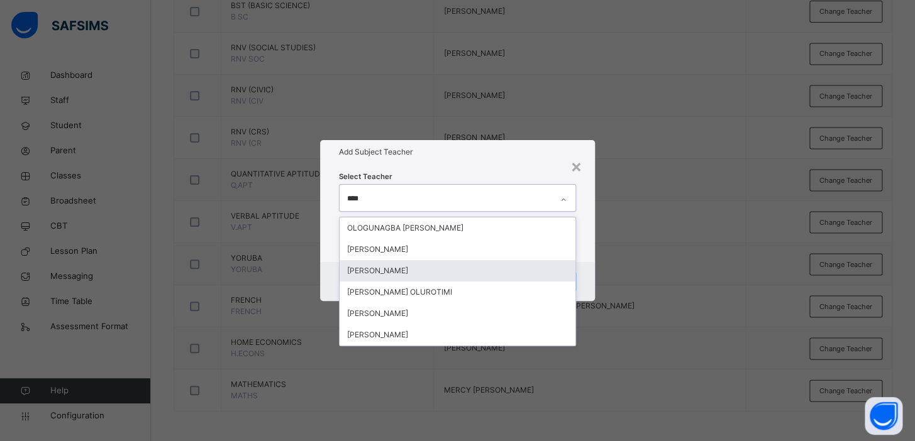
click at [424, 267] on div "[PERSON_NAME]" at bounding box center [457, 270] width 236 height 21
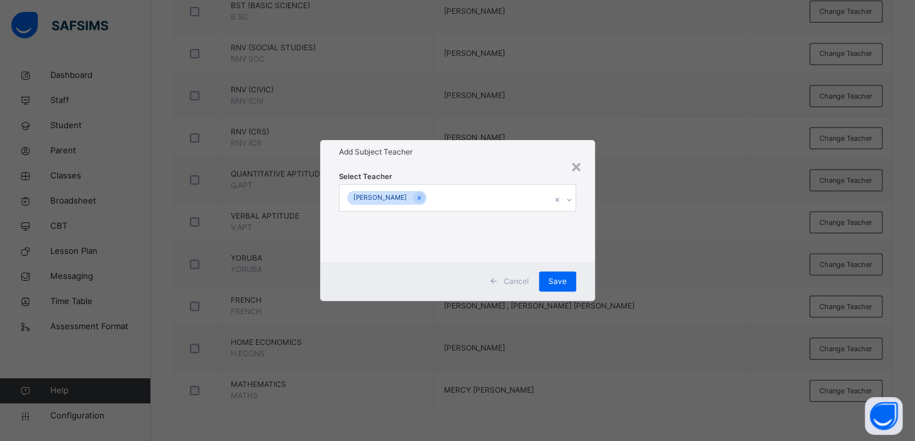
click at [729, 231] on div "× Add Subject Teacher Select Teacher [PERSON_NAME] Cancel Save" at bounding box center [457, 220] width 915 height 441
click at [556, 284] on span "Save" at bounding box center [557, 281] width 18 height 11
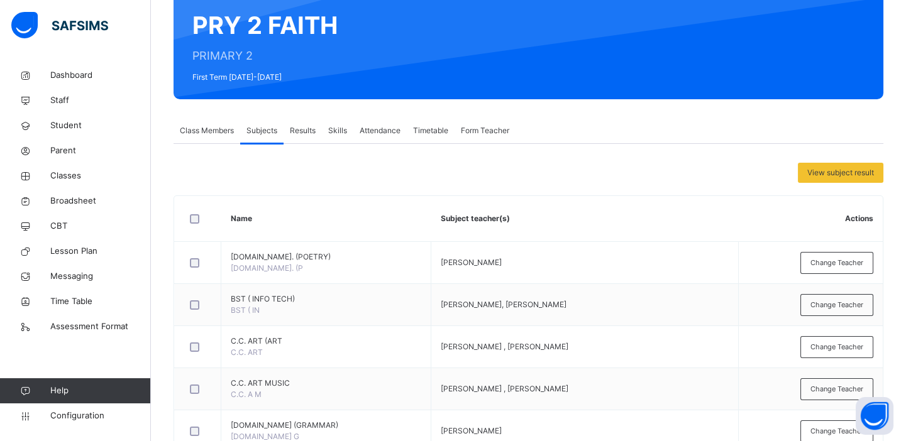
scroll to position [0, 0]
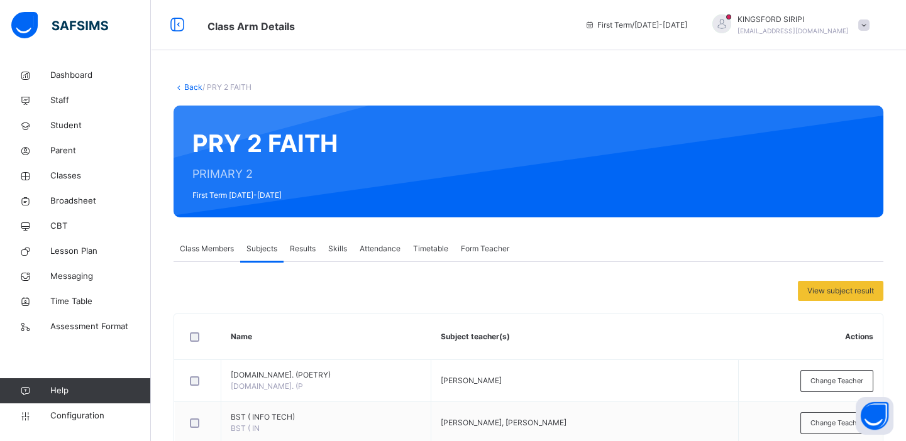
click at [485, 248] on span "Form Teacher" at bounding box center [485, 248] width 48 height 11
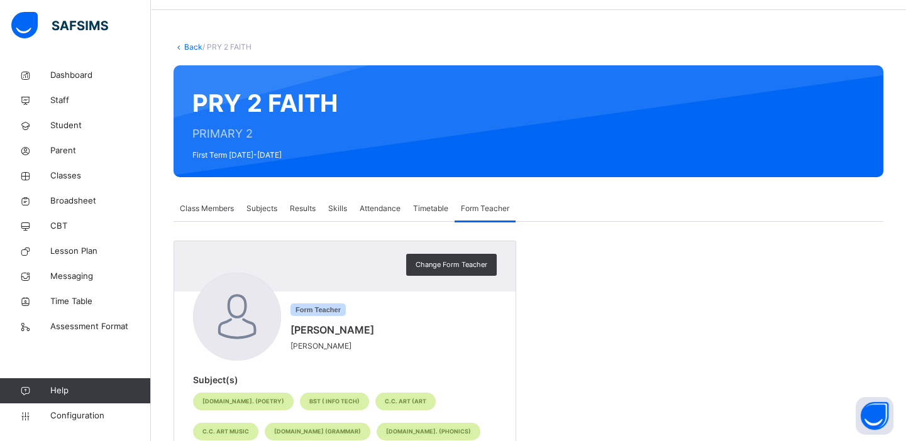
scroll to position [36, 0]
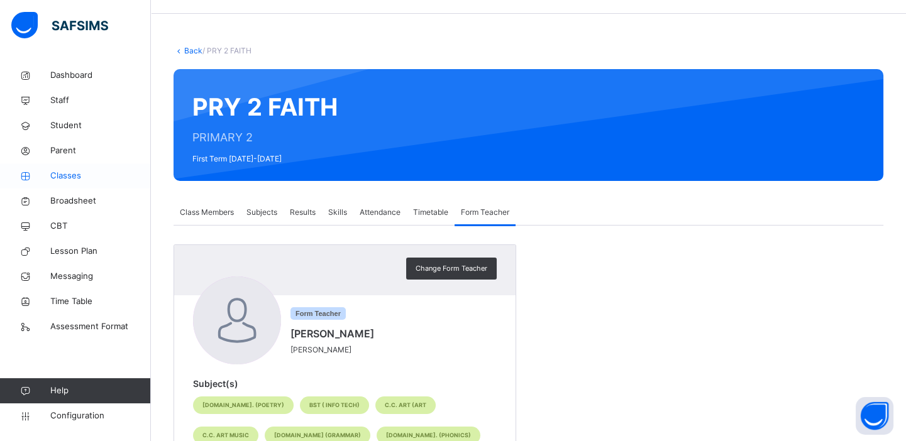
click at [61, 177] on span "Classes" at bounding box center [100, 176] width 101 height 13
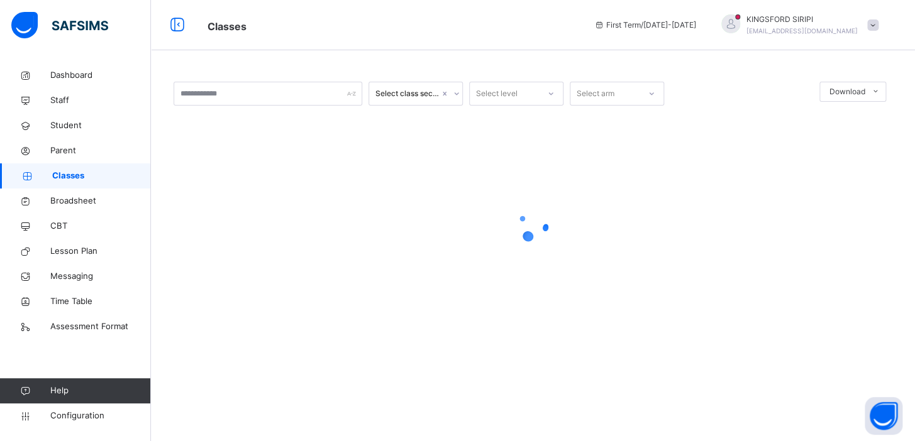
click at [881, 174] on div at bounding box center [533, 225] width 719 height 239
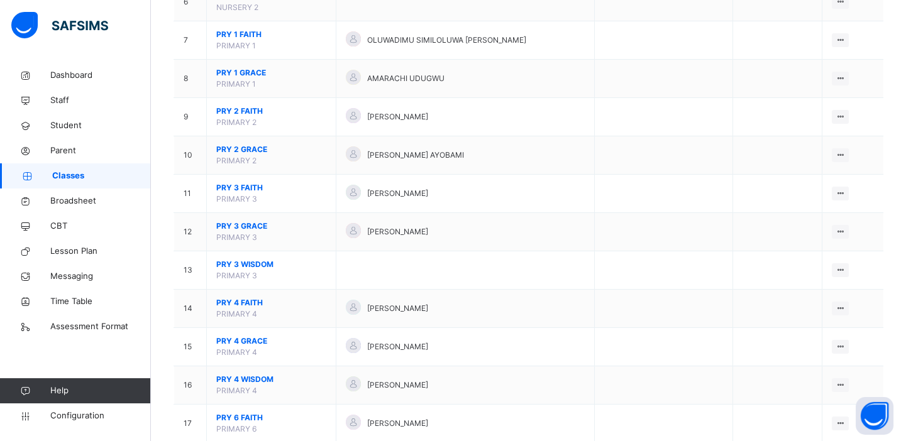
scroll to position [364, 0]
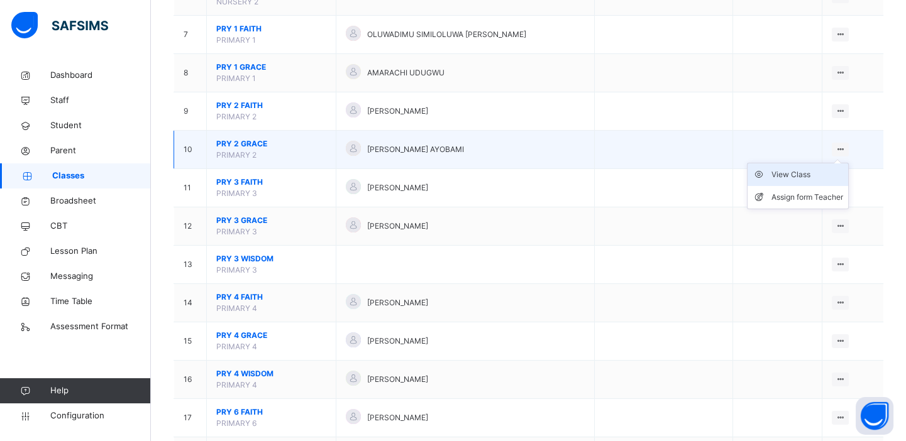
click at [798, 174] on div "View Class" at bounding box center [807, 174] width 72 height 13
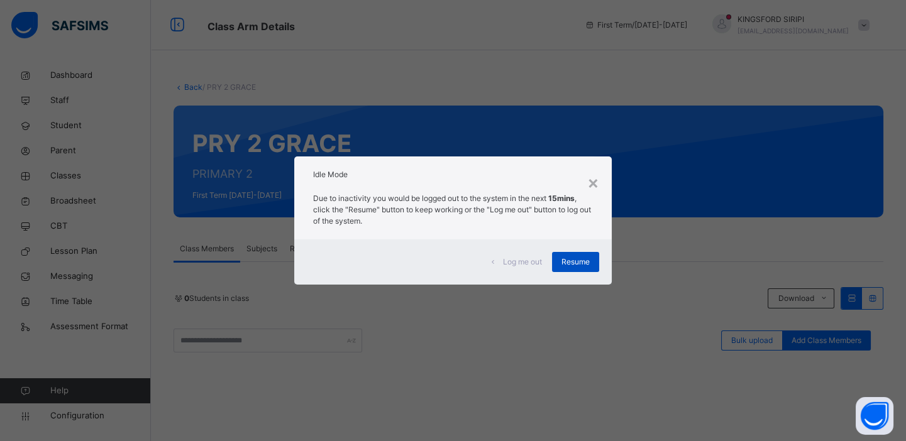
click at [566, 266] on span "Resume" at bounding box center [575, 261] width 28 height 11
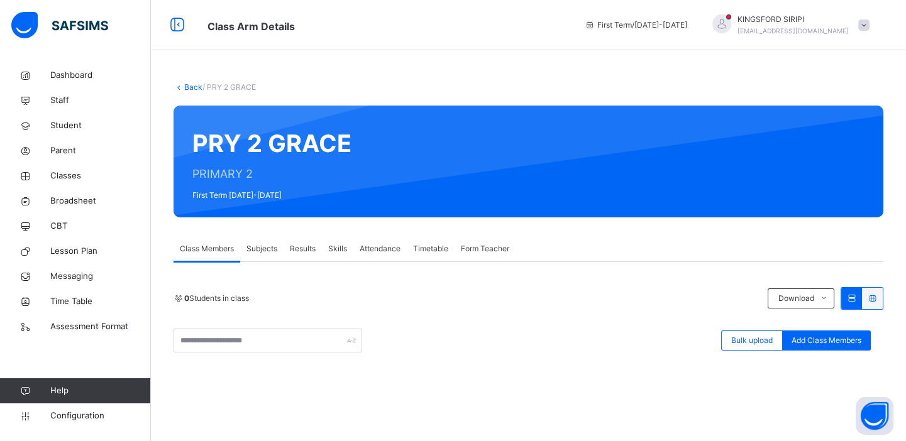
click at [478, 251] on span "Form Teacher" at bounding box center [485, 248] width 48 height 11
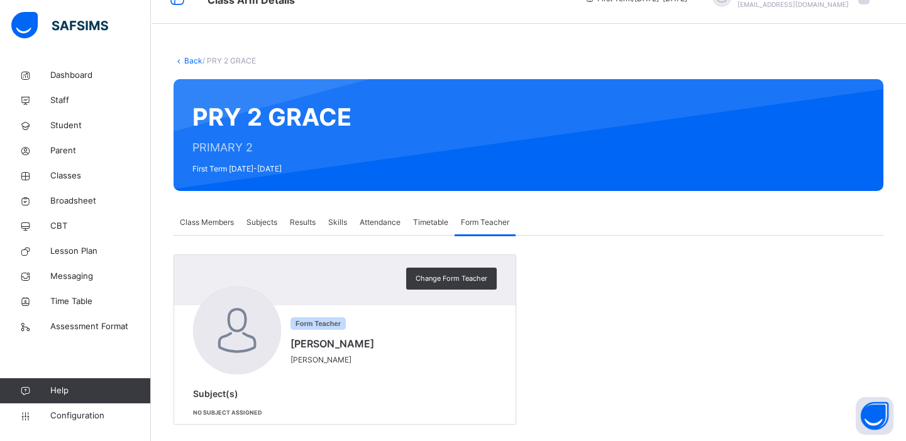
scroll to position [41, 0]
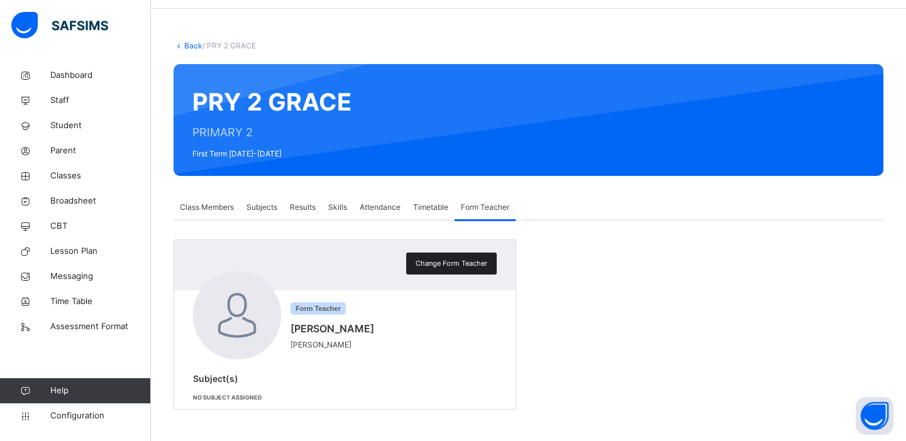
click at [479, 260] on span "Change Form Teacher" at bounding box center [452, 263] width 72 height 11
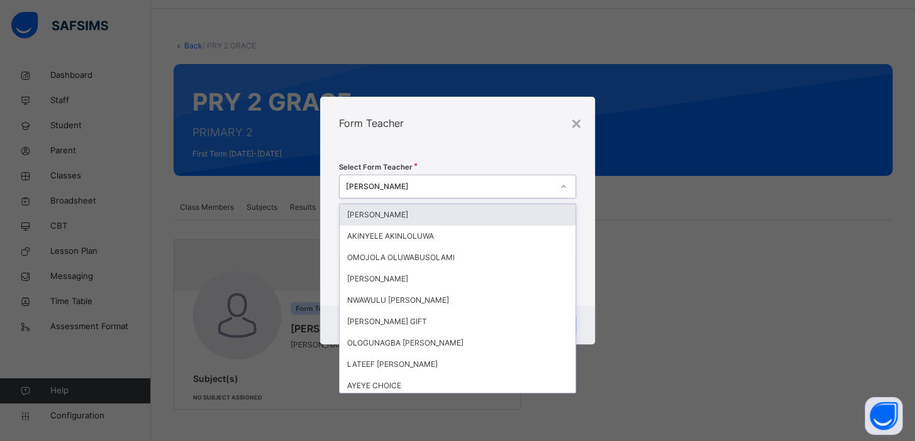
click at [436, 183] on div "[PERSON_NAME]" at bounding box center [449, 186] width 207 height 11
type input "***"
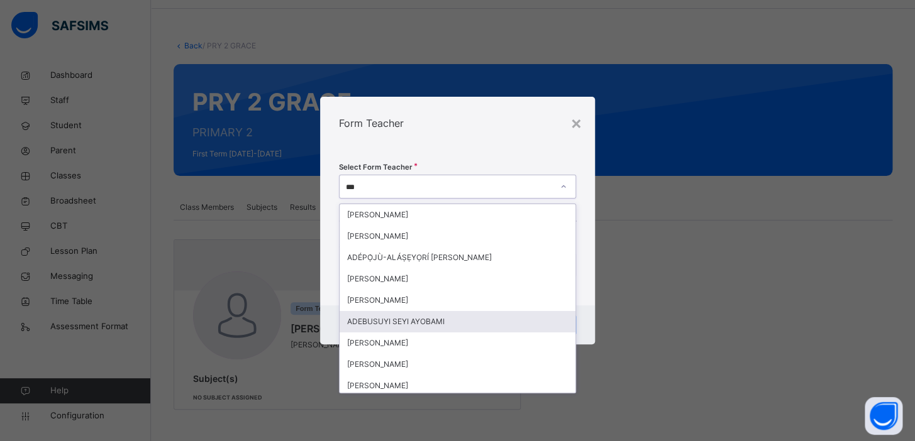
click at [393, 322] on div "ADEBUSUYI SEYI AYOBAMI" at bounding box center [457, 321] width 236 height 21
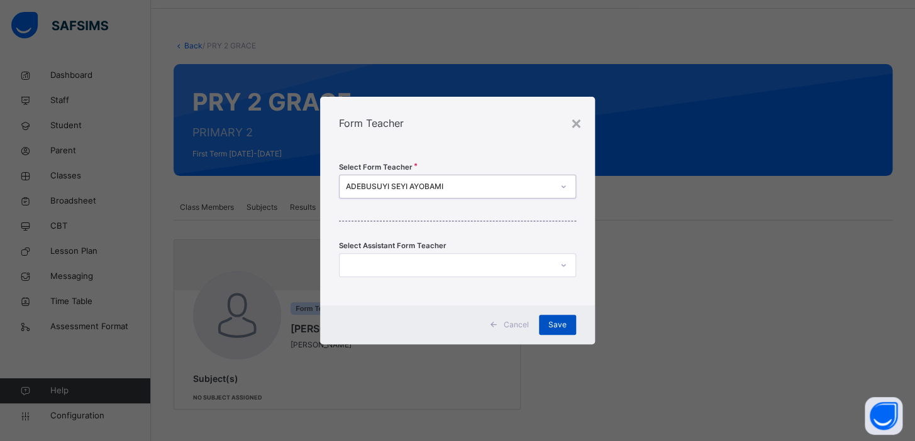
click at [563, 321] on span "Save" at bounding box center [557, 324] width 18 height 11
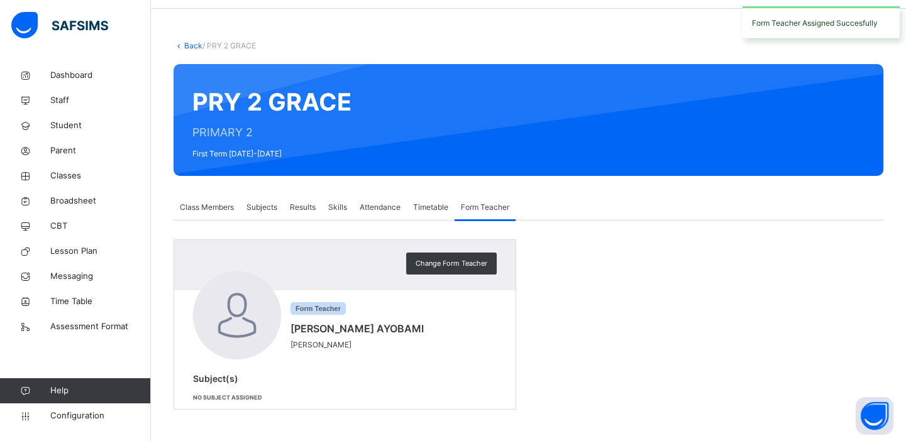
click at [263, 203] on span "Subjects" at bounding box center [261, 207] width 31 height 11
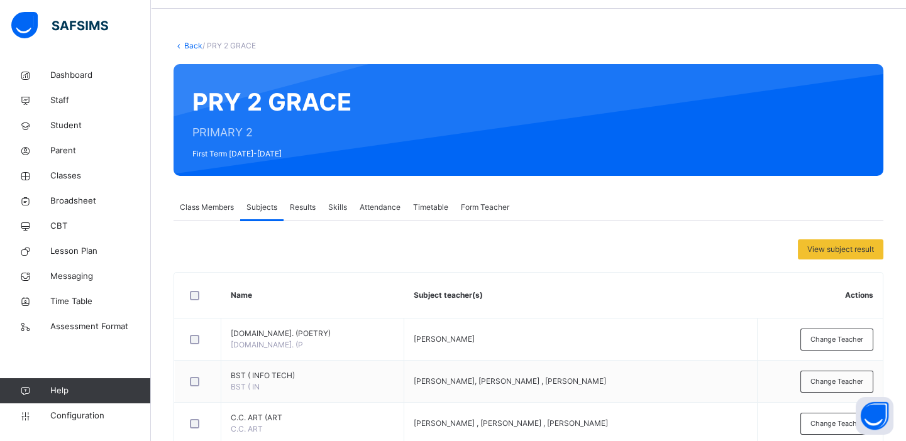
click at [193, 45] on link "Back" at bounding box center [193, 45] width 18 height 9
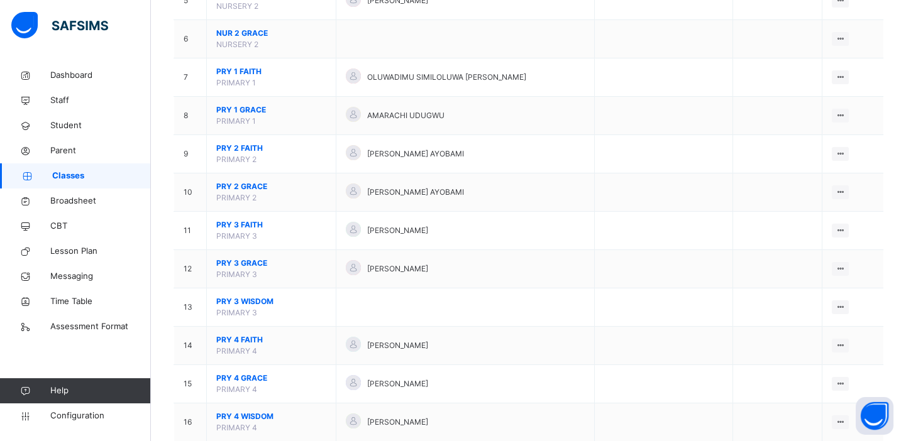
scroll to position [324, 0]
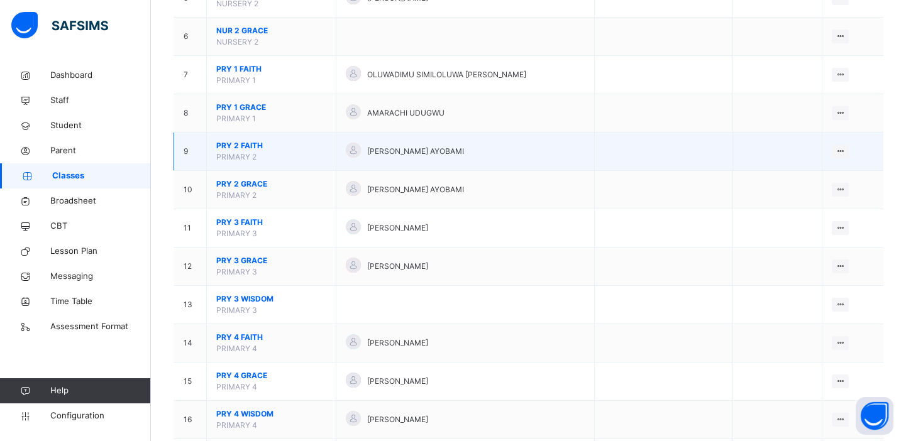
click at [412, 155] on span "[PERSON_NAME] AYOBAMI" at bounding box center [415, 151] width 97 height 11
click at [412, 151] on span "[PERSON_NAME] AYOBAMI" at bounding box center [415, 151] width 97 height 11
click at [248, 146] on span "PRY 2 FAITH" at bounding box center [271, 145] width 110 height 11
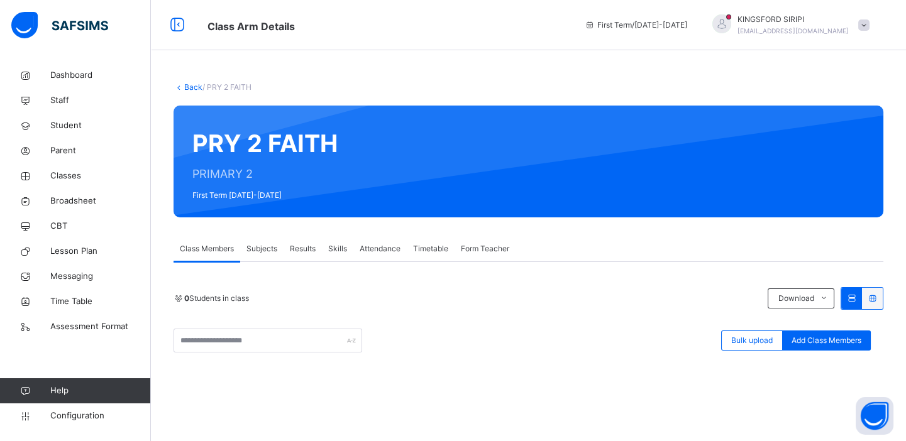
click at [497, 245] on span "Form Teacher" at bounding box center [485, 248] width 48 height 11
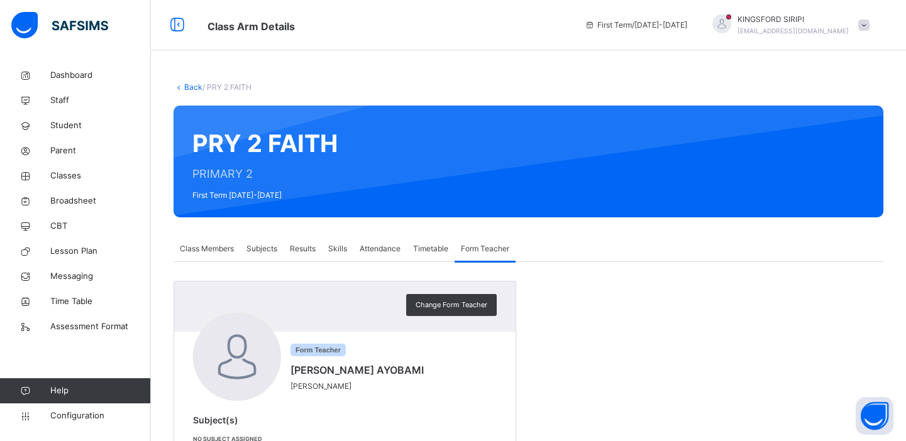
scroll to position [41, 0]
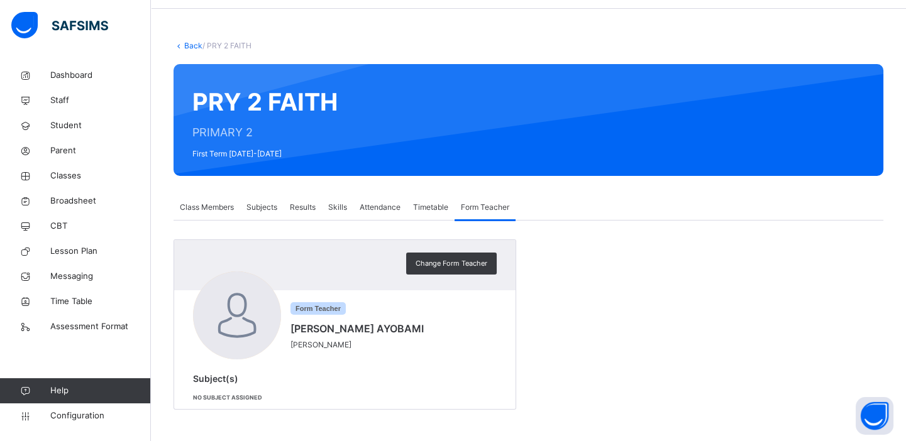
click at [262, 207] on span "Subjects" at bounding box center [261, 207] width 31 height 11
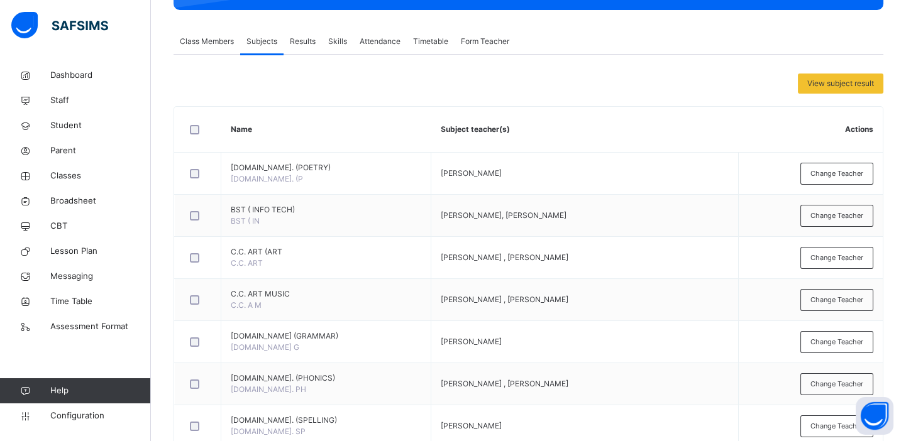
scroll to position [0, 0]
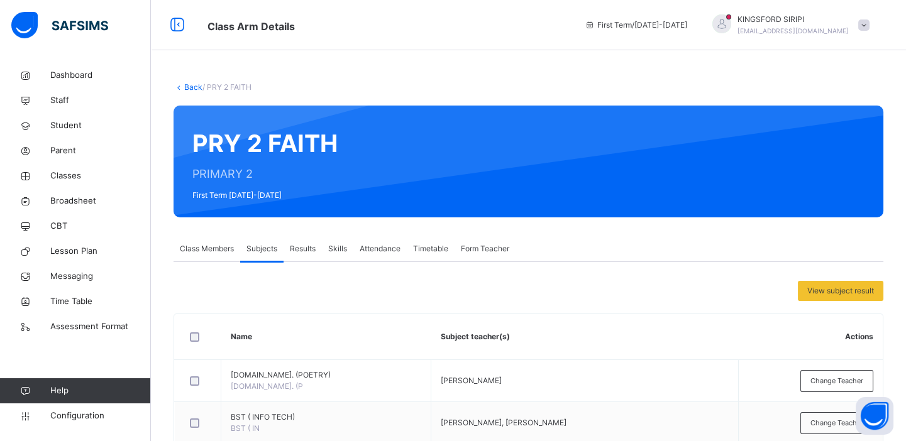
click at [492, 251] on span "Form Teacher" at bounding box center [485, 248] width 48 height 11
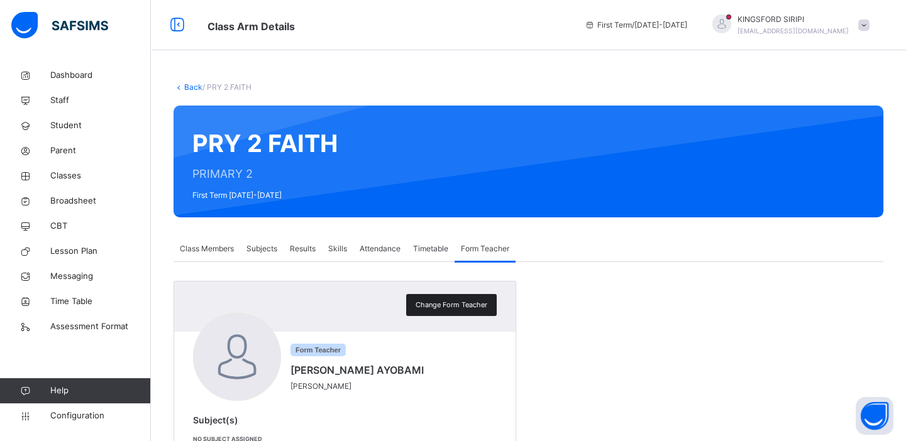
click at [463, 302] on span "Change Form Teacher" at bounding box center [452, 305] width 72 height 11
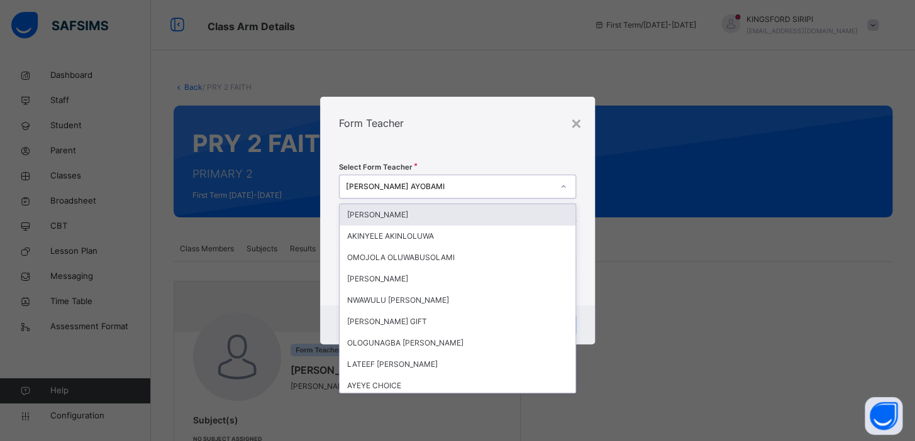
click at [431, 184] on div "[PERSON_NAME] AYOBAMI" at bounding box center [449, 186] width 207 height 11
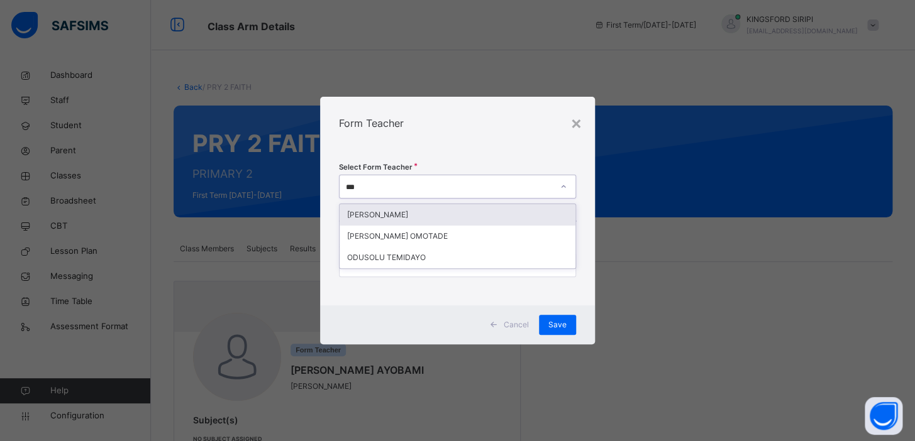
type input "****"
click at [409, 208] on div "[PERSON_NAME]" at bounding box center [457, 214] width 236 height 21
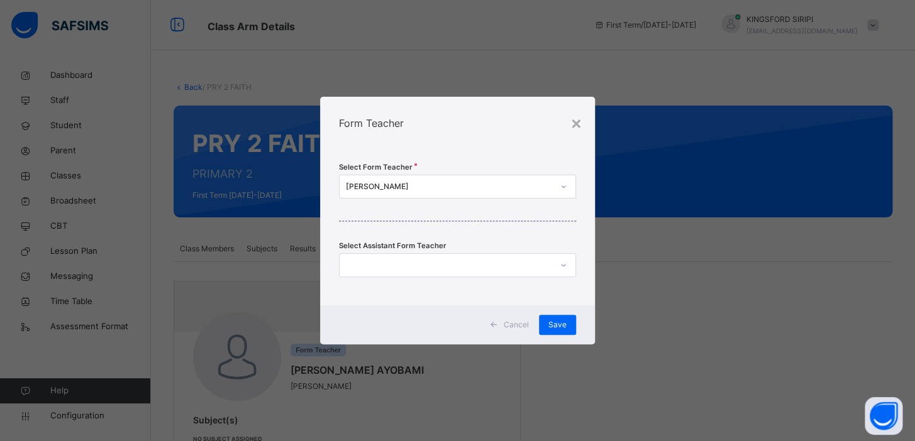
click at [671, 295] on div "× Form Teacher Select Form Teacher [PERSON_NAME] Select Assistant Form Teacher …" at bounding box center [457, 220] width 915 height 441
click at [565, 322] on span "Save" at bounding box center [557, 324] width 18 height 11
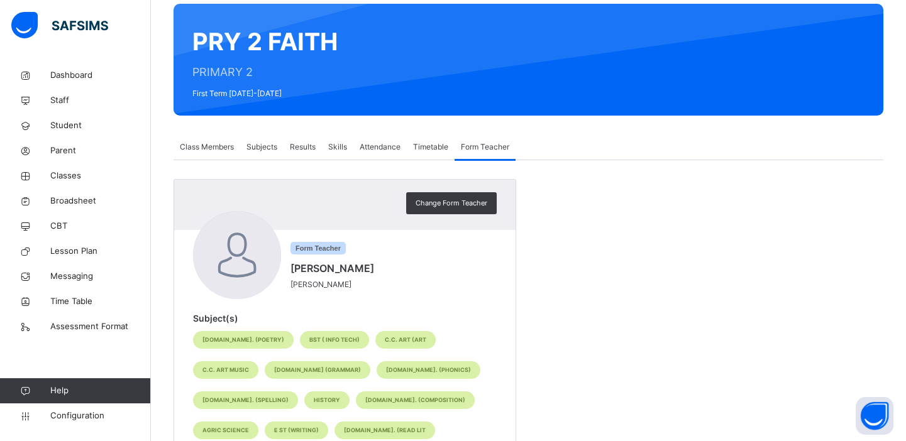
scroll to position [111, 0]
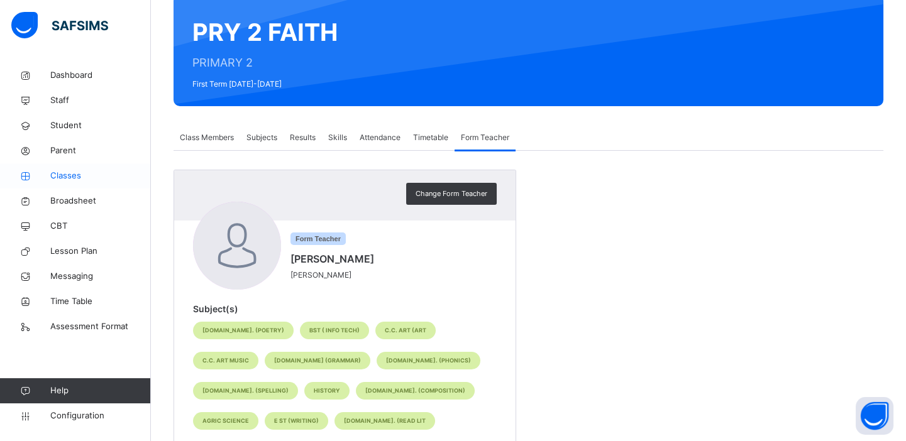
click at [72, 178] on span "Classes" at bounding box center [100, 176] width 101 height 13
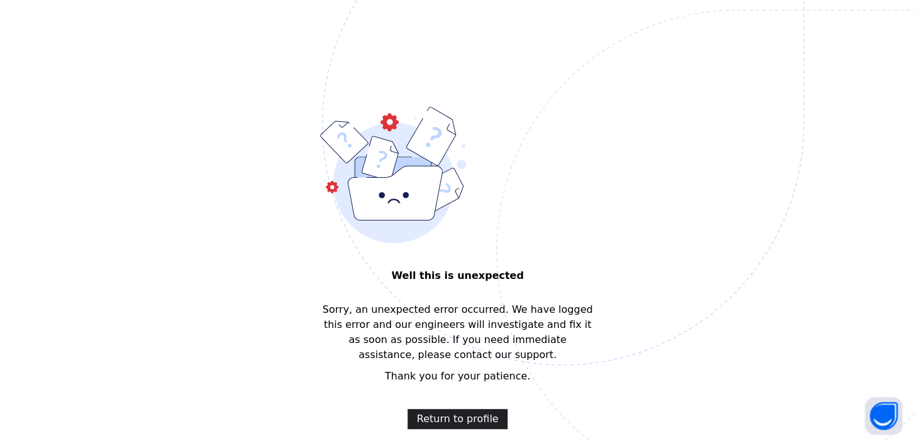
click at [448, 414] on span "Return to profile" at bounding box center [458, 419] width 82 height 15
